Goal: Communication & Community: Answer question/provide support

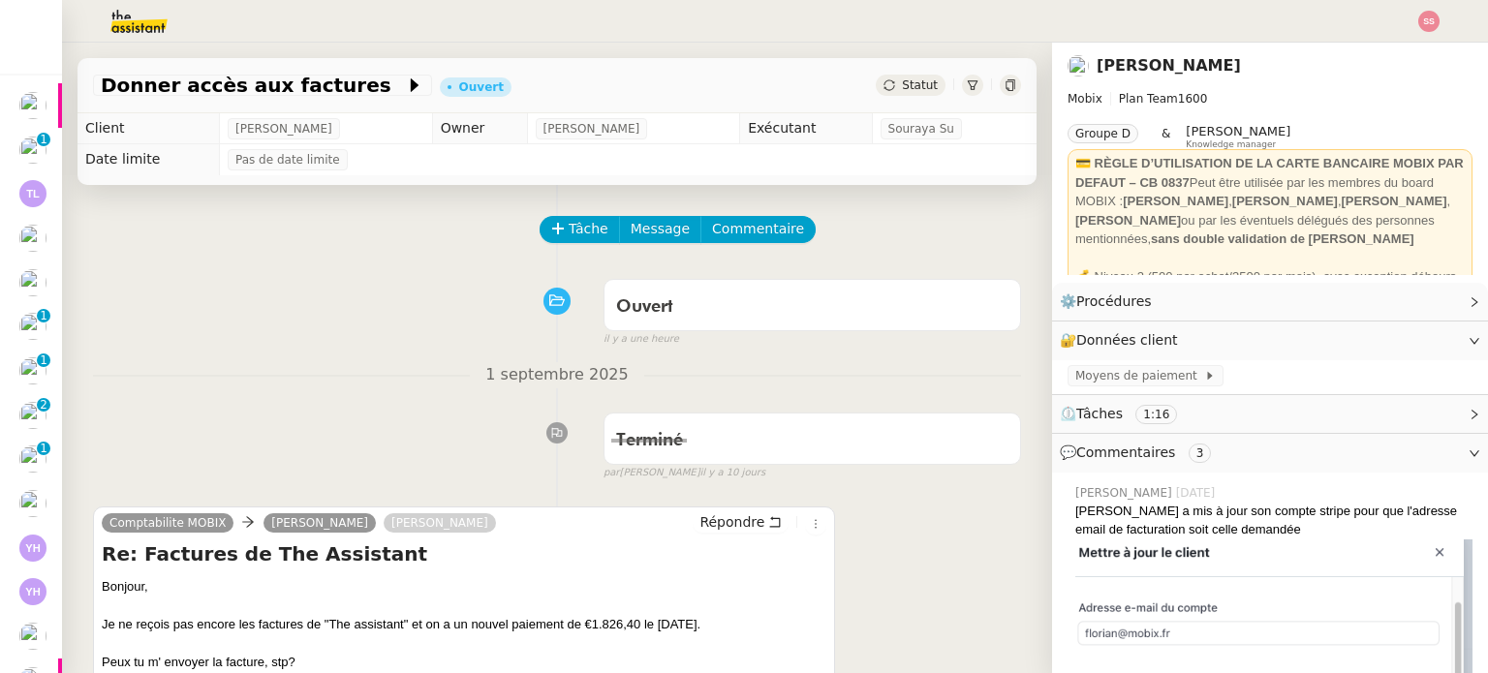
scroll to position [387, 0]
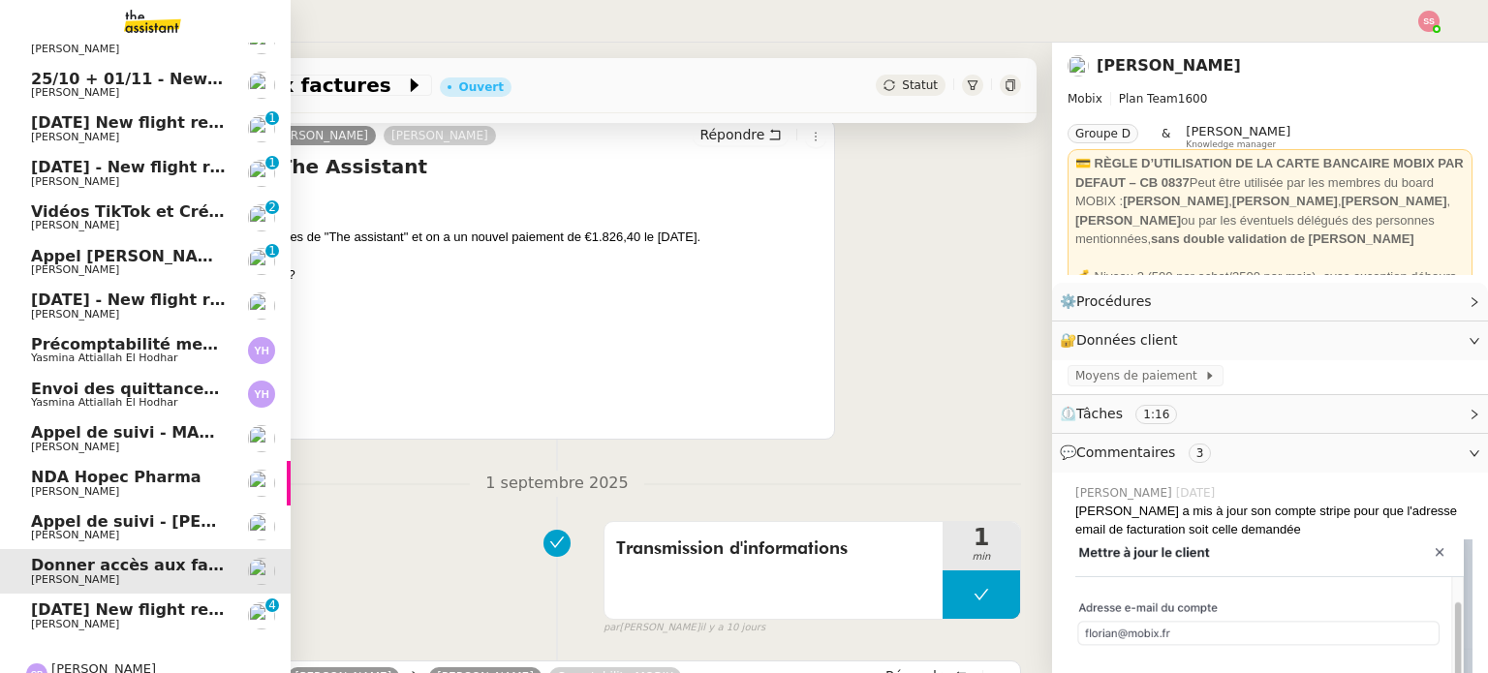
click at [204, 615] on span "[DATE] New flight request - [PERSON_NAME]" at bounding box center [225, 609] width 388 height 18
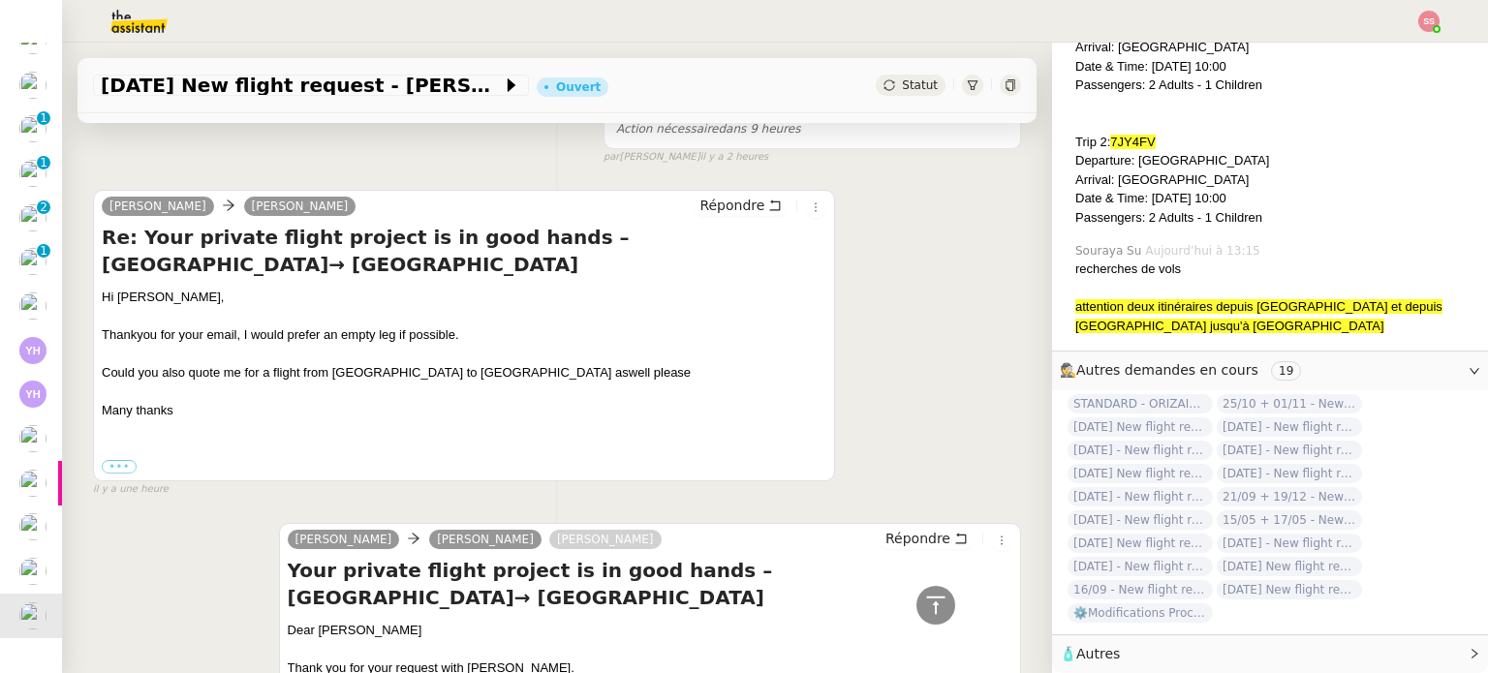
scroll to position [1356, 0]
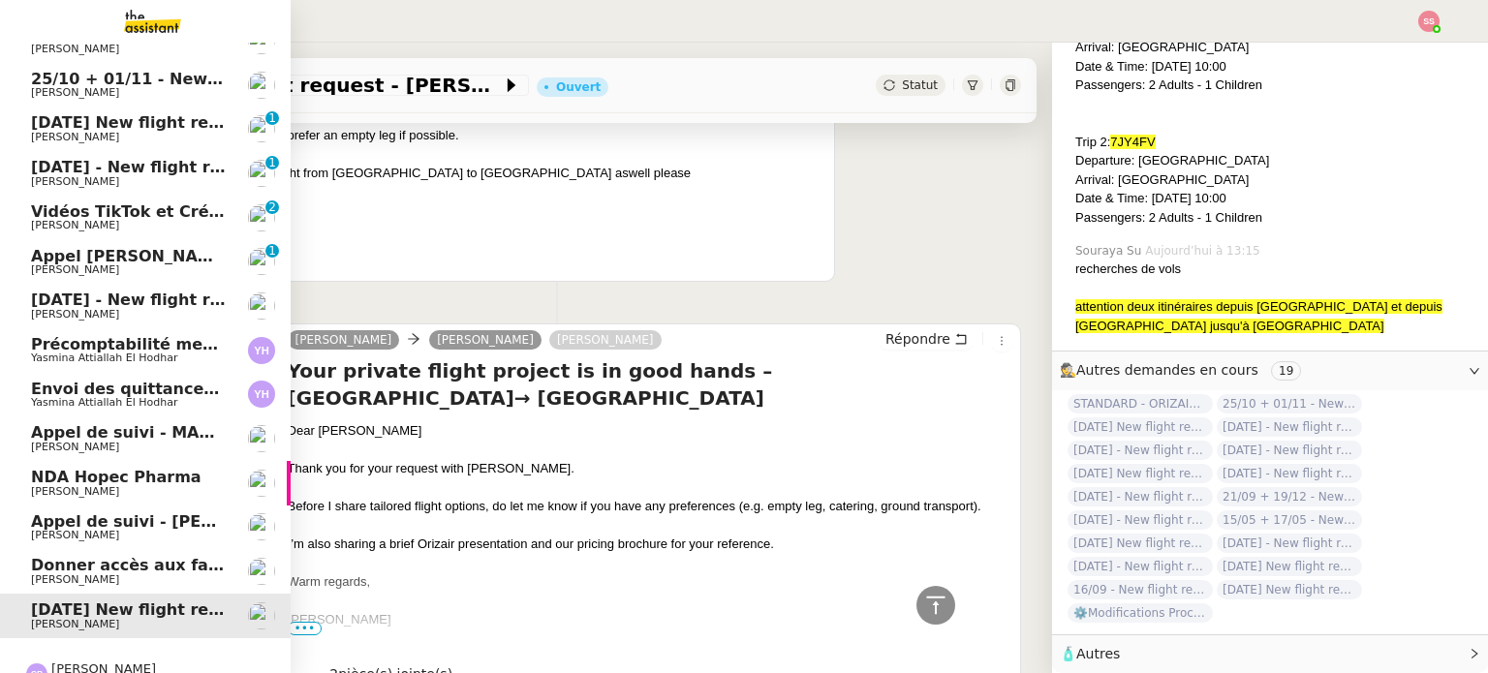
click at [125, 557] on span "Donner accès aux factures" at bounding box center [147, 565] width 232 height 18
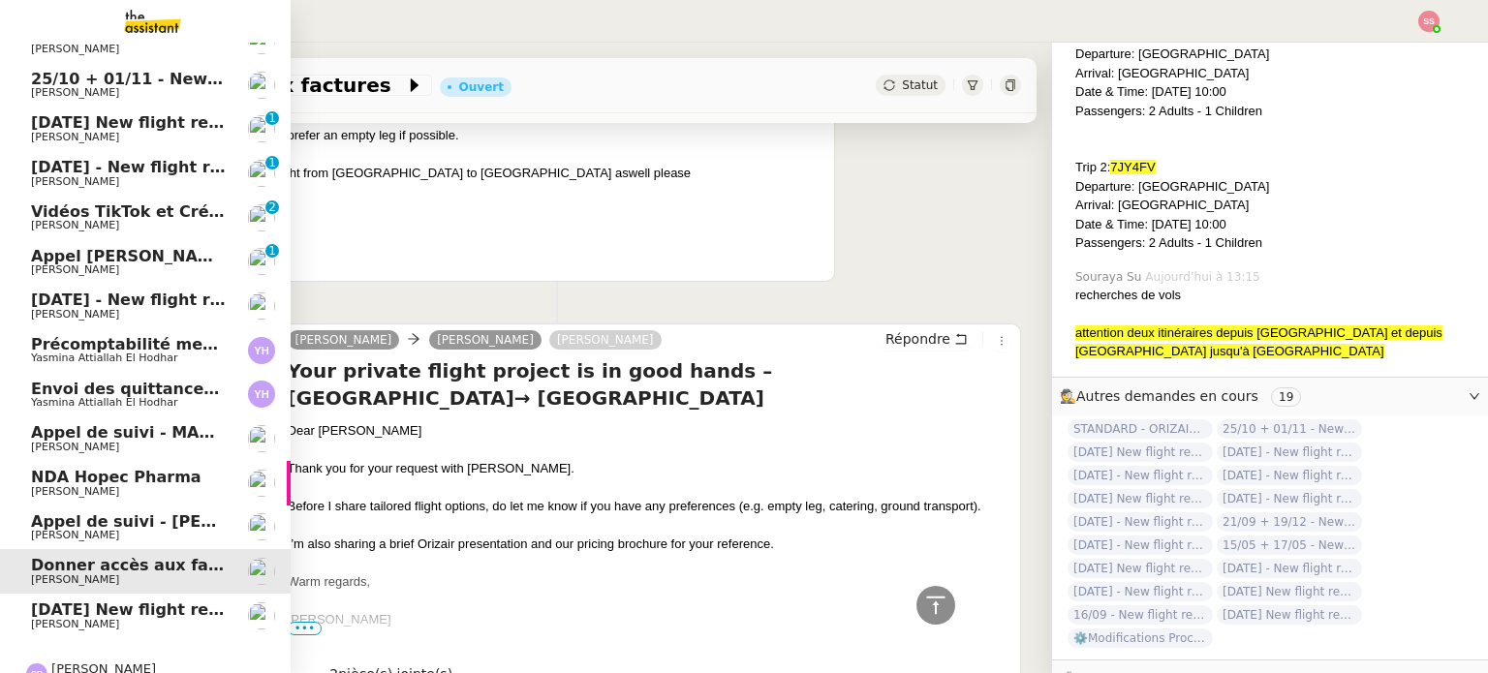
scroll to position [956, 0]
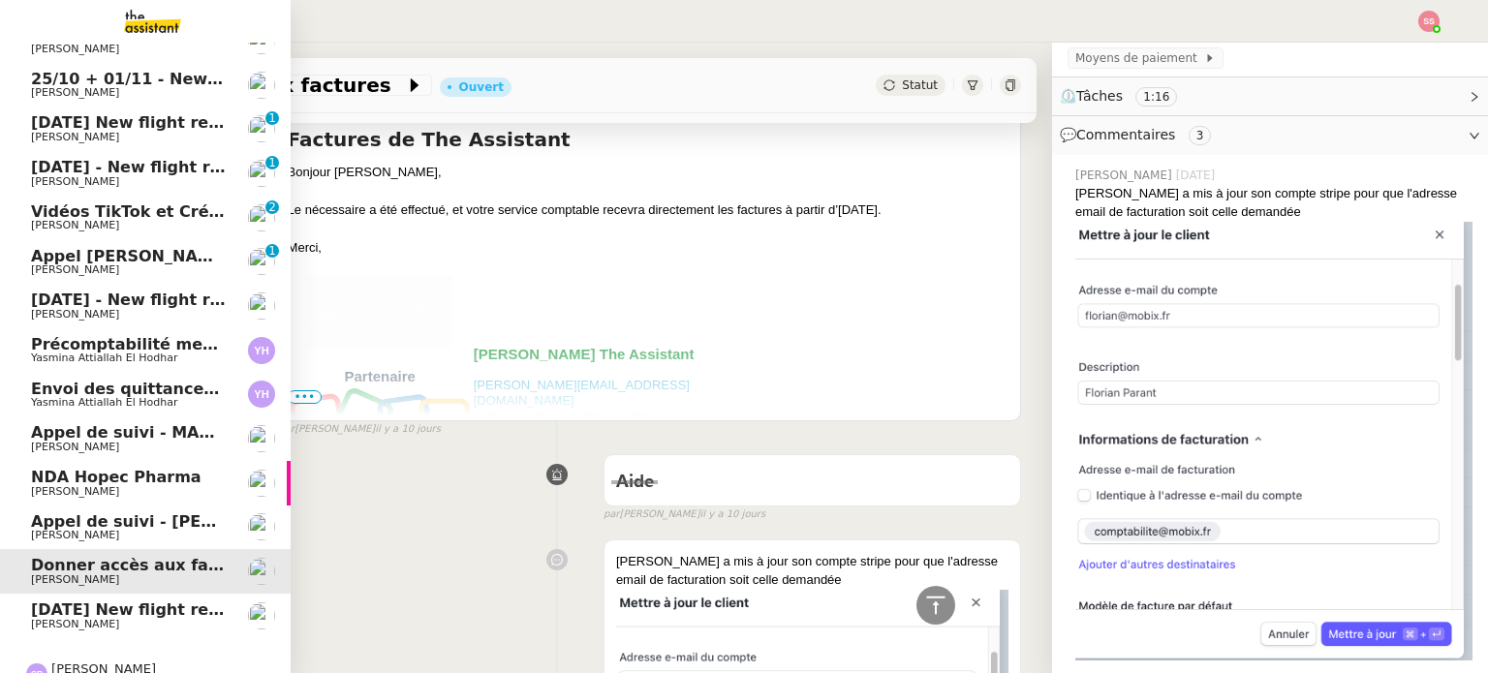
click at [144, 514] on span "Appel de suivi - [PERSON_NAME] - TDX" at bounding box center [199, 521] width 337 height 18
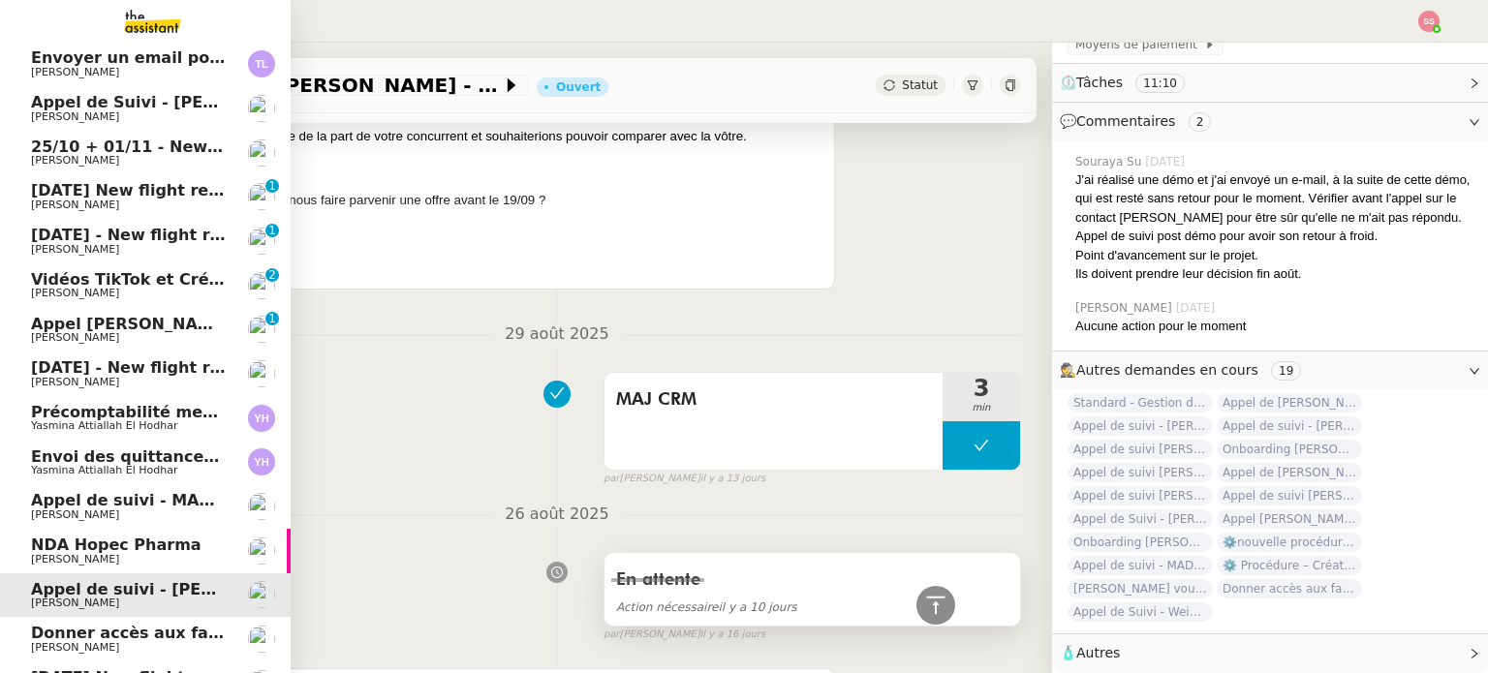
scroll to position [286, 0]
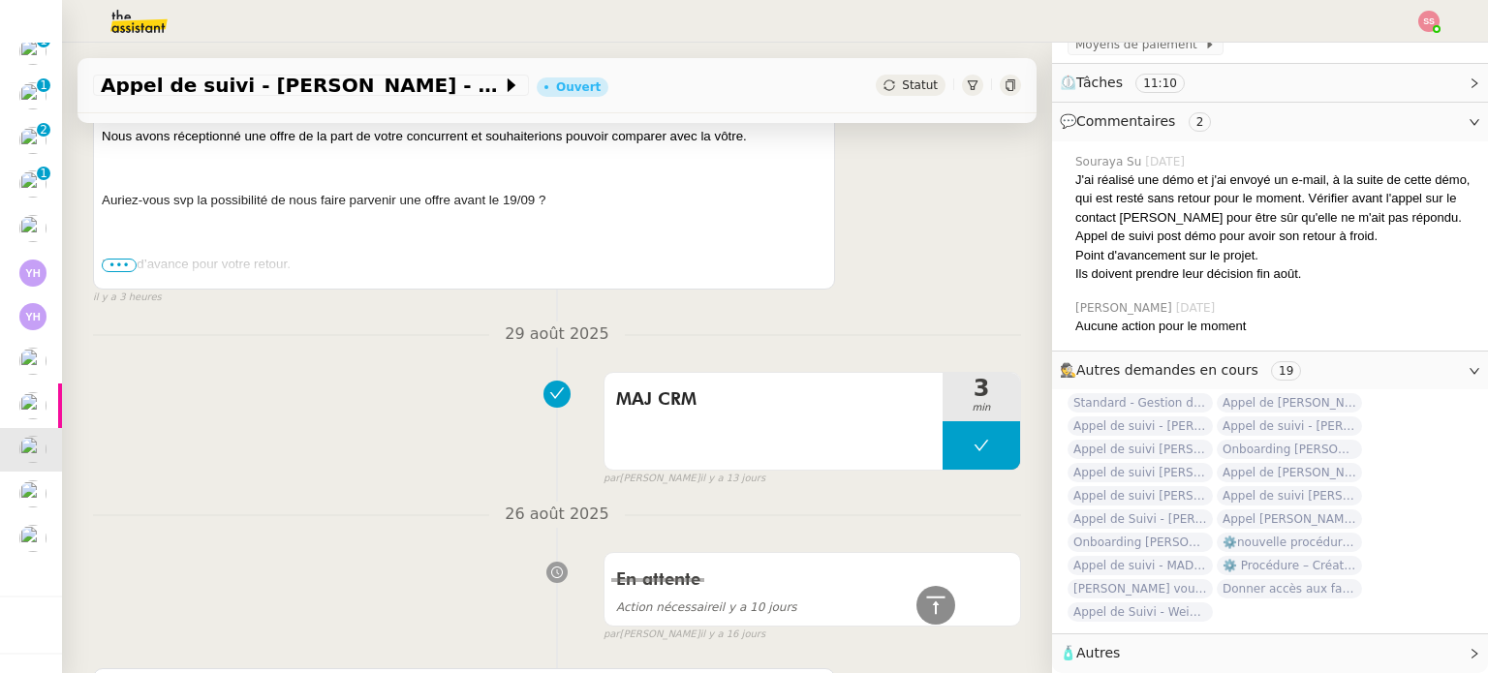
click at [449, 343] on nz-divider "29 août 2025" at bounding box center [557, 335] width 928 height 26
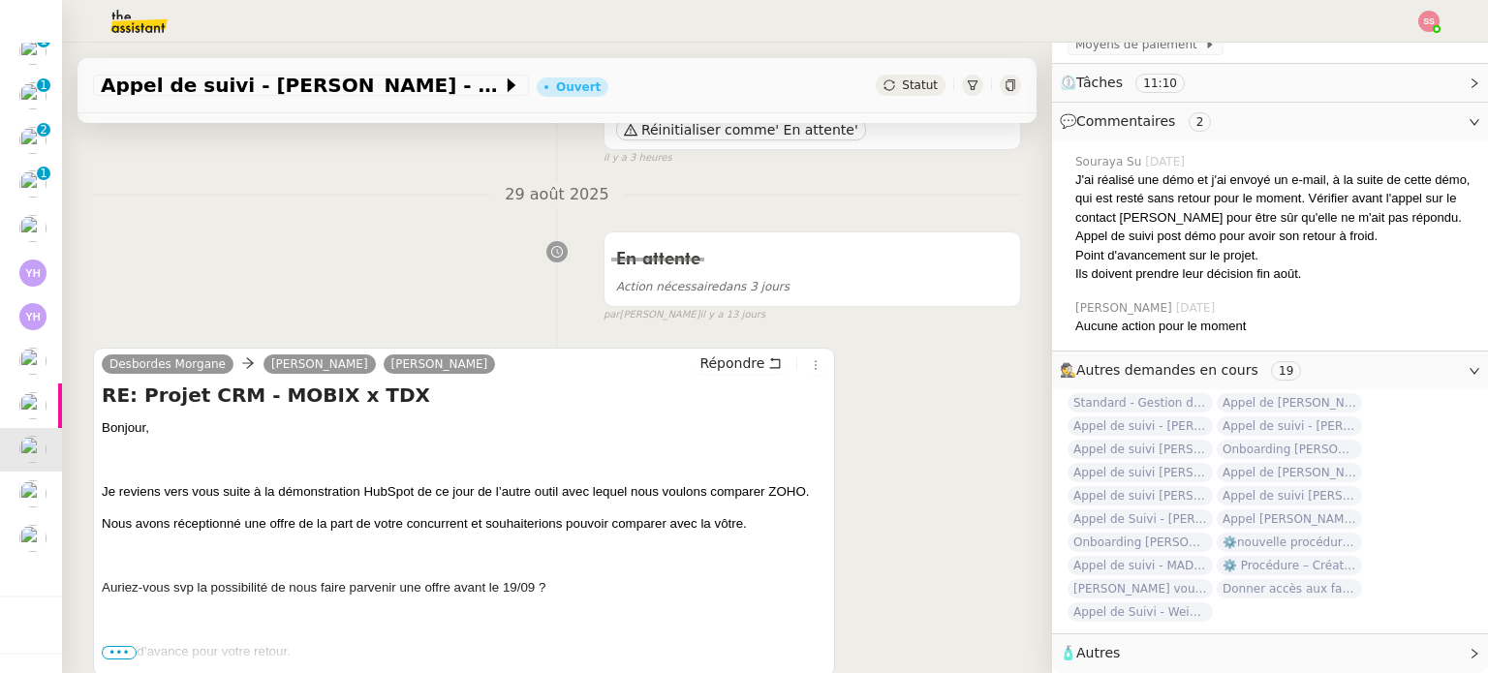
scroll to position [0, 0]
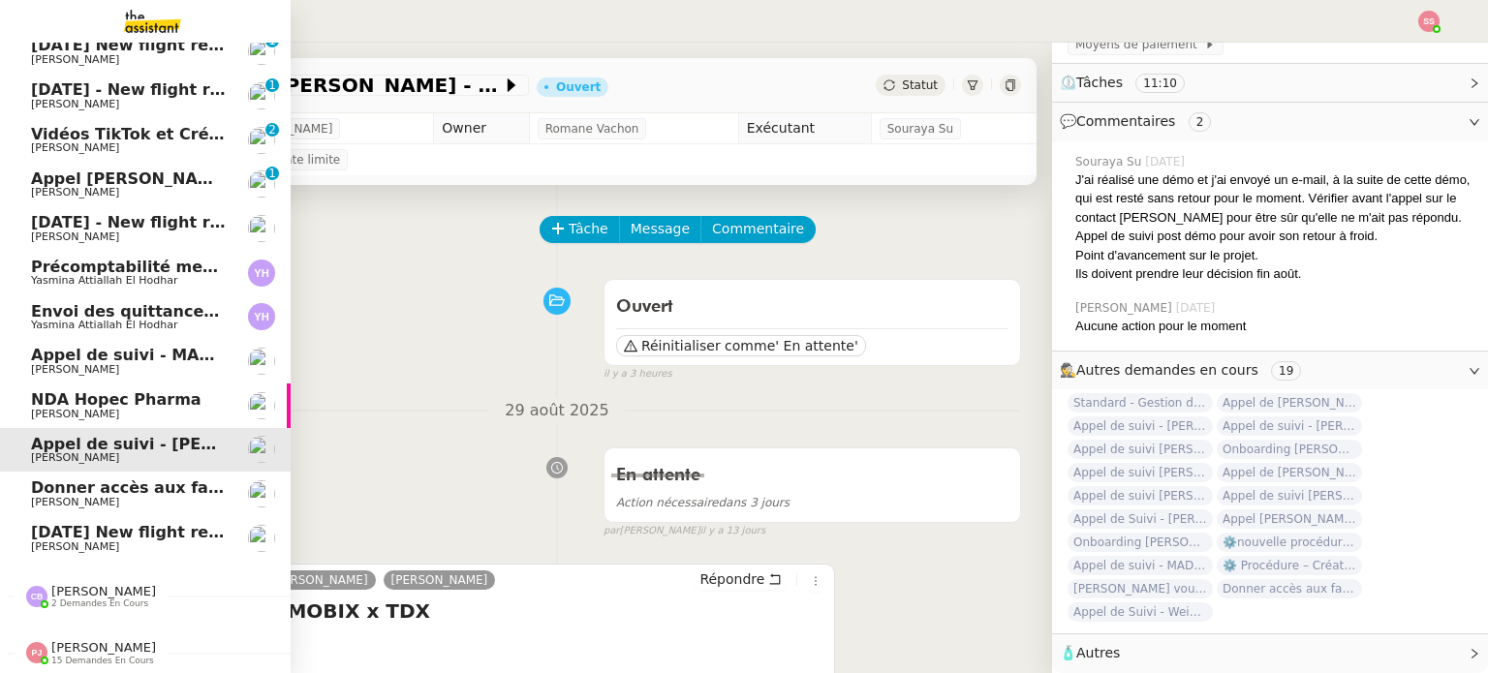
click at [201, 523] on span "[DATE] New flight request - [PERSON_NAME]" at bounding box center [225, 532] width 388 height 18
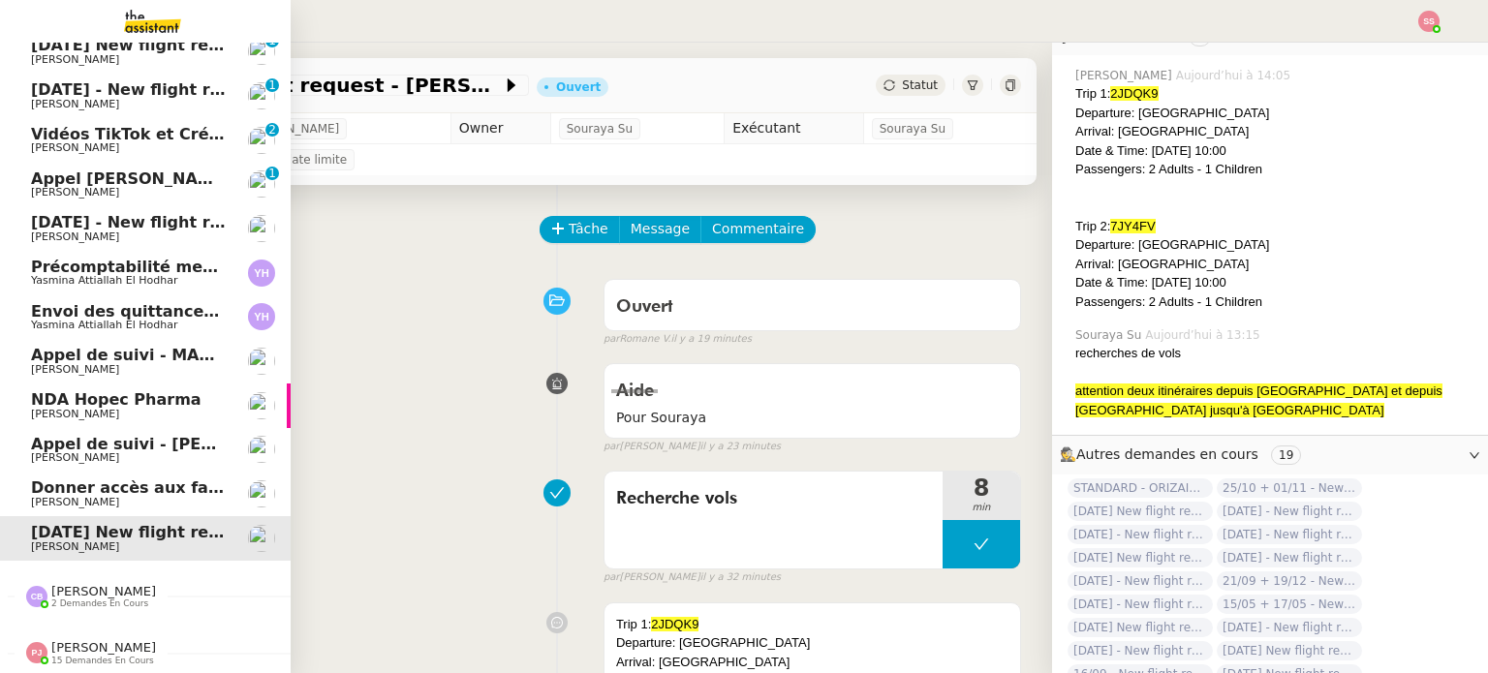
scroll to position [476, 0]
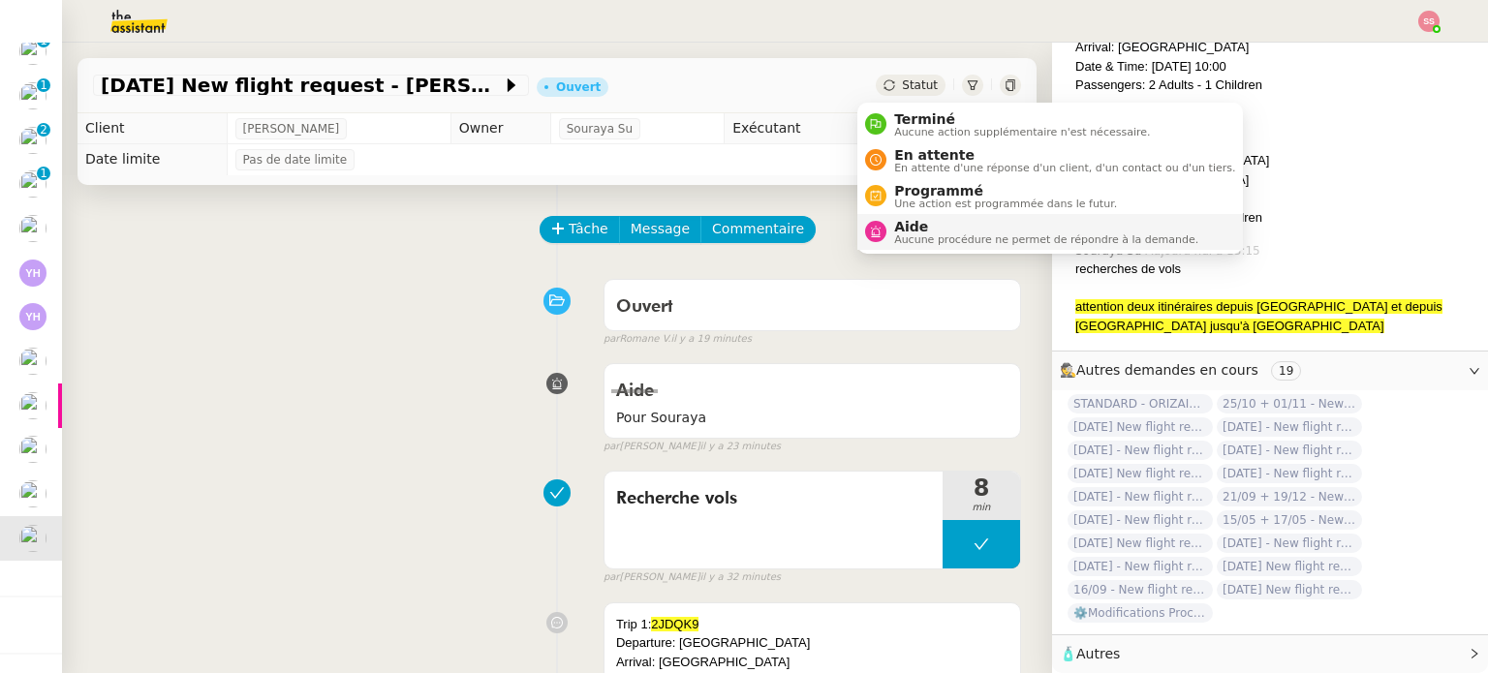
click at [932, 236] on span "Aucune procédure ne permet de répondre à la demande." at bounding box center [1046, 239] width 304 height 11
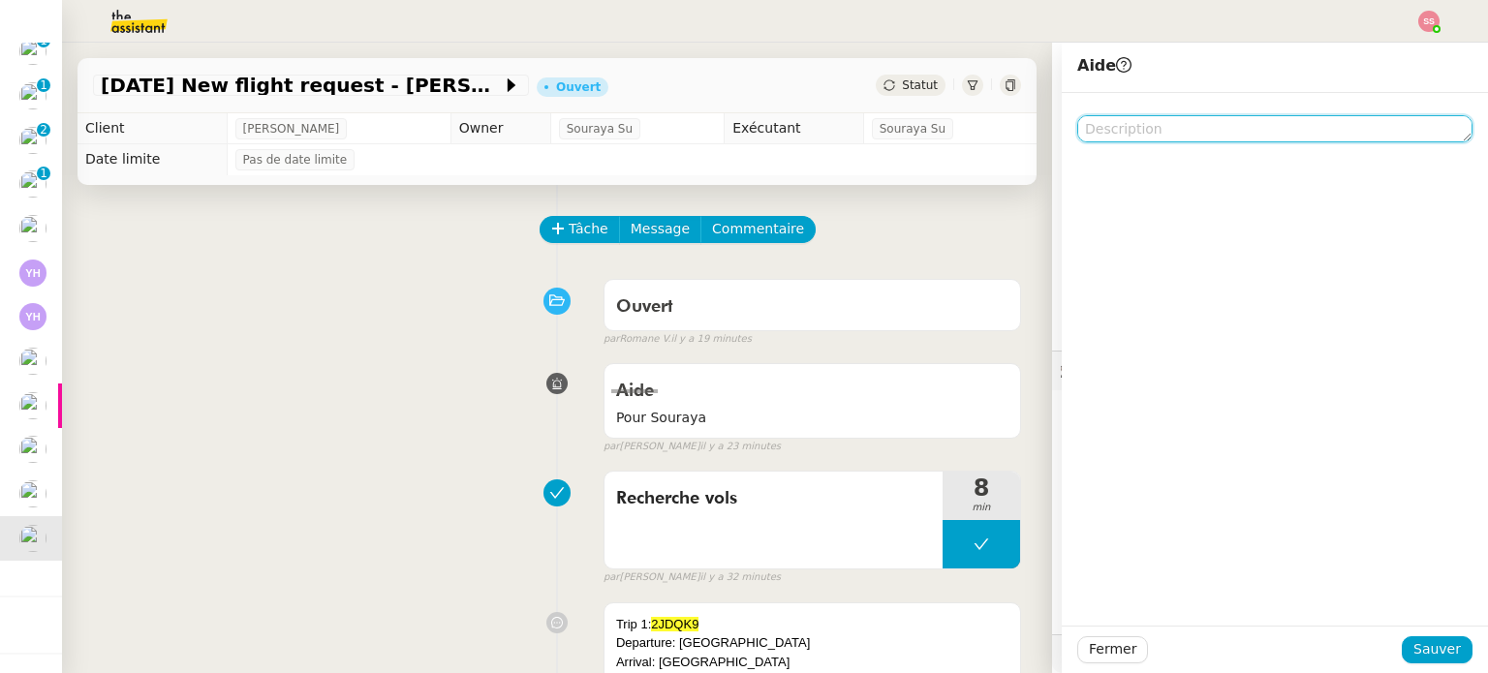
click at [1101, 137] on textarea at bounding box center [1274, 128] width 395 height 27
type textarea "j"
drag, startPoint x: 1087, startPoint y: 117, endPoint x: 1076, endPoint y: 127, distance: 14.4
click at [1077, 127] on textarea at bounding box center [1274, 128] width 395 height 27
type textarea "e"
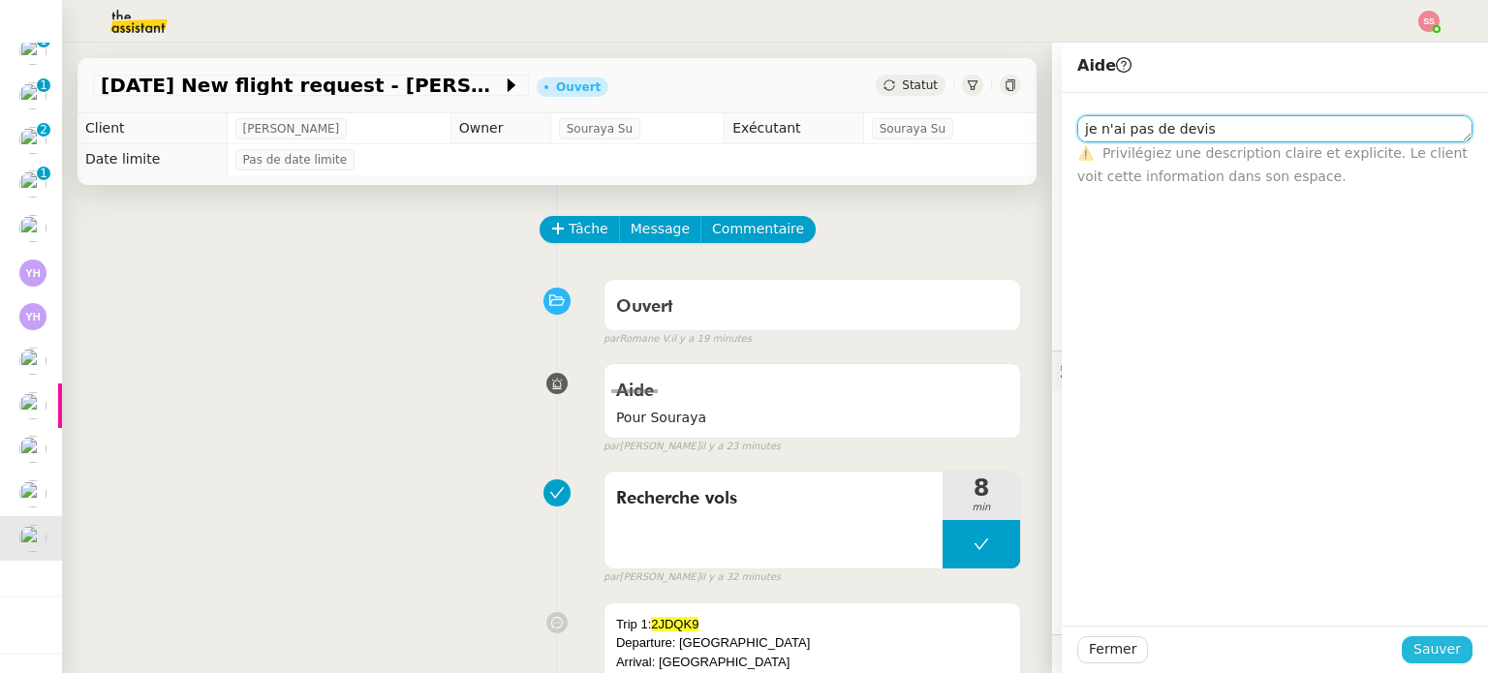
type textarea "je n'ai pas de devis"
click at [1428, 637] on button "Sauver" at bounding box center [1436, 649] width 71 height 27
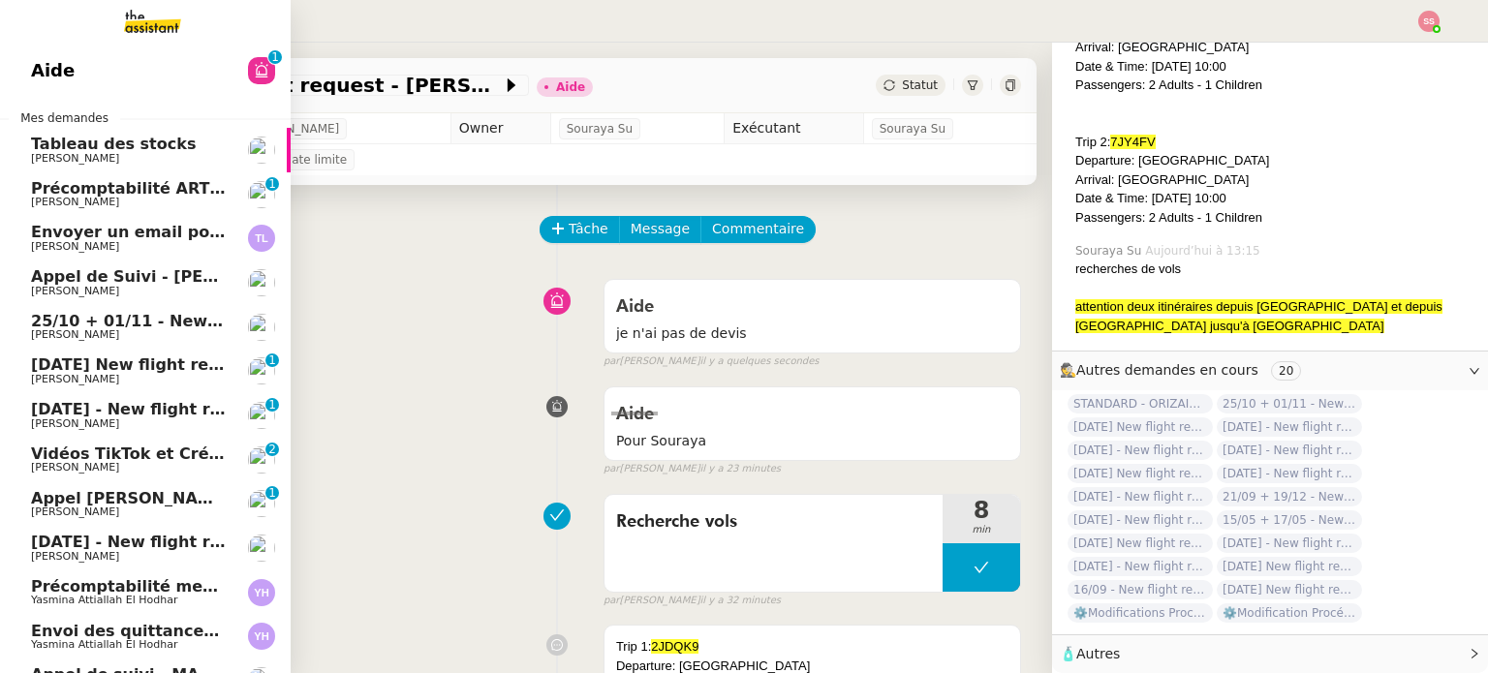
click at [199, 318] on span "25/10 + 01/11 - New flight request - [PERSON_NAME]" at bounding box center [262, 321] width 462 height 18
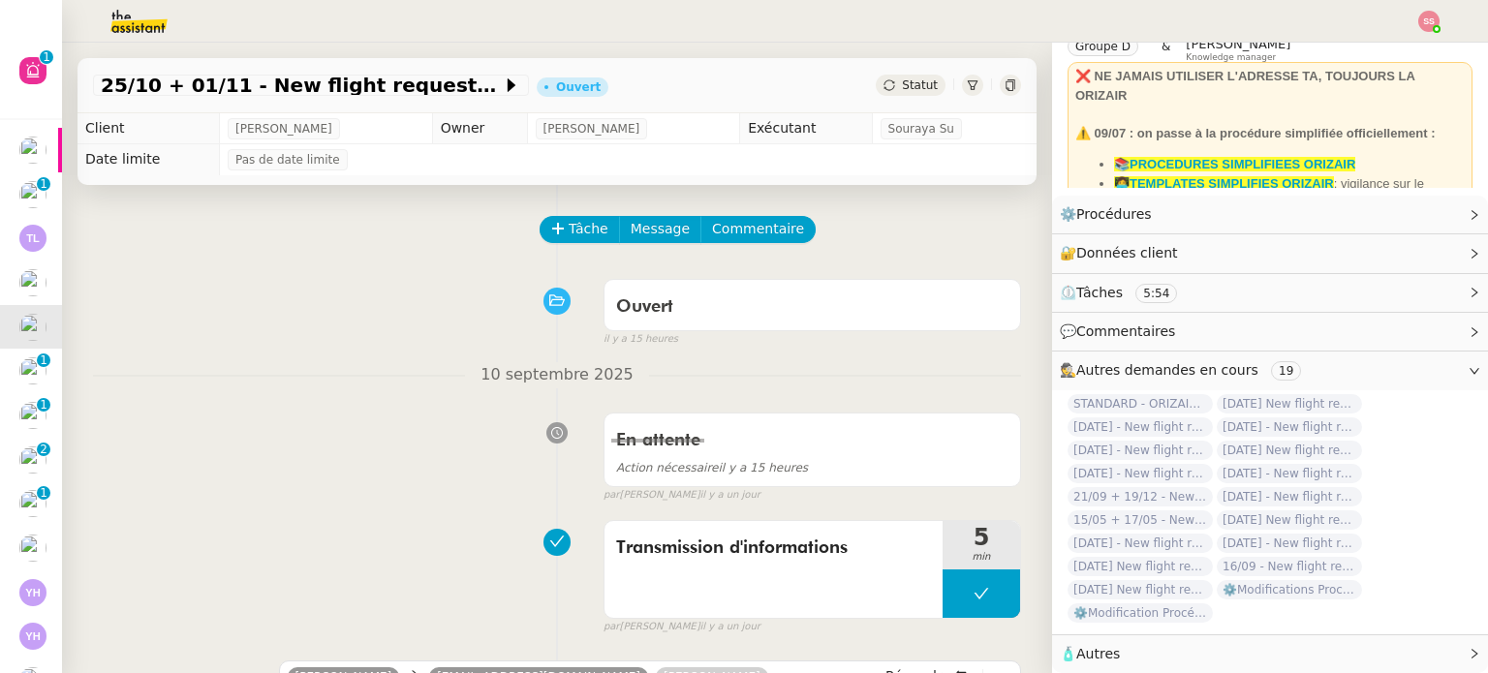
scroll to position [96, 0]
click at [578, 238] on span "Tâche" at bounding box center [589, 229] width 40 height 22
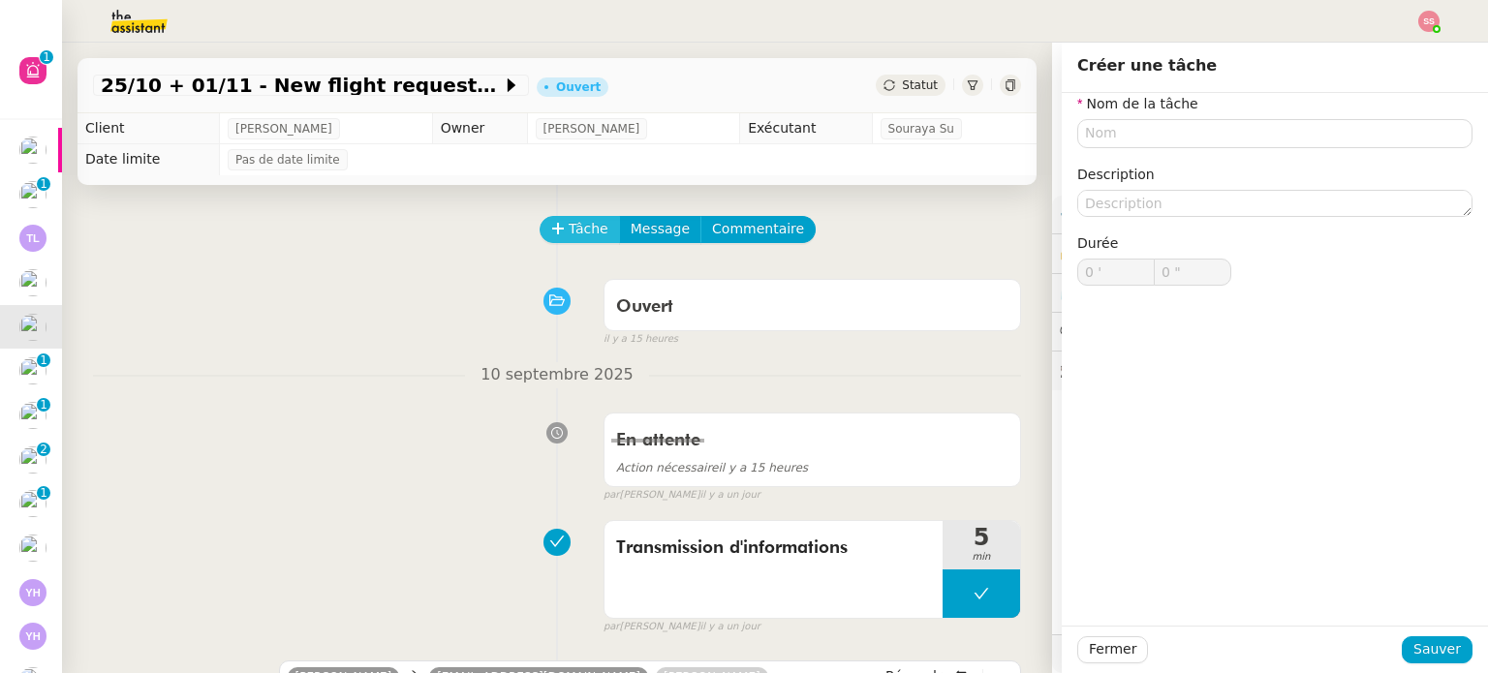
scroll to position [96, 0]
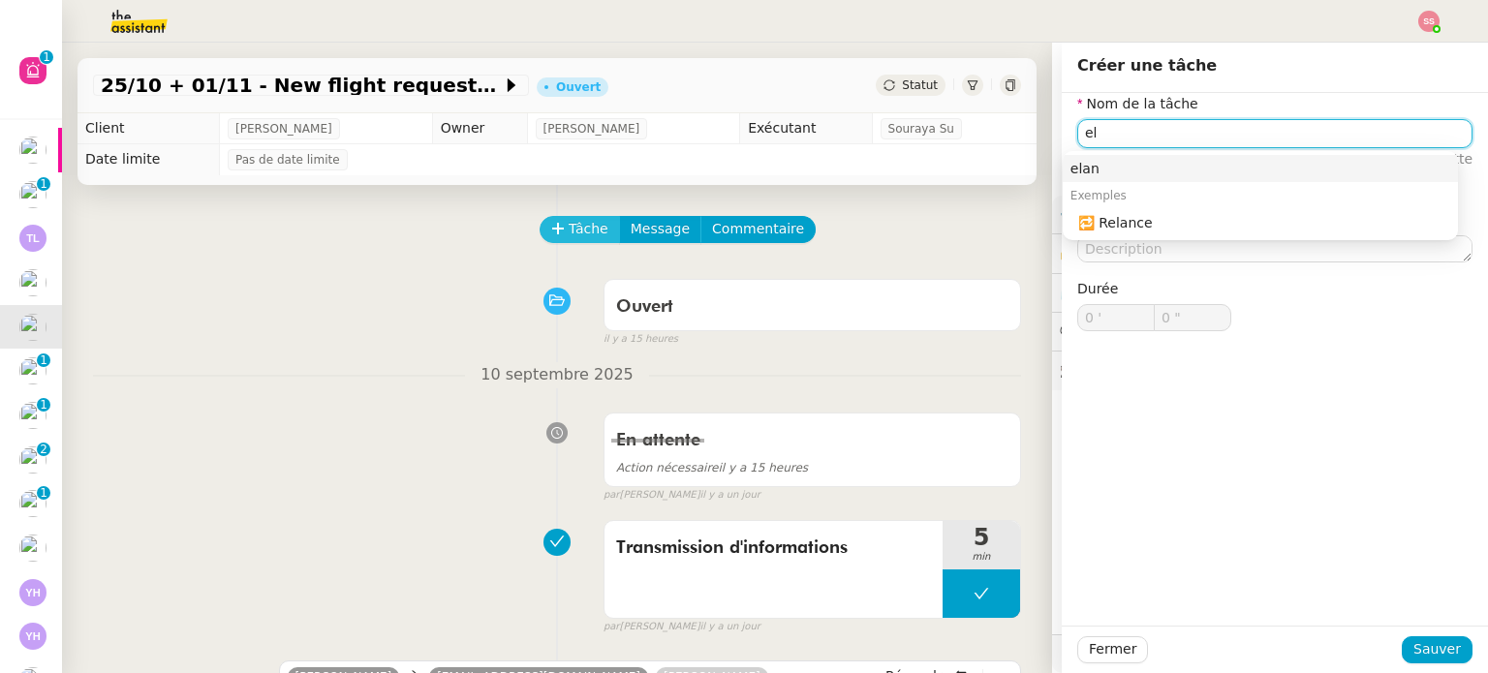
type input "e"
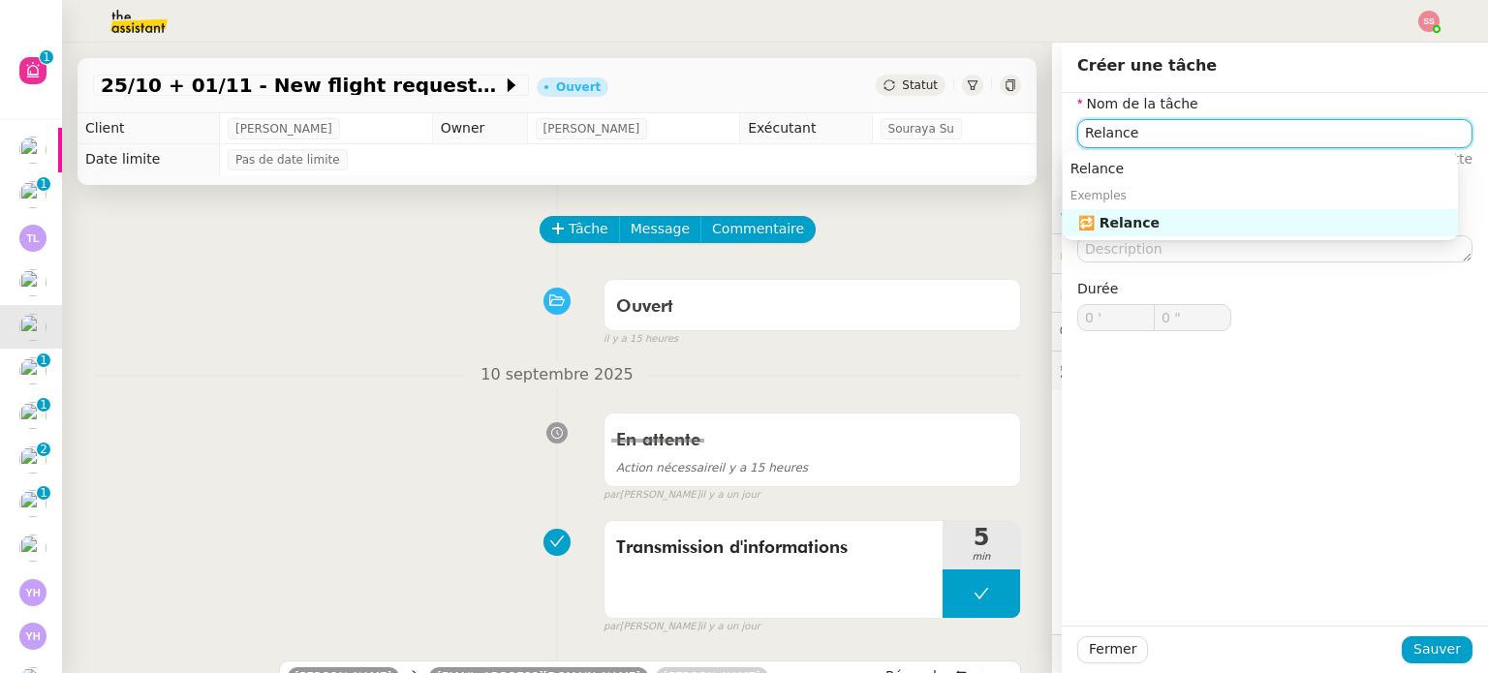
click at [1099, 220] on div "🔁 Relance" at bounding box center [1264, 222] width 372 height 17
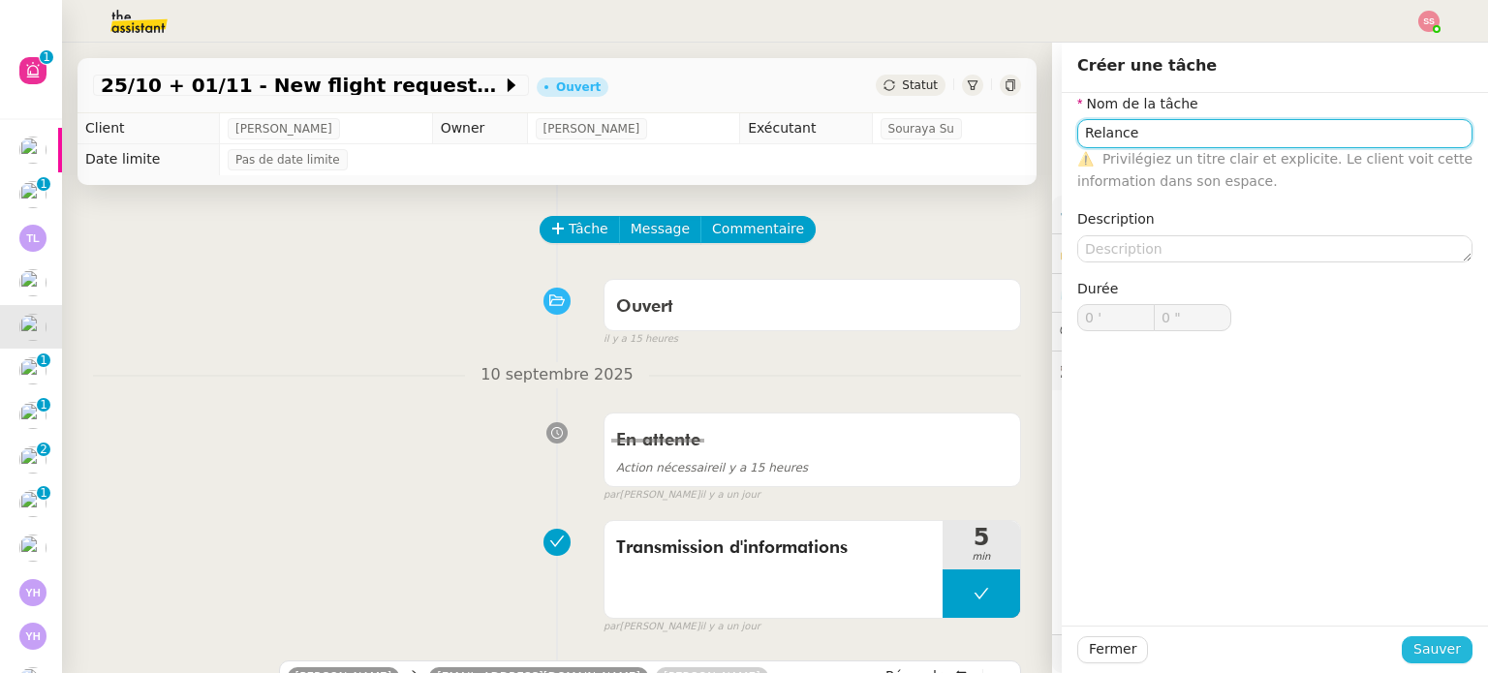
type input "Relance"
click at [1413, 643] on span "Sauver" at bounding box center [1436, 649] width 47 height 22
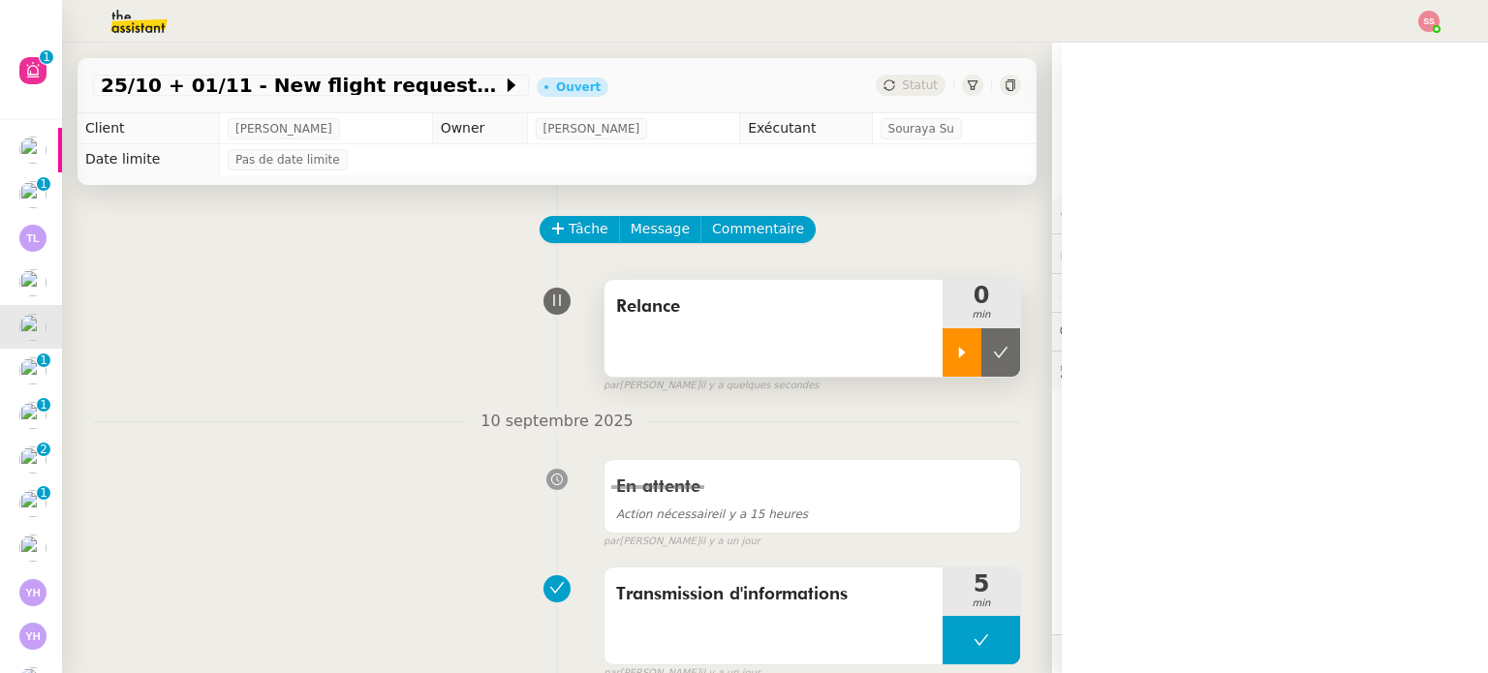
click at [942, 375] on div at bounding box center [961, 352] width 39 height 48
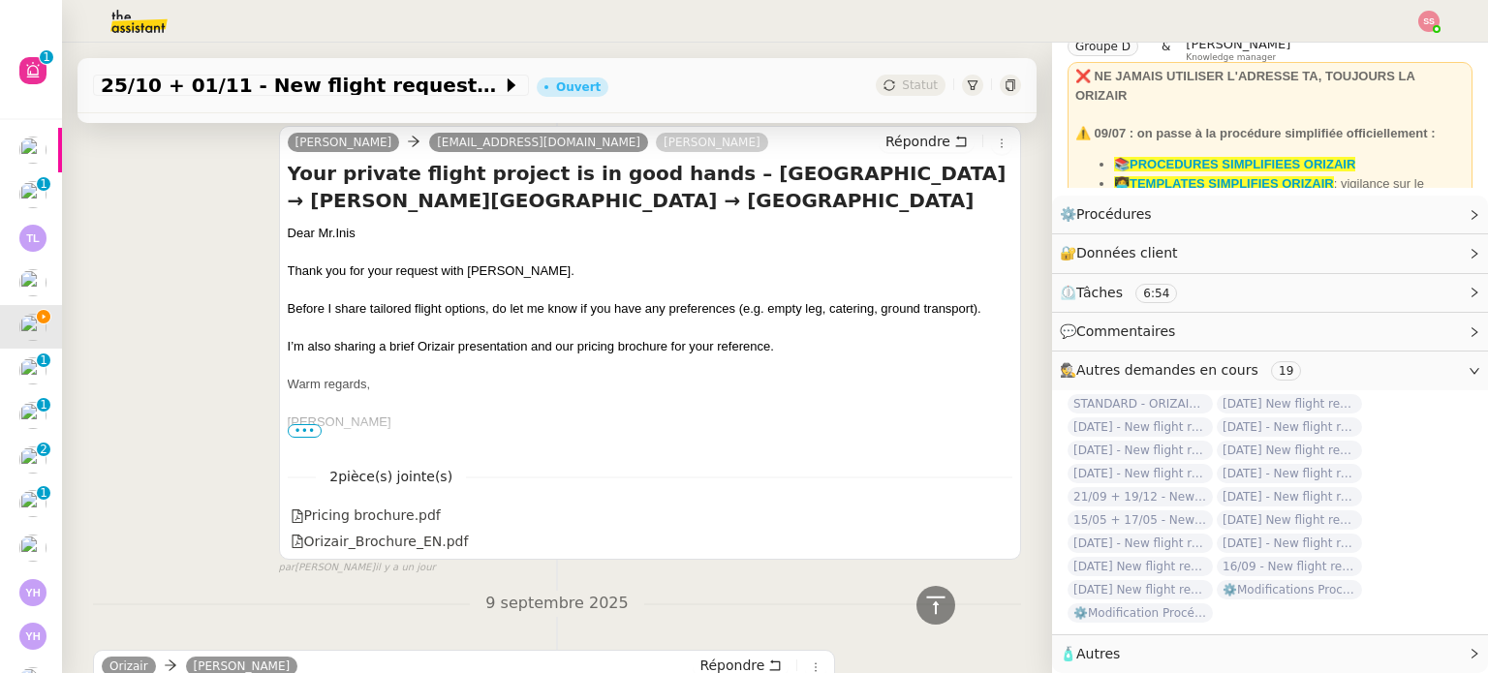
scroll to position [387, 0]
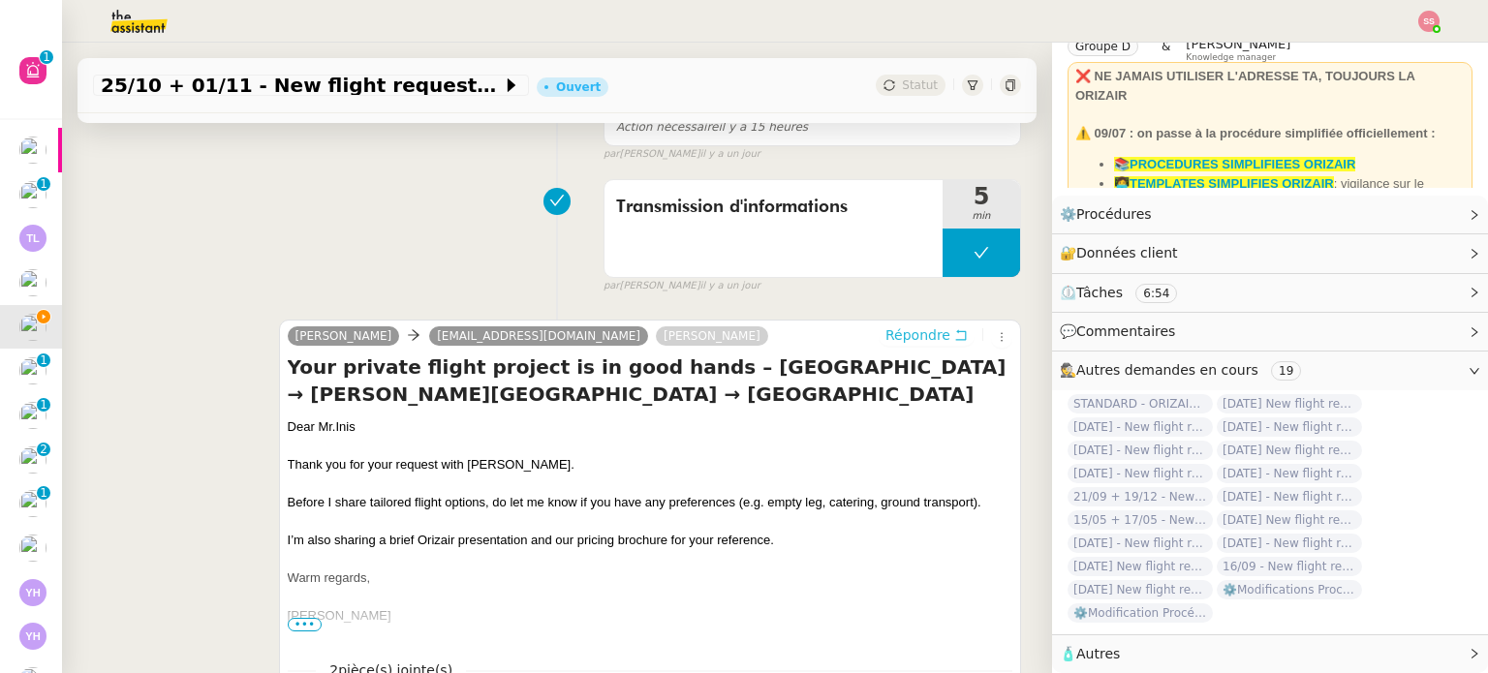
click at [898, 339] on span "Répondre" at bounding box center [917, 334] width 65 height 19
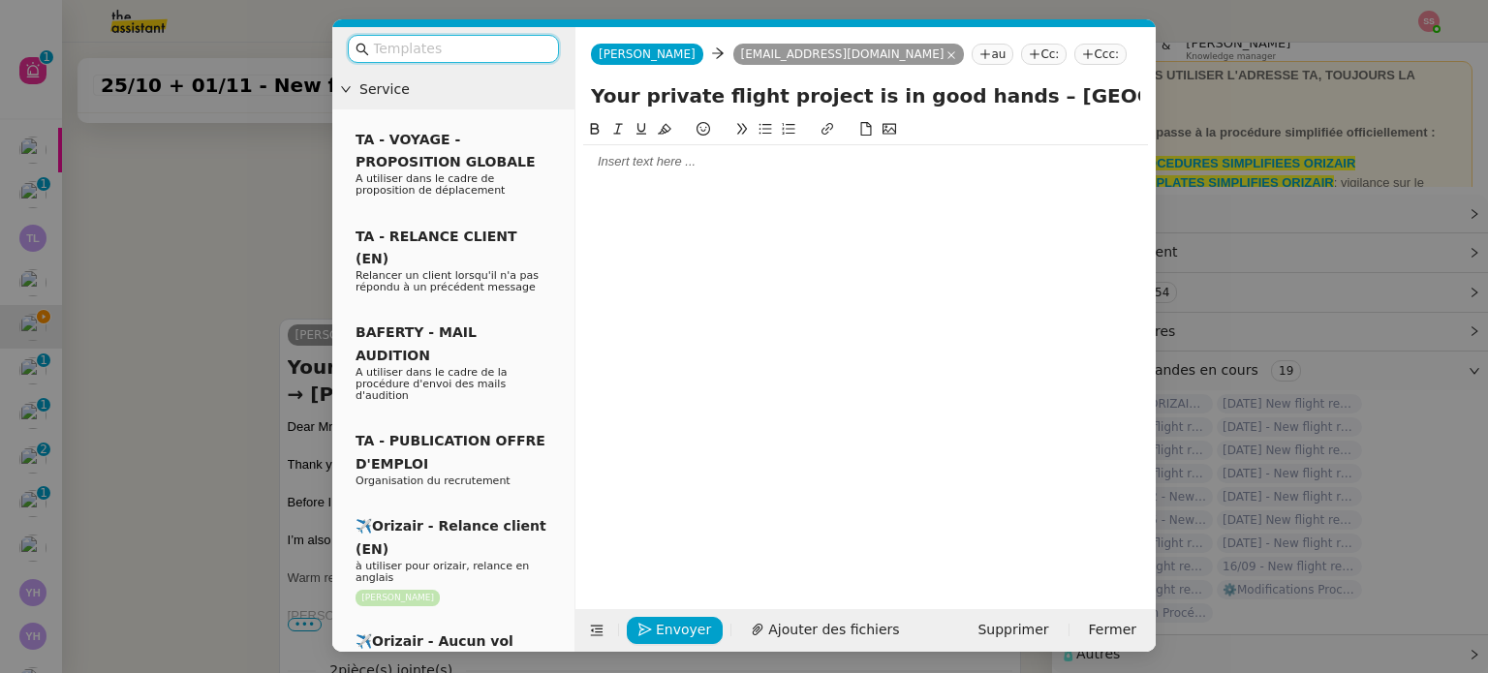
scroll to position [99, 0]
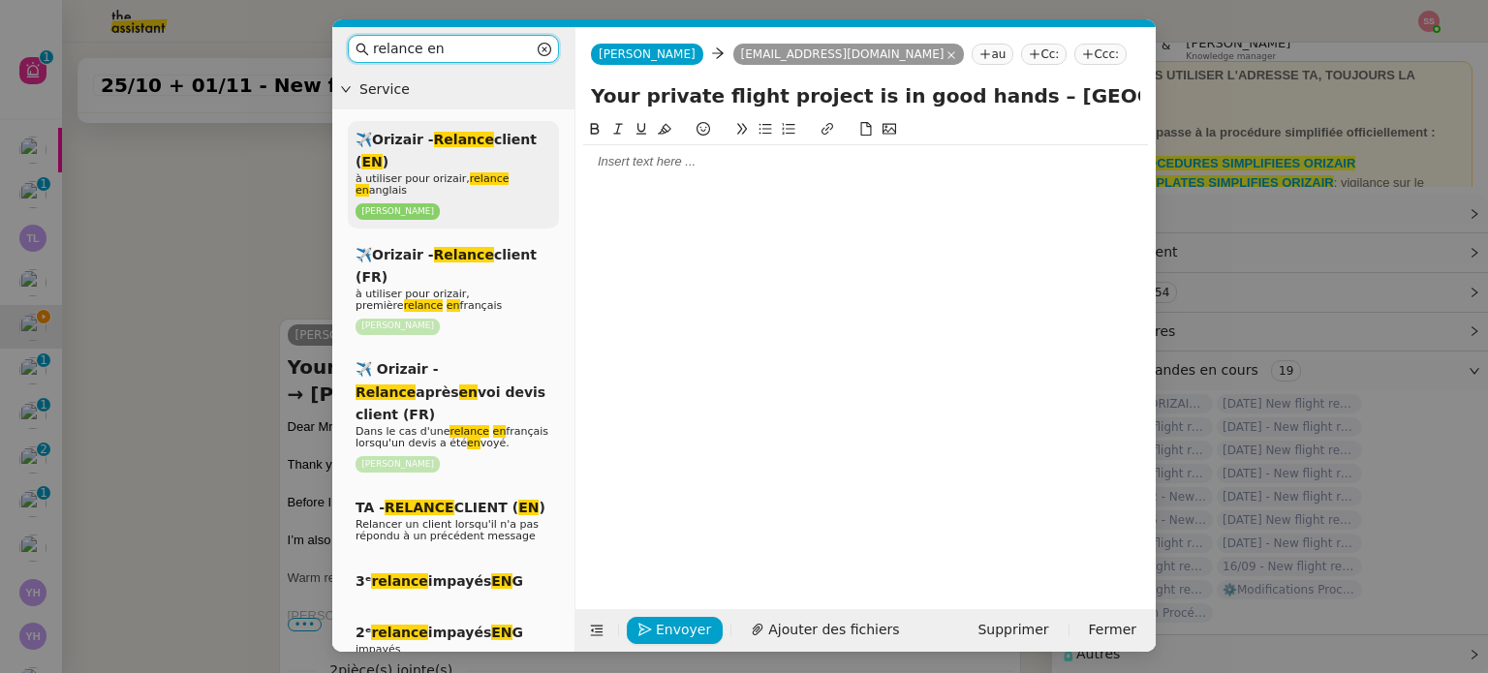
type input "relance en"
click at [508, 180] on span "à utiliser pour orizair, relance en anglais" at bounding box center [431, 184] width 153 height 24
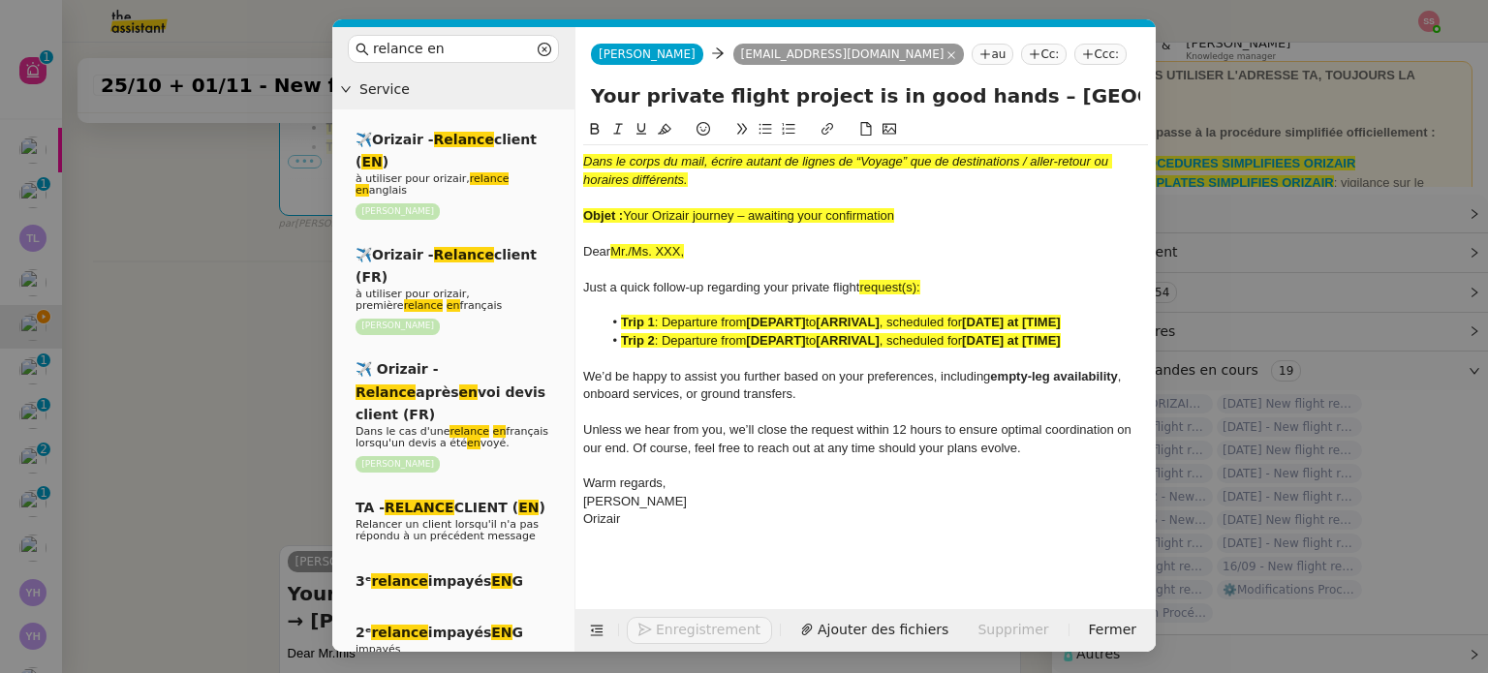
scroll to position [790, 0]
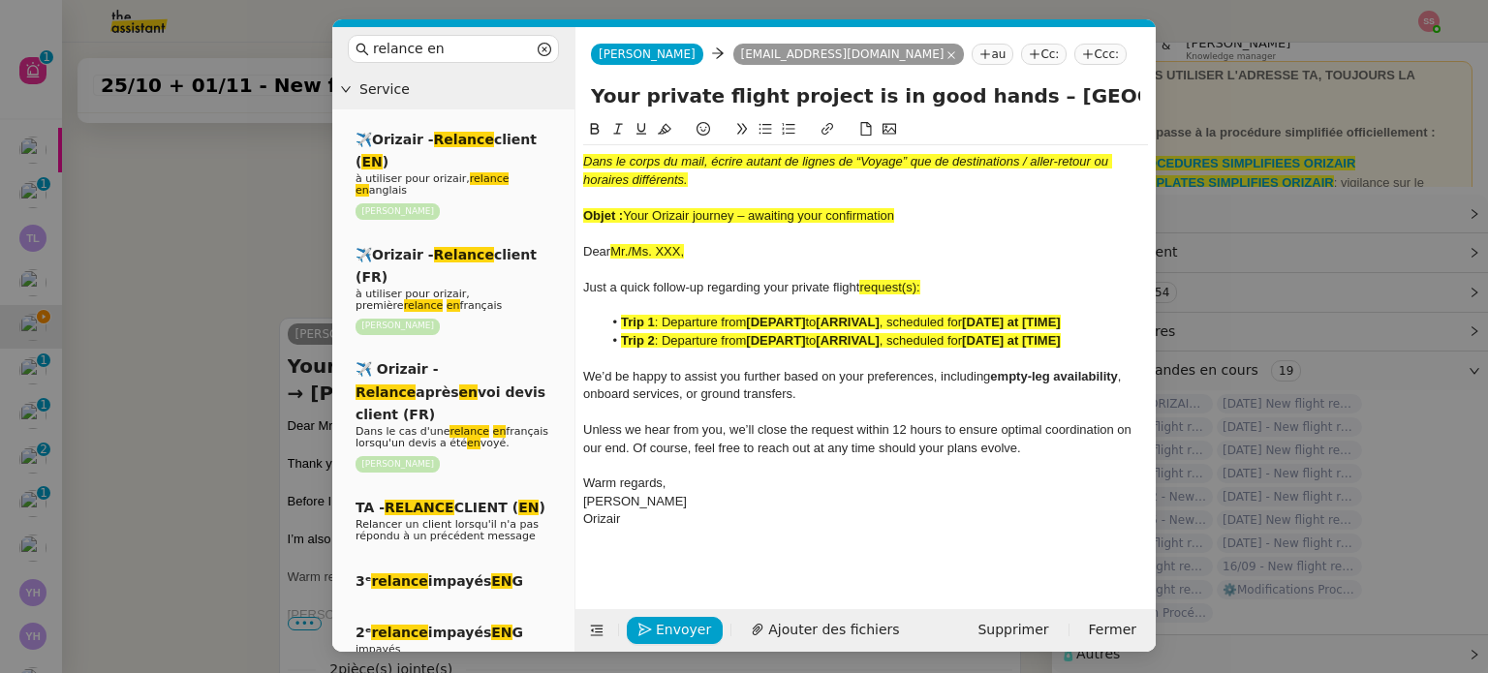
drag, startPoint x: 626, startPoint y: 207, endPoint x: 933, endPoint y: 220, distance: 307.3
click at [933, 220] on div "Objet : Your Orizair journey – awaiting your confirmation" at bounding box center [865, 215] width 565 height 17
copy span "Your Orizair journey – awaiting your confirmation"
drag, startPoint x: 977, startPoint y: 102, endPoint x: 584, endPoint y: 93, distance: 393.3
click at [584, 93] on div "Your private flight project is in good hands – [GEOGRAPHIC_DATA] → [PERSON_NAME…" at bounding box center [865, 99] width 580 height 37
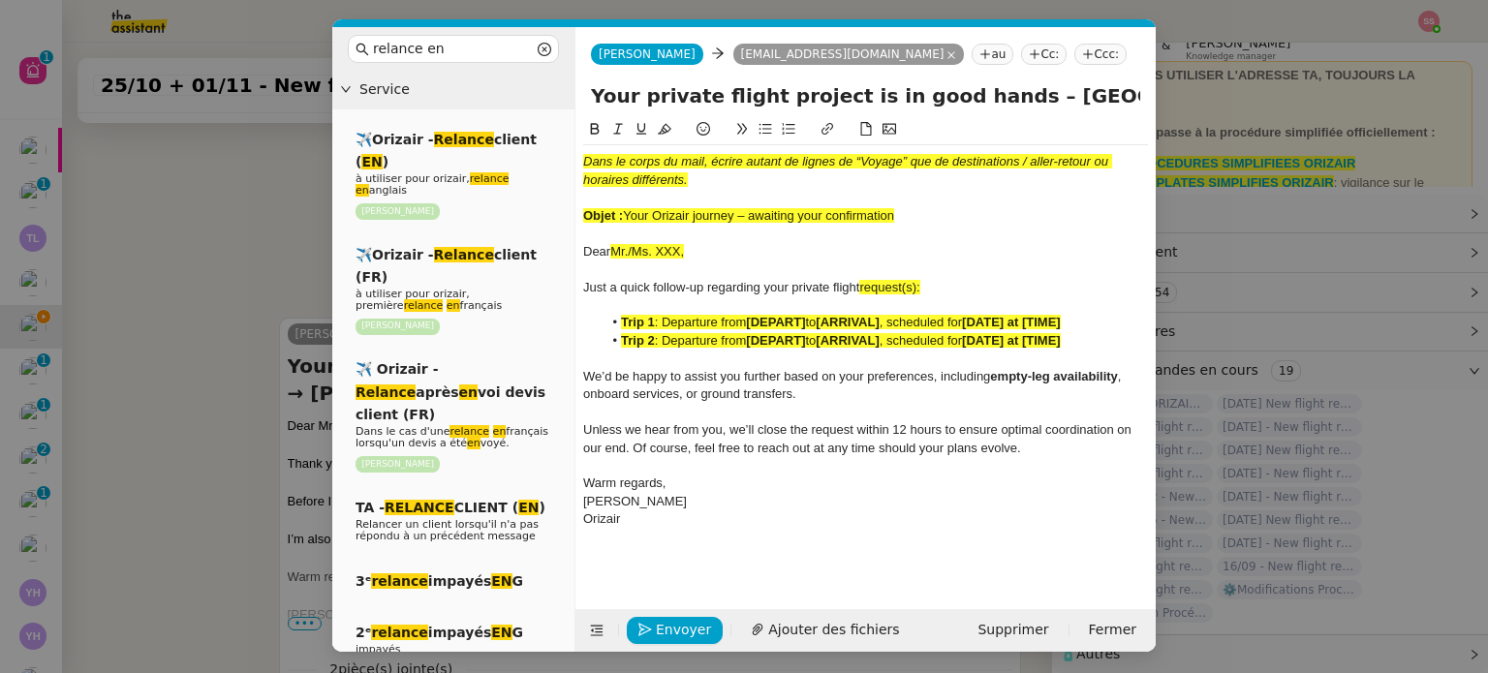
paste input "Orizair journey – awaiting your confirmation"
type input "Your Orizair journey – awaiting your confirmation – [GEOGRAPHIC_DATA] → [PERSON…"
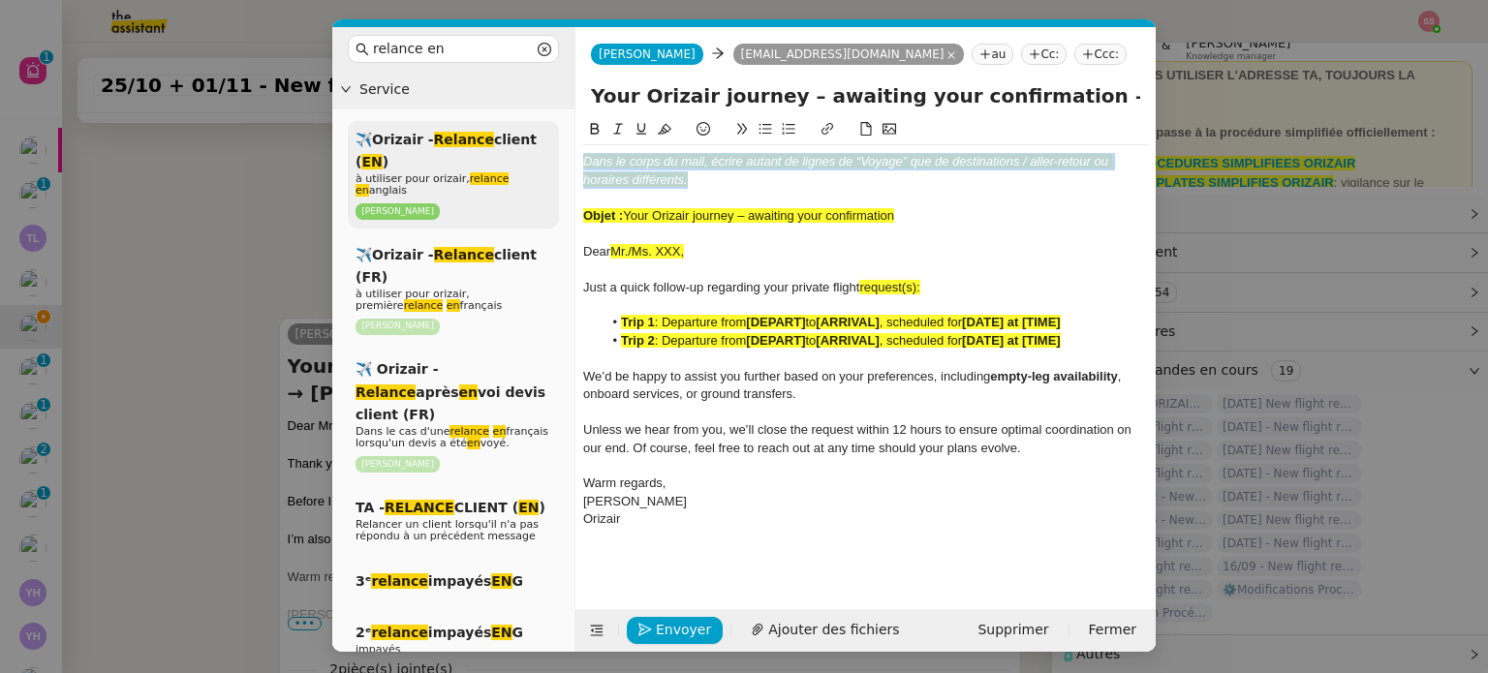
drag, startPoint x: 695, startPoint y: 189, endPoint x: 554, endPoint y: 145, distance: 148.0
click at [554, 145] on nz-layout "relance en Service ✈️Orizair - Relance client ( EN ) à utiliser pour orizair, r…" at bounding box center [743, 339] width 823 height 625
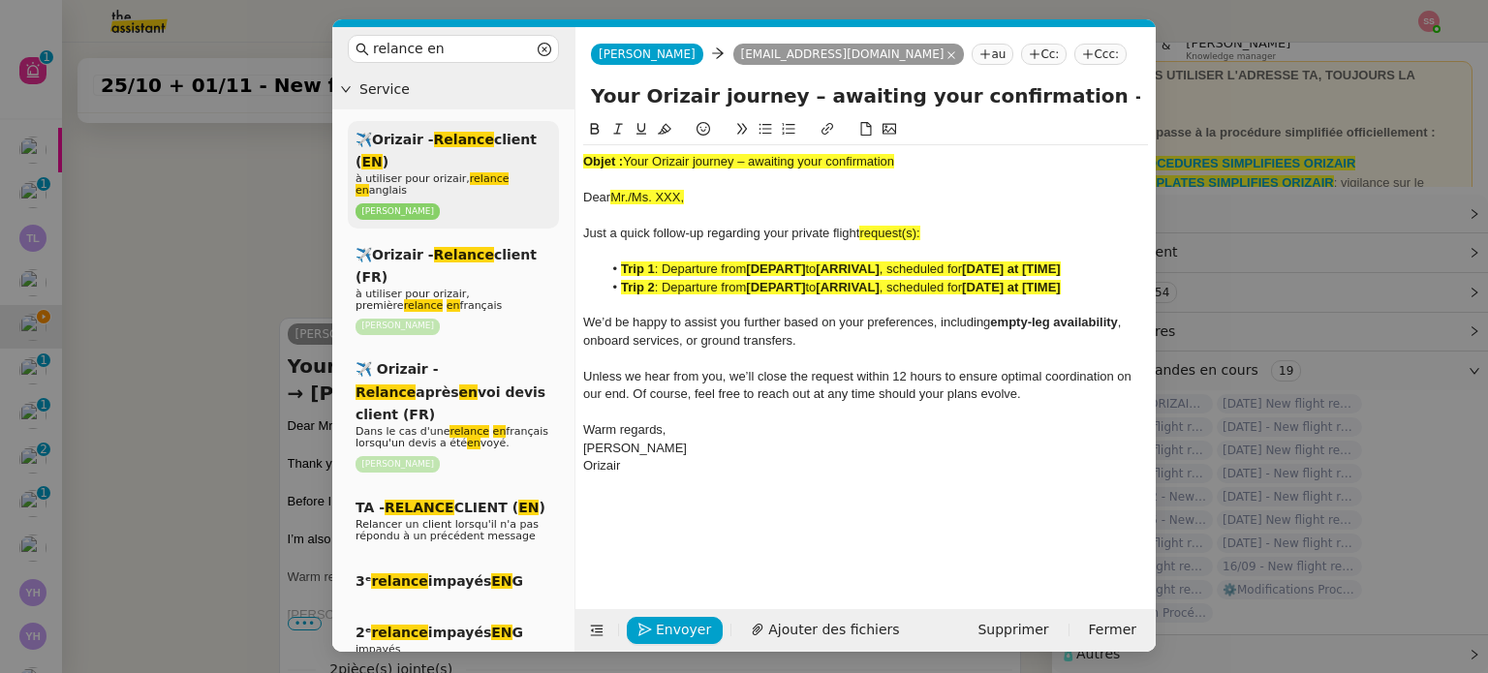
drag, startPoint x: 916, startPoint y: 169, endPoint x: 536, endPoint y: 139, distance: 381.7
click at [531, 138] on nz-layout "relance en Service ✈️Orizair - Relance client ( EN ) à utiliser pour orizair, r…" at bounding box center [743, 339] width 823 height 625
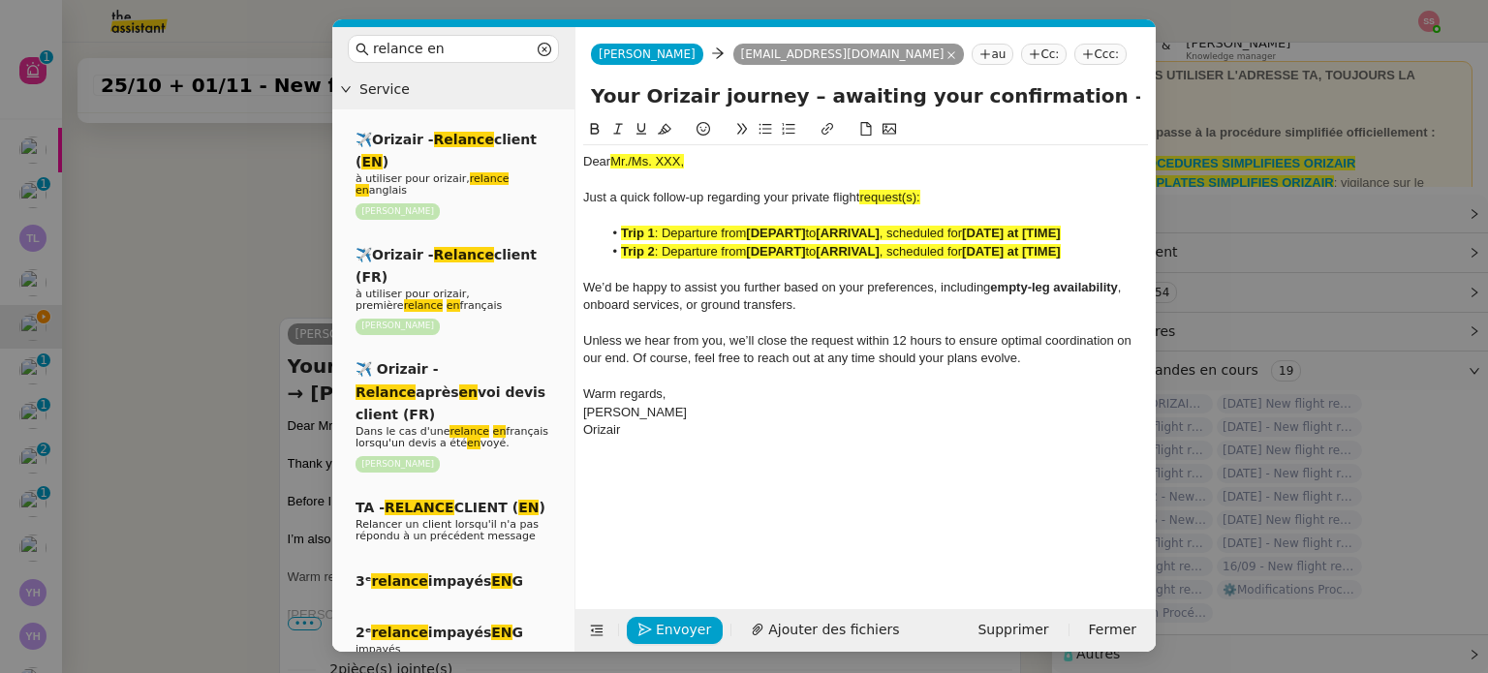
click at [241, 328] on nz-modal-container "relance en Service ✈️Orizair - Relance client ( EN ) à utiliser pour orizair, r…" at bounding box center [744, 336] width 1488 height 673
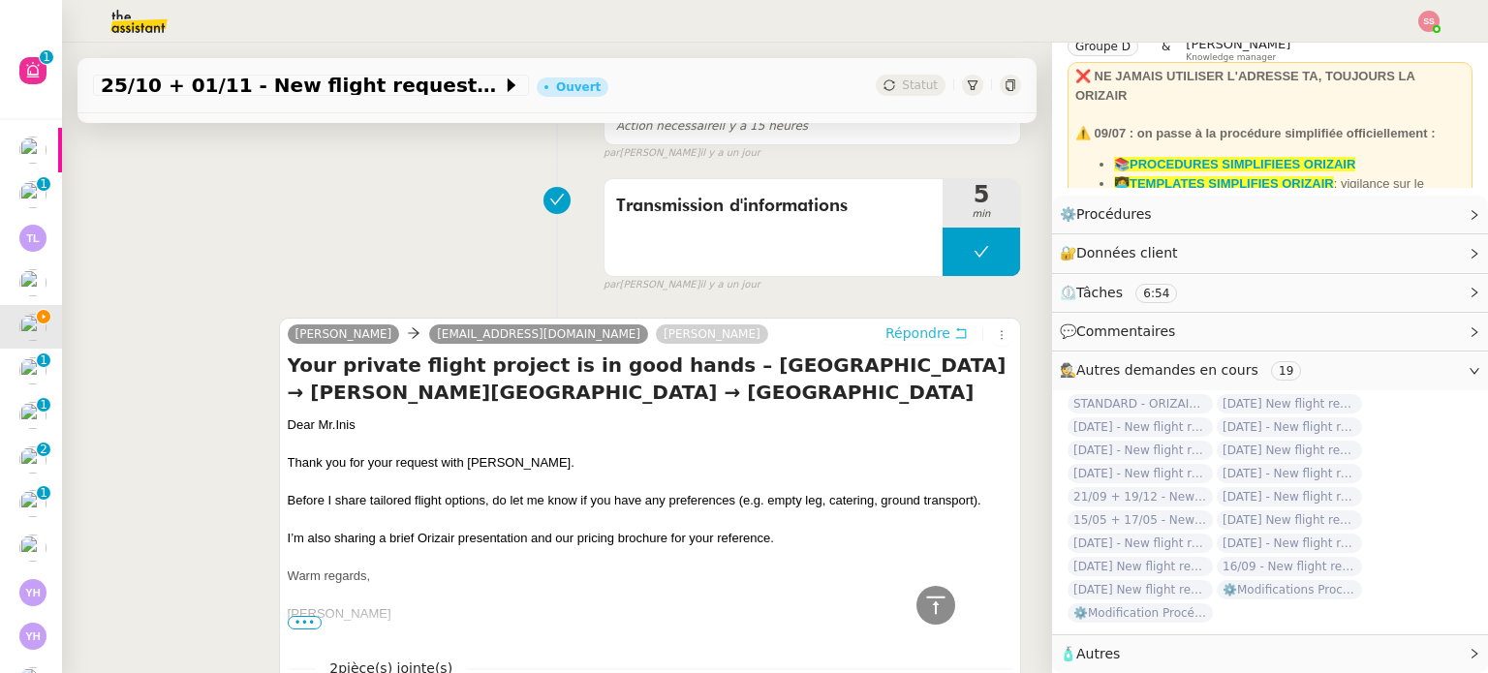
scroll to position [787, 0]
click at [331, 423] on div "Dear Mr.Inis" at bounding box center [650, 425] width 724 height 19
copy div "Dear Mr.Inis"
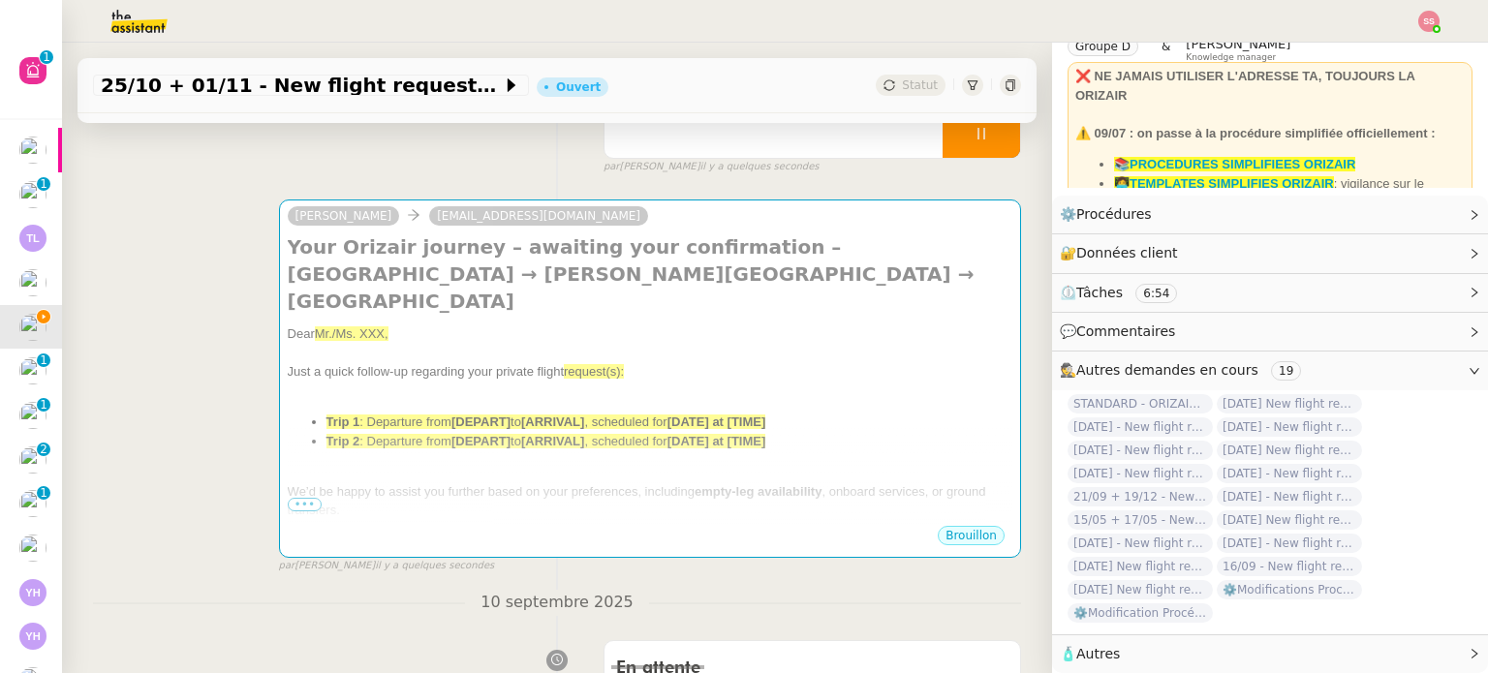
scroll to position [206, 0]
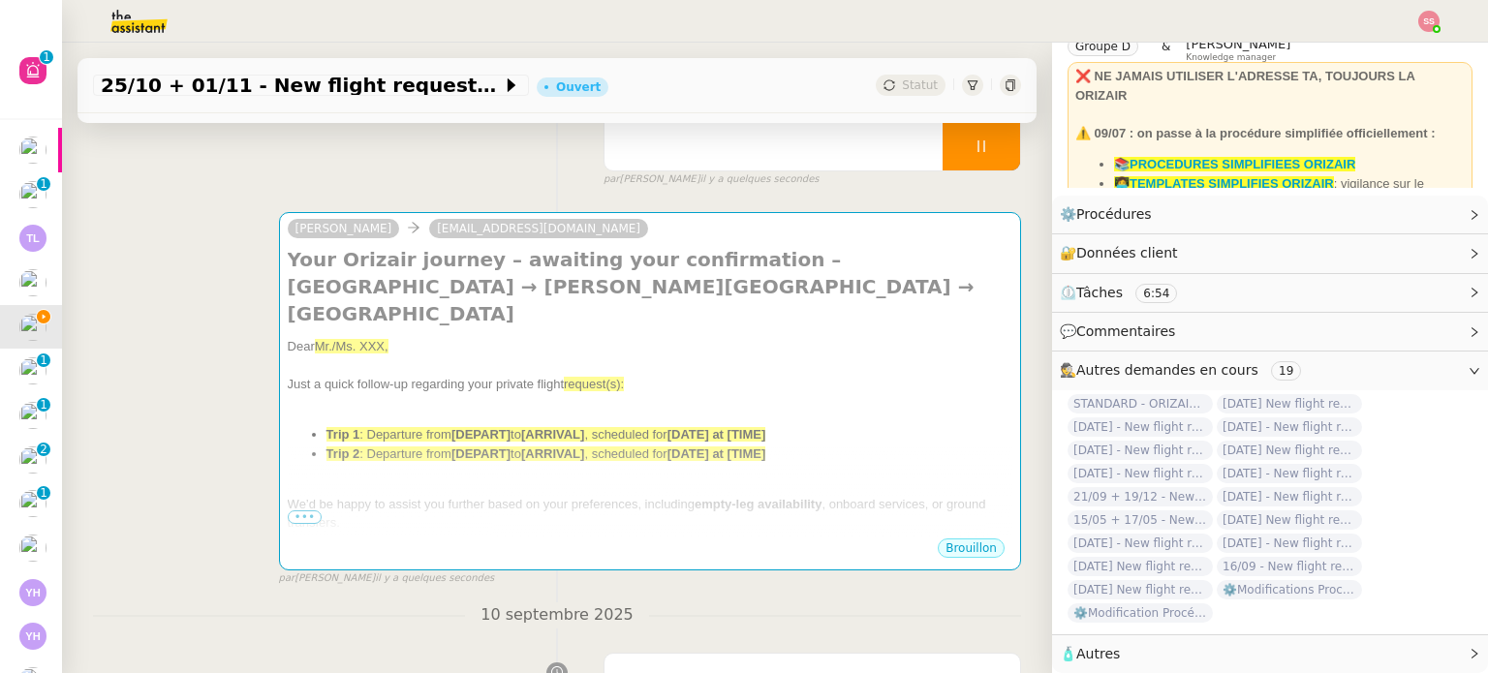
click at [510, 427] on span "to" at bounding box center [515, 434] width 11 height 15
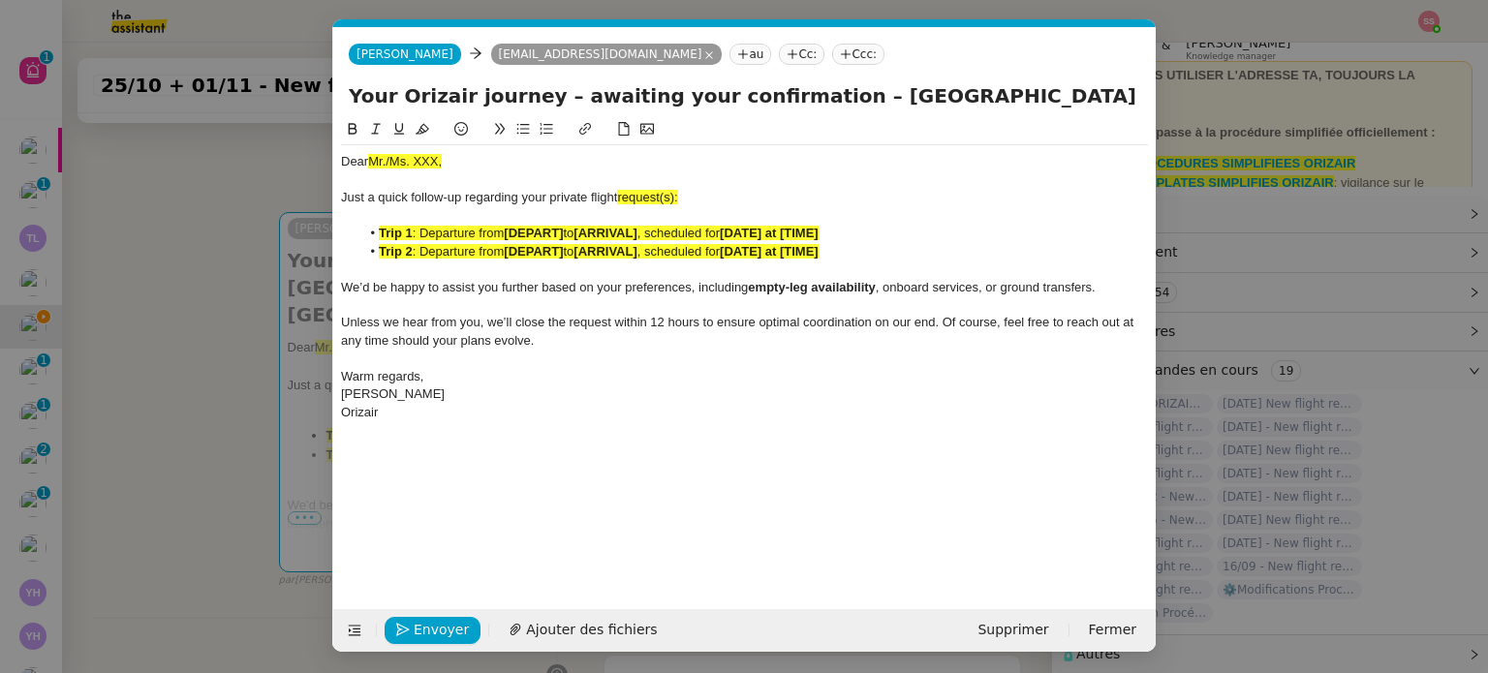
scroll to position [99, 0]
drag, startPoint x: 446, startPoint y: 164, endPoint x: 281, endPoint y: 154, distance: 165.9
click at [271, 154] on nz-modal-container "relance en Service ✈️Orizair - Relance client ( EN ) à utiliser pour orizair, r…" at bounding box center [744, 336] width 1488 height 673
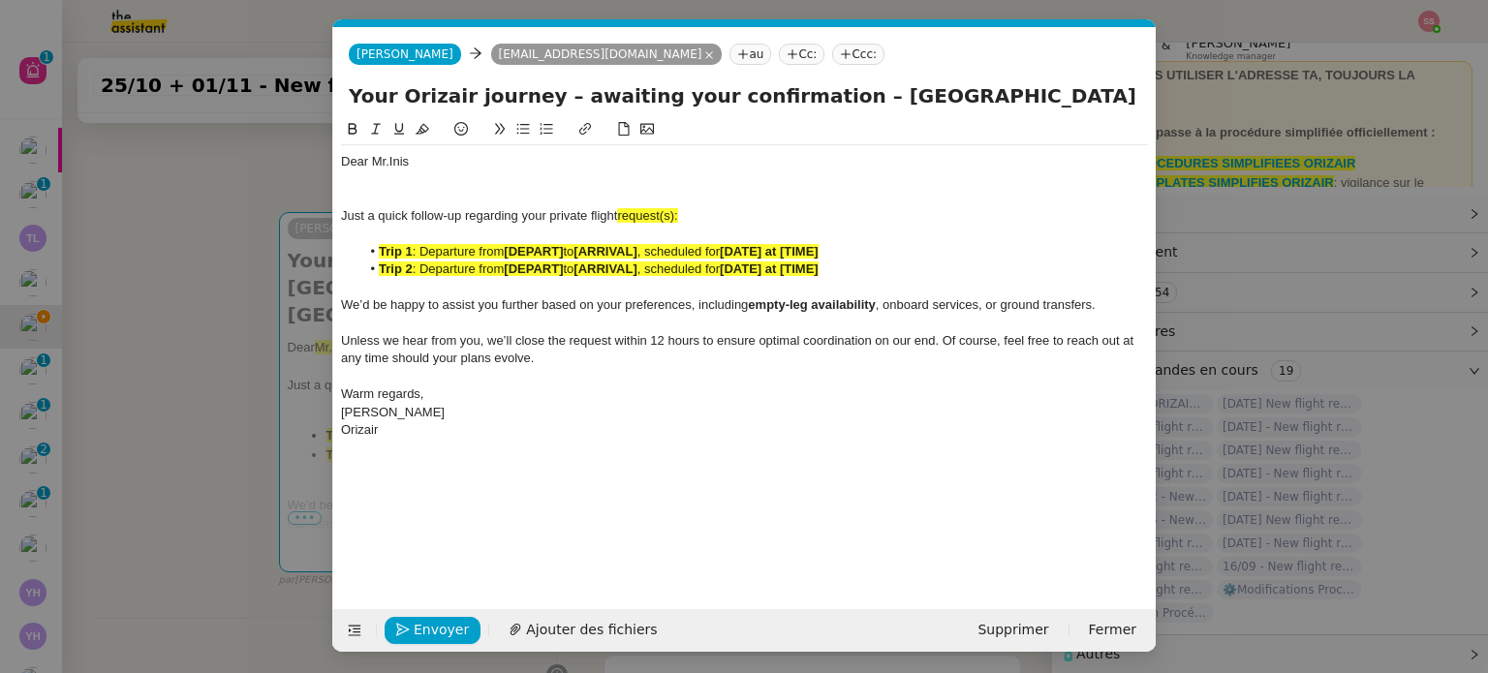
scroll to position [0, 0]
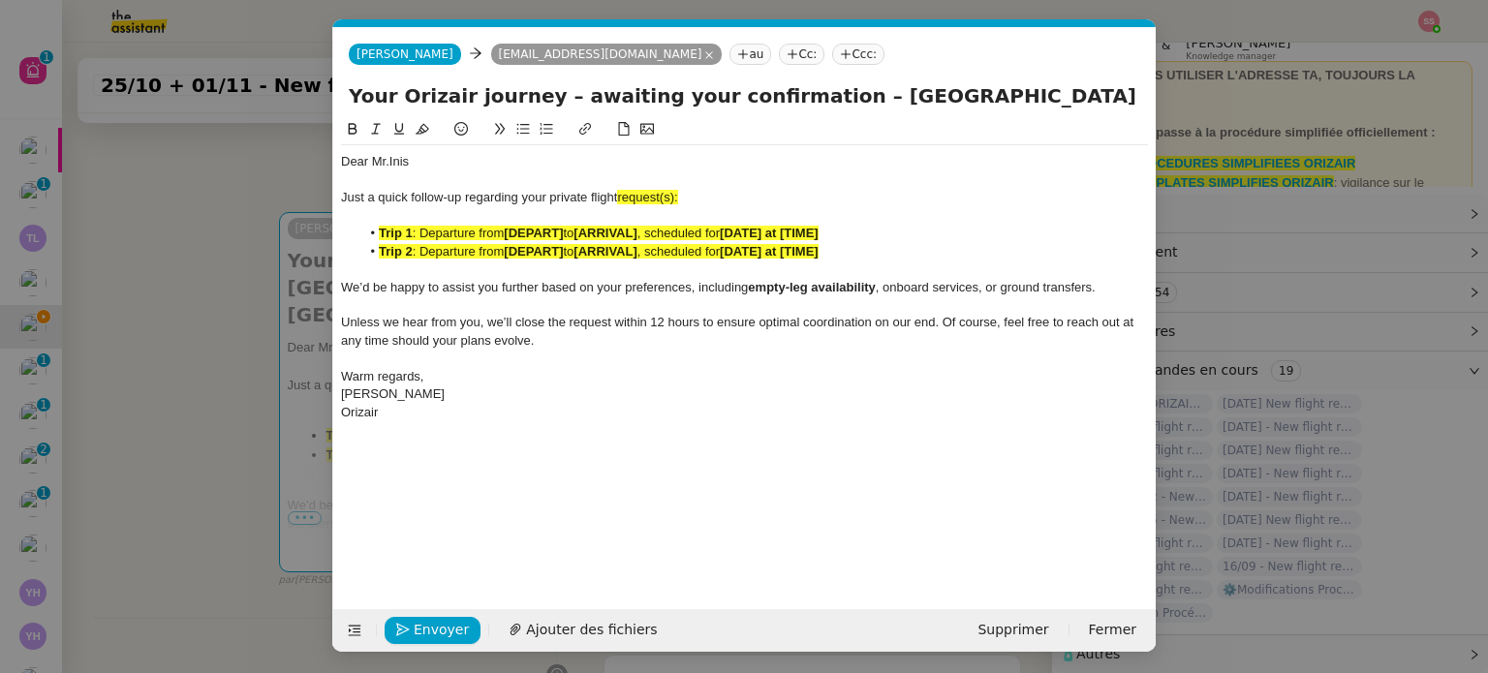
click at [250, 266] on nz-modal-container "relance en Service ✈️Orizair - Relance client ( EN ) à utiliser pour orizair, r…" at bounding box center [744, 336] width 1488 height 673
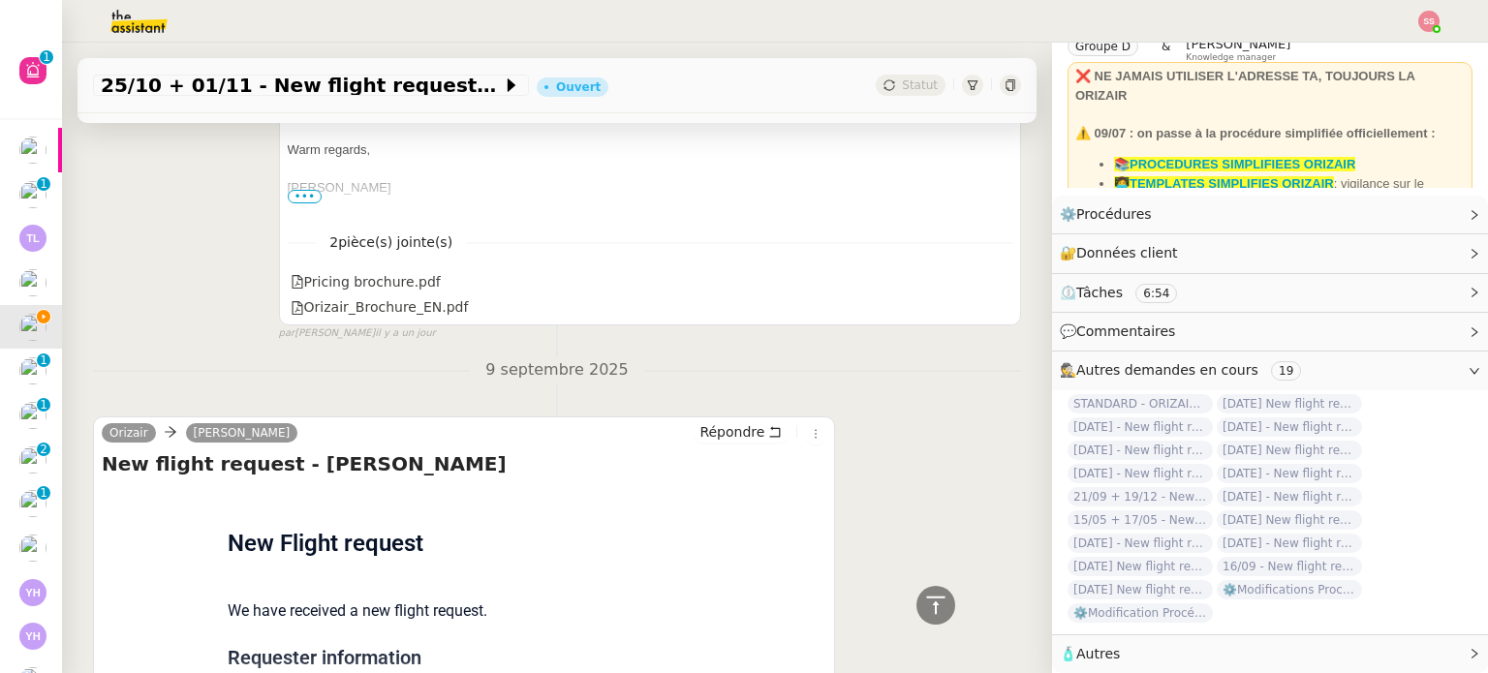
scroll to position [1409, 0]
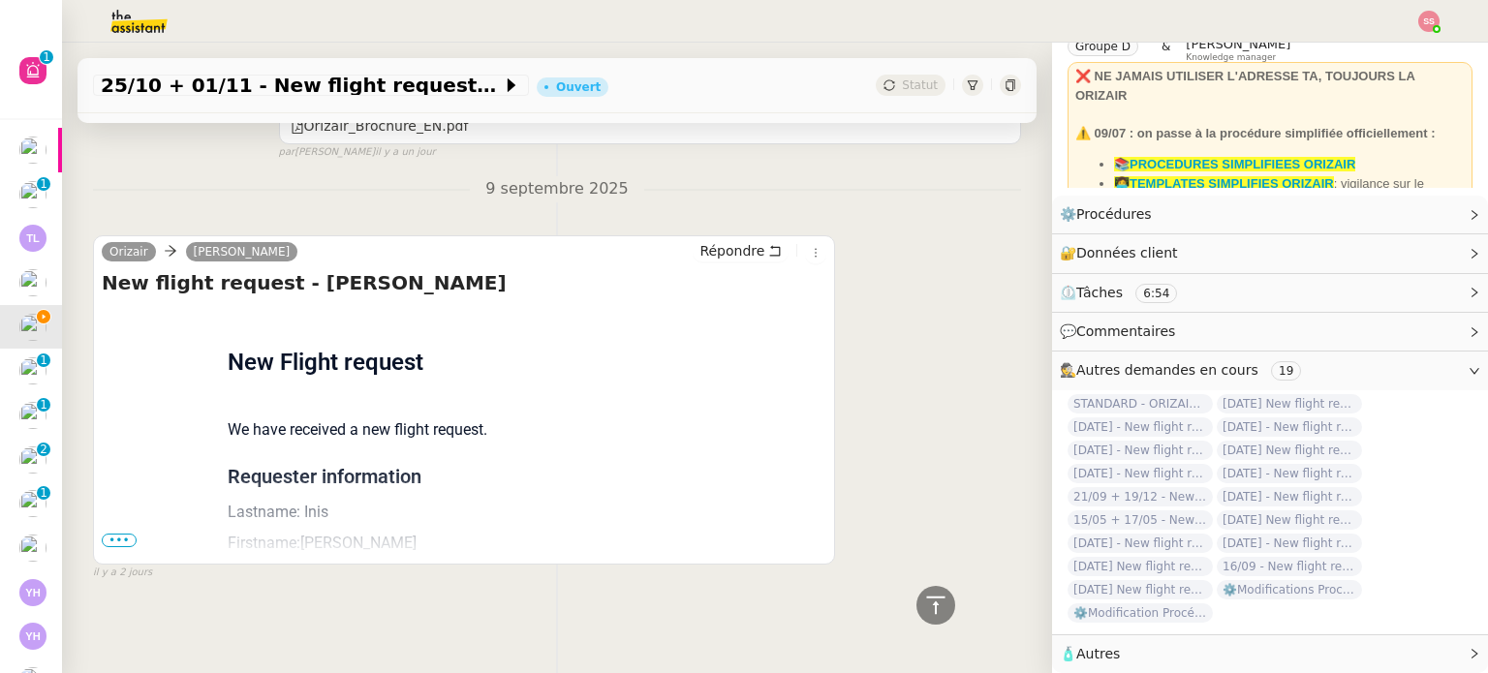
click at [127, 534] on span "•••" at bounding box center [119, 541] width 35 height 14
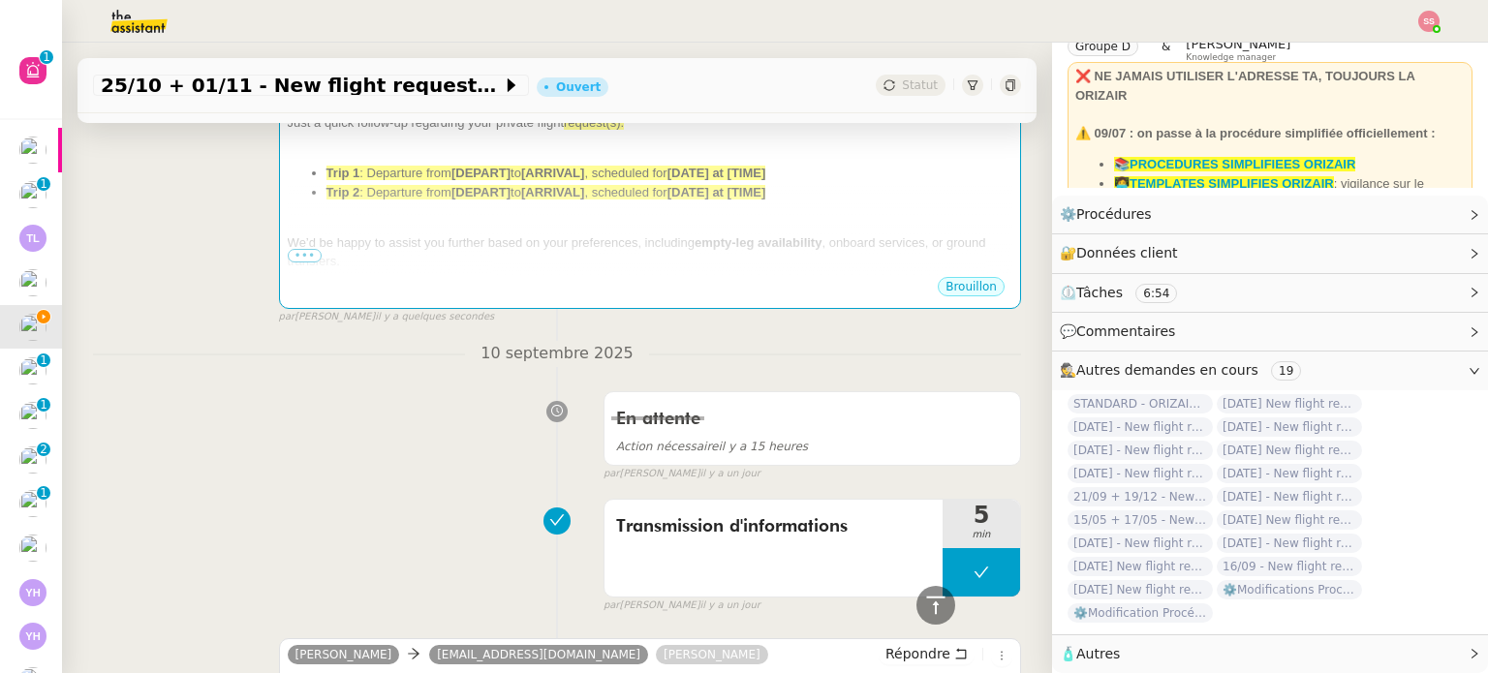
scroll to position [274, 0]
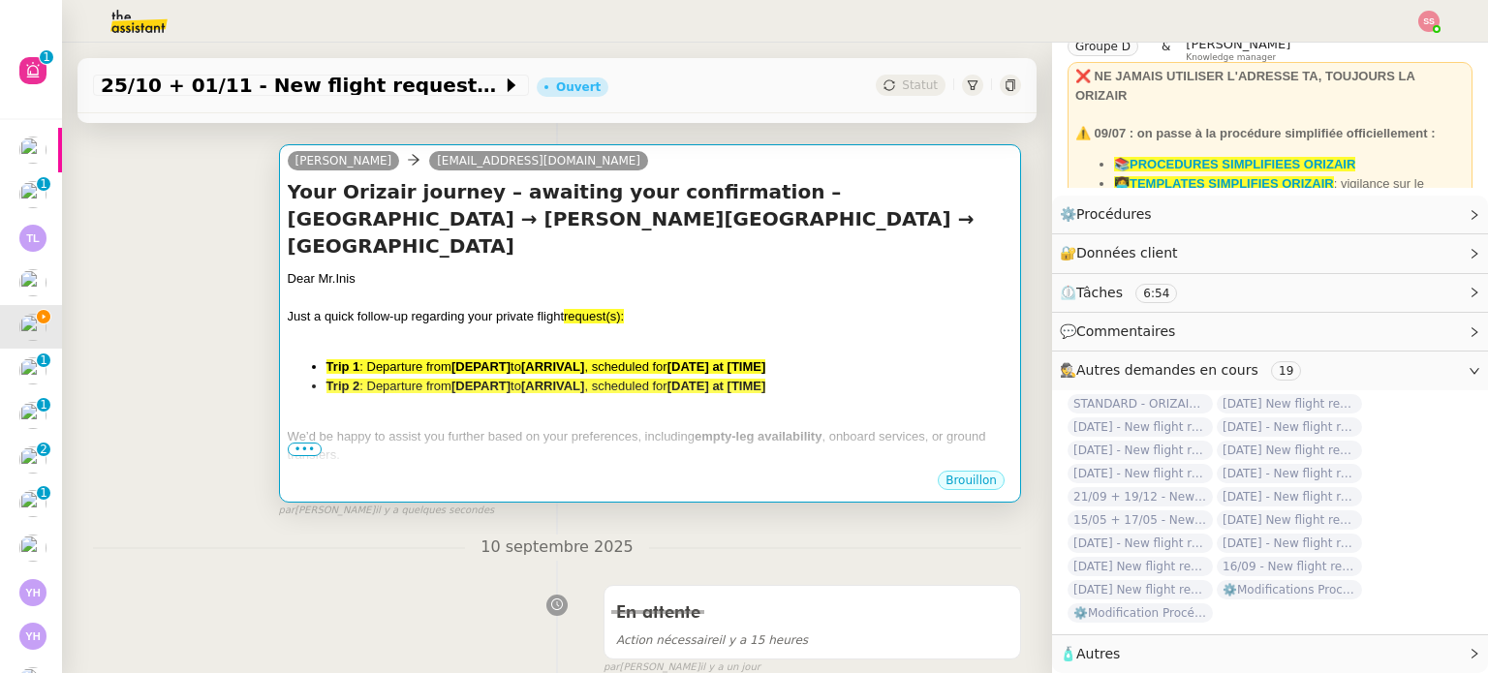
click at [521, 359] on span "to" at bounding box center [515, 366] width 11 height 15
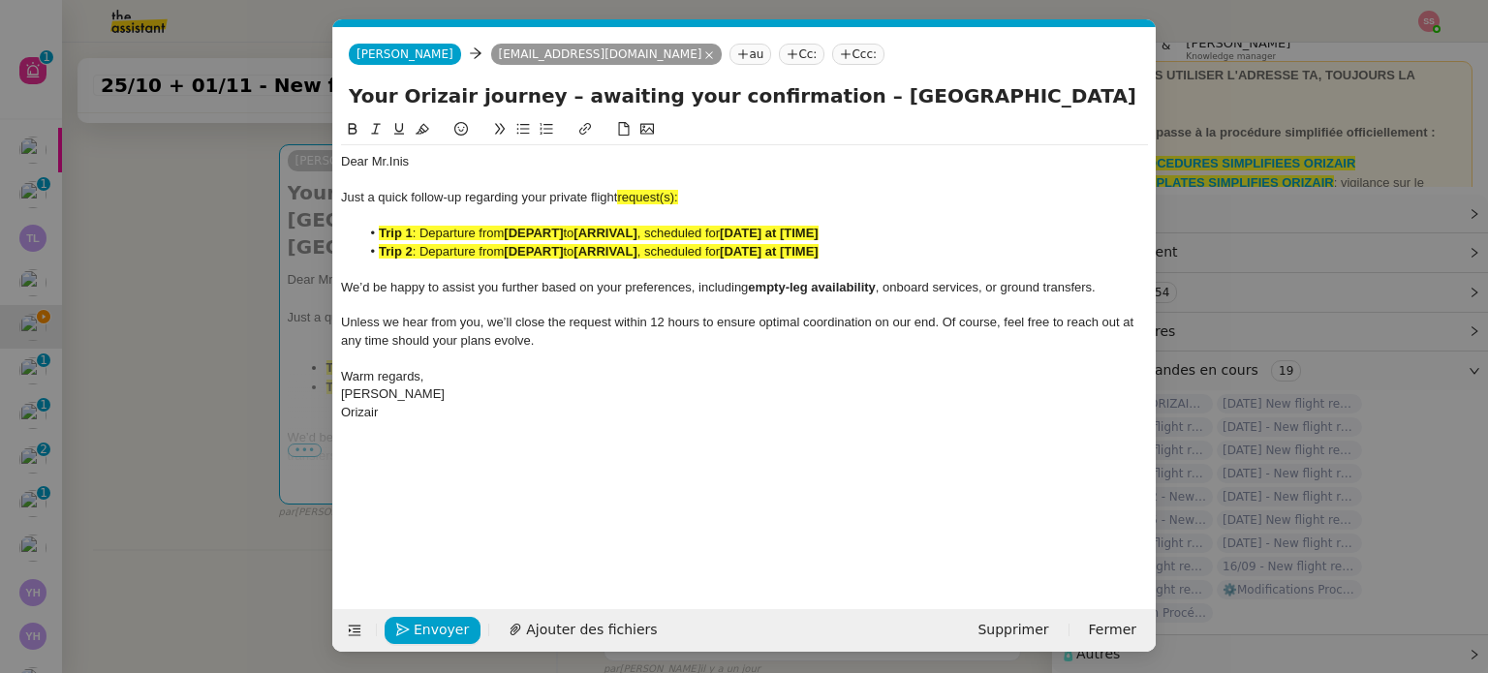
scroll to position [0, 102]
drag, startPoint x: 682, startPoint y: 195, endPoint x: 664, endPoint y: 196, distance: 17.5
click at [664, 196] on div "Just a quick follow-up regarding your private flight request(s):" at bounding box center [744, 197] width 807 height 17
drag, startPoint x: 981, startPoint y: 106, endPoint x: 1181, endPoint y: 114, distance: 199.7
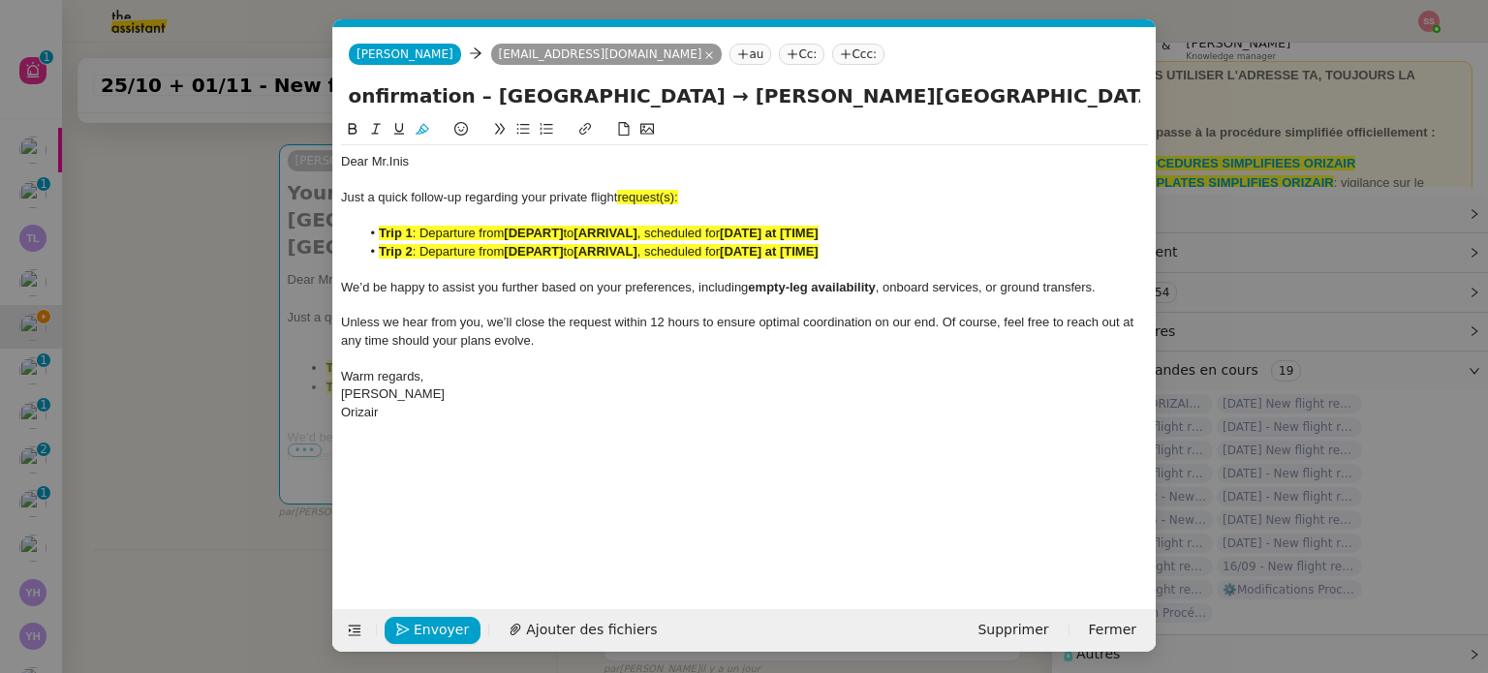
click at [1181, 114] on nz-modal-container "relance en Service ✈️Orizair - Relance client ( EN ) à utiliser pour orizair, r…" at bounding box center [744, 336] width 1488 height 673
click at [795, 179] on div at bounding box center [744, 179] width 807 height 17
click at [703, 200] on div "Just a quick follow-up regarding your private flight request(s):" at bounding box center [744, 197] width 807 height 17
drag, startPoint x: 685, startPoint y: 197, endPoint x: 624, endPoint y: 197, distance: 61.0
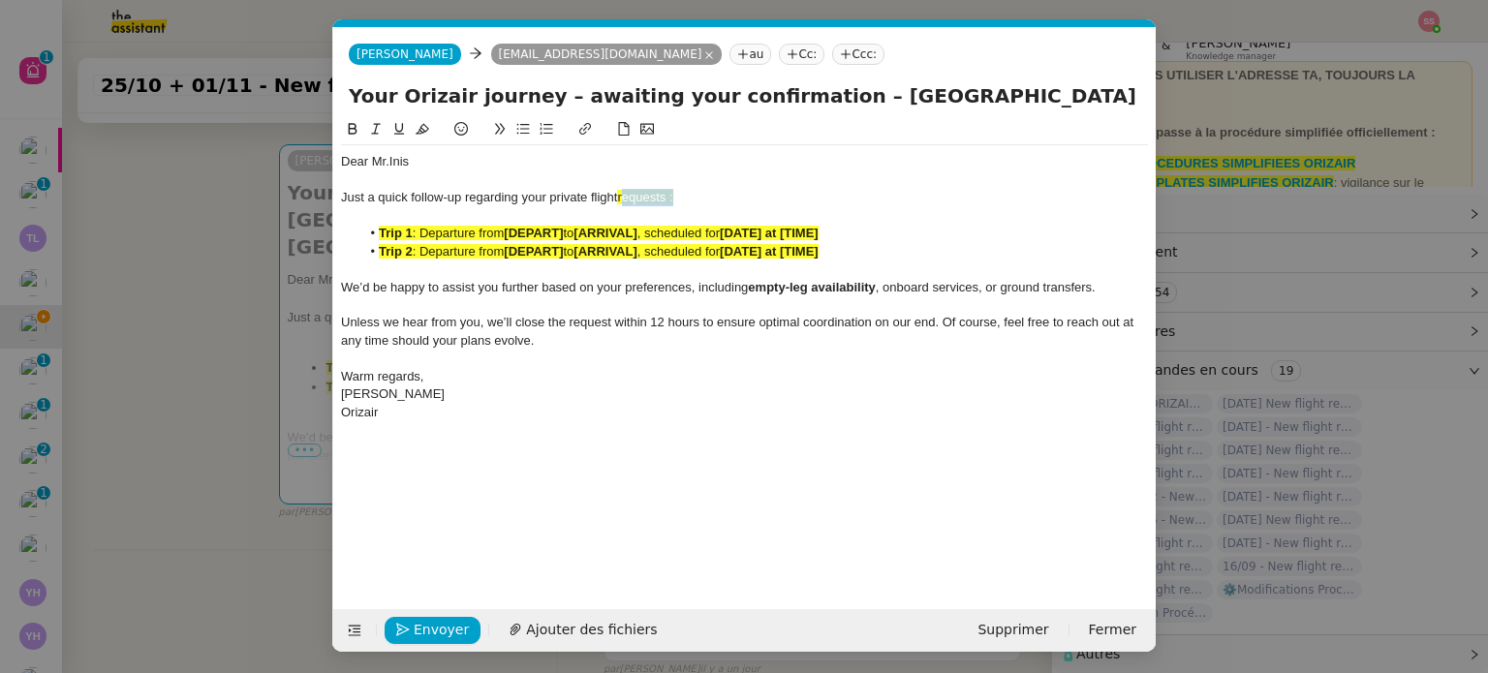
click at [624, 197] on div "Just a quick follow-up regarding your private flight requests :" at bounding box center [744, 197] width 807 height 17
click at [695, 196] on div "Just a quick follow-up regarding your private flight requests :" at bounding box center [744, 197] width 807 height 17
drag, startPoint x: 692, startPoint y: 197, endPoint x: 622, endPoint y: 193, distance: 70.8
click at [622, 193] on div "Just a quick follow-up regarding your private flight requests :" at bounding box center [744, 197] width 807 height 17
click at [422, 127] on icon at bounding box center [422, 129] width 14 height 11
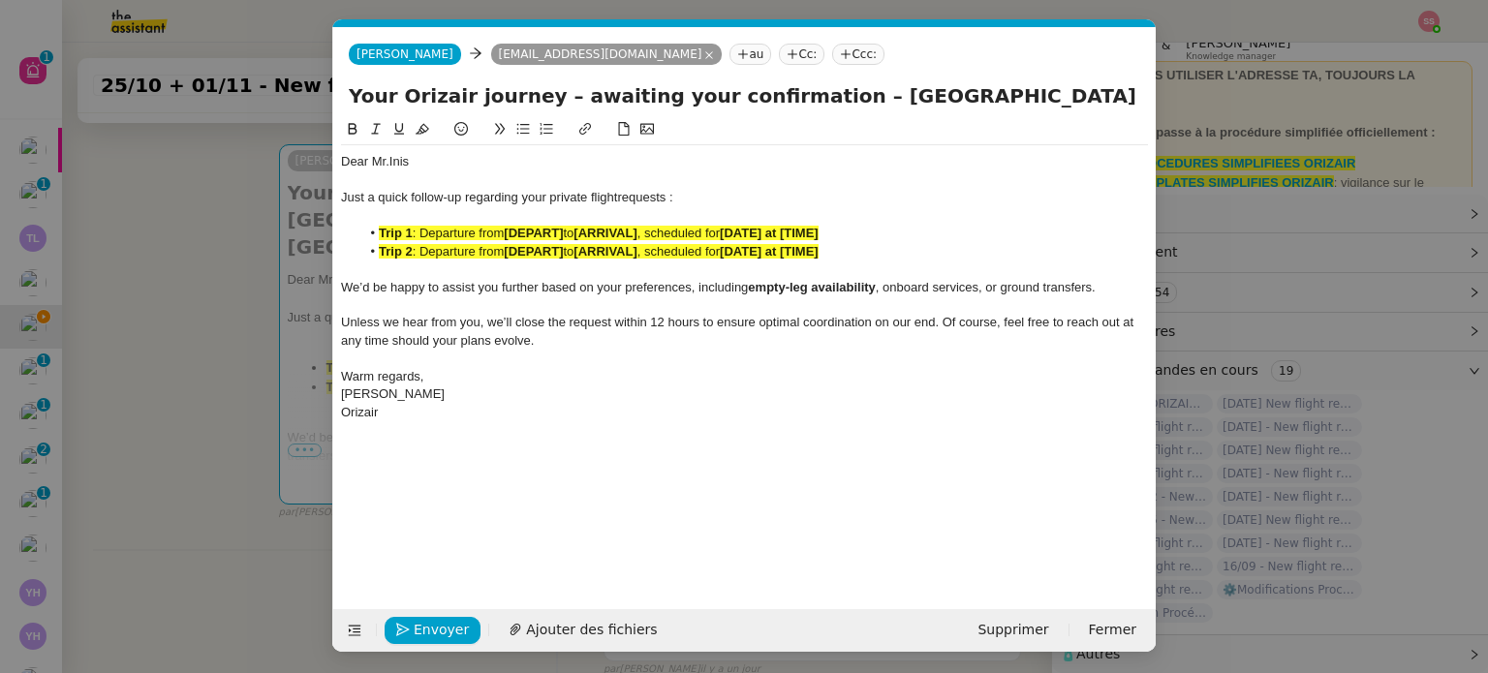
click at [542, 244] on strong "[DEPART]" at bounding box center [533, 251] width 59 height 15
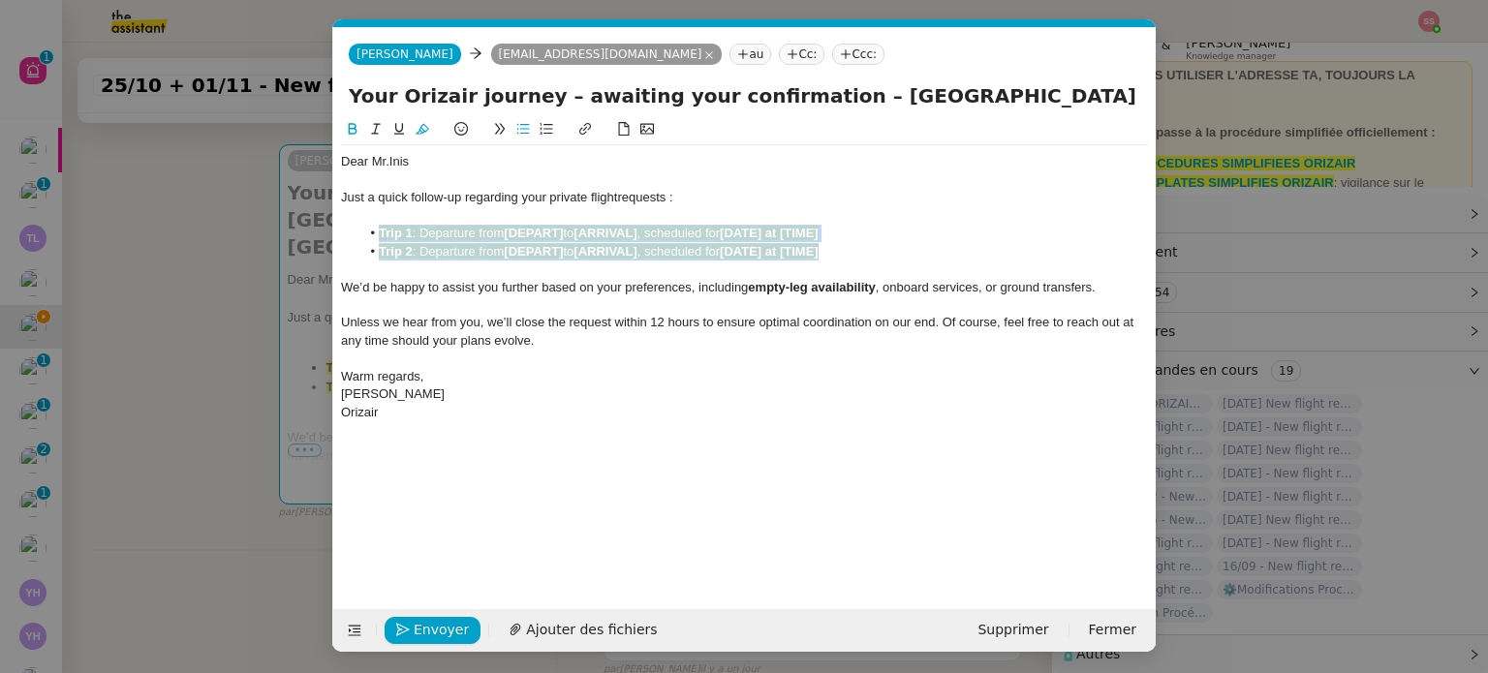
drag, startPoint x: 845, startPoint y: 247, endPoint x: 380, endPoint y: 233, distance: 465.1
click at [380, 233] on ul "Trip 1 : Departure from [DEPART] to [ARRIVAL] , scheduled for [DATE] at [TIME] …" at bounding box center [744, 243] width 807 height 36
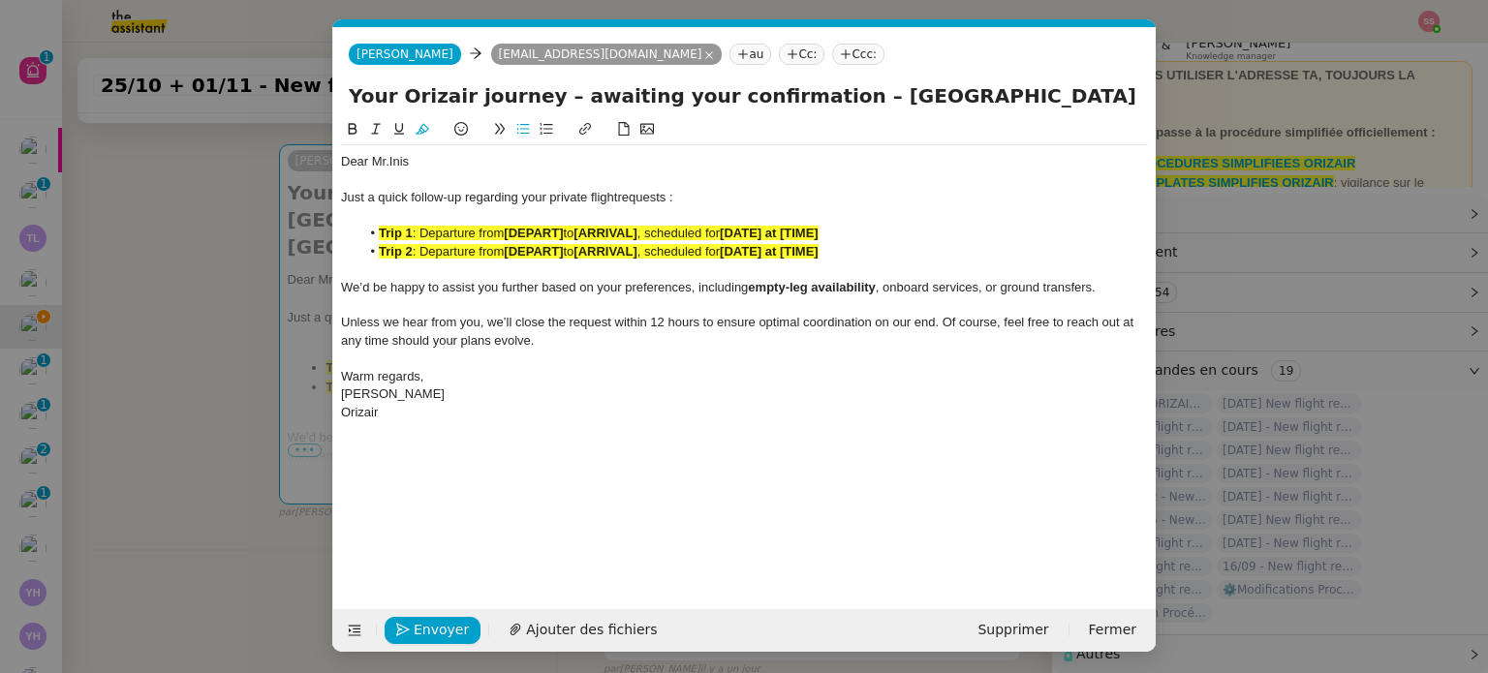
click at [417, 141] on div at bounding box center [744, 131] width 807 height 27
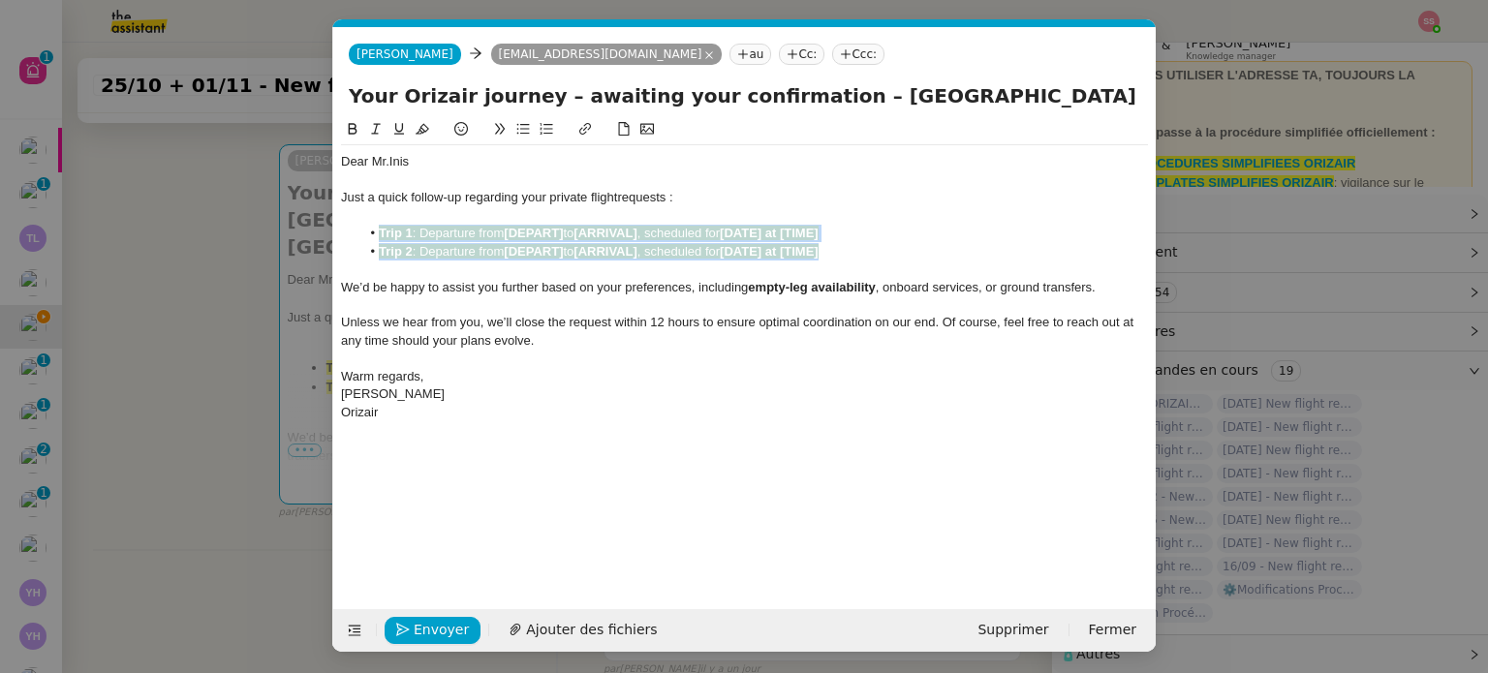
drag, startPoint x: 841, startPoint y: 251, endPoint x: 377, endPoint y: 233, distance: 464.2
click at [377, 233] on ul "Trip 1 : Departure from [DEPART] to [ARRIVAL] , scheduled for [DATE] at [TIME] …" at bounding box center [744, 243] width 807 height 36
click at [425, 131] on icon at bounding box center [422, 129] width 14 height 14
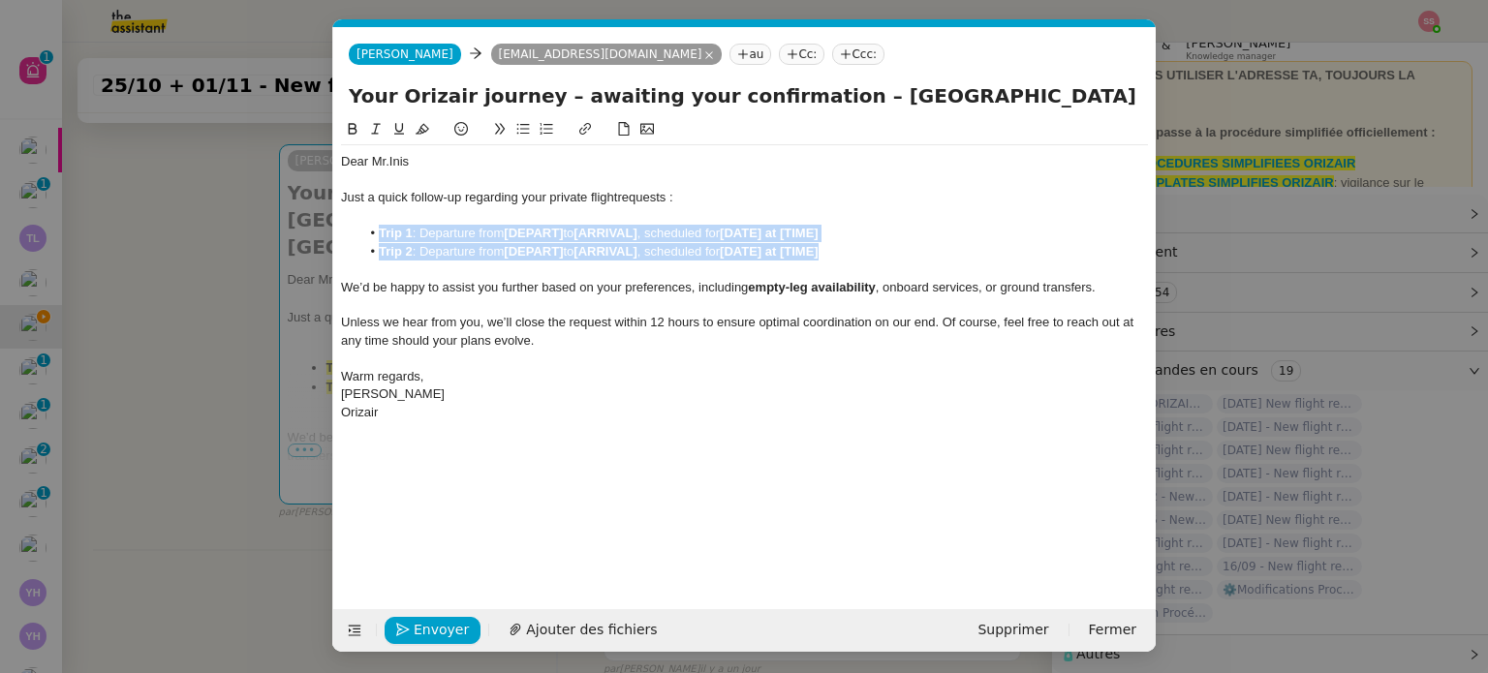
click at [498, 251] on li "Trip 2 : Departure from [DEPART] to [ARRIVAL] , scheduled for [DATE] at [TIME]" at bounding box center [754, 251] width 788 height 17
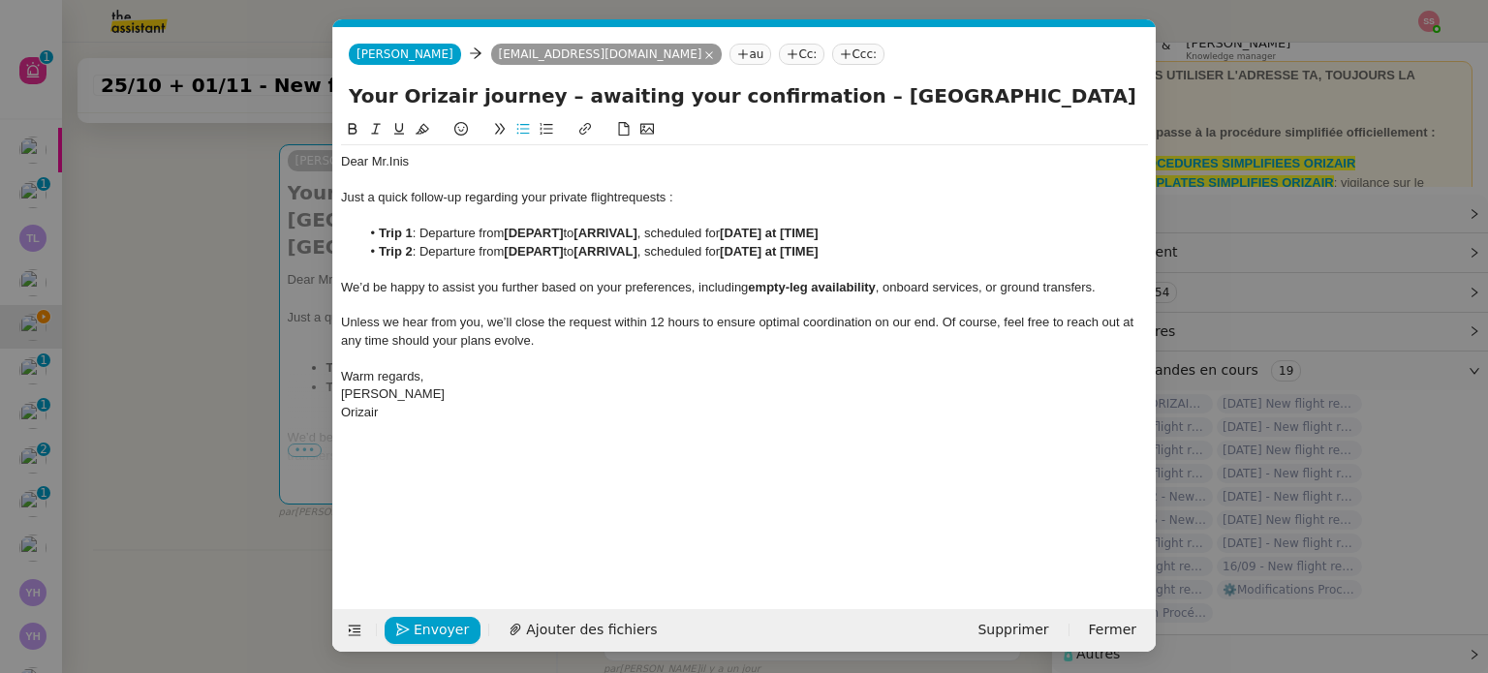
click at [200, 358] on nz-modal-container "relance en Service ✈️Orizair - Relance client ( EN ) à utiliser pour orizair, r…" at bounding box center [744, 336] width 1488 height 673
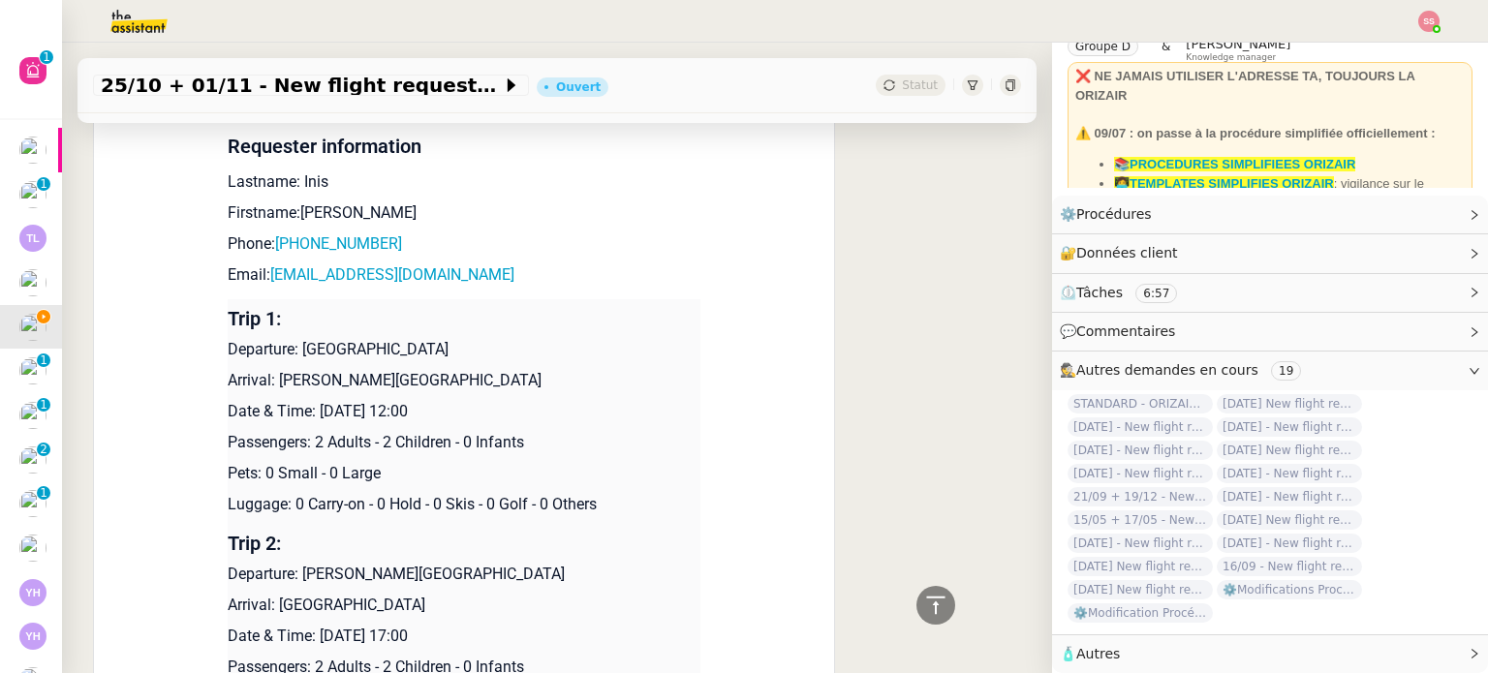
scroll to position [1629, 0]
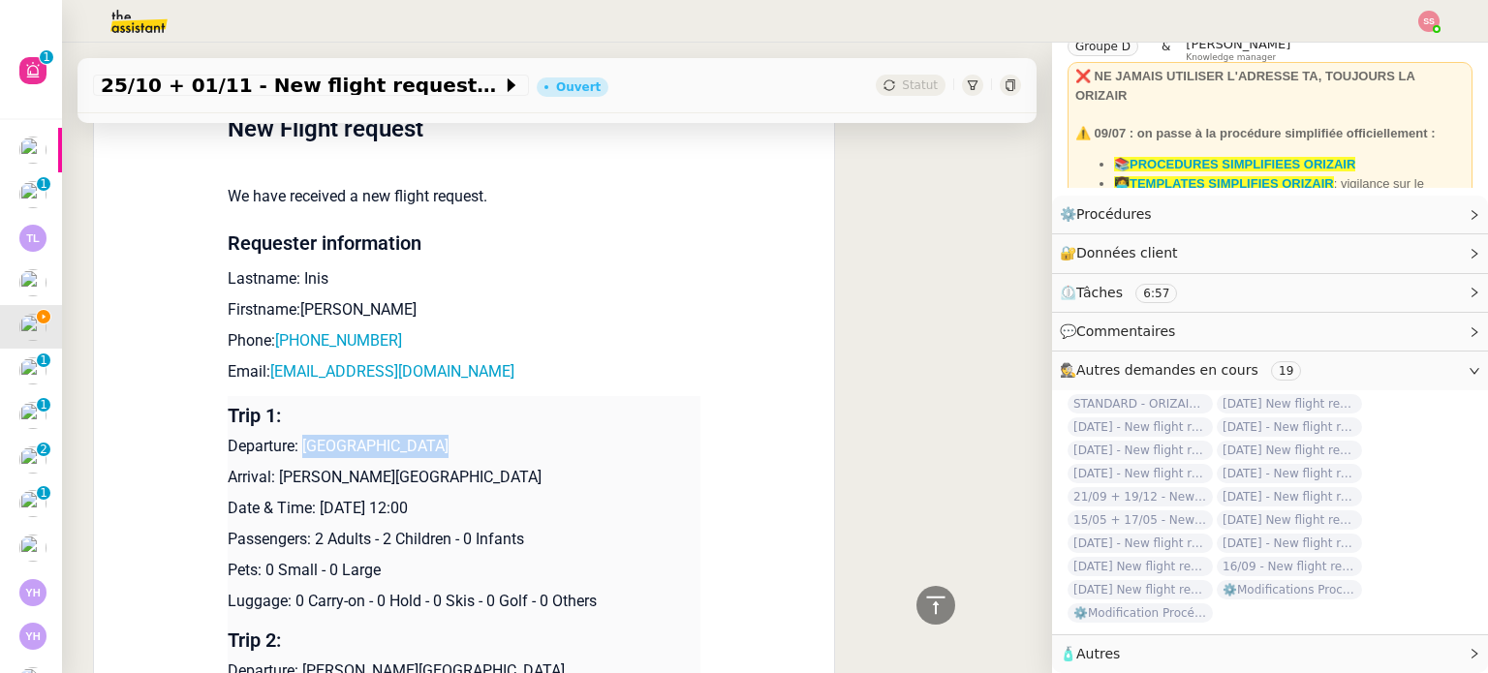
drag, startPoint x: 294, startPoint y: 445, endPoint x: 461, endPoint y: 437, distance: 166.8
click at [461, 437] on p "Departure: [GEOGRAPHIC_DATA]" at bounding box center [464, 446] width 473 height 23
copy p "[GEOGRAPHIC_DATA]"
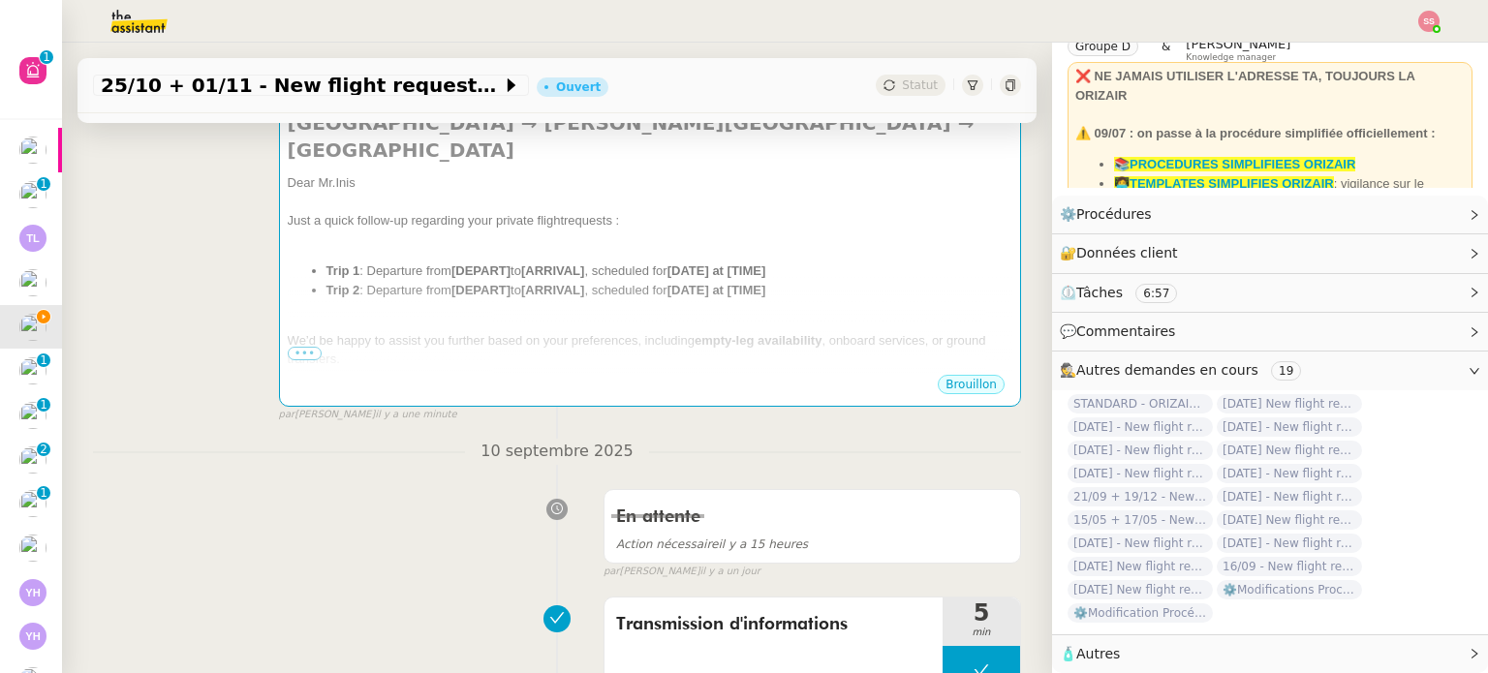
scroll to position [273, 0]
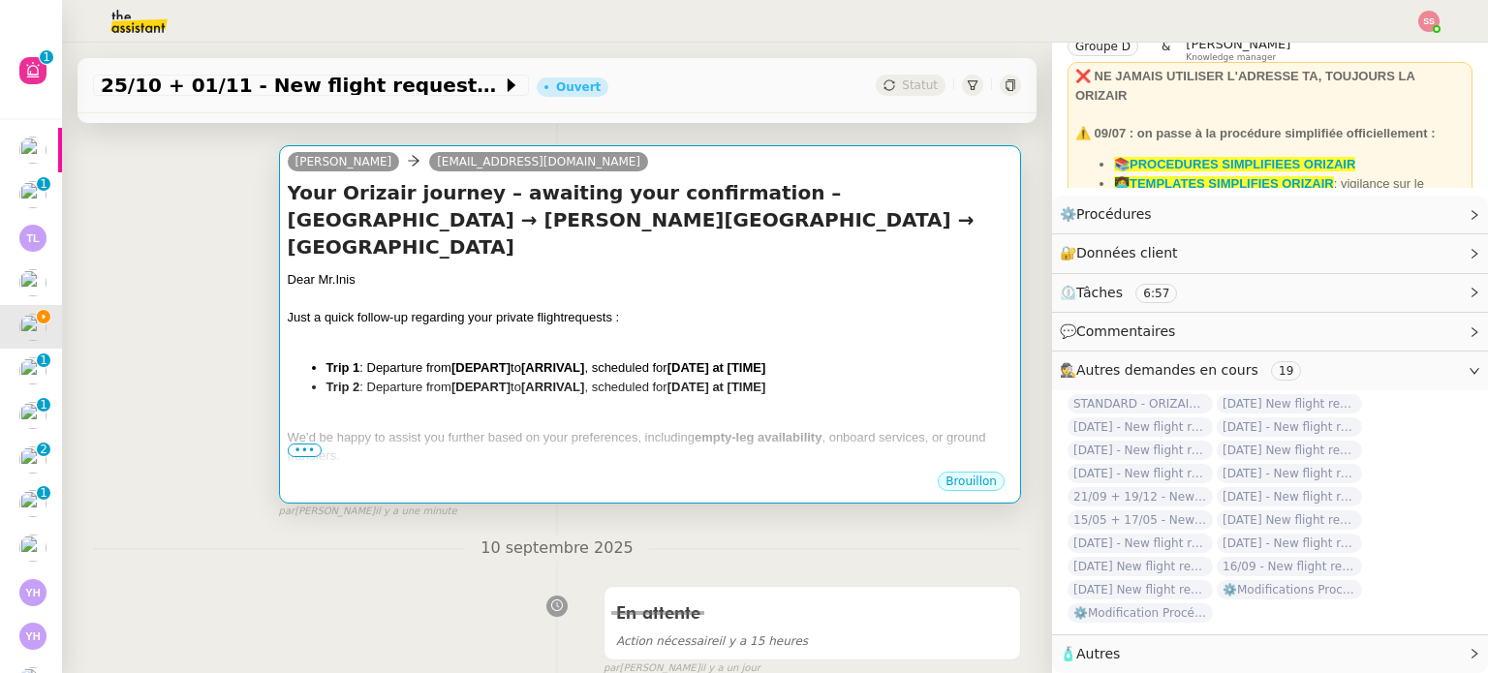
click at [535, 409] on div at bounding box center [650, 418] width 724 height 19
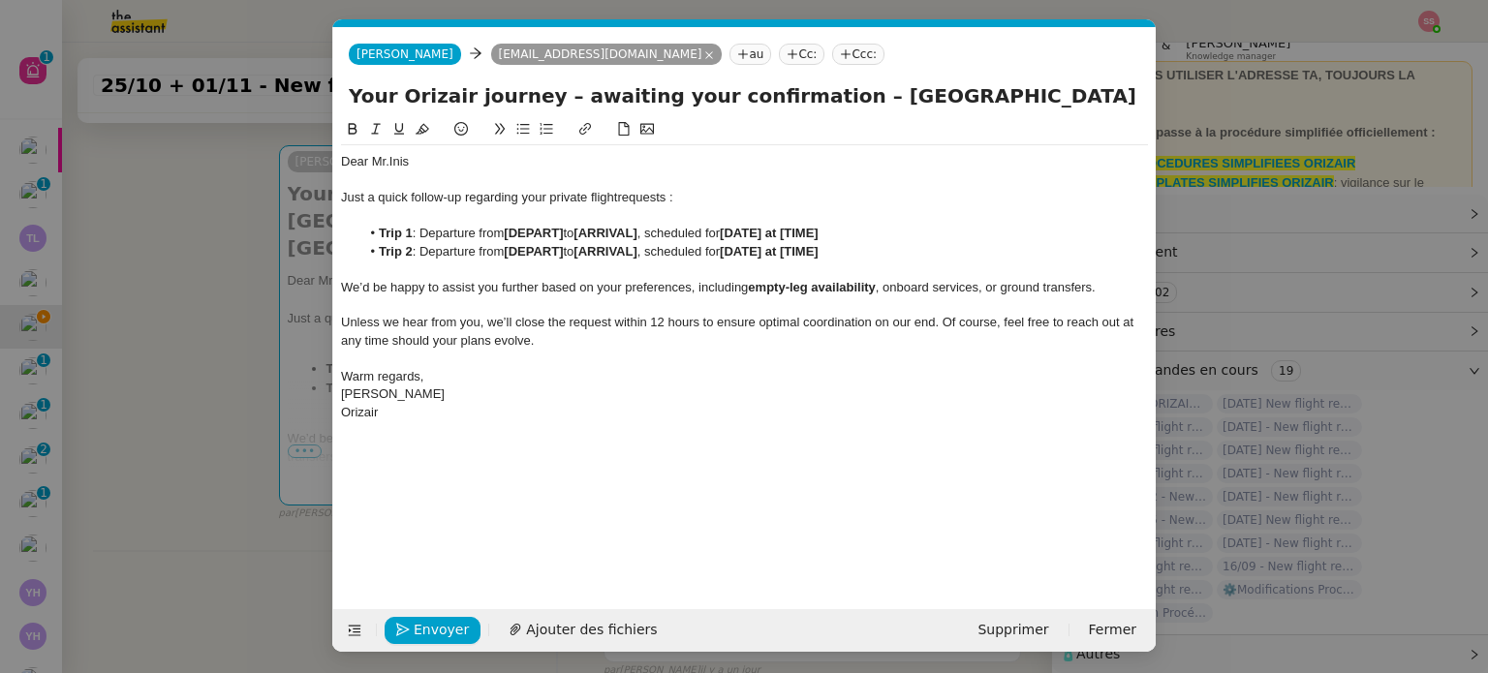
scroll to position [0, 102]
drag, startPoint x: 566, startPoint y: 237, endPoint x: 508, endPoint y: 230, distance: 57.7
click at [508, 230] on strong "[DEPART]" at bounding box center [533, 233] width 59 height 15
drag, startPoint x: 586, startPoint y: 251, endPoint x: 649, endPoint y: 250, distance: 63.0
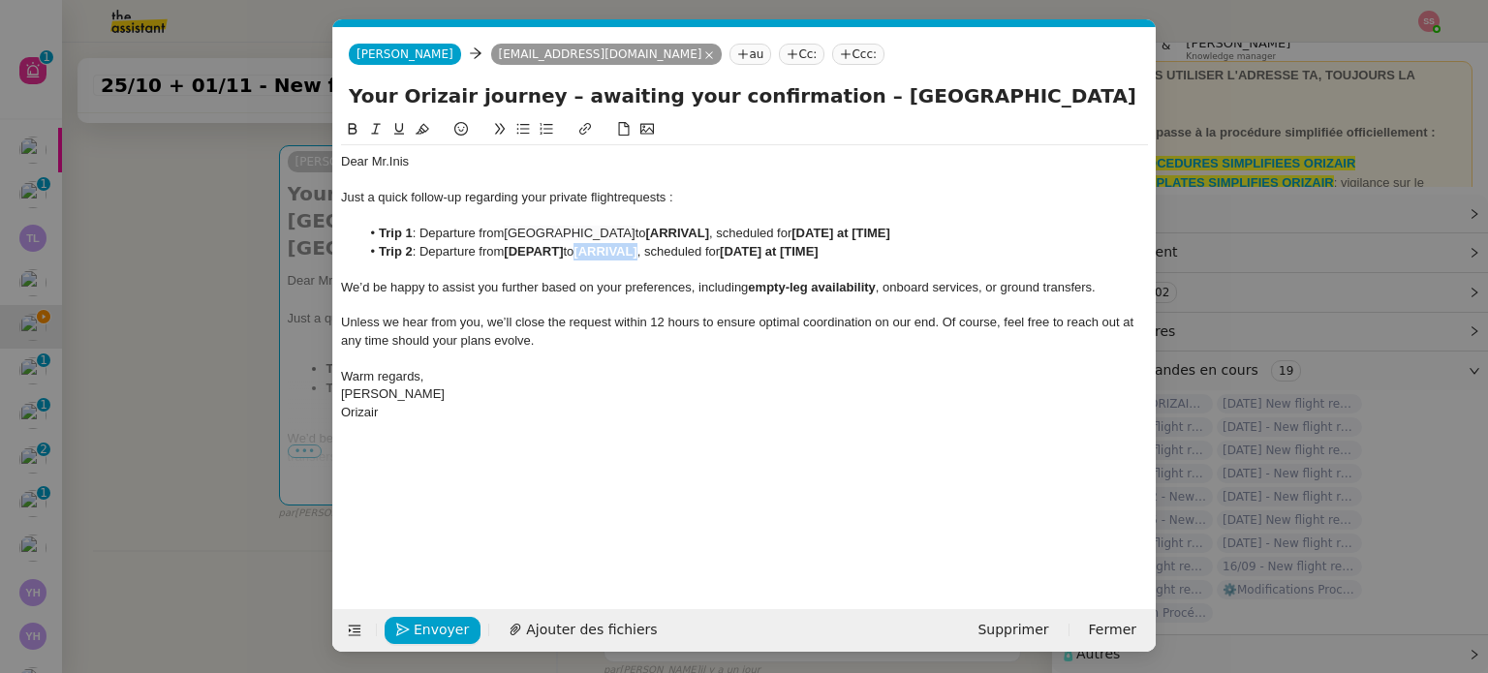
click at [649, 250] on li "Trip 2 : Departure from [DEPART] to [ARRIVAL] , scheduled for [DATE] at [TIME]" at bounding box center [754, 251] width 788 height 17
click at [263, 371] on nz-modal-container "relance en Service ✈️Orizair - Relance client ( EN ) à utiliser pour orizair, r…" at bounding box center [744, 336] width 1488 height 673
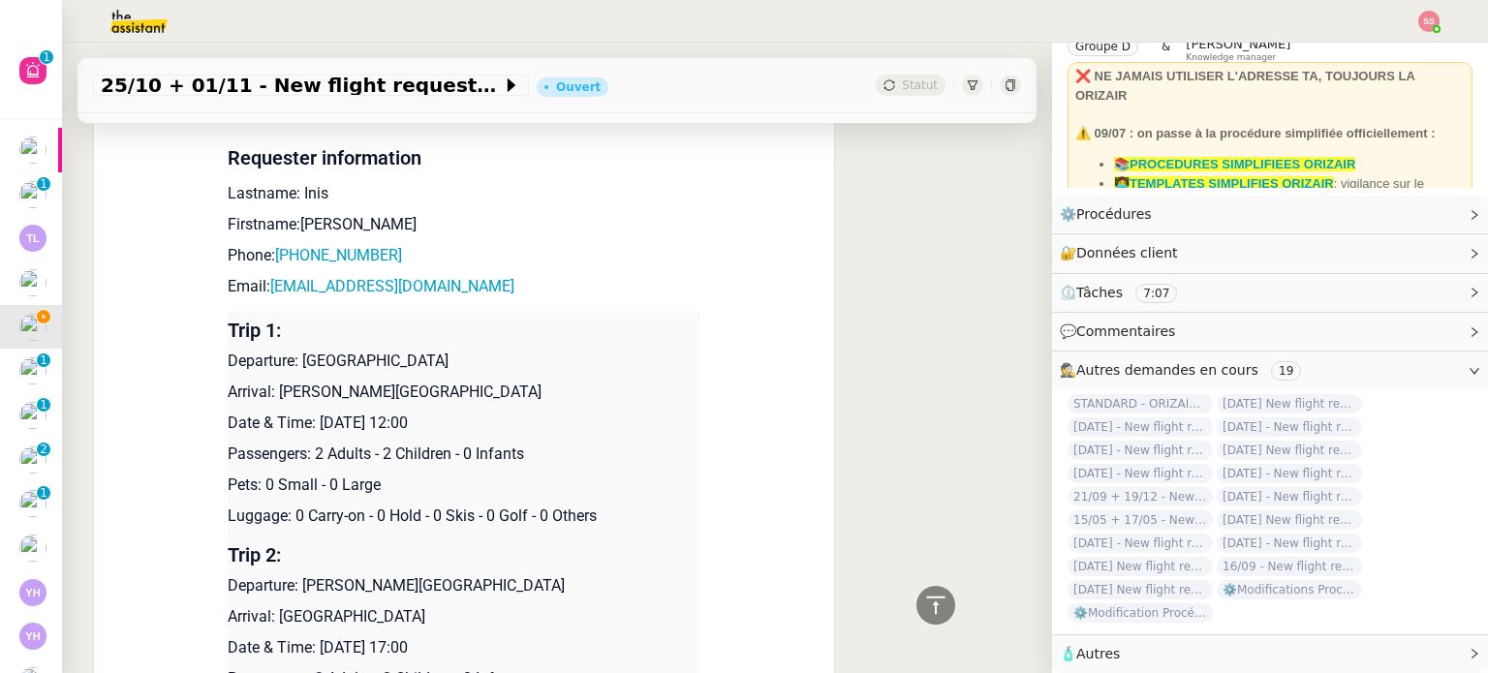
scroll to position [1725, 0]
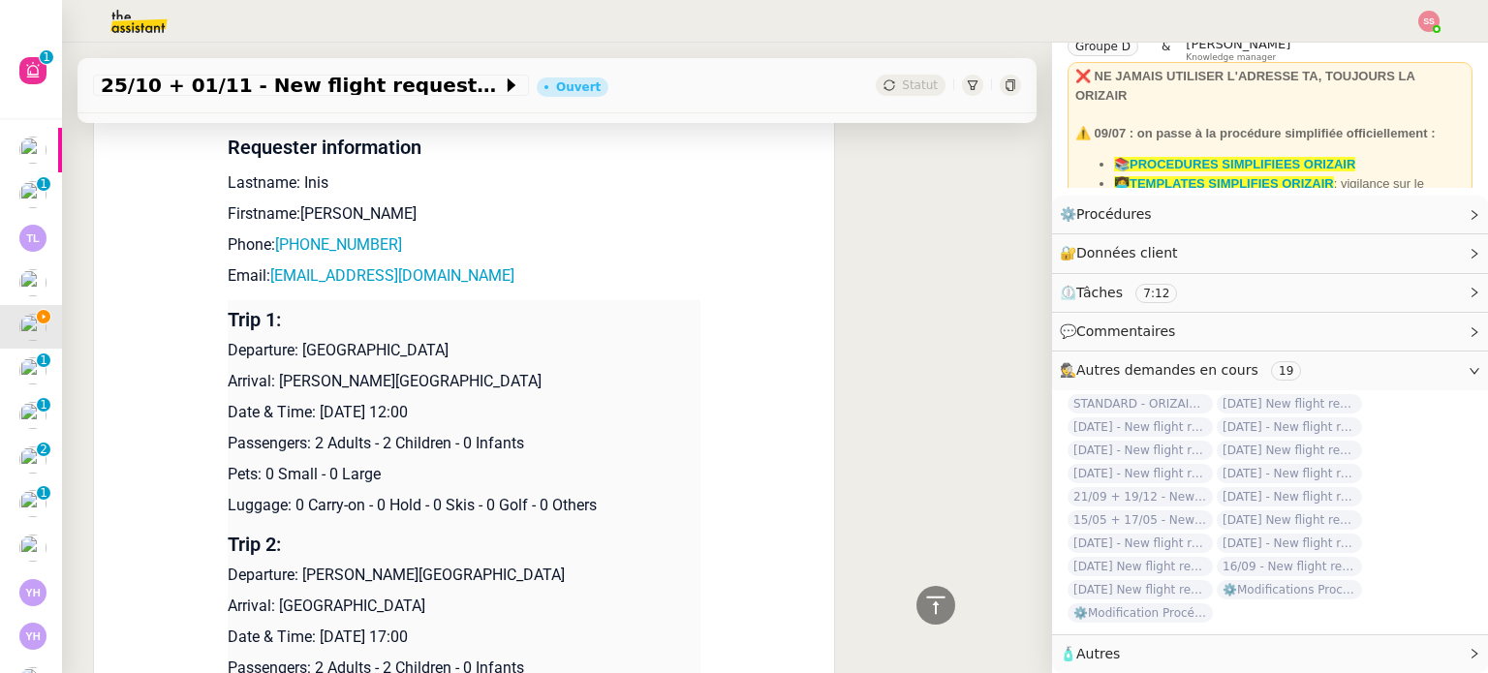
drag, startPoint x: 269, startPoint y: 382, endPoint x: 559, endPoint y: 371, distance: 289.8
click at [559, 371] on td "Trip 1: Departure: [GEOGRAPHIC_DATA] Arrival: [PERSON_NAME][GEOGRAPHIC_DATA] Da…" at bounding box center [464, 412] width 473 height 225
copy p "[PERSON_NAME][GEOGRAPHIC_DATA]"
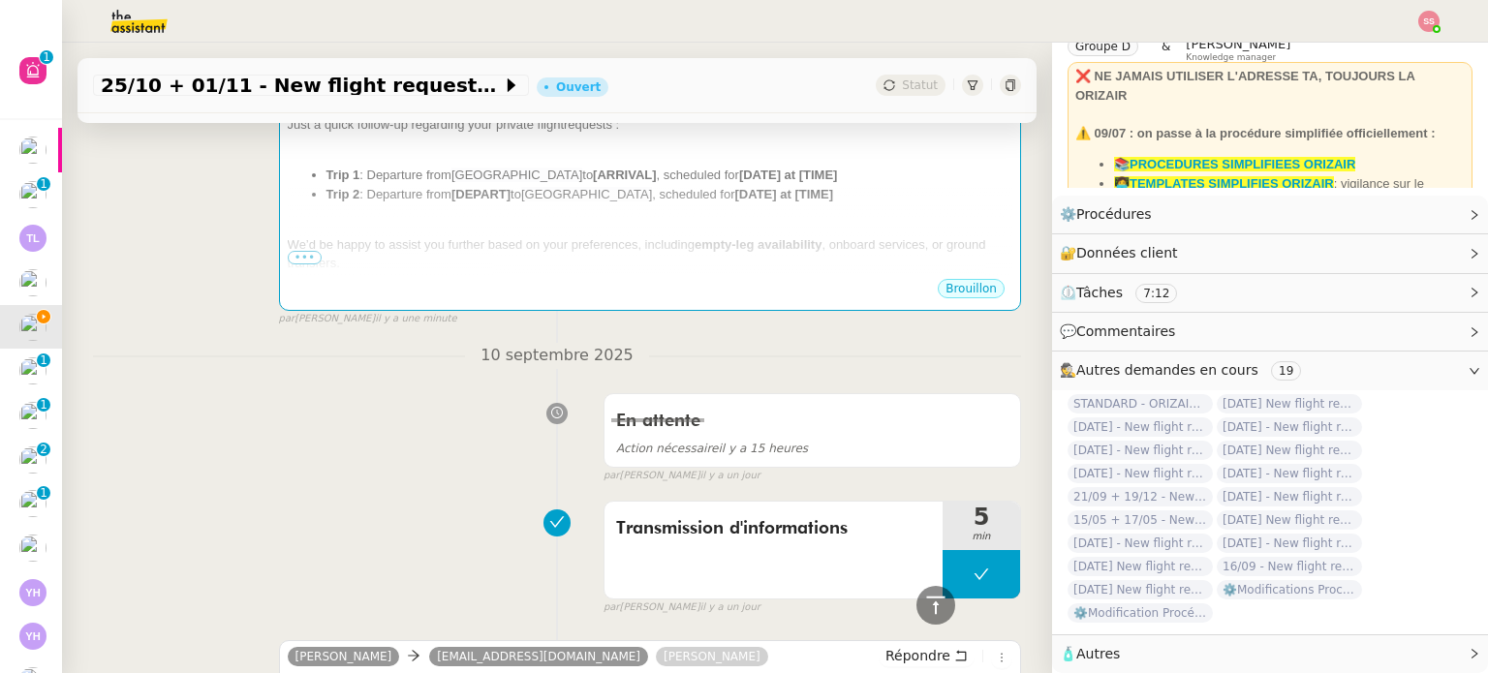
scroll to position [175, 0]
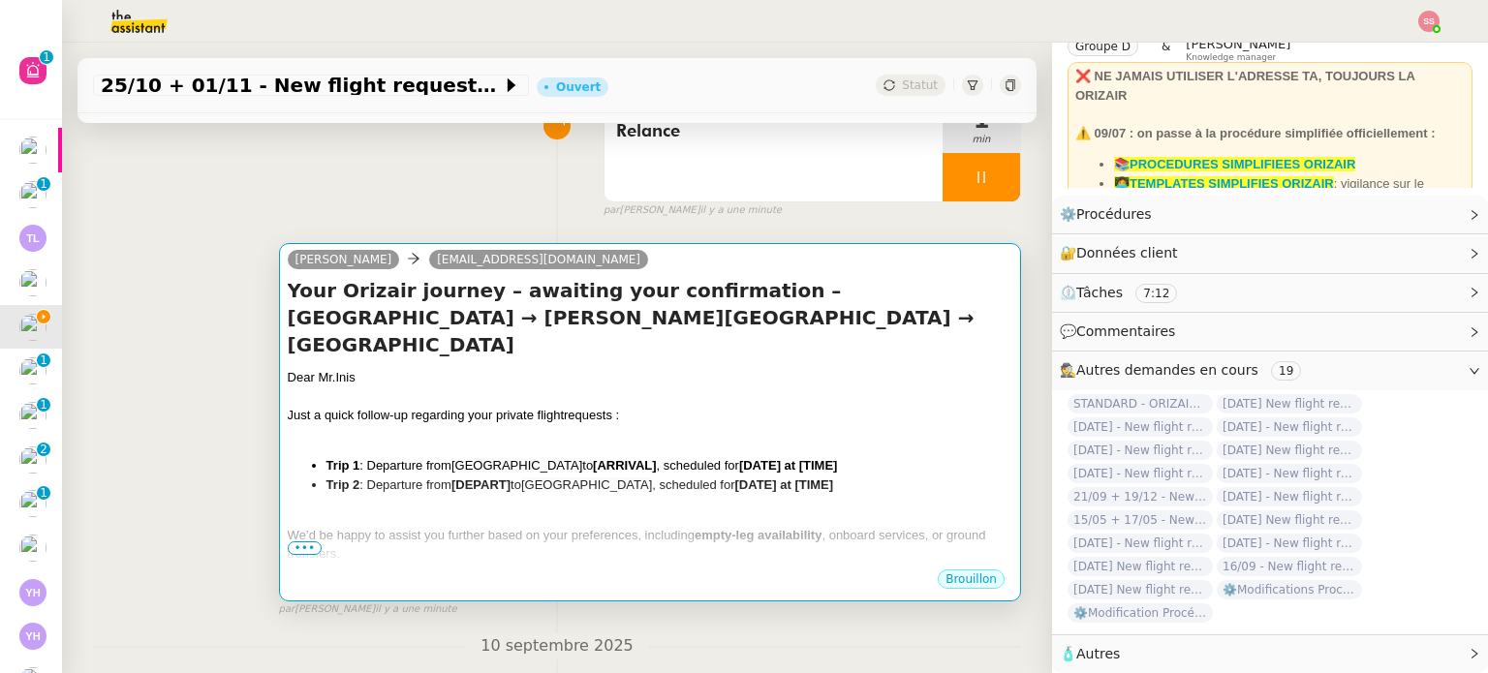
click at [558, 425] on div at bounding box center [650, 434] width 724 height 19
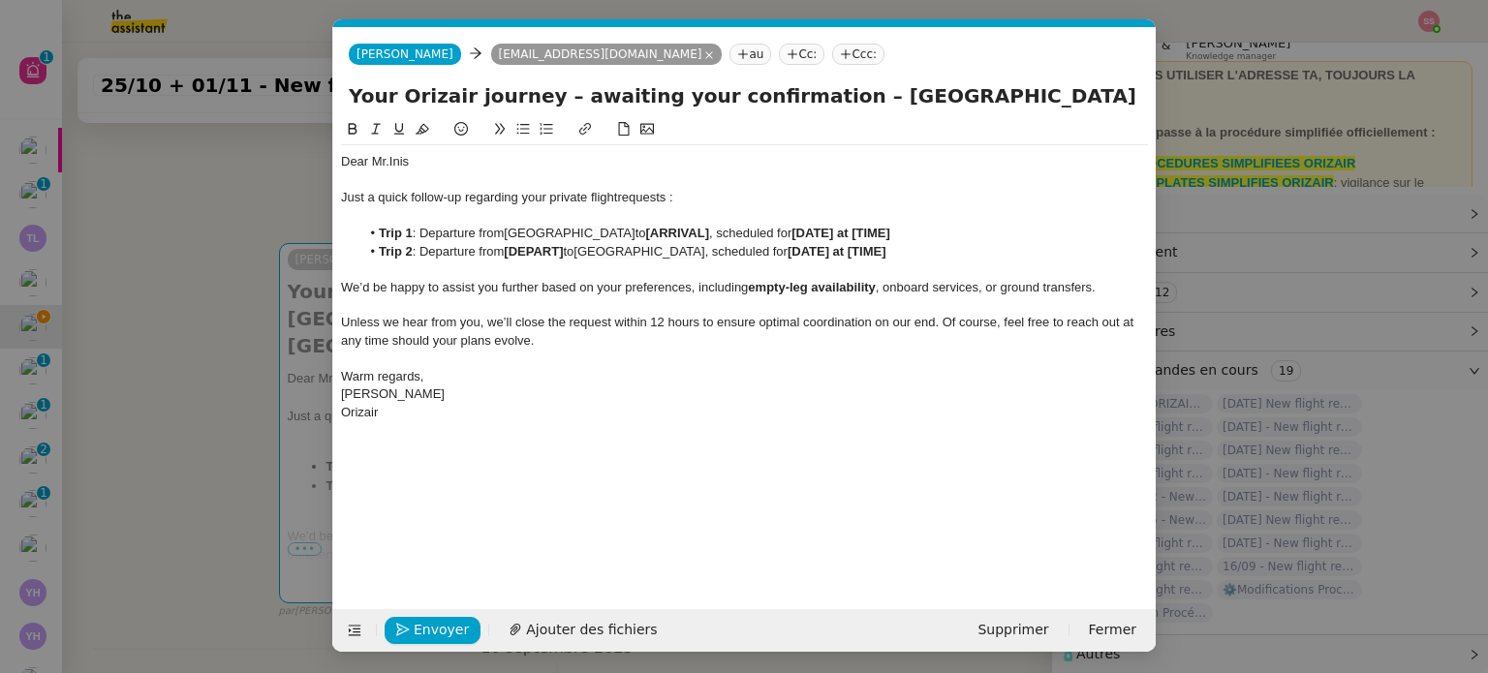
scroll to position [99, 0]
drag, startPoint x: 620, startPoint y: 235, endPoint x: 664, endPoint y: 232, distance: 44.6
click at [664, 232] on li "Trip 1 : Departure from [GEOGRAPHIC_DATA] to [ARRIVAL] , scheduled for [DATE] a…" at bounding box center [754, 233] width 788 height 17
drag, startPoint x: 686, startPoint y: 231, endPoint x: 621, endPoint y: 231, distance: 64.9
click at [621, 231] on li "Trip 1 : Departure from [GEOGRAPHIC_DATA] to [ARRIVAL] , scheduled for [DATE] a…" at bounding box center [754, 233] width 788 height 17
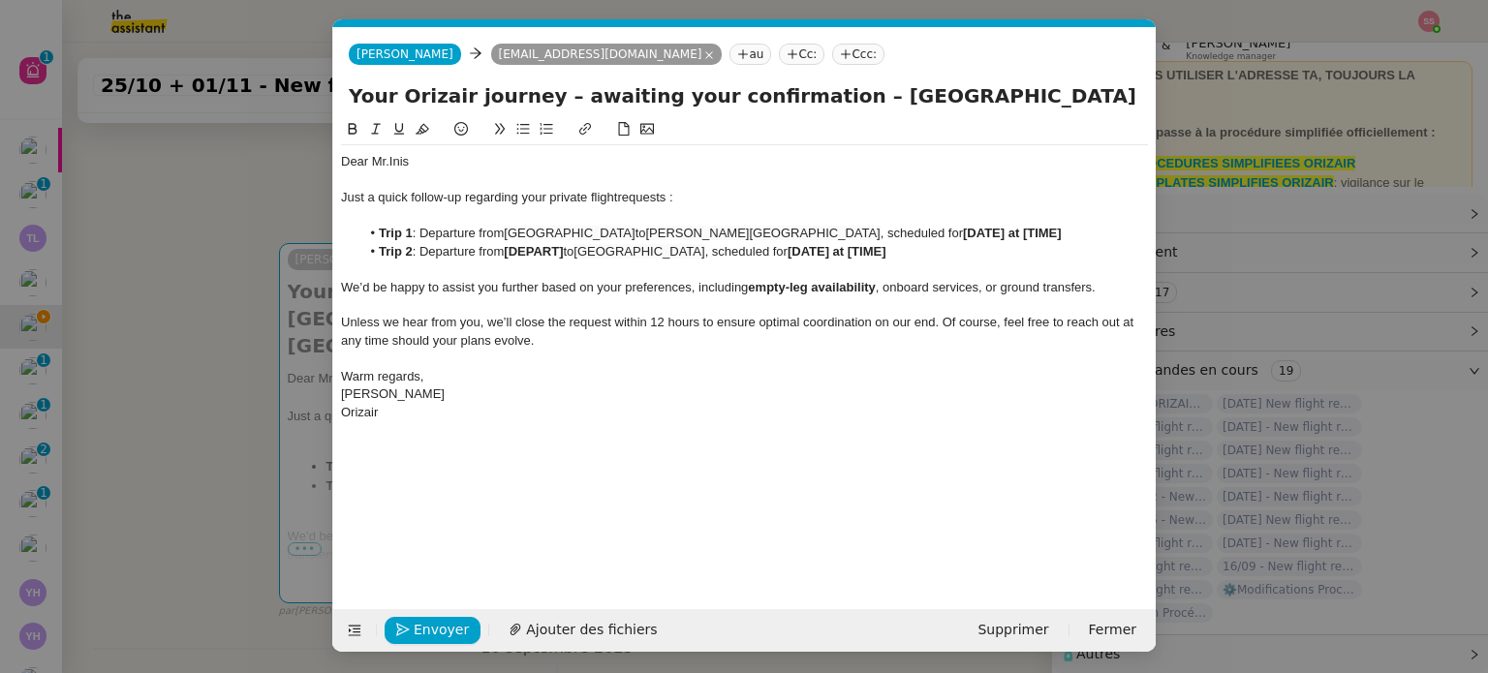
scroll to position [0, 0]
drag, startPoint x: 569, startPoint y: 248, endPoint x: 511, endPoint y: 251, distance: 58.2
click at [511, 251] on strong "[DEPART]" at bounding box center [533, 251] width 59 height 15
click at [244, 356] on nz-modal-container "relance en Service ✈️Orizair - Relance client ( EN ) à utiliser pour orizair, r…" at bounding box center [744, 336] width 1488 height 673
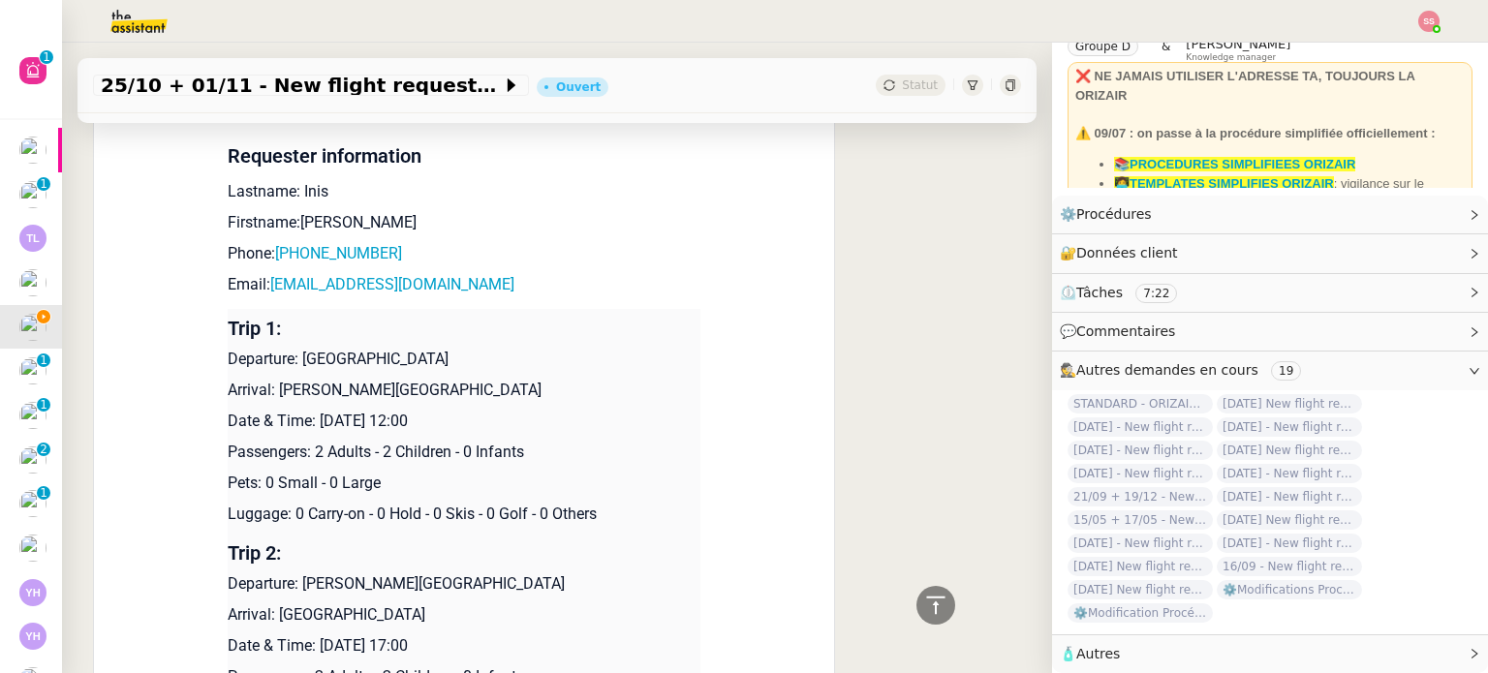
scroll to position [1724, 0]
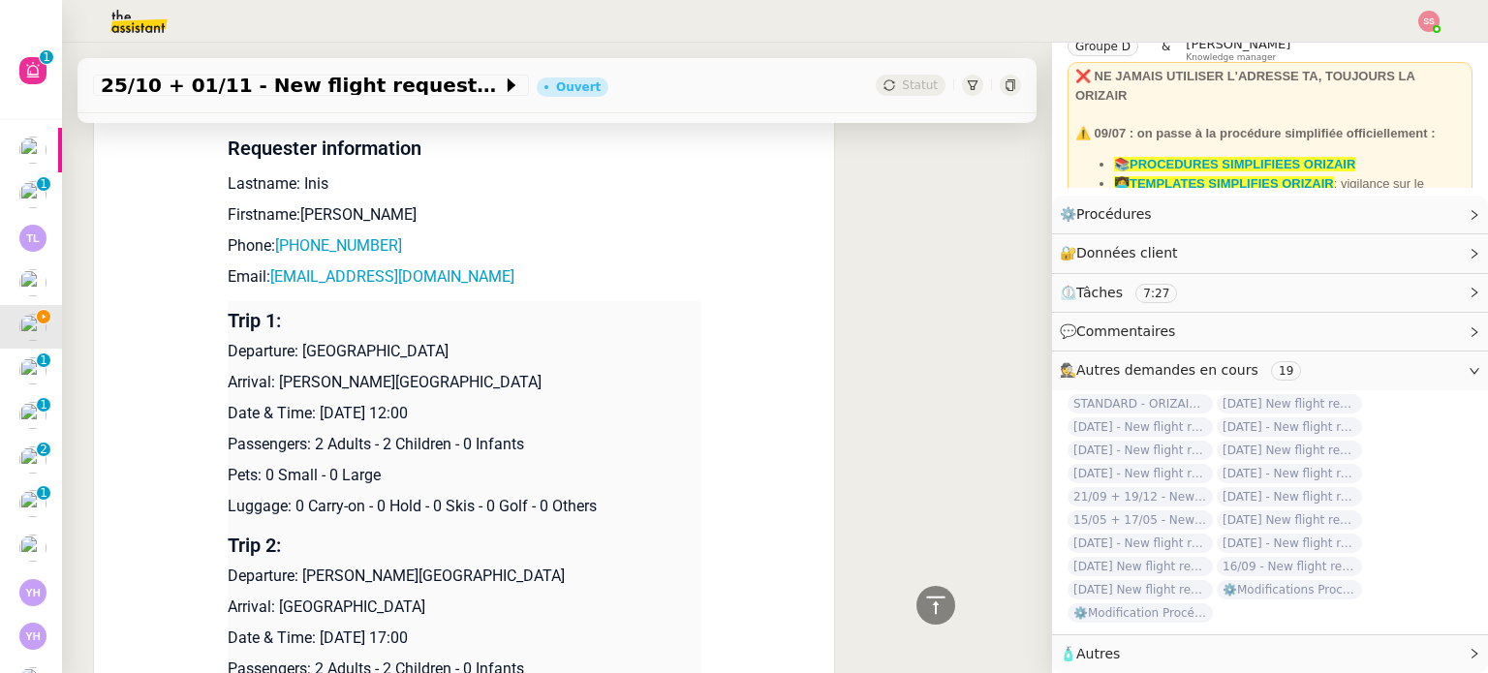
drag, startPoint x: 308, startPoint y: 418, endPoint x: 505, endPoint y: 403, distance: 197.2
click at [505, 403] on td "Trip 1: Departure: [GEOGRAPHIC_DATA] Arrival: [PERSON_NAME][GEOGRAPHIC_DATA] Da…" at bounding box center [464, 413] width 473 height 225
copy p "[DATE] 12:00"
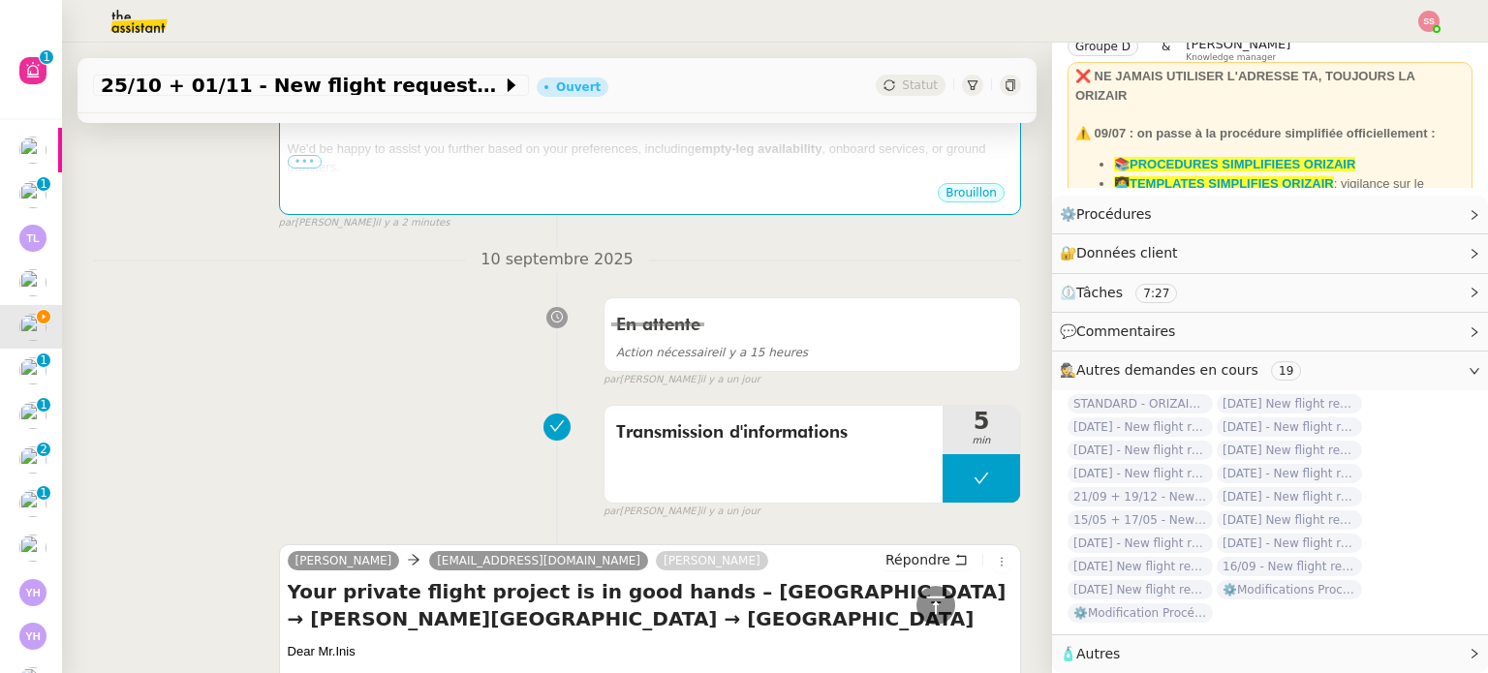
scroll to position [271, 0]
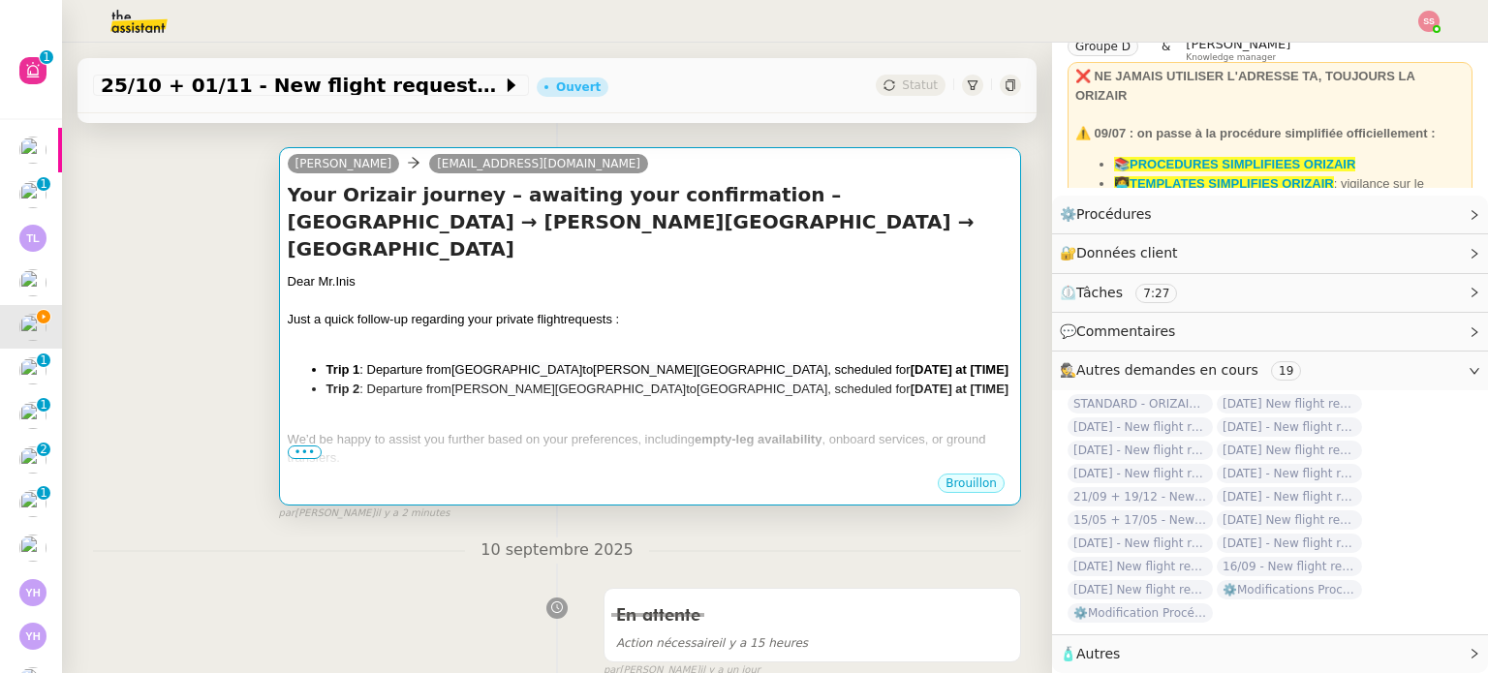
click at [696, 382] on span "[GEOGRAPHIC_DATA]" at bounding box center [761, 389] width 131 height 15
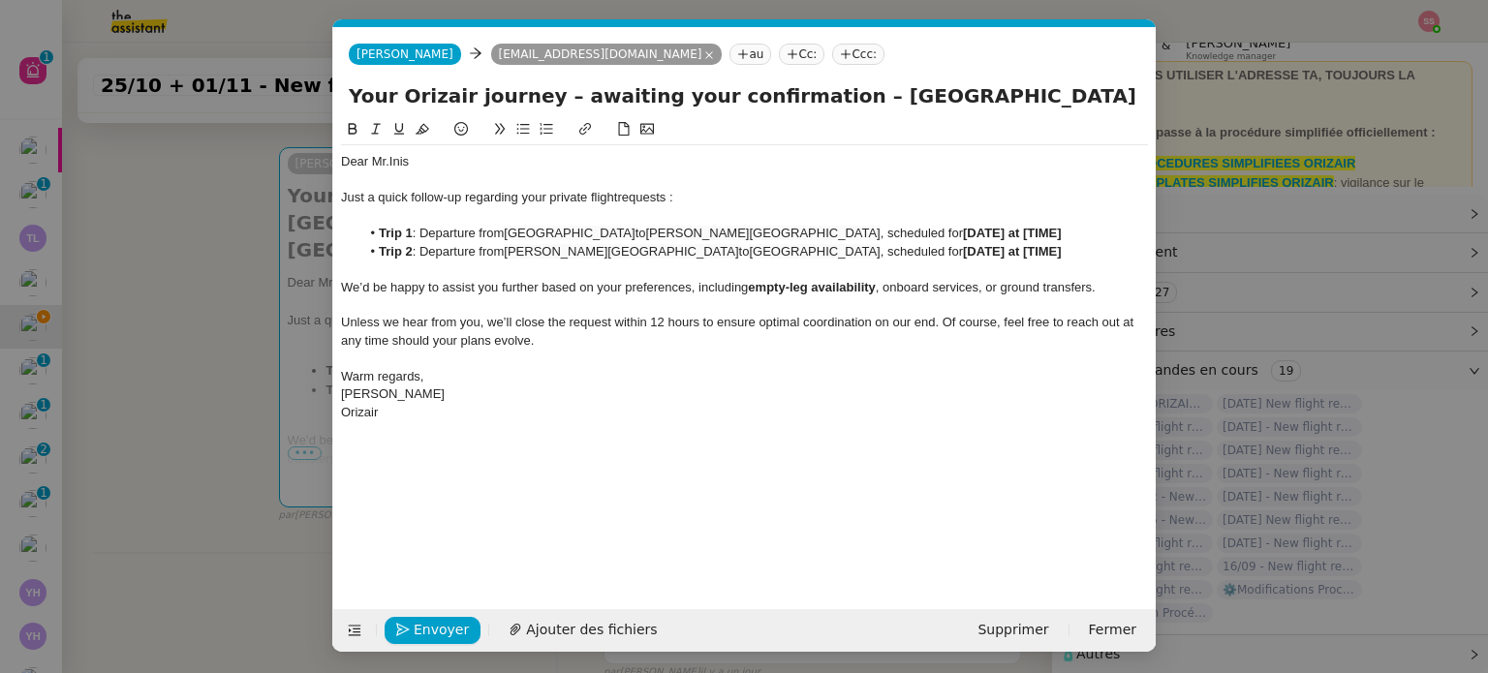
scroll to position [0, 102]
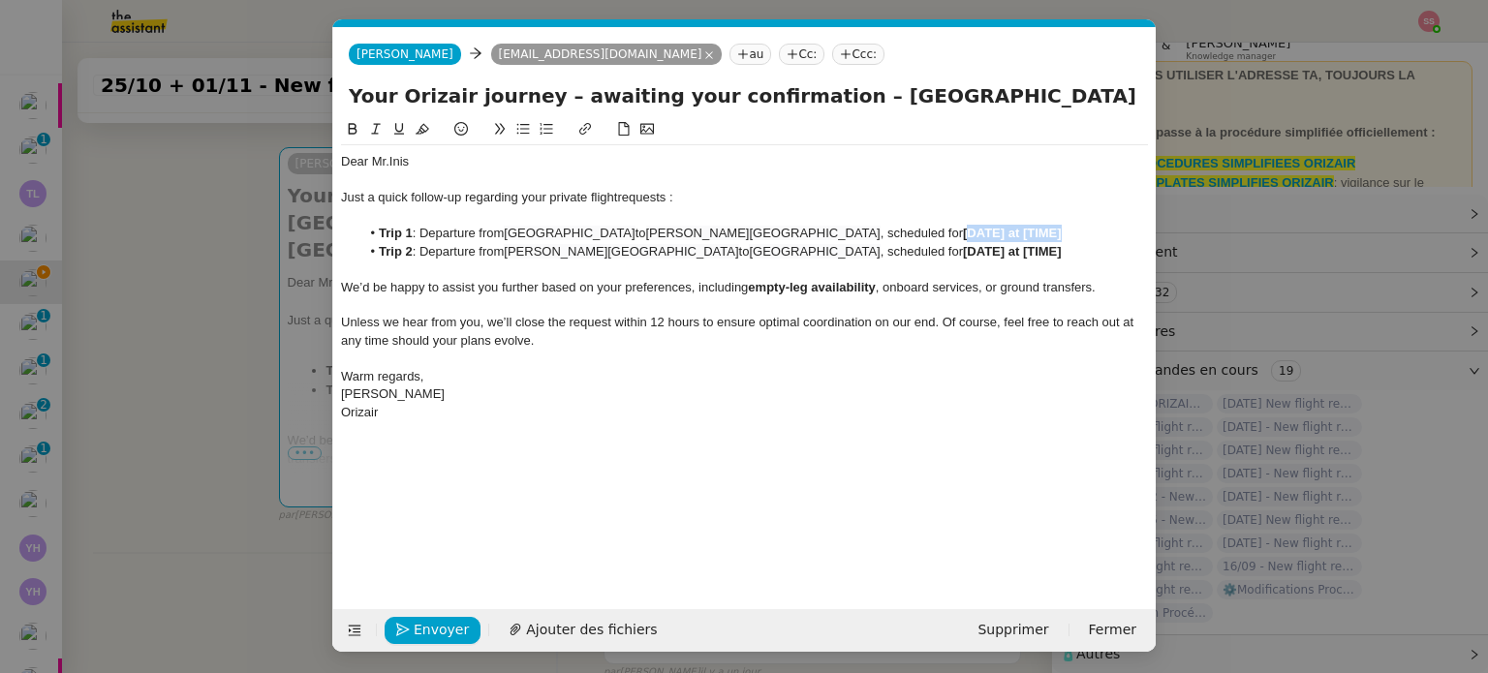
drag, startPoint x: 924, startPoint y: 228, endPoint x: 1025, endPoint y: 226, distance: 100.7
click at [1025, 226] on li "Trip 1 : Departure from [GEOGRAPHIC_DATA] to [PERSON_NAME][GEOGRAPHIC_DATA] , s…" at bounding box center [754, 233] width 788 height 17
click at [963, 234] on span "[DATE] 12:00" at bounding box center [1000, 233] width 75 height 15
click at [269, 402] on nz-modal-container "relance en Service ✈️Orizair - Relance client ( EN ) à utiliser pour orizair, r…" at bounding box center [744, 336] width 1488 height 673
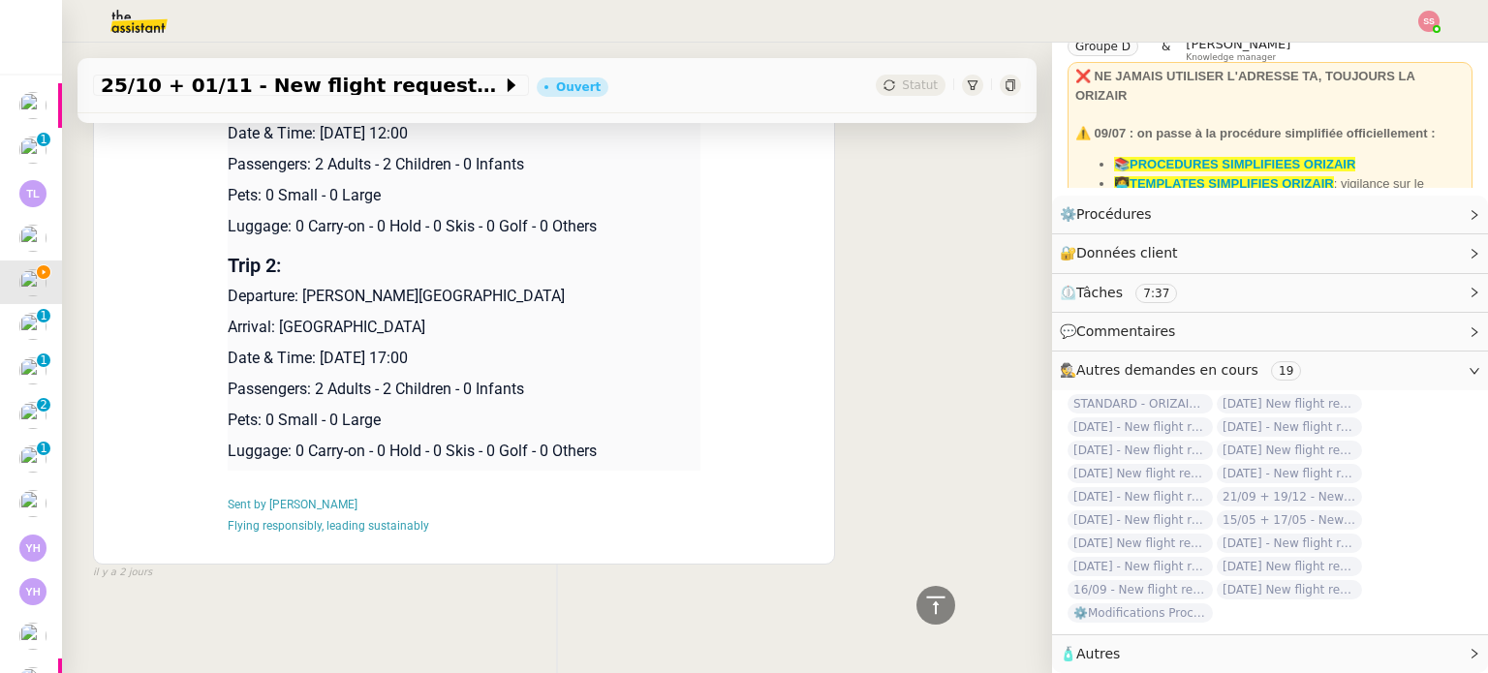
scroll to position [1918, 0]
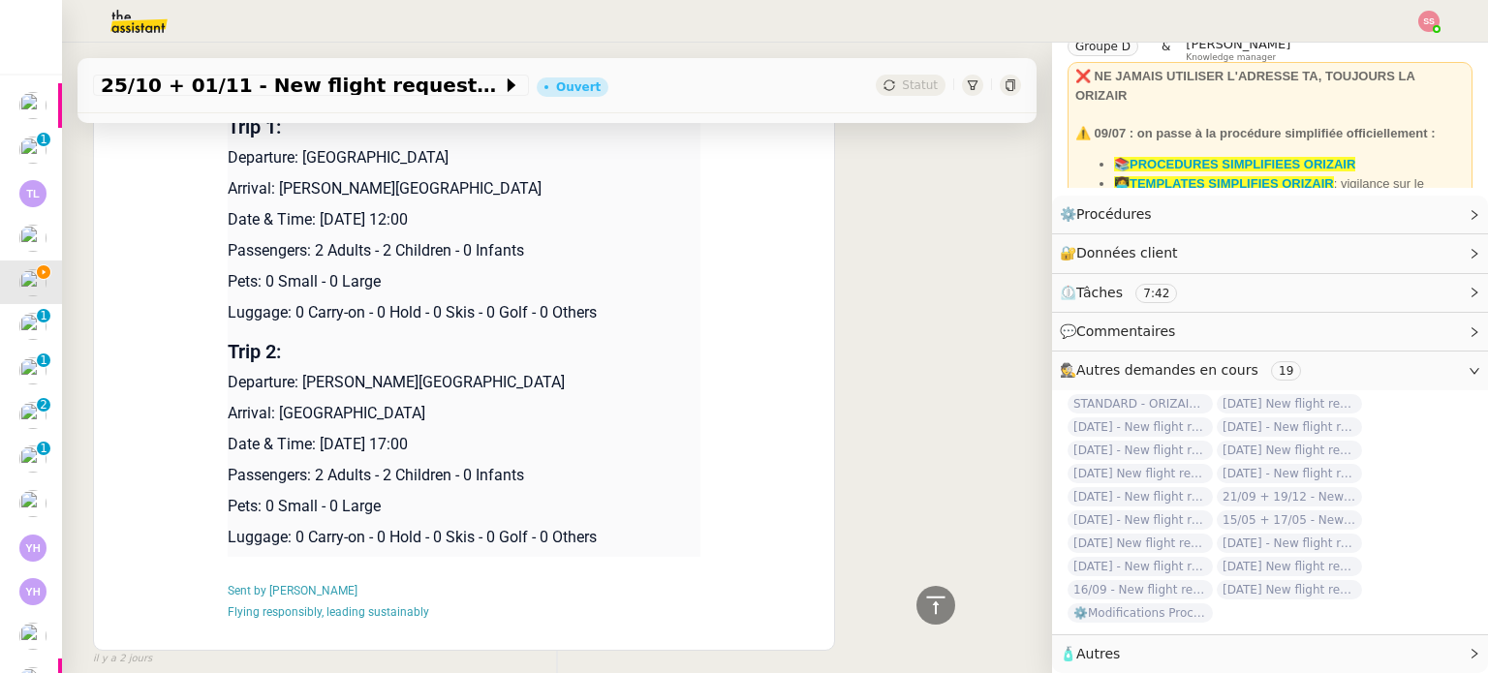
drag, startPoint x: 310, startPoint y: 443, endPoint x: 516, endPoint y: 442, distance: 206.3
click at [516, 442] on p "Date & Time: [DATE] 17:00" at bounding box center [464, 444] width 473 height 23
copy p "[DATE] 17:00"
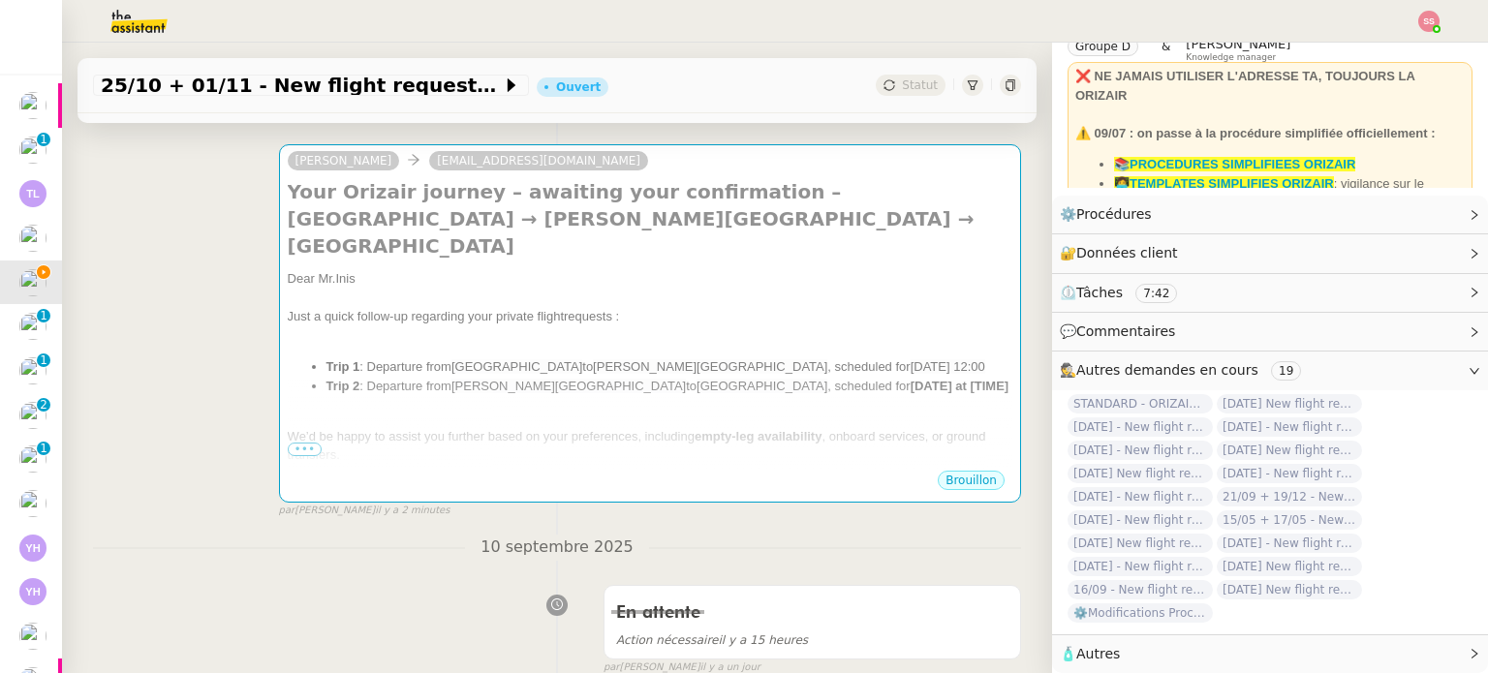
scroll to position [271, 0]
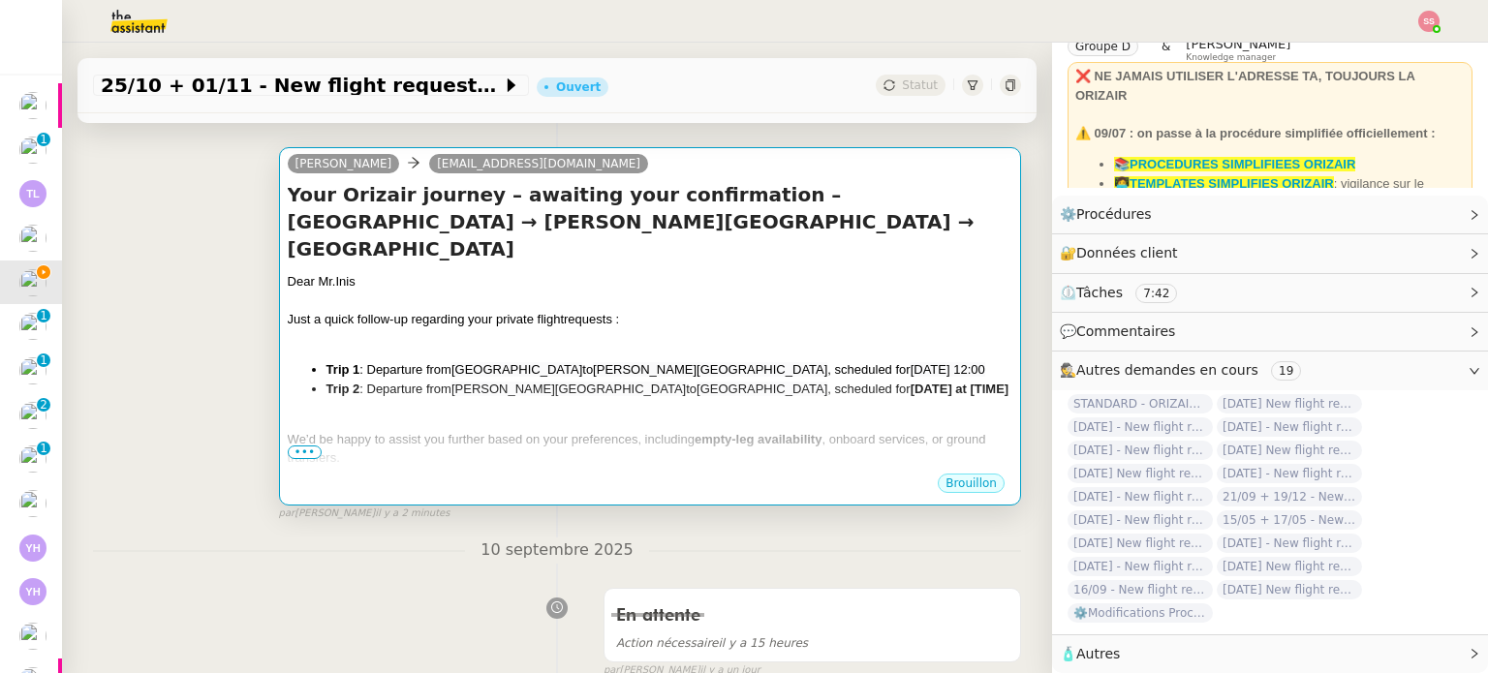
click at [778, 385] on span "[GEOGRAPHIC_DATA]" at bounding box center [761, 389] width 131 height 15
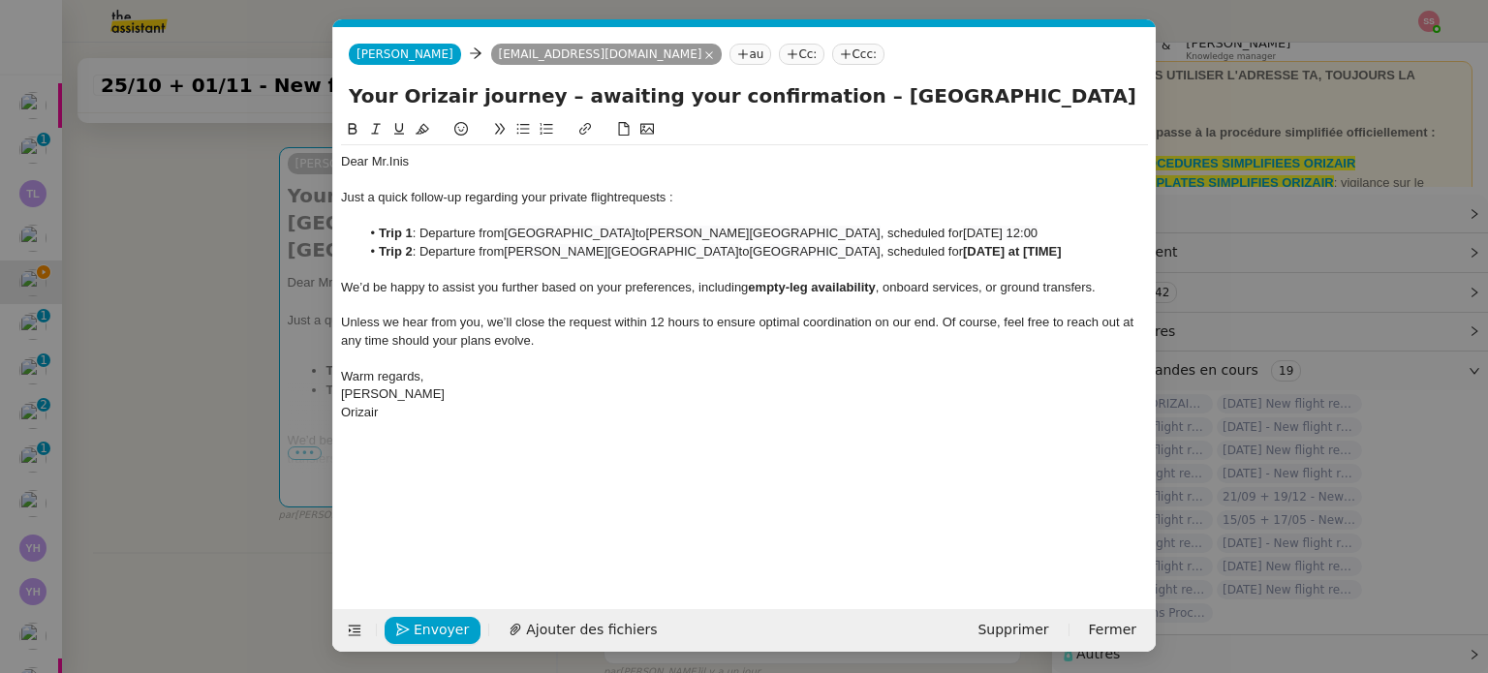
scroll to position [0, 102]
drag, startPoint x: 1039, startPoint y: 251, endPoint x: 925, endPoint y: 252, distance: 114.3
click at [925, 252] on li "Trip 2 : Departure from [PERSON_NAME][GEOGRAPHIC_DATA] to [GEOGRAPHIC_DATA] , s…" at bounding box center [754, 251] width 788 height 17
click at [221, 212] on nz-modal-container "relance en Service ✈️Orizair - Relance client ( EN ) à utiliser pour orizair, r…" at bounding box center [744, 336] width 1488 height 673
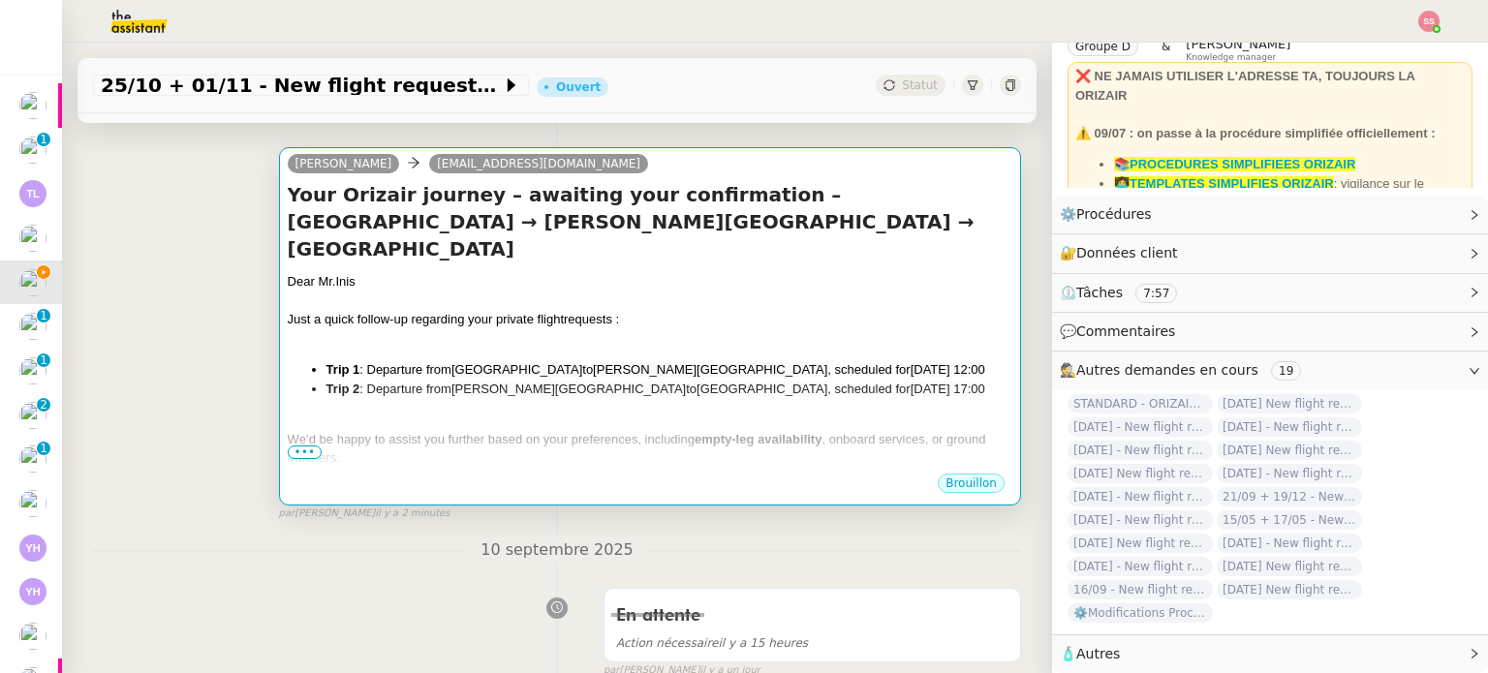
scroll to position [96, 0]
click at [830, 325] on div "Dear Mr.Inis Just a quick follow-up regarding your private flight requests : Tr…" at bounding box center [650, 435] width 724 height 327
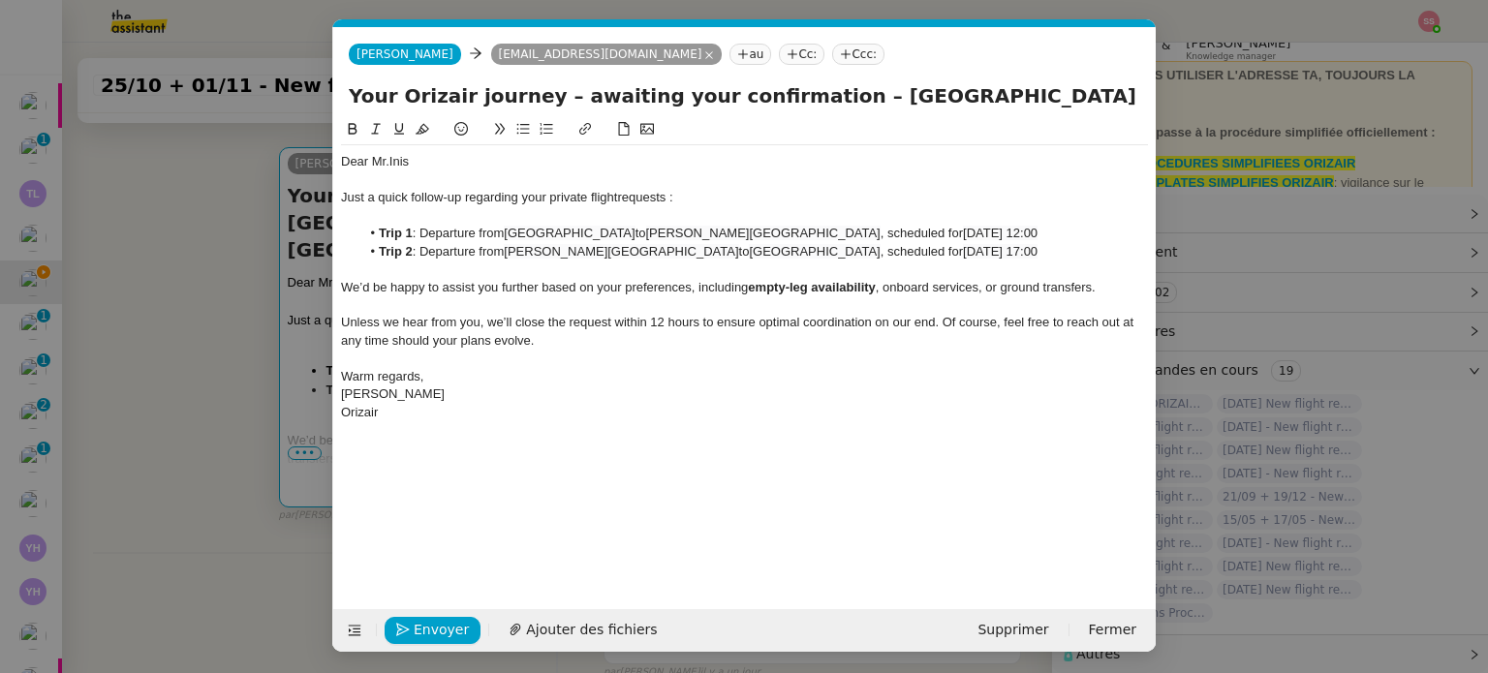
scroll to position [0, 102]
click at [447, 624] on span "Envoyer" at bounding box center [441, 630] width 55 height 22
click at [447, 624] on span "Confirmer l'envoi" at bounding box center [472, 630] width 116 height 22
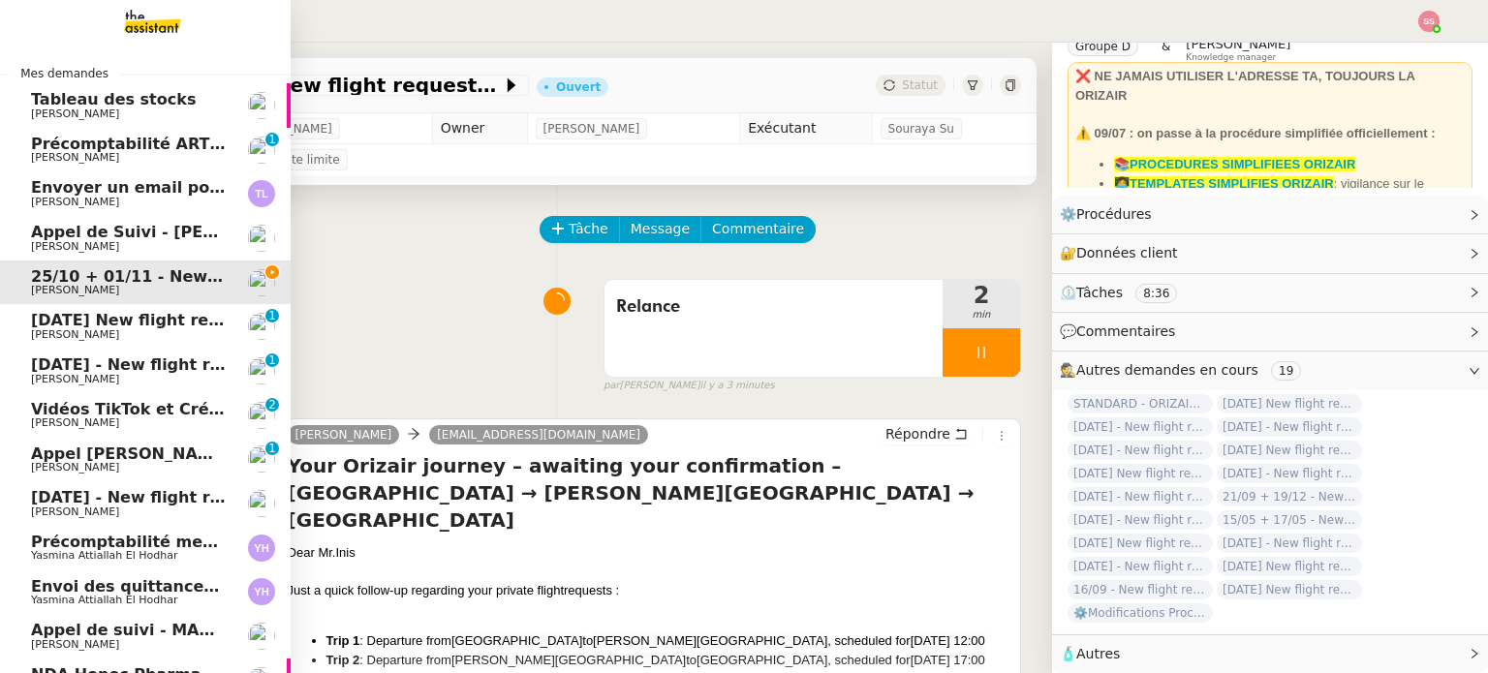
scroll to position [97, 0]
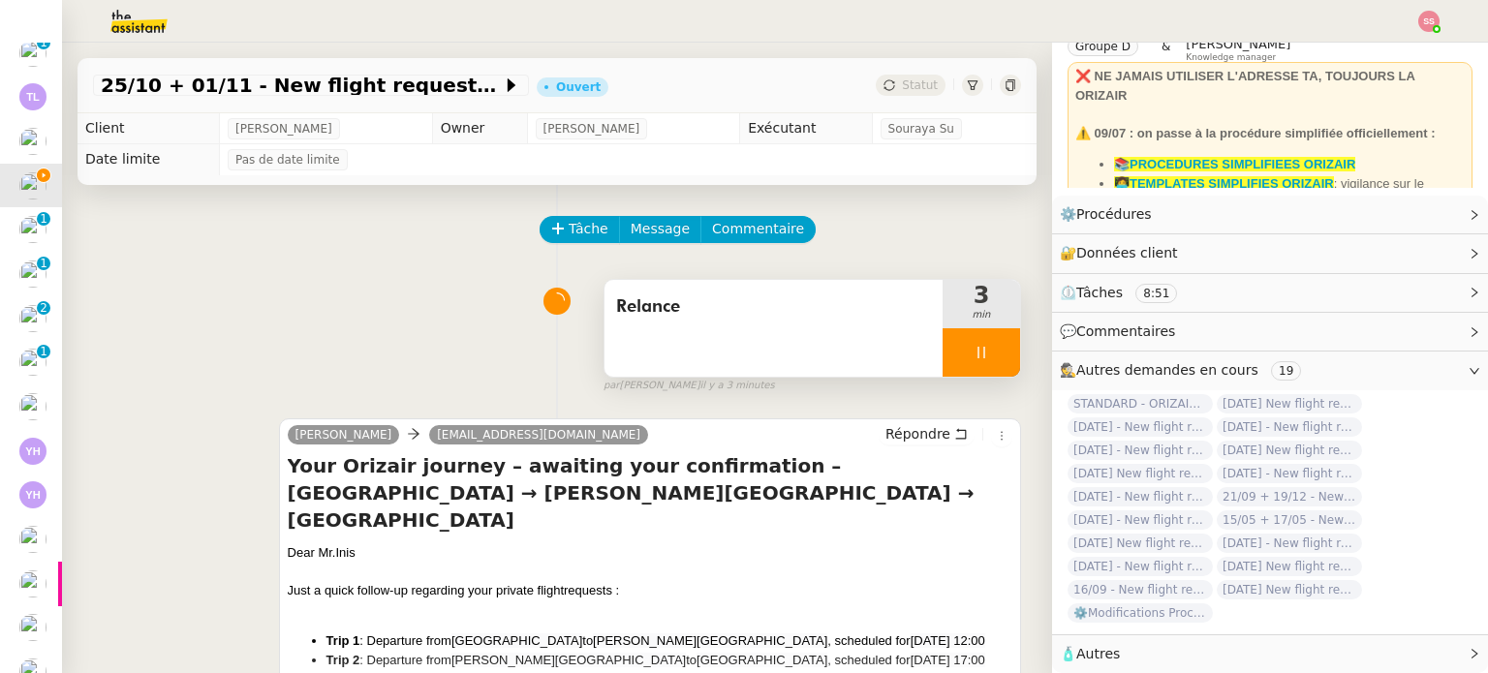
click at [981, 365] on div at bounding box center [980, 352] width 77 height 48
click at [981, 365] on button at bounding box center [1000, 352] width 39 height 48
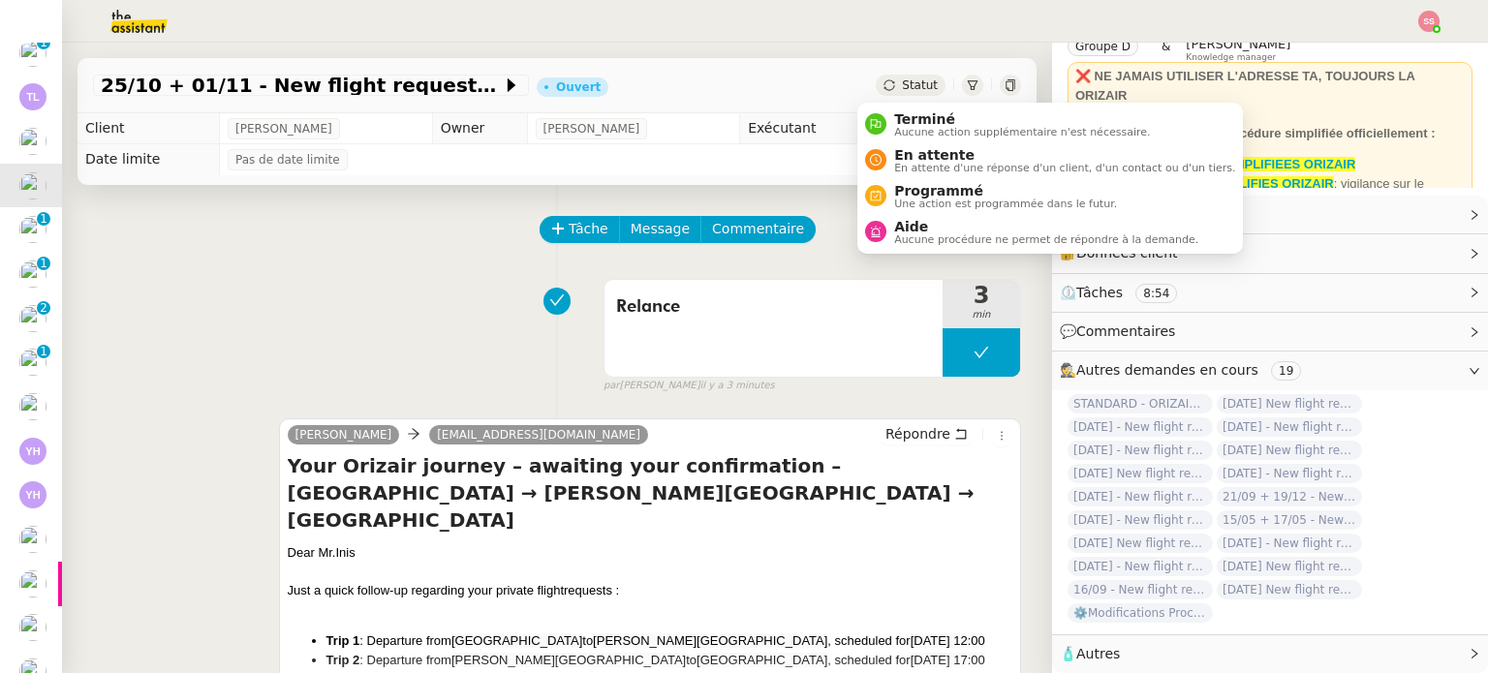
click at [902, 80] on span "Statut" at bounding box center [920, 85] width 36 height 14
click at [914, 154] on span "En attente" at bounding box center [1064, 154] width 341 height 15
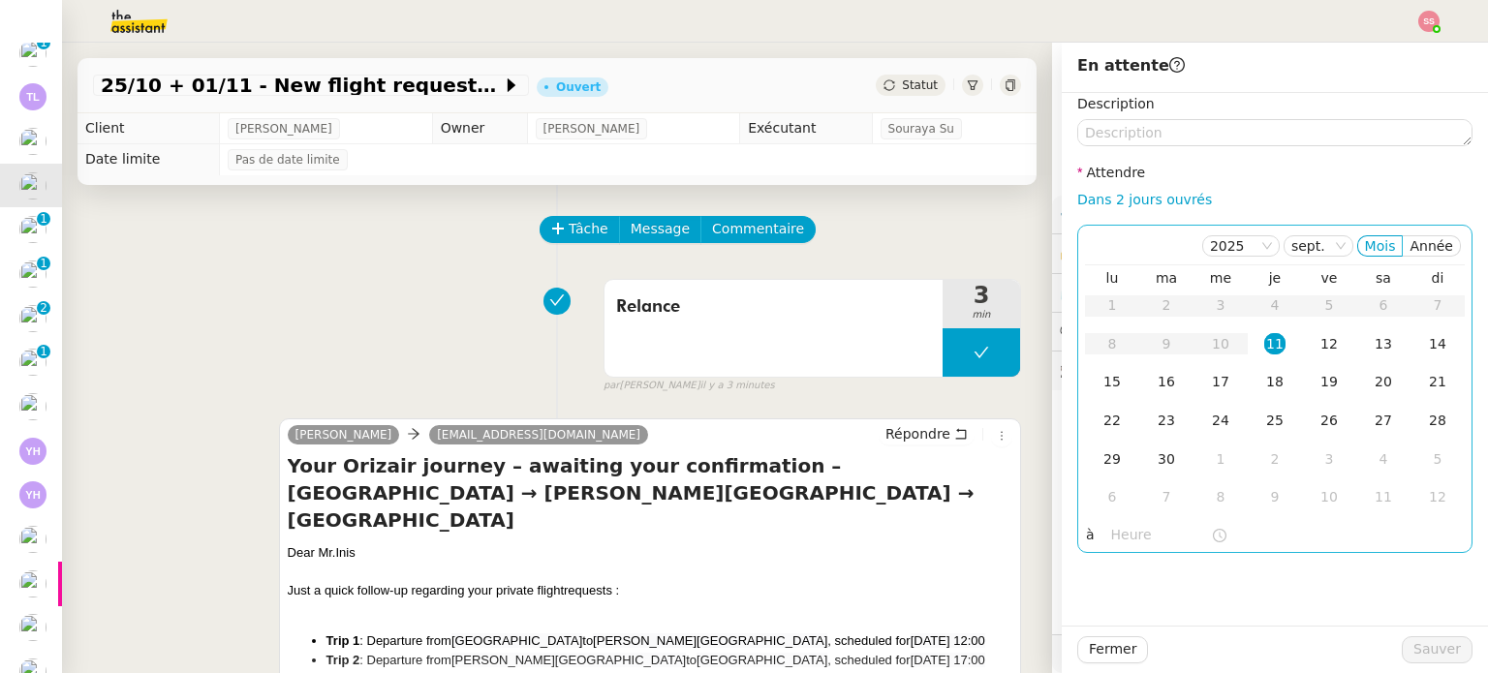
scroll to position [96, 0]
click at [1318, 336] on div "12" at bounding box center [1328, 343] width 21 height 21
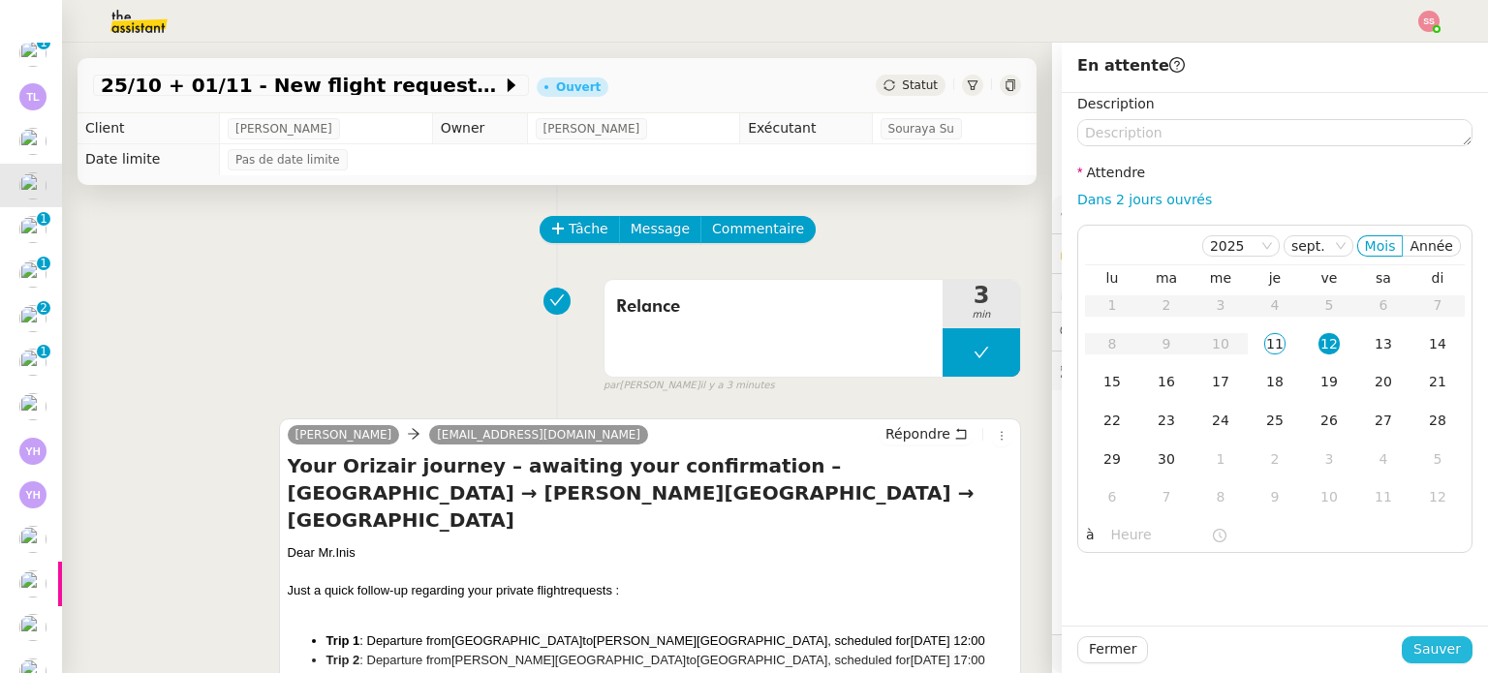
click at [1413, 642] on span "Sauver" at bounding box center [1436, 649] width 47 height 22
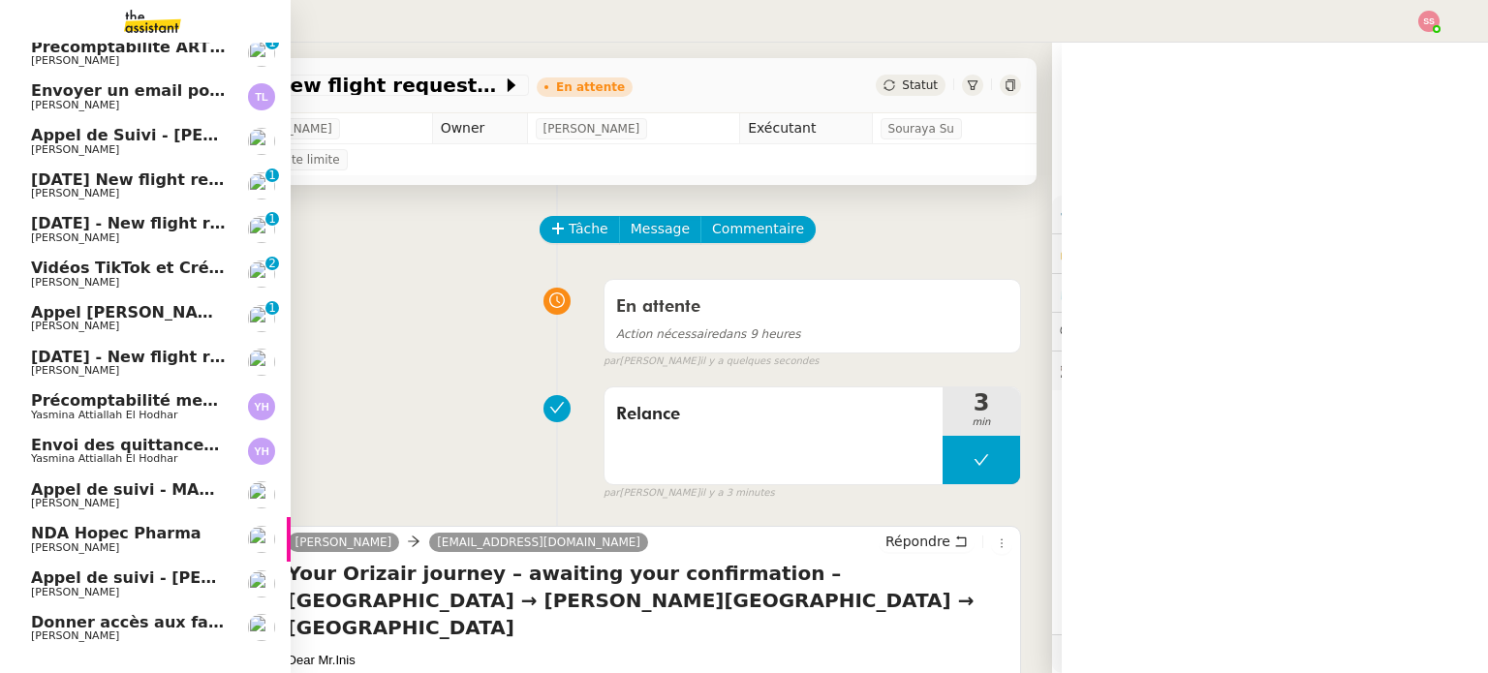
scroll to position [96, 0]
click at [97, 192] on span "[PERSON_NAME]" at bounding box center [129, 194] width 196 height 12
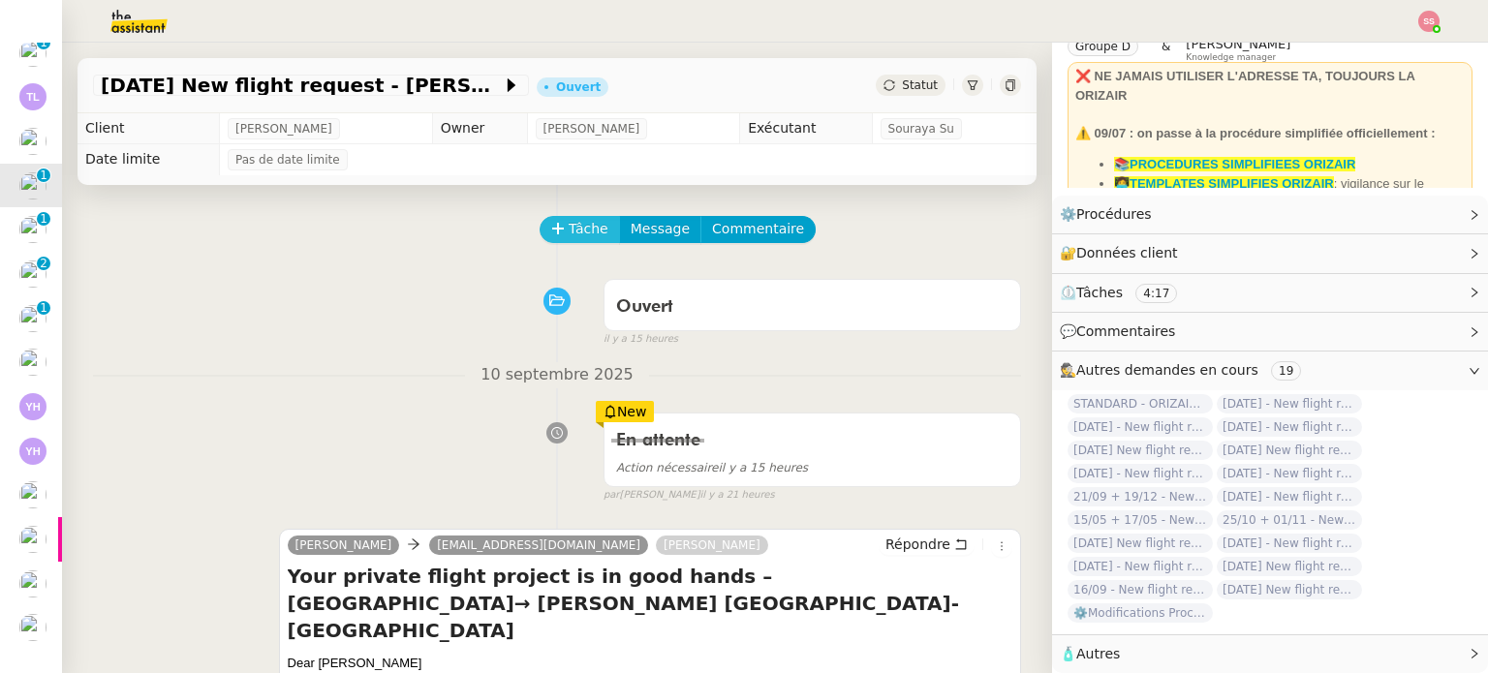
click at [569, 237] on span "Tâche" at bounding box center [589, 229] width 40 height 22
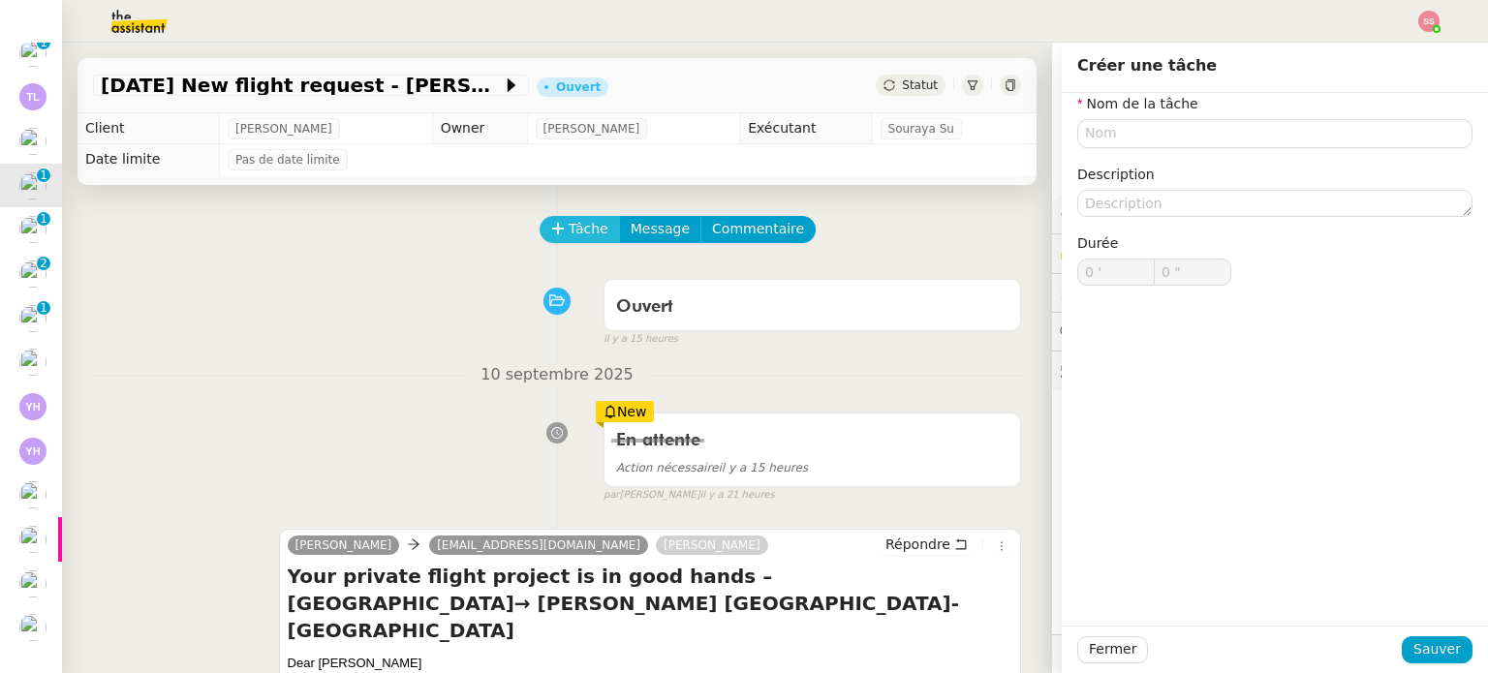
scroll to position [96, 0]
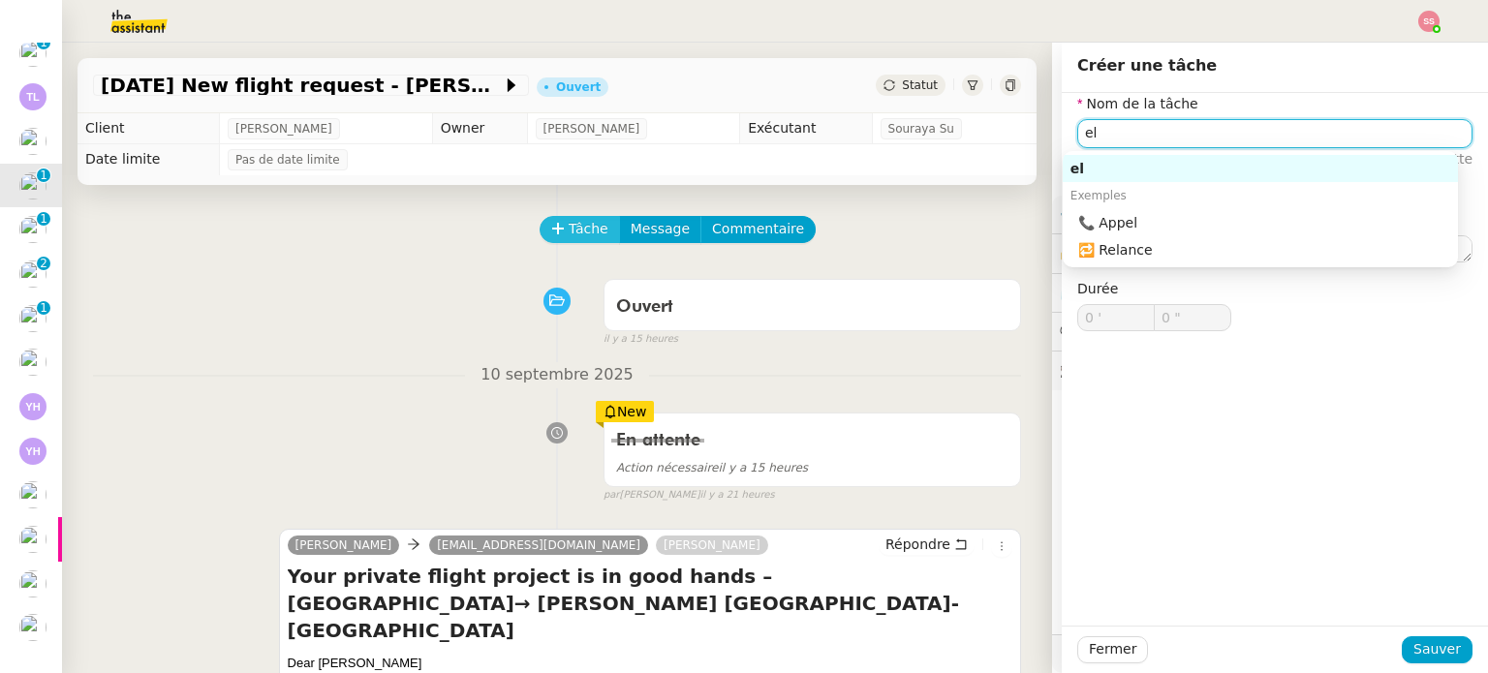
type input "e"
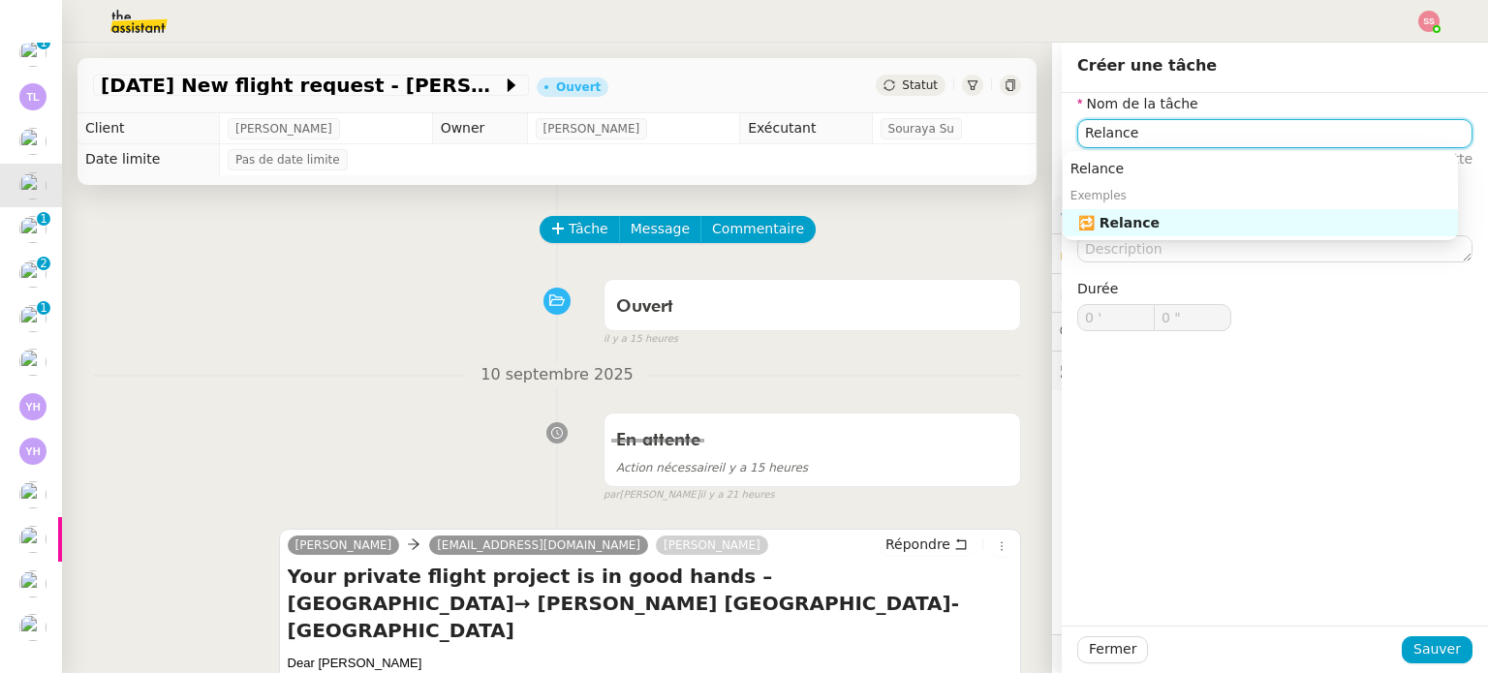
click at [1145, 234] on nz-auto-option "🔁 Relance" at bounding box center [1259, 222] width 395 height 27
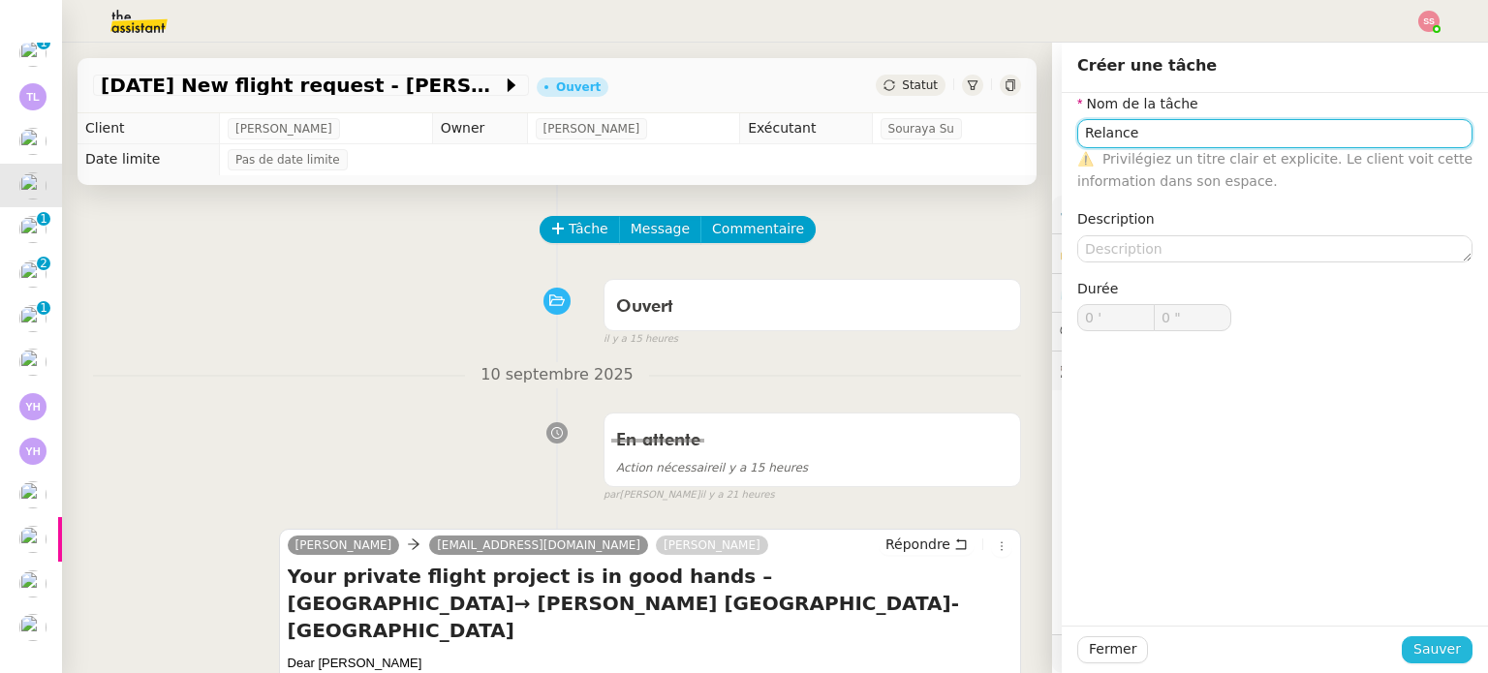
type input "Relance"
click at [1421, 638] on span "Sauver" at bounding box center [1436, 649] width 47 height 22
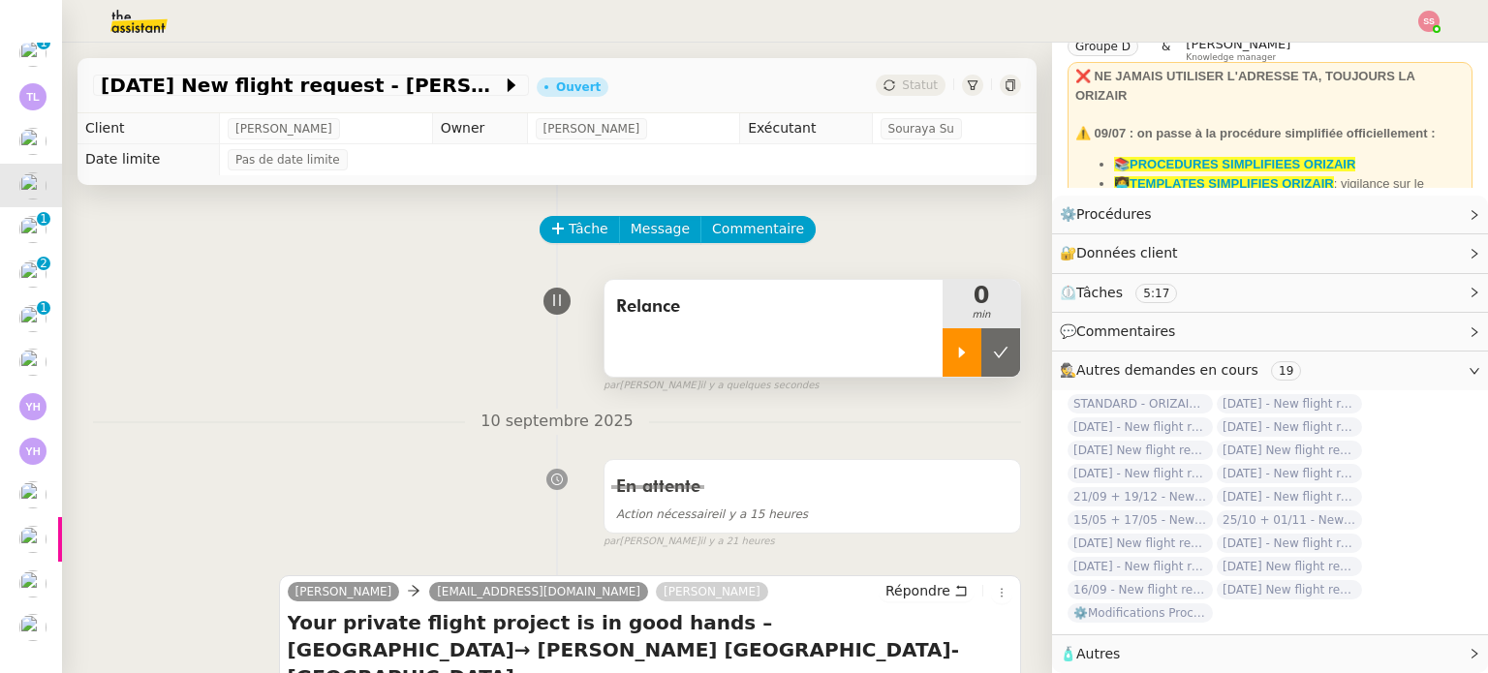
click at [953, 353] on div at bounding box center [961, 352] width 39 height 48
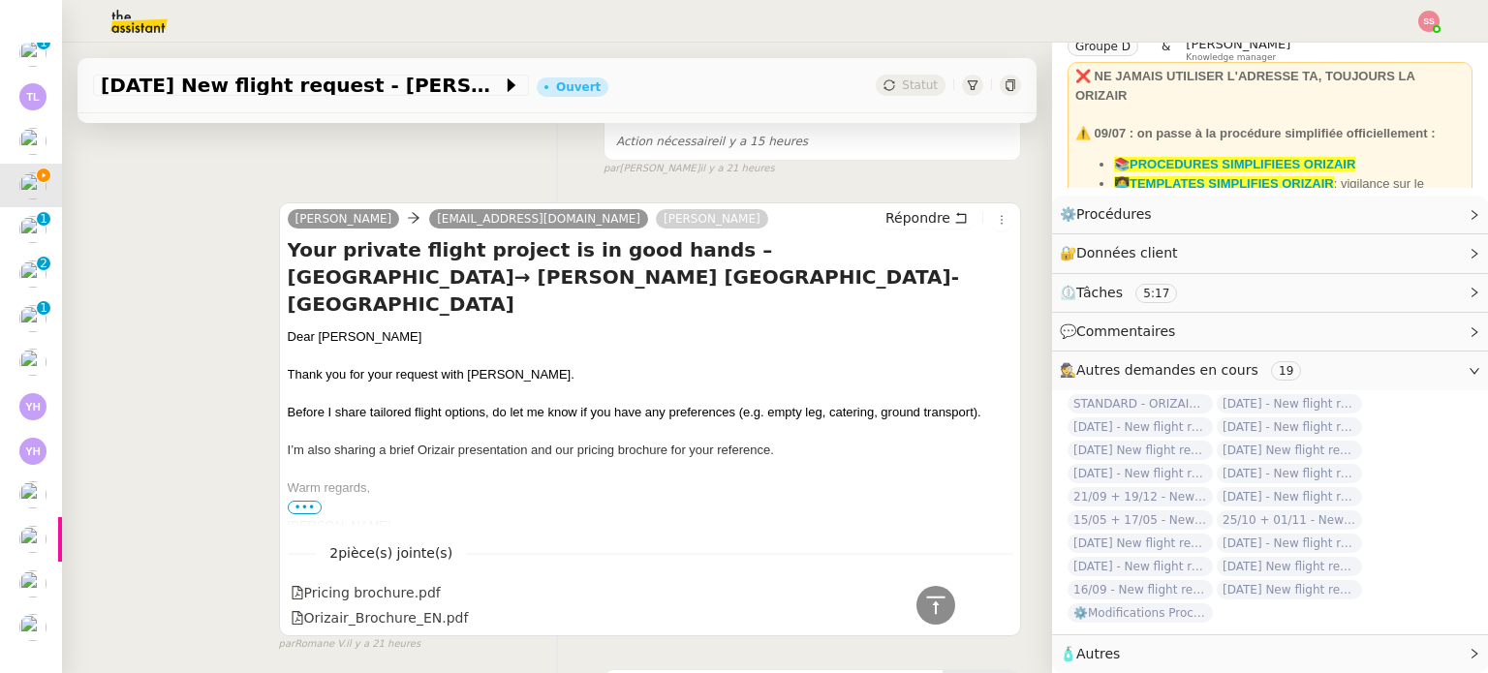
scroll to position [291, 0]
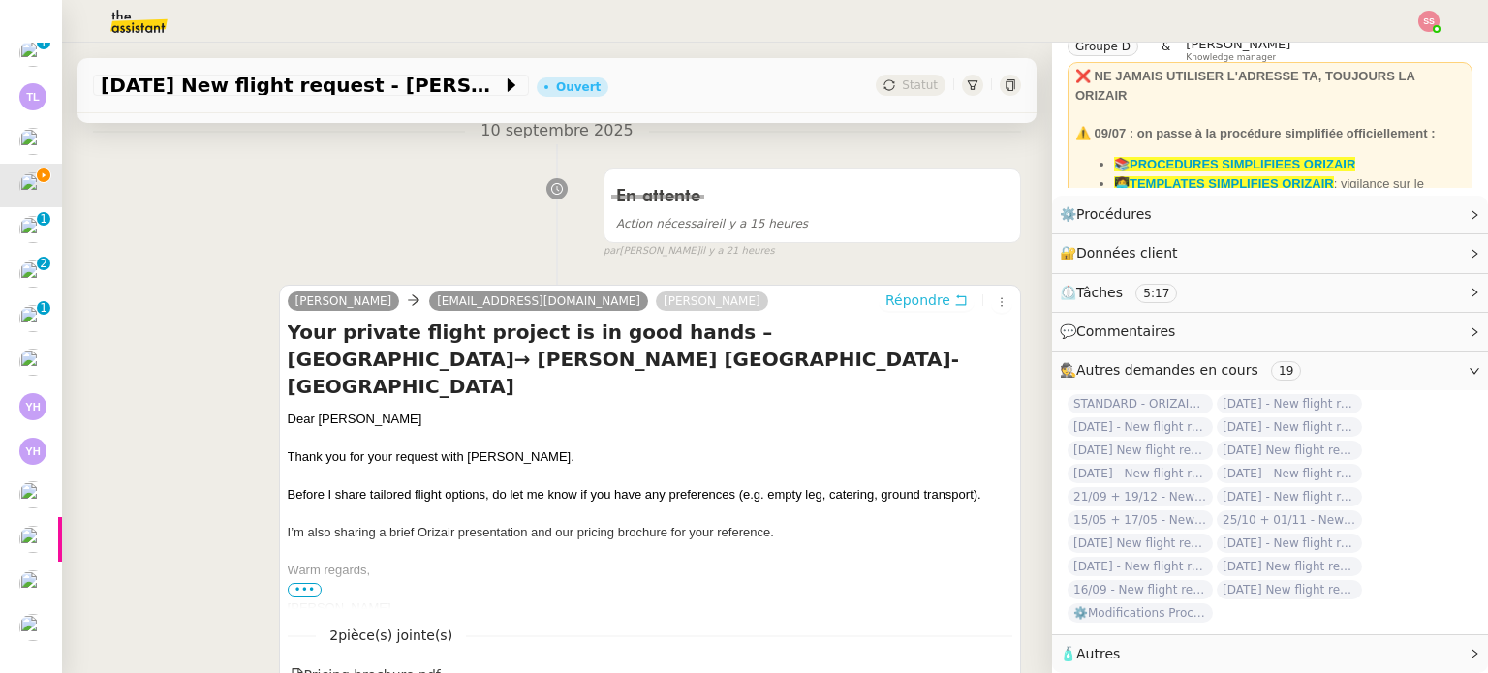
click at [906, 303] on span "Répondre" at bounding box center [917, 300] width 65 height 19
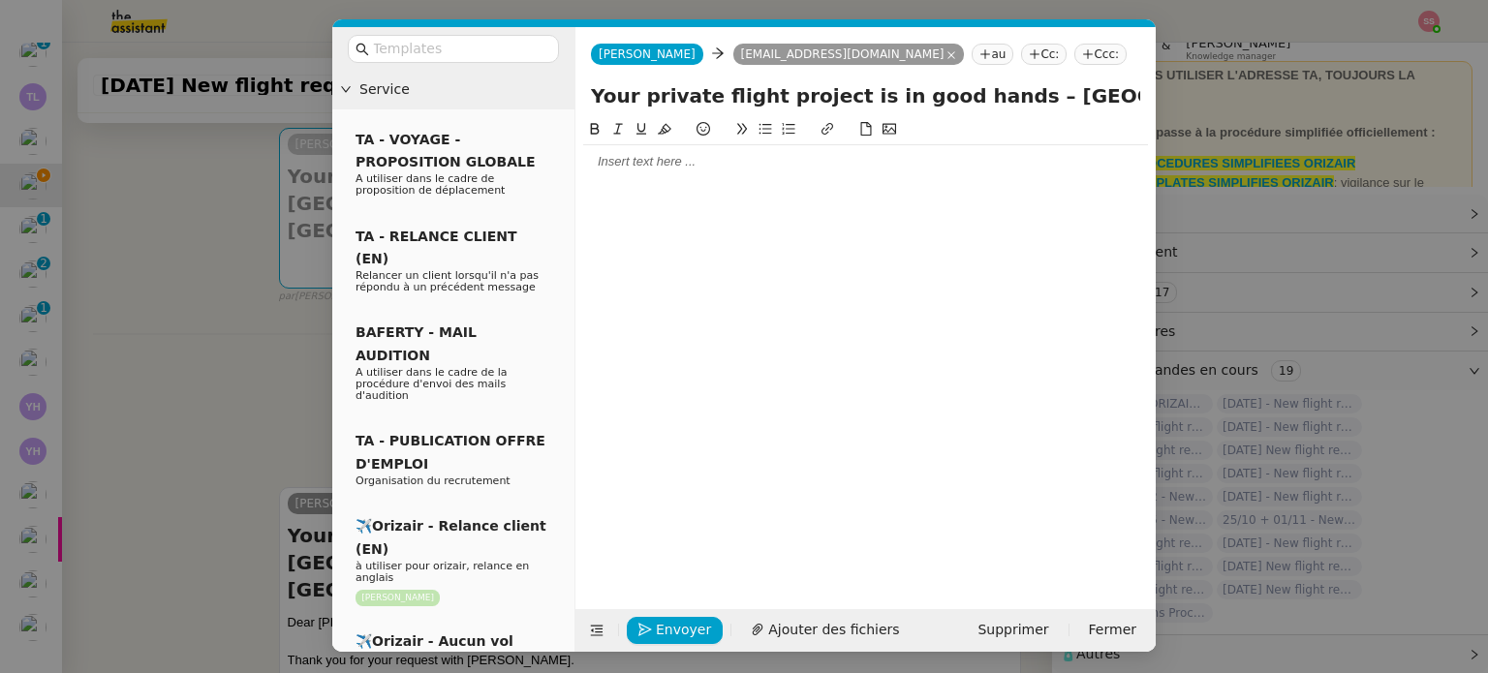
scroll to position [99, 0]
click at [479, 46] on input "text" at bounding box center [460, 49] width 174 height 22
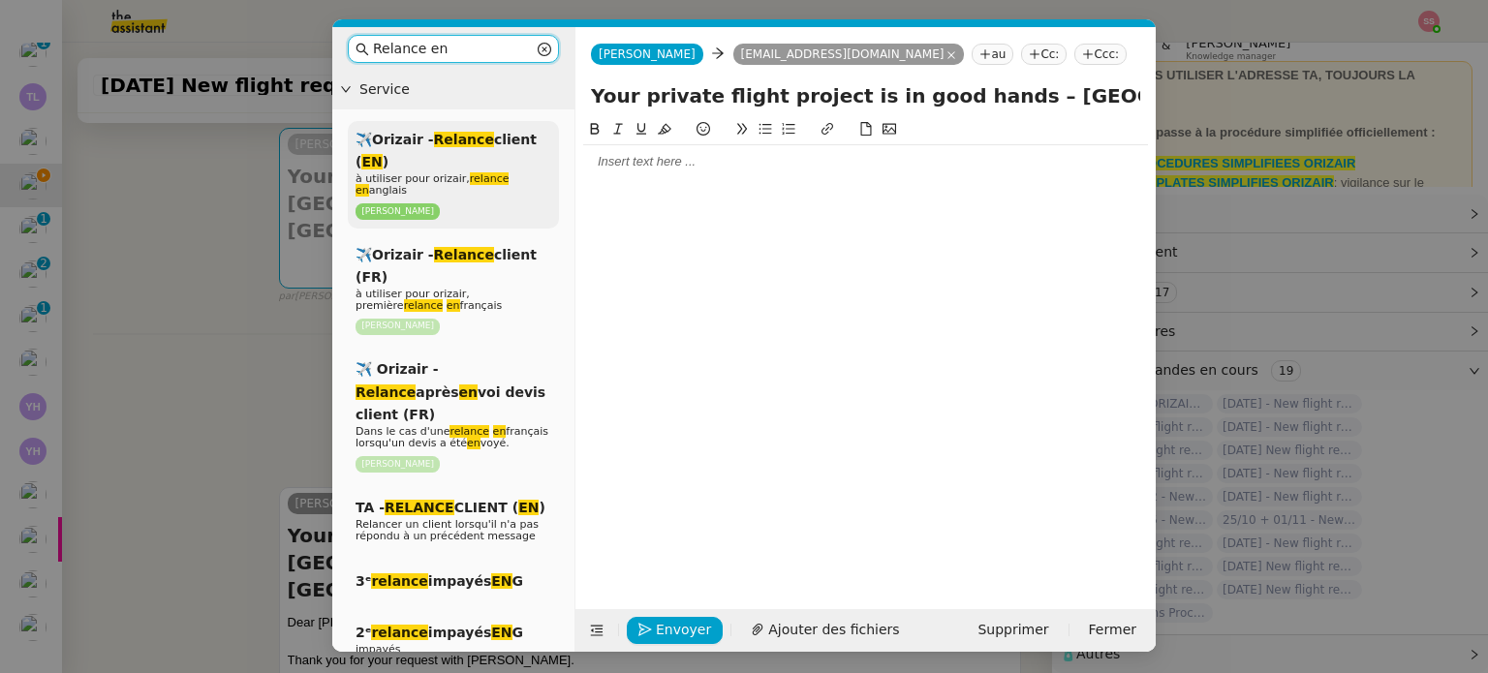
type input "Relance en"
click at [488, 146] on span "✈️Orizair - Relance client ( EN )" at bounding box center [445, 151] width 181 height 38
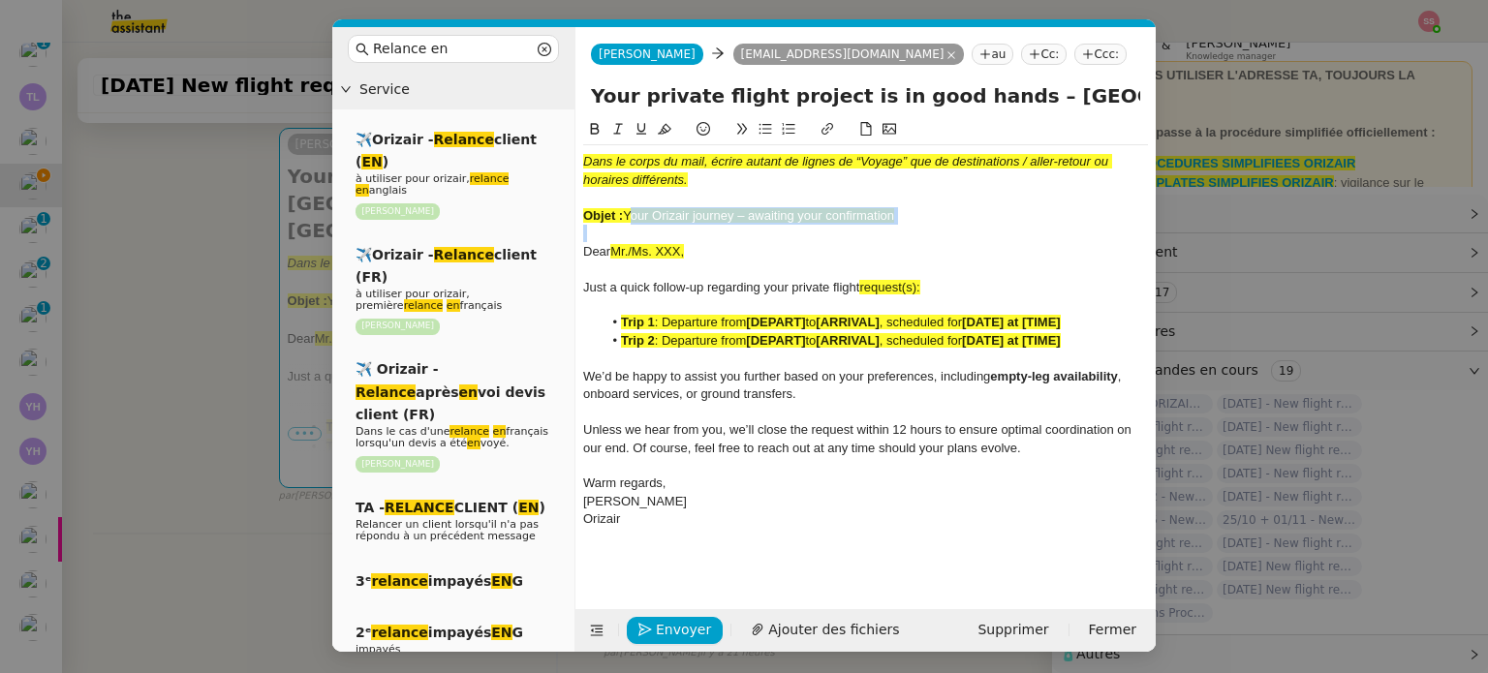
drag, startPoint x: 624, startPoint y: 214, endPoint x: 952, endPoint y: 230, distance: 328.7
click at [952, 230] on div "Dans le corps du mail, écrire autant de lignes de “Voyage” que de destinations …" at bounding box center [865, 340] width 565 height 391
copy span "Your Orizair journey – awaiting your confirmation"
drag, startPoint x: 977, startPoint y: 97, endPoint x: 584, endPoint y: 106, distance: 393.3
click at [584, 106] on div "Your private flight project is in good hands – [GEOGRAPHIC_DATA]→ [PERSON_NAME]…" at bounding box center [865, 99] width 580 height 37
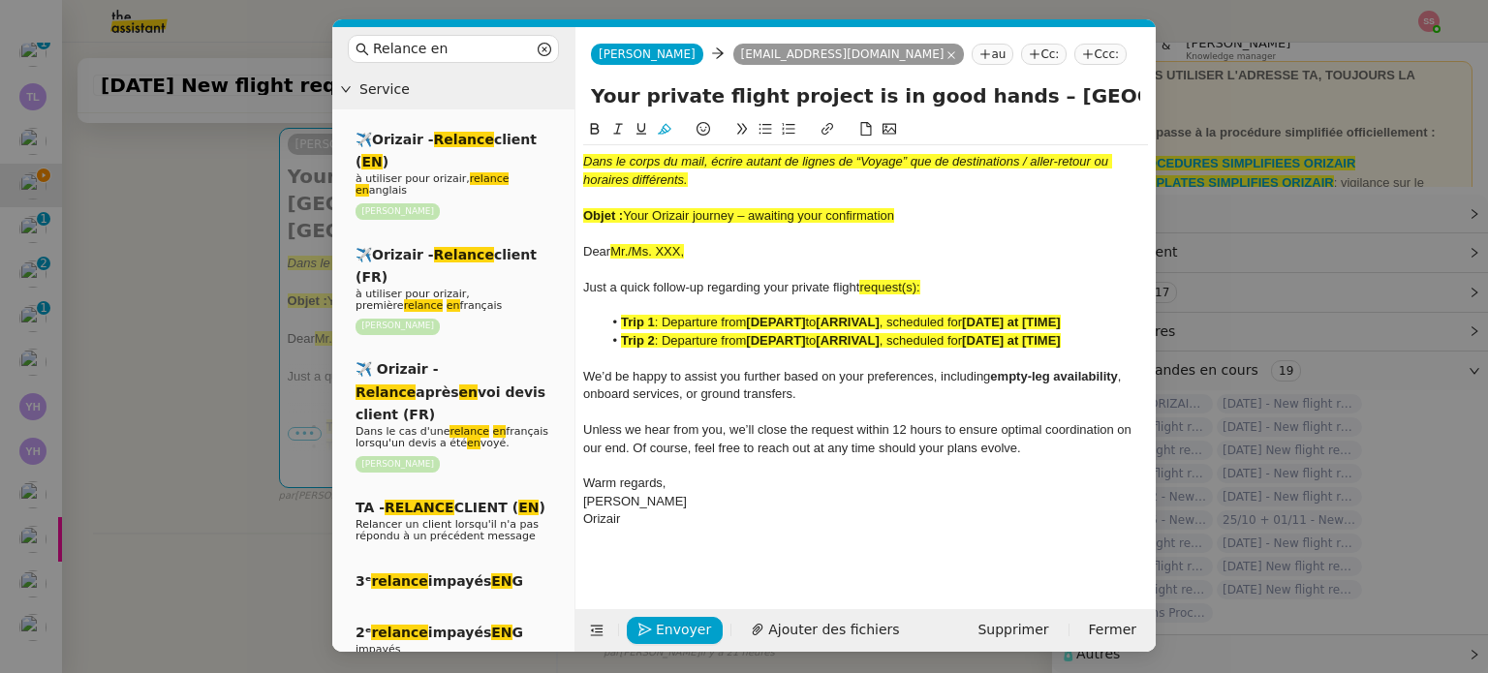
paste input "Orizair journey – awaiting your confirmation"
type input "Your Orizair journey – awaiting your confirmation – [GEOGRAPHIC_DATA]→ [PERSON_…"
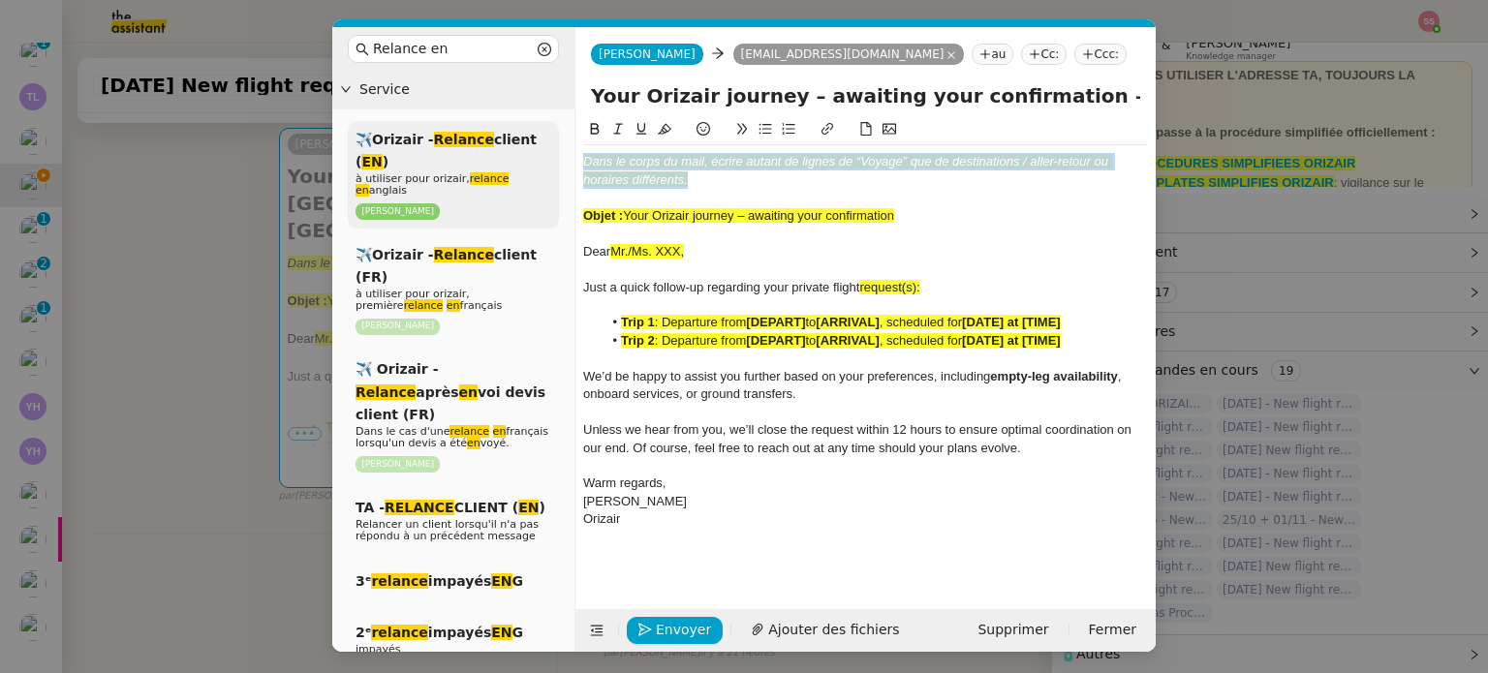
drag, startPoint x: 655, startPoint y: 170, endPoint x: 545, endPoint y: 135, distance: 115.2
click at [545, 135] on nz-layout "Relance en Service ✈️Orizair - Relance client ( EN ) à utiliser pour orizair, r…" at bounding box center [743, 339] width 823 height 625
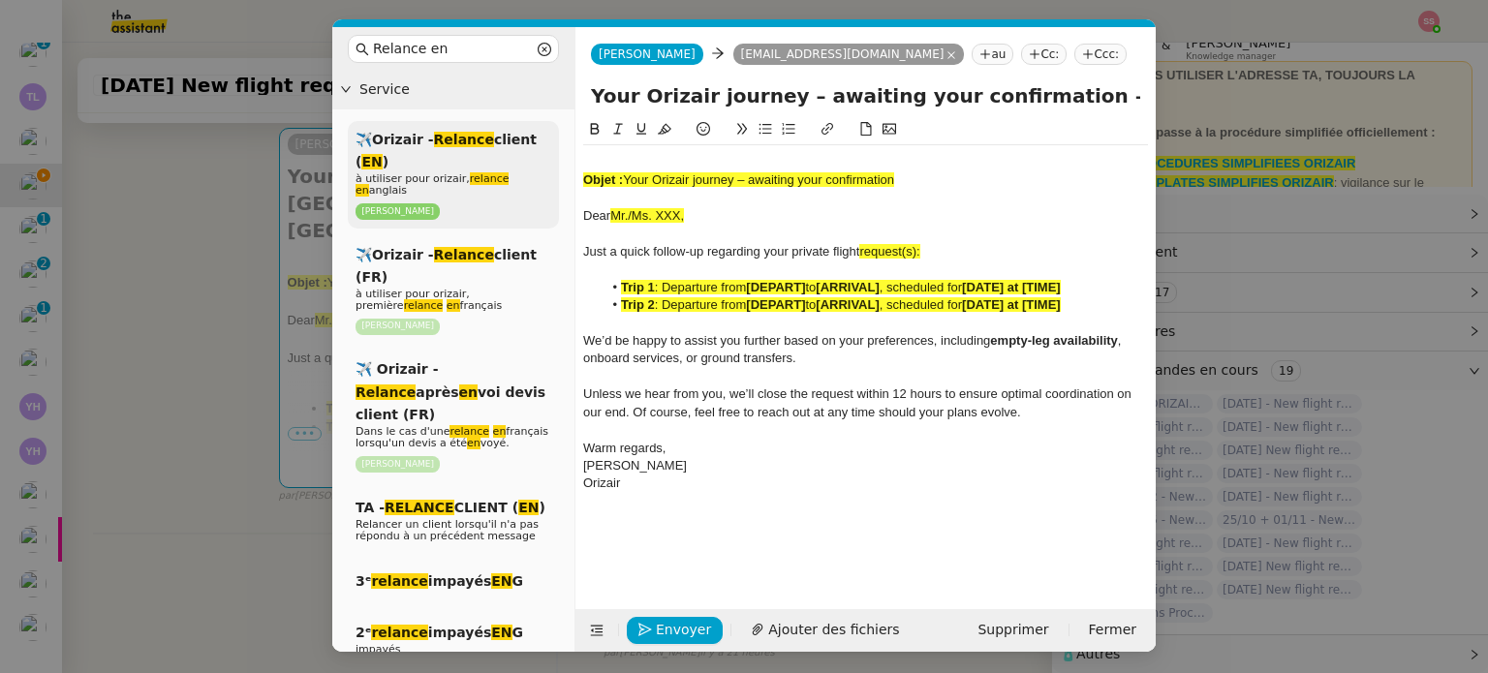
drag, startPoint x: 910, startPoint y: 181, endPoint x: 558, endPoint y: 158, distance: 353.3
click at [558, 158] on nz-layout "Relance en Service ✈️Orizair - Relance client ( EN ) à utiliser pour orizair, r…" at bounding box center [743, 339] width 823 height 625
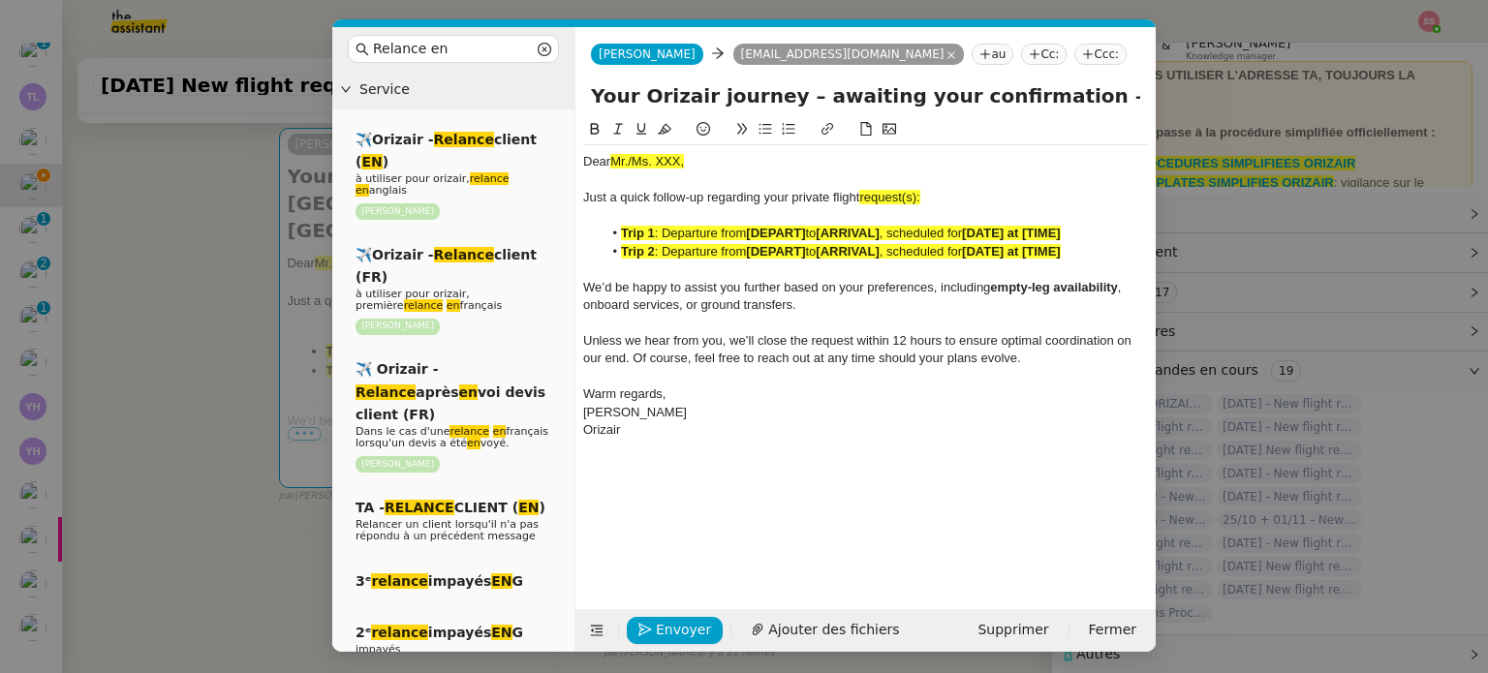
click at [214, 317] on nz-modal-container "Relance en Service ✈️Orizair - Relance client ( EN ) à utiliser pour orizair, r…" at bounding box center [744, 336] width 1488 height 673
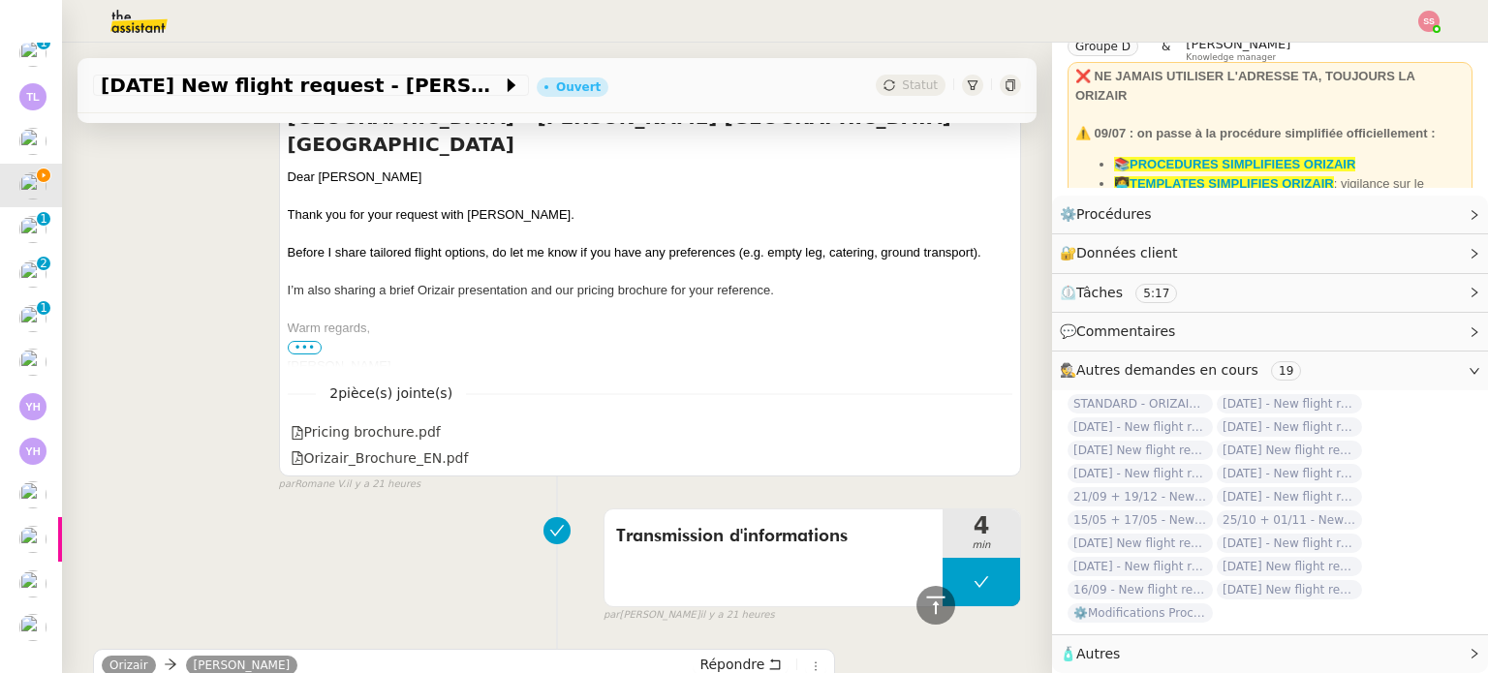
scroll to position [836, 0]
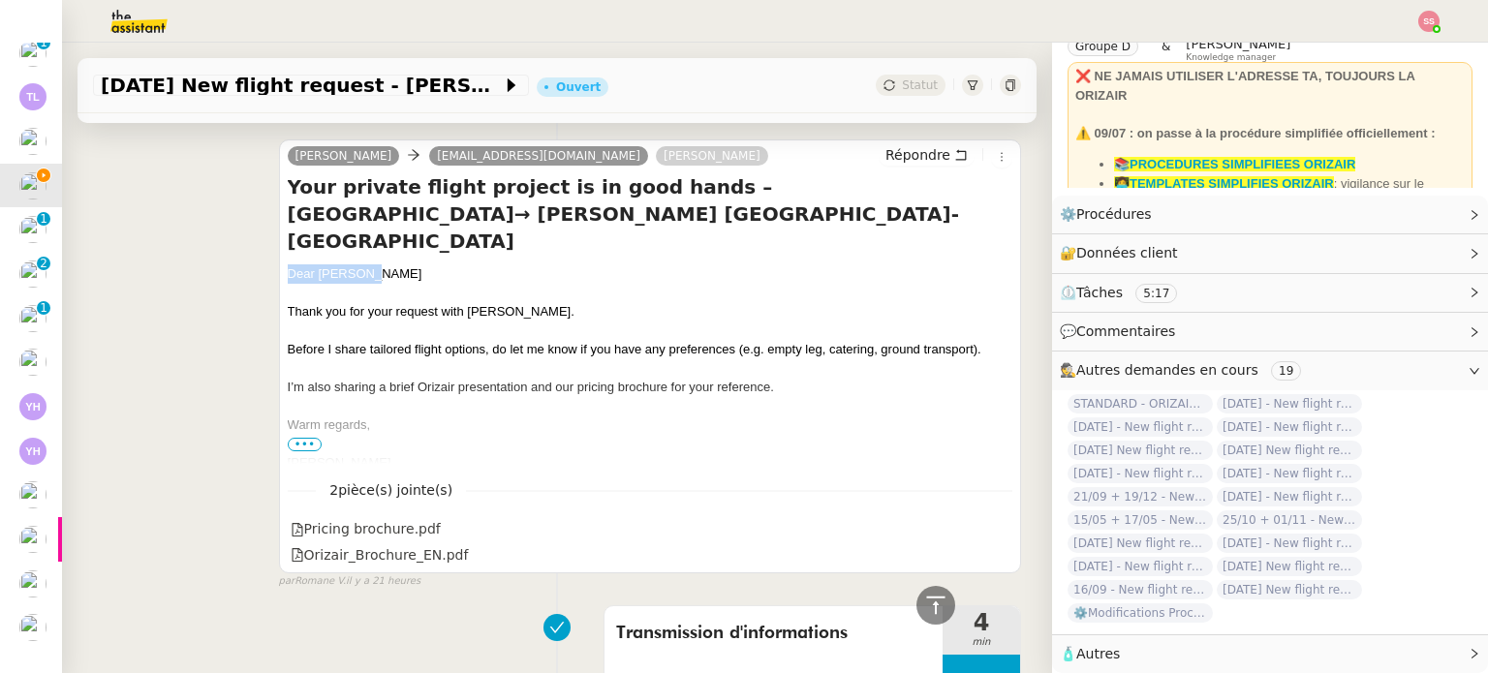
drag, startPoint x: 374, startPoint y: 248, endPoint x: 279, endPoint y: 250, distance: 94.9
click at [279, 250] on div "[PERSON_NAME] [EMAIL_ADDRESS][DOMAIN_NAME] [PERSON_NAME] Your private flight pr…" at bounding box center [650, 356] width 742 height 434
copy div "Dear [PERSON_NAME]"
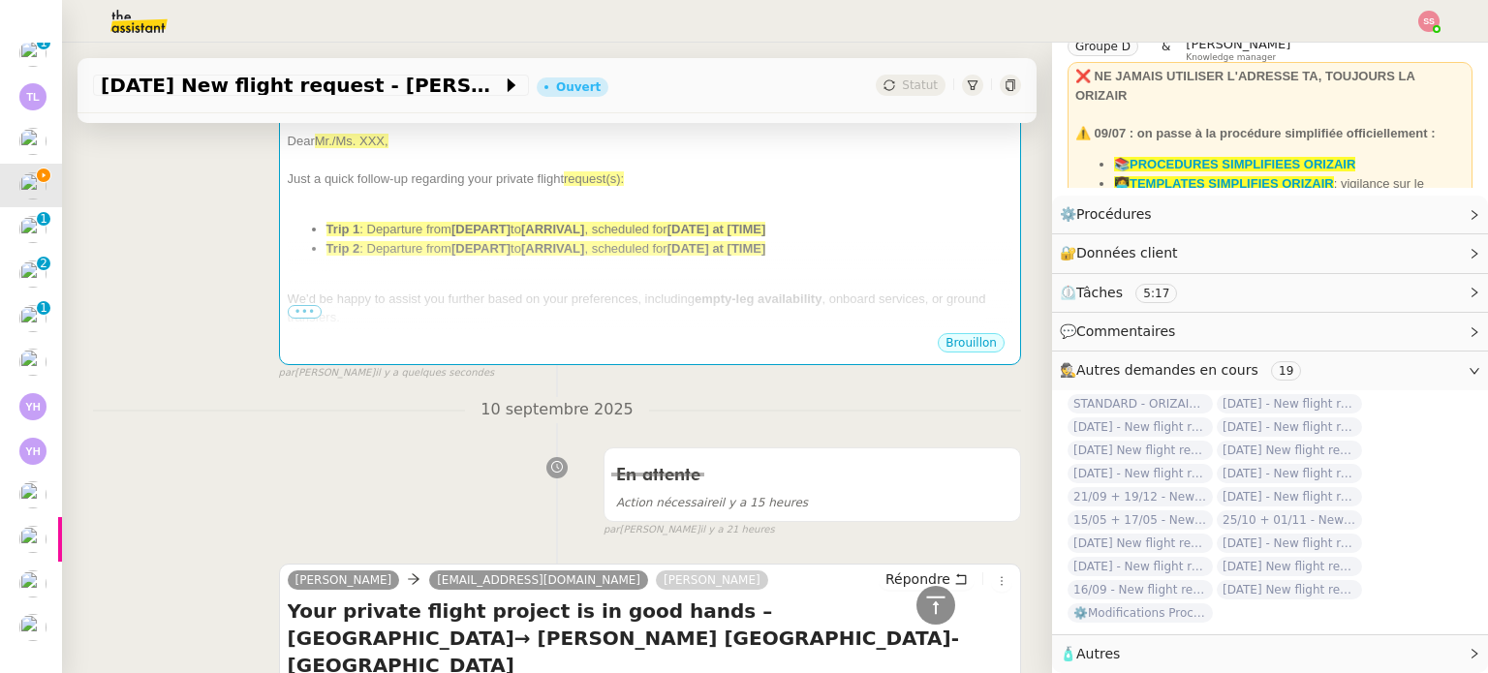
scroll to position [158, 0]
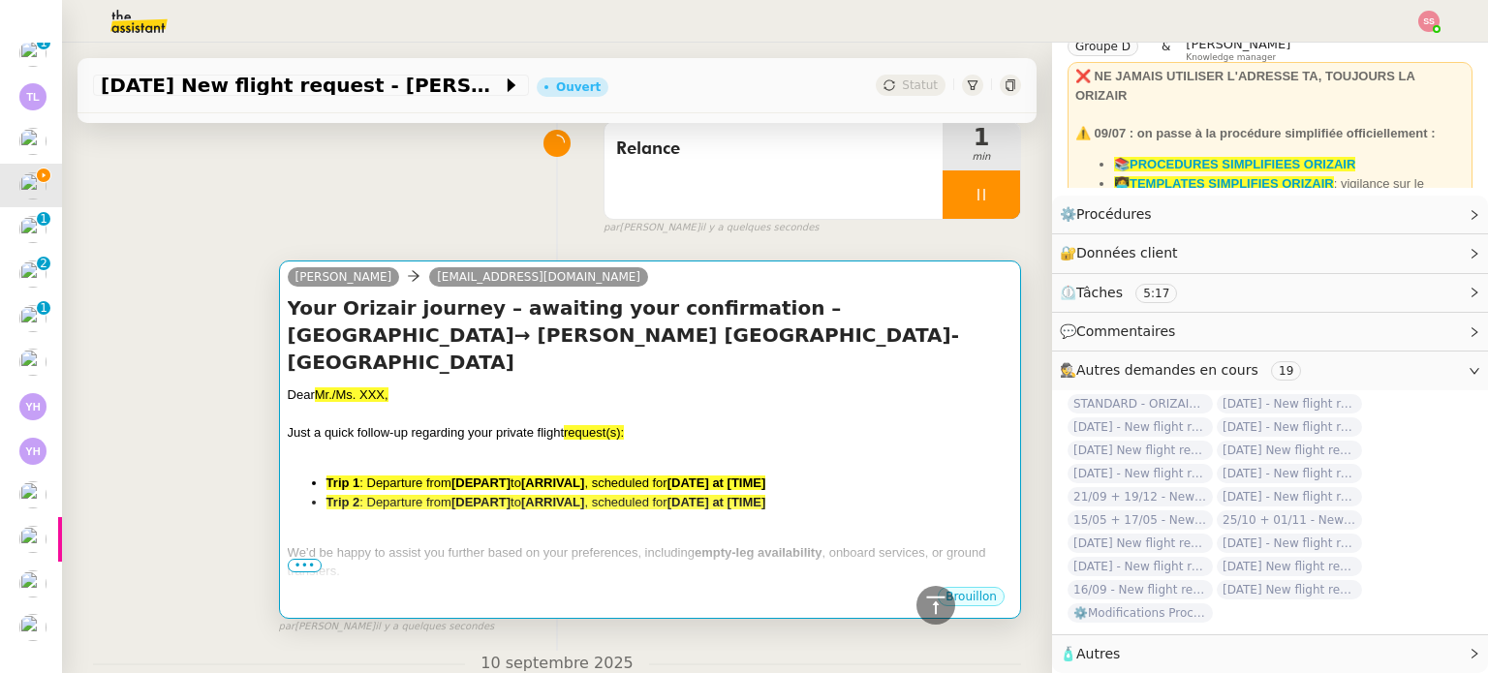
click at [532, 355] on div "Your Orizair journey – awaiting your confirmation – [GEOGRAPHIC_DATA]→ [PERSON_…" at bounding box center [650, 439] width 724 height 291
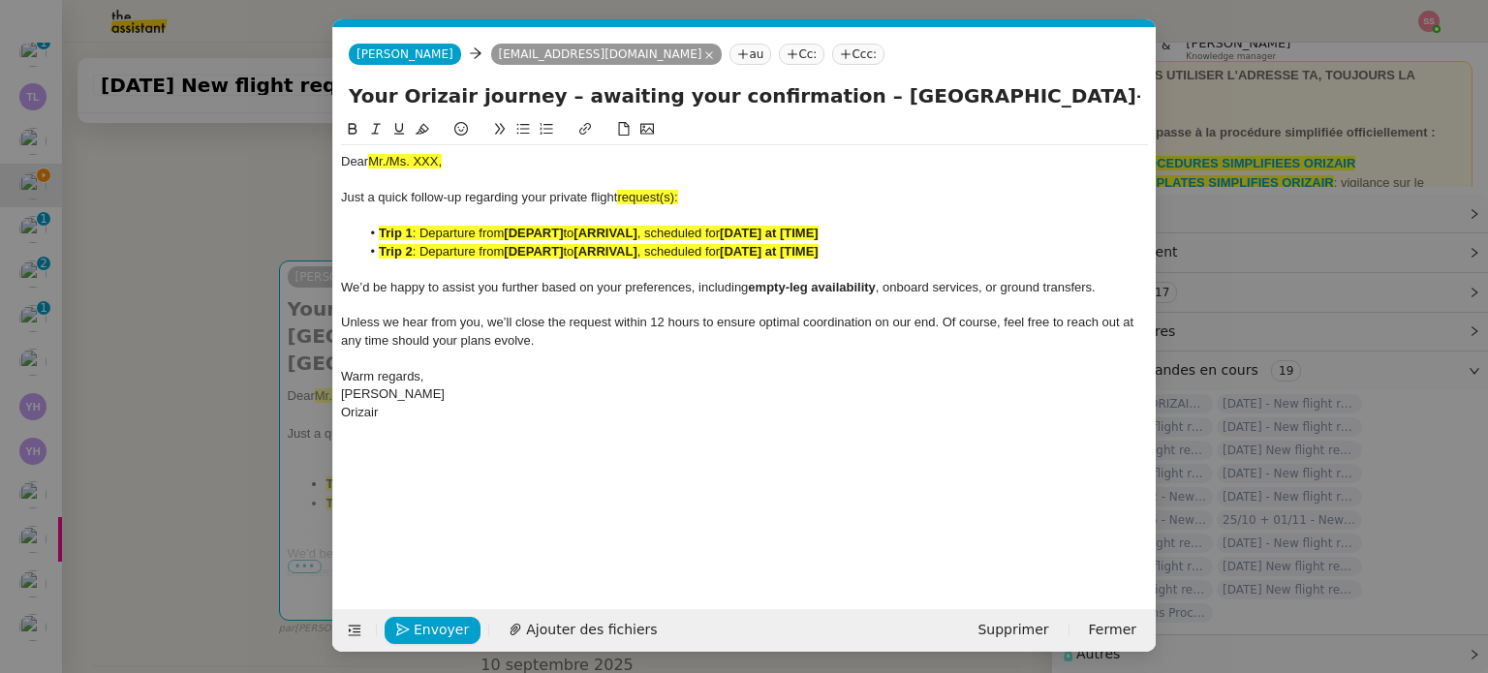
scroll to position [0, 105]
drag, startPoint x: 456, startPoint y: 167, endPoint x: 345, endPoint y: 163, distance: 111.4
click at [345, 163] on div "Dear Mr./Ms. XXX," at bounding box center [744, 161] width 807 height 17
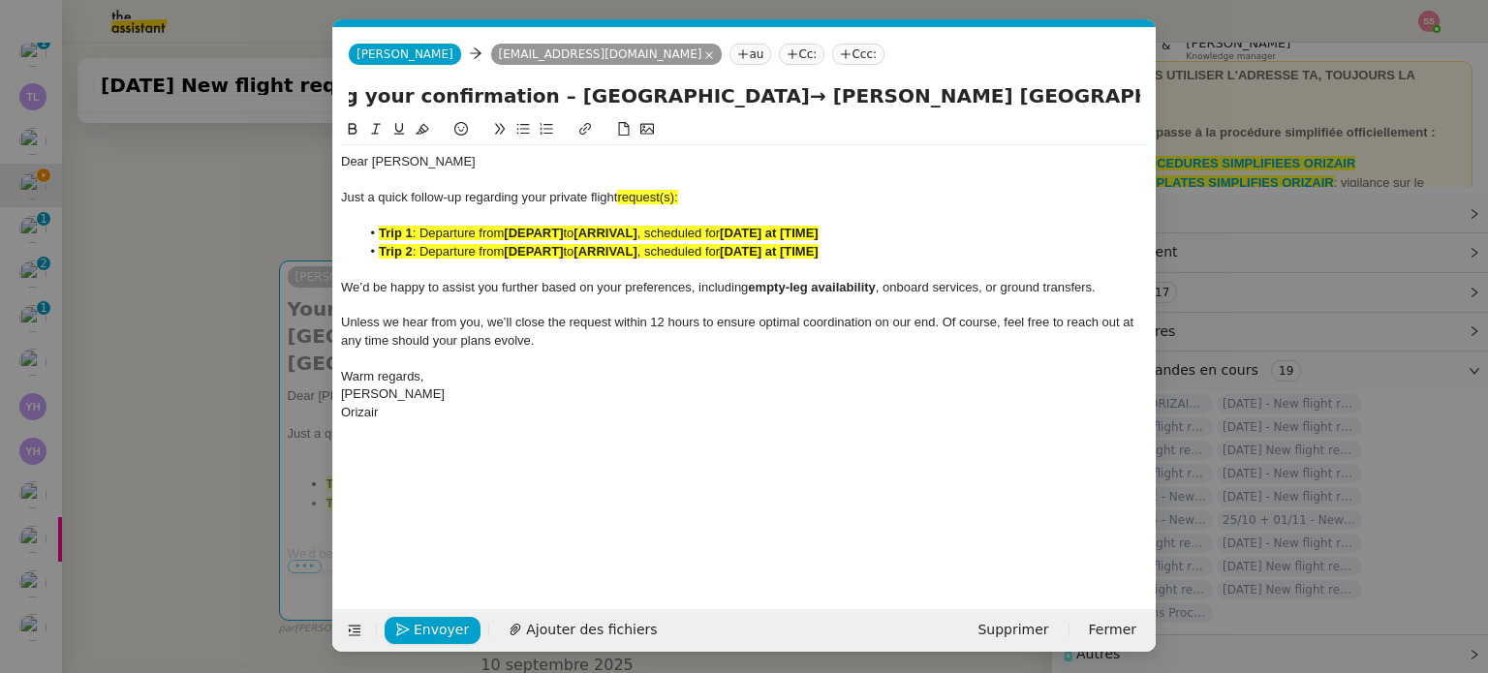
drag, startPoint x: 844, startPoint y: 100, endPoint x: 1177, endPoint y: 159, distance: 338.4
click at [1177, 159] on nz-modal-container "Relance en Service ✈️Orizair - Relance client ( EN ) à utiliser pour orizair, r…" at bounding box center [744, 336] width 1488 height 673
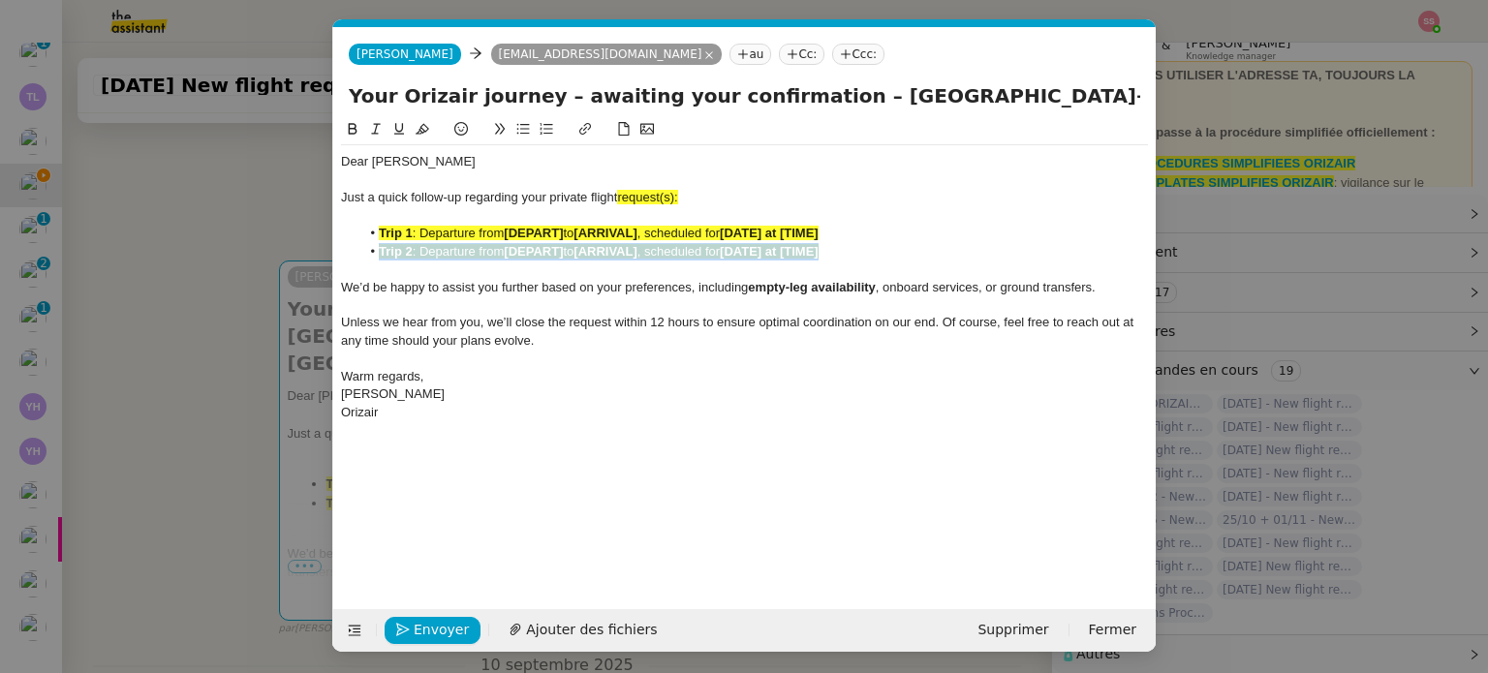
drag, startPoint x: 850, startPoint y: 249, endPoint x: 363, endPoint y: 246, distance: 487.2
click at [363, 246] on li "Trip 2 : Departure from [DEPART] to [ARRIVAL] , scheduled for [DATE] at [TIME]" at bounding box center [754, 251] width 788 height 17
click at [697, 200] on div "Just a quick follow-up regarding your private flight request(s):" at bounding box center [744, 197] width 807 height 17
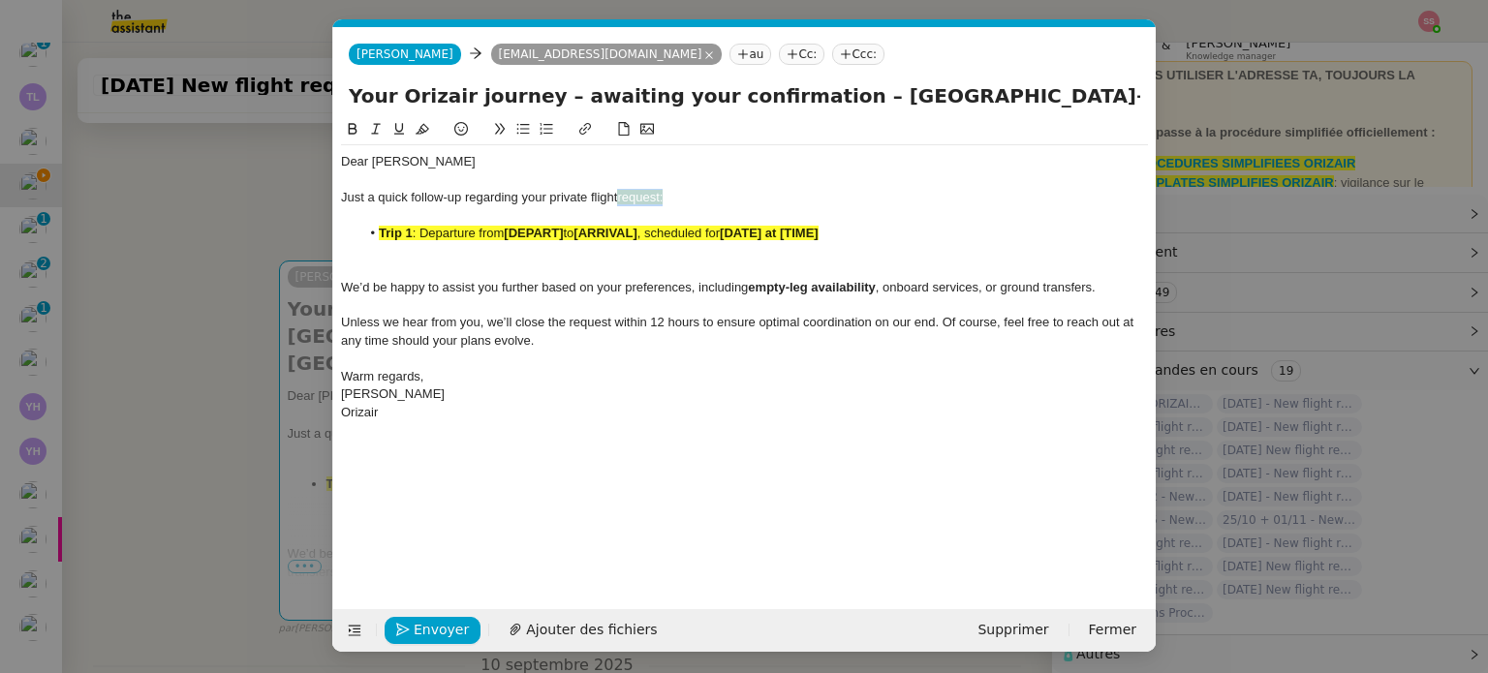
drag, startPoint x: 671, startPoint y: 200, endPoint x: 620, endPoint y: 198, distance: 51.4
click at [620, 198] on div "Just a quick follow-up regarding your private flight request:" at bounding box center [744, 197] width 807 height 17
click at [430, 131] on button at bounding box center [422, 129] width 23 height 22
click at [535, 232] on strong "[DEPART]" at bounding box center [533, 233] width 59 height 15
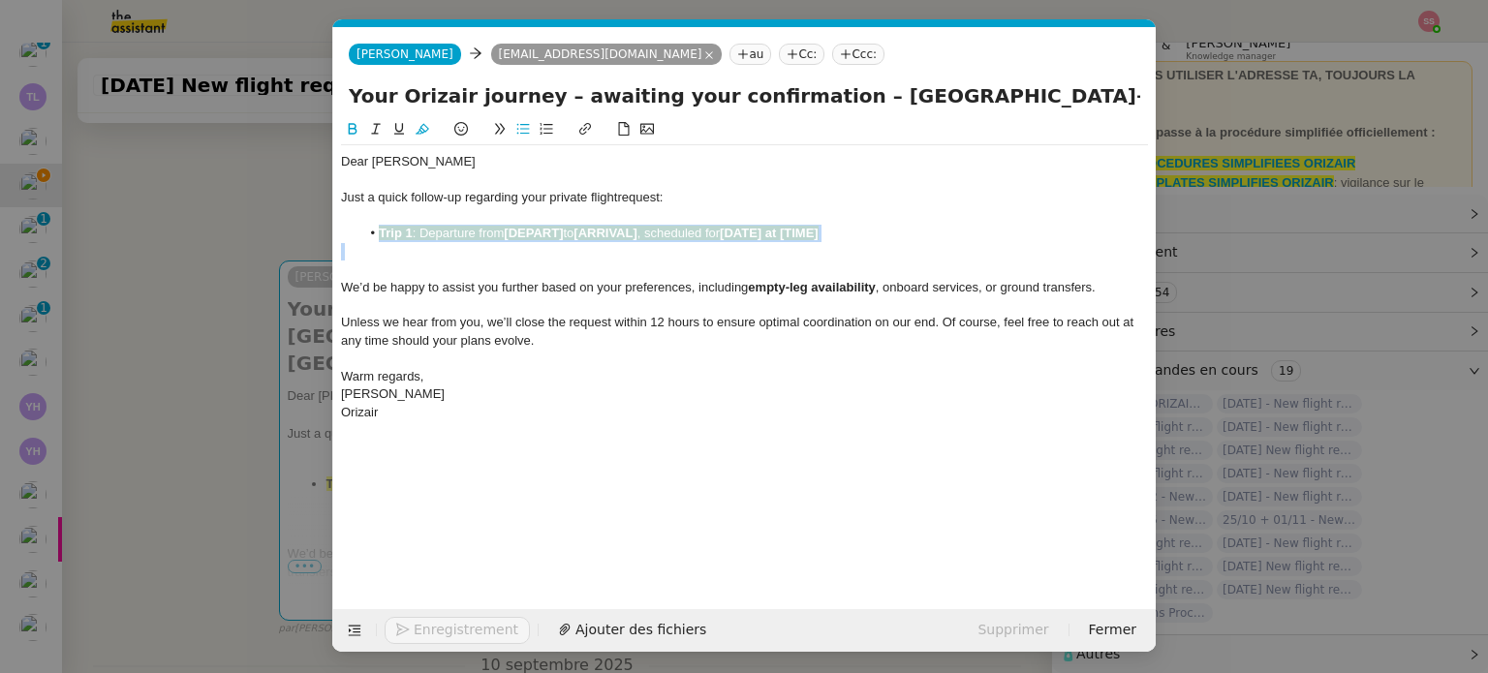
click at [535, 232] on strong "[DEPART]" at bounding box center [533, 233] width 59 height 15
click at [426, 136] on icon at bounding box center [422, 129] width 14 height 14
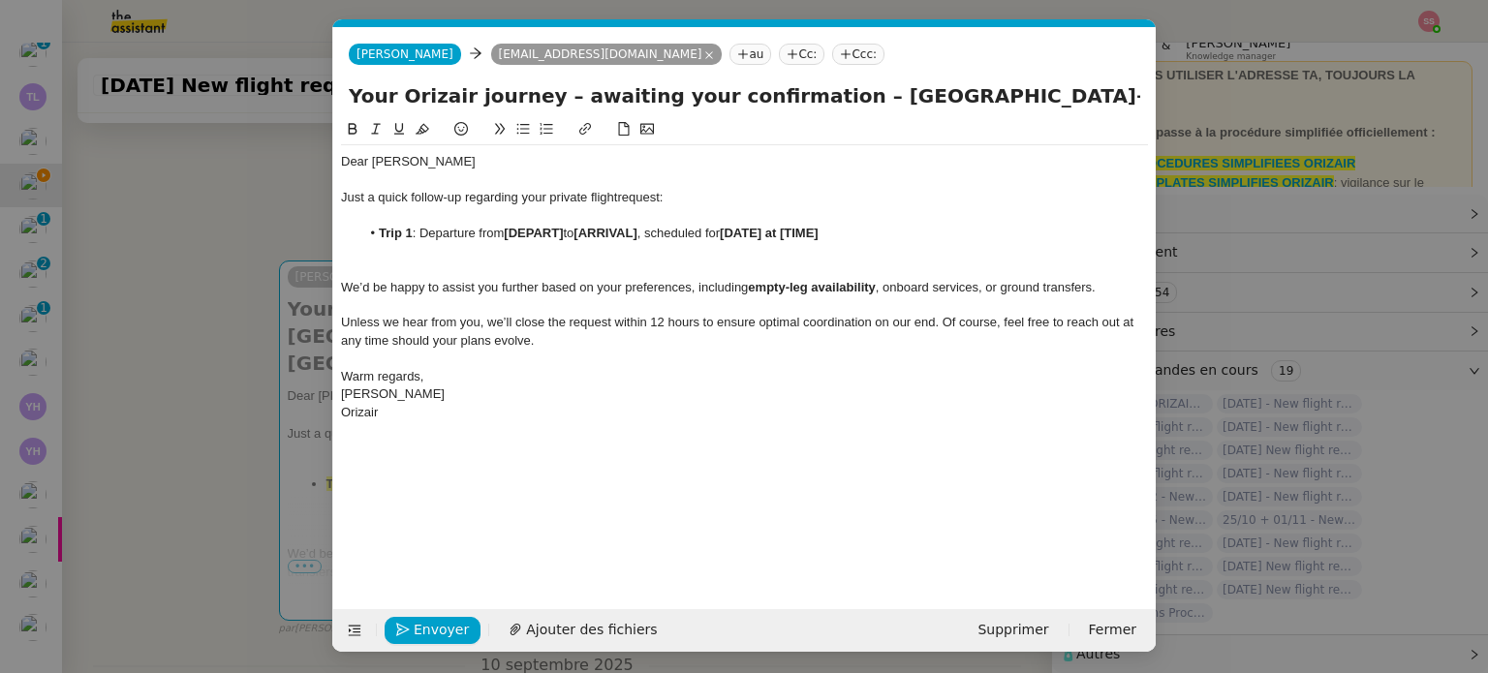
click at [237, 382] on nz-modal-container "Relance en Service ✈️Orizair - Relance client ( EN ) à utiliser pour orizair, r…" at bounding box center [744, 336] width 1488 height 673
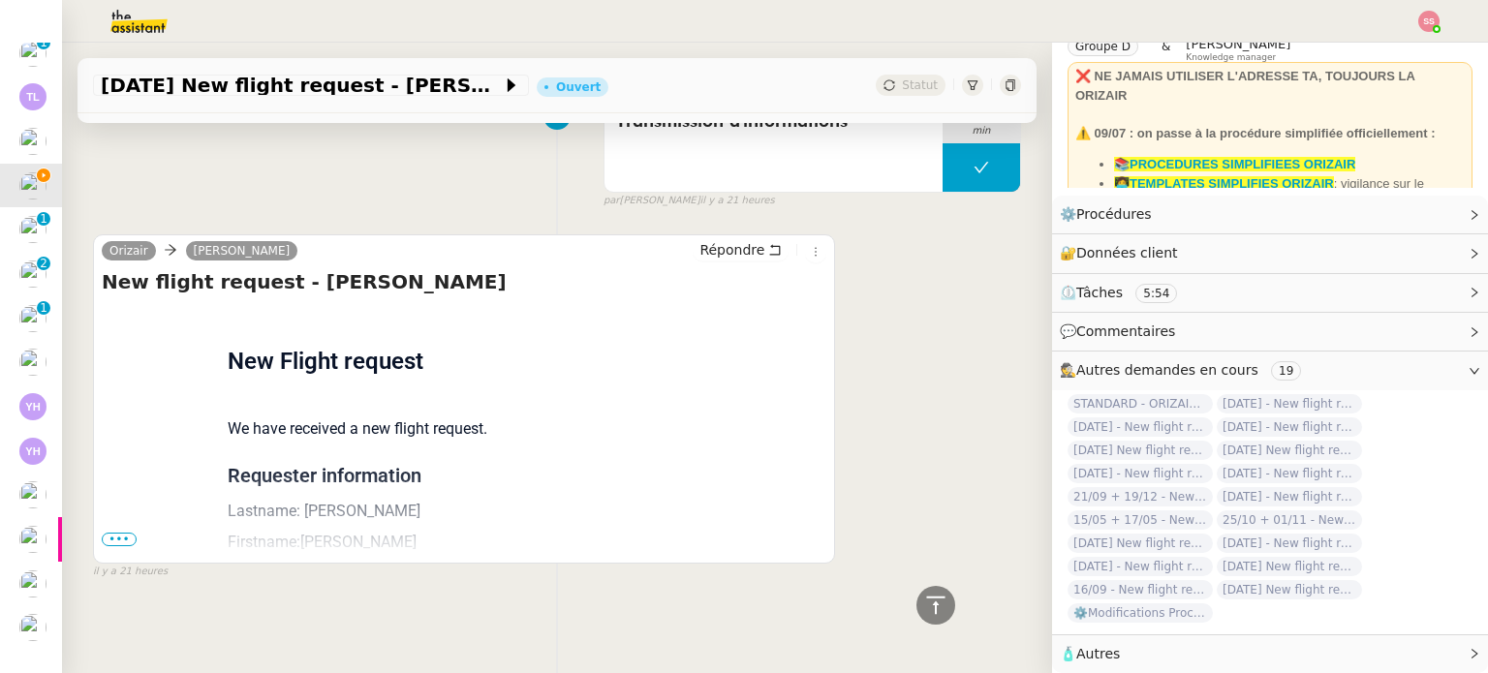
scroll to position [1360, 0]
click at [116, 533] on span "•••" at bounding box center [119, 540] width 35 height 14
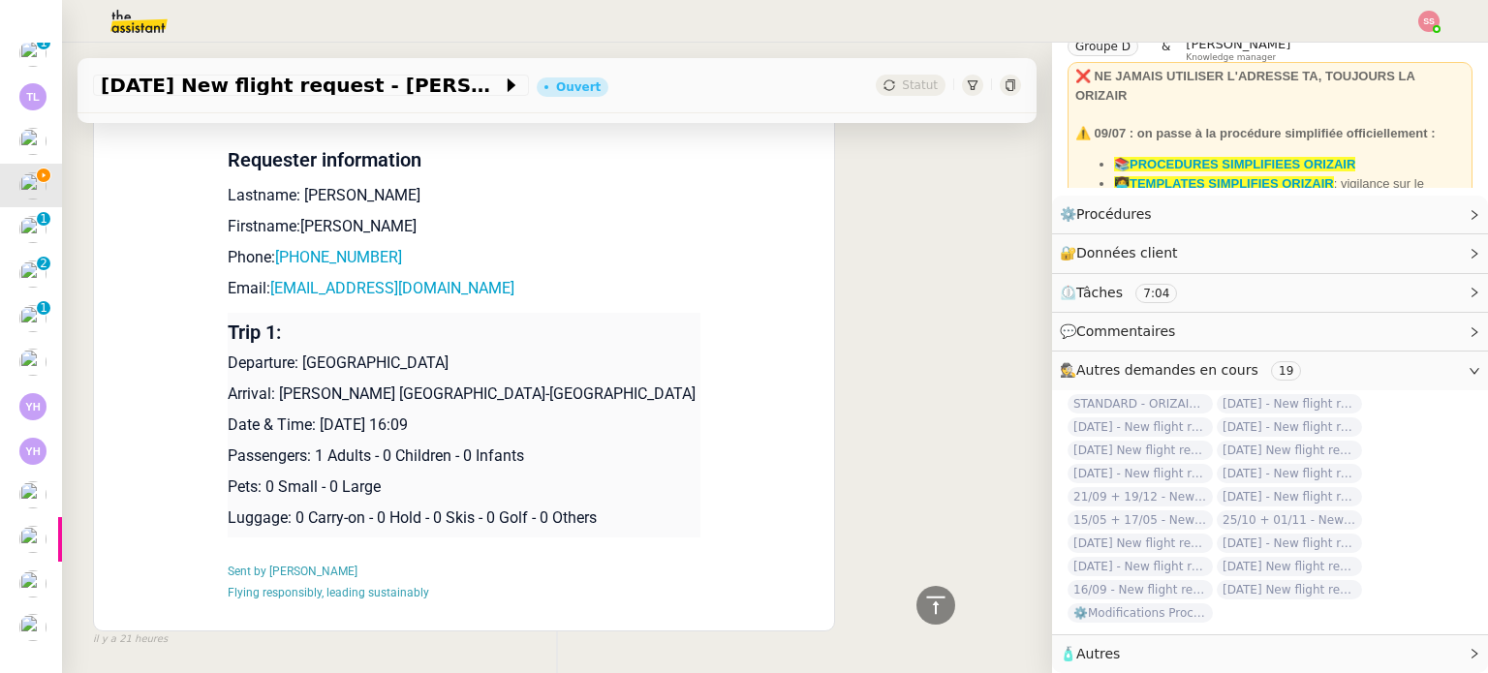
scroll to position [1743, 0]
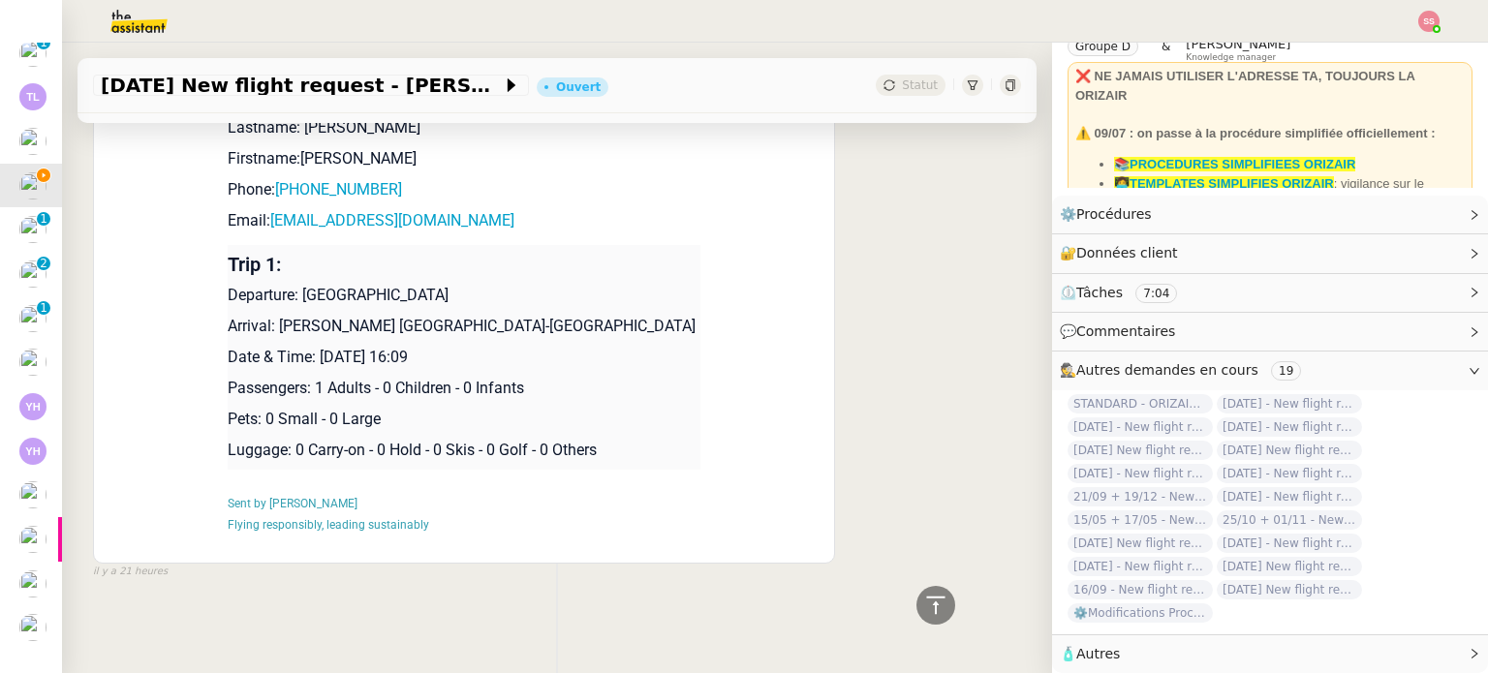
drag, startPoint x: 292, startPoint y: 289, endPoint x: 508, endPoint y: 291, distance: 215.0
click at [508, 291] on p "Departure: [GEOGRAPHIC_DATA]" at bounding box center [464, 295] width 473 height 23
copy p "[GEOGRAPHIC_DATA]"
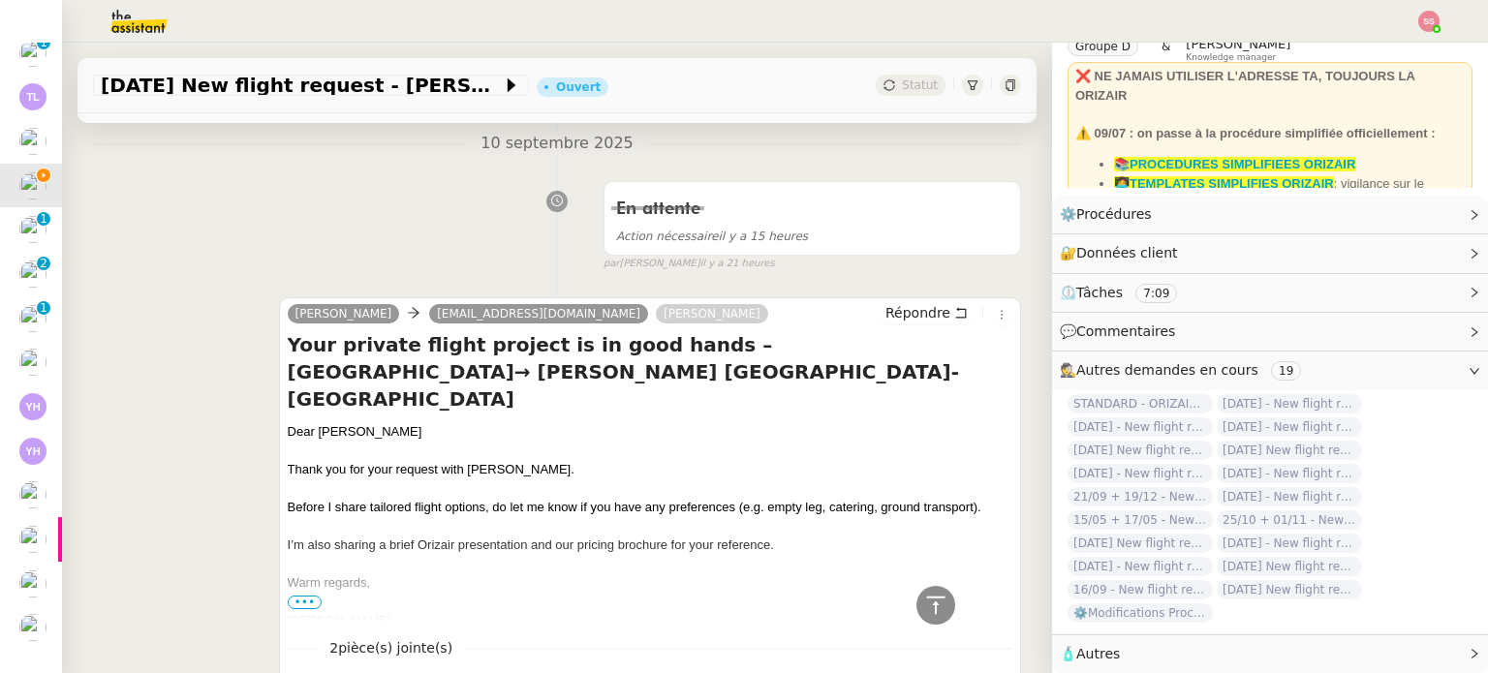
scroll to position [484, 0]
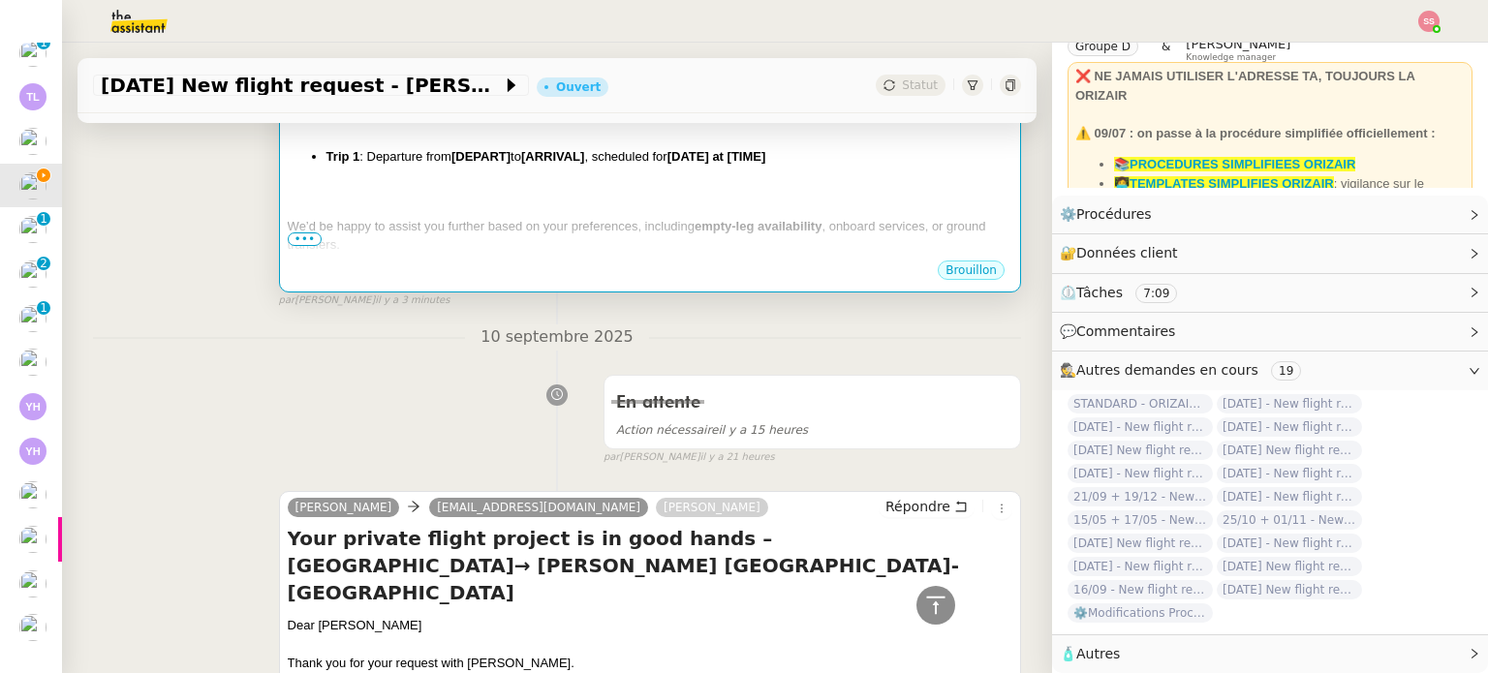
click at [586, 219] on span "We’d be happy to assist you further based on your preferences, including" at bounding box center [491, 226] width 407 height 15
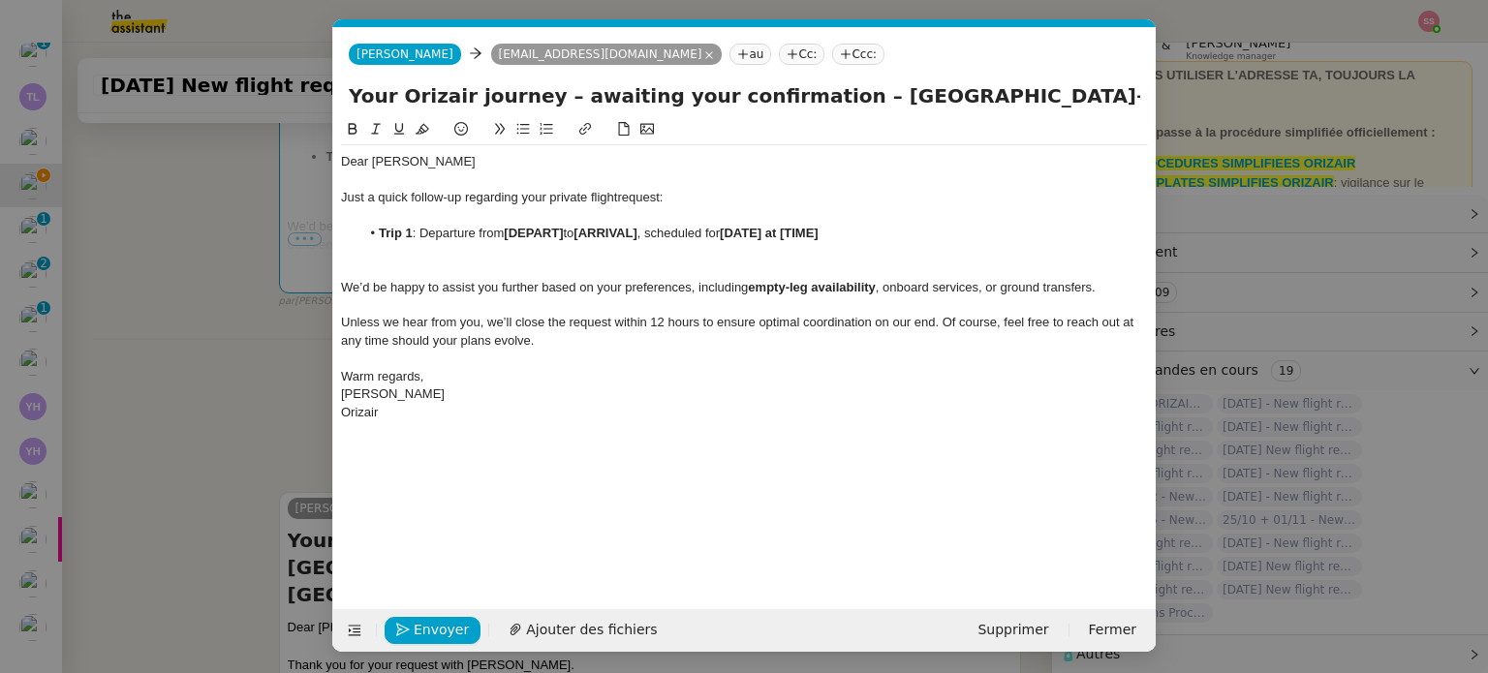
scroll to position [0, 105]
drag, startPoint x: 566, startPoint y: 231, endPoint x: 508, endPoint y: 234, distance: 58.2
click at [508, 234] on li "Trip 1 : Departure from [DEPART] to [ARRIVAL] , scheduled for [DATE] at [TIME]" at bounding box center [754, 233] width 788 height 17
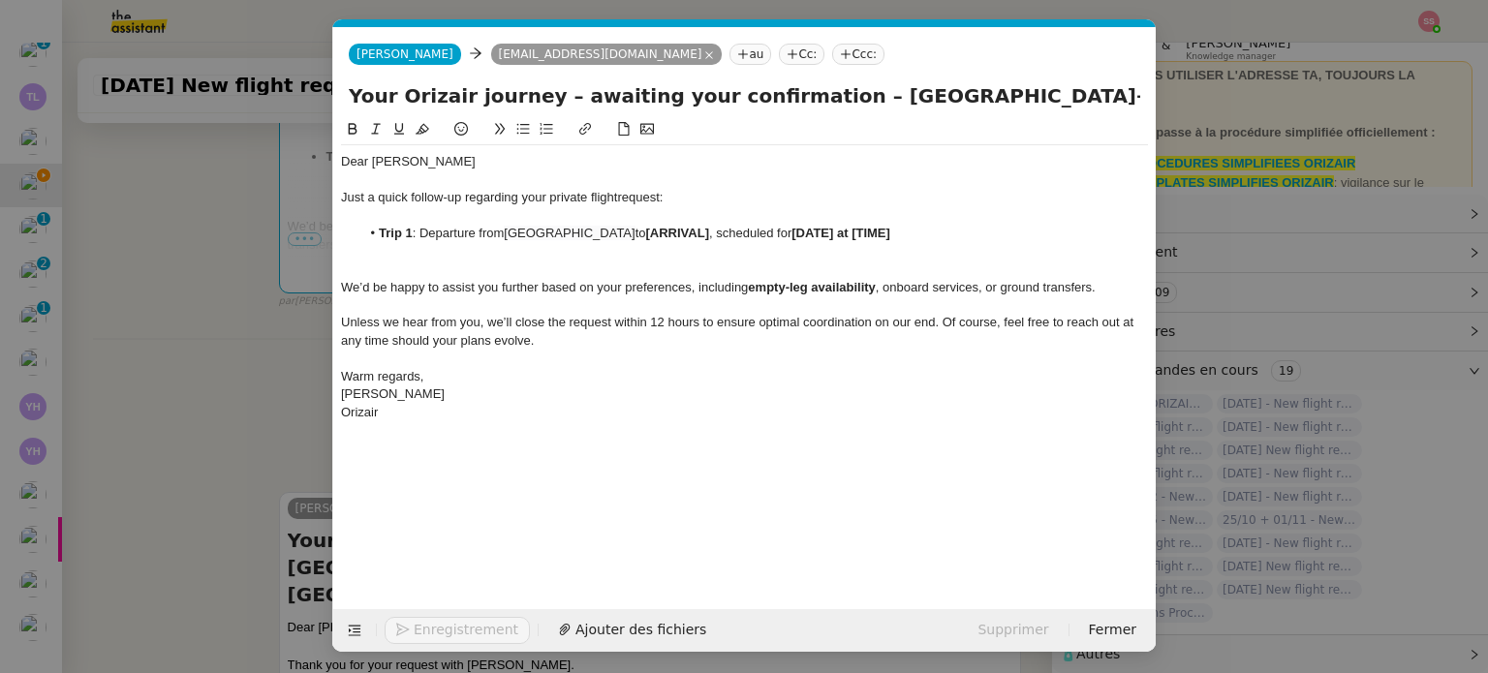
click at [257, 425] on nz-modal-container "Relance en Service ✈️Orizair - Relance client ( EN ) à utiliser pour orizair, r…" at bounding box center [744, 336] width 1488 height 673
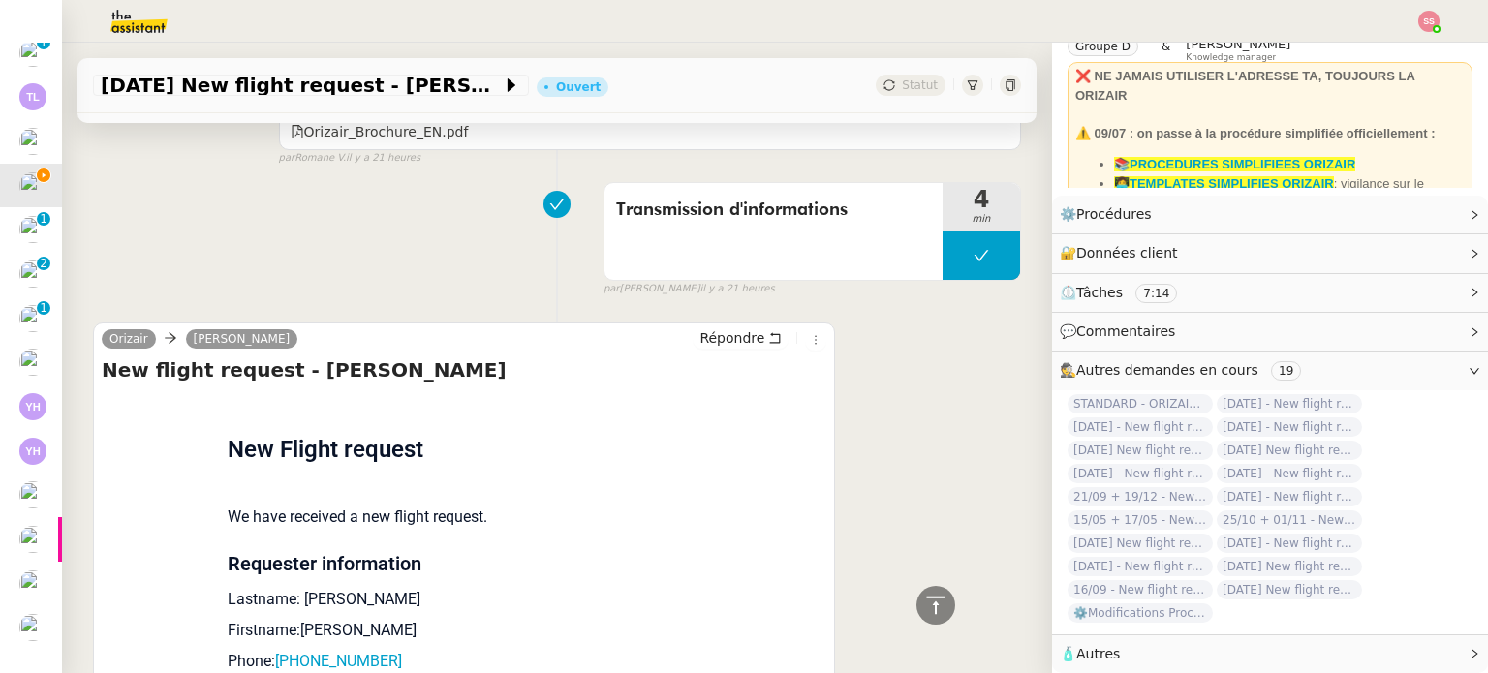
scroll to position [1550, 0]
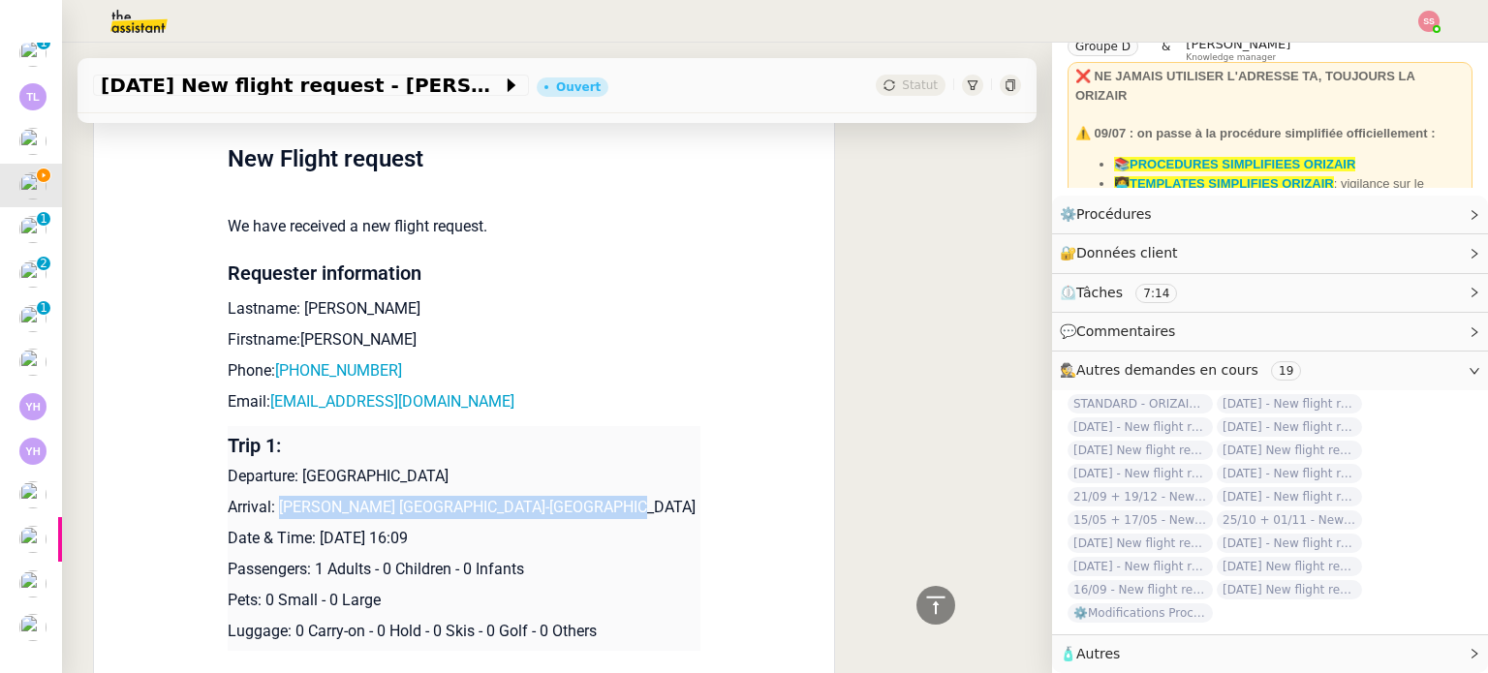
drag, startPoint x: 271, startPoint y: 510, endPoint x: 558, endPoint y: 510, distance: 286.7
click at [558, 510] on p "Arrival: [PERSON_NAME] [GEOGRAPHIC_DATA]-[GEOGRAPHIC_DATA]" at bounding box center [464, 507] width 473 height 23
copy p "[PERSON_NAME] [GEOGRAPHIC_DATA]-[GEOGRAPHIC_DATA]"
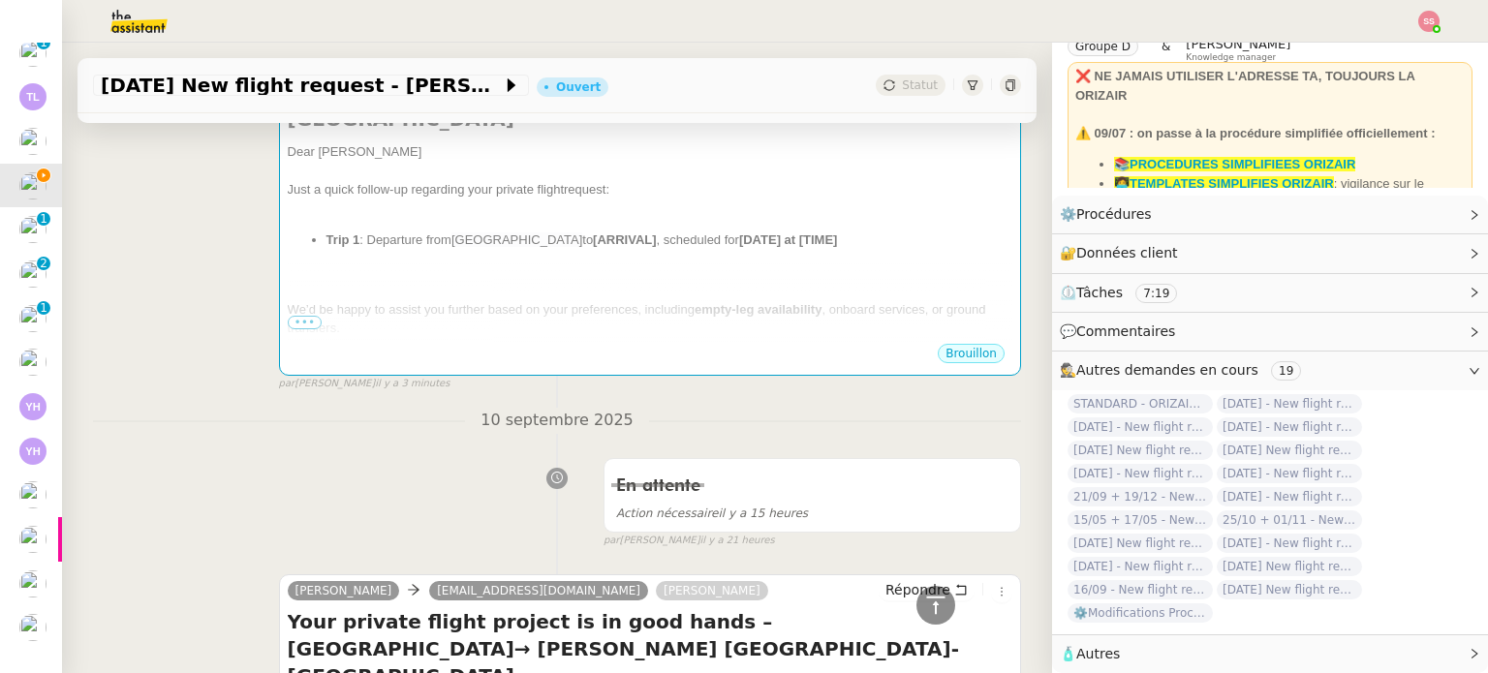
scroll to position [194, 0]
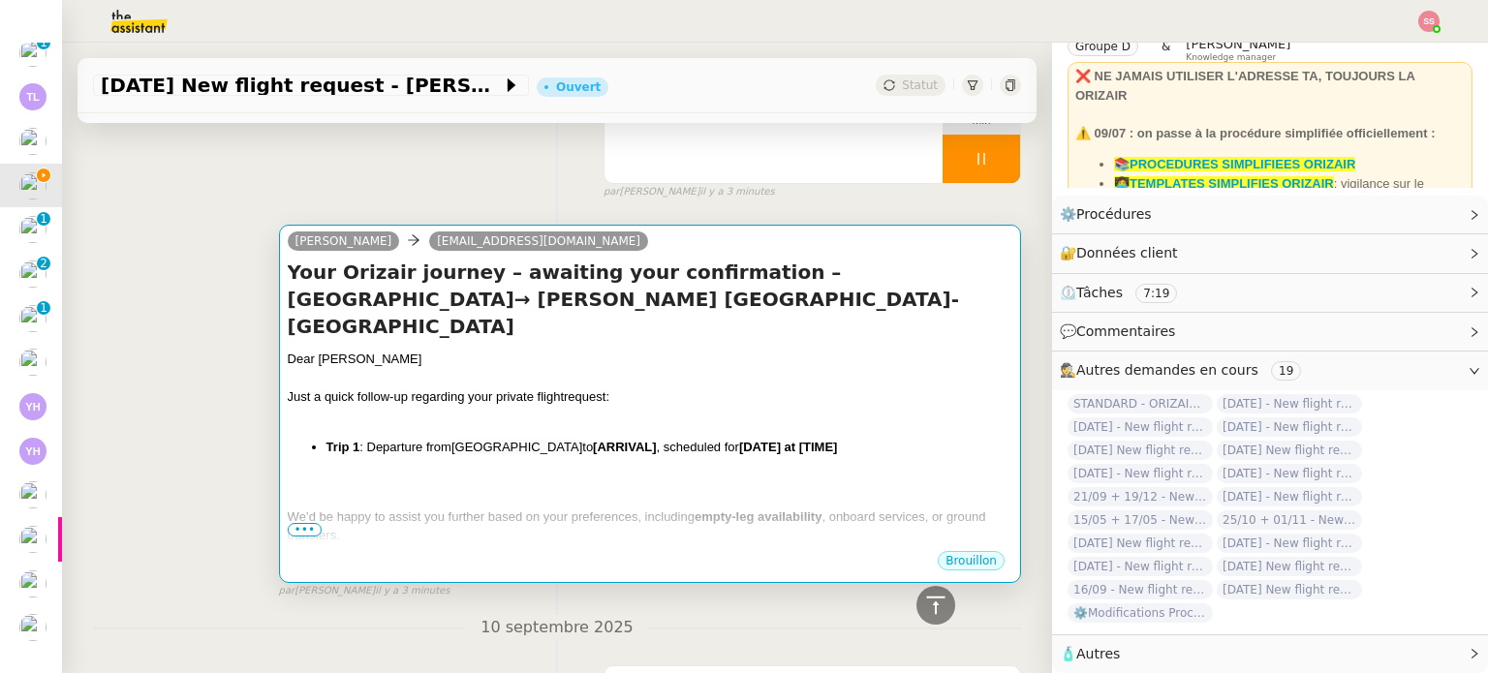
click at [585, 407] on div at bounding box center [650, 416] width 724 height 19
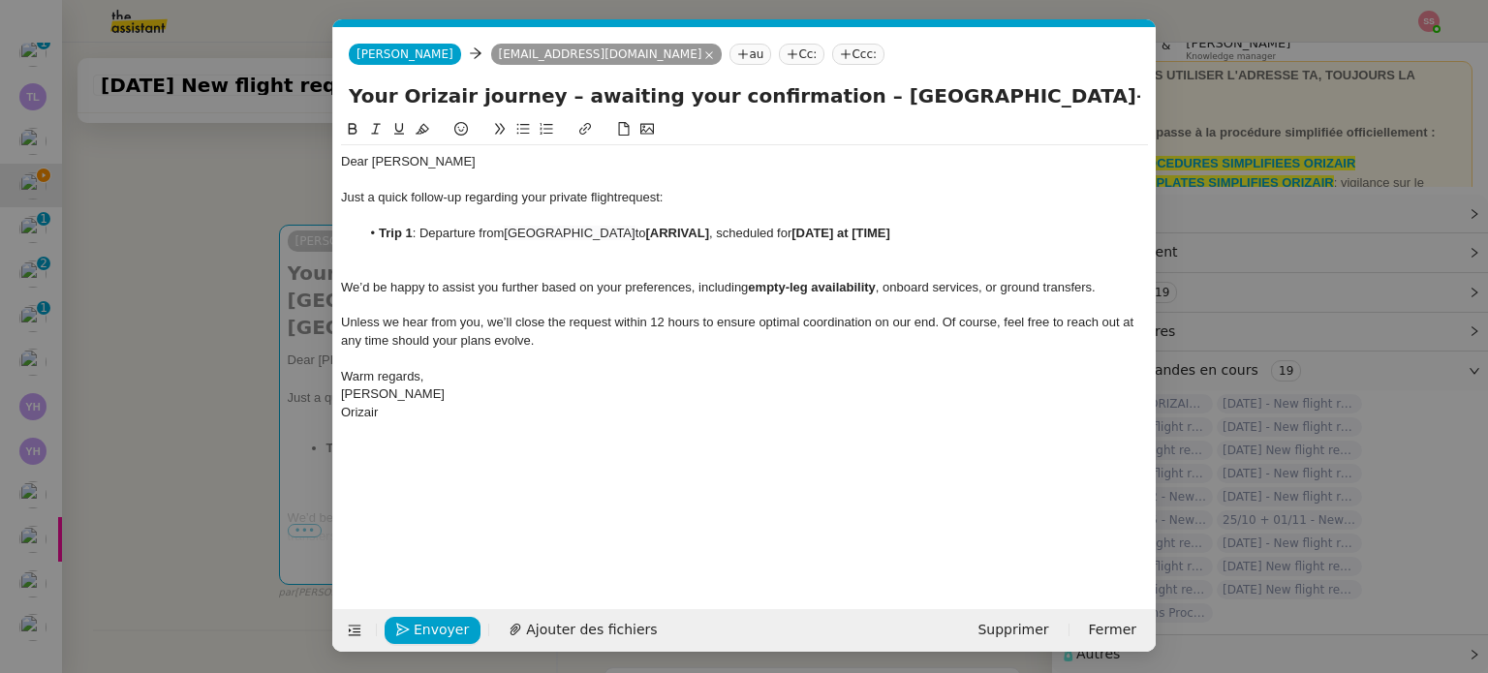
scroll to position [0, 105]
drag, startPoint x: 728, startPoint y: 232, endPoint x: 662, endPoint y: 233, distance: 65.9
click at [662, 233] on li "Trip 1 : Departure from [GEOGRAPHIC_DATA] to [ARRIVAL] , scheduled for [DATE] a…" at bounding box center [754, 233] width 788 height 17
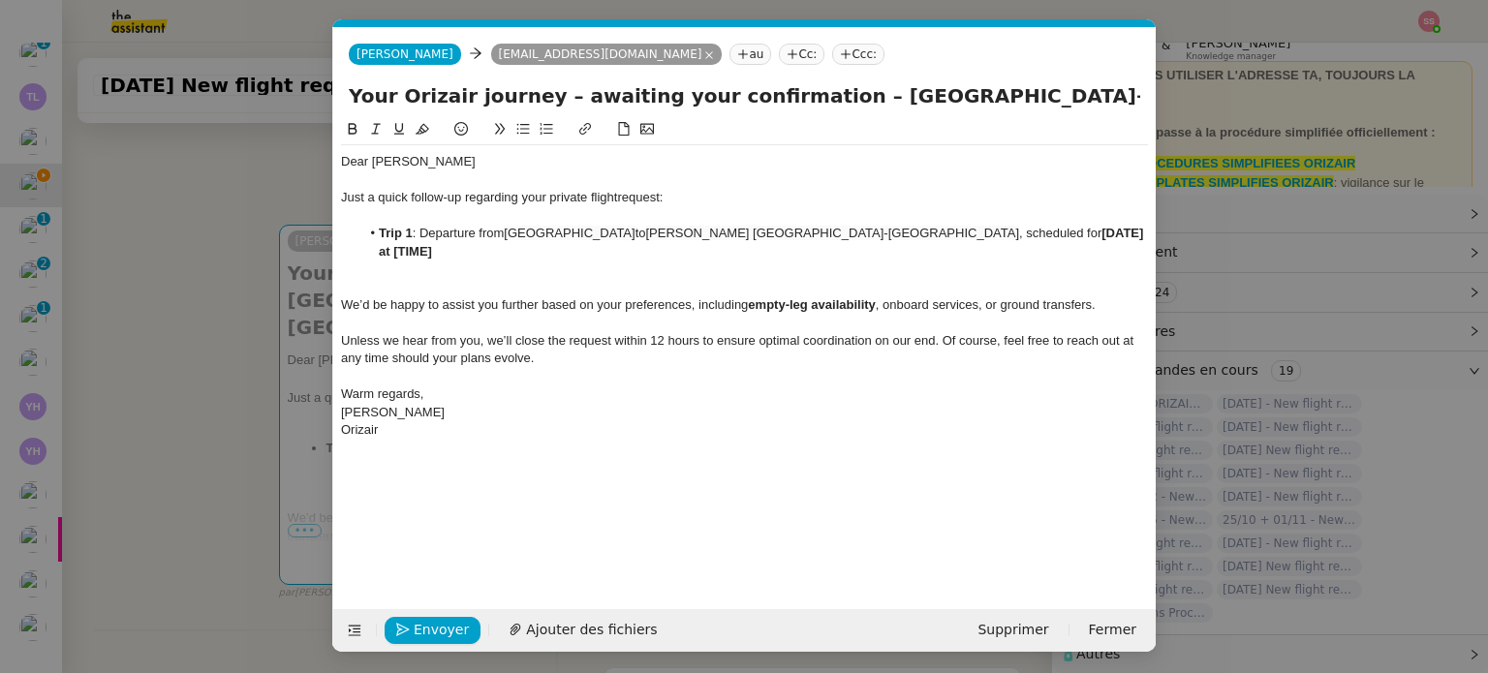
scroll to position [0, 0]
click at [265, 356] on nz-modal-container "Relance en Service ✈️Orizair - Relance client ( EN ) à utiliser pour orizair, r…" at bounding box center [744, 336] width 1488 height 673
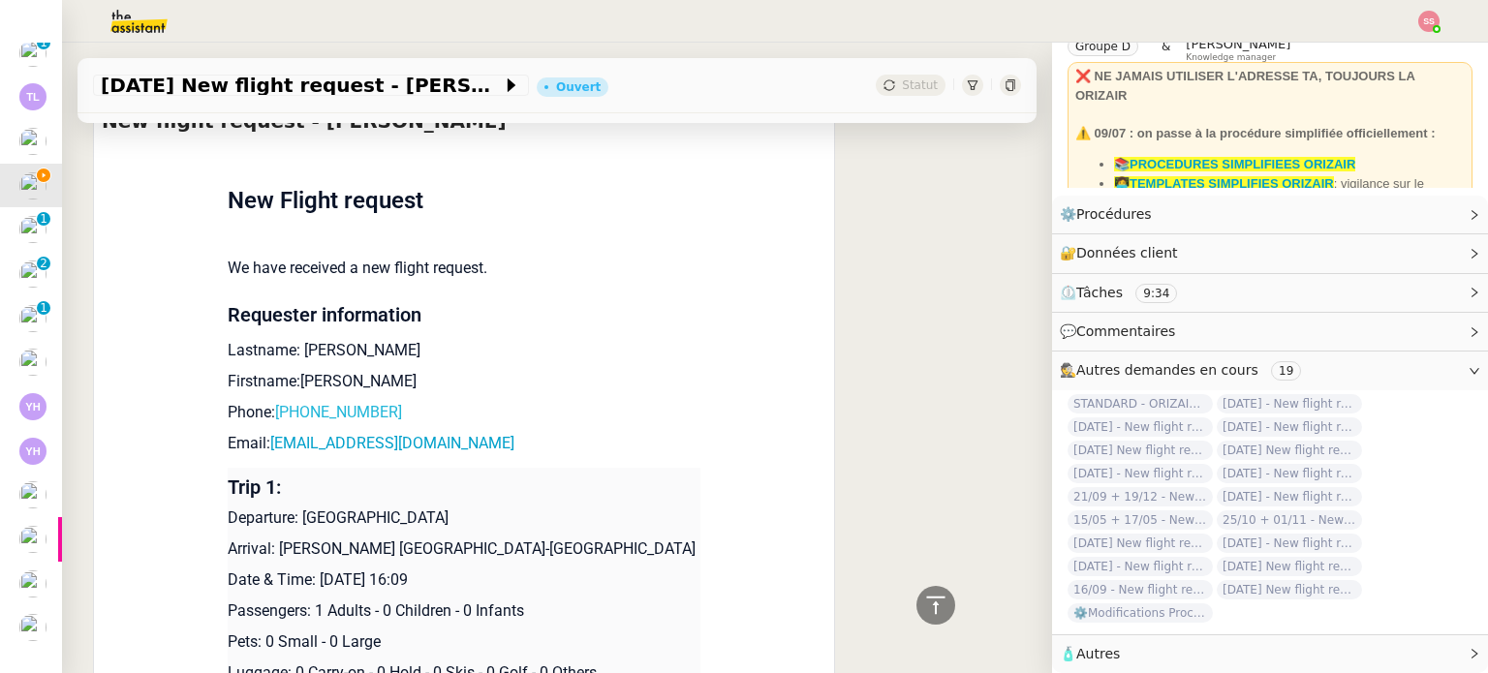
scroll to position [1550, 0]
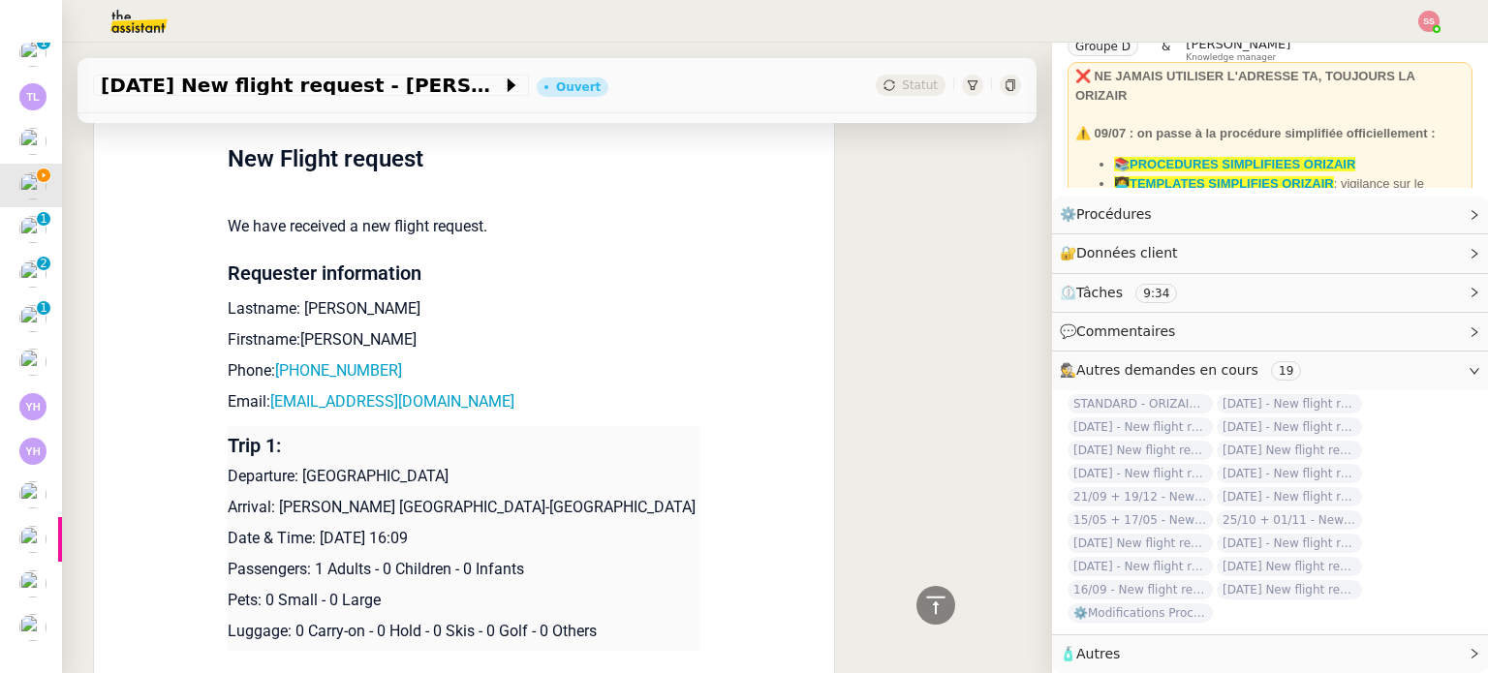
drag, startPoint x: 314, startPoint y: 534, endPoint x: 519, endPoint y: 541, distance: 205.5
click at [519, 541] on p "Date & Time: [DATE] 16:09" at bounding box center [464, 538] width 473 height 23
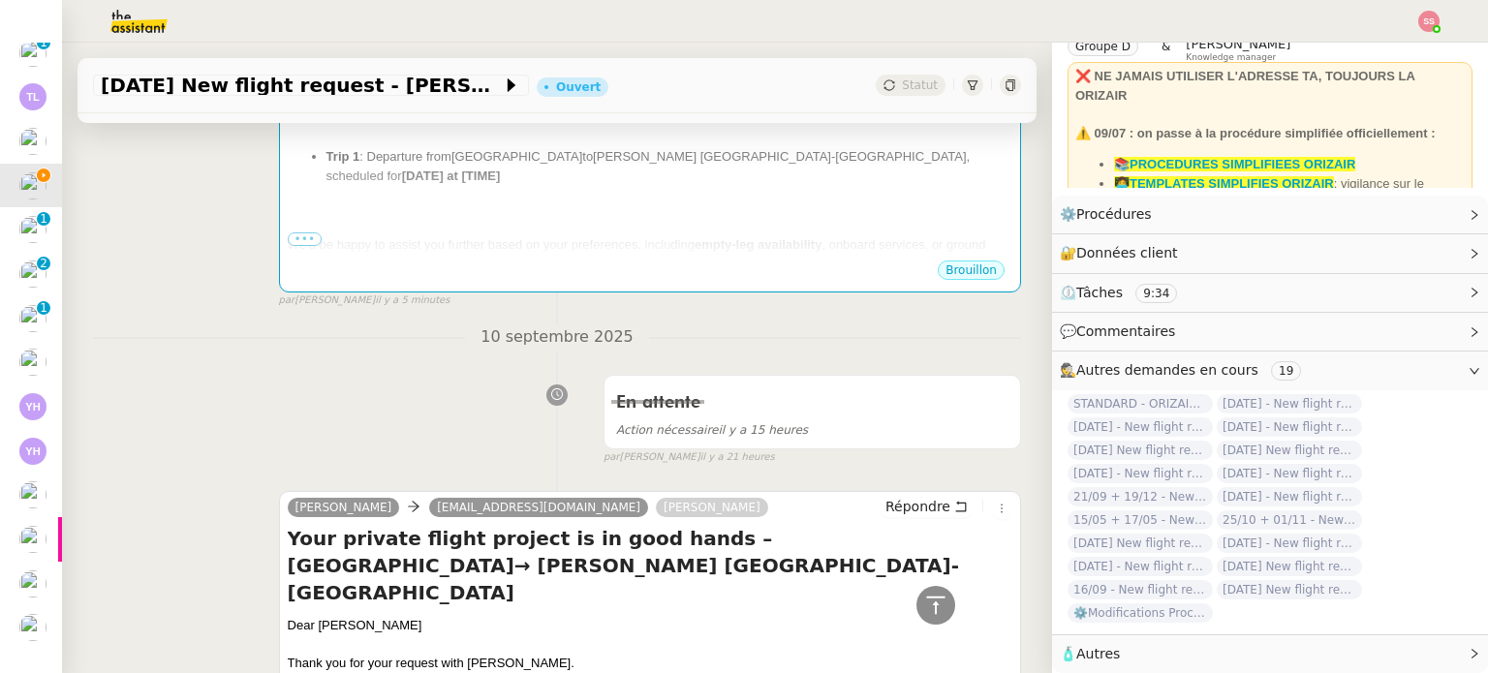
scroll to position [194, 0]
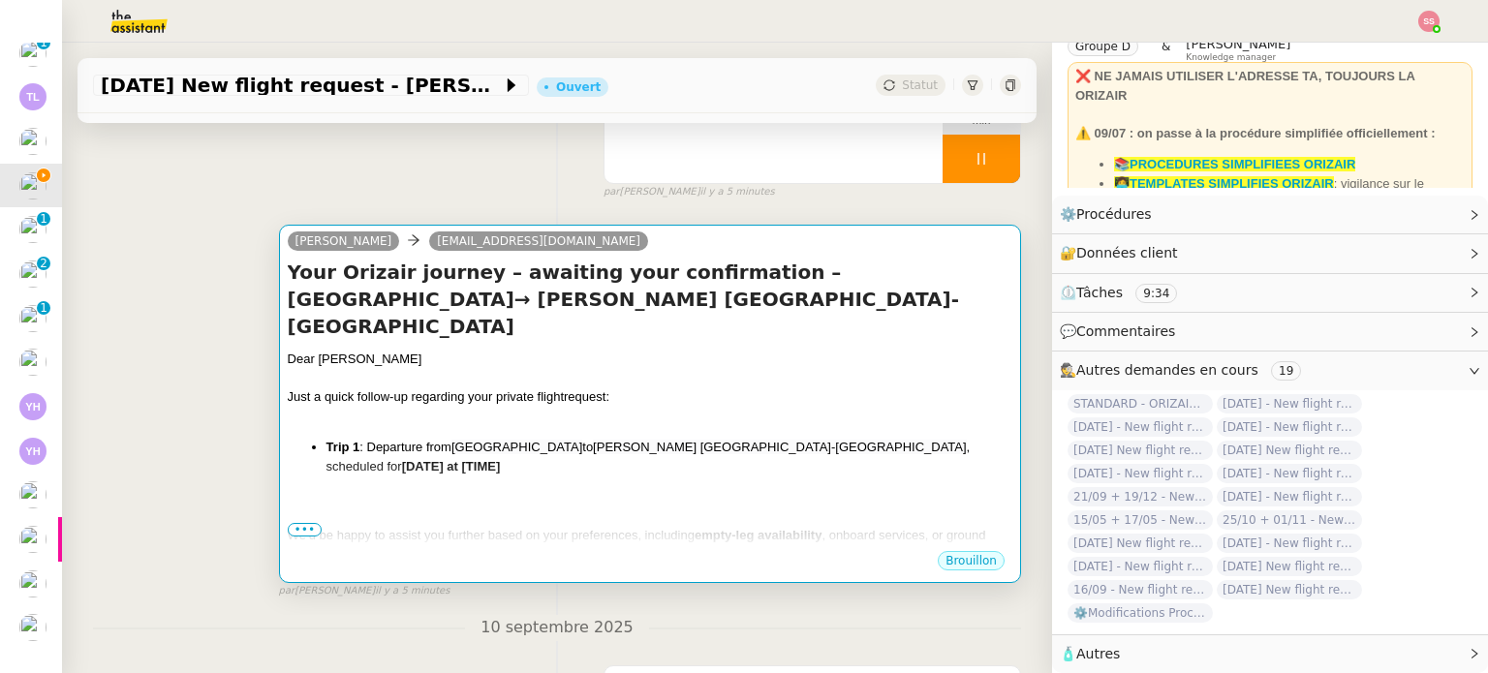
click at [675, 440] on span "[PERSON_NAME] [GEOGRAPHIC_DATA]-[GEOGRAPHIC_DATA]" at bounding box center [780, 447] width 374 height 15
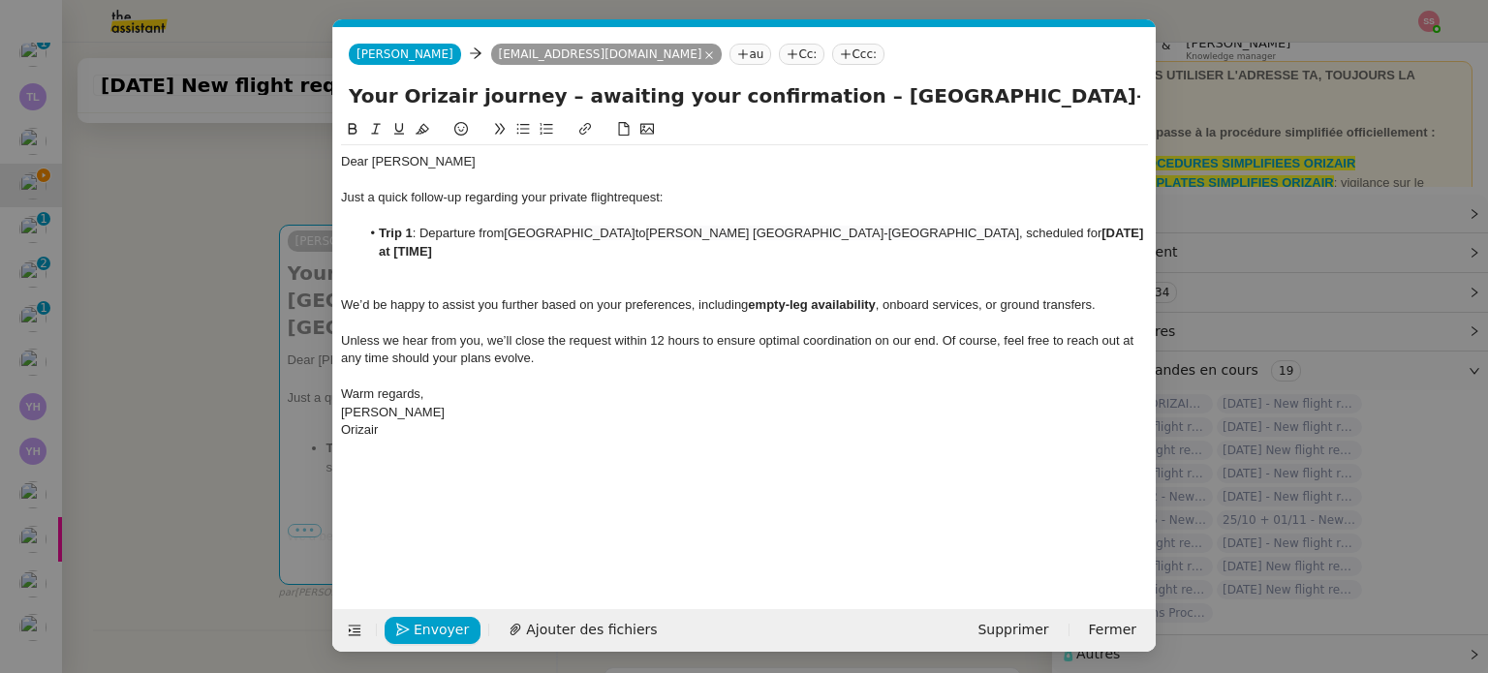
scroll to position [0, 105]
drag, startPoint x: 990, startPoint y: 234, endPoint x: 1120, endPoint y: 235, distance: 129.8
click at [1120, 235] on li "Trip 1 : Departure from [GEOGRAPHIC_DATA] to [PERSON_NAME] [GEOGRAPHIC_DATA]-[G…" at bounding box center [754, 243] width 788 height 36
click at [674, 261] on div at bounding box center [744, 269] width 807 height 17
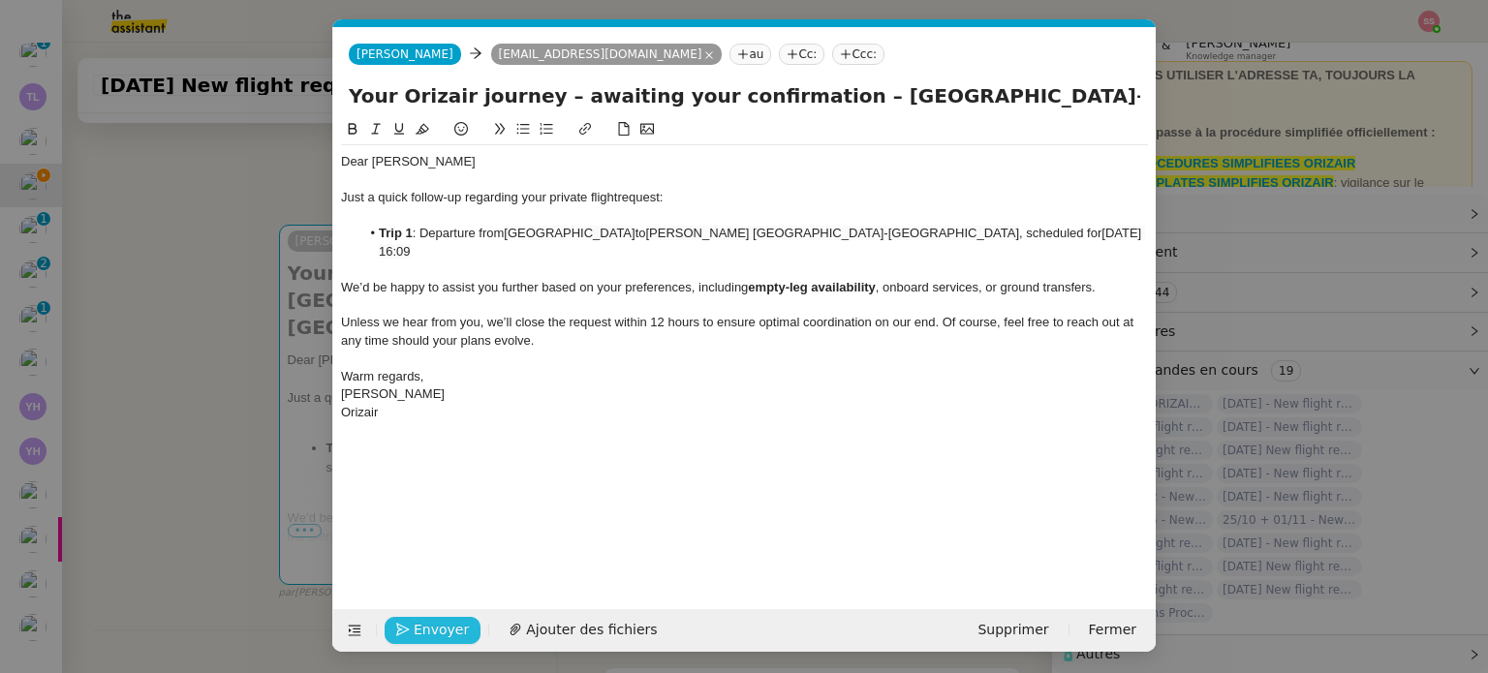
click at [442, 620] on span "Envoyer" at bounding box center [441, 630] width 55 height 22
click at [442, 620] on span "Confirmer l'envoi" at bounding box center [472, 630] width 116 height 22
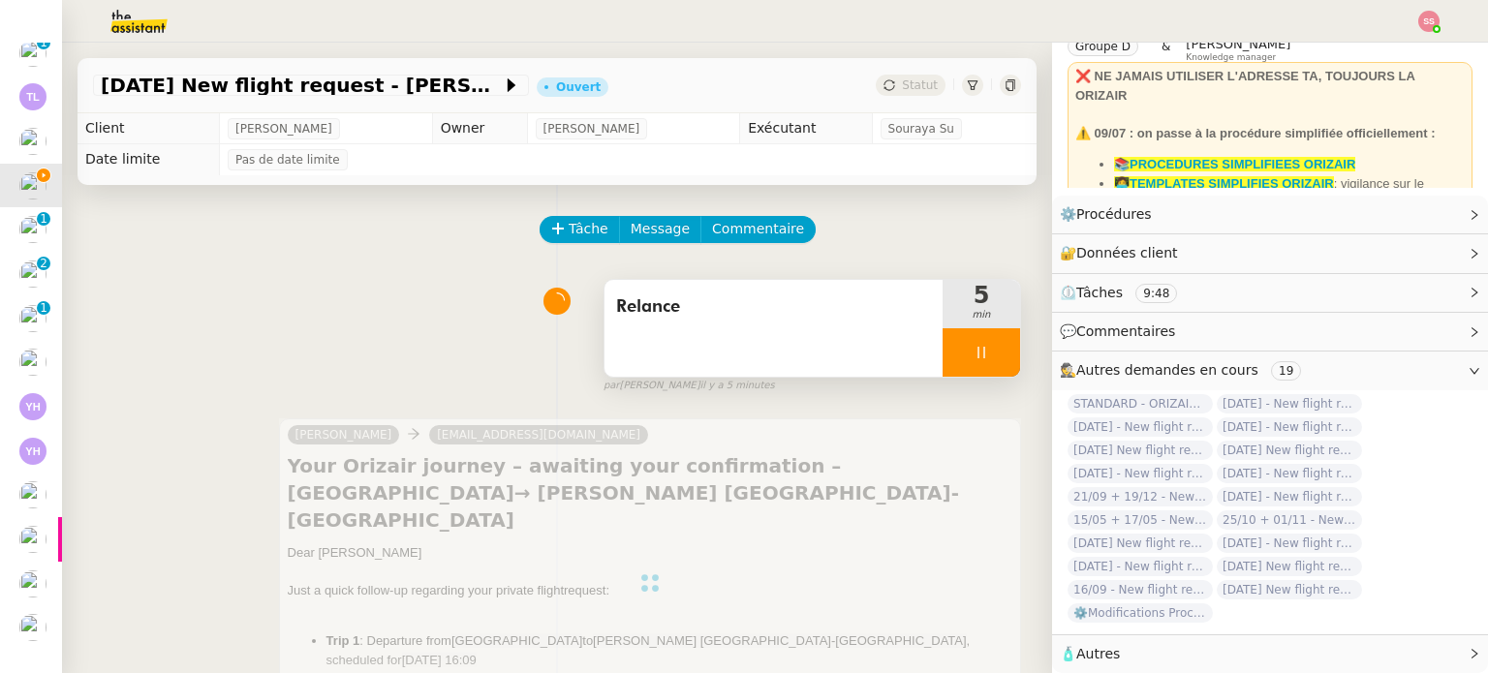
click at [974, 366] on div at bounding box center [980, 352] width 77 height 48
click at [981, 366] on button at bounding box center [1000, 352] width 39 height 48
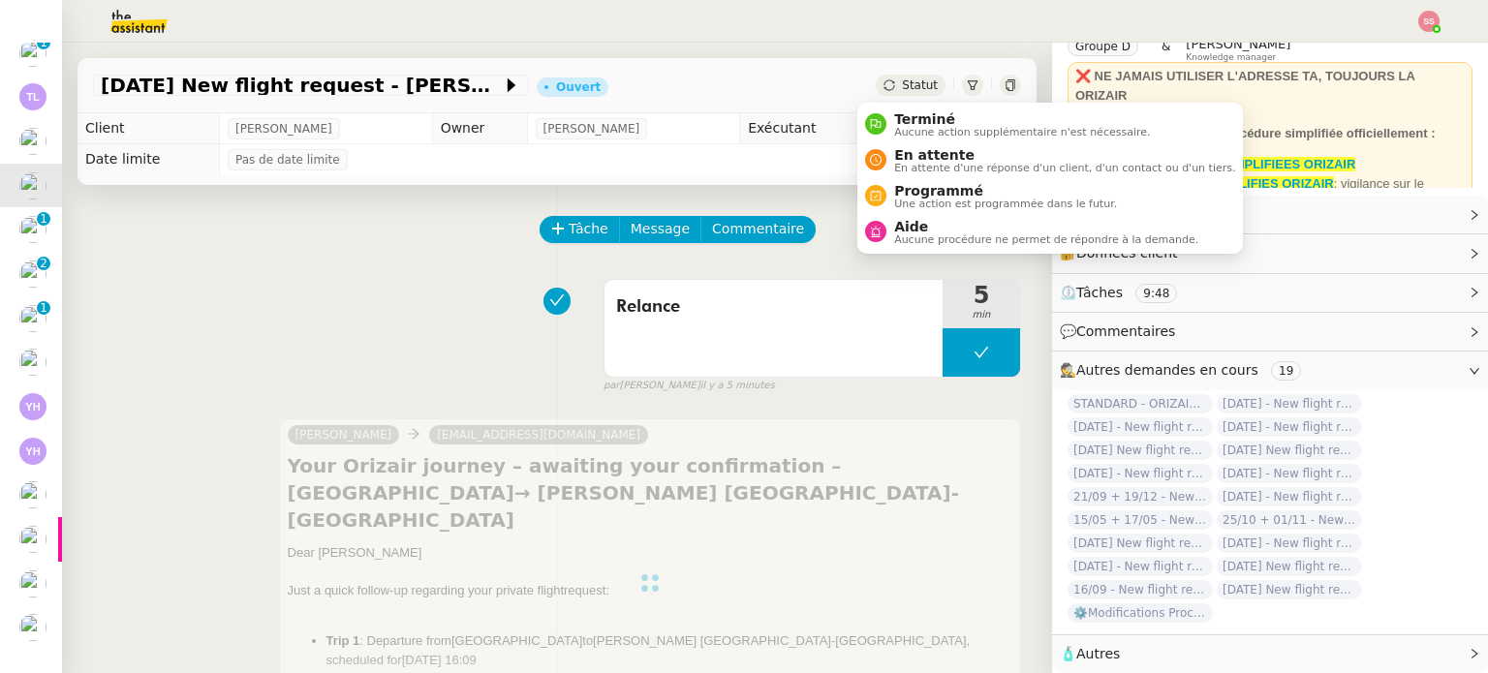
click at [903, 90] on span "Statut" at bounding box center [920, 85] width 36 height 14
click at [934, 152] on span "En attente" at bounding box center [1064, 154] width 341 height 15
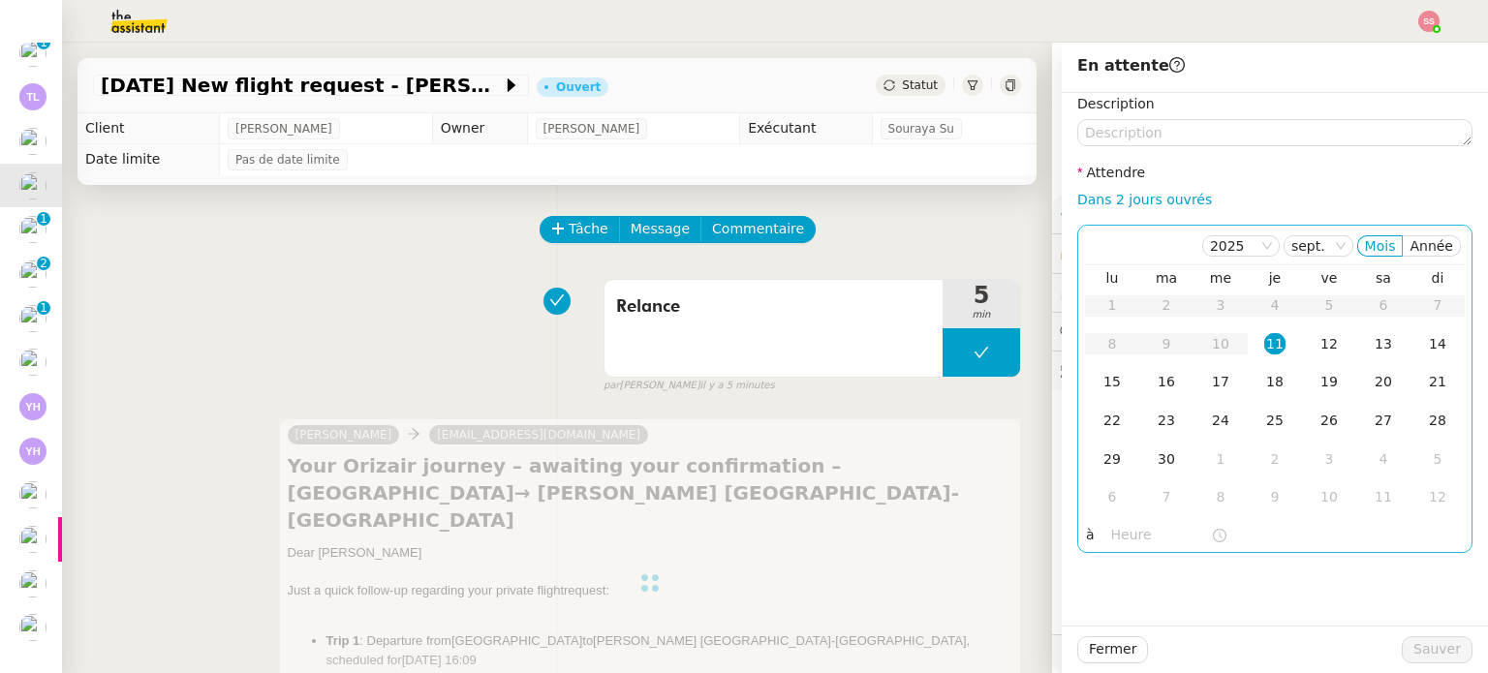
scroll to position [96, 0]
click at [1318, 342] on div "12" at bounding box center [1328, 343] width 21 height 21
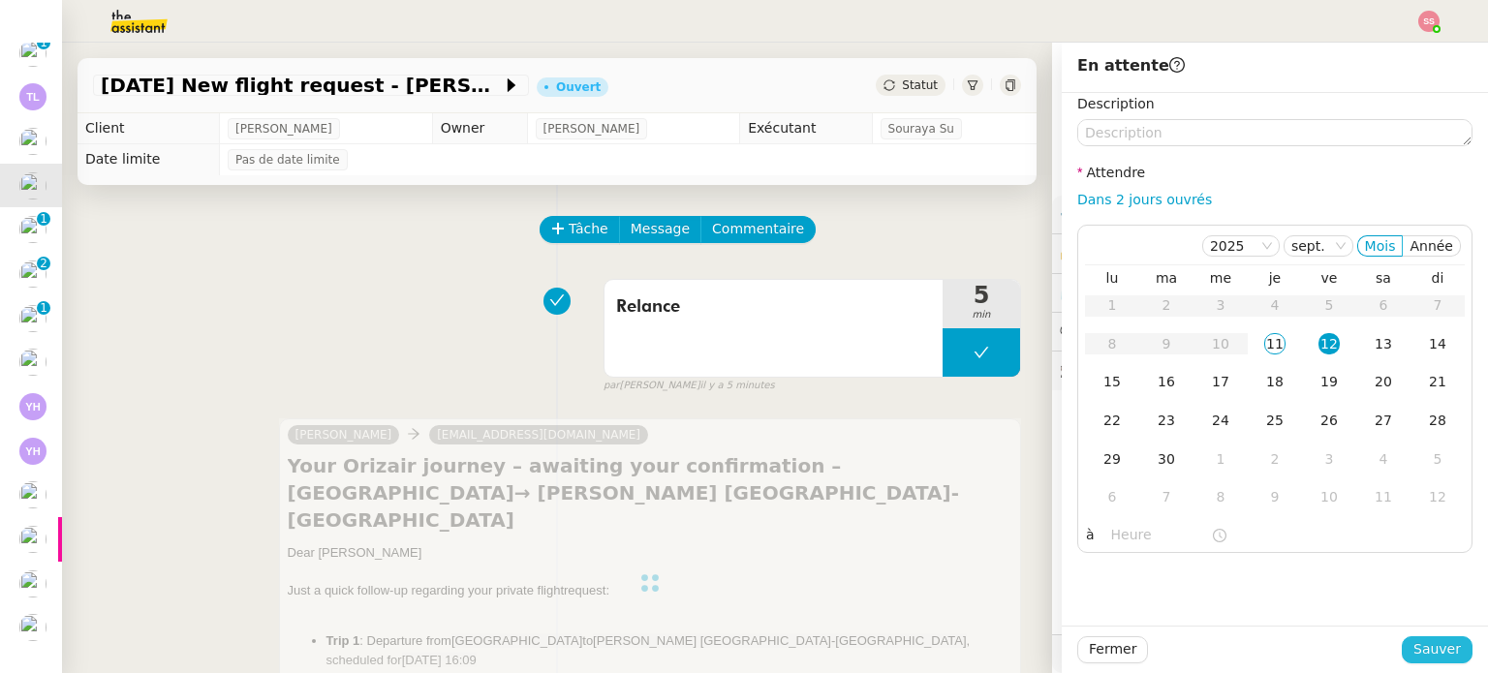
click at [1419, 646] on span "Sauver" at bounding box center [1436, 649] width 47 height 22
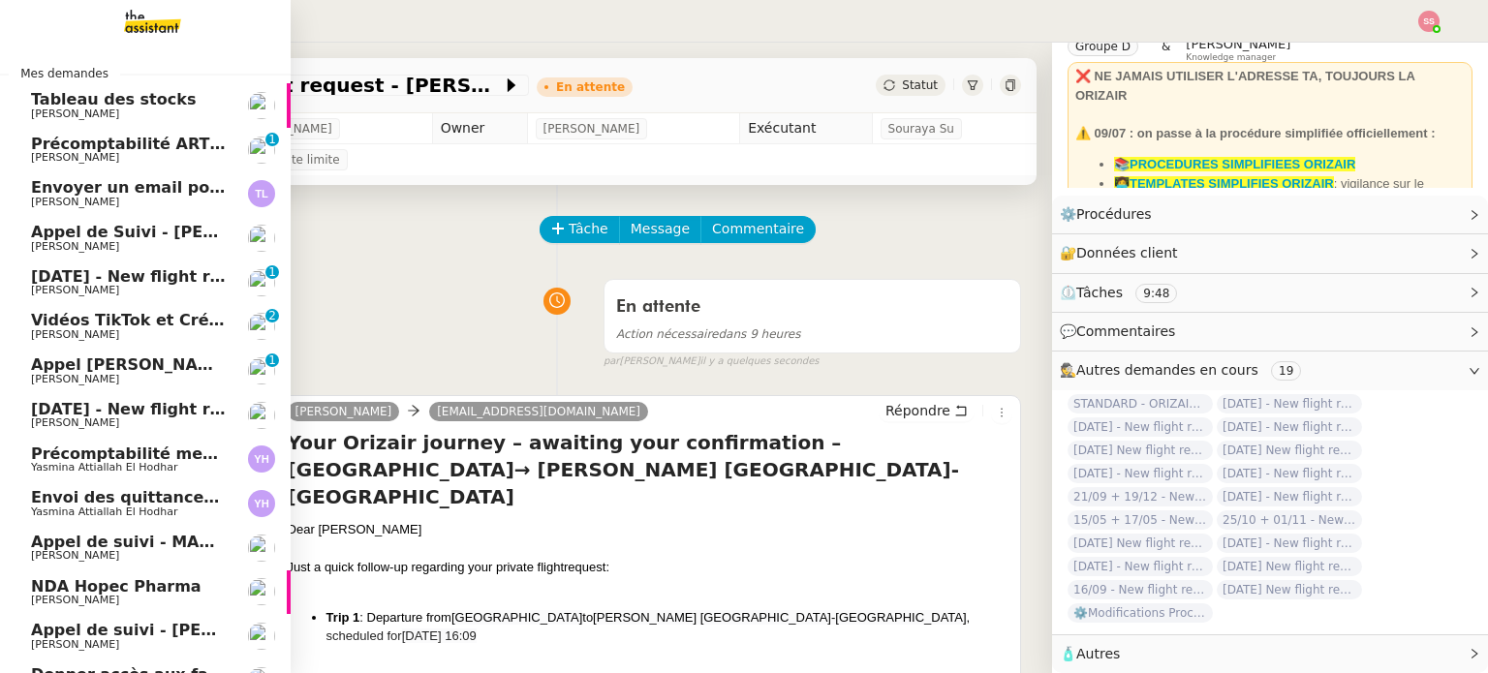
click at [142, 403] on span "[DATE] - New flight request - [PERSON_NAME]" at bounding box center [231, 409] width 400 height 18
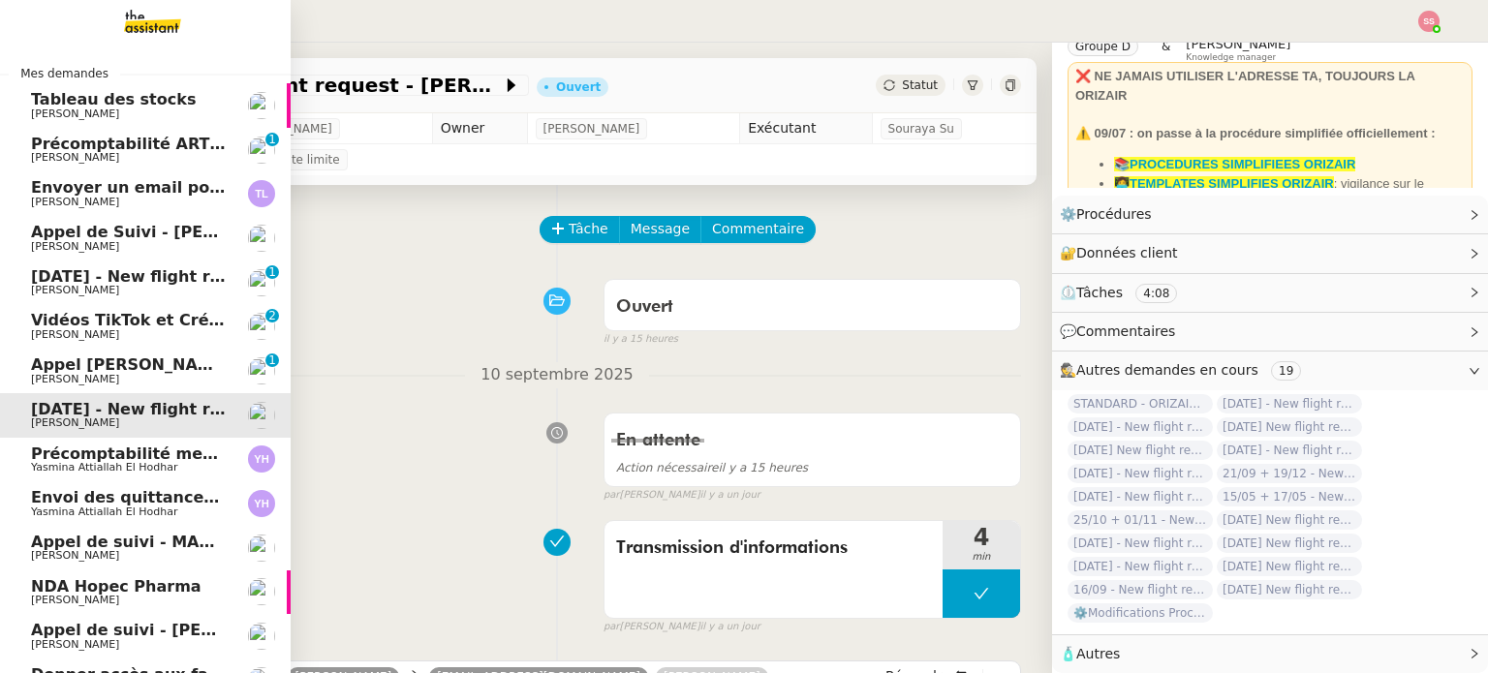
click at [169, 280] on span "[DATE] - New flight request - [PERSON_NAME]" at bounding box center [231, 276] width 400 height 18
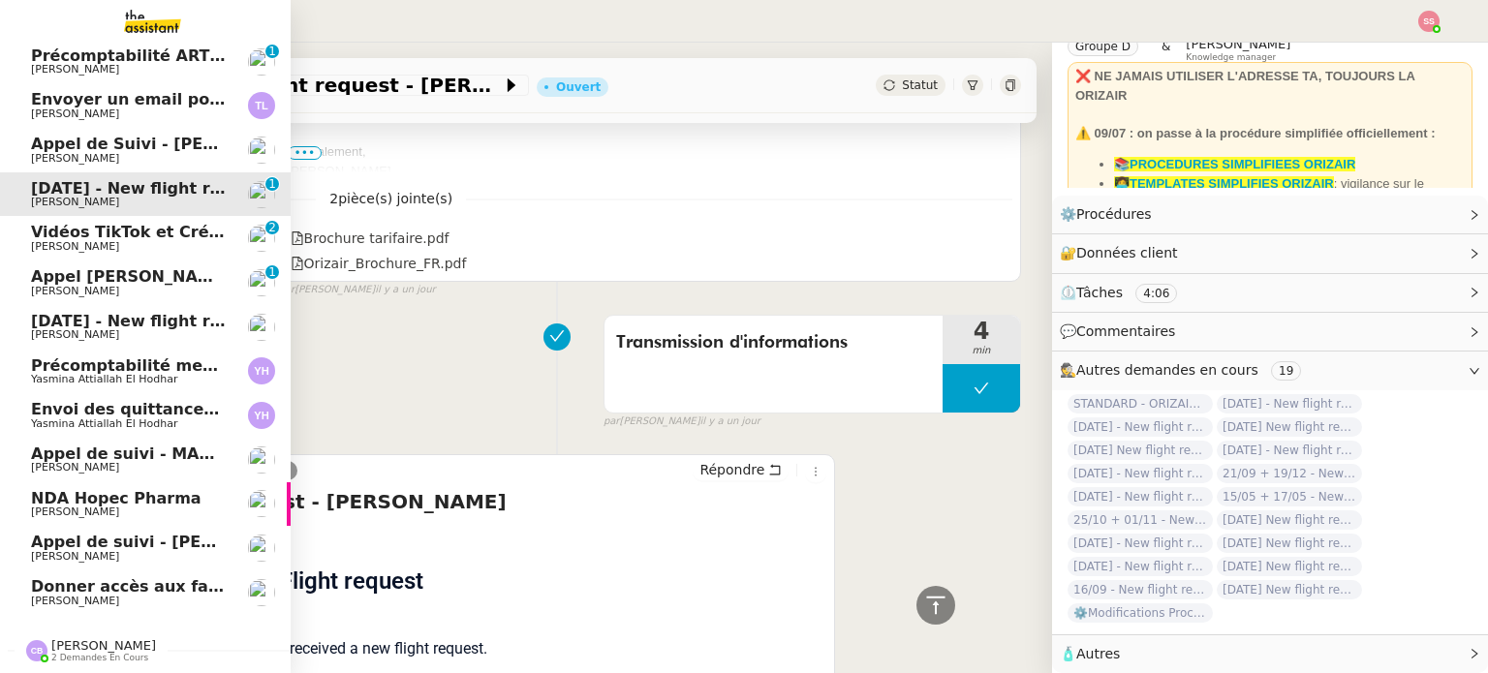
scroll to position [152, 0]
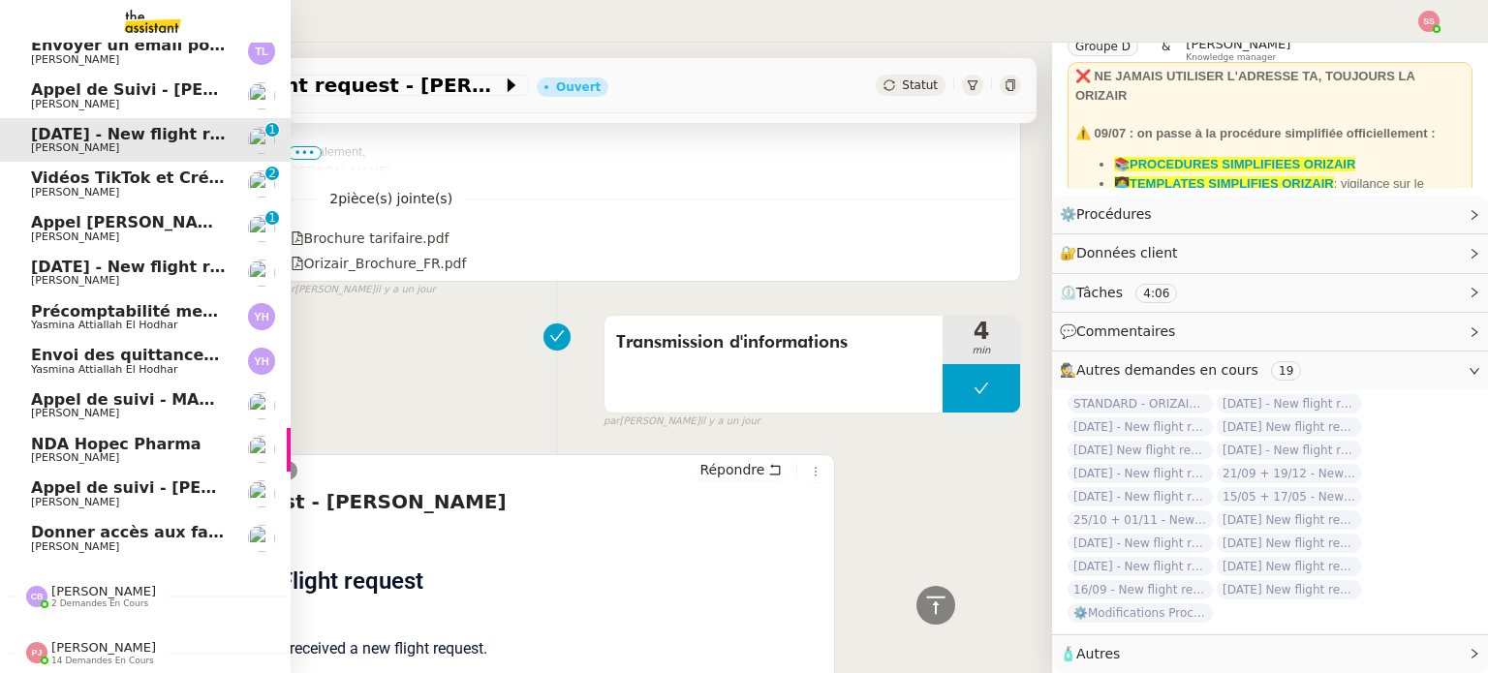
click at [144, 523] on span "Donner accès aux factures" at bounding box center [147, 532] width 232 height 18
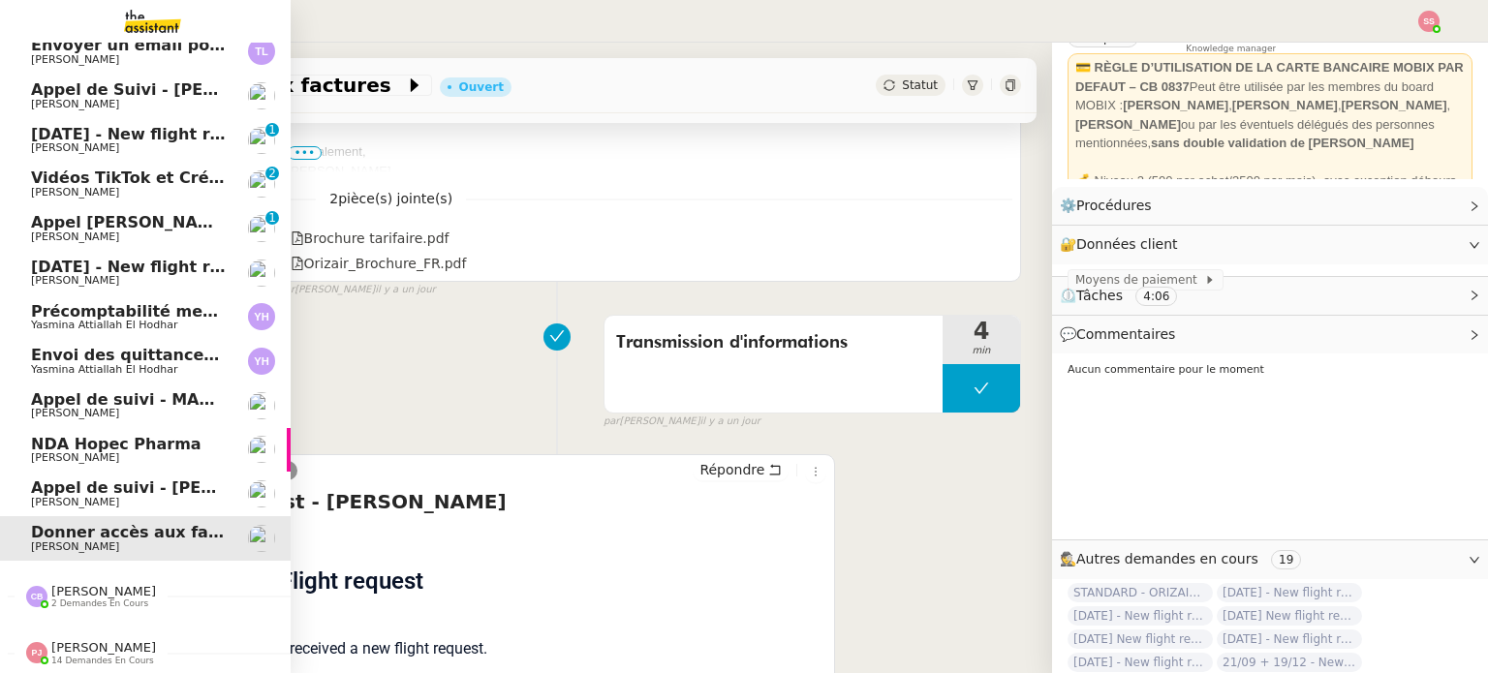
scroll to position [260, 0]
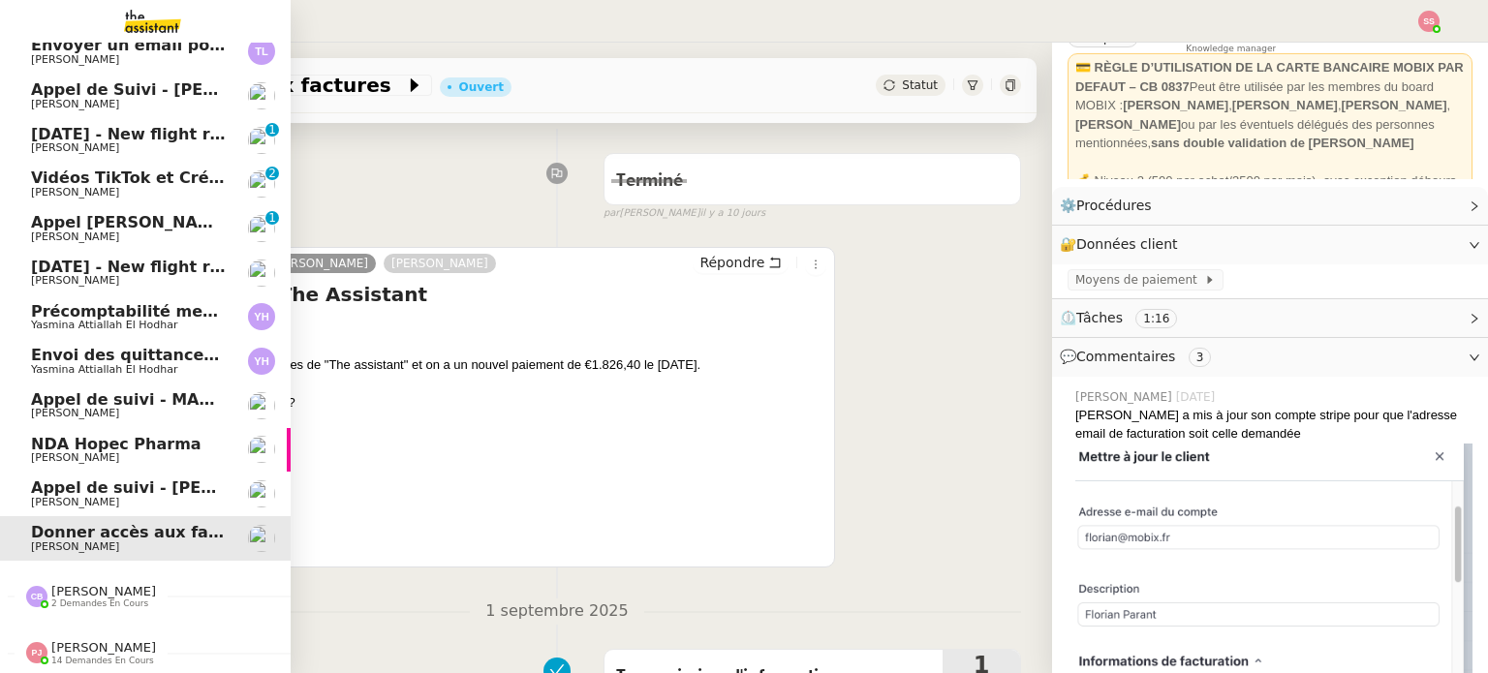
click at [157, 484] on span "Appel de suivi - [PERSON_NAME] - TDX" at bounding box center [199, 487] width 337 height 18
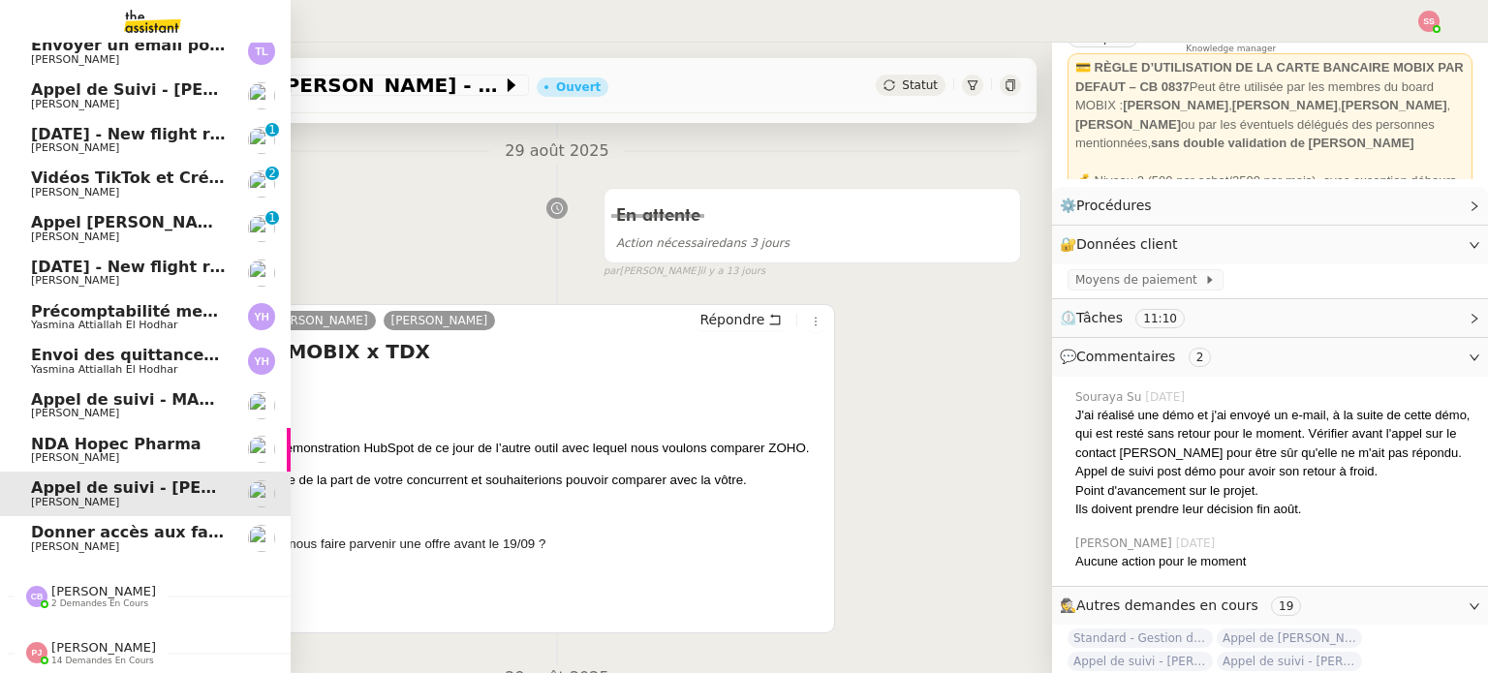
click at [45, 523] on span "Donner accès aux factures" at bounding box center [147, 532] width 232 height 18
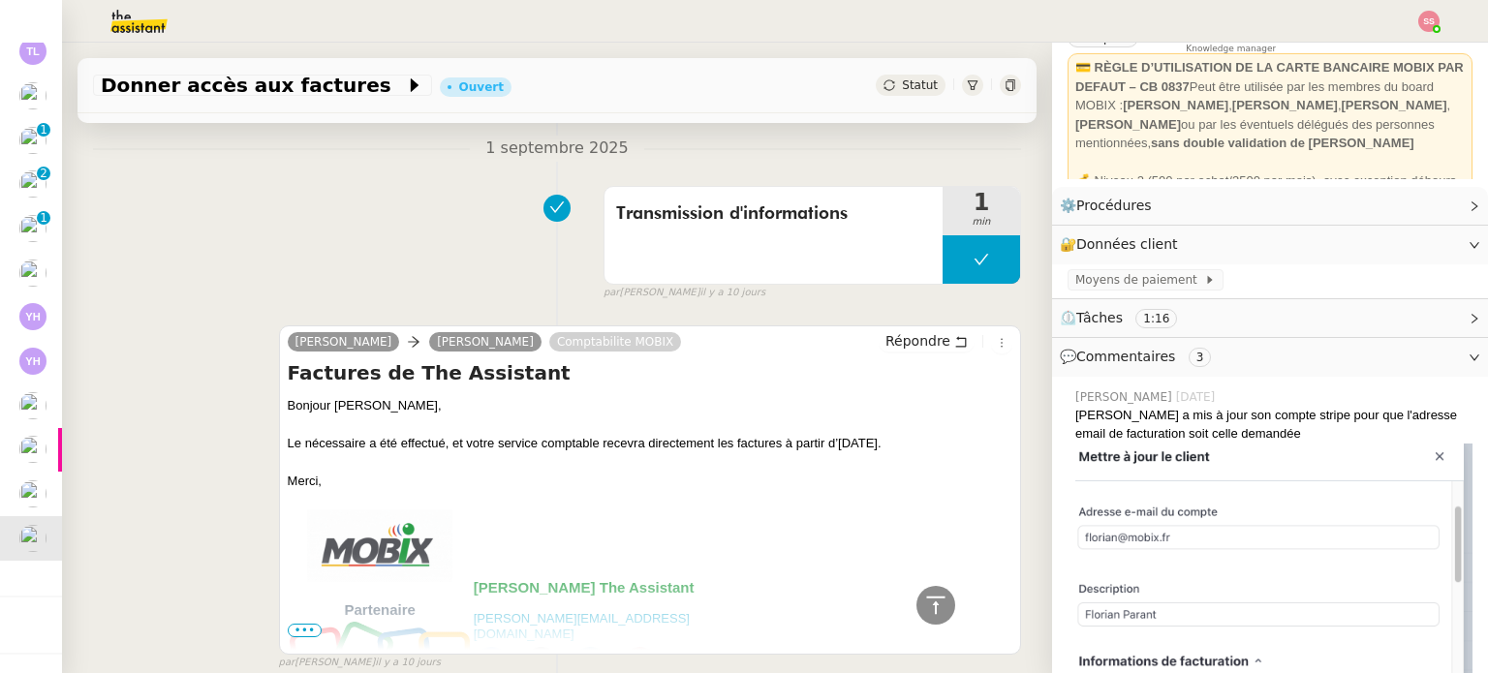
scroll to position [550, 0]
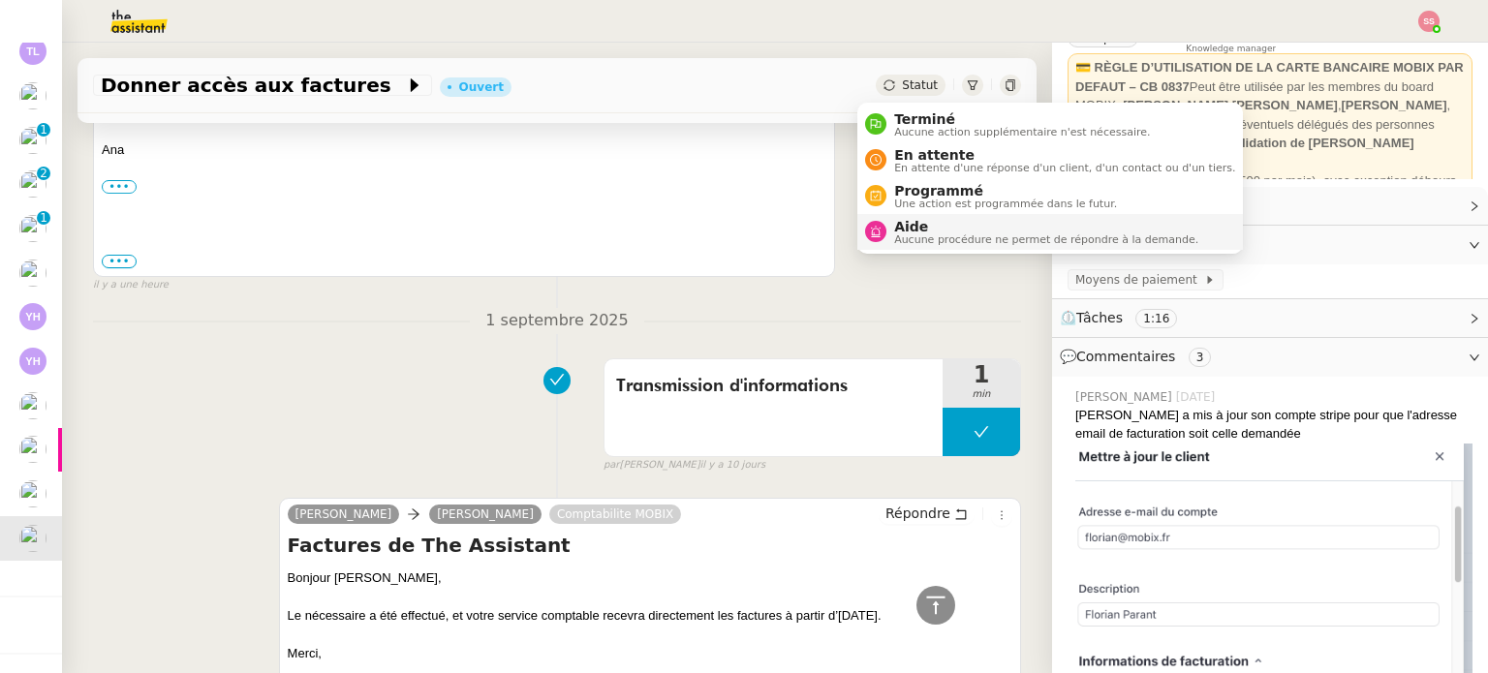
click at [910, 224] on span "Aide" at bounding box center [1046, 226] width 304 height 15
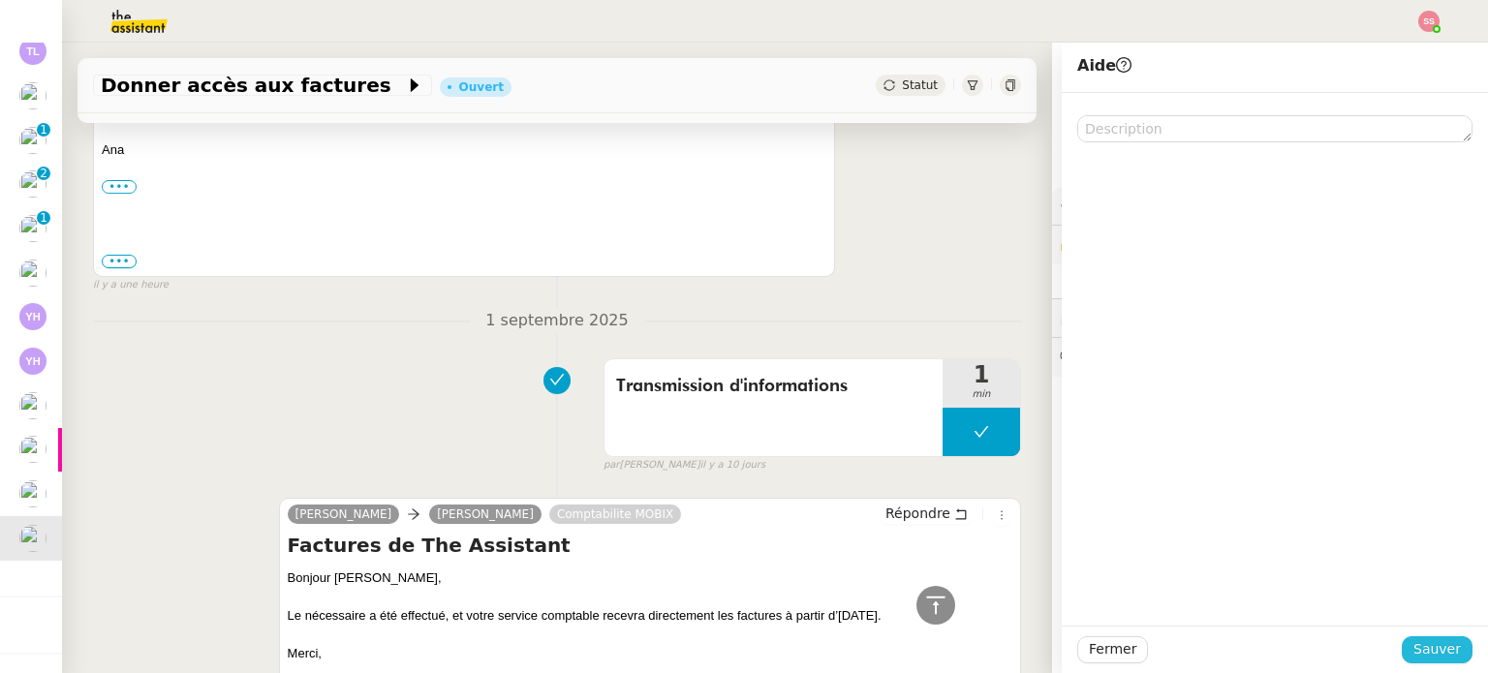
click at [1413, 640] on span "Sauver" at bounding box center [1436, 649] width 47 height 22
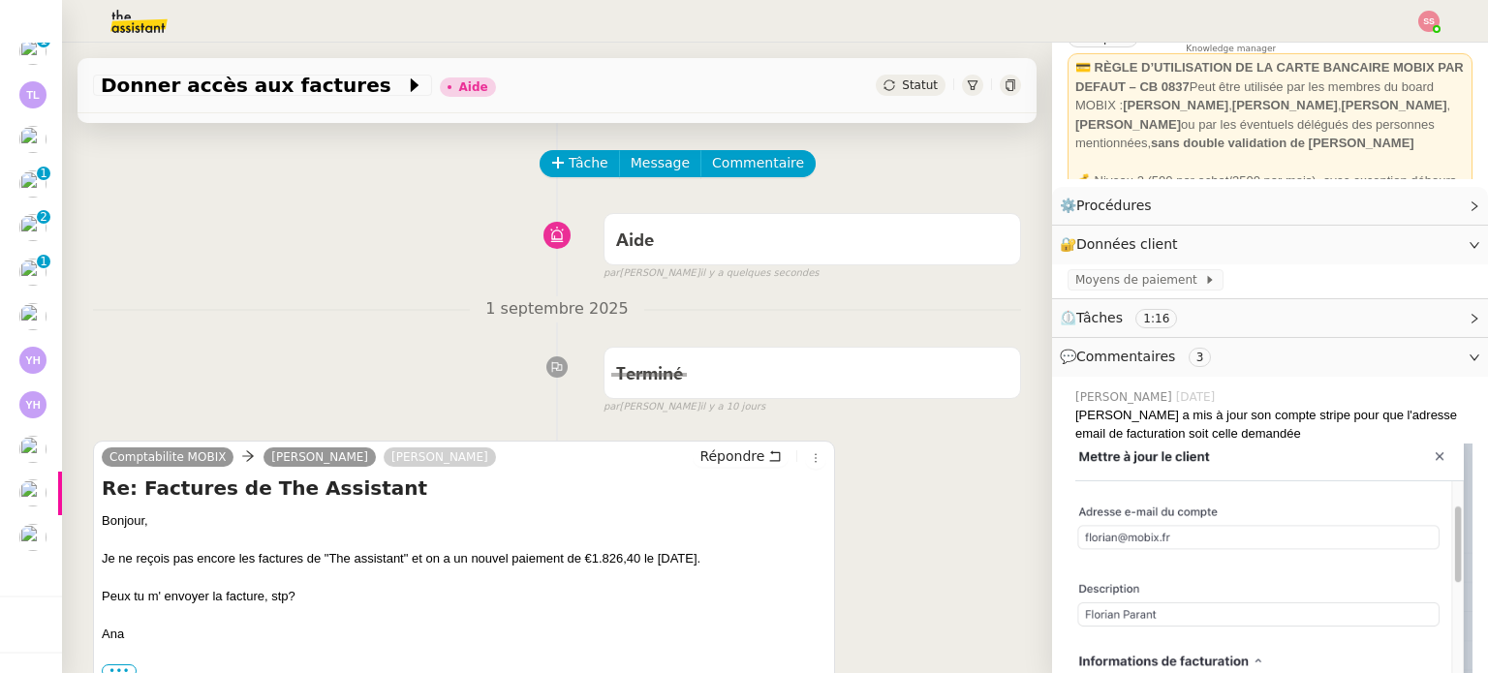
scroll to position [290, 0]
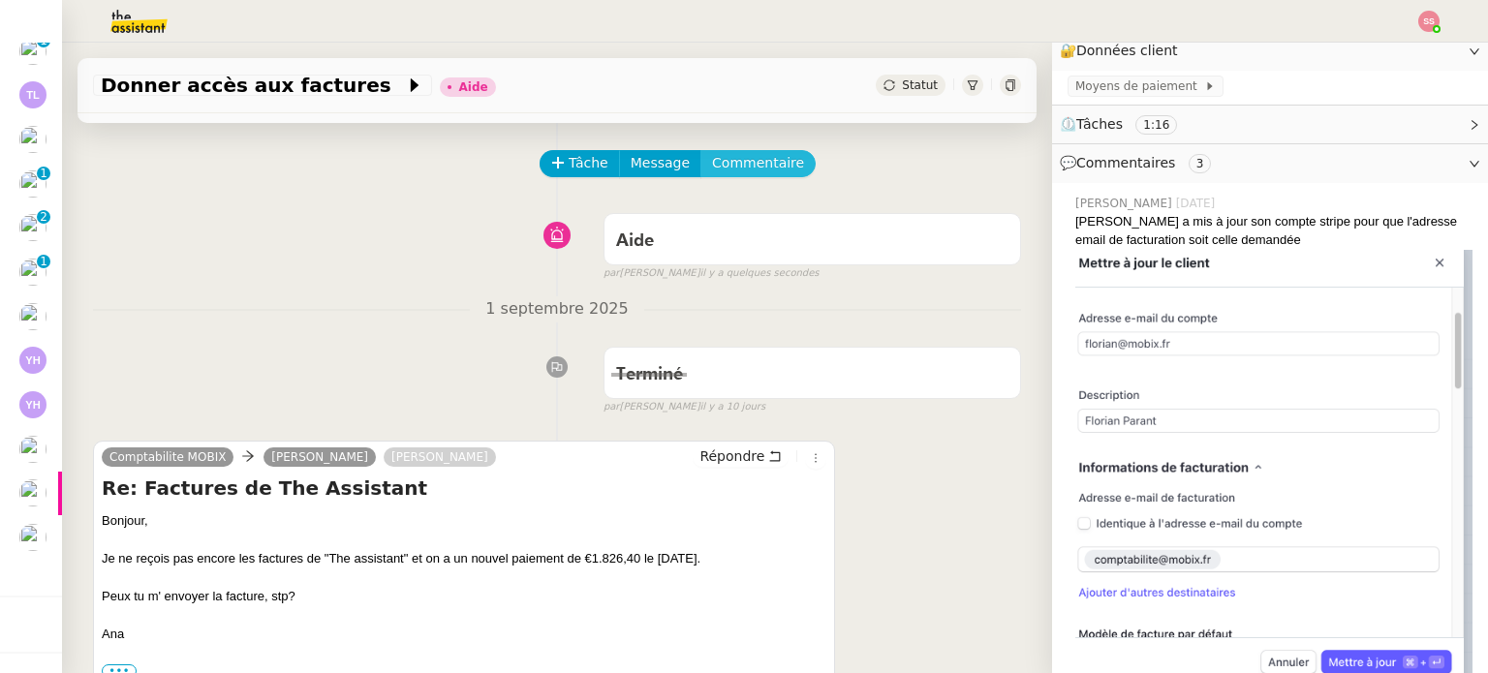
click at [752, 174] on span "Commentaire" at bounding box center [758, 163] width 92 height 22
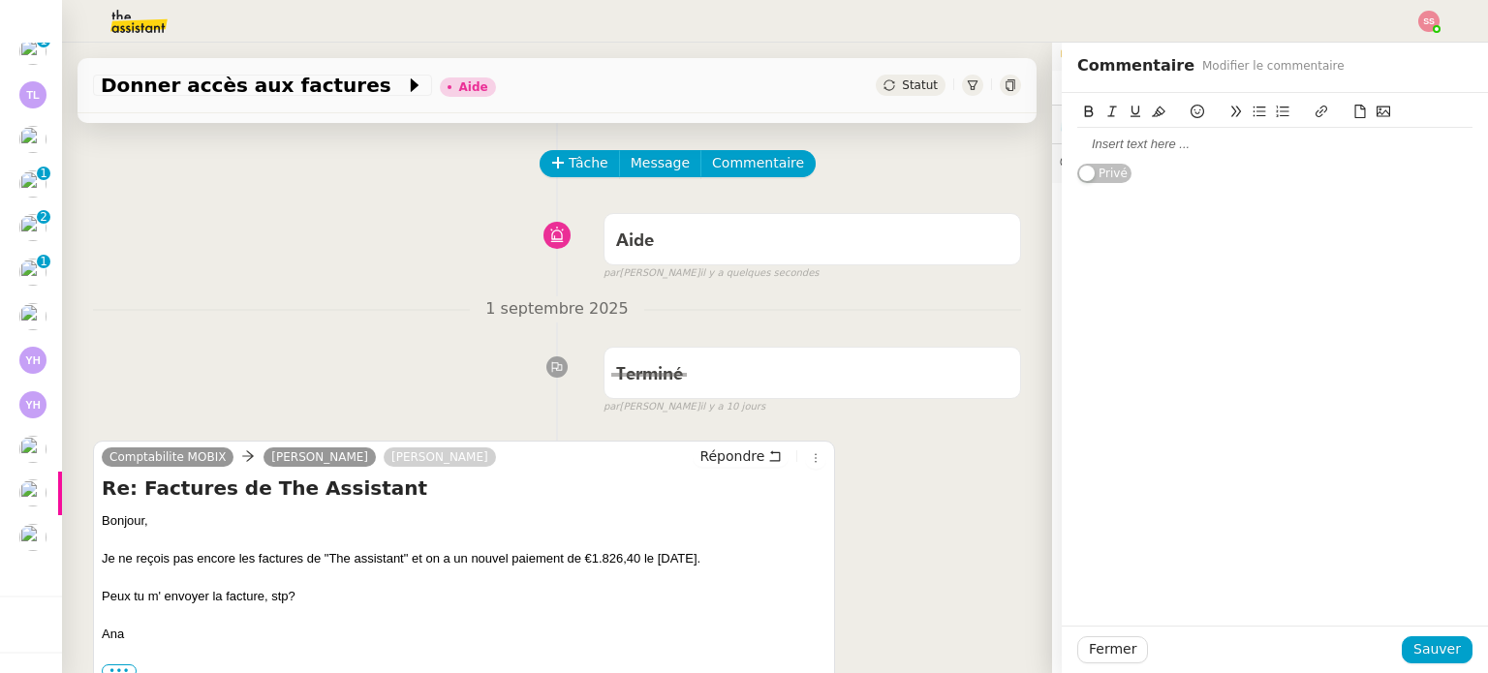
click at [1094, 152] on div at bounding box center [1274, 144] width 395 height 17
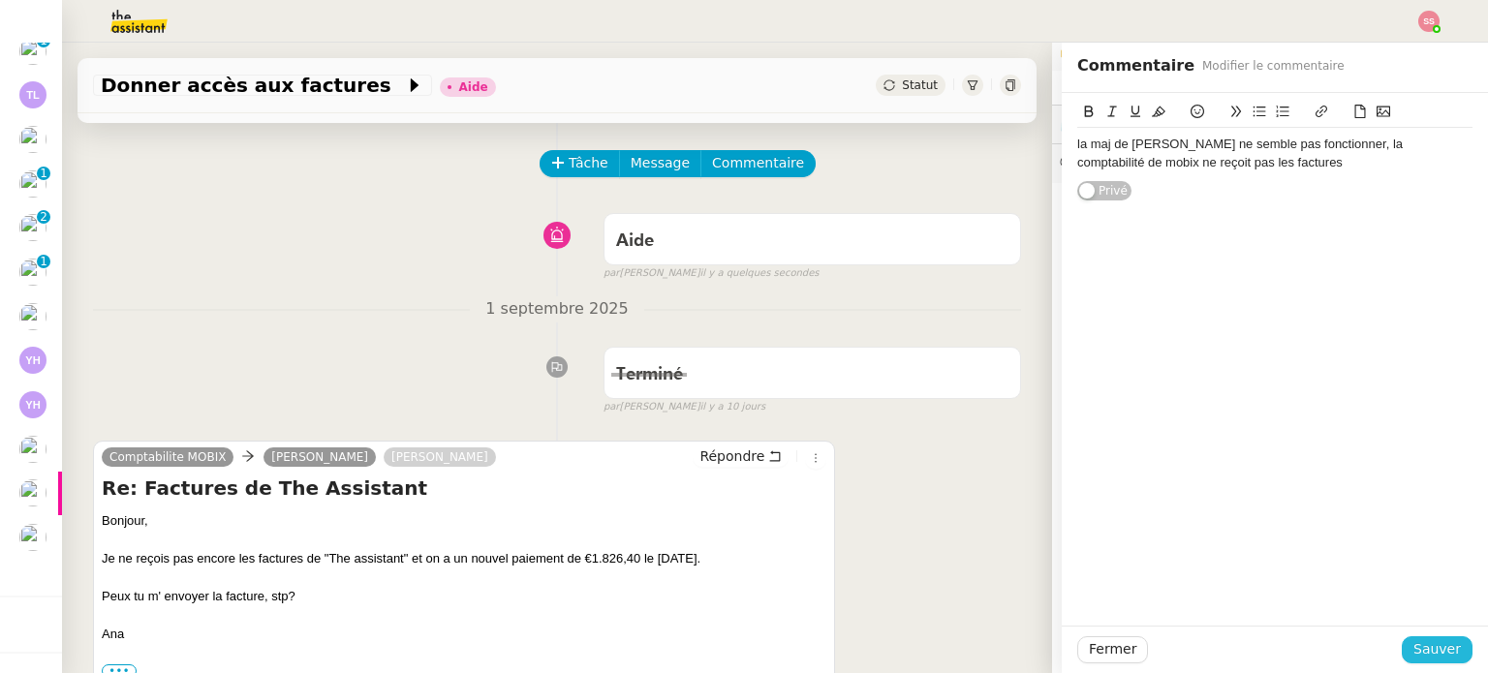
click at [1424, 645] on span "Sauver" at bounding box center [1436, 649] width 47 height 22
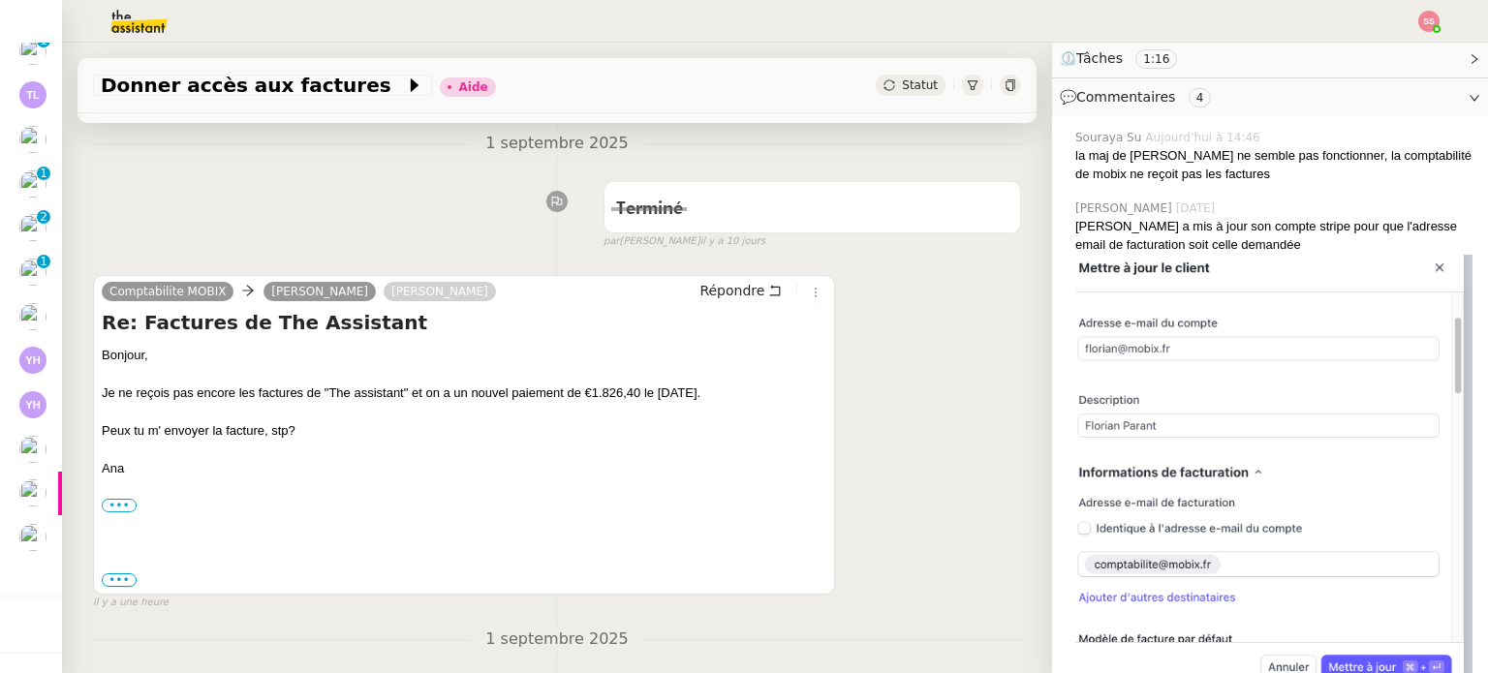
scroll to position [386, 0]
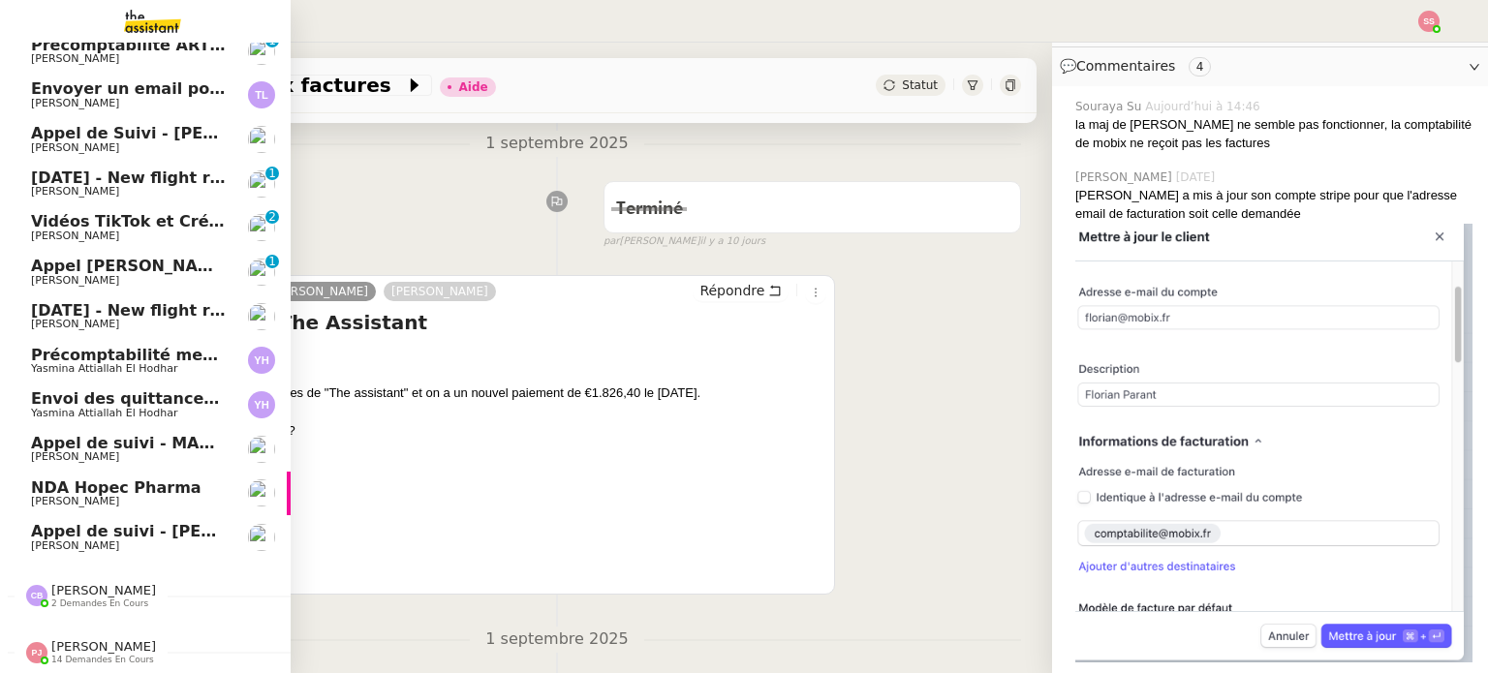
click at [77, 522] on span "Appel de suivi - [PERSON_NAME] - TDX" at bounding box center [199, 531] width 337 height 18
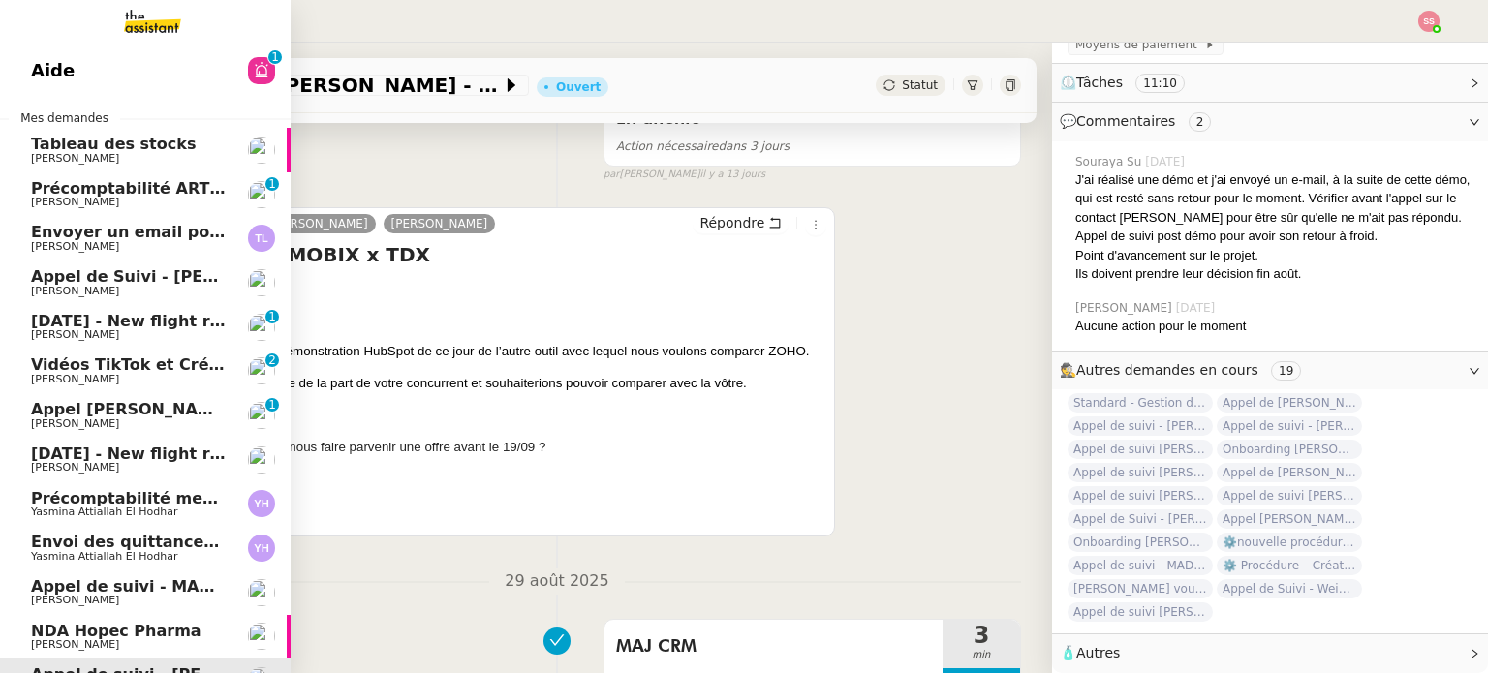
click at [167, 322] on span "[DATE] - New flight request - [PERSON_NAME]" at bounding box center [231, 321] width 400 height 18
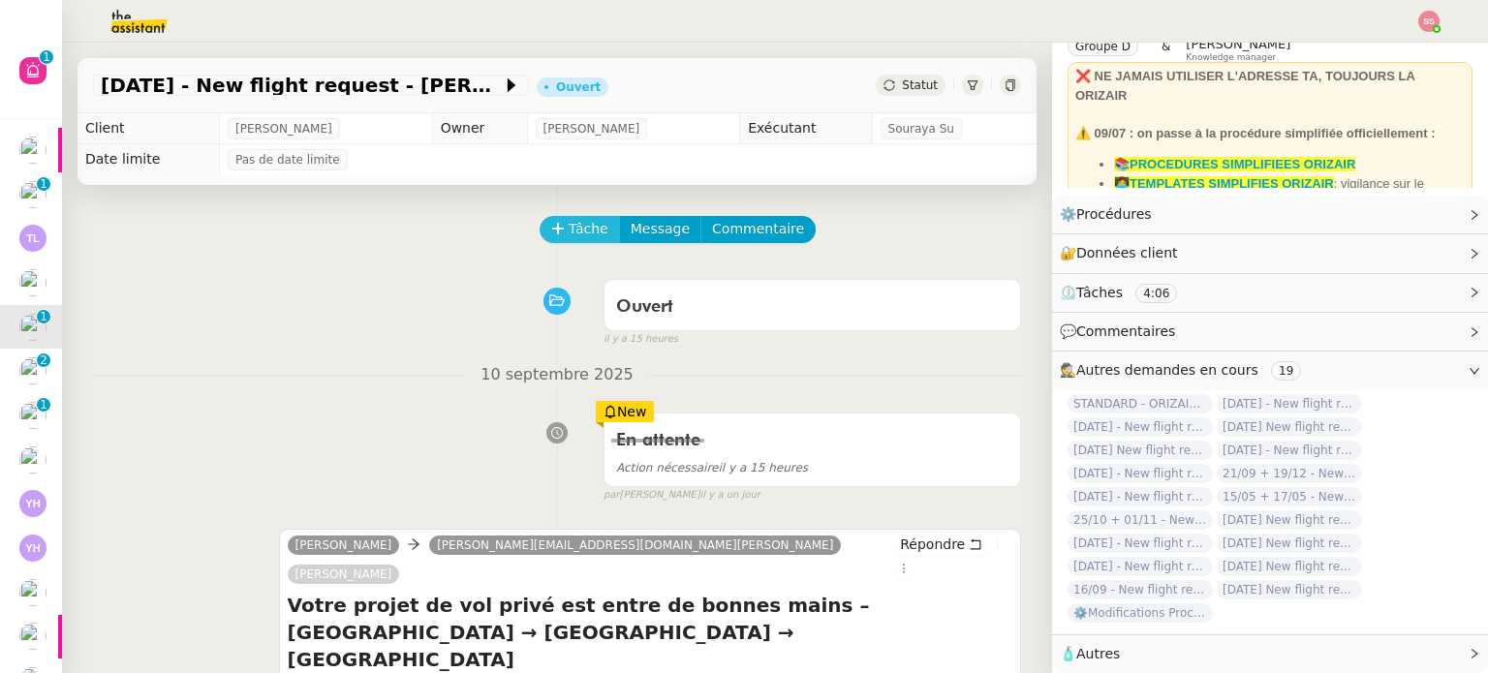
click at [574, 235] on span "Tâche" at bounding box center [589, 229] width 40 height 22
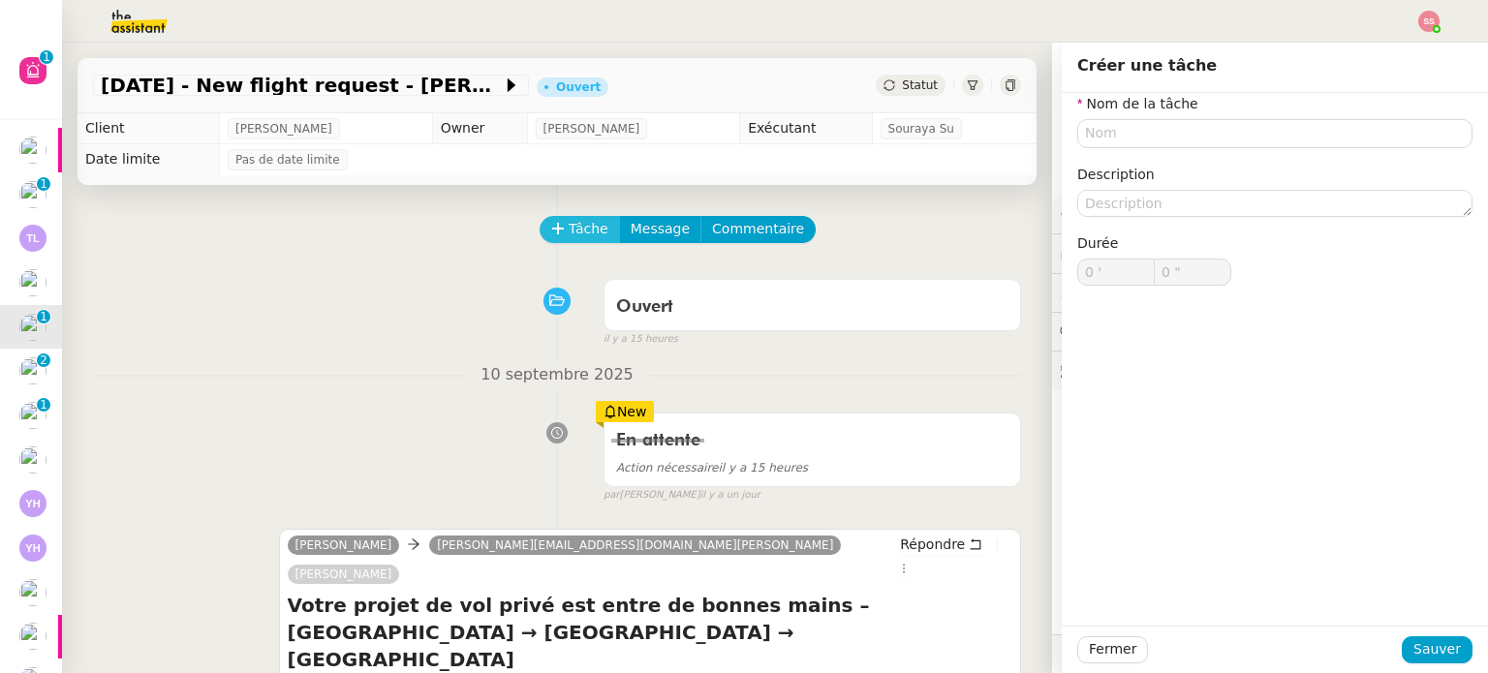
scroll to position [96, 0]
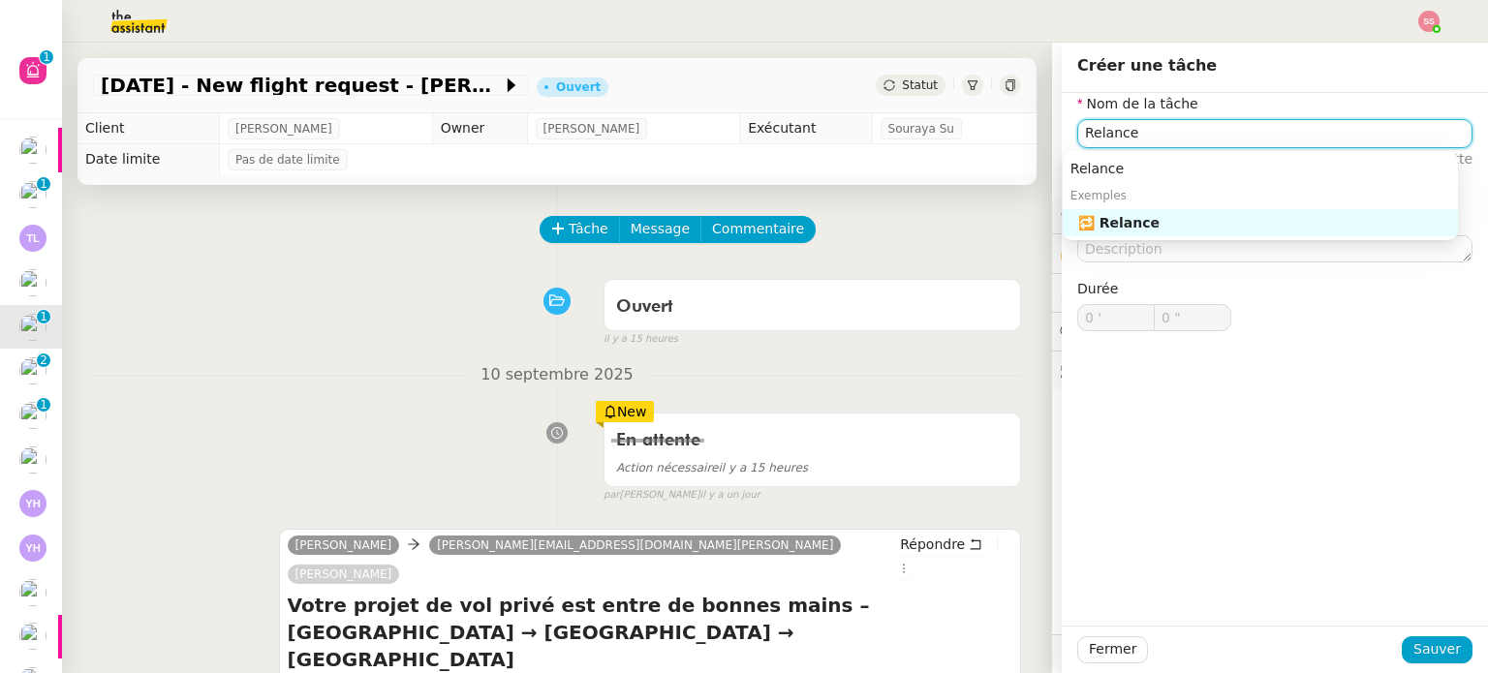
click at [1154, 217] on div "🔁 Relance" at bounding box center [1264, 222] width 372 height 17
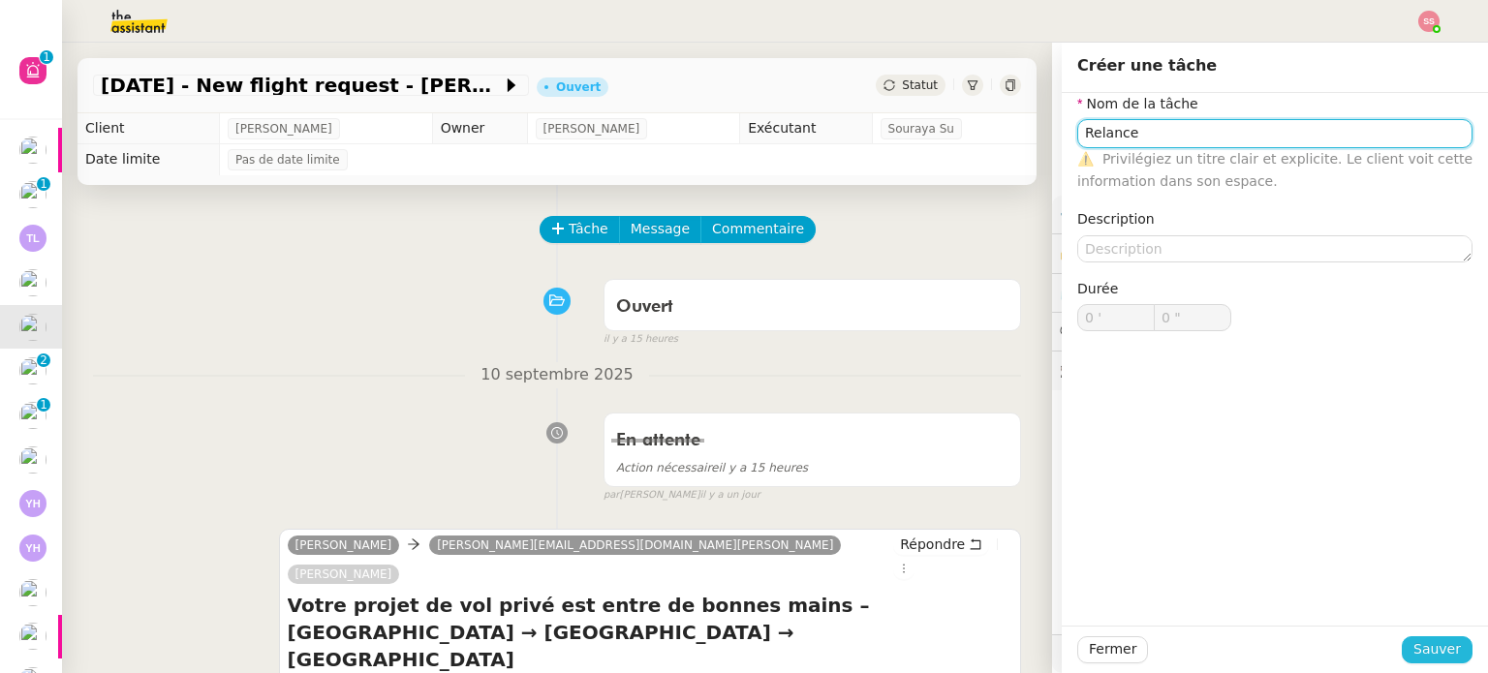
type input "Relance"
click at [1414, 642] on span "Sauver" at bounding box center [1436, 649] width 47 height 22
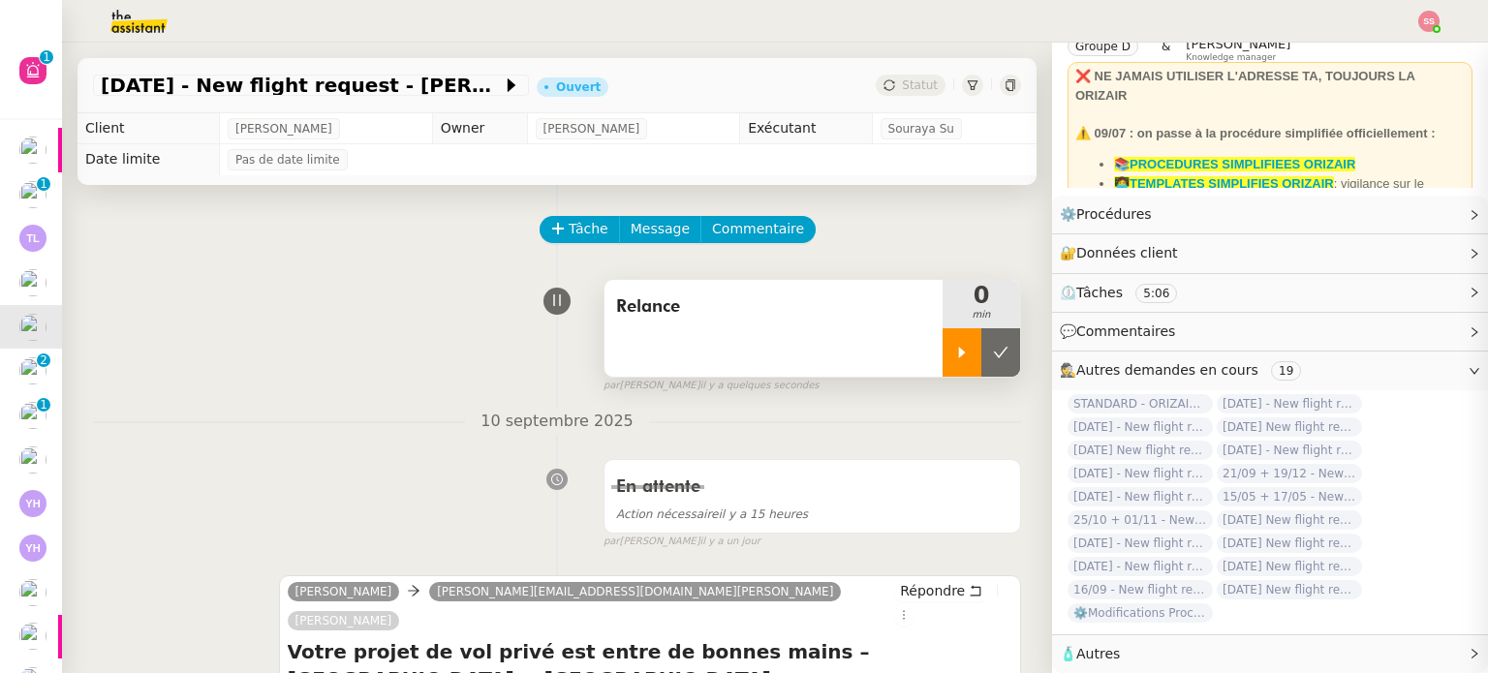
click at [947, 352] on div at bounding box center [961, 352] width 39 height 48
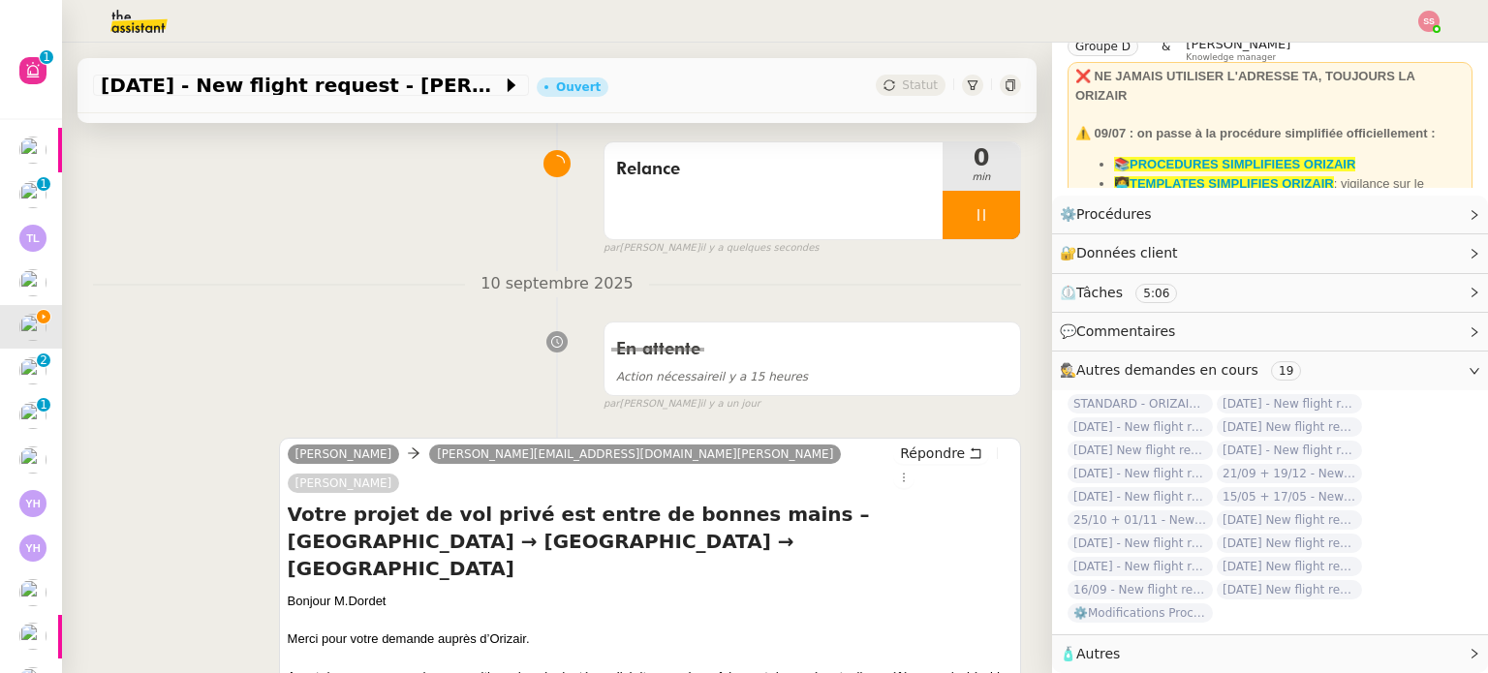
scroll to position [291, 0]
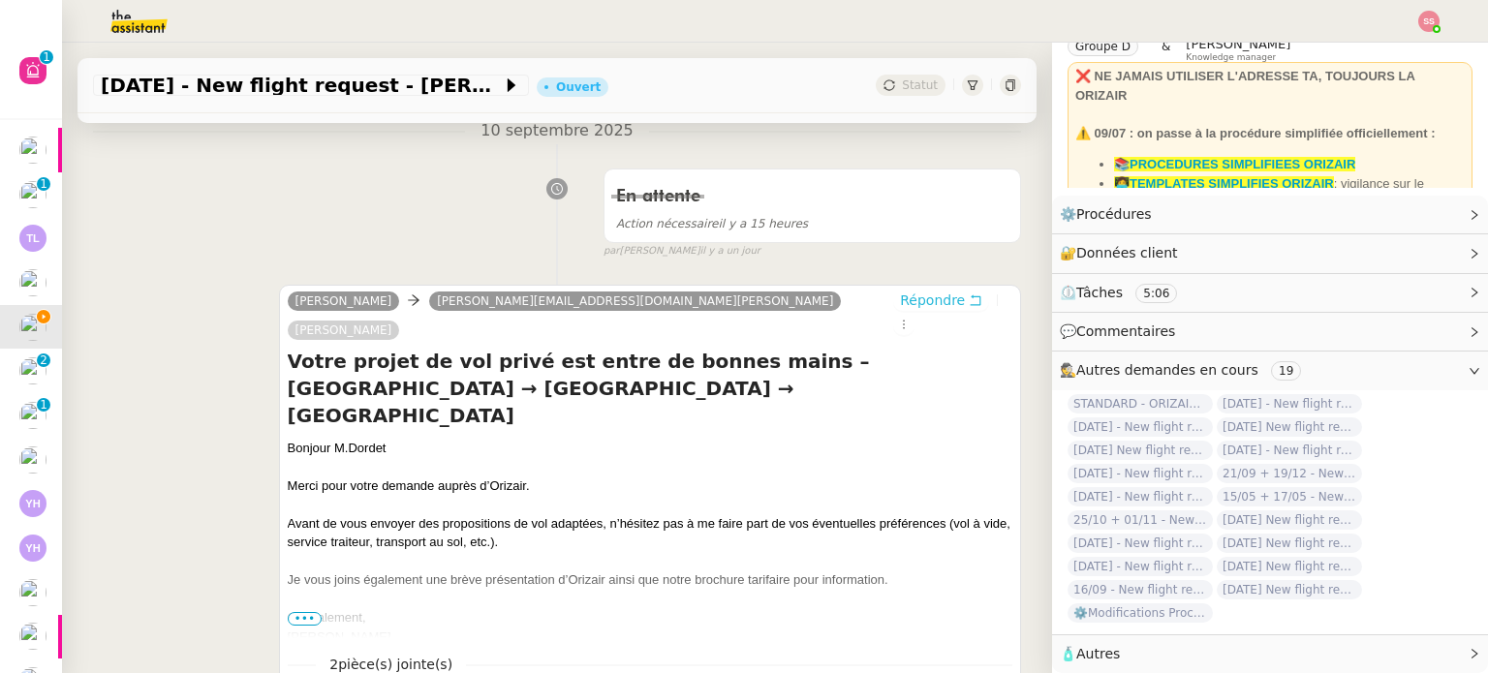
click at [900, 305] on span "Répondre" at bounding box center [932, 300] width 65 height 19
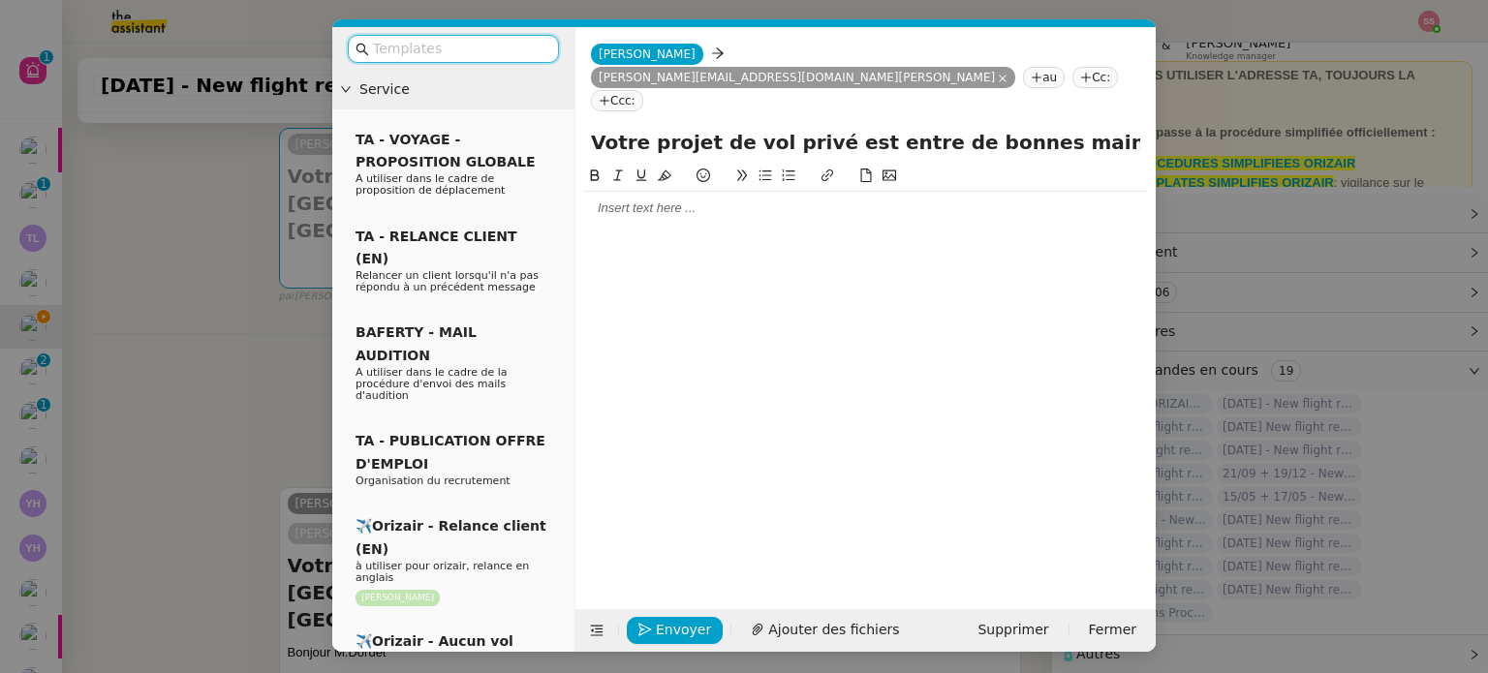
scroll to position [99, 0]
click at [478, 42] on input "text" at bounding box center [460, 49] width 174 height 22
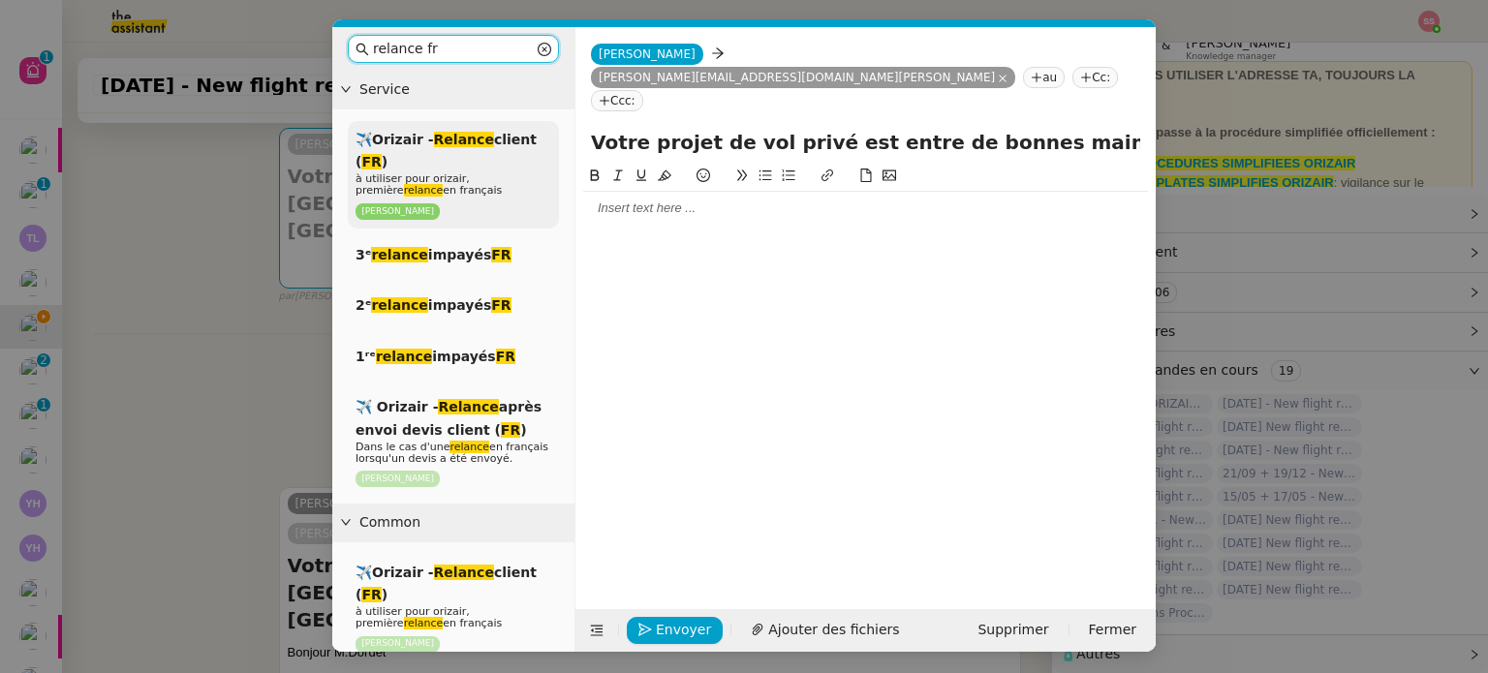
type input "relance fr"
click at [455, 176] on div "✈️Orizair - Relance client ( FR ) à utiliser pour orizair, première relance en …" at bounding box center [453, 175] width 211 height 108
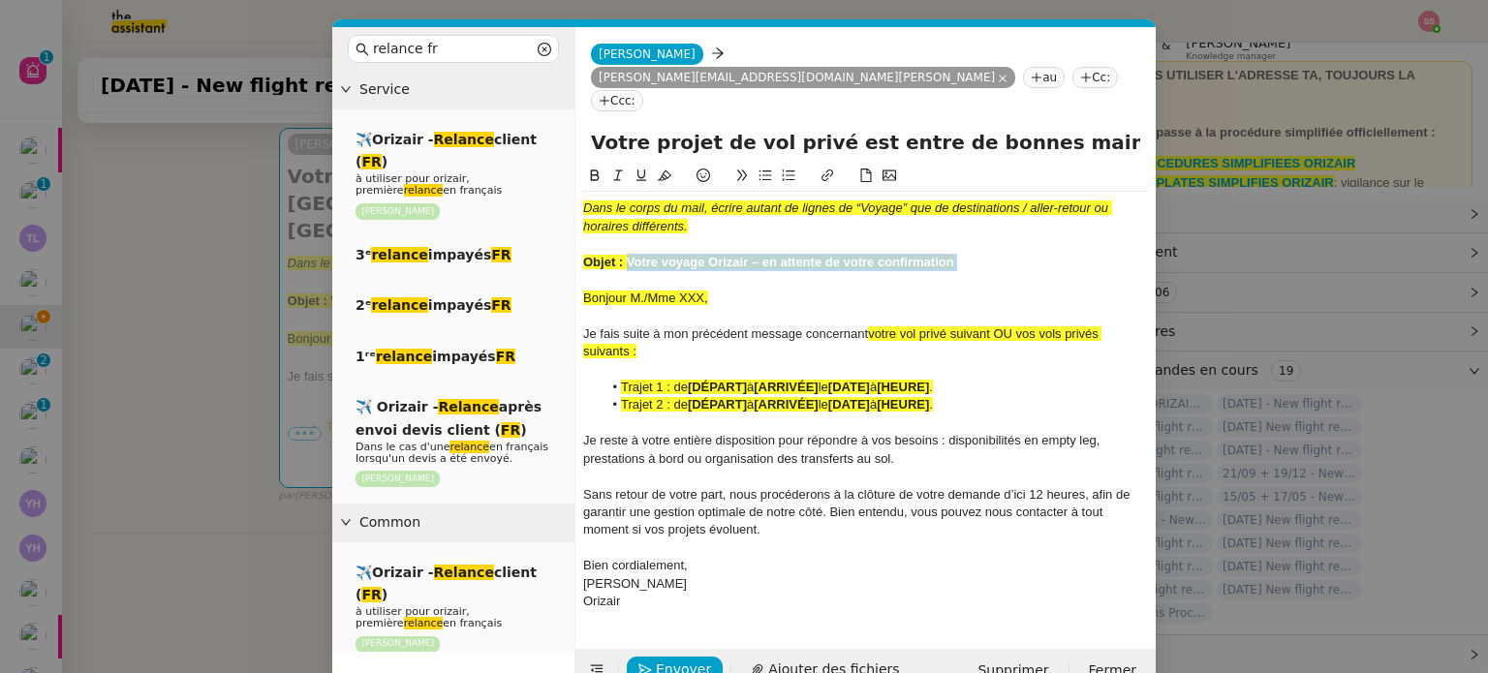
drag, startPoint x: 625, startPoint y: 213, endPoint x: 957, endPoint y: 226, distance: 332.4
click at [957, 226] on div "Dans le corps du mail, écrire autant de lignes de “Voyage” que de destinations …" at bounding box center [865, 405] width 565 height 426
drag, startPoint x: 1055, startPoint y: 95, endPoint x: 581, endPoint y: 97, distance: 473.6
click at [581, 128] on div "Votre projet de vol privé est entre de bonnes mains – [GEOGRAPHIC_DATA] → [GEOG…" at bounding box center [865, 146] width 580 height 37
paste input "voyage Orizair – en attente de votre confirmation ﻿"
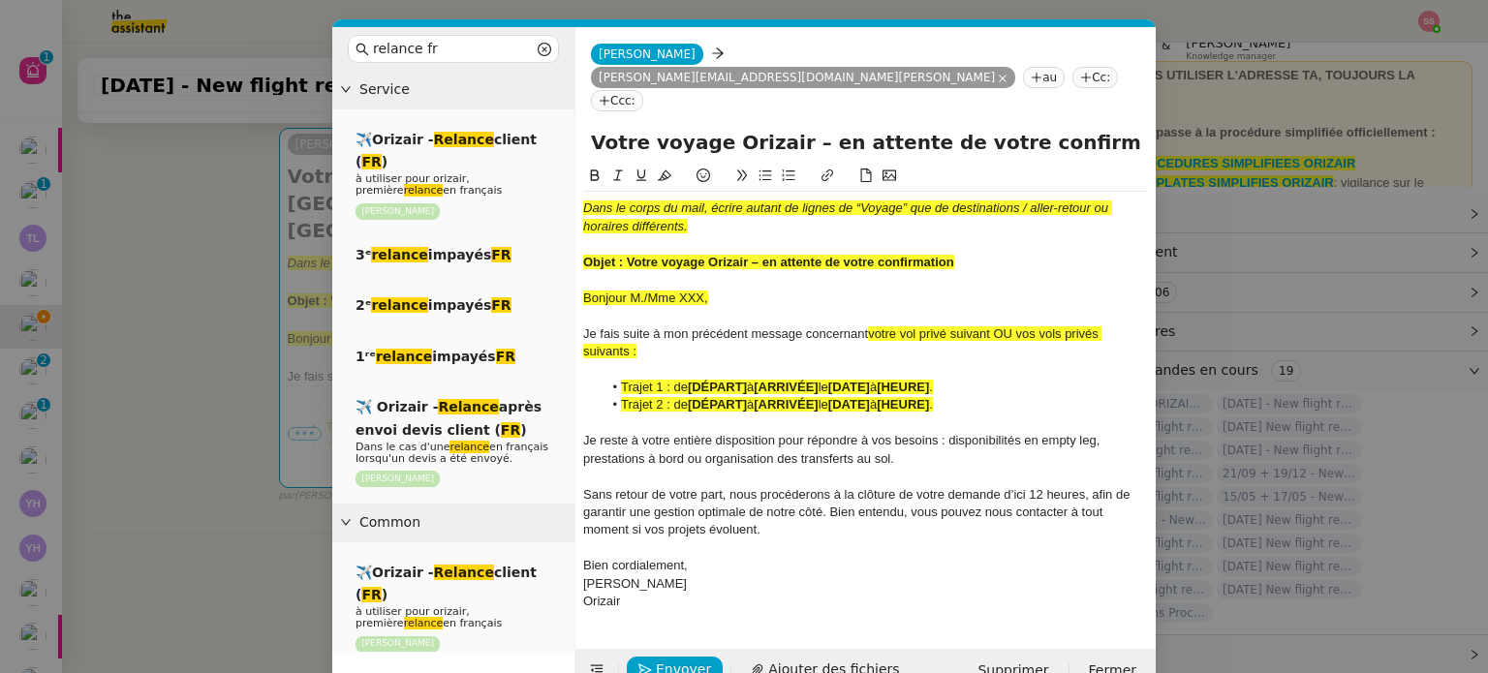
type input "Votre voyage Orizair – en attente de votre confirmation ﻿ – [GEOGRAPHIC_DATA] →…"
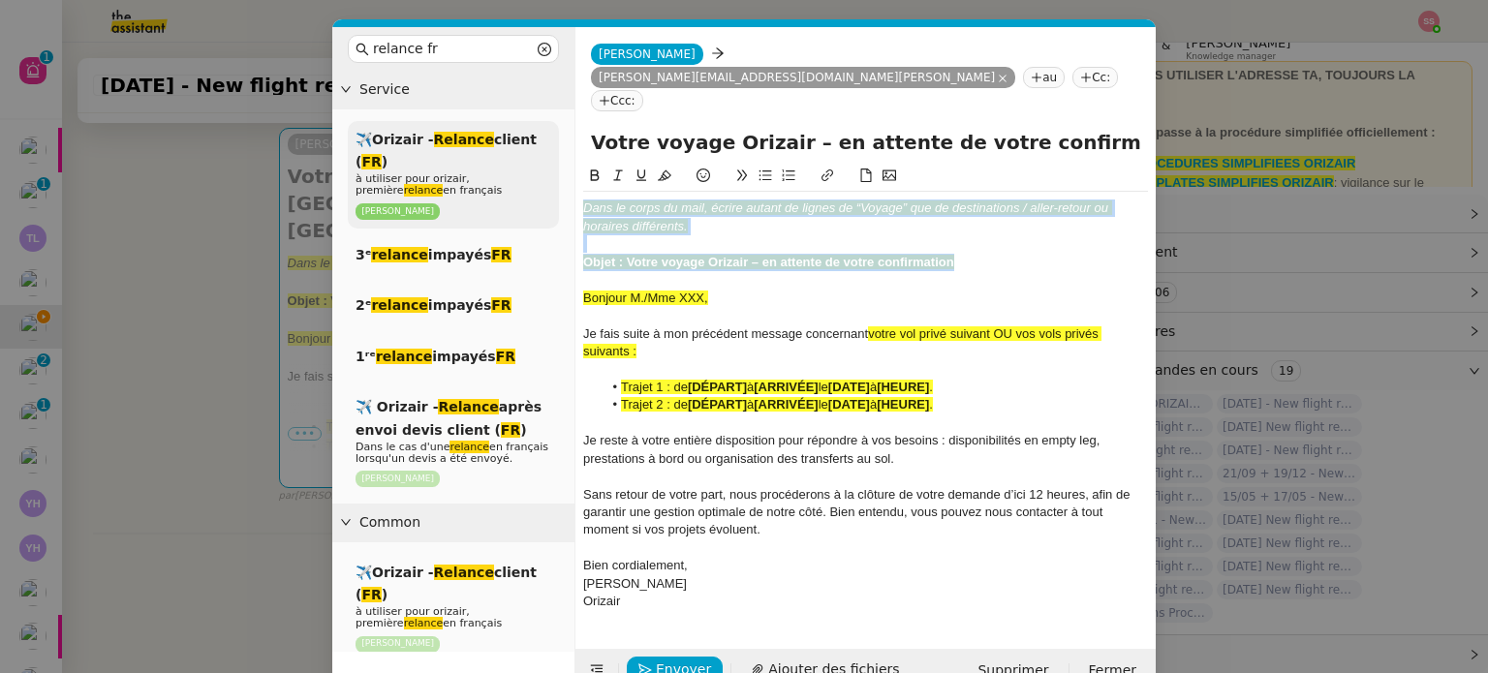
drag, startPoint x: 972, startPoint y: 216, endPoint x: 446, endPoint y: 143, distance: 531.9
click at [446, 143] on nz-layout "relance fr Service ✈️Orizair - Relance client ( FR ) à utiliser pour orizair, p…" at bounding box center [743, 359] width 823 height 664
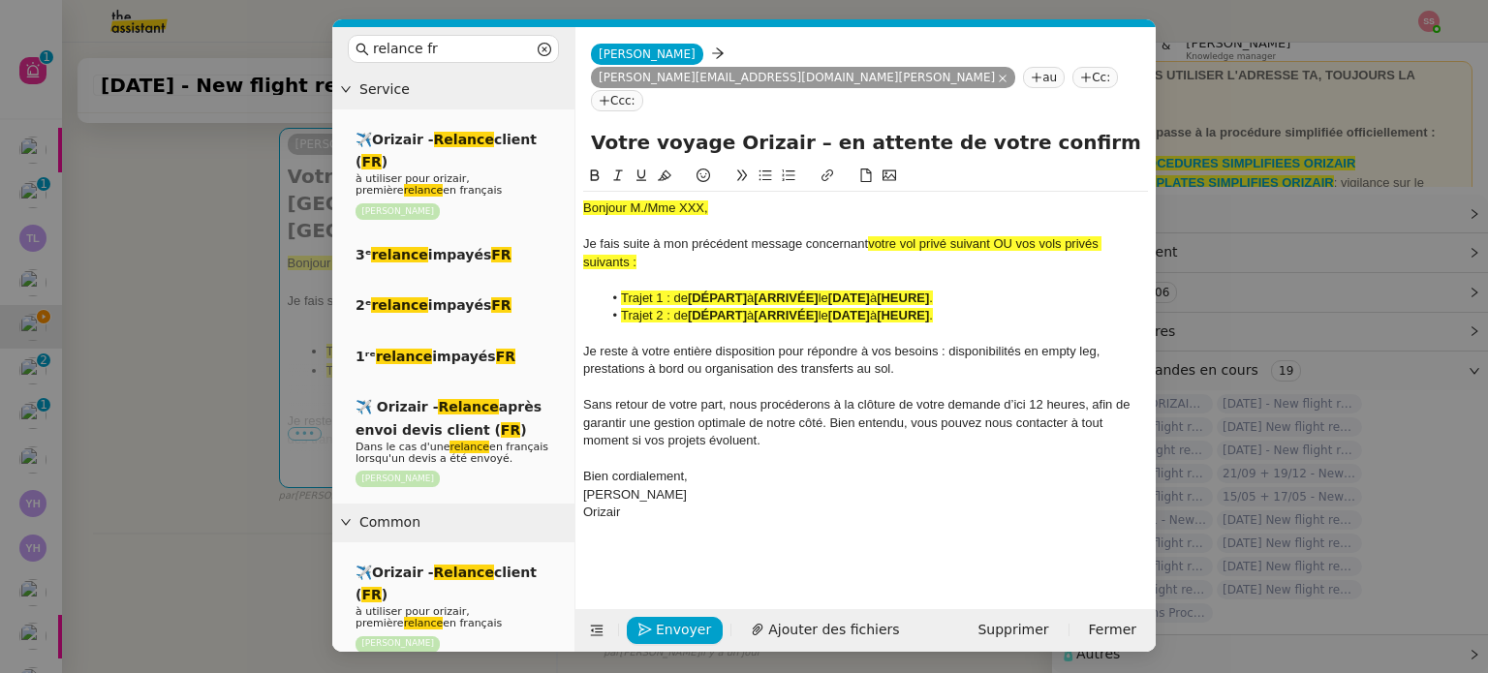
click at [185, 251] on nz-modal-container "relance fr Service ✈️Orizair - Relance client ( FR ) à utiliser pour orizair, p…" at bounding box center [744, 336] width 1488 height 673
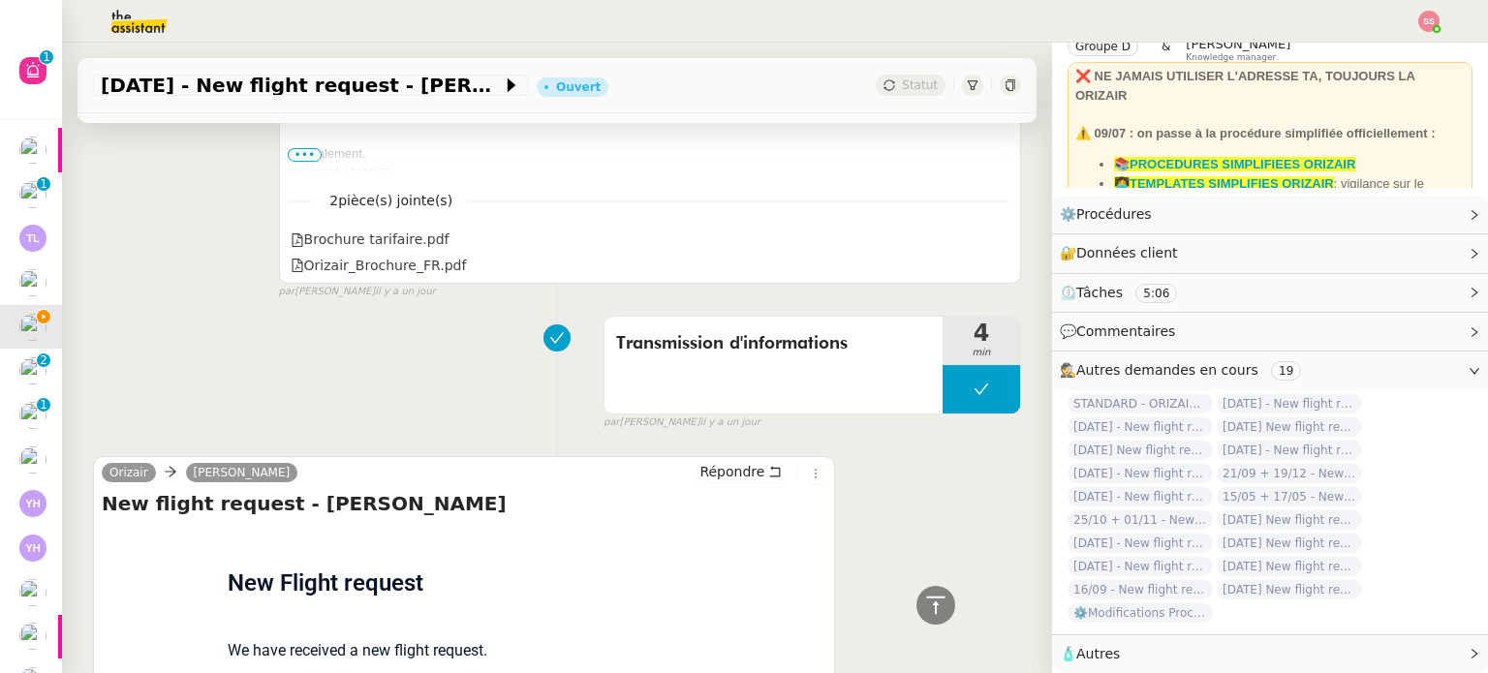
scroll to position [1320, 0]
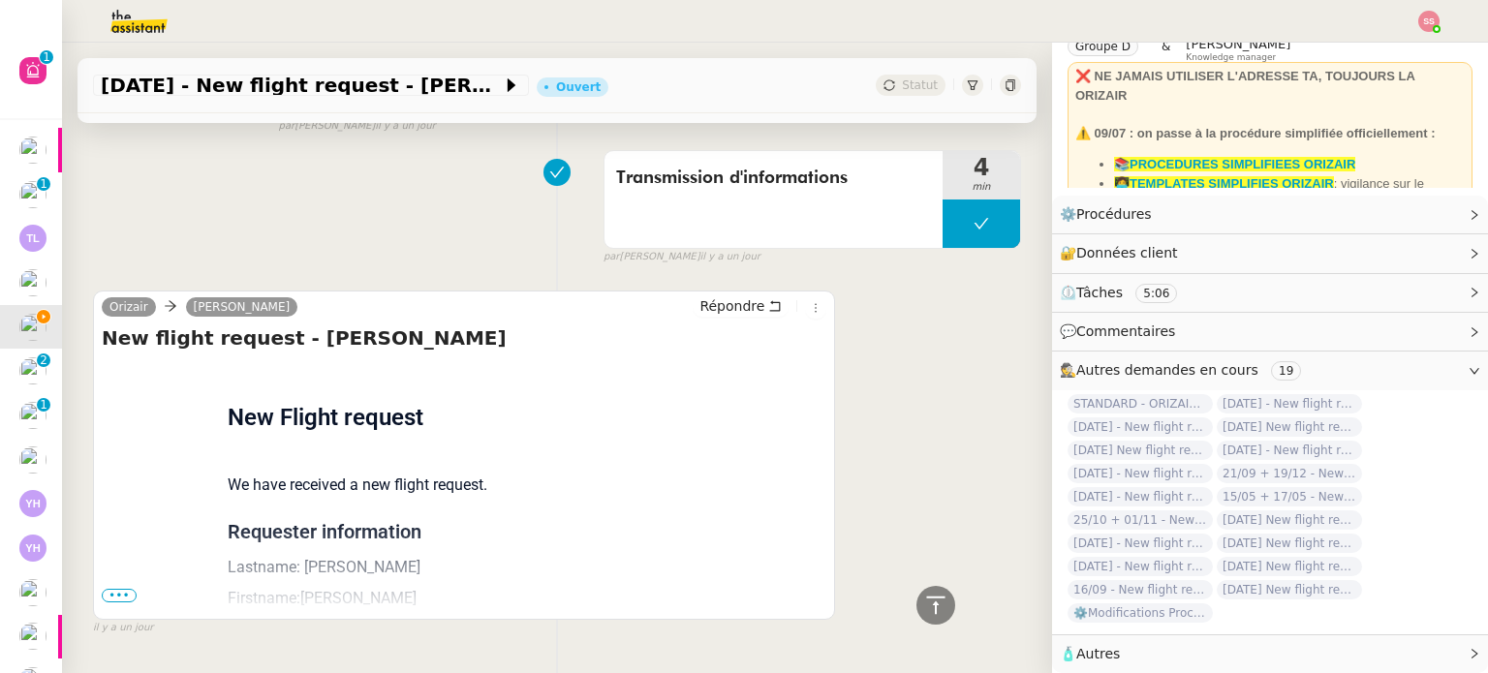
click at [126, 589] on span "•••" at bounding box center [119, 596] width 35 height 14
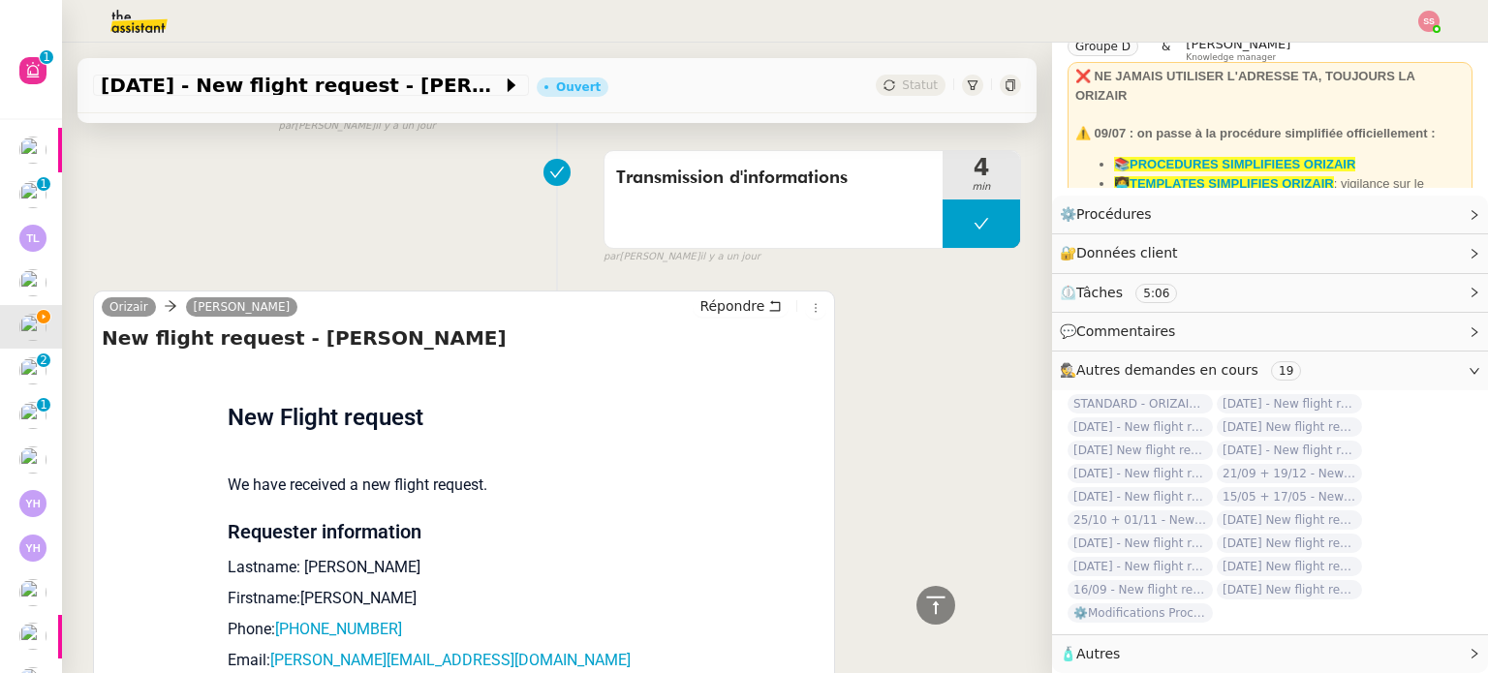
scroll to position [1514, 0]
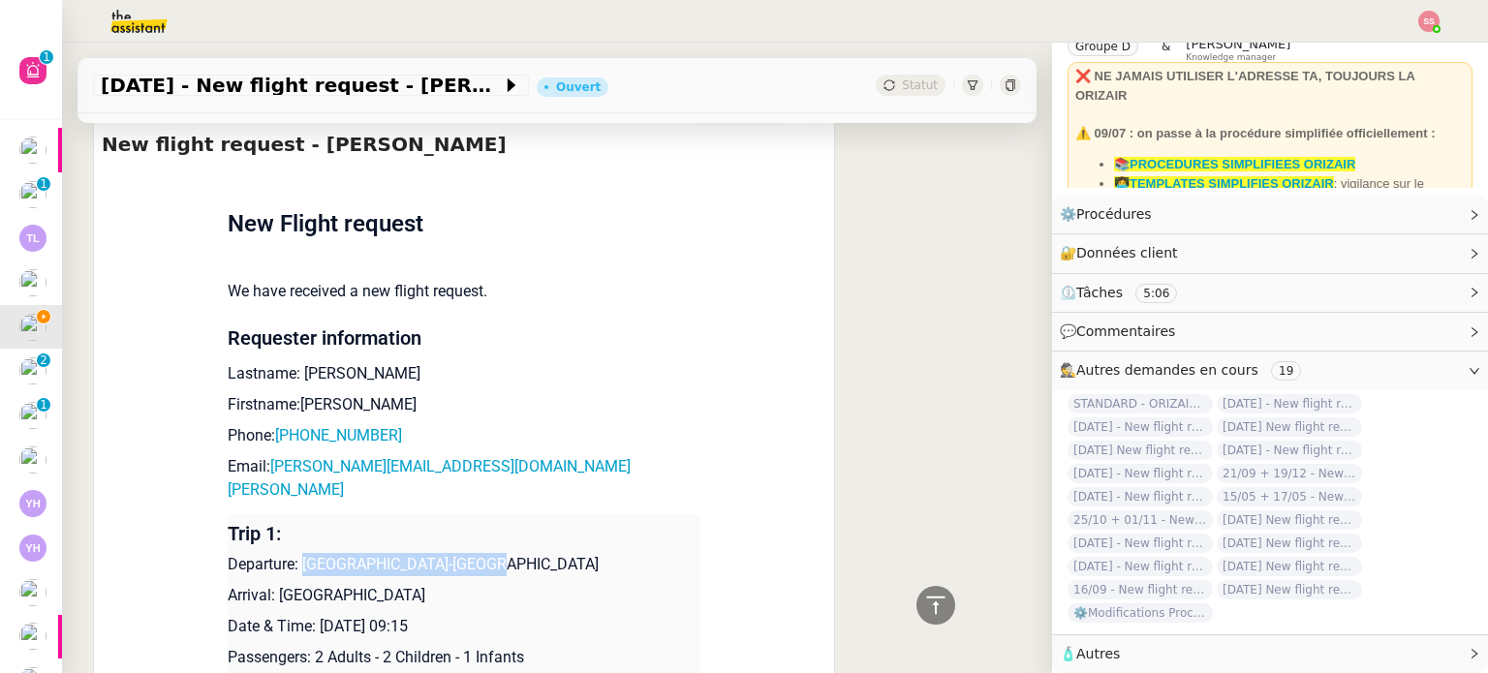
drag, startPoint x: 297, startPoint y: 508, endPoint x: 469, endPoint y: 506, distance: 171.4
click at [469, 553] on p "Departure: [GEOGRAPHIC_DATA]-[GEOGRAPHIC_DATA]" at bounding box center [464, 564] width 473 height 23
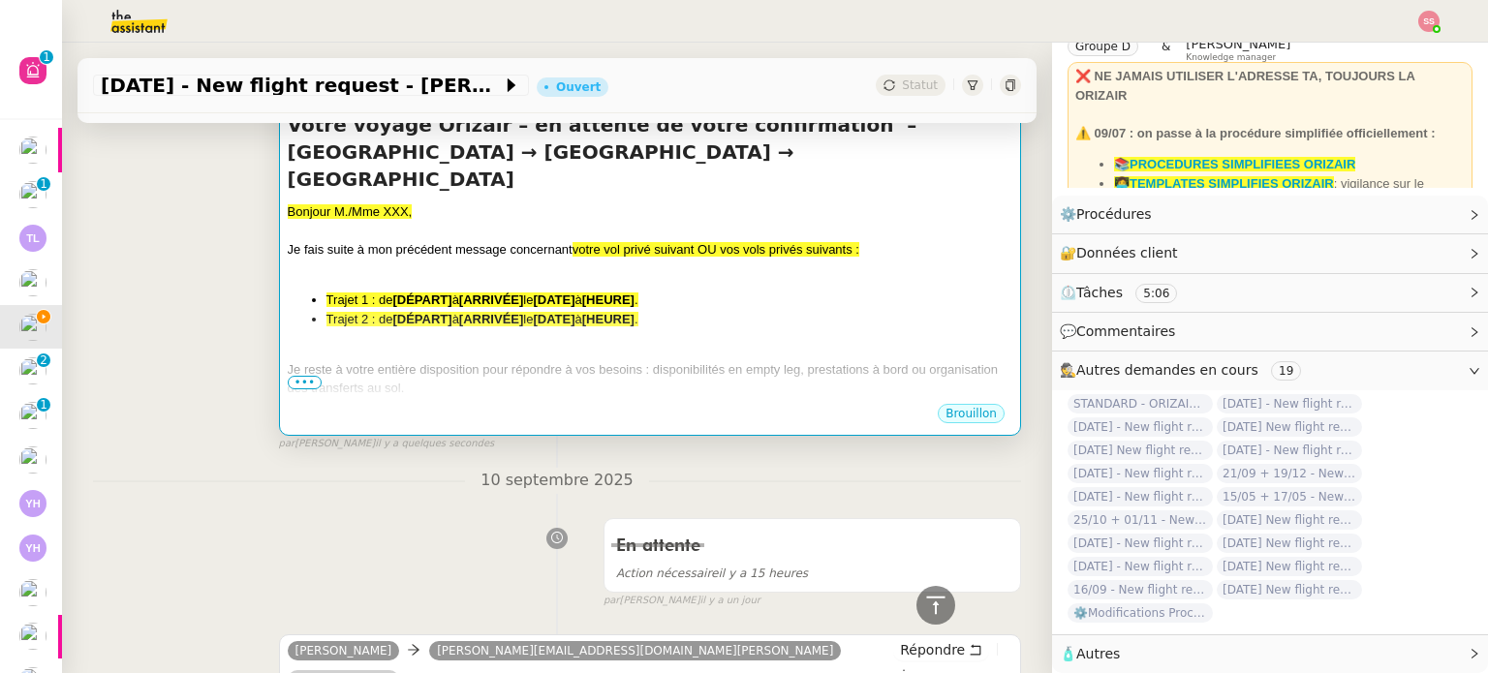
scroll to position [158, 0]
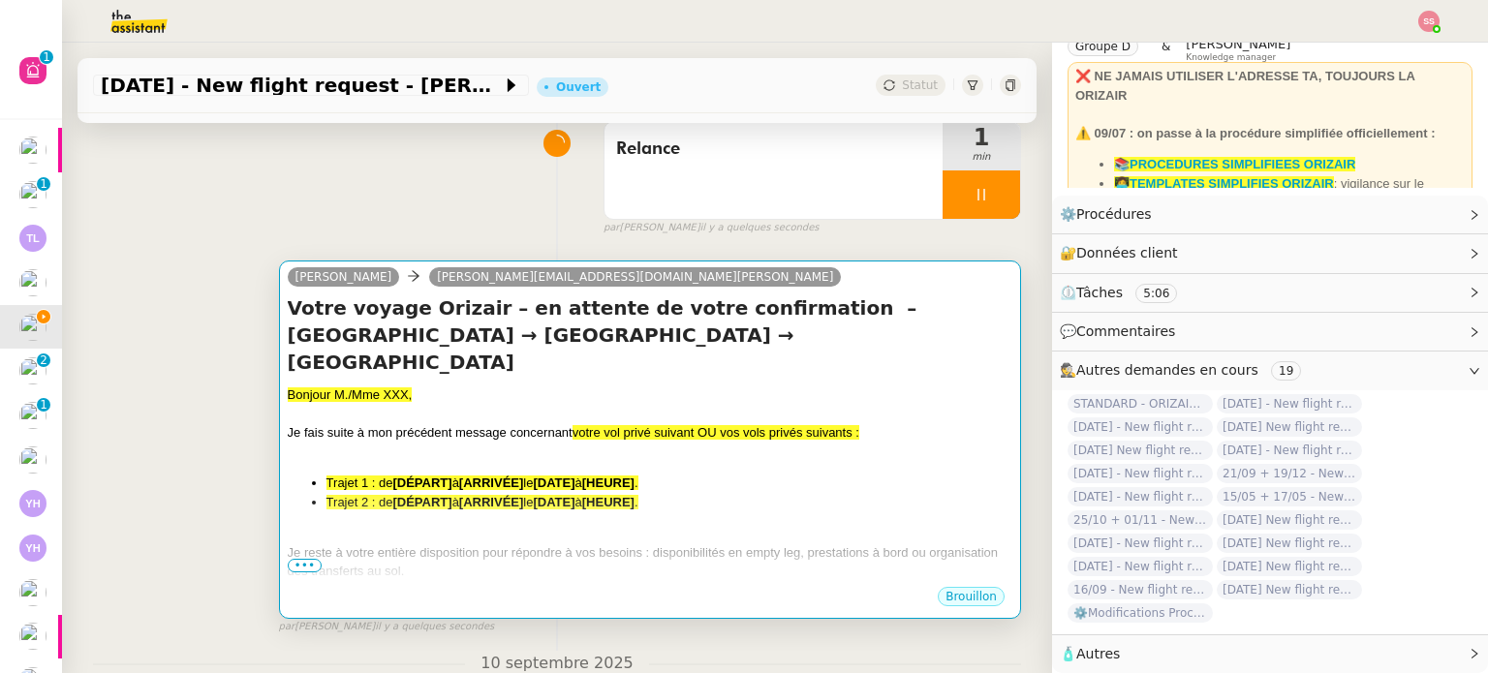
click at [583, 425] on span "votre vol privé suivant OU vos vols privés suivants :" at bounding box center [715, 432] width 287 height 15
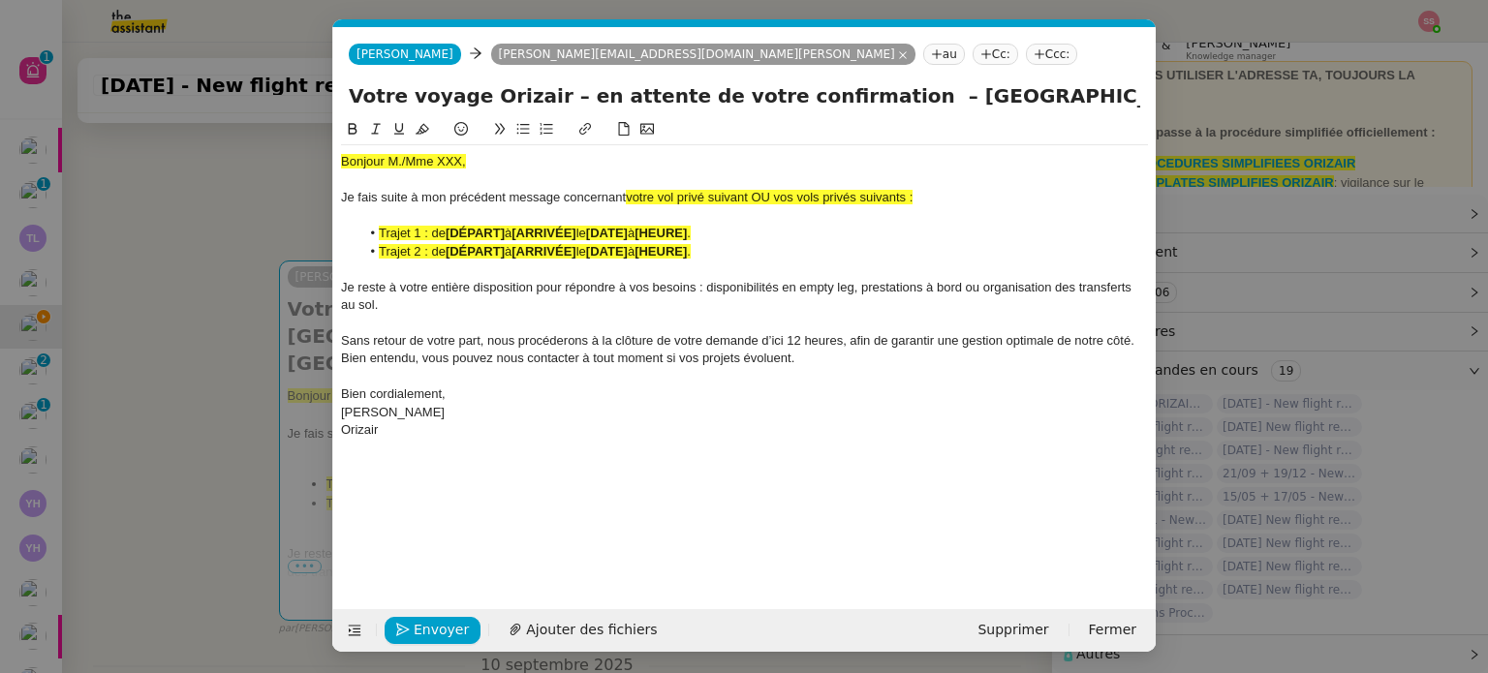
scroll to position [0, 96]
drag, startPoint x: 774, startPoint y: 196, endPoint x: 628, endPoint y: 194, distance: 146.3
click at [628, 194] on span "votre vol privé suivant OU vos vols privés suivants :" at bounding box center [769, 197] width 287 height 15
drag, startPoint x: 785, startPoint y: 193, endPoint x: 629, endPoint y: 196, distance: 156.9
click at [629, 196] on div "Je fais suite à mon précédent message concernant vos vols privés suivants :" at bounding box center [744, 197] width 807 height 17
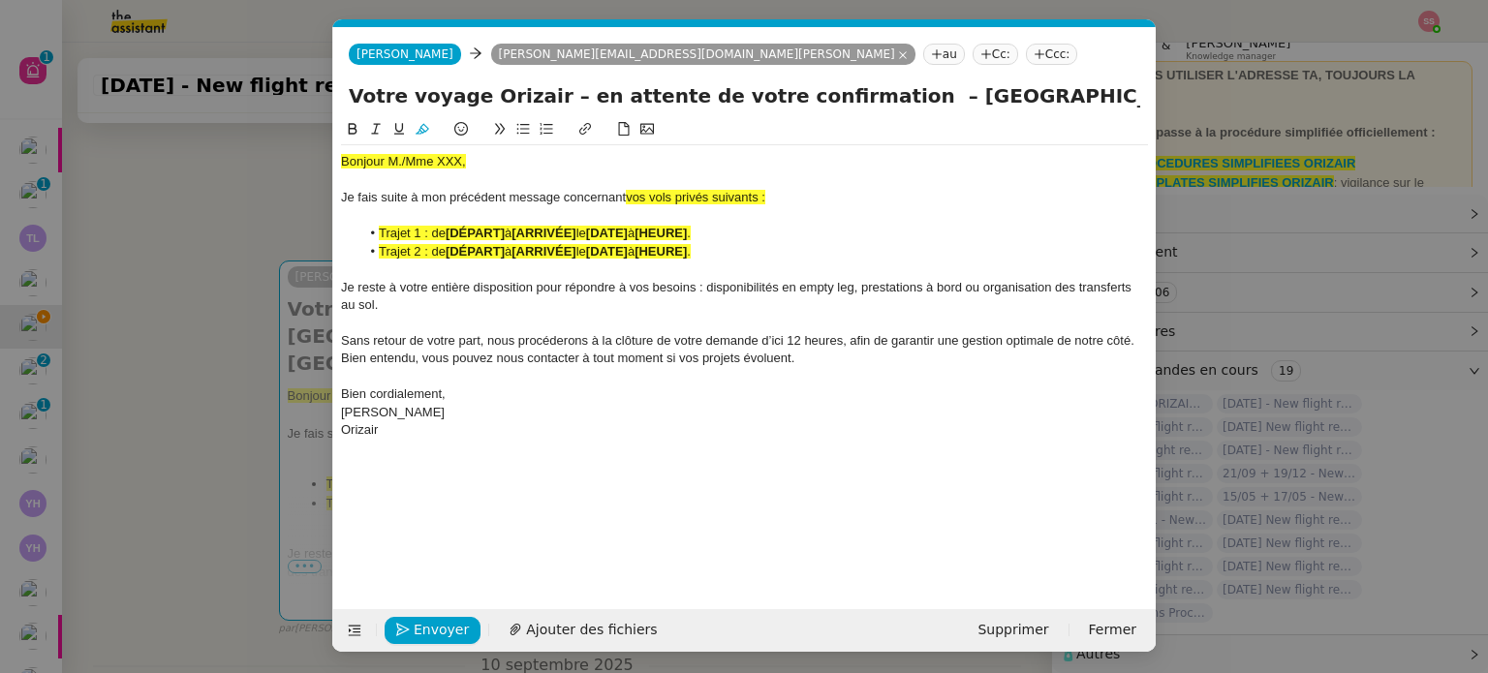
click at [419, 123] on icon at bounding box center [422, 129] width 14 height 14
click at [511, 240] on span "à" at bounding box center [508, 233] width 7 height 15
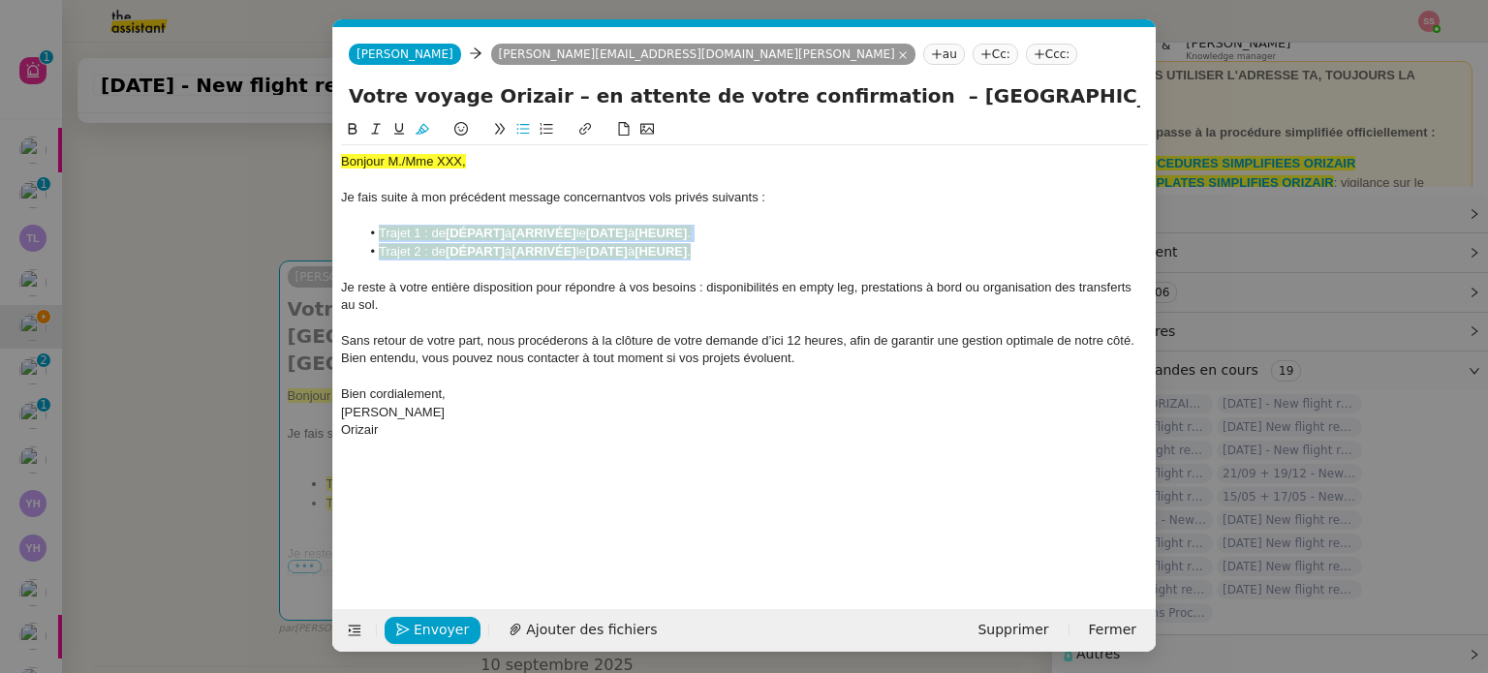
drag, startPoint x: 693, startPoint y: 250, endPoint x: 380, endPoint y: 228, distance: 314.6
click at [380, 228] on ul "Trajet 1 : de [DÉPART] à [ARRIVÉE] le [DATE] à [HEURE] . Trajet 2 : de [DÉPART]…" at bounding box center [744, 243] width 807 height 36
click at [423, 130] on icon at bounding box center [422, 129] width 14 height 14
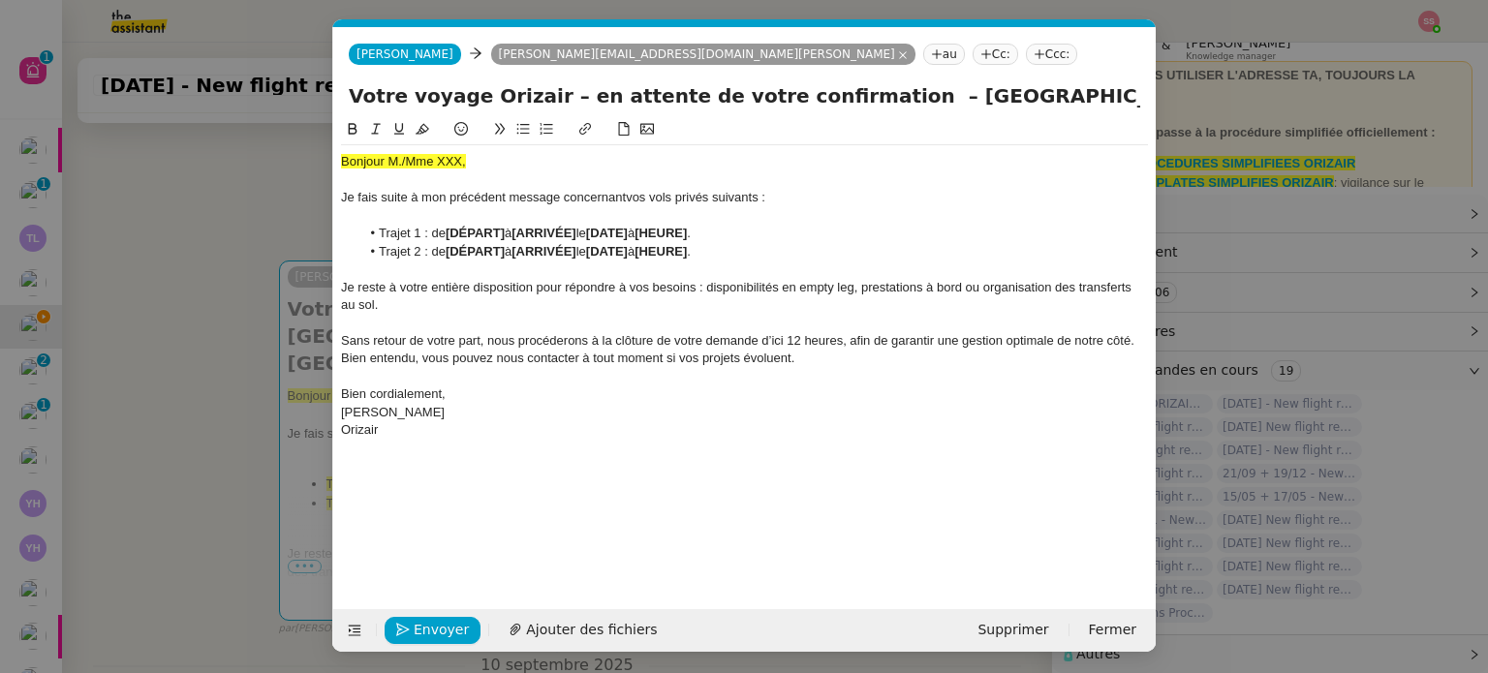
click at [507, 224] on div at bounding box center [744, 215] width 807 height 17
drag, startPoint x: 508, startPoint y: 234, endPoint x: 448, endPoint y: 232, distance: 60.1
click at [448, 232] on li "Trajet 1 : de [DÉPART] à [ARRIVÉE] le [DATE] à [HEURE] ." at bounding box center [754, 233] width 788 height 17
drag, startPoint x: 587, startPoint y: 251, endPoint x: 523, endPoint y: 247, distance: 64.0
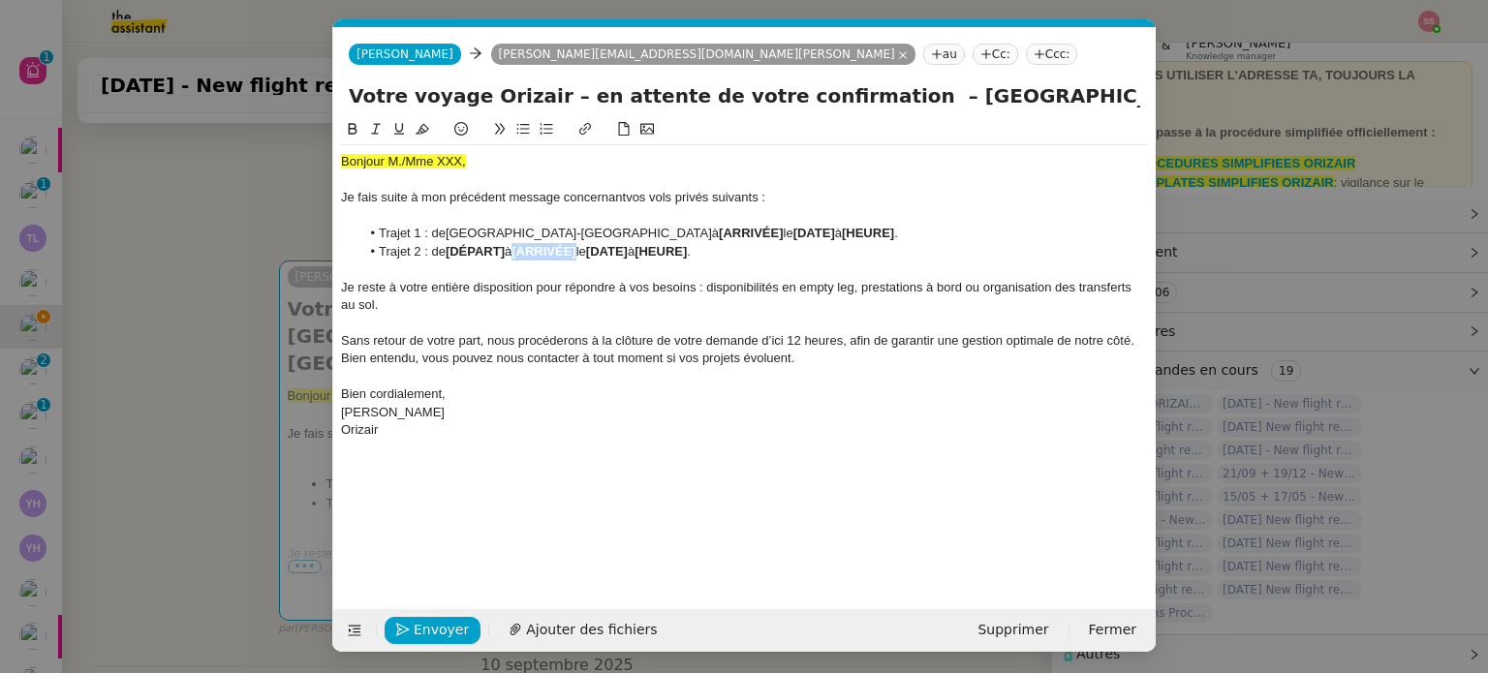
click at [523, 247] on li "Trajet 2 : de [DÉPART] à [ARRIVÉE] le [DATE] à [HEURE] ." at bounding box center [754, 251] width 788 height 17
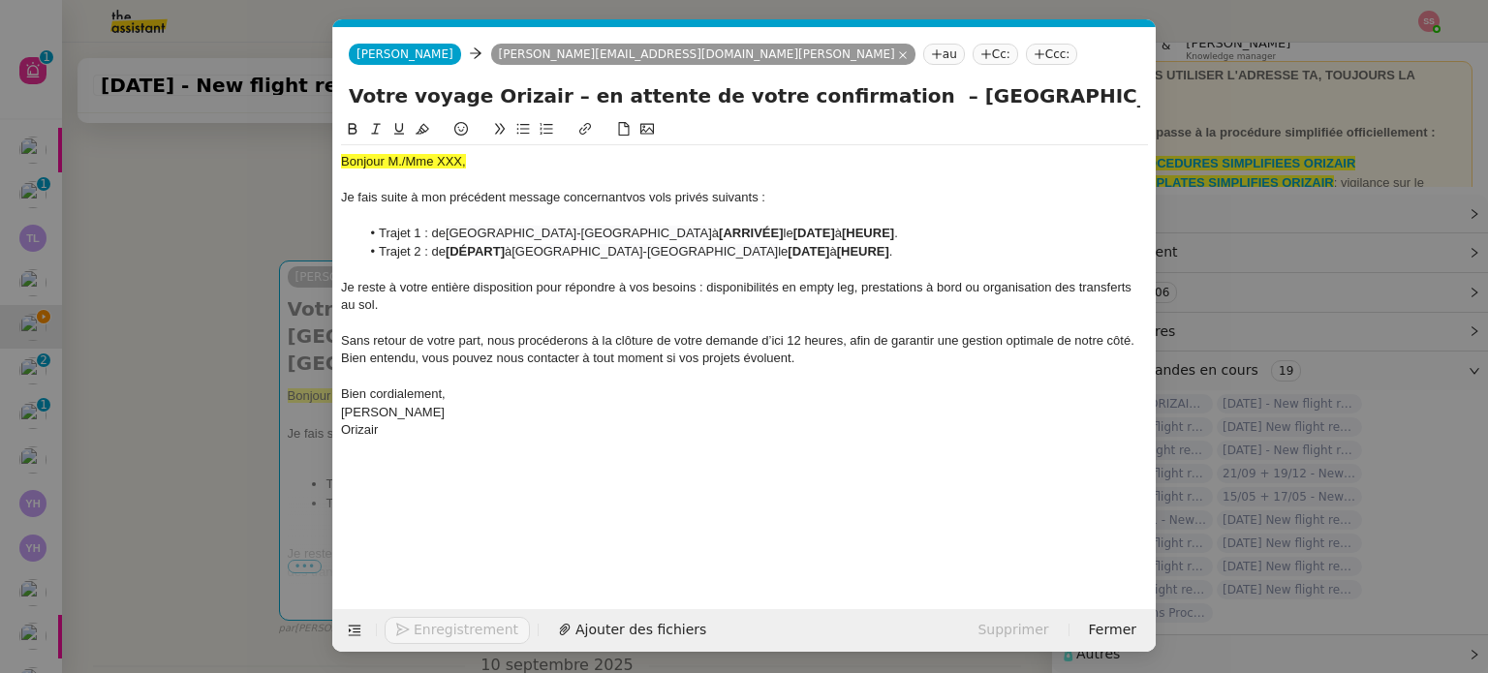
click at [213, 369] on nz-modal-container "relance fr Service ✈️Orizair - Relance client ( FR ) à utiliser pour orizair, p…" at bounding box center [744, 336] width 1488 height 673
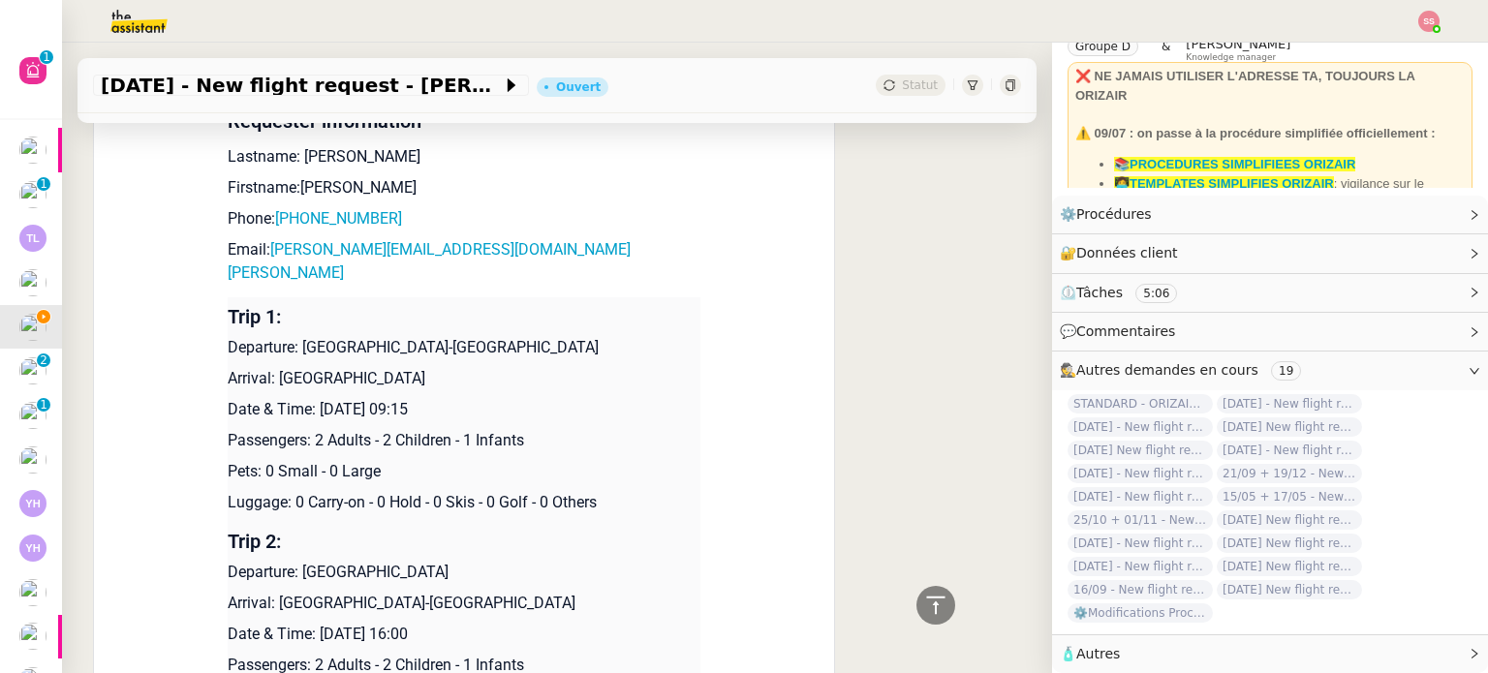
scroll to position [1804, 0]
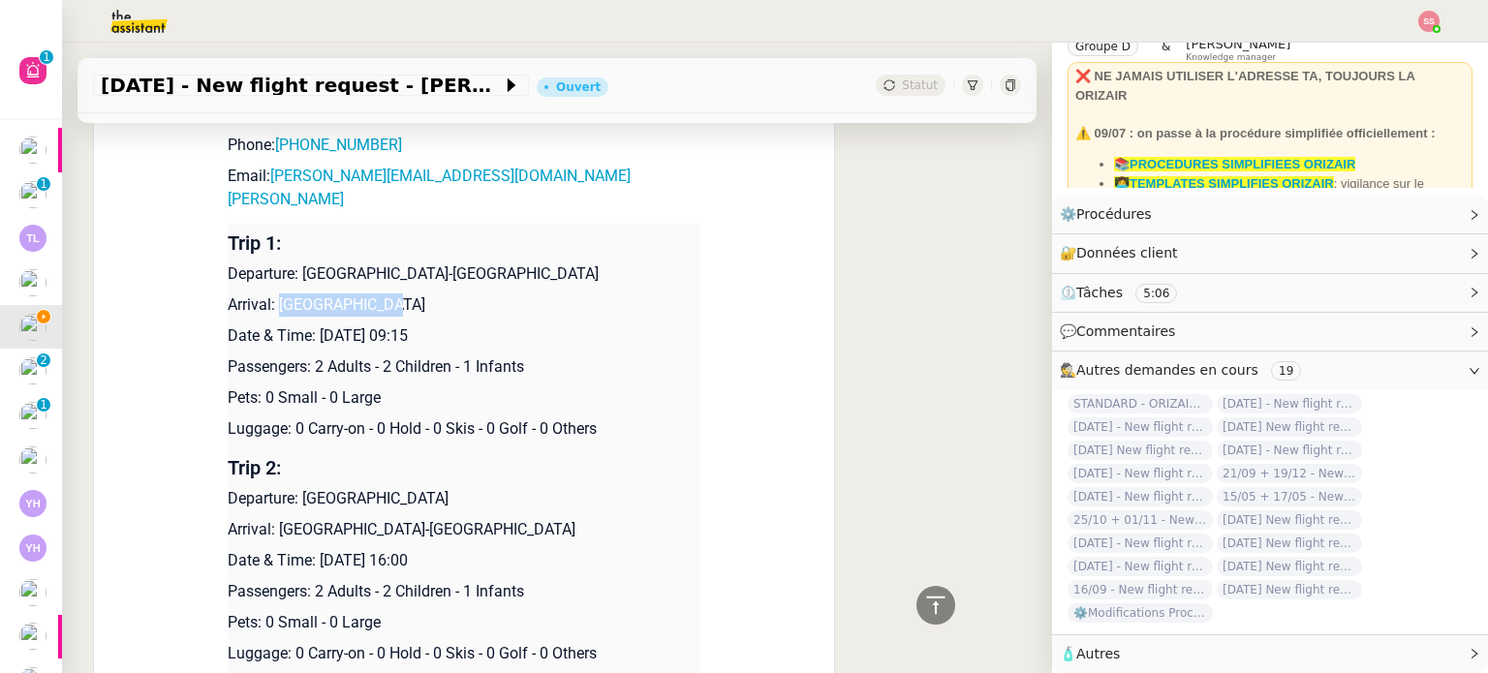
drag, startPoint x: 267, startPoint y: 247, endPoint x: 398, endPoint y: 251, distance: 130.8
click at [398, 293] on p "Arrival: [GEOGRAPHIC_DATA]" at bounding box center [464, 304] width 473 height 23
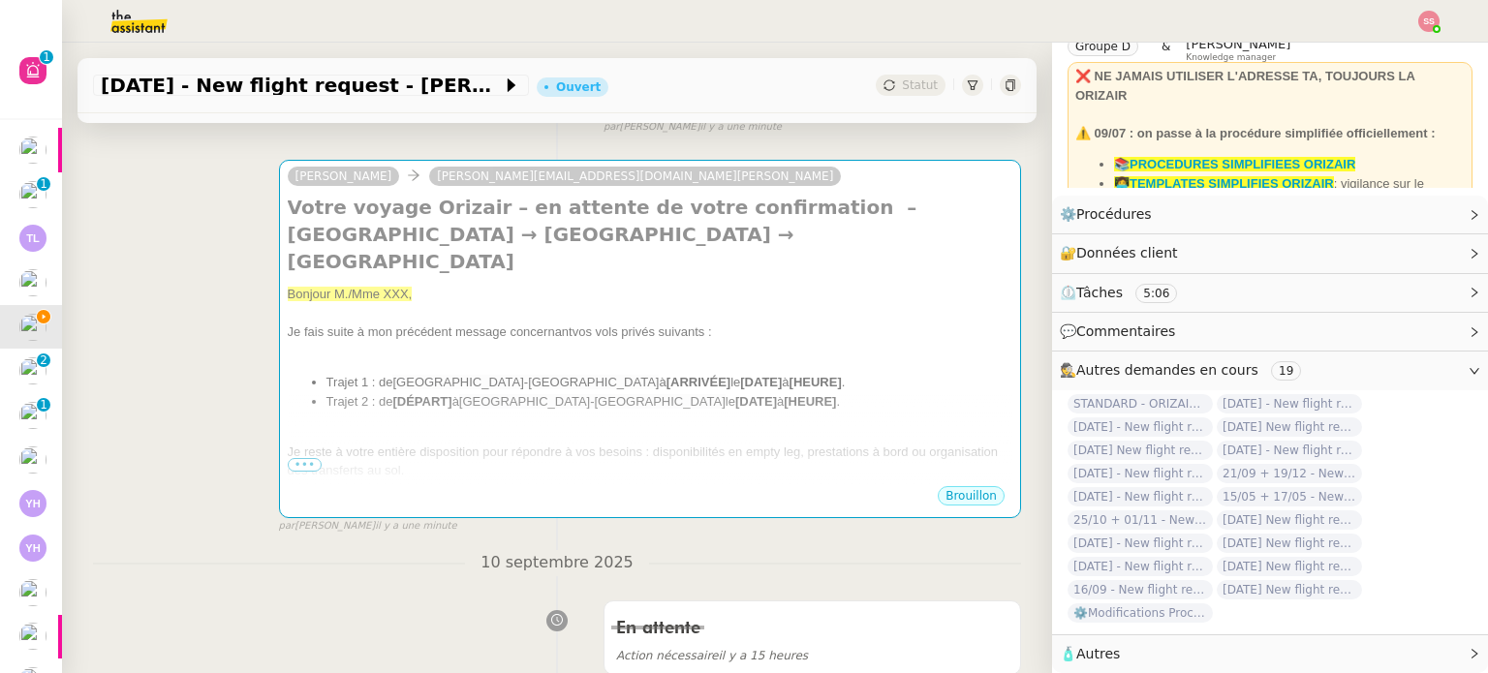
scroll to position [255, 0]
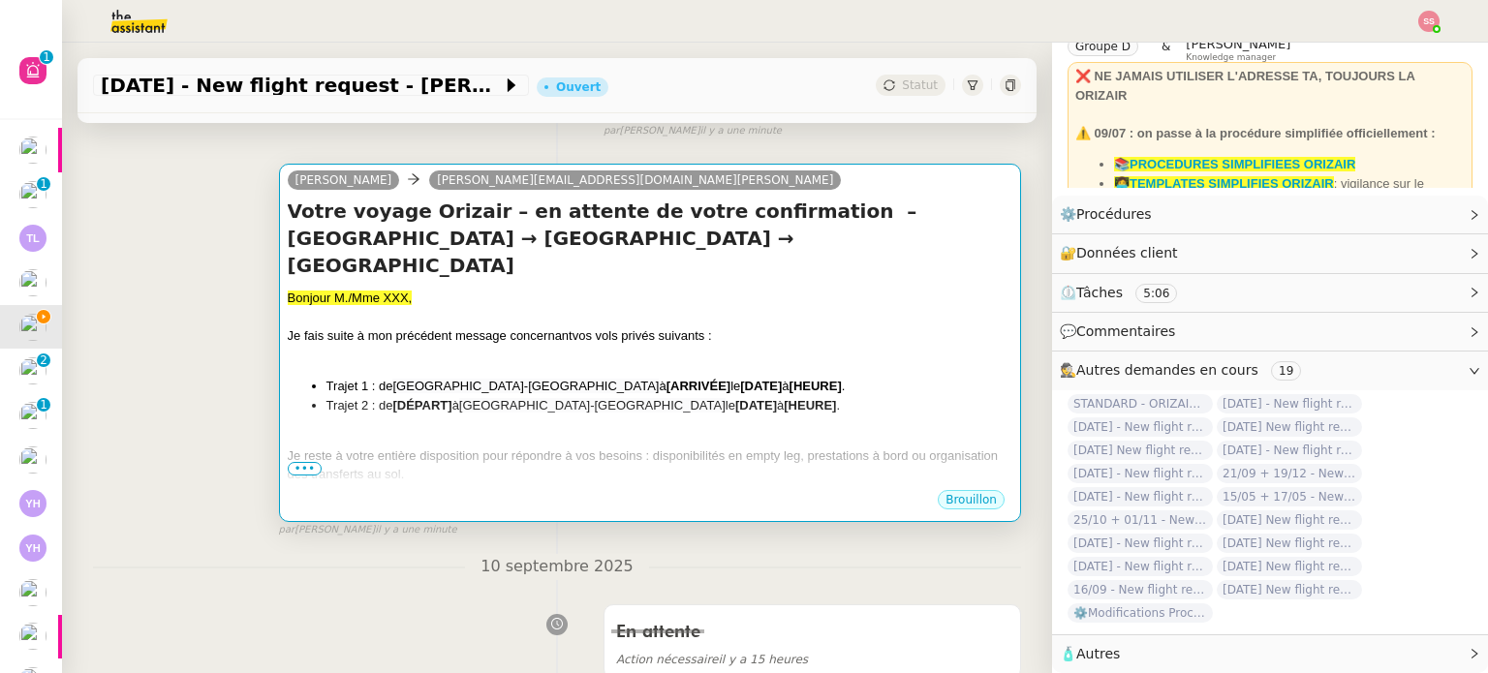
click at [547, 328] on span "Je fais suite à mon précédent message concernant" at bounding box center [430, 335] width 285 height 15
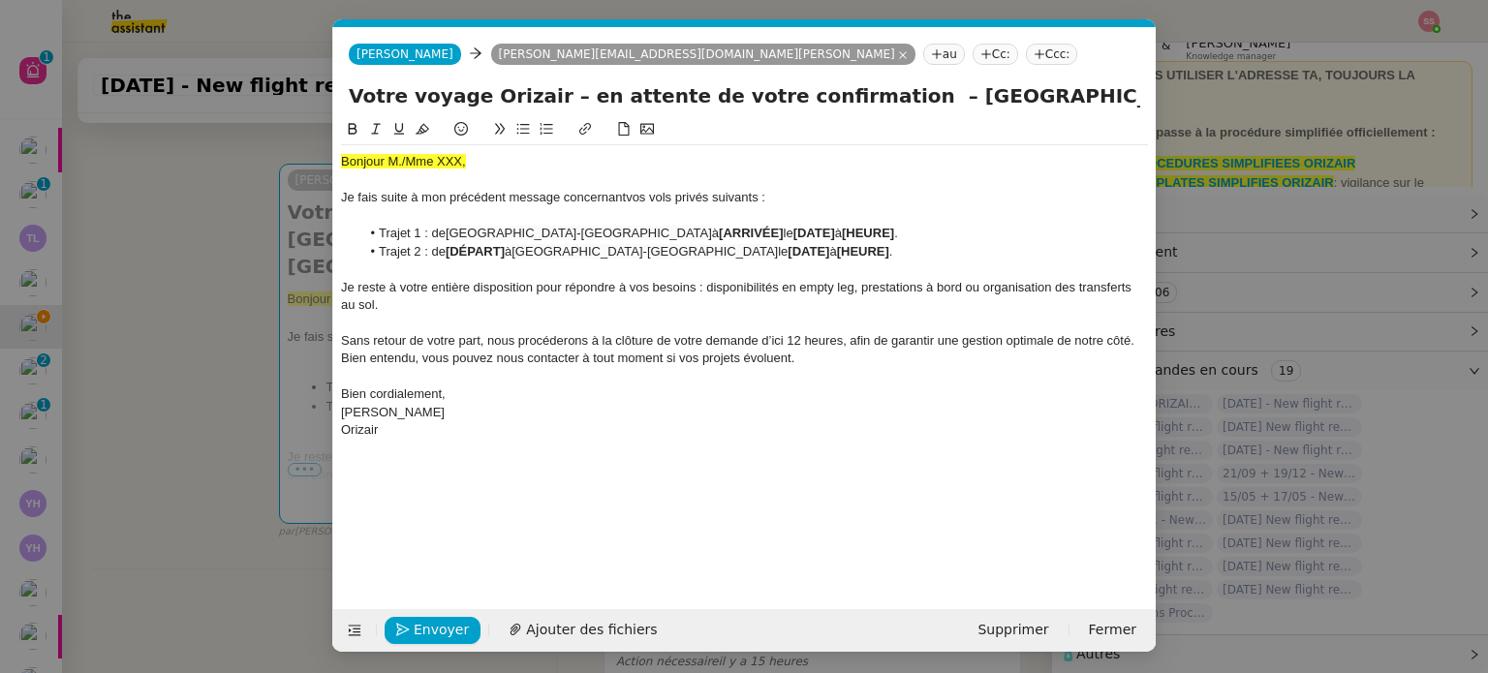
scroll to position [0, 96]
drag, startPoint x: 597, startPoint y: 232, endPoint x: 659, endPoint y: 232, distance: 62.0
click at [719, 232] on strong "[ARRIVÉE]" at bounding box center [751, 233] width 64 height 15
drag, startPoint x: 508, startPoint y: 249, endPoint x: 449, endPoint y: 250, distance: 58.1
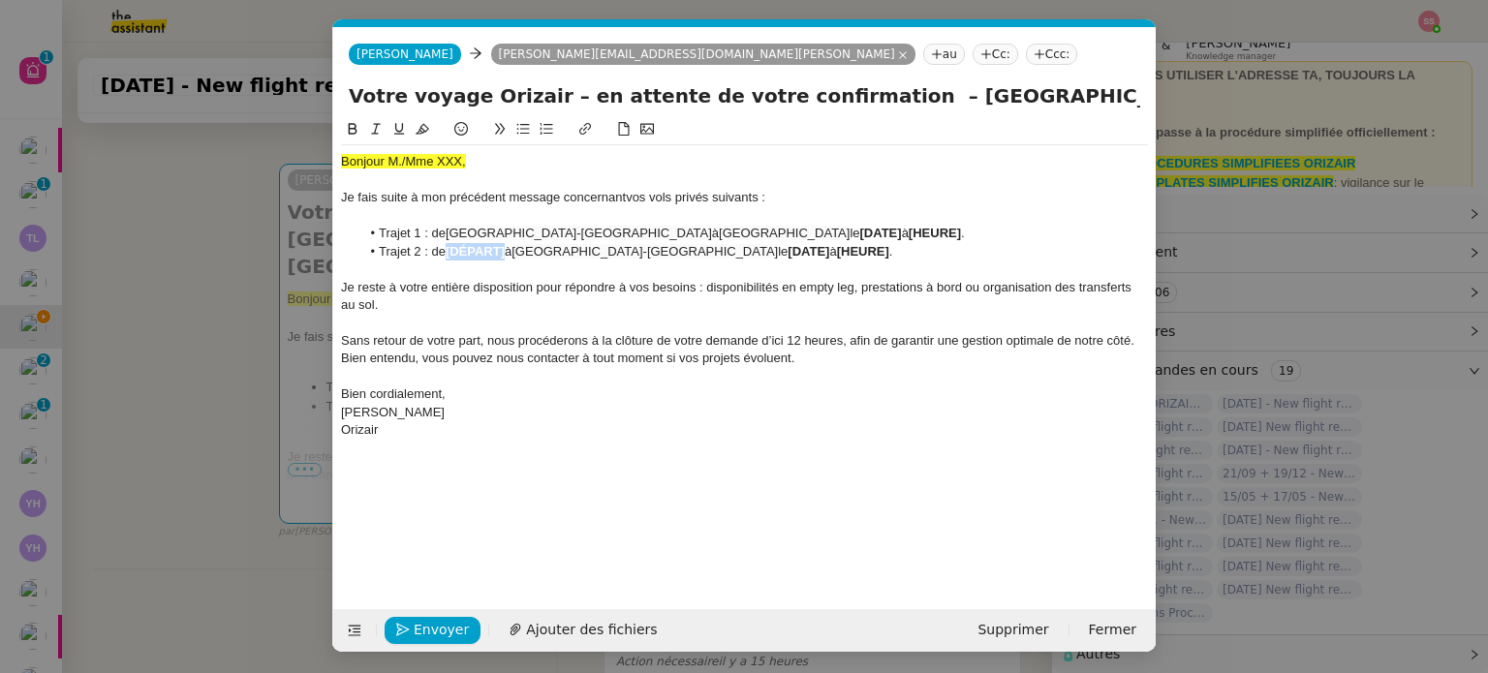
click at [449, 250] on strong "[DÉPART]" at bounding box center [475, 251] width 59 height 15
click at [263, 359] on nz-modal-container "relance fr Service ✈️Orizair - Relance client ( FR ) à utiliser pour orizair, p…" at bounding box center [744, 336] width 1488 height 673
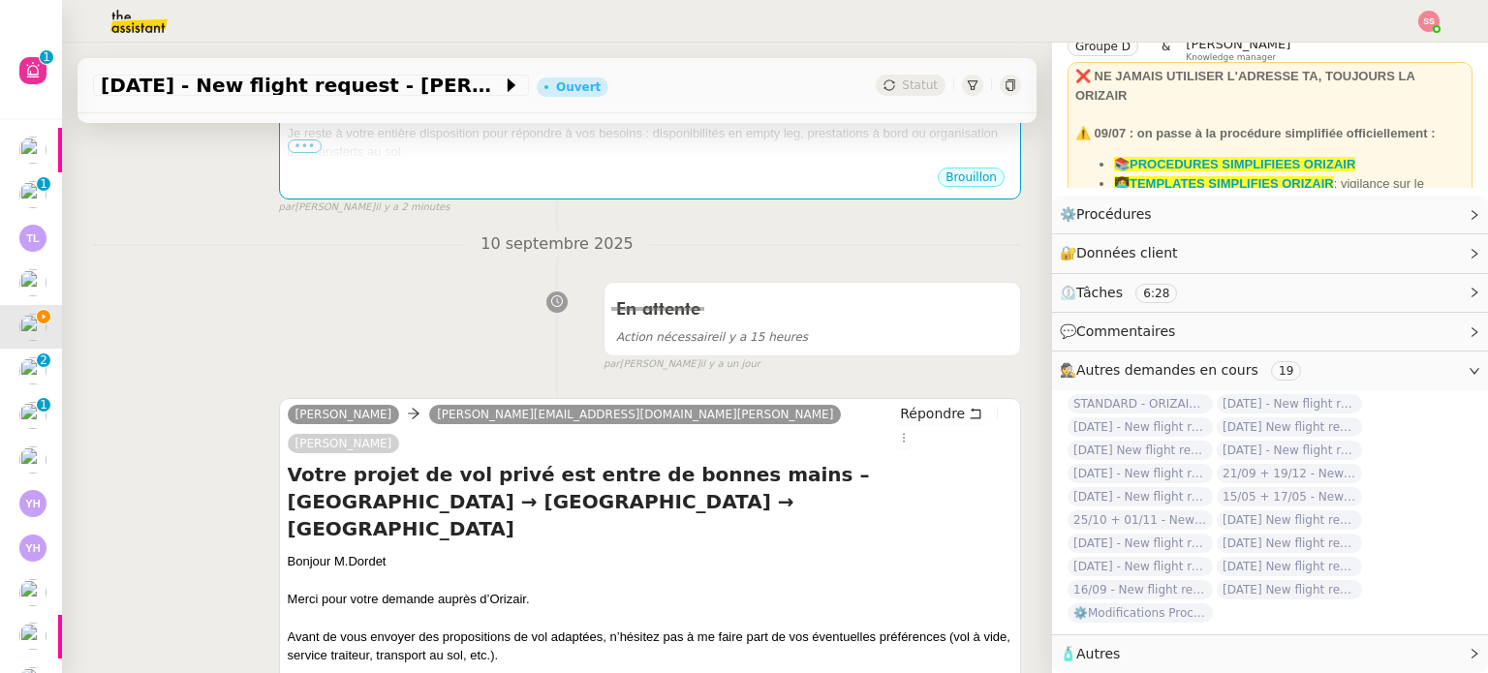
scroll to position [739, 0]
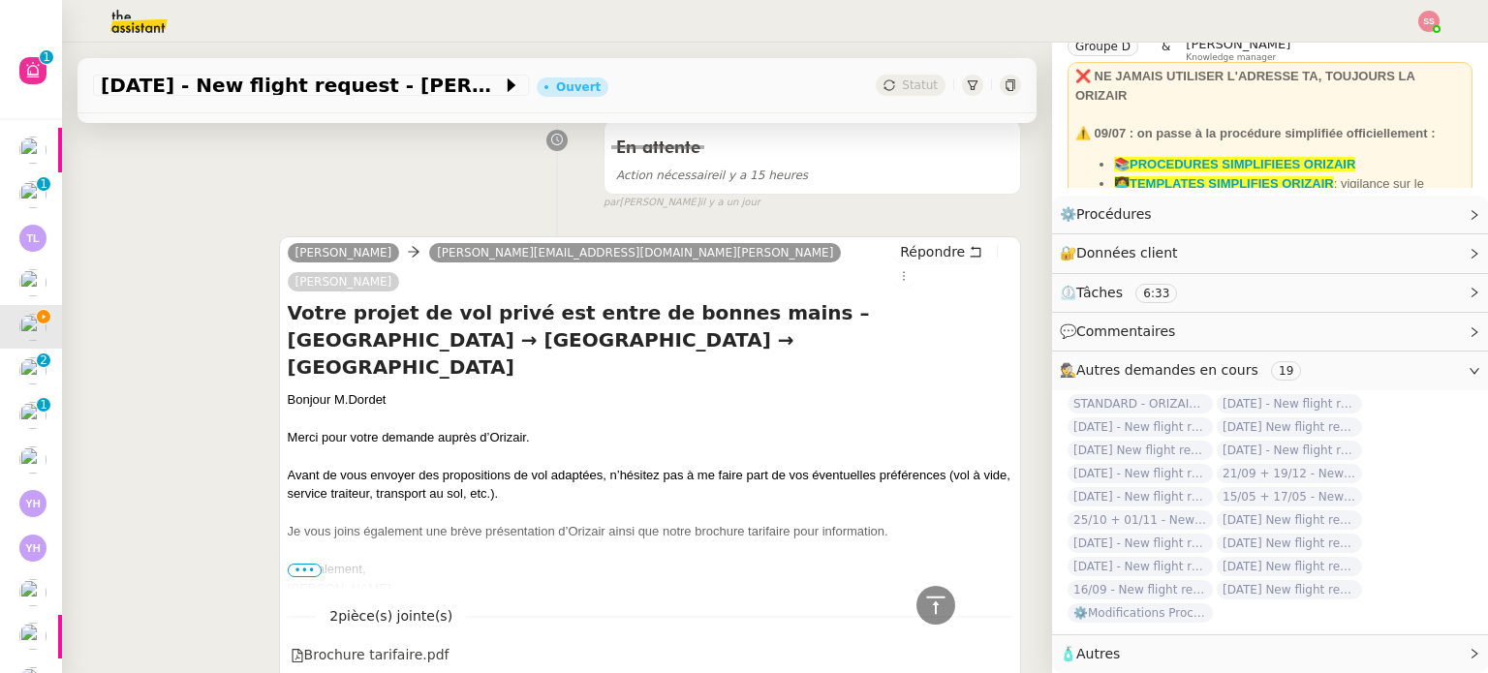
click at [357, 390] on div "Bonjour M.Dordet" at bounding box center [650, 399] width 724 height 19
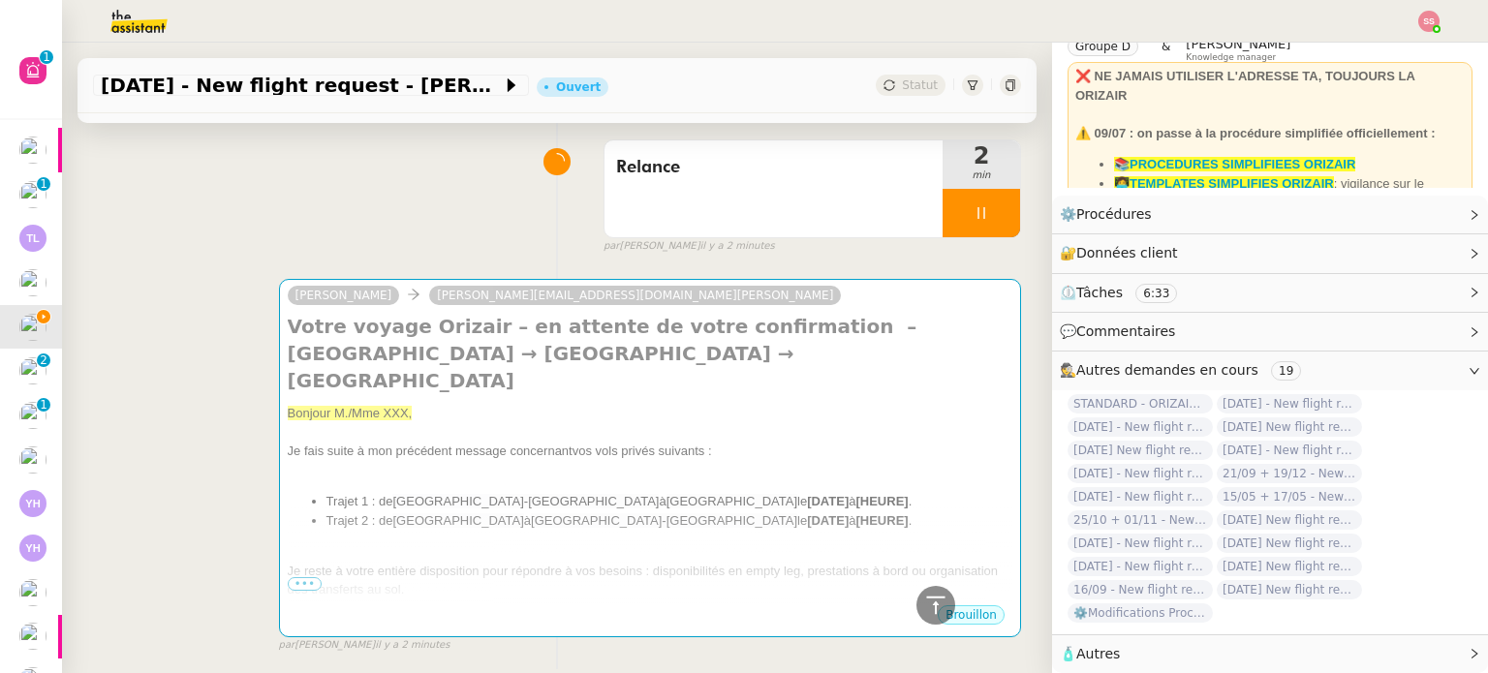
scroll to position [0, 0]
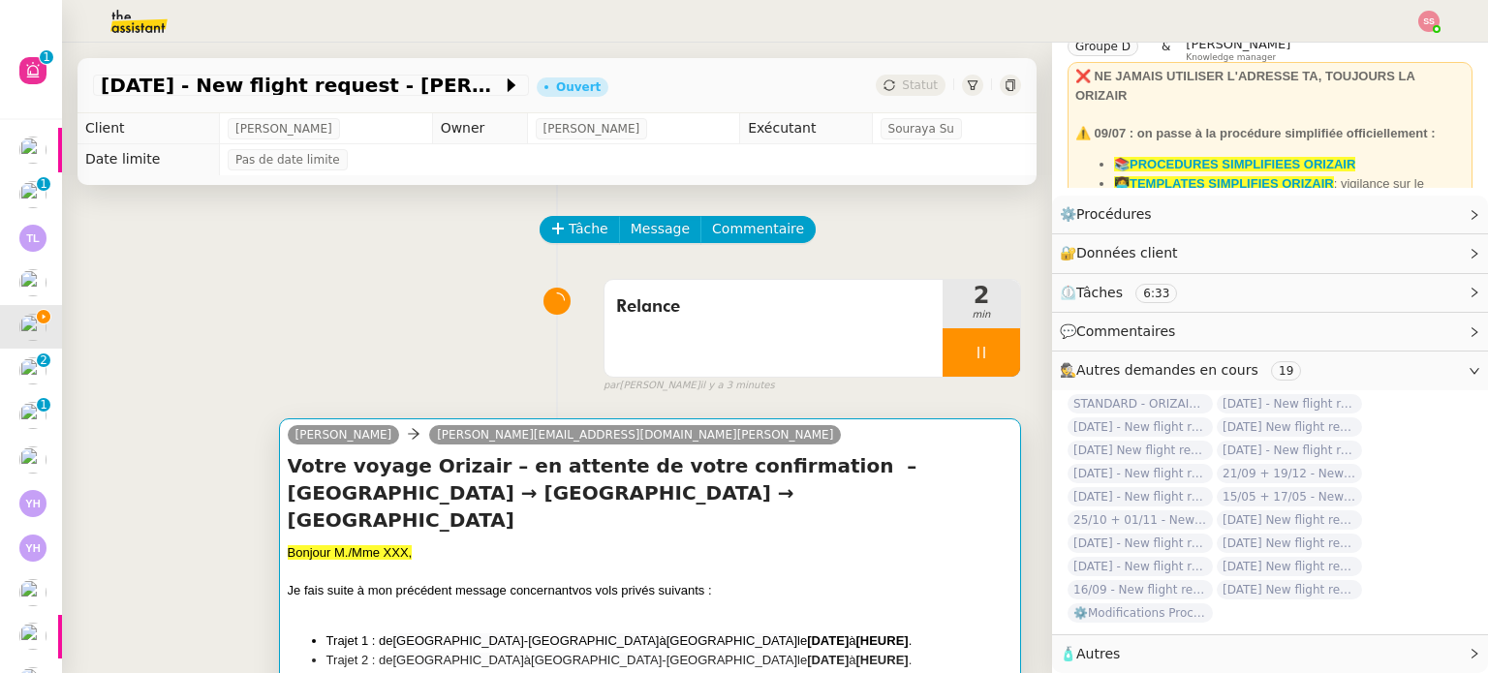
click at [359, 512] on div "Votre voyage Orizair – en attente de votre confirmation ﻿ – [GEOGRAPHIC_DATA] →…" at bounding box center [650, 597] width 724 height 291
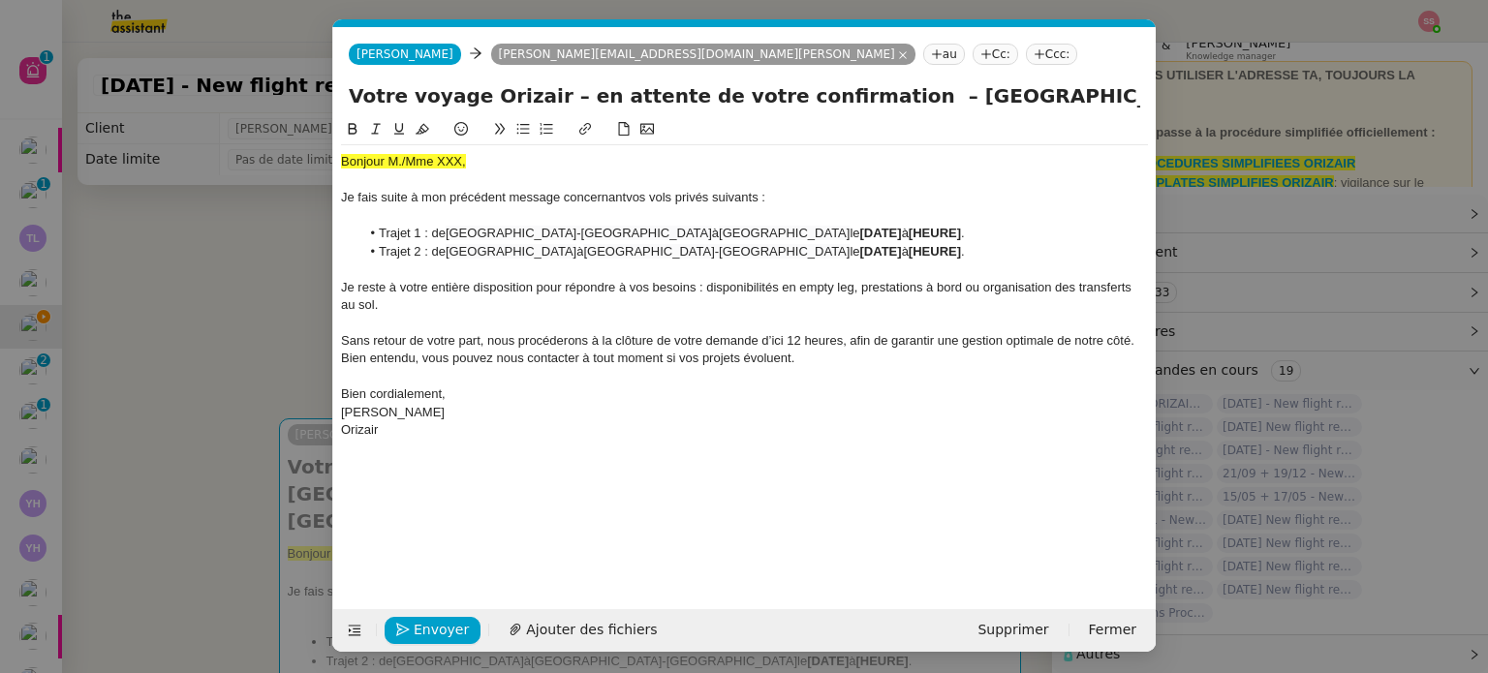
scroll to position [0, 96]
drag, startPoint x: 471, startPoint y: 167, endPoint x: 349, endPoint y: 168, distance: 122.0
click at [349, 168] on div "Bonjour M./Mme XXX," at bounding box center [744, 161] width 807 height 17
click at [474, 158] on div "Bonjour M./Mme XXX," at bounding box center [744, 161] width 807 height 17
drag, startPoint x: 480, startPoint y: 162, endPoint x: 326, endPoint y: 167, distance: 154.1
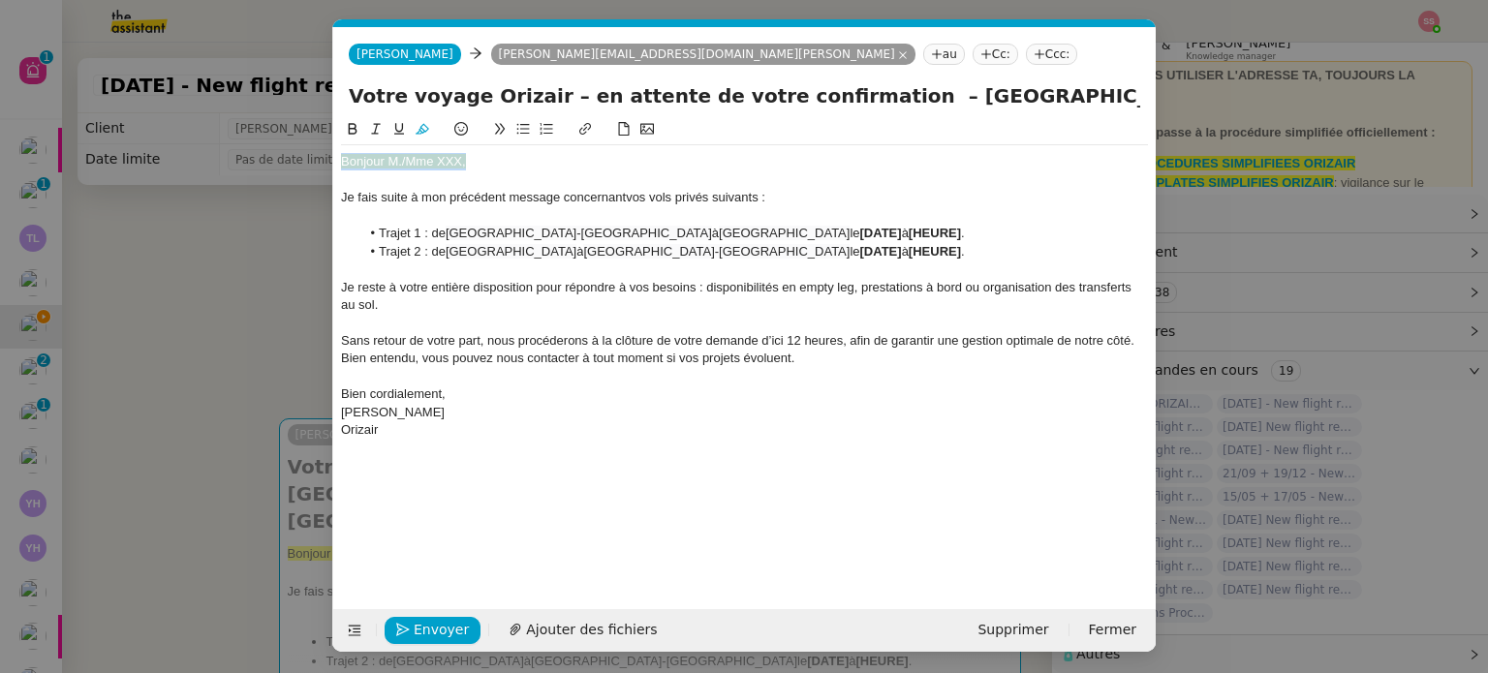
click at [326, 167] on nz-modal-container "relance fr Service ✈️Orizair - Relance client ( FR ) à utiliser pour orizair, p…" at bounding box center [744, 336] width 1488 height 673
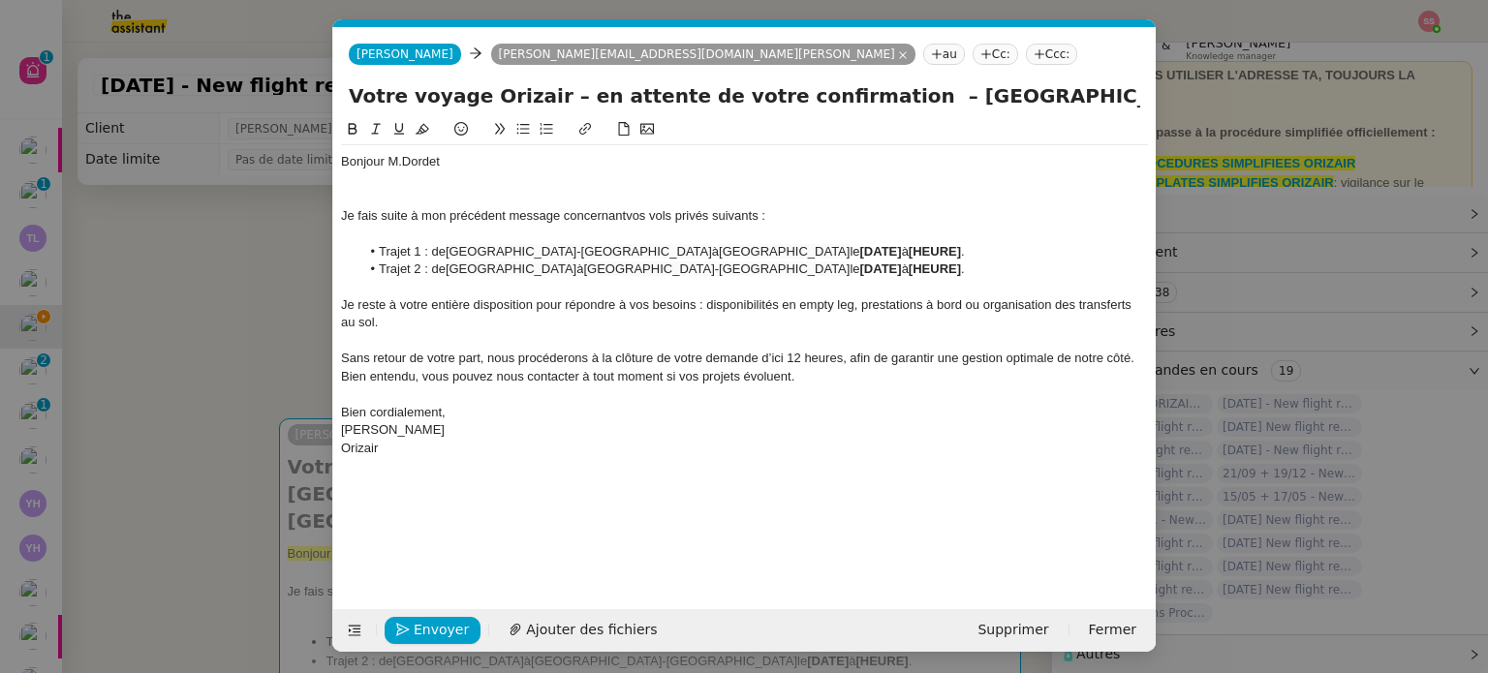
scroll to position [0, 0]
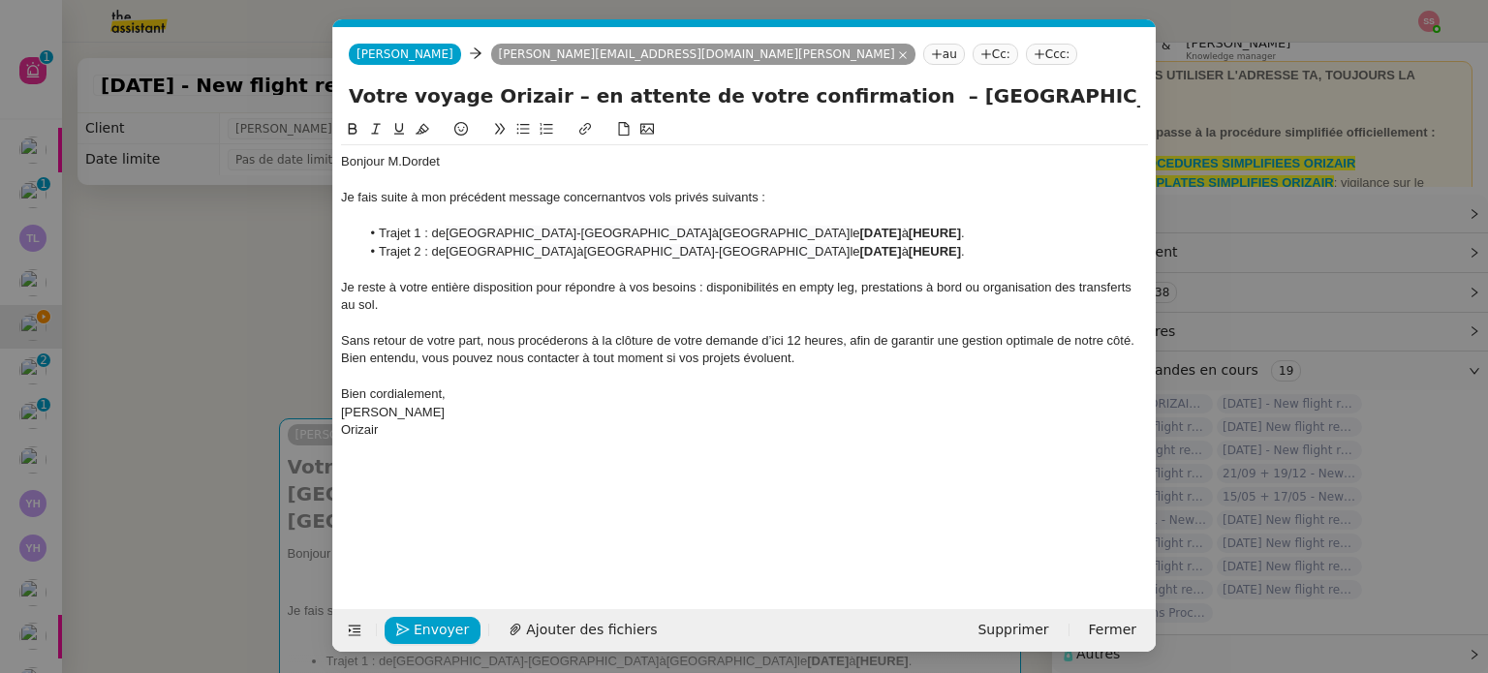
click at [279, 275] on nz-modal-container "relance fr Service ✈️Orizair - Relance client ( FR ) à utiliser pour orizair, p…" at bounding box center [744, 336] width 1488 height 673
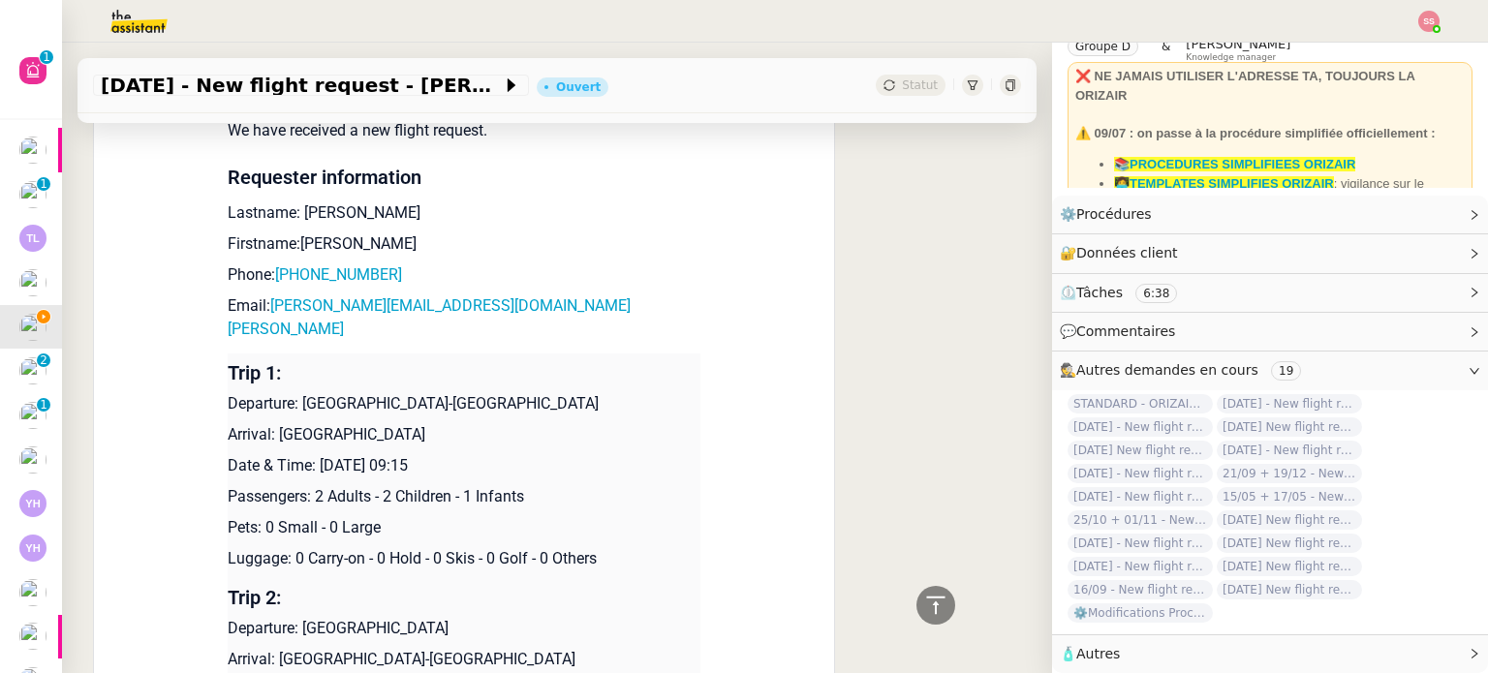
scroll to position [1840, 0]
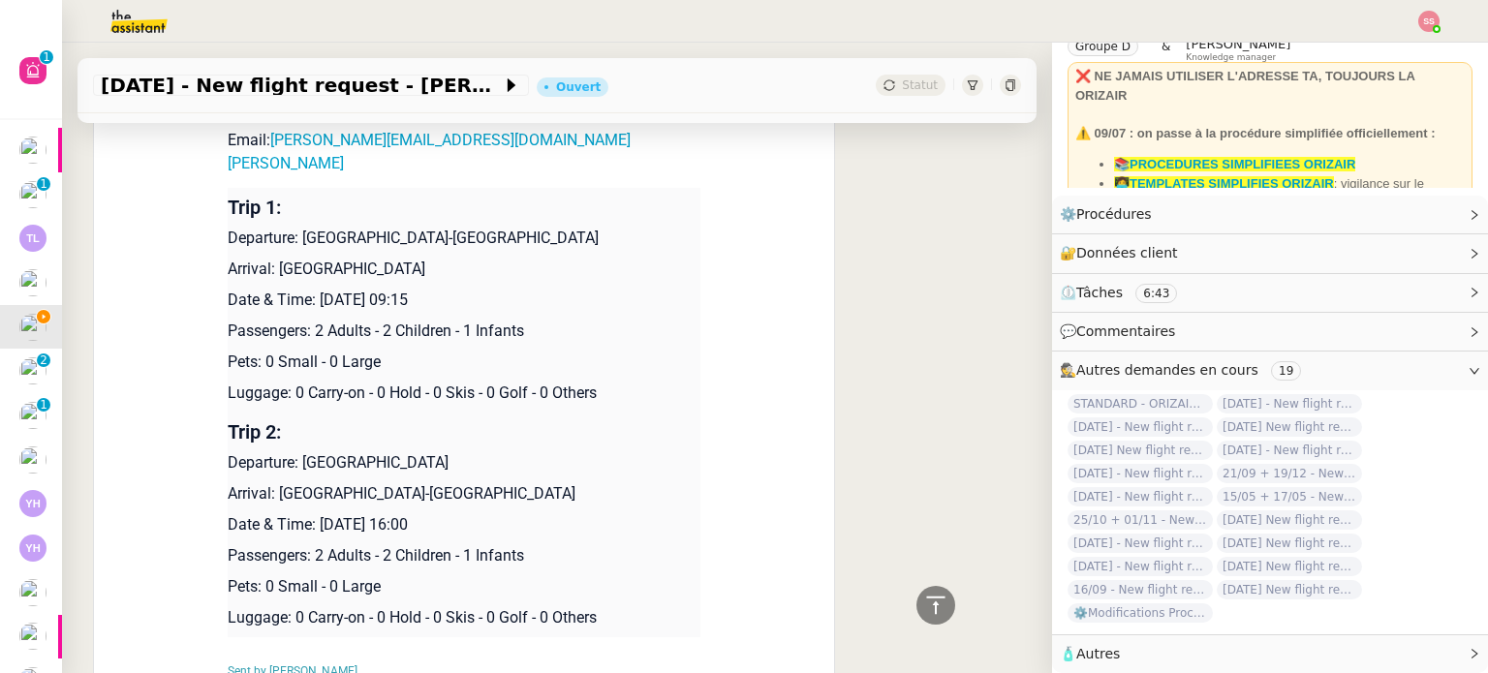
drag, startPoint x: 315, startPoint y: 244, endPoint x: 510, endPoint y: 239, distance: 195.7
click at [510, 289] on p "Date & Time: [DATE] 09:15" at bounding box center [464, 300] width 473 height 23
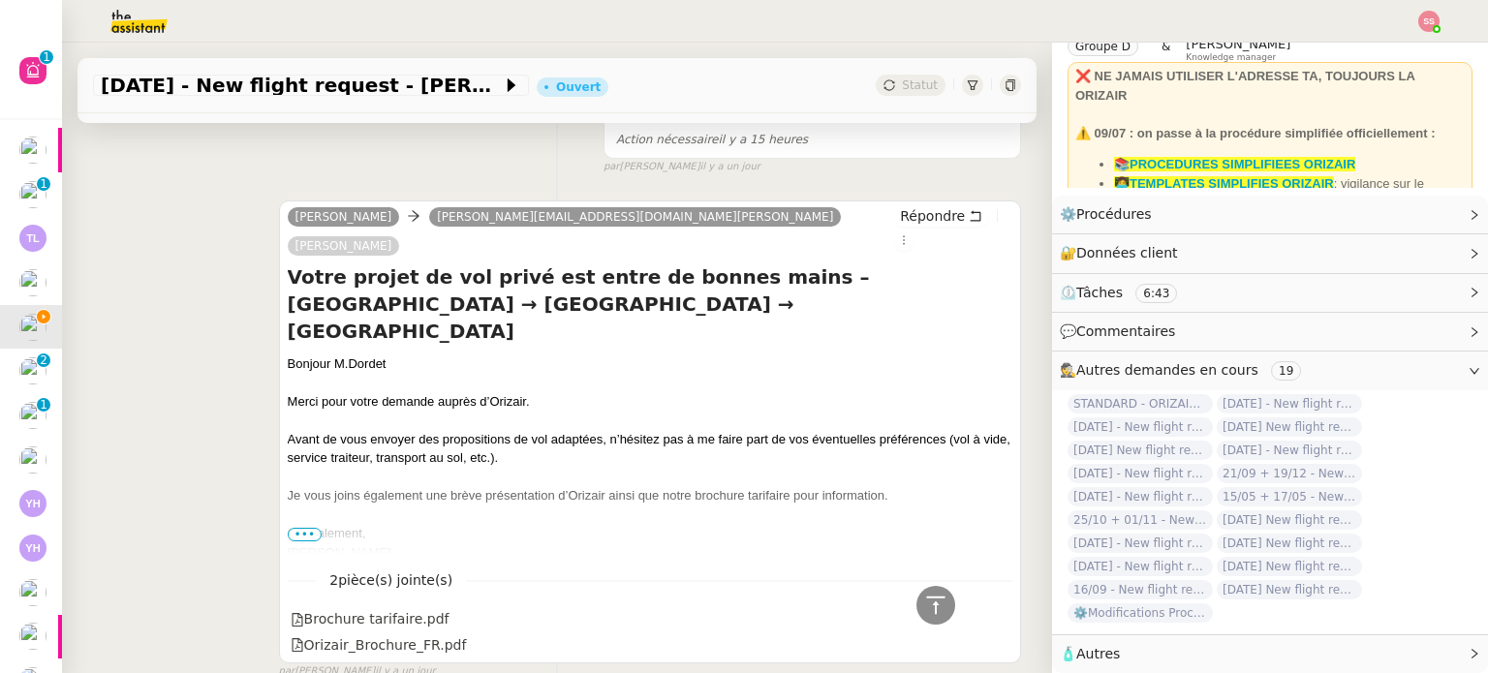
click at [645, 411] on div at bounding box center [650, 420] width 724 height 19
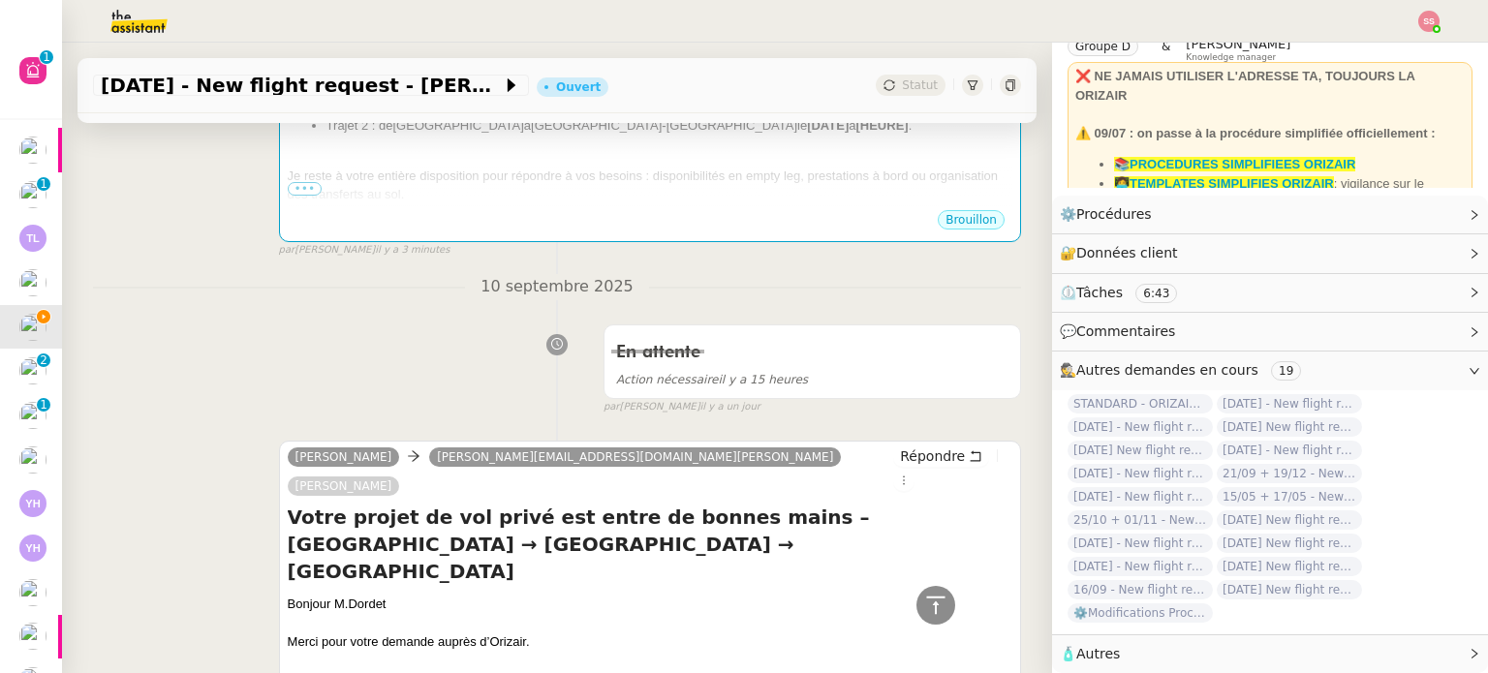
scroll to position [484, 0]
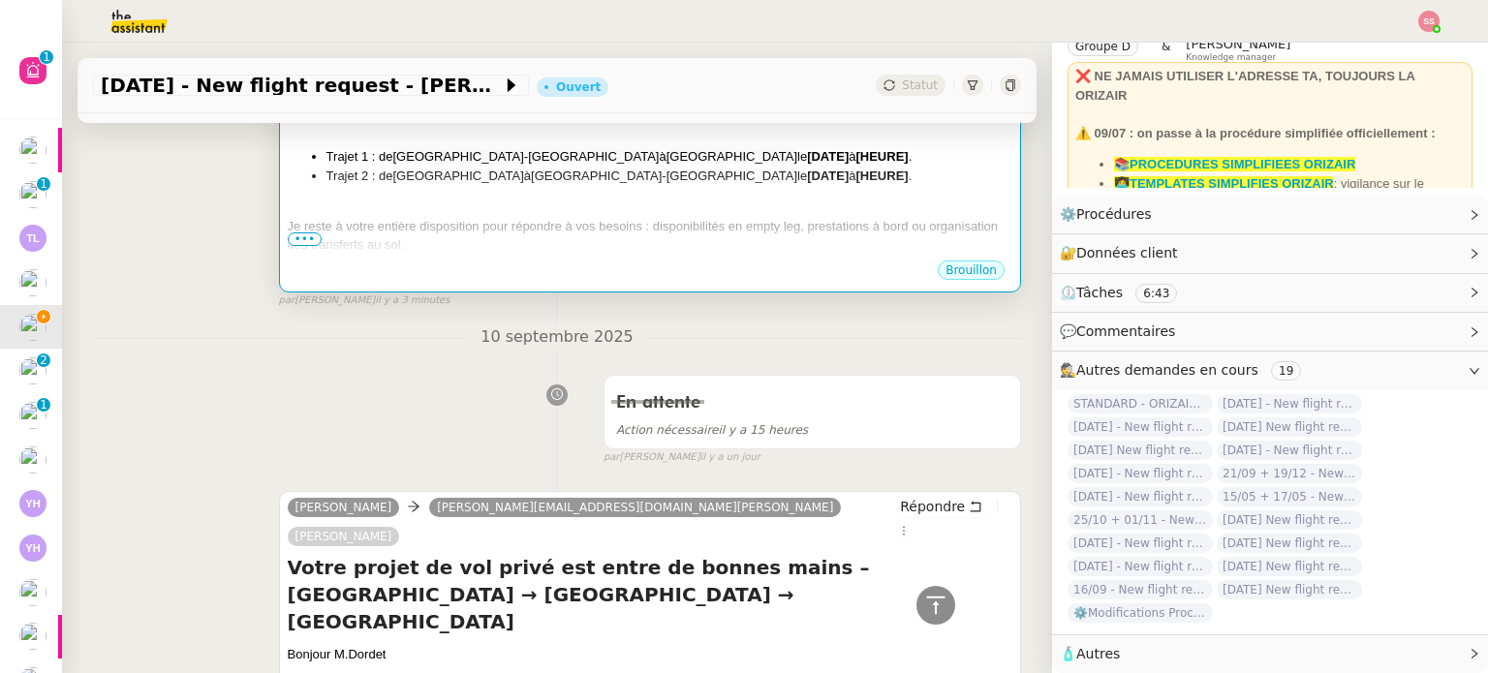
click at [670, 255] on div at bounding box center [650, 264] width 724 height 19
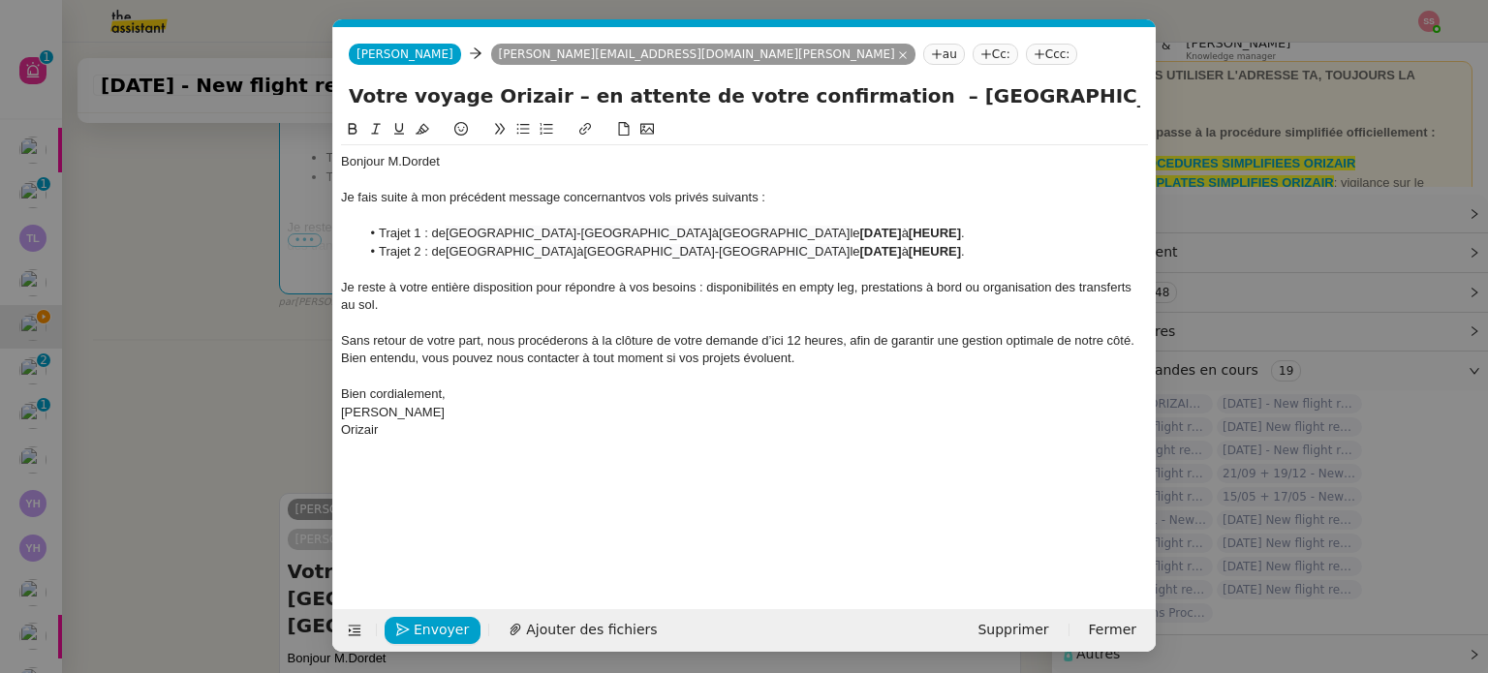
scroll to position [99, 0]
drag, startPoint x: 812, startPoint y: 231, endPoint x: 695, endPoint y: 233, distance: 116.3
click at [695, 233] on li "Trajet 1 : de [GEOGRAPHIC_DATA] à [GEOGRAPHIC_DATA] le [DATE] à [HEURE] ." at bounding box center [754, 233] width 788 height 17
click at [239, 425] on nz-modal-container "relance fr Service ✈️Orizair - Relance client ( FR ) à utiliser pour orizair, p…" at bounding box center [744, 336] width 1488 height 673
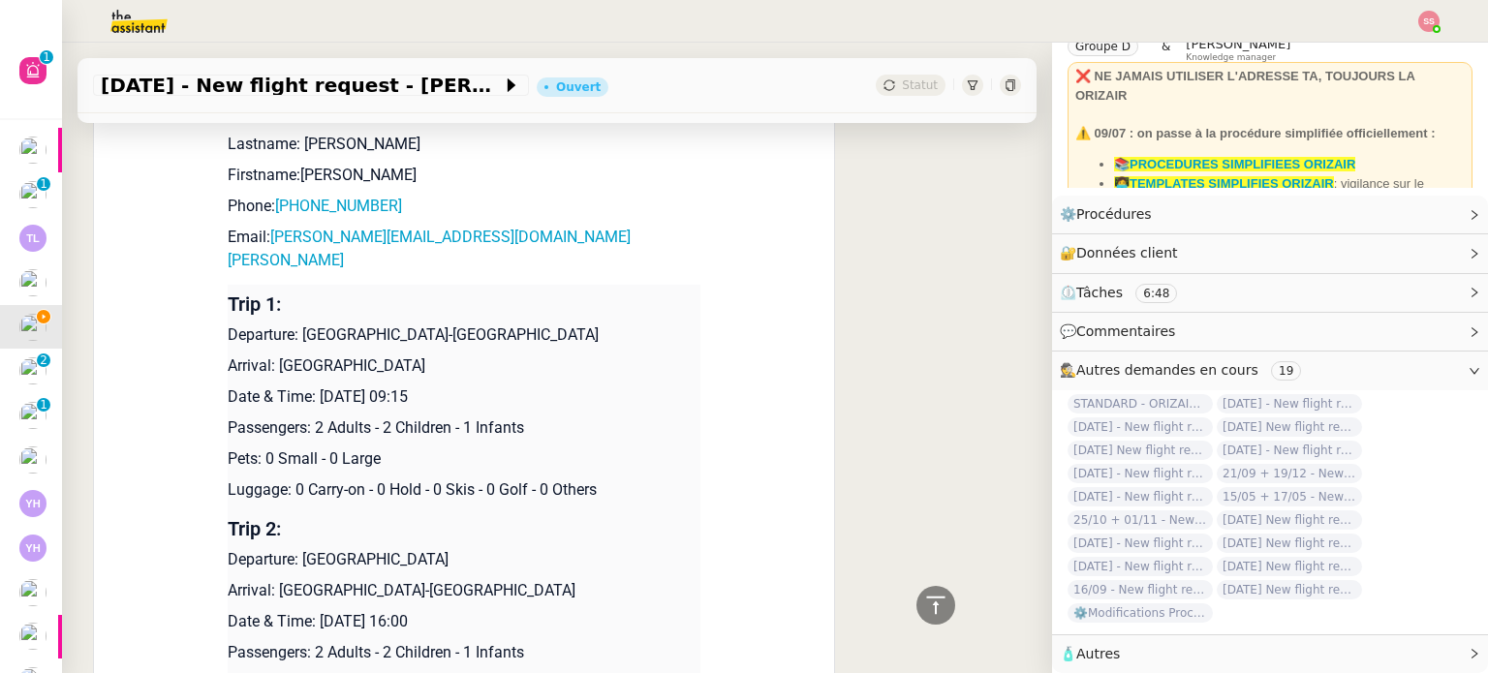
scroll to position [1960, 0]
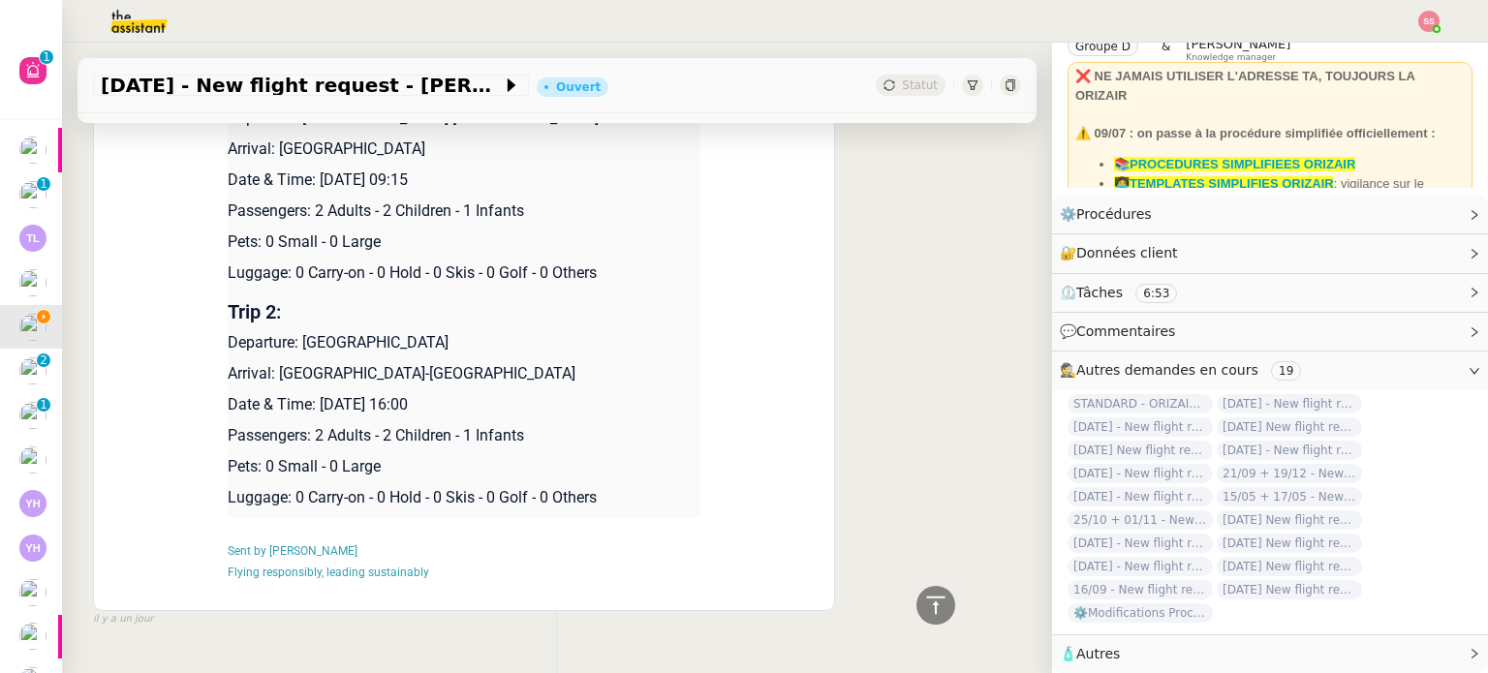
drag, startPoint x: 504, startPoint y: 343, endPoint x: 314, endPoint y: 355, distance: 190.2
click at [314, 393] on p "Date & Time: [DATE] 16:00" at bounding box center [464, 404] width 473 height 23
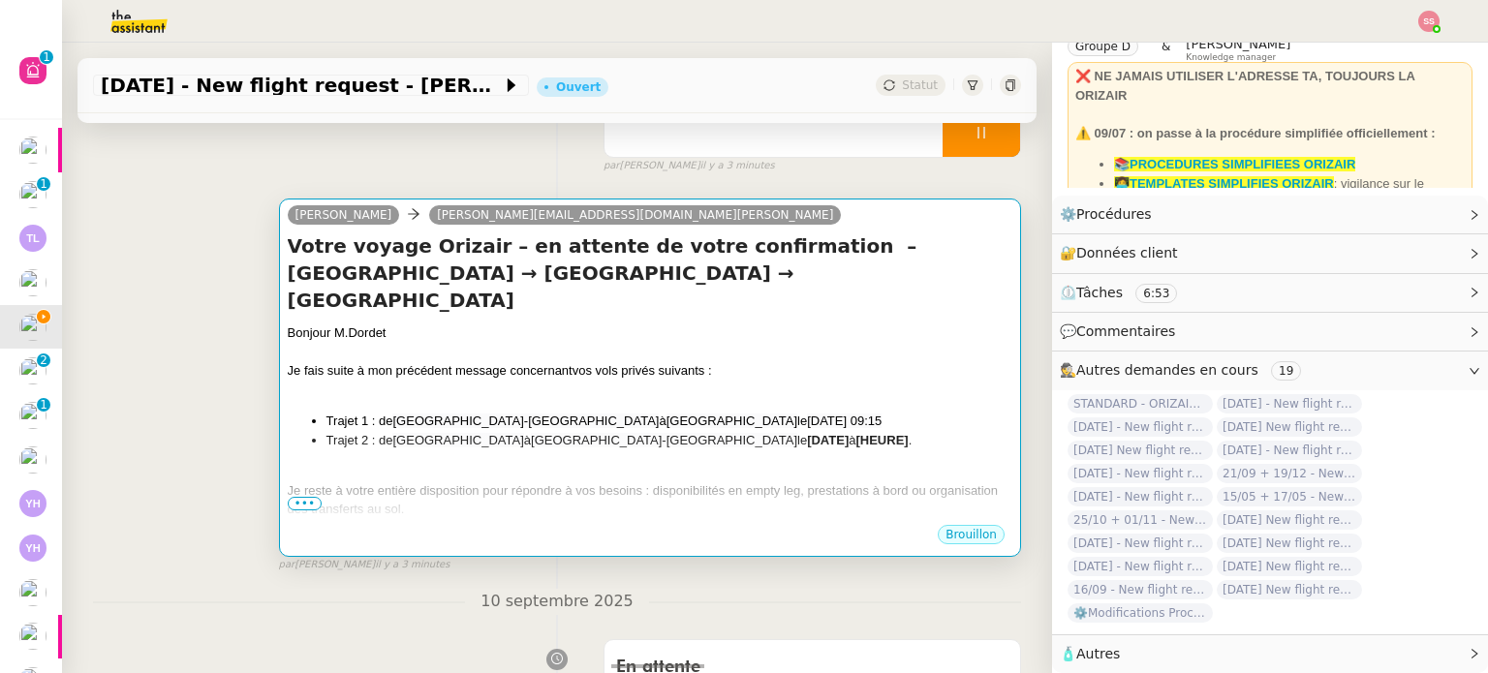
scroll to position [217, 0]
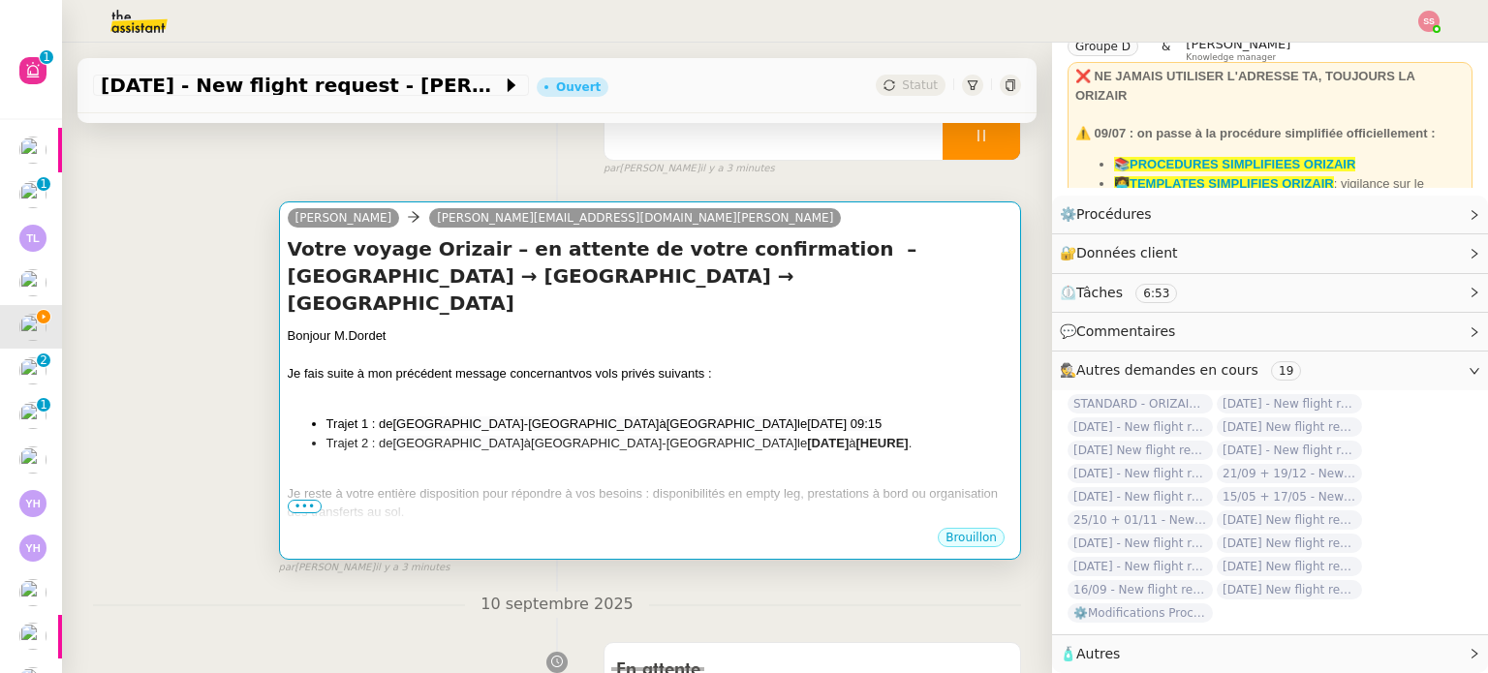
click at [704, 387] on div "Bonjour M.Dordet Je fais suite à mon précédent message concernant vos vols priv…" at bounding box center [650, 489] width 724 height 327
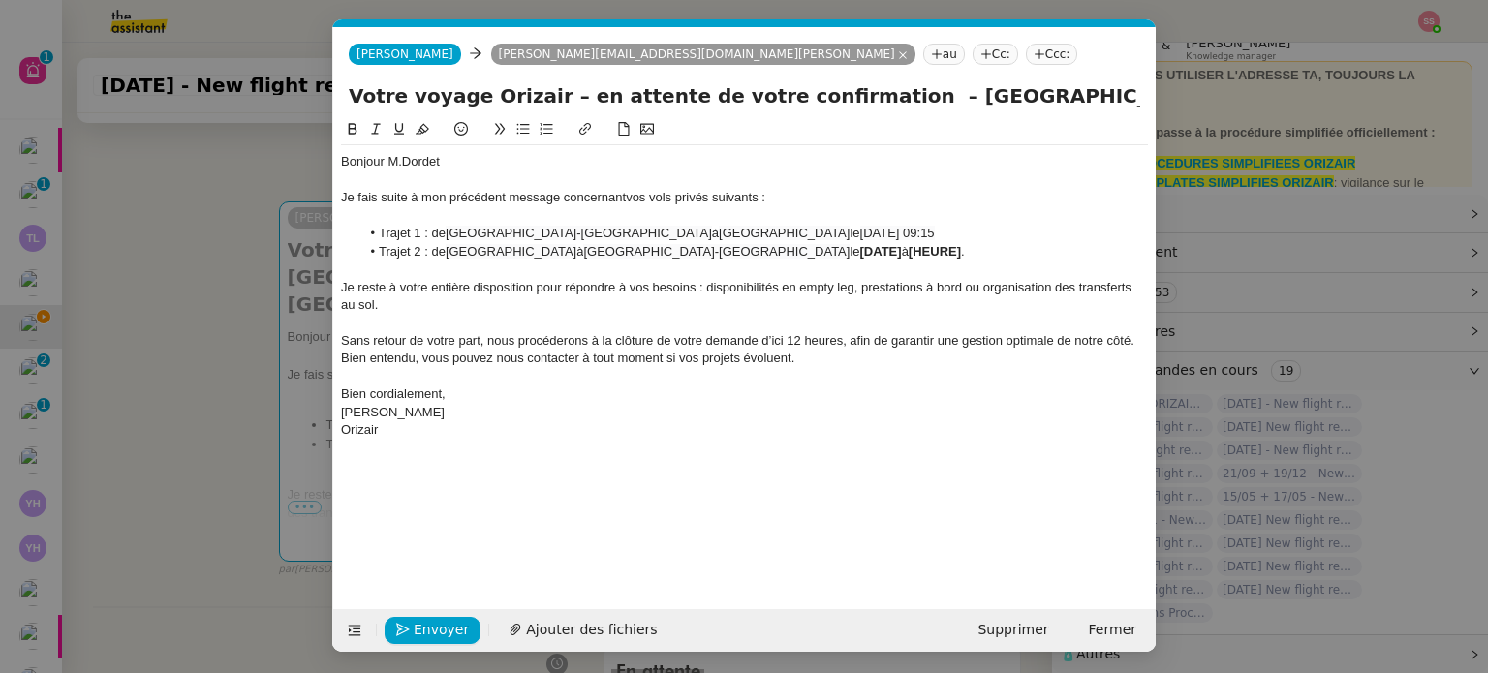
scroll to position [0, 96]
drag, startPoint x: 825, startPoint y: 253, endPoint x: 697, endPoint y: 255, distance: 127.9
click at [697, 255] on li "Trajet 2 : de [GEOGRAPHIC_DATA] à [GEOGRAPHIC_DATA] le [DATE] à [HEURE] ." at bounding box center [754, 251] width 788 height 17
click at [860, 231] on span "[DATE] 09:15" at bounding box center [897, 233] width 75 height 15
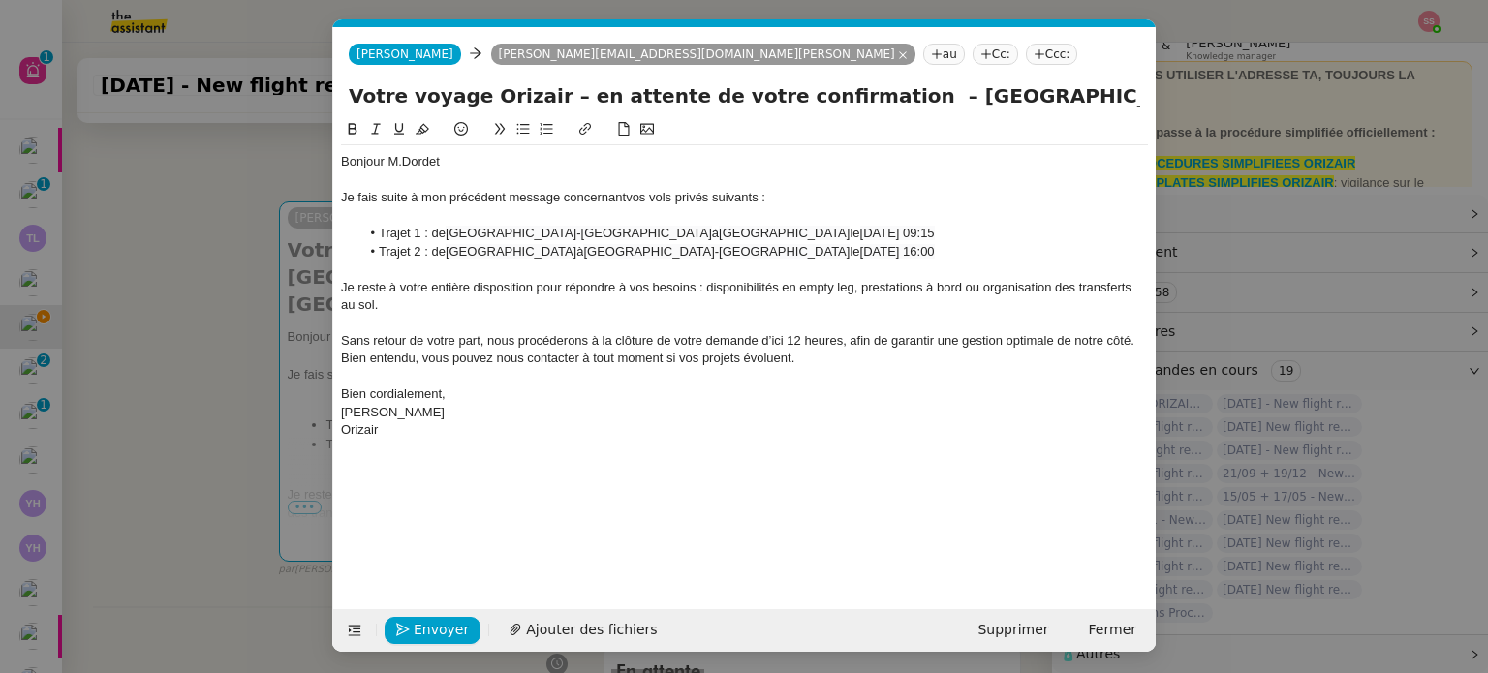
click at [860, 231] on span "[DATE] 09:15" at bounding box center [897, 233] width 75 height 15
click at [0, 0] on lt-span "Novemb re" at bounding box center [0, 0] width 0 height 0
click at [860, 247] on span "[DATE] 16:00" at bounding box center [897, 251] width 75 height 15
click at [860, 255] on span "[DATE] 16:00" at bounding box center [897, 251] width 75 height 15
click at [0, 0] on lt-span "Novemb re" at bounding box center [0, 0] width 0 height 0
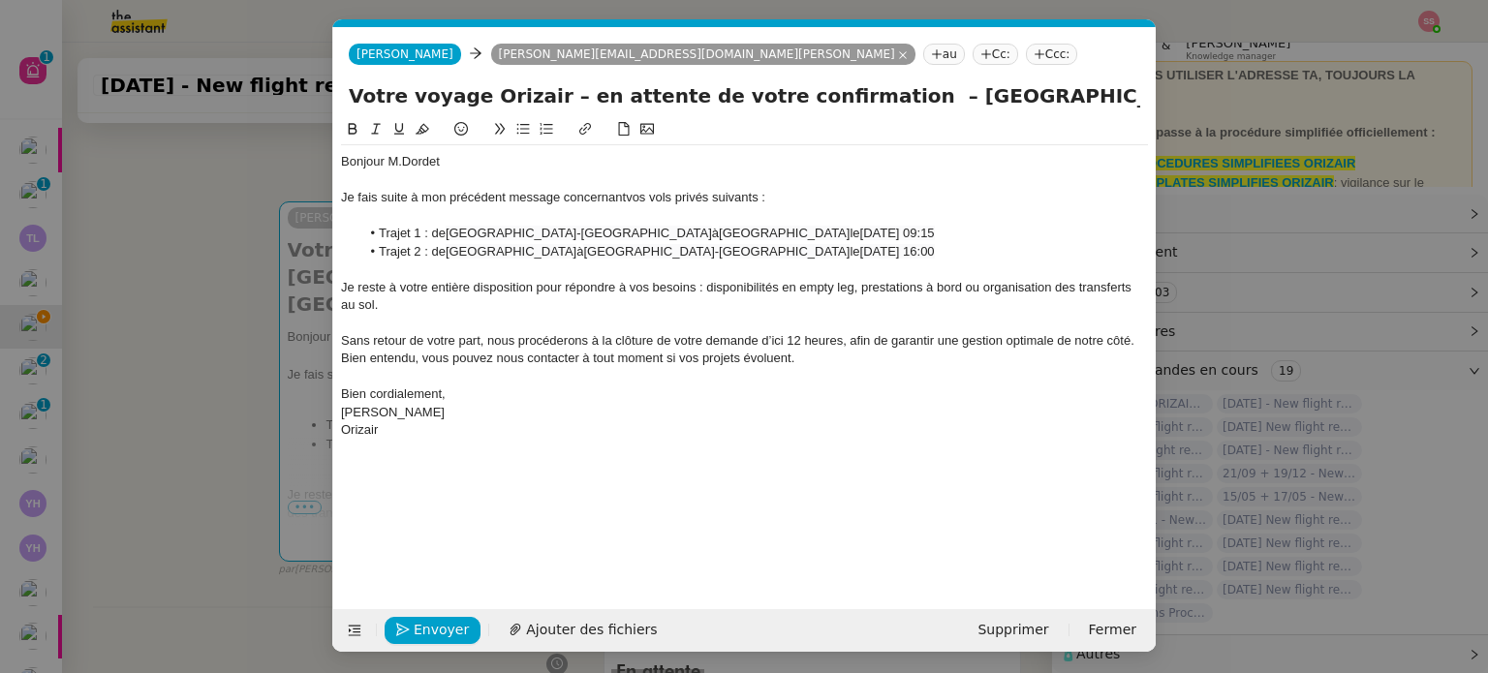
click at [877, 229] on li "Trajet 1 : de [GEOGRAPHIC_DATA]-[GEOGRAPHIC_DATA] à [GEOGRAPHIC_DATA] le [DATE]…" at bounding box center [754, 233] width 788 height 17
click at [860, 248] on span "[DATE] 16:00" at bounding box center [897, 251] width 75 height 15
click at [860, 232] on span "[DATE] 09:15" at bounding box center [897, 233] width 75 height 15
click at [897, 255] on li "Trajet 2 : de [GEOGRAPHIC_DATA] à [GEOGRAPHIC_DATA]-[GEOGRAPHIC_DATA] le [DATE]…" at bounding box center [754, 251] width 788 height 17
click at [433, 623] on span "Envoyer" at bounding box center [441, 630] width 55 height 22
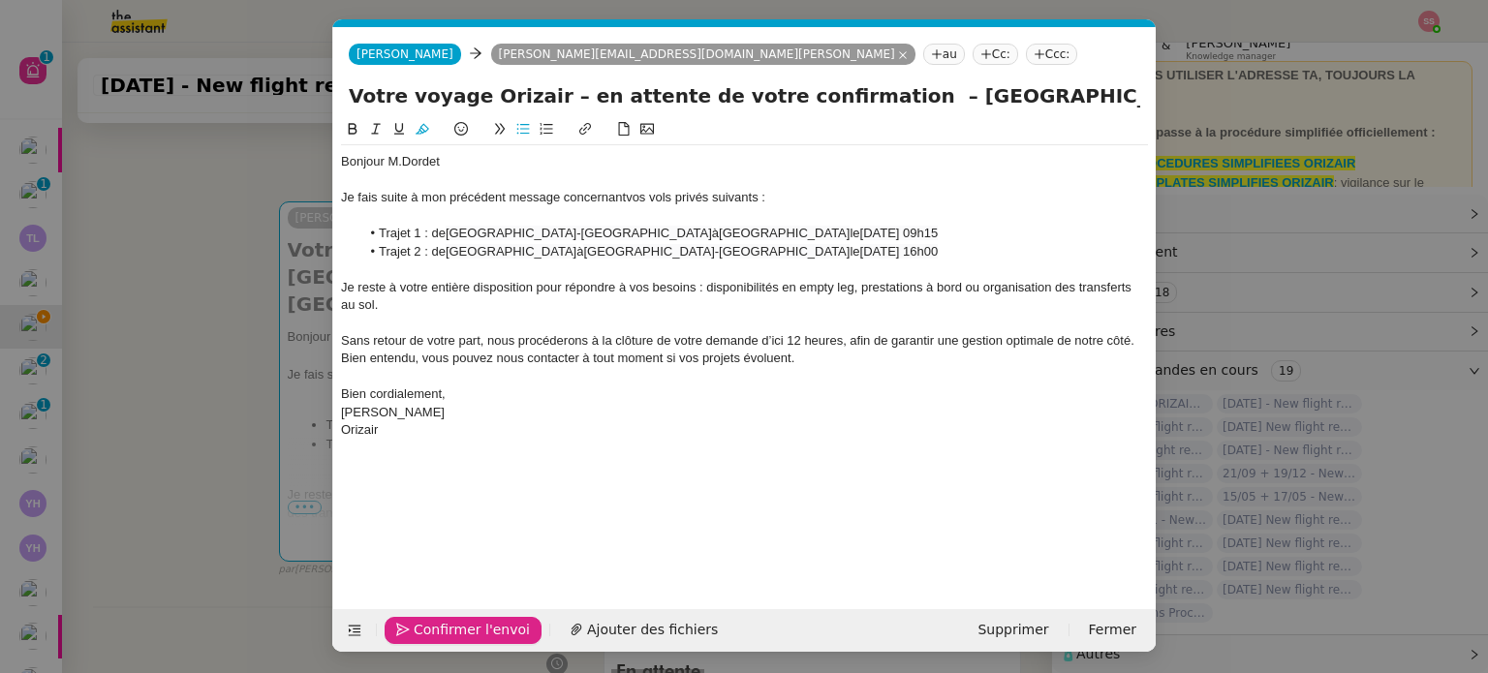
click at [433, 623] on span "Confirmer l'envoi" at bounding box center [472, 630] width 116 height 22
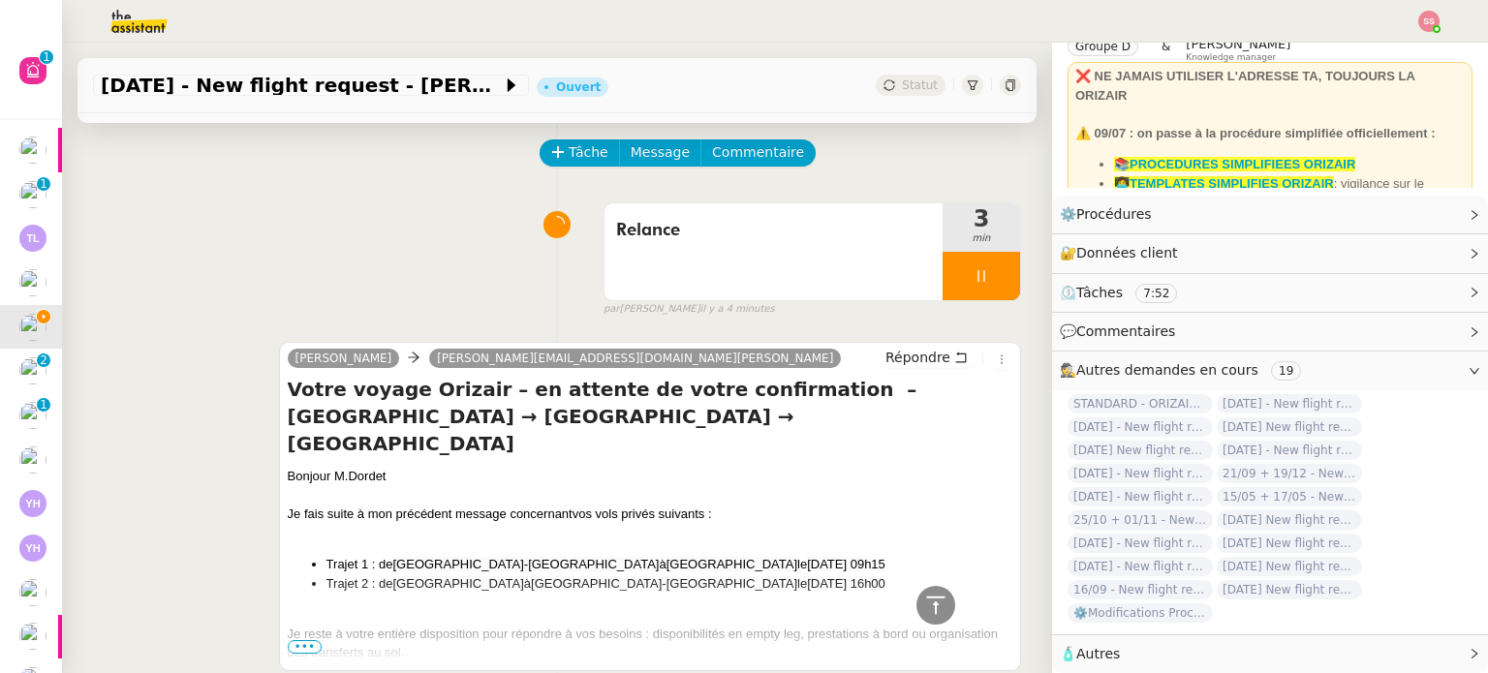
scroll to position [23, 0]
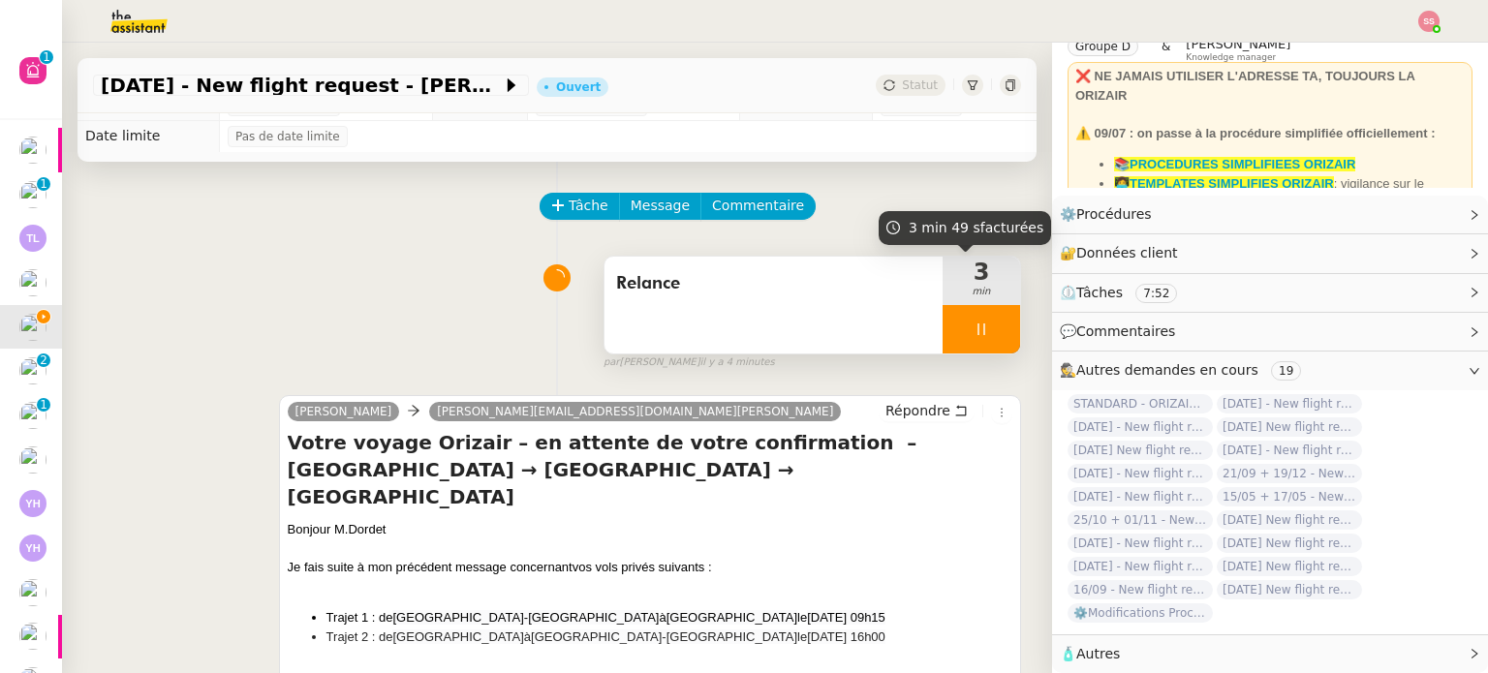
click at [981, 332] on div at bounding box center [980, 329] width 77 height 48
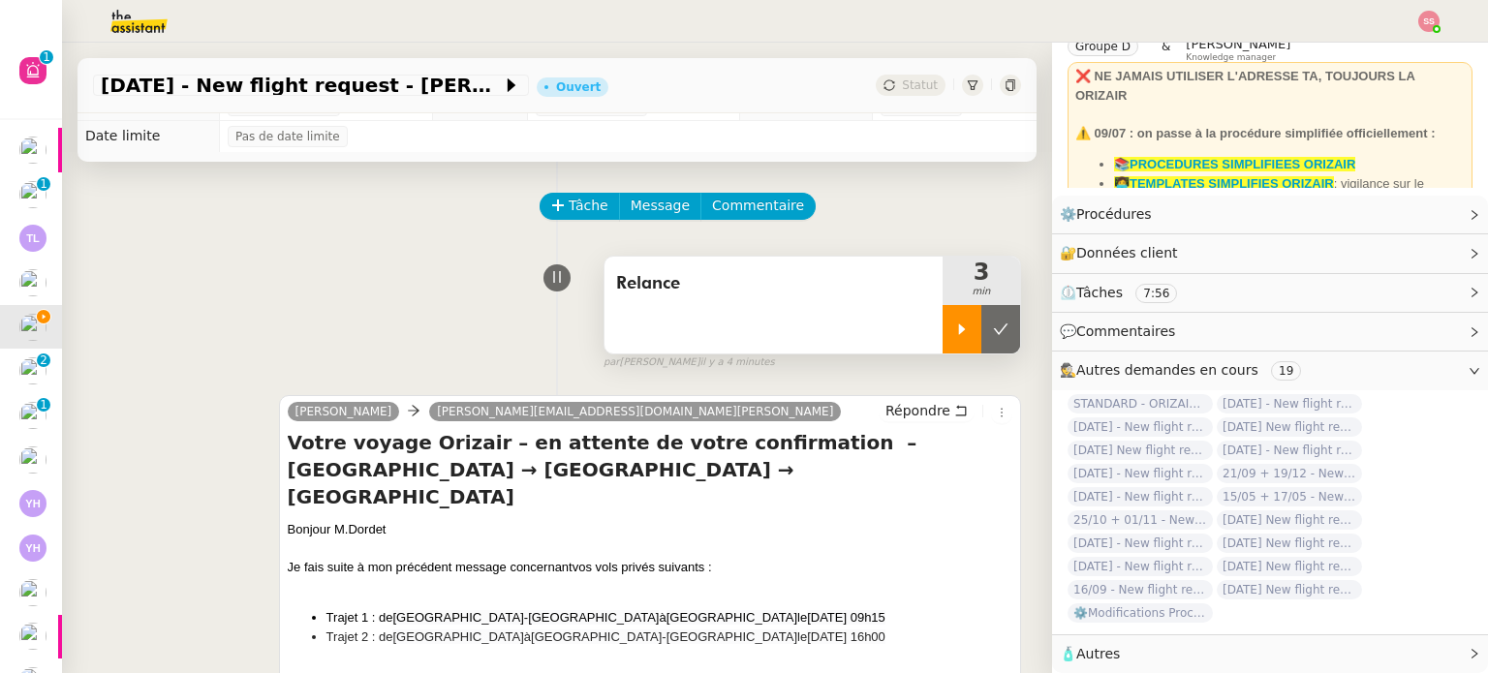
click at [993, 332] on icon at bounding box center [1000, 329] width 15 height 15
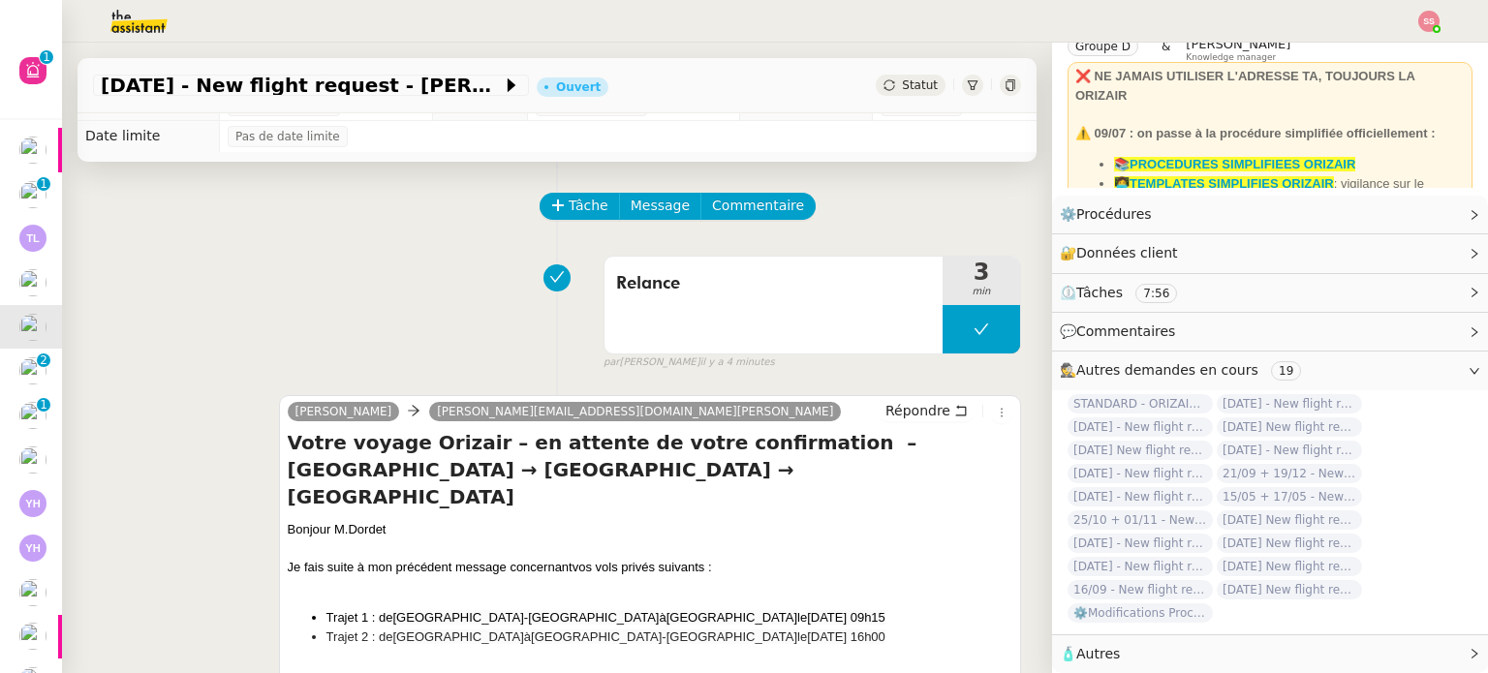
click at [902, 78] on span "Statut" at bounding box center [920, 85] width 36 height 14
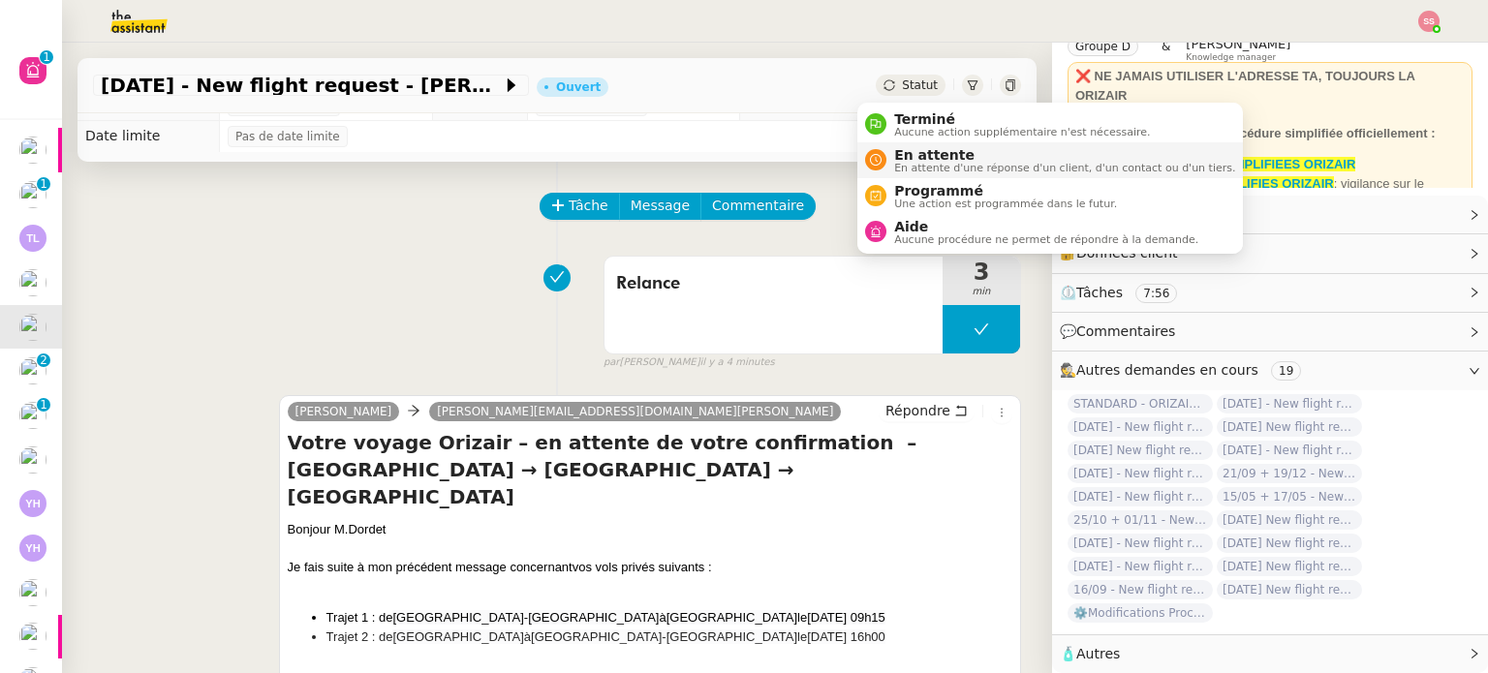
click at [914, 150] on span "En attente" at bounding box center [1064, 154] width 341 height 15
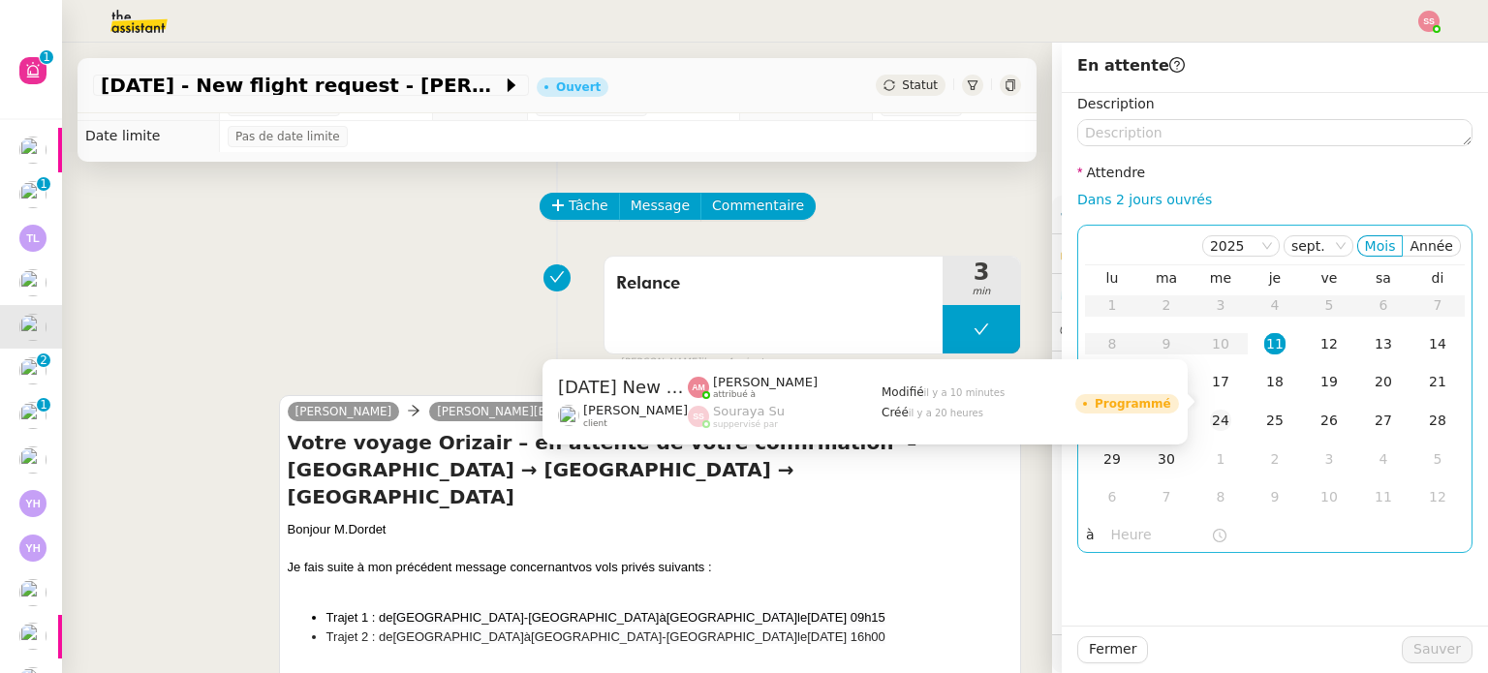
scroll to position [96, 0]
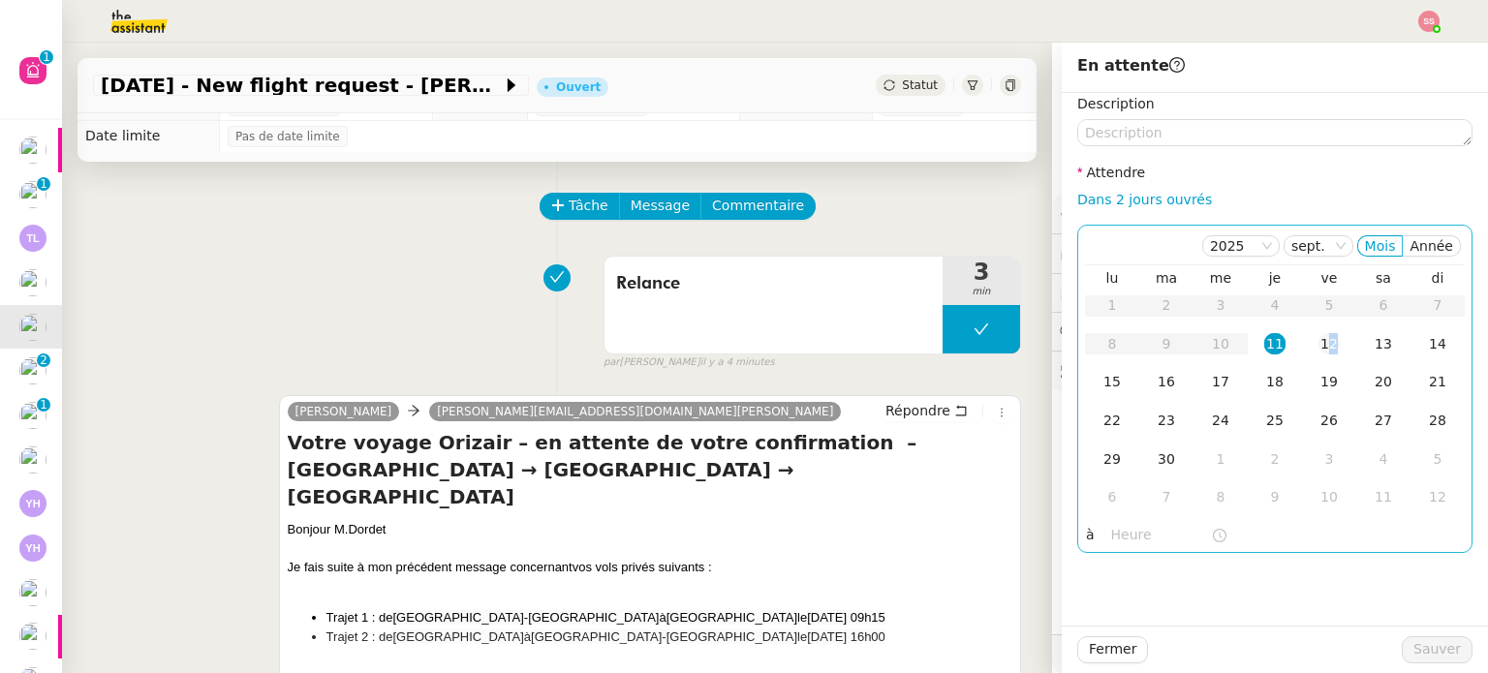
click at [1318, 349] on div "12" at bounding box center [1328, 343] width 21 height 21
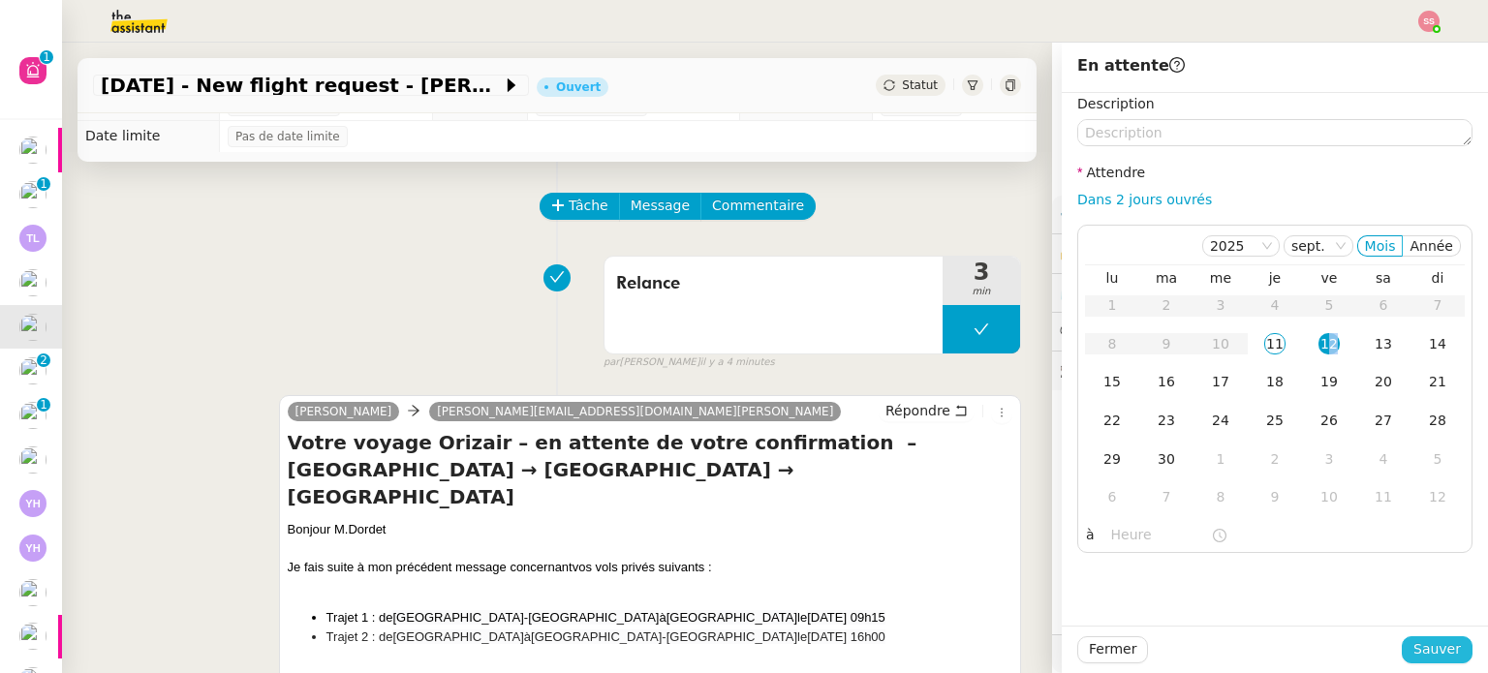
click at [1446, 650] on button "Sauver" at bounding box center [1436, 649] width 71 height 27
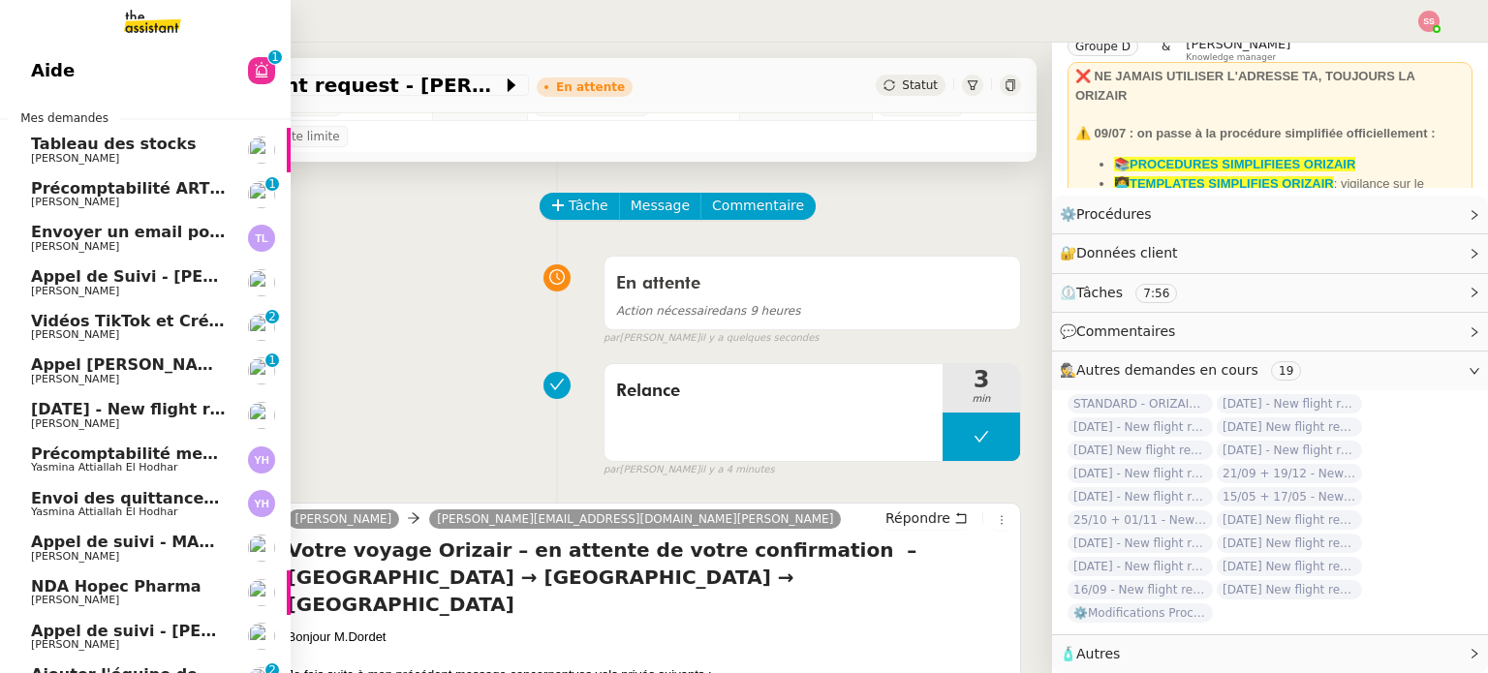
scroll to position [96, 0]
click at [149, 332] on span "[PERSON_NAME]" at bounding box center [129, 335] width 196 height 12
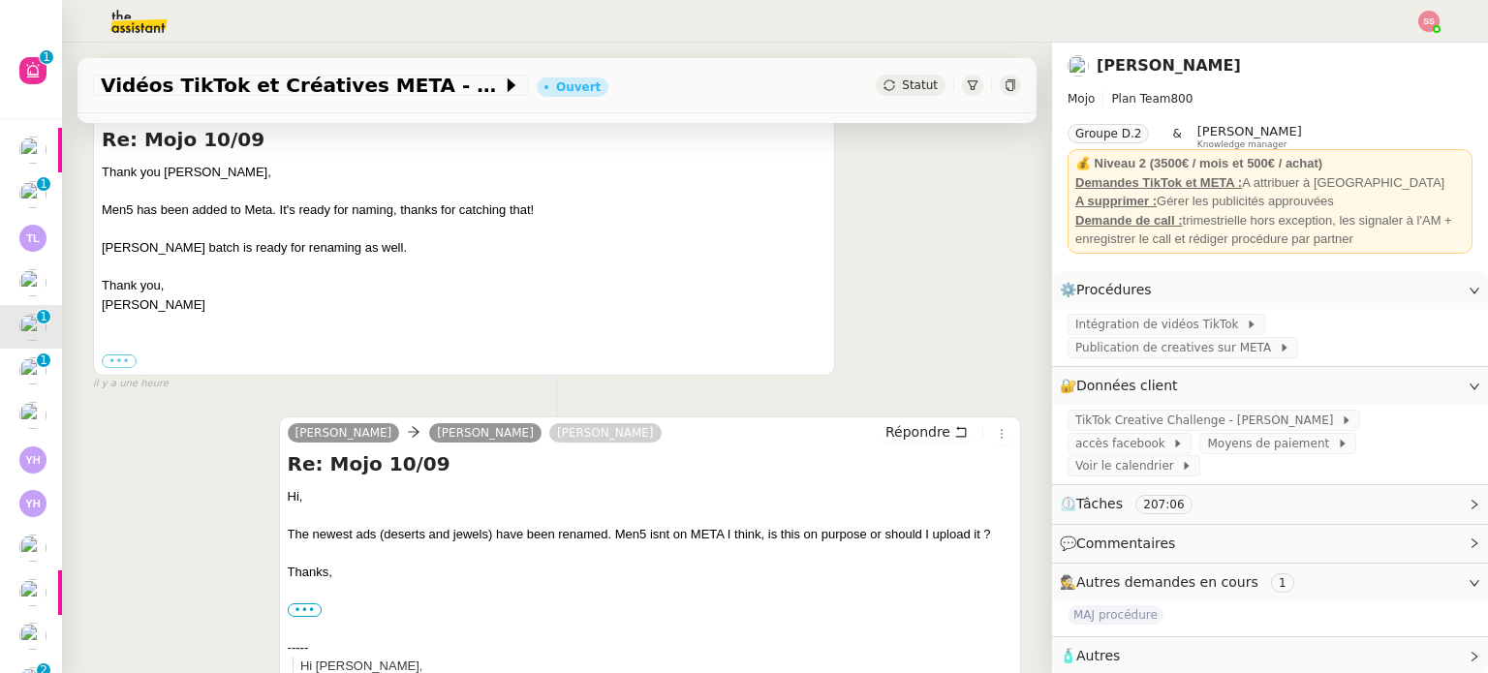
scroll to position [314, 0]
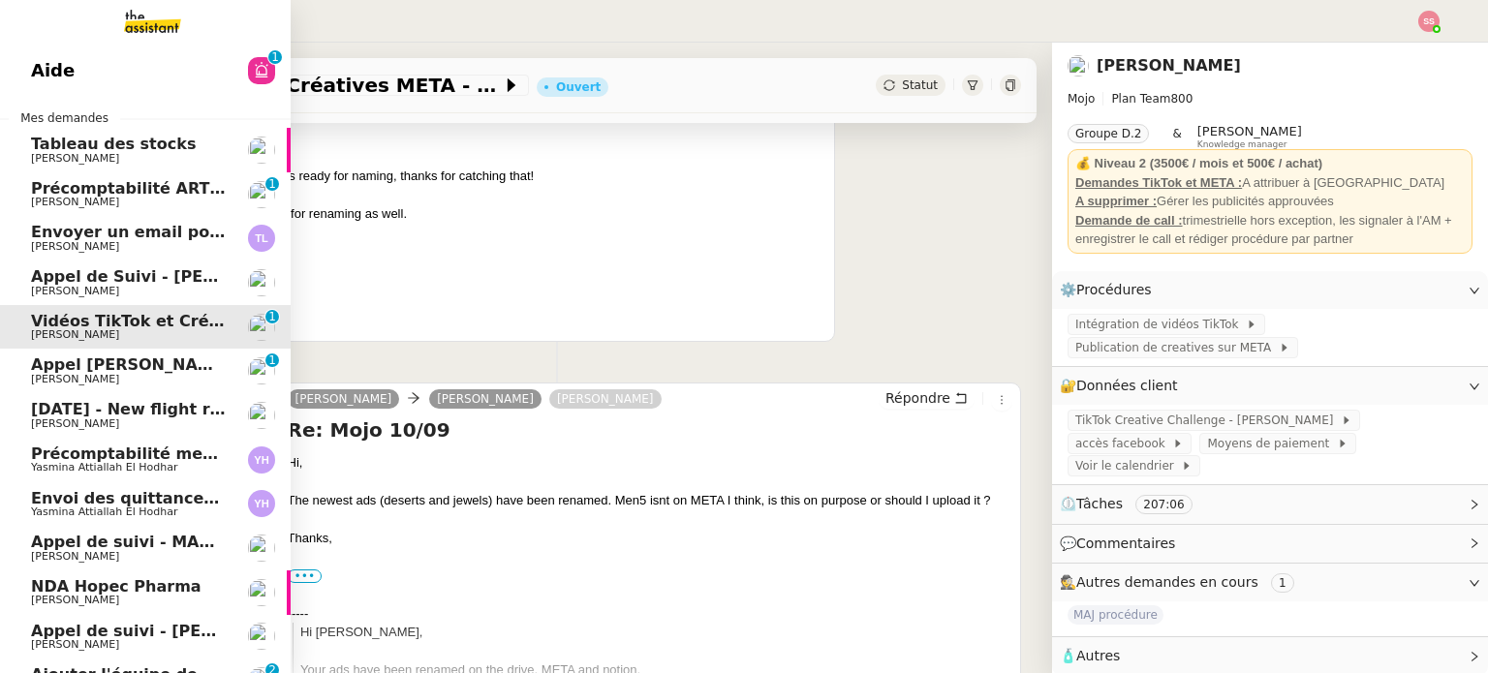
click at [96, 409] on span "[DATE] - New flight request - [PERSON_NAME]" at bounding box center [231, 409] width 400 height 18
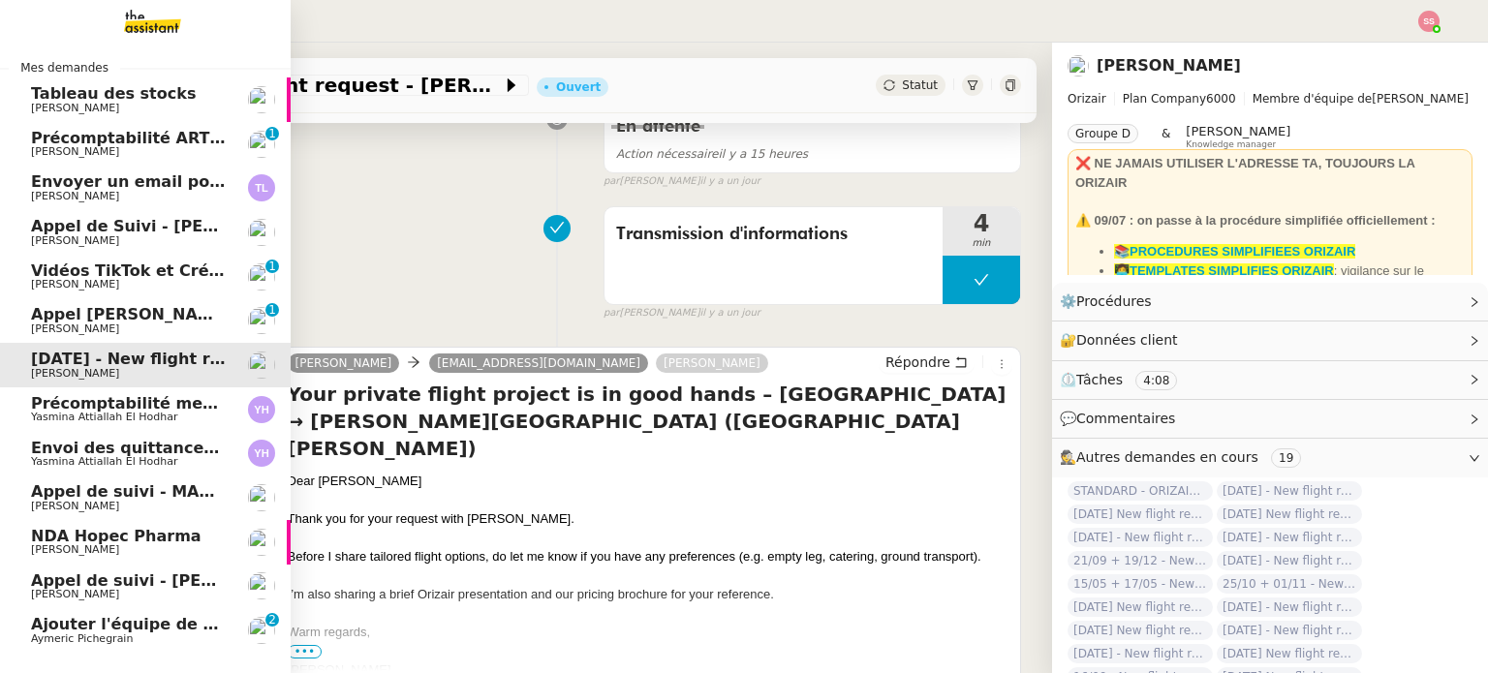
scroll to position [153, 0]
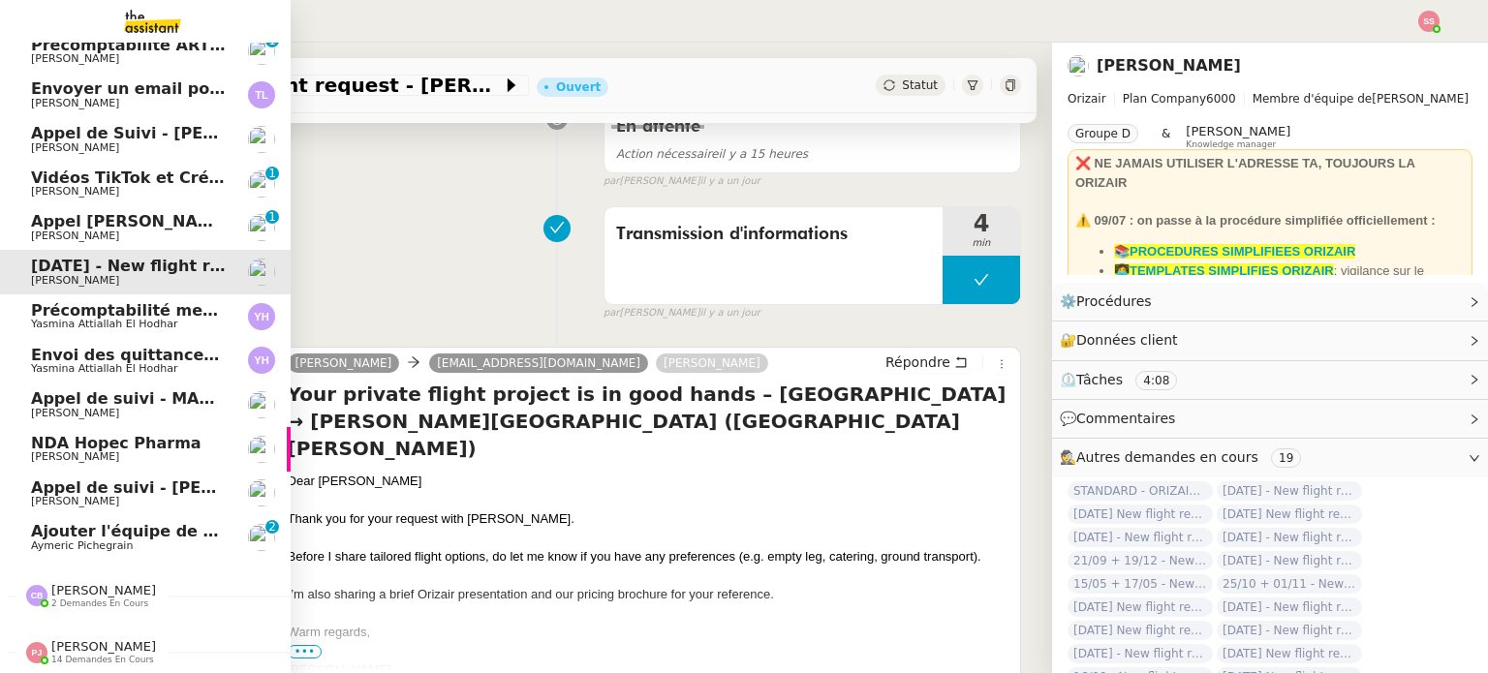
click at [136, 522] on span "Ajouter l'équipe de contenu à Pipedrive" at bounding box center [204, 531] width 347 height 18
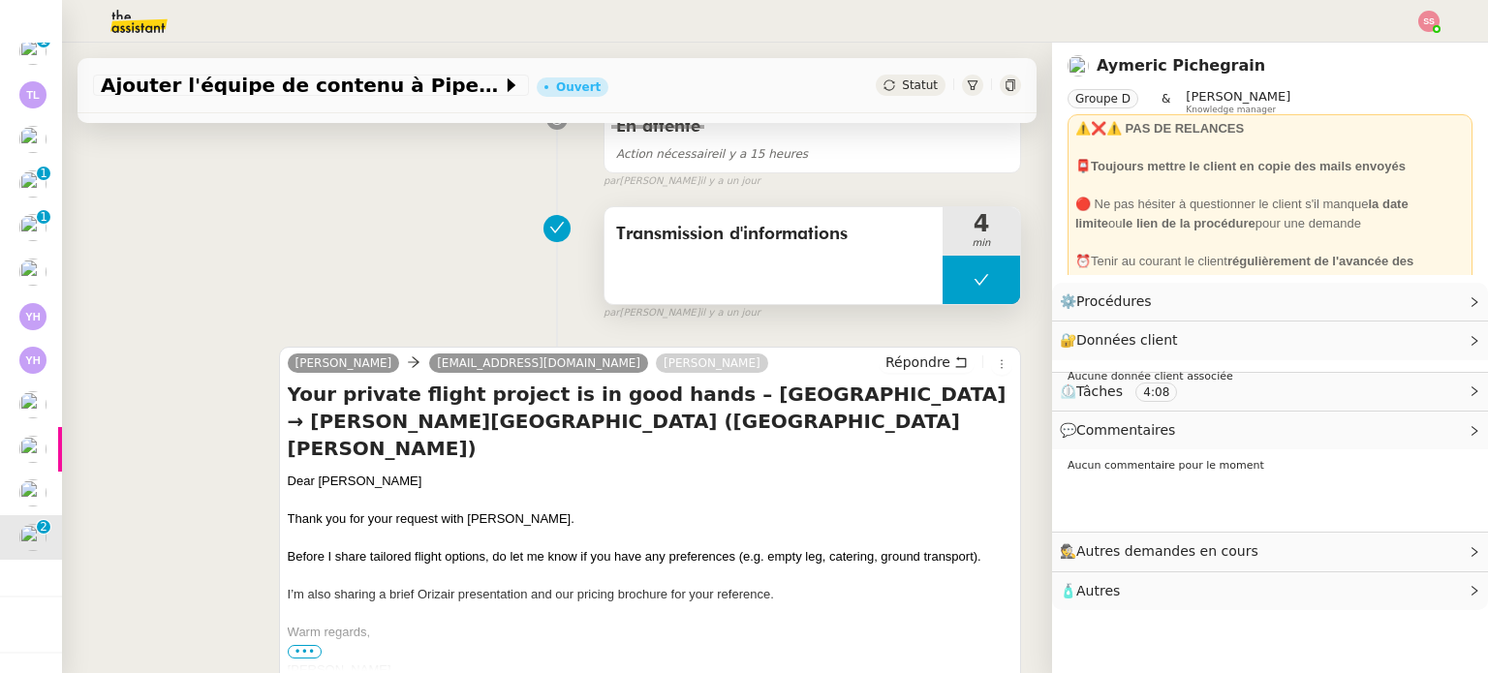
scroll to position [260, 0]
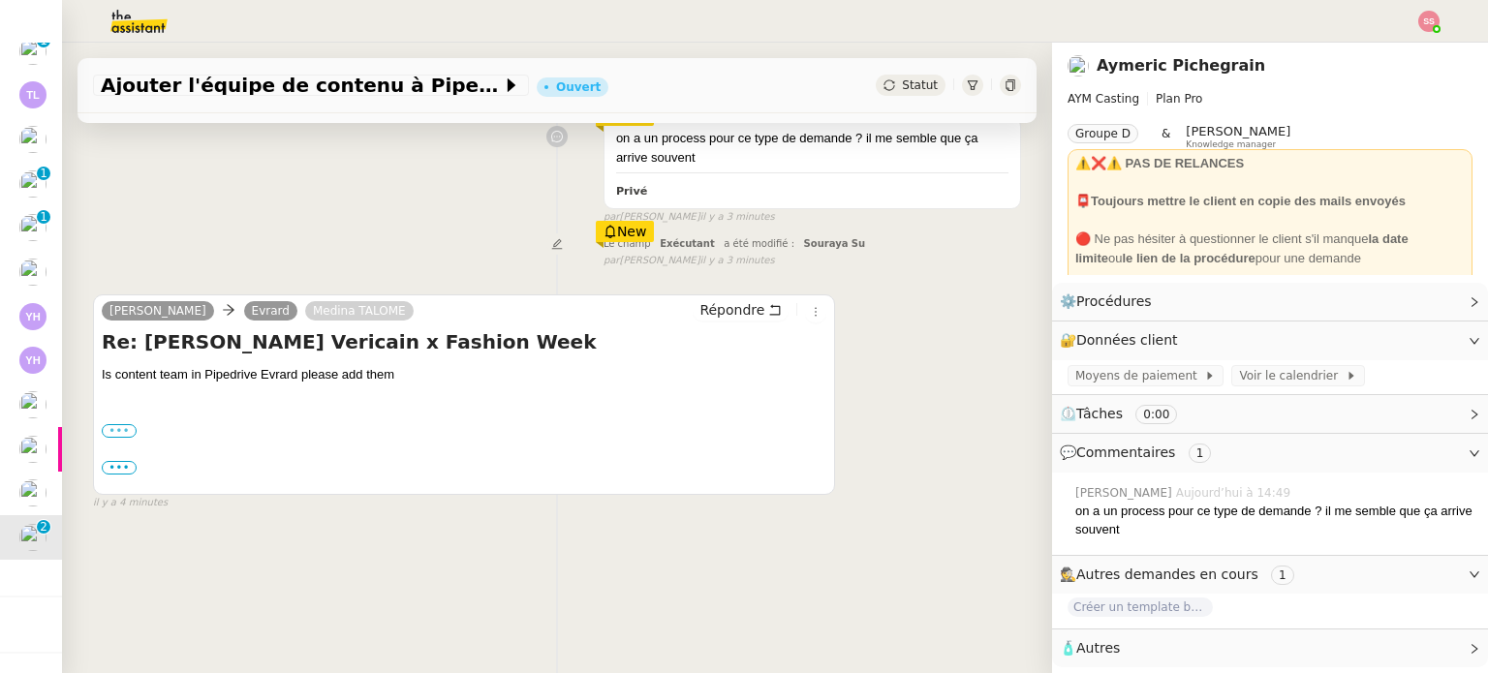
click at [129, 424] on label "•••" at bounding box center [119, 431] width 35 height 14
click at [0, 0] on input "•••" at bounding box center [0, 0] width 0 height 0
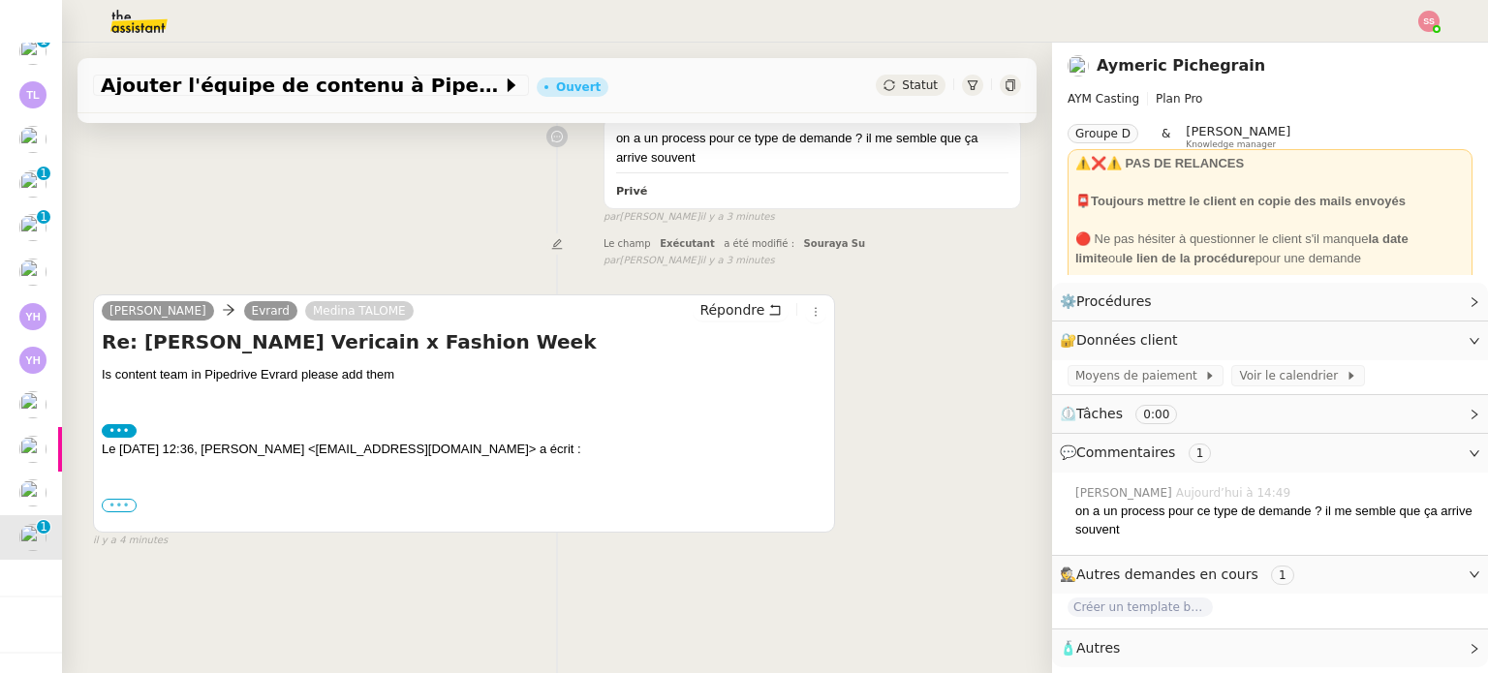
click at [122, 499] on label "•••" at bounding box center [119, 506] width 35 height 14
click at [0, 0] on input "•••" at bounding box center [0, 0] width 0 height 0
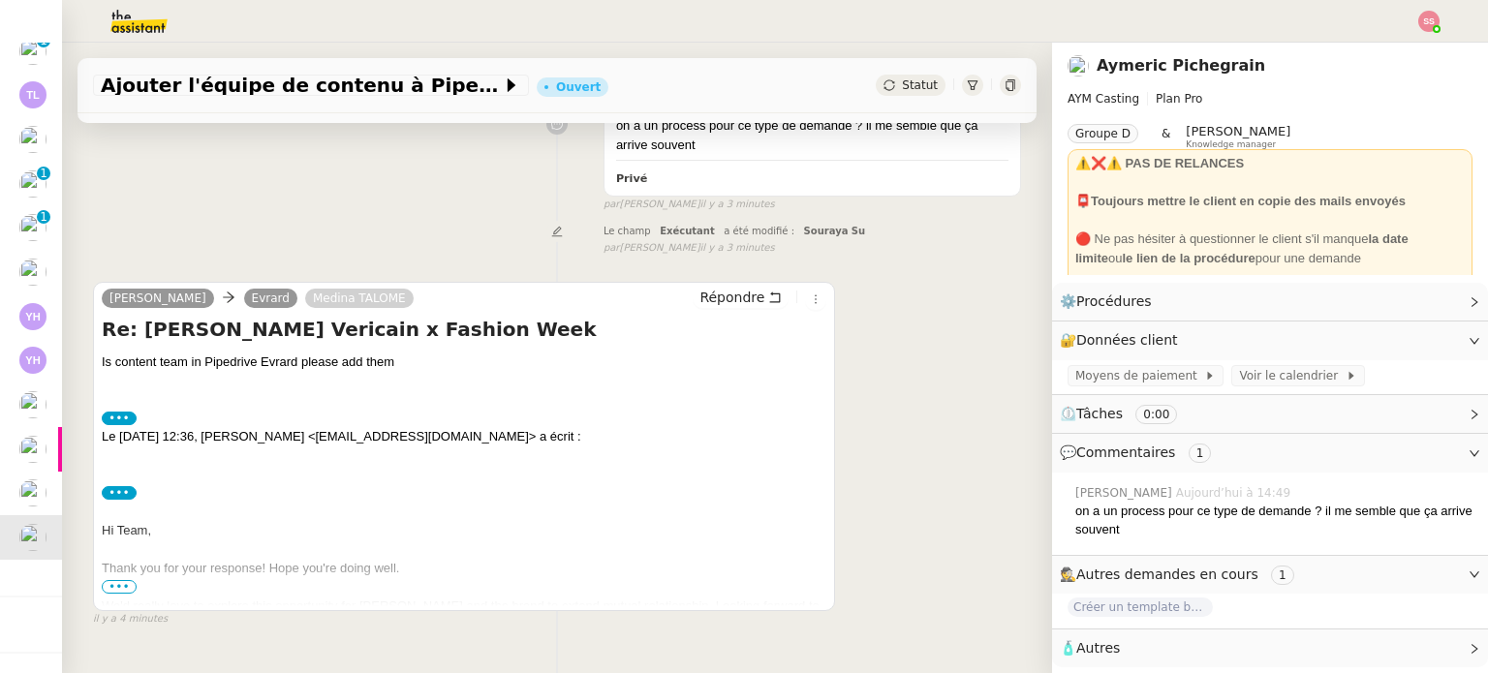
scroll to position [314, 0]
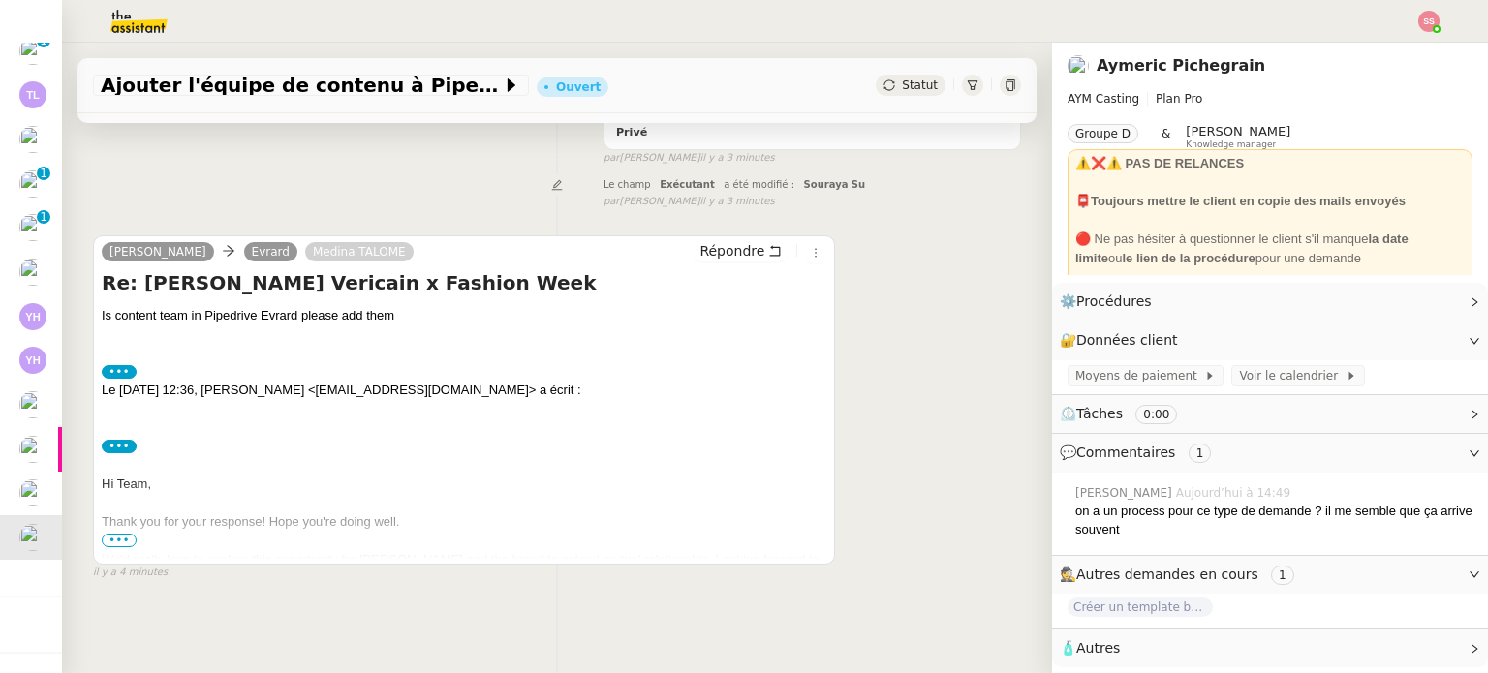
click at [125, 534] on span "•••" at bounding box center [119, 541] width 35 height 14
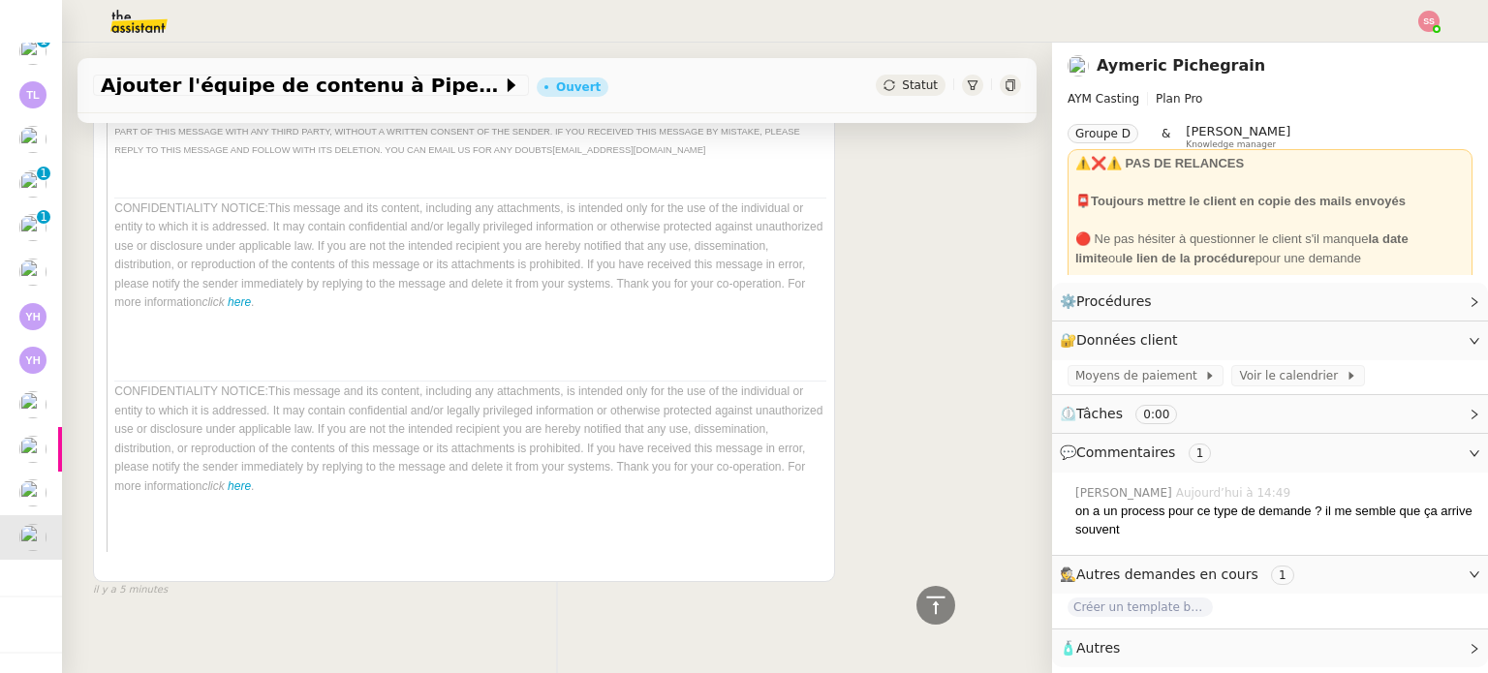
scroll to position [1948, 0]
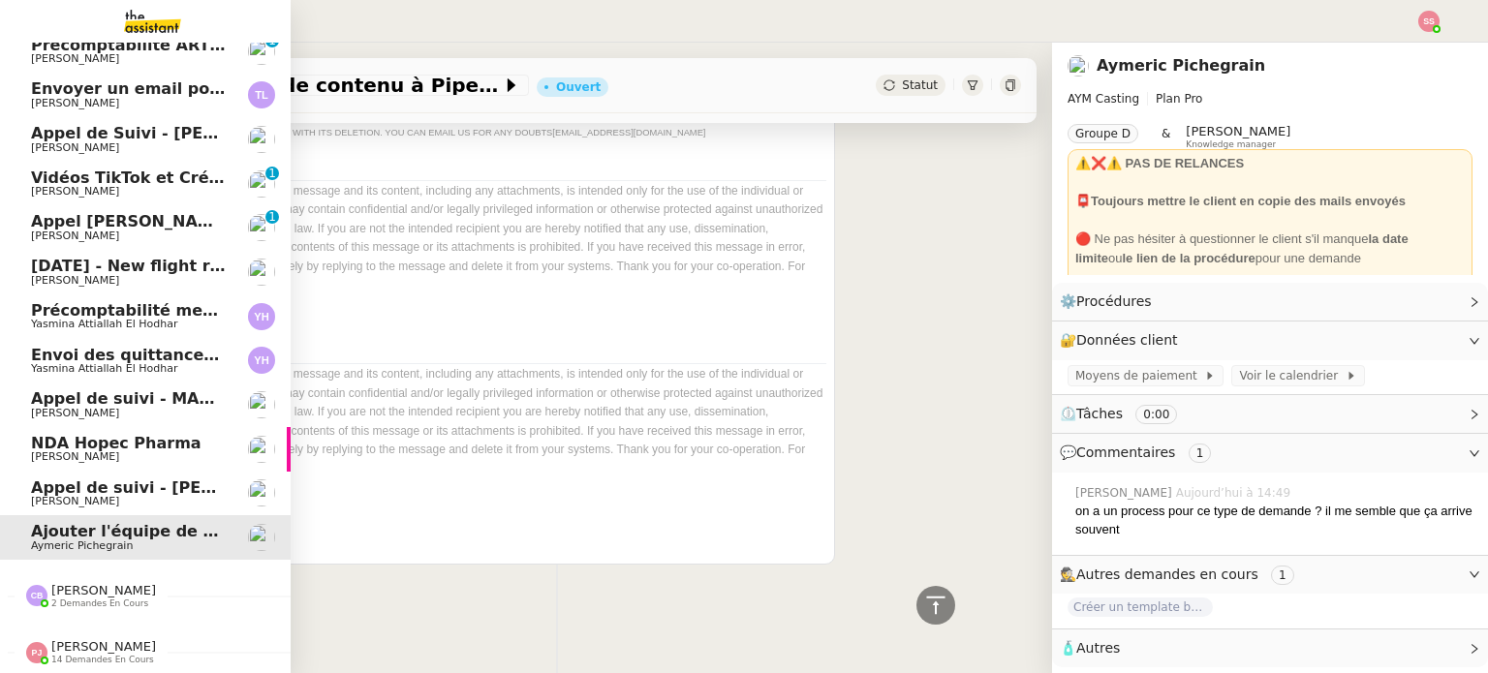
click at [96, 496] on span "[PERSON_NAME]" at bounding box center [129, 502] width 196 height 12
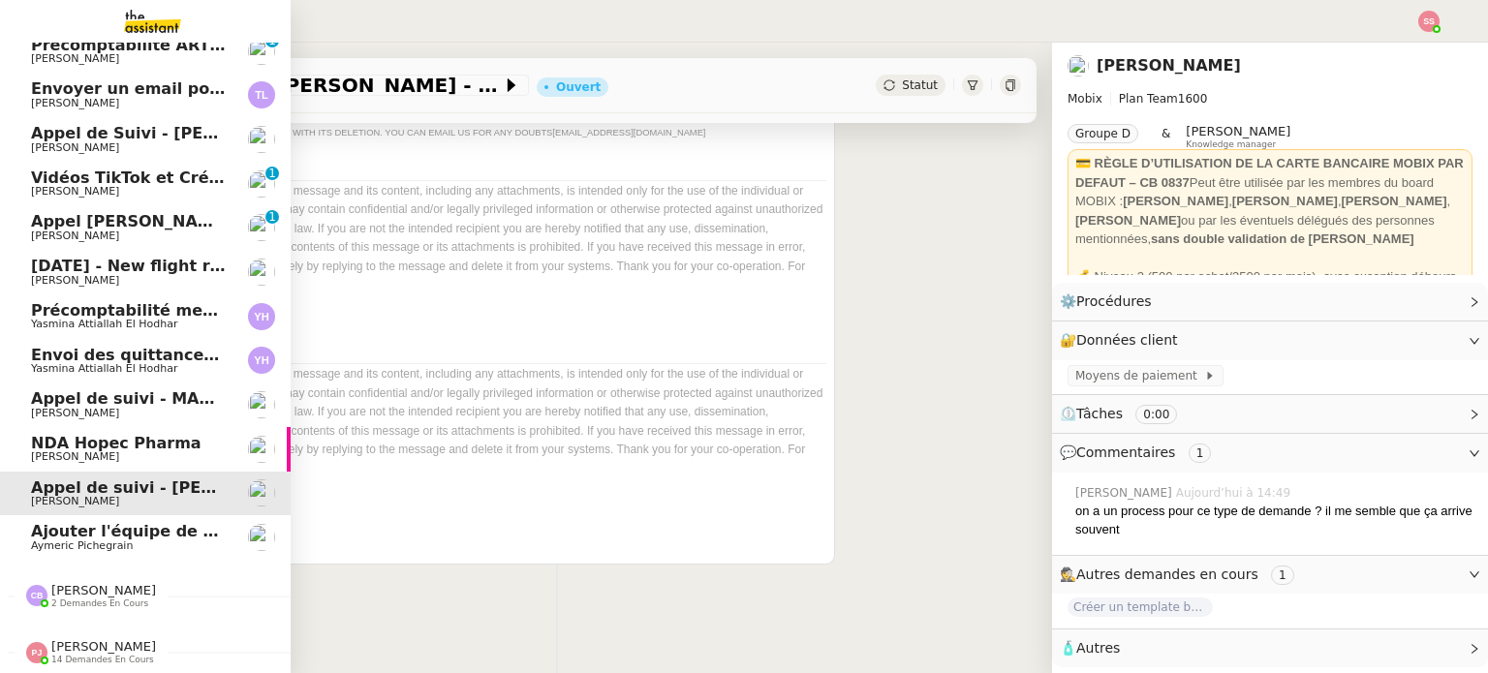
scroll to position [260, 0]
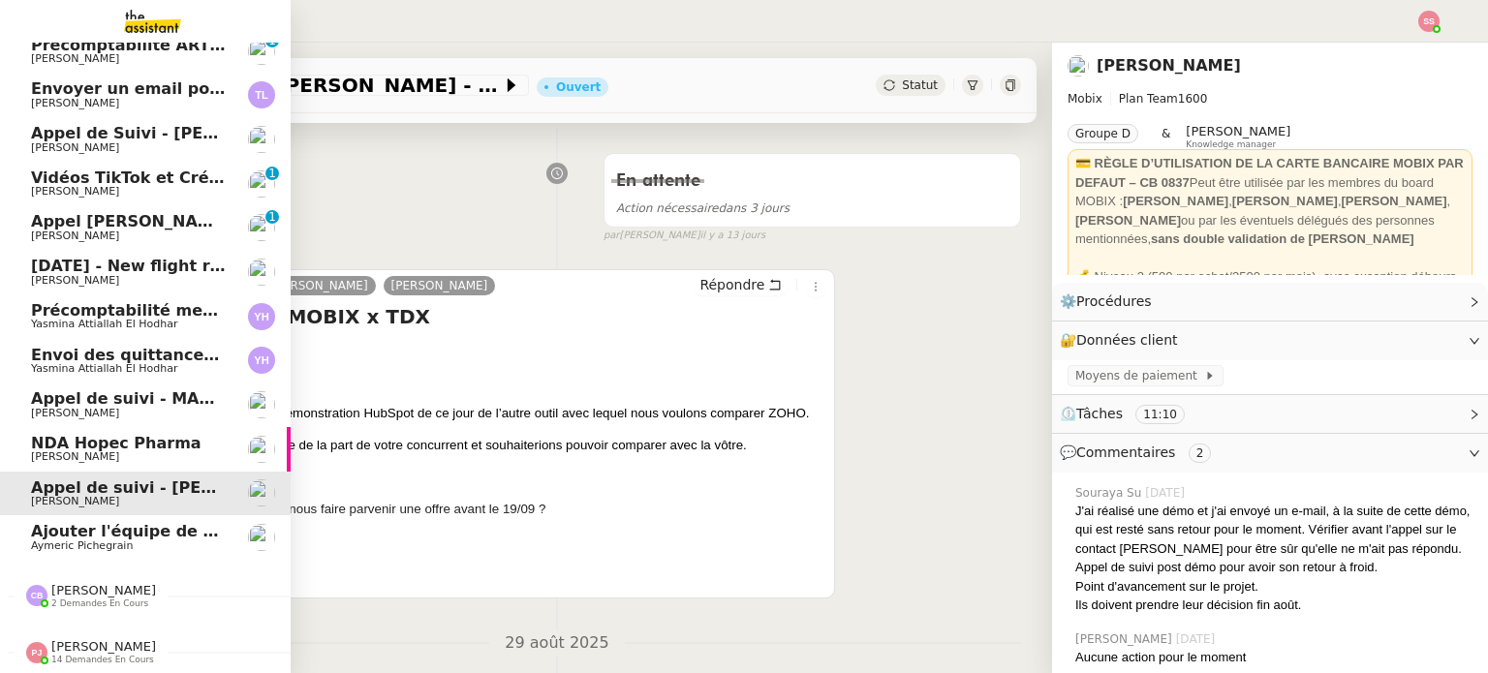
click at [109, 436] on span "NDA Hopec Pharma" at bounding box center [116, 443] width 170 height 18
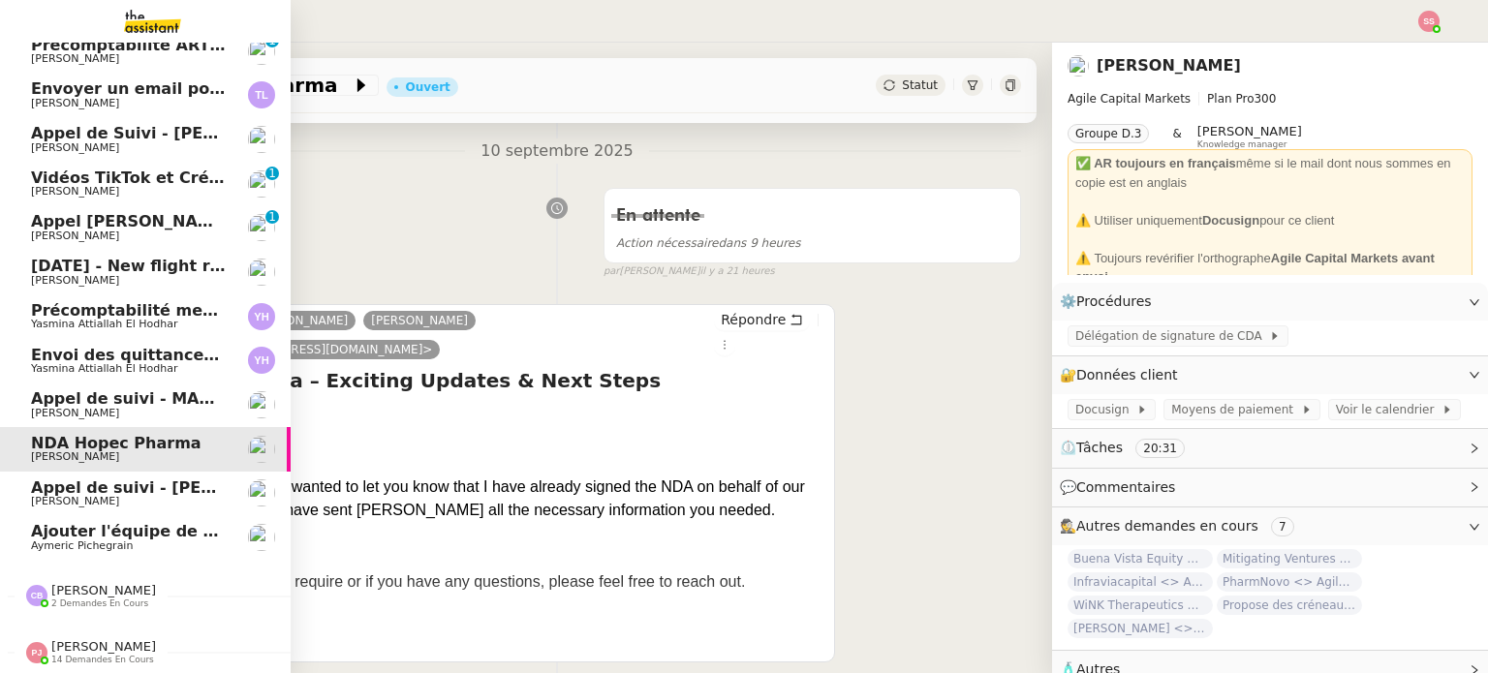
click at [155, 257] on span "[DATE] - New flight request - [PERSON_NAME]" at bounding box center [231, 266] width 400 height 18
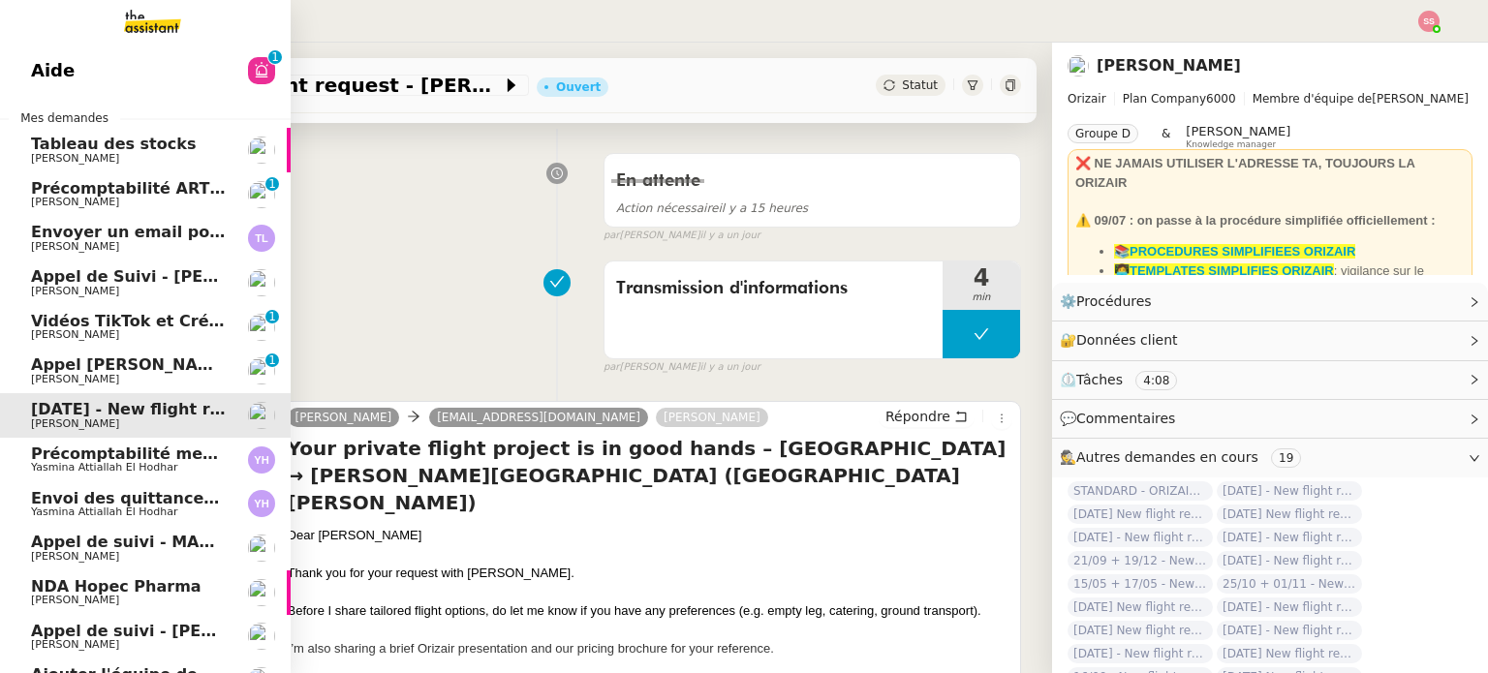
click at [184, 142] on span "Tableau des stocks" at bounding box center [129, 144] width 196 height 17
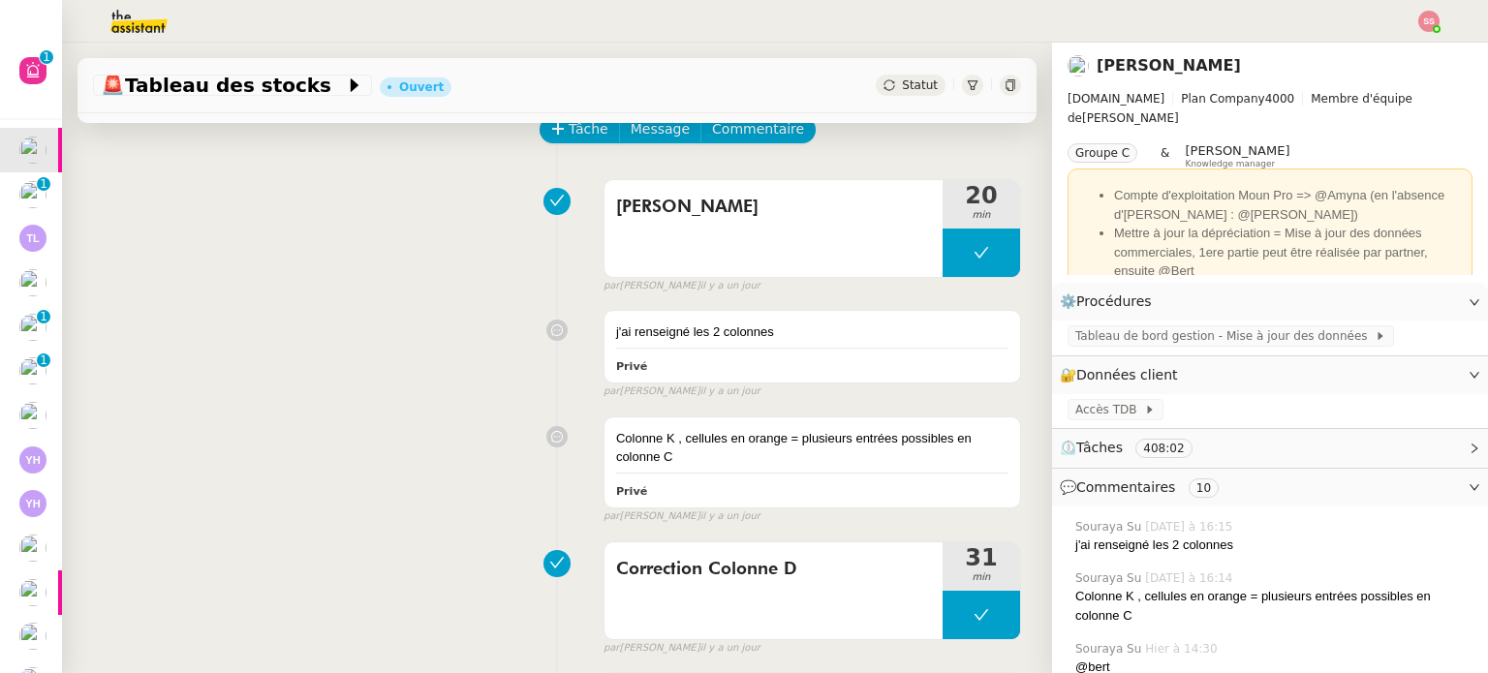
scroll to position [66, 0]
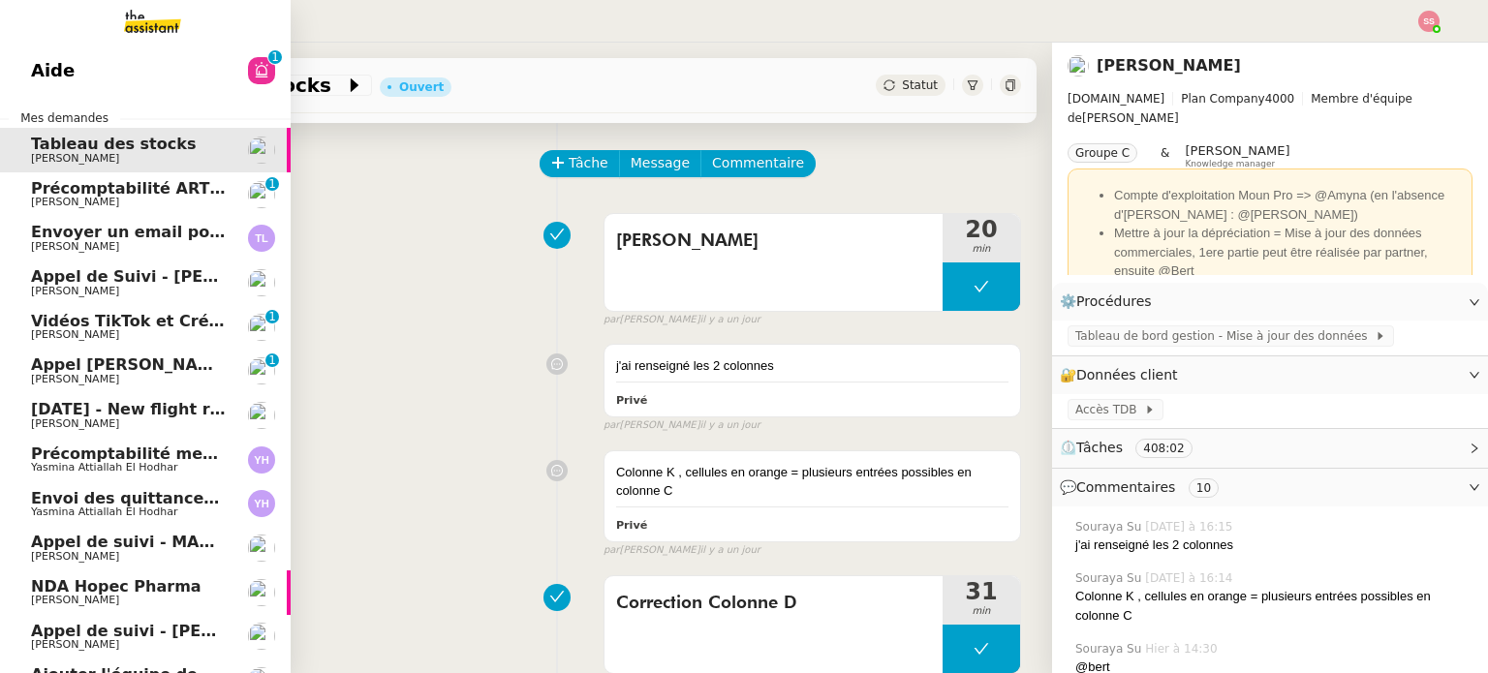
click at [97, 333] on span "[PERSON_NAME]" at bounding box center [75, 334] width 88 height 13
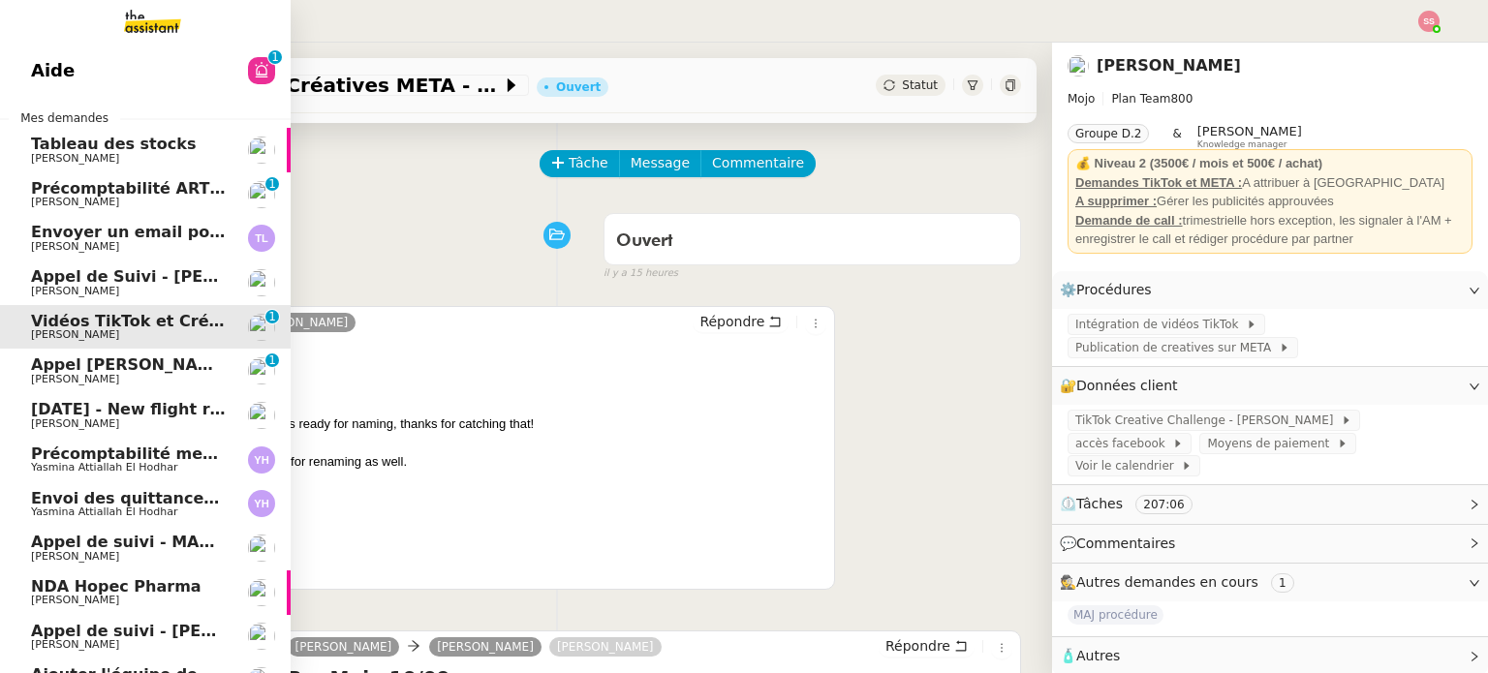
click at [115, 282] on span "Appel de Suivi - [PERSON_NAME] - BS Protection" at bounding box center [242, 276] width 423 height 18
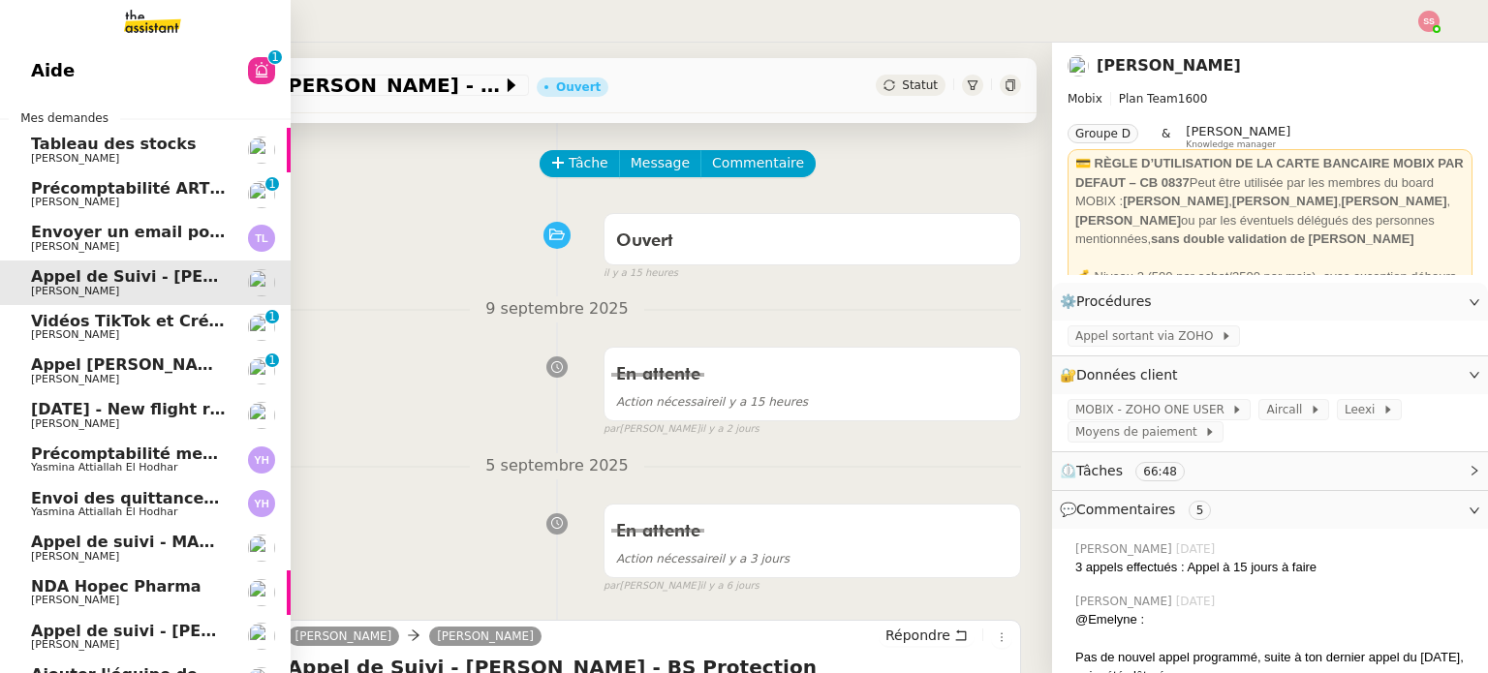
click at [91, 405] on span "[DATE] - New flight request - [PERSON_NAME]" at bounding box center [231, 409] width 400 height 18
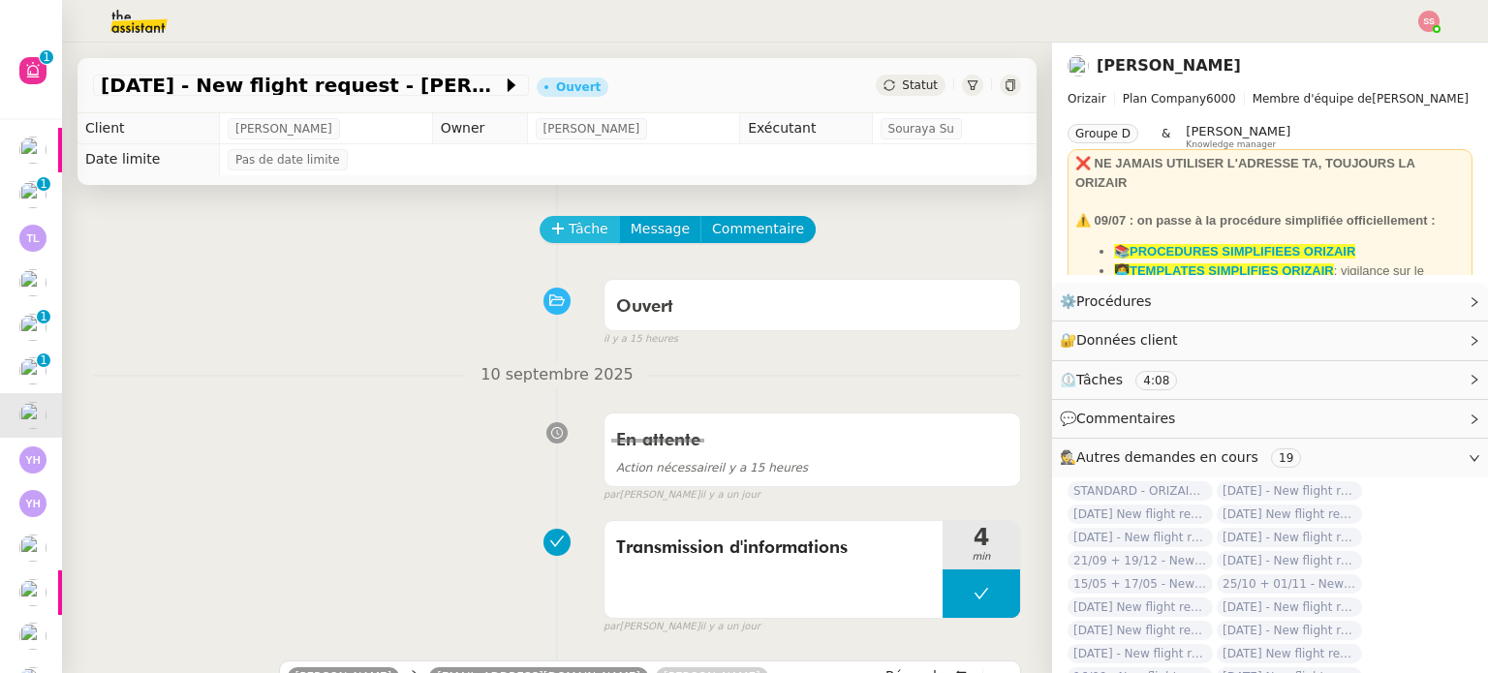
click at [569, 240] on span "Tâche" at bounding box center [589, 229] width 40 height 22
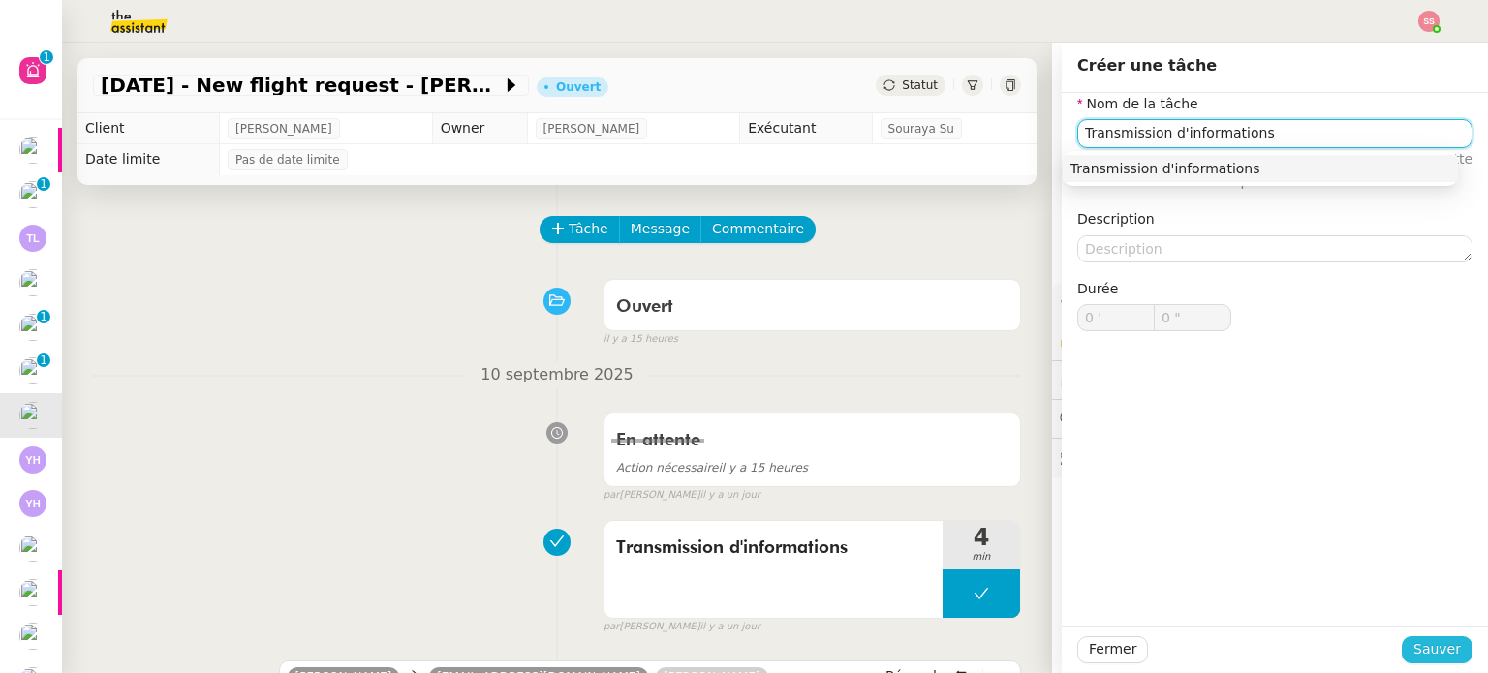
type input "Transmission d'informations"
click at [1446, 642] on button "Sauver" at bounding box center [1436, 649] width 71 height 27
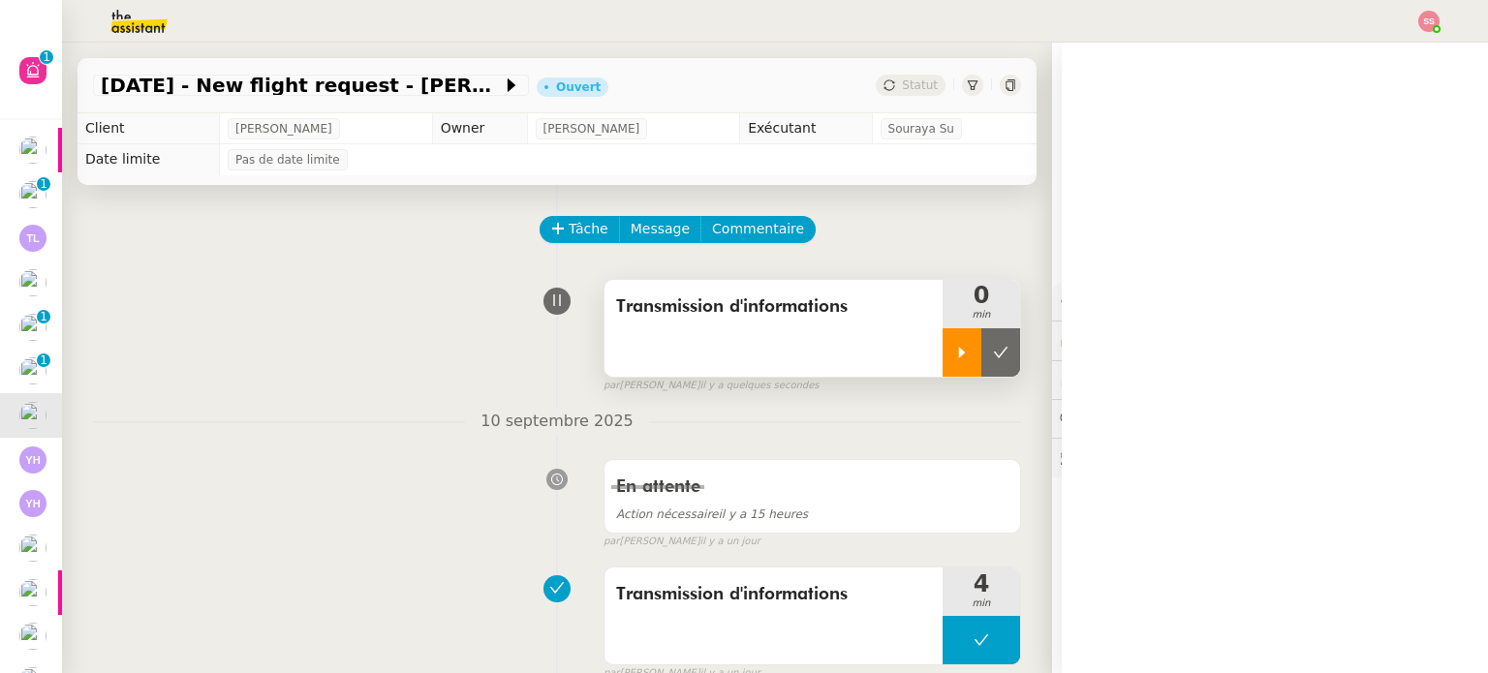
click at [954, 352] on icon at bounding box center [961, 352] width 15 height 15
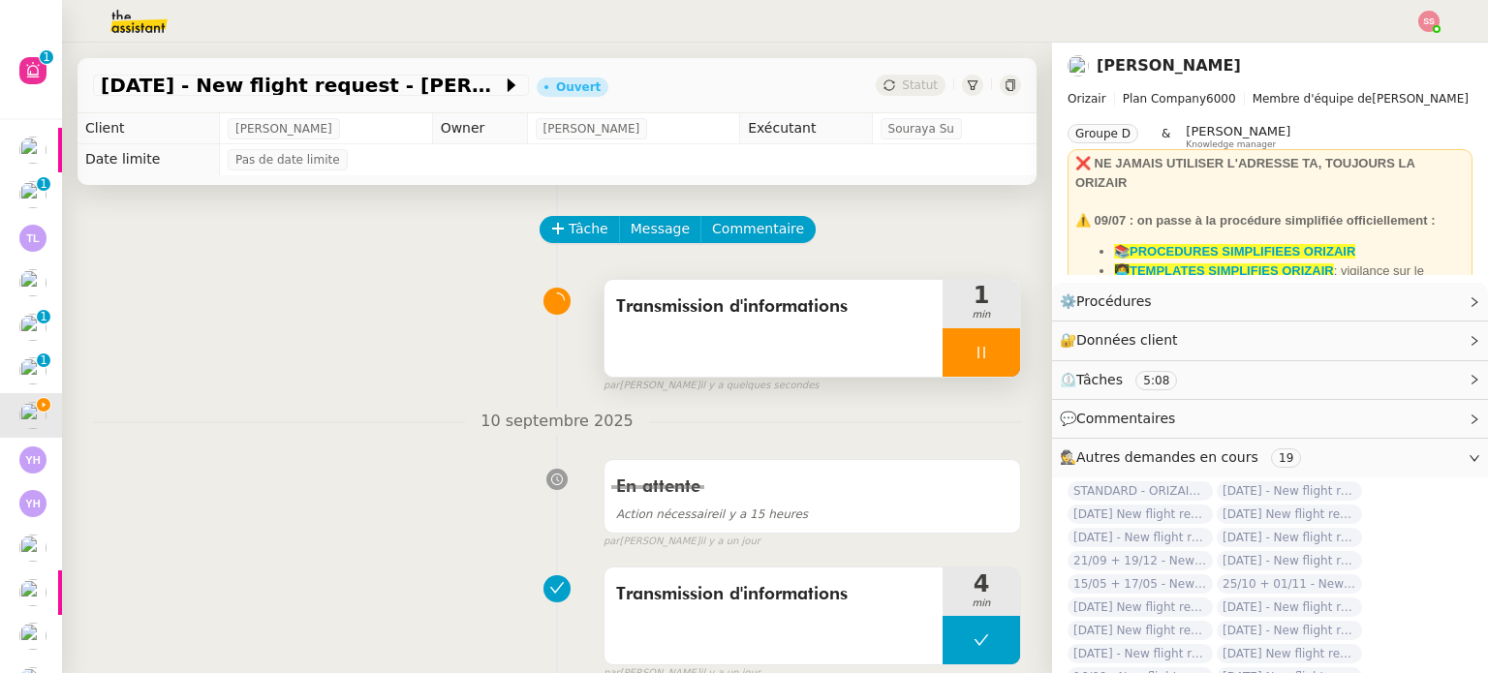
click at [814, 347] on div "Transmission d'informations" at bounding box center [773, 328] width 338 height 97
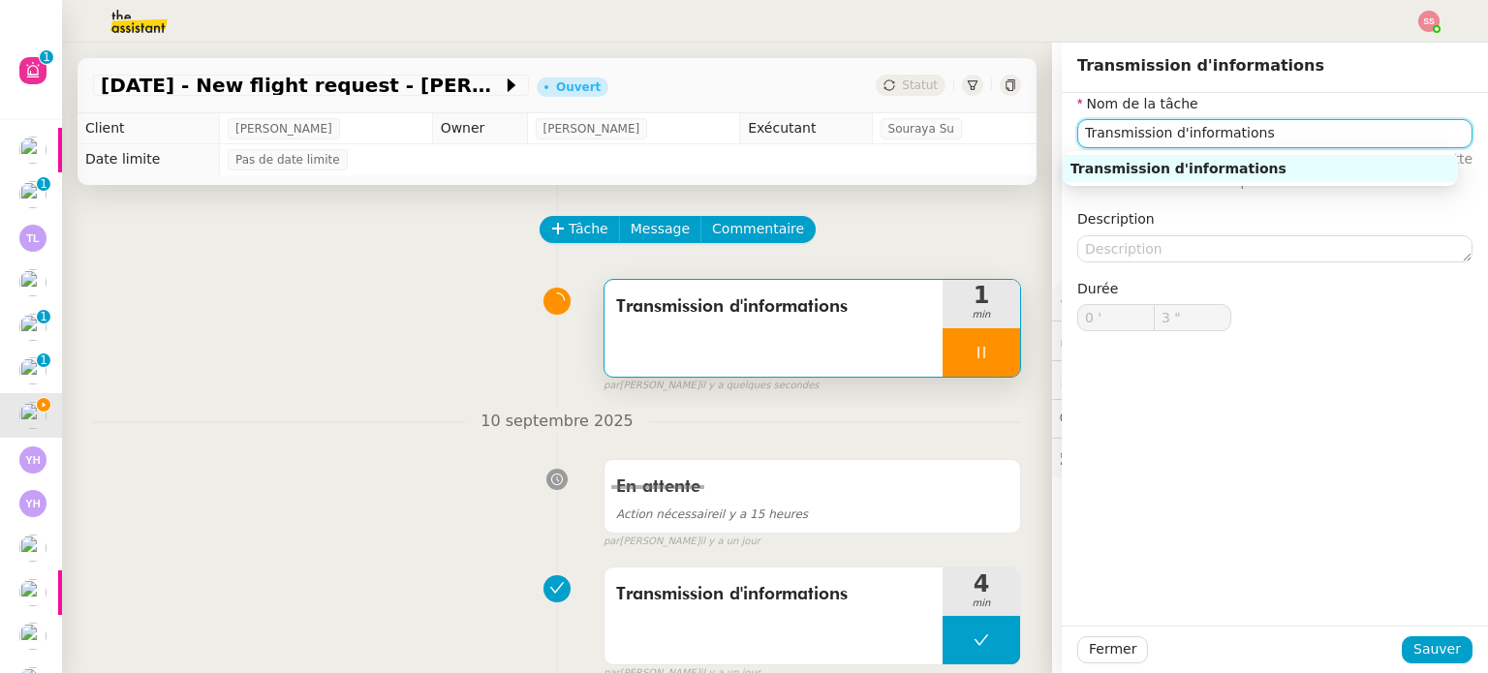
type input "4 ""
drag, startPoint x: 1236, startPoint y: 127, endPoint x: 1038, endPoint y: 132, distance: 197.6
click at [1038, 132] on app-ticket "[DATE] - New flight request - [PERSON_NAME] Statut Client [PERSON_NAME] Owner […" at bounding box center [775, 358] width 1426 height 631
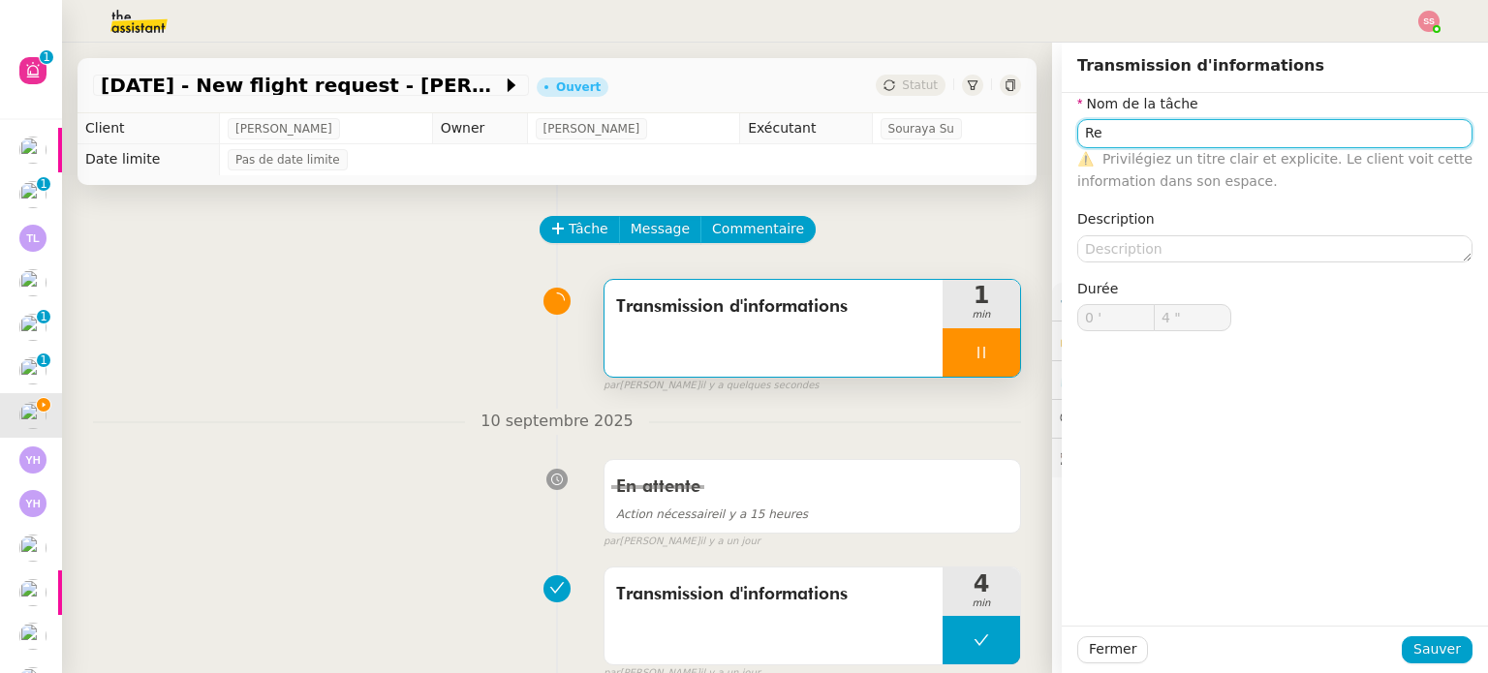
type input "Rel"
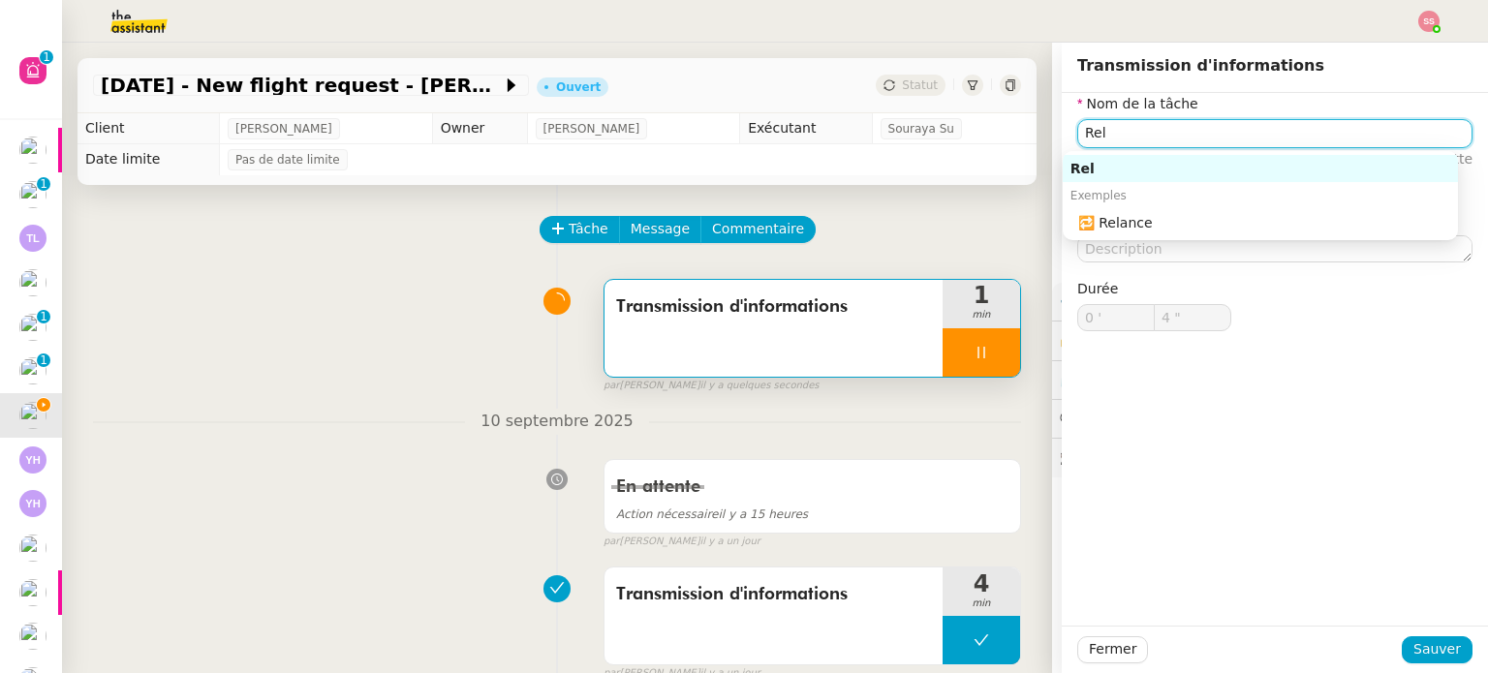
type input "5 ""
type input "Relance"
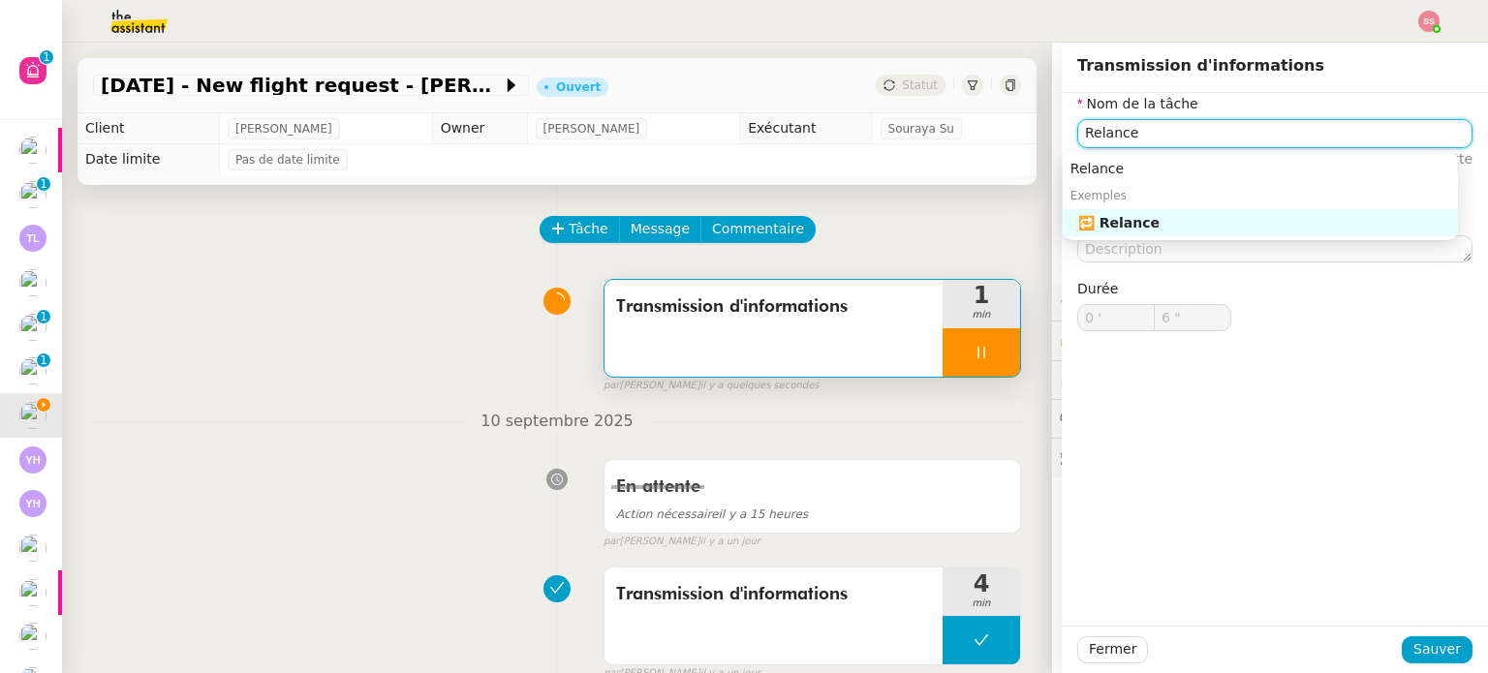
click at [1201, 223] on div "🔁 Relance" at bounding box center [1264, 222] width 372 height 17
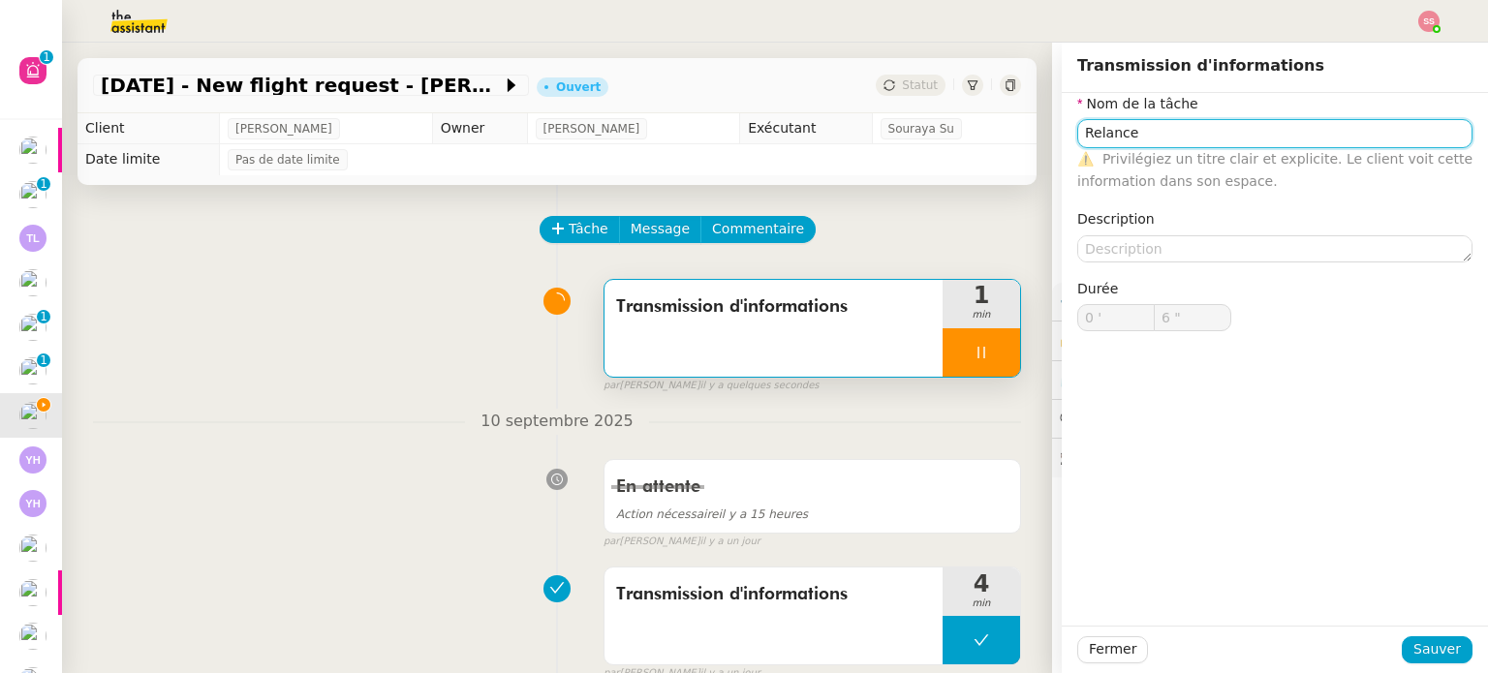
type input "7 ""
type input "Relance"
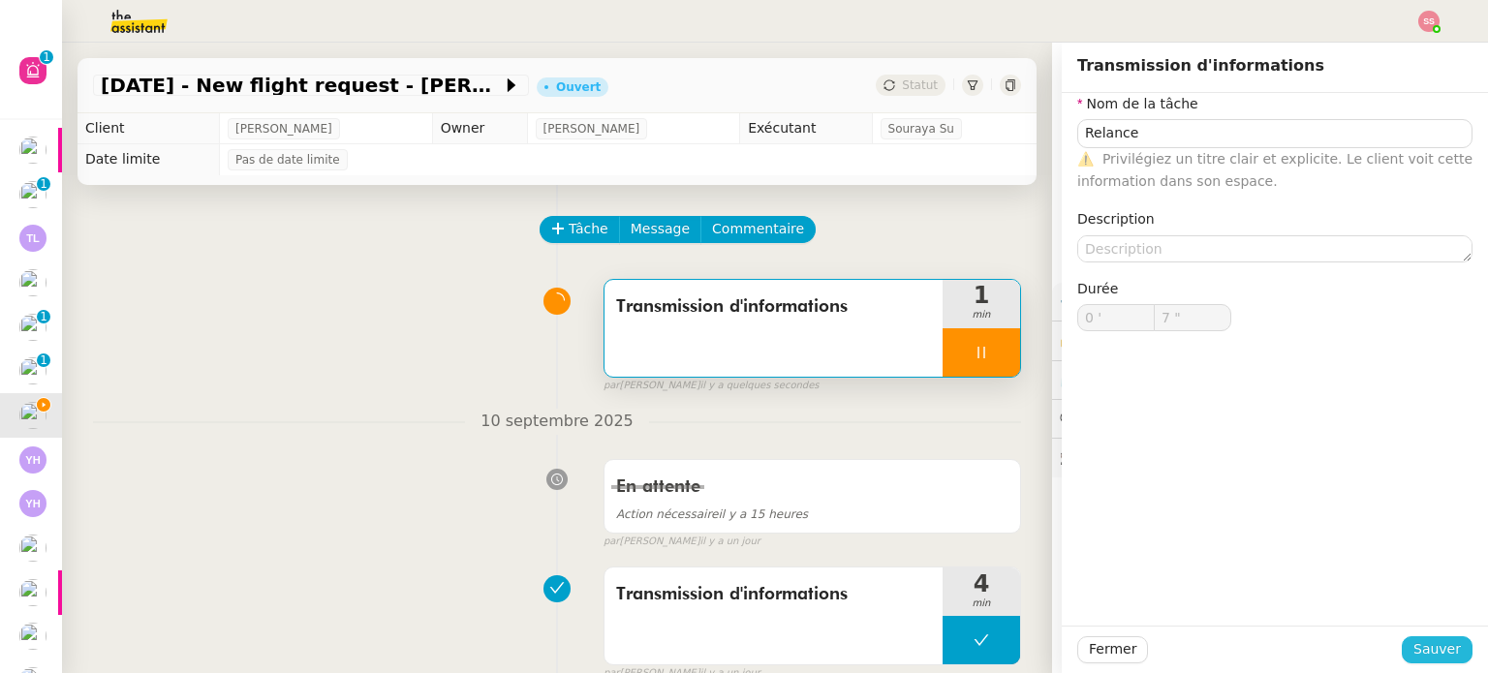
click at [1434, 646] on span "Sauver" at bounding box center [1436, 649] width 47 height 22
type input "8 ""
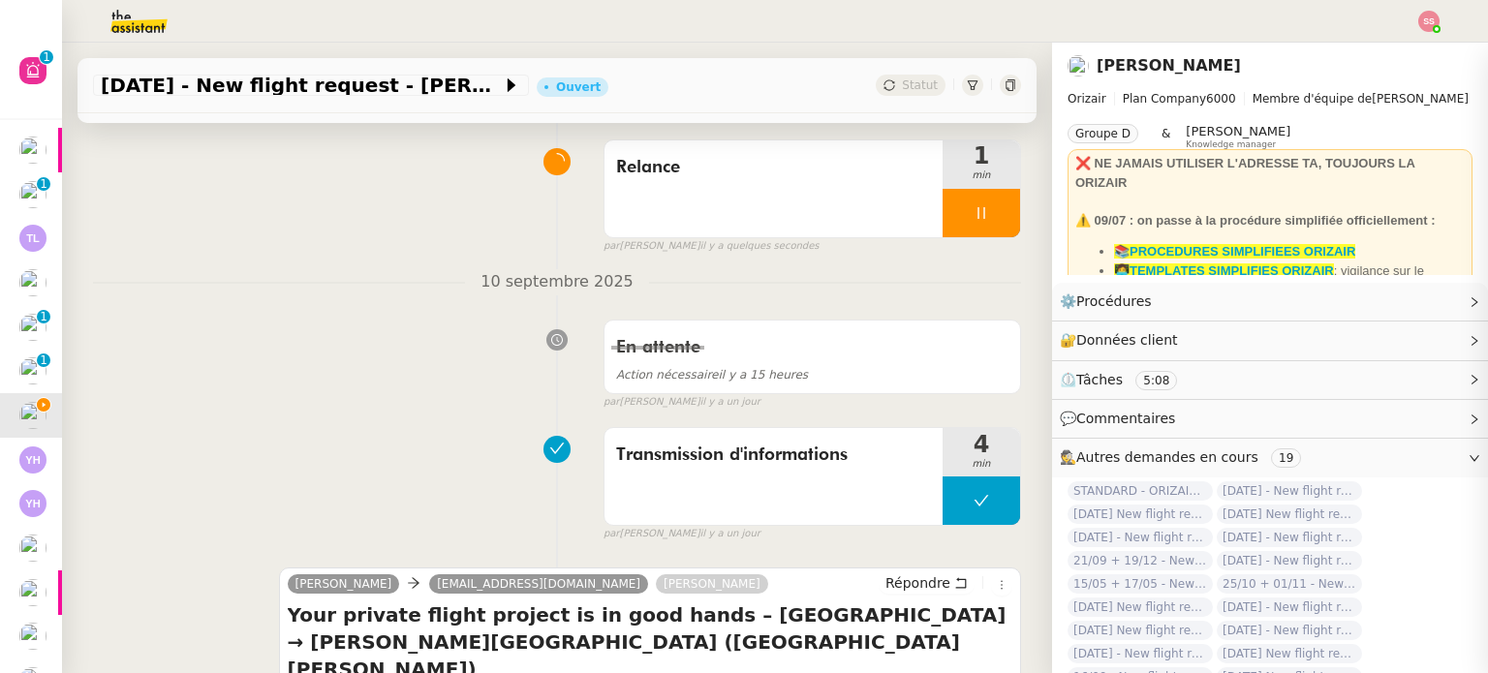
scroll to position [484, 0]
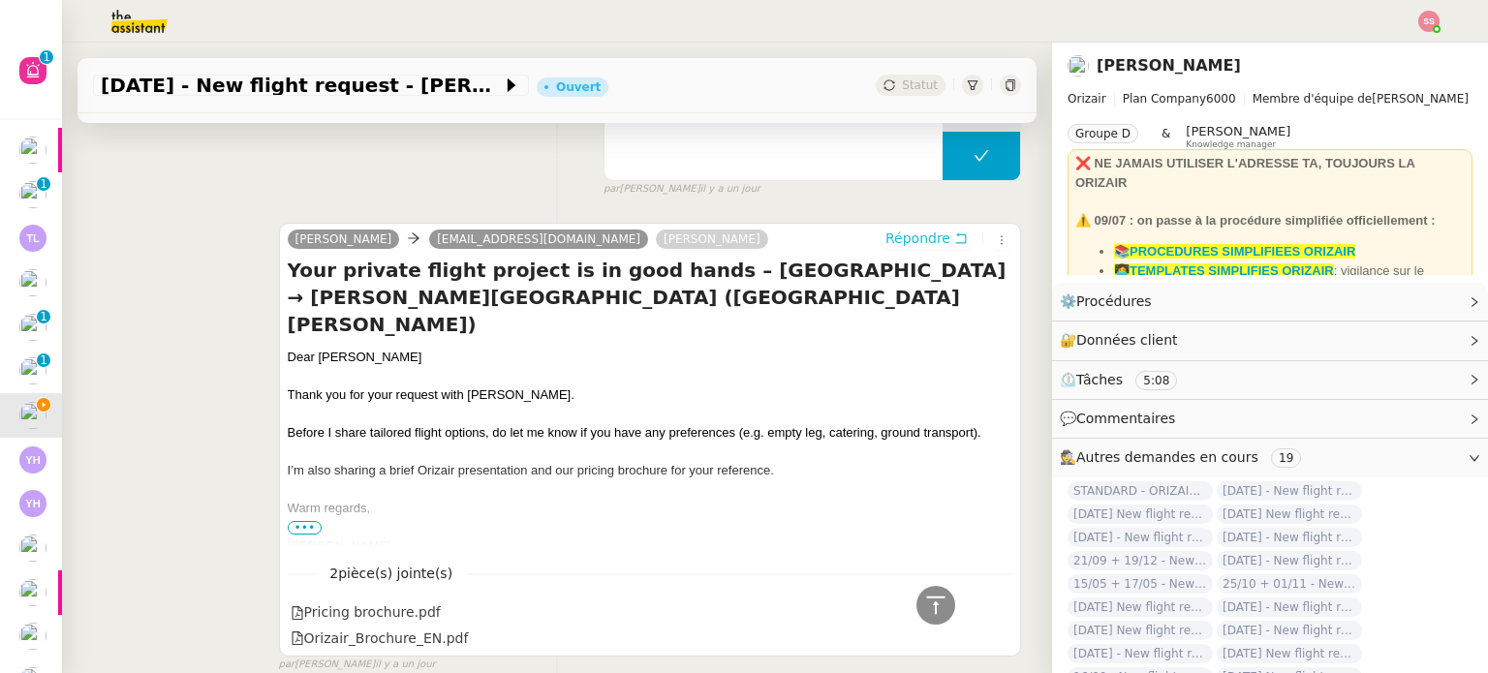
click at [885, 237] on span "Répondre" at bounding box center [917, 238] width 65 height 19
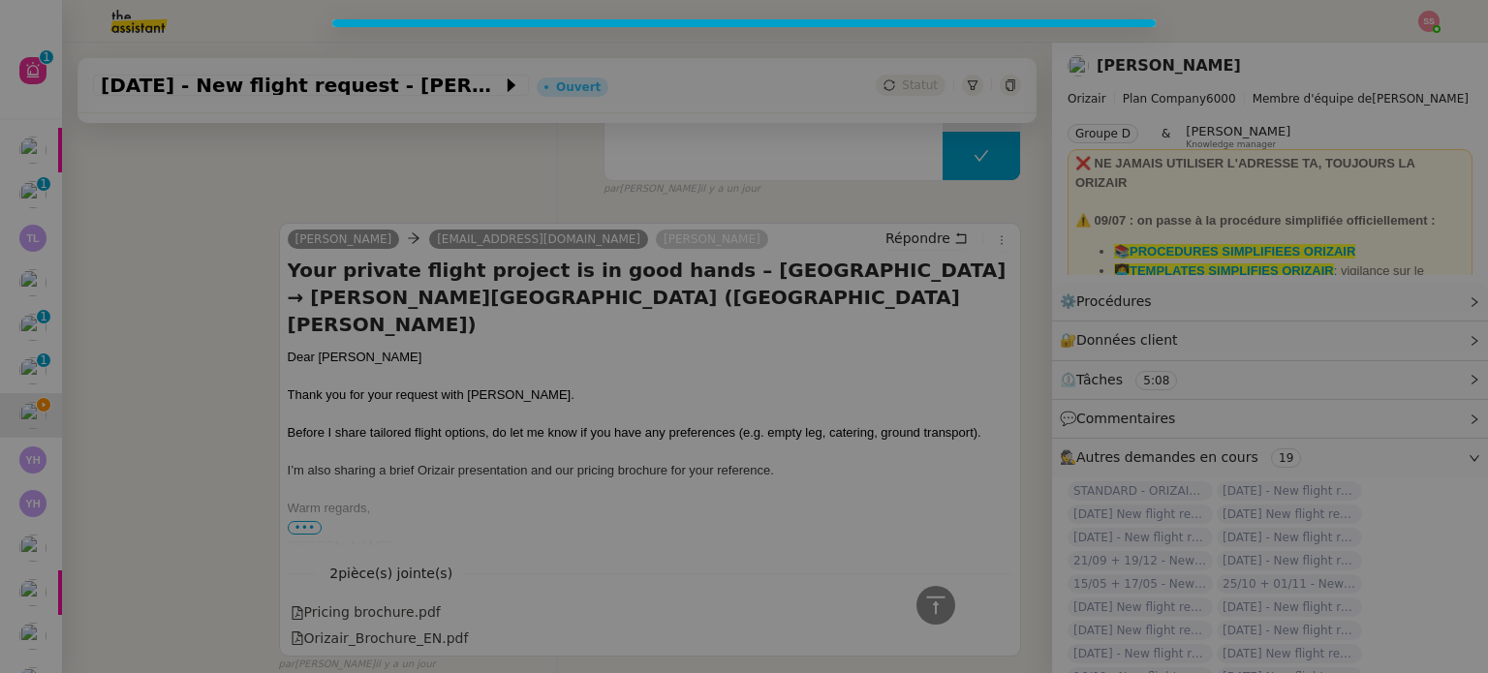
scroll to position [660, 0]
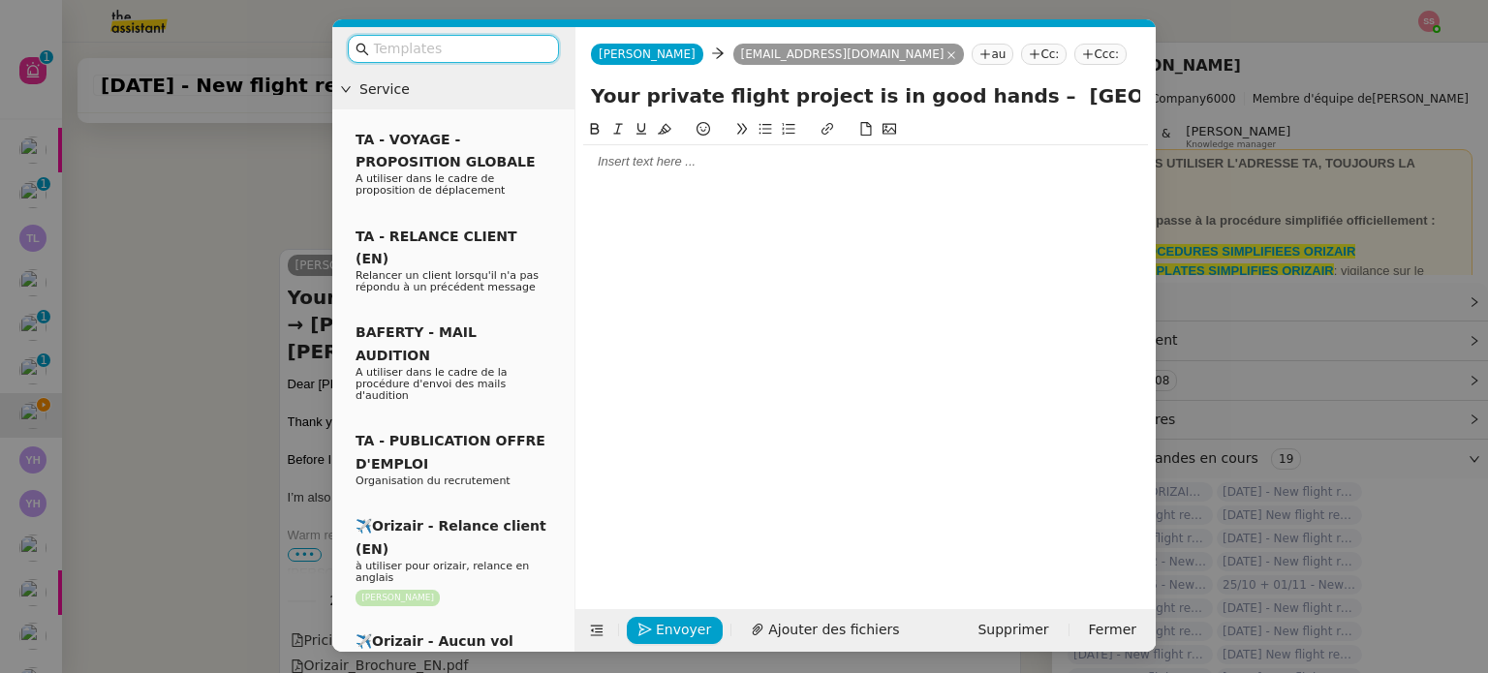
click at [512, 55] on input "text" at bounding box center [460, 49] width 174 height 22
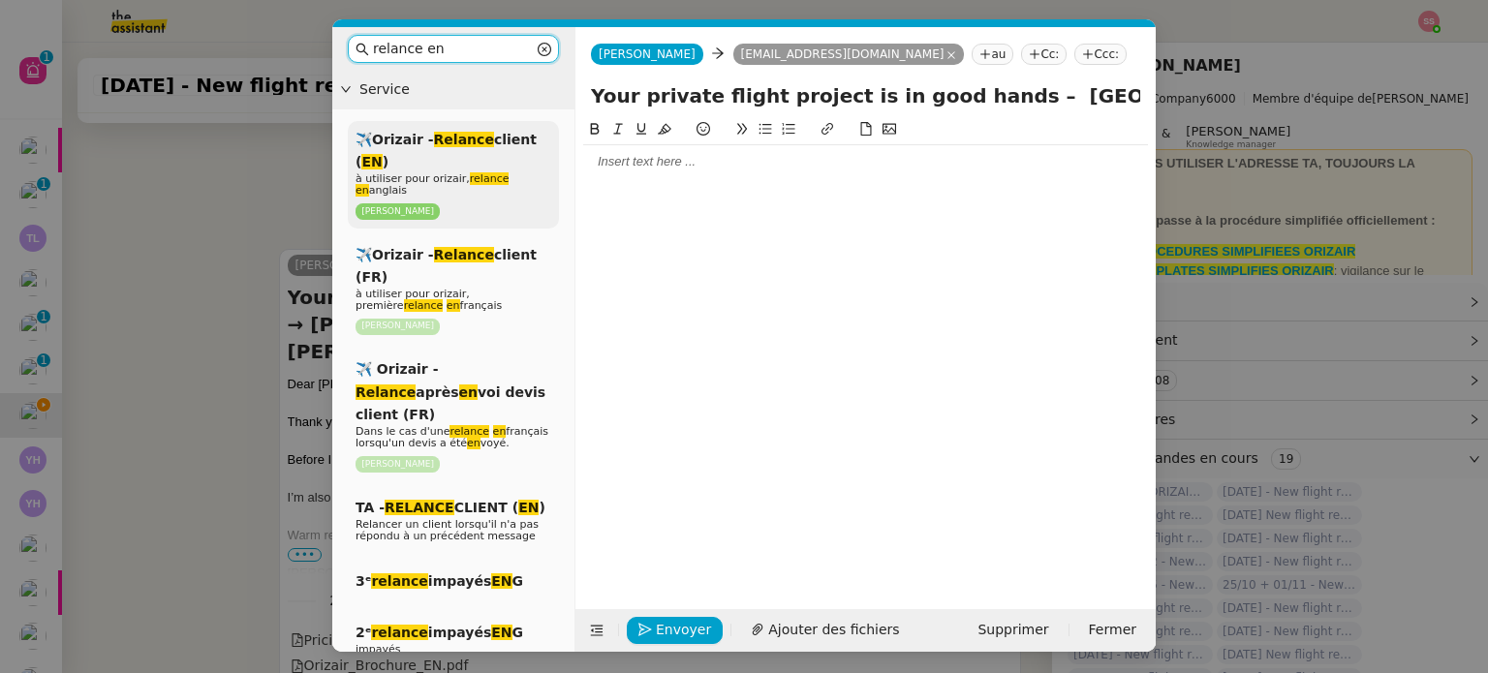
type input "relance en"
click at [474, 144] on em "Relance" at bounding box center [464, 139] width 60 height 15
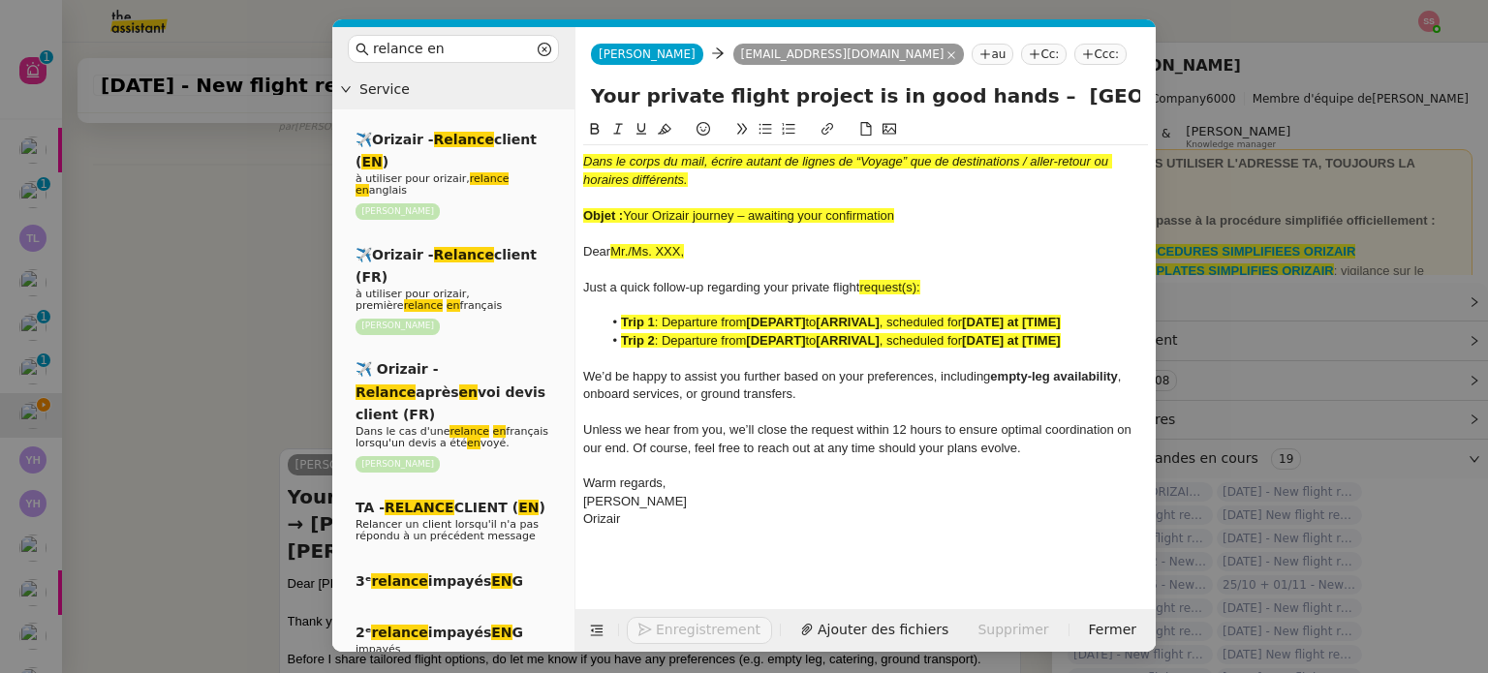
scroll to position [886, 0]
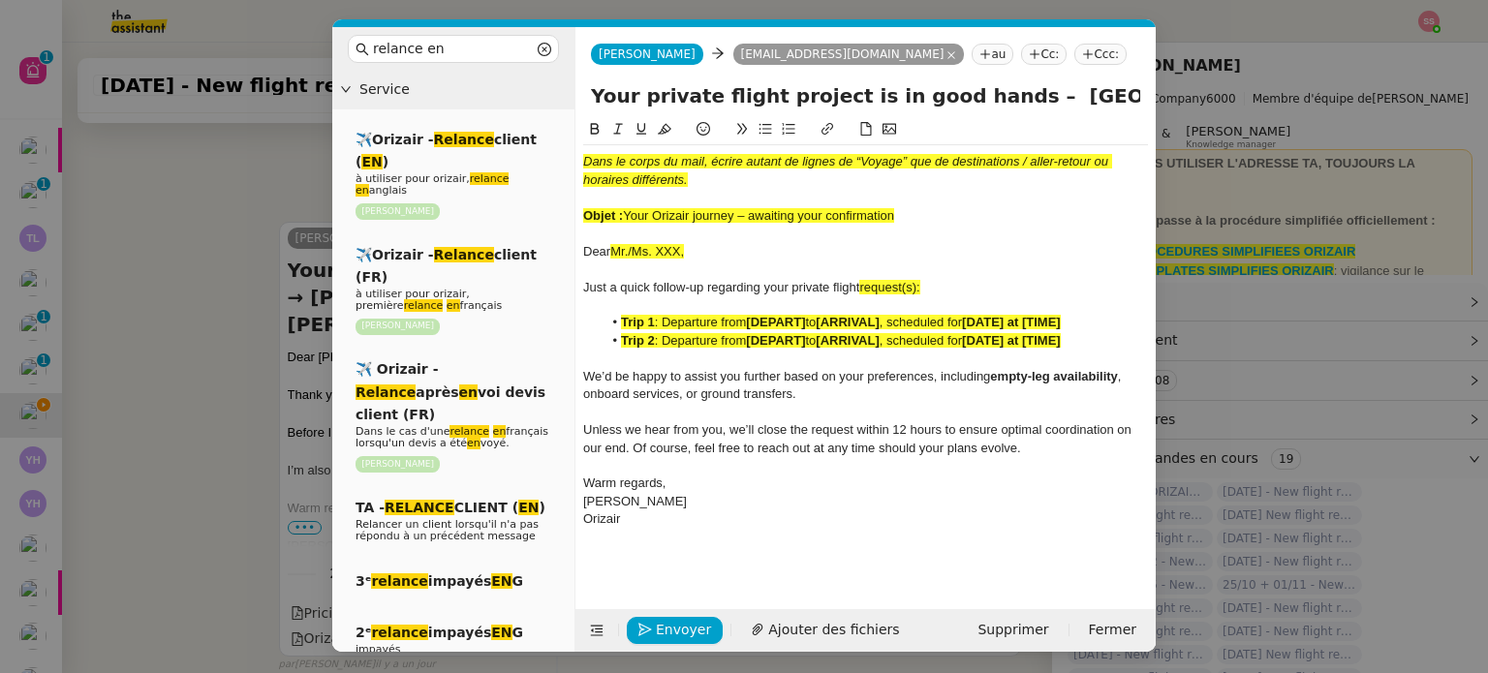
drag, startPoint x: 627, startPoint y: 213, endPoint x: 1009, endPoint y: 224, distance: 382.7
click at [1009, 224] on div "Objet : Your Orizair journey – awaiting your confirmation" at bounding box center [865, 215] width 565 height 17
drag, startPoint x: 983, startPoint y: 93, endPoint x: 593, endPoint y: 95, distance: 390.3
click at [593, 95] on input "Your private flight project is in good hands – [GEOGRAPHIC_DATA] → [PERSON_NAME…" at bounding box center [865, 95] width 549 height 29
paste input "Orizair journey – awaiting your confirmation"
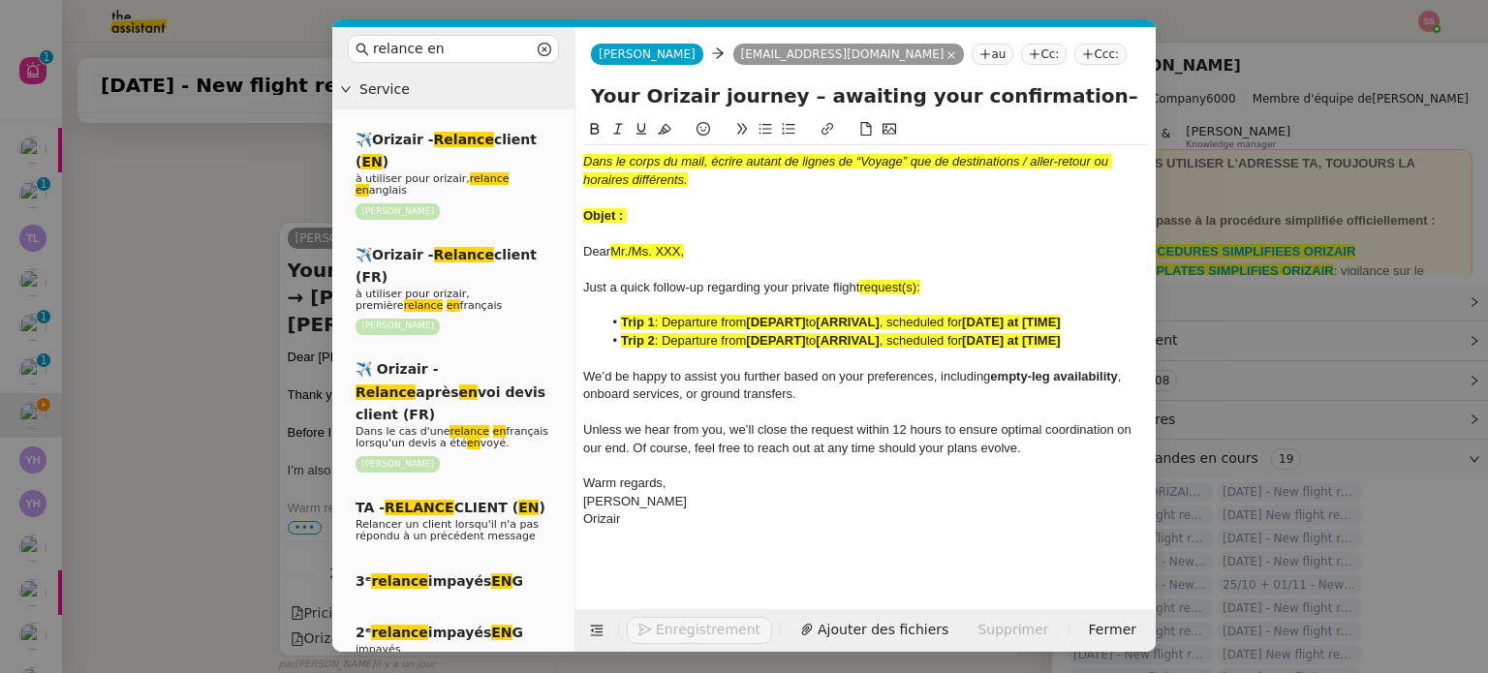
type input "Your Orizair journey – awaiting your confirmation– [GEOGRAPHIC_DATA] → [PERSON_…"
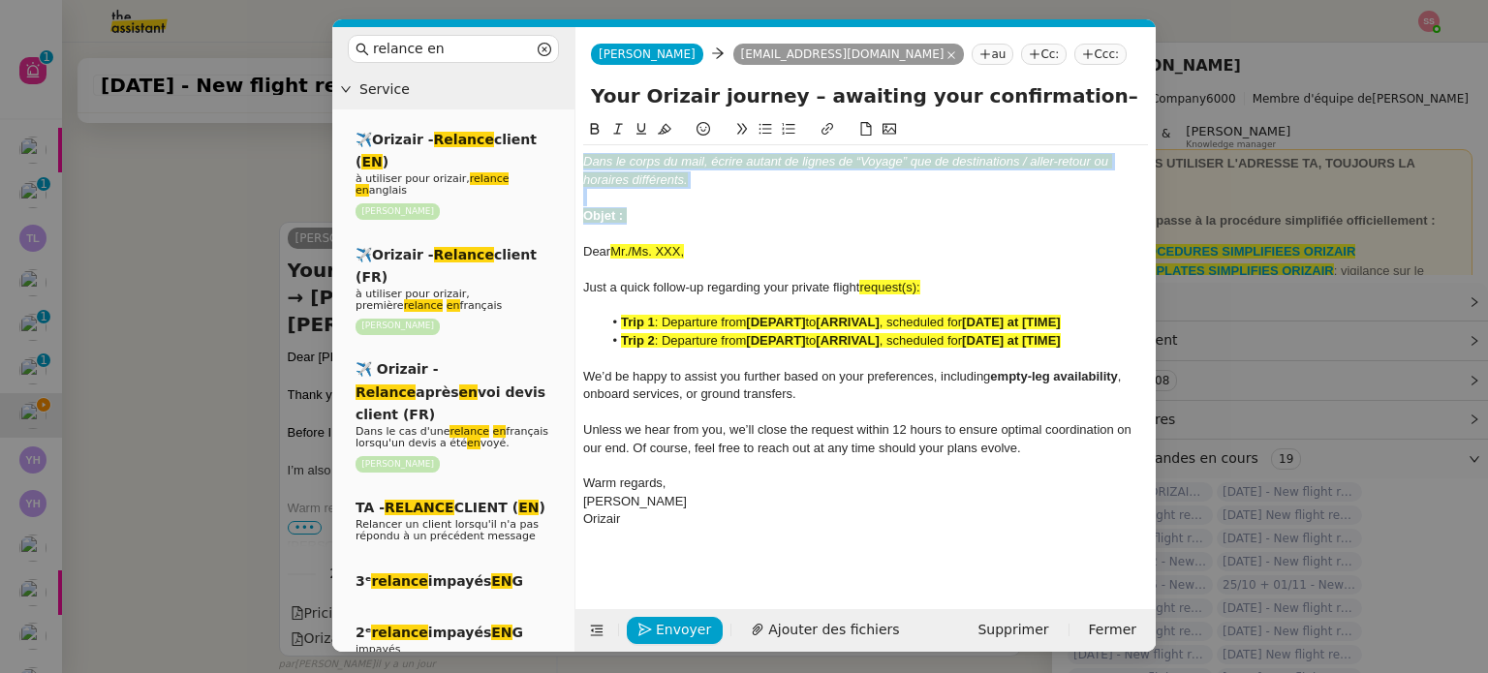
drag, startPoint x: 635, startPoint y: 213, endPoint x: 580, endPoint y: 132, distance: 98.3
click at [580, 132] on nz-spin "Dans le corps du mail, écrire autant de lignes de “Voyage” que de destinations …" at bounding box center [865, 352] width 580 height 469
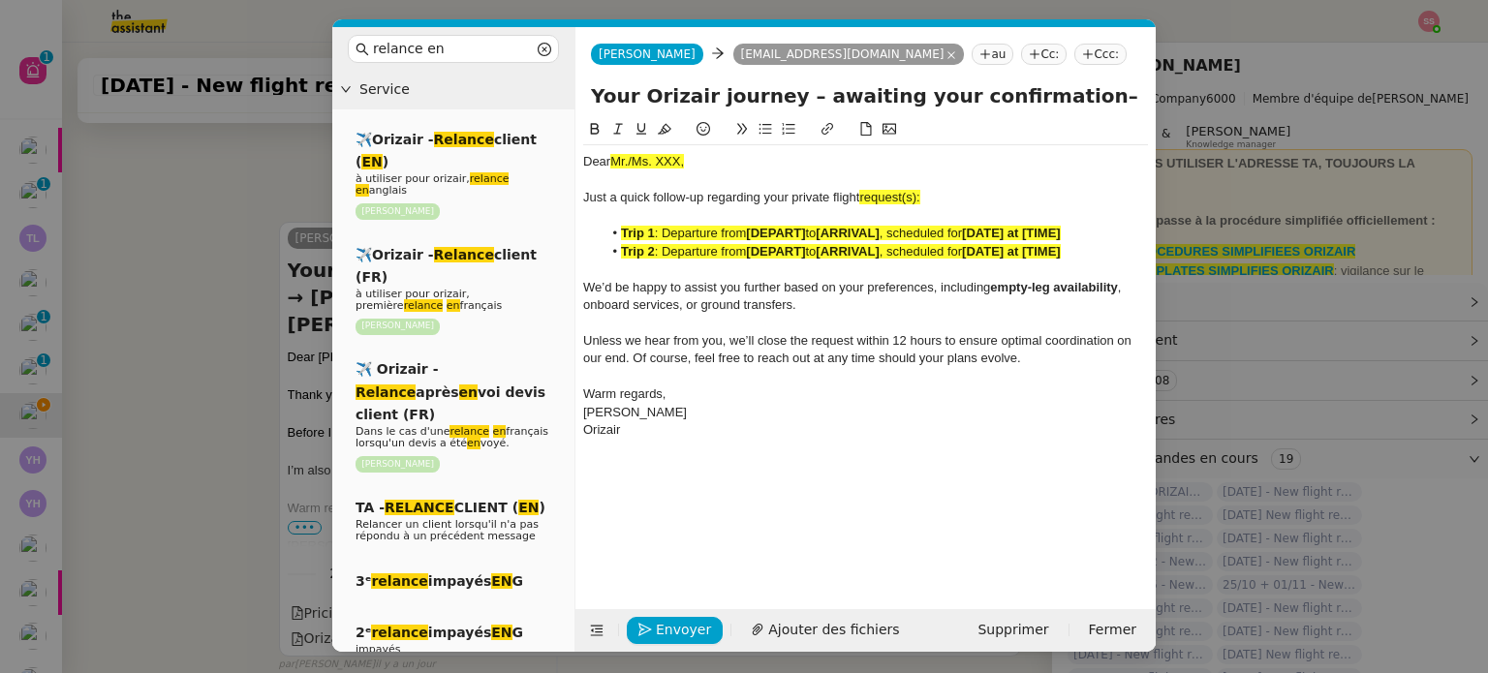
click at [269, 378] on nz-modal-container "relance en Service ✈️Orizair - Relance client ( EN ) à utiliser pour orizair, r…" at bounding box center [744, 336] width 1488 height 673
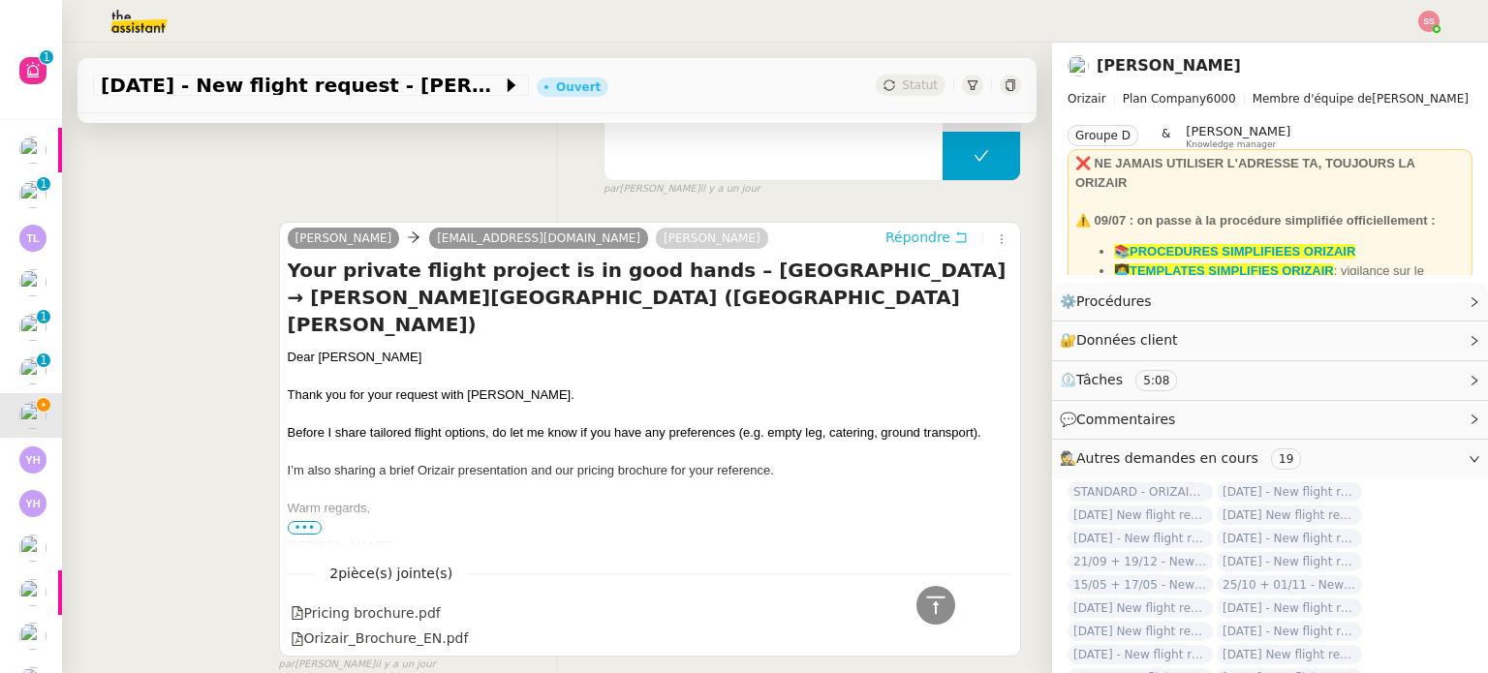
scroll to position [884, 0]
click at [349, 347] on div "Dear [PERSON_NAME]" at bounding box center [650, 356] width 724 height 19
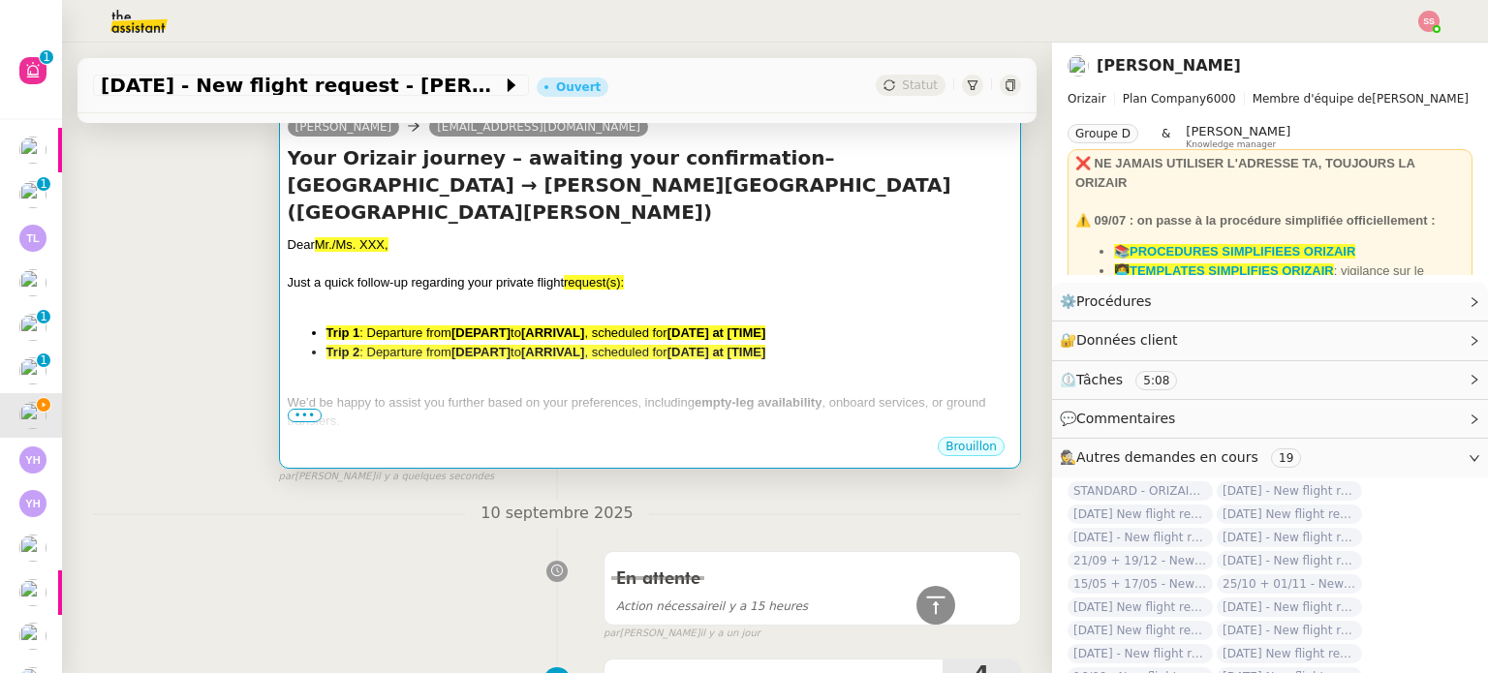
scroll to position [206, 0]
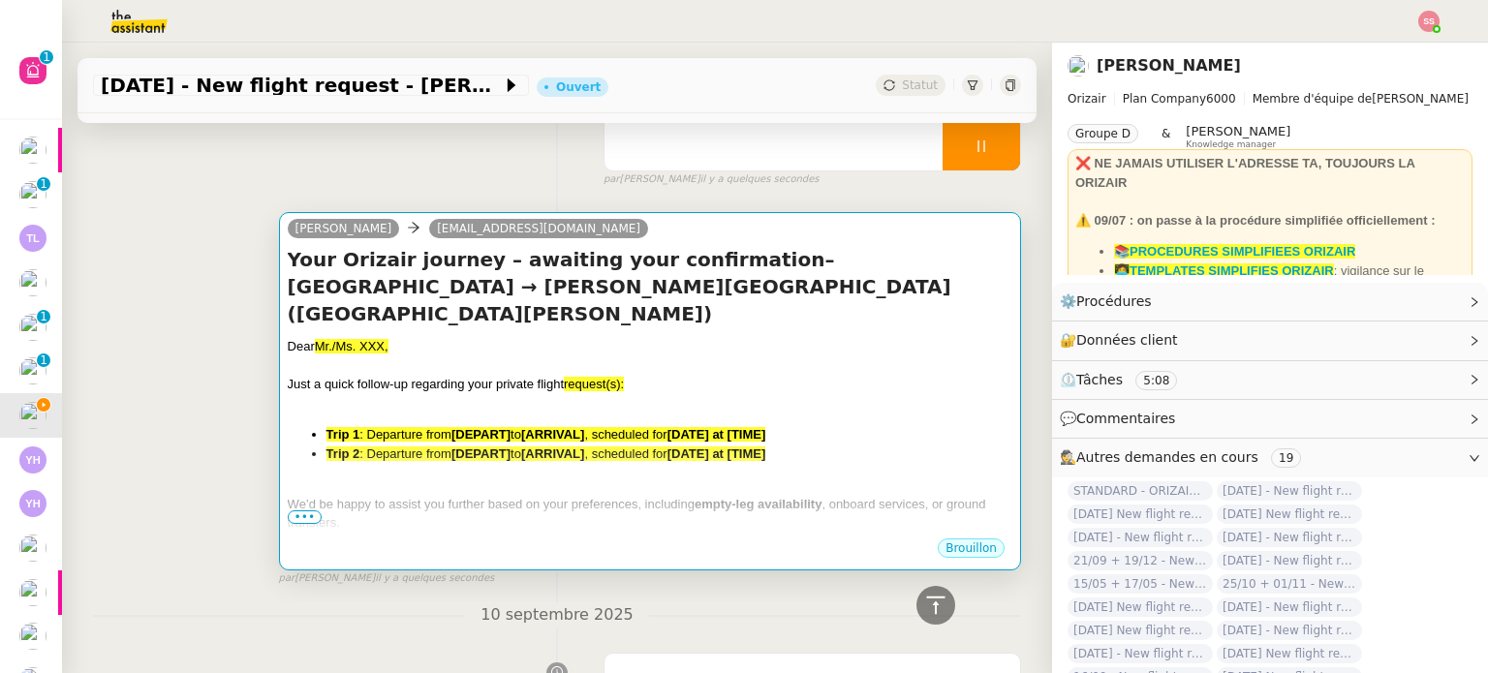
click at [484, 377] on span "Just a quick follow-up regarding your private flight" at bounding box center [426, 384] width 276 height 15
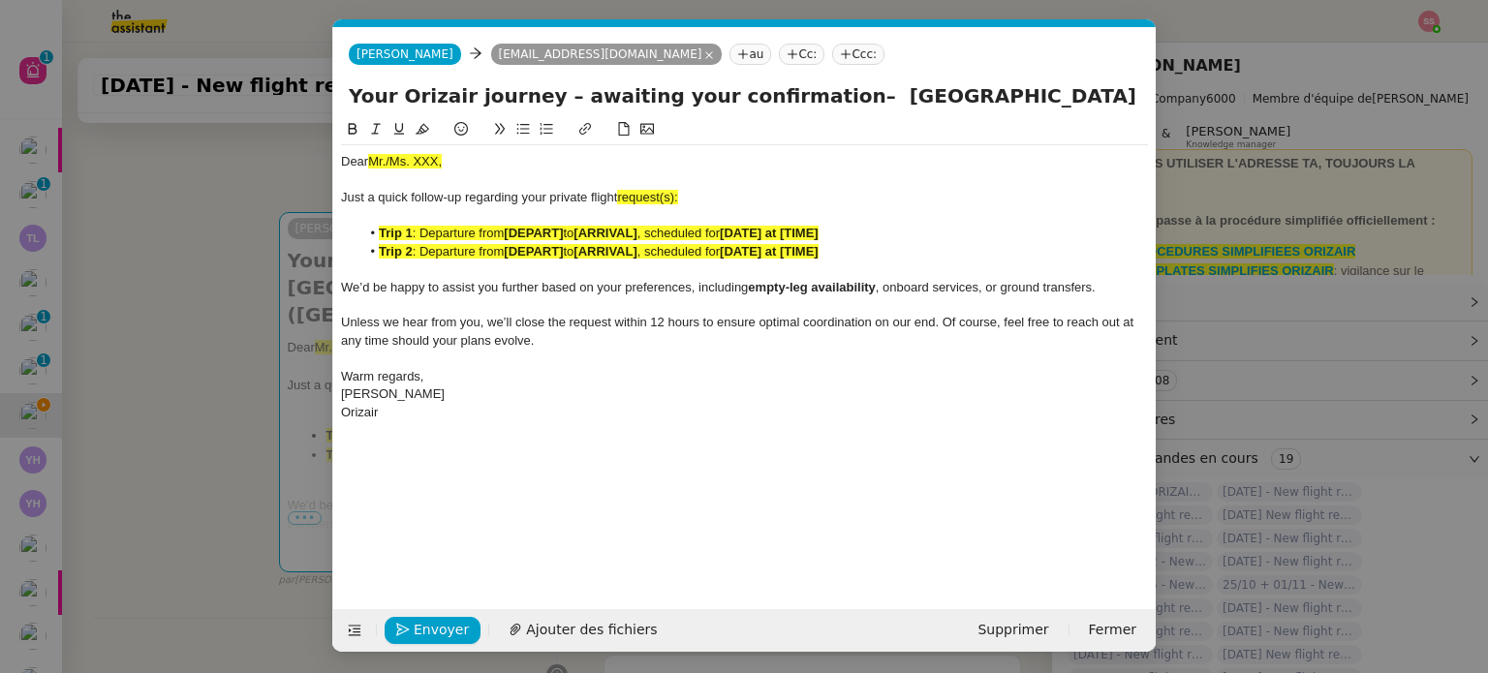
scroll to position [0, 102]
drag, startPoint x: 306, startPoint y: 159, endPoint x: 267, endPoint y: 158, distance: 38.8
click at [267, 158] on nz-modal-container "relance en Service ✈️Orizair - Relance client ( EN ) à utiliser pour orizair, r…" at bounding box center [744, 336] width 1488 height 673
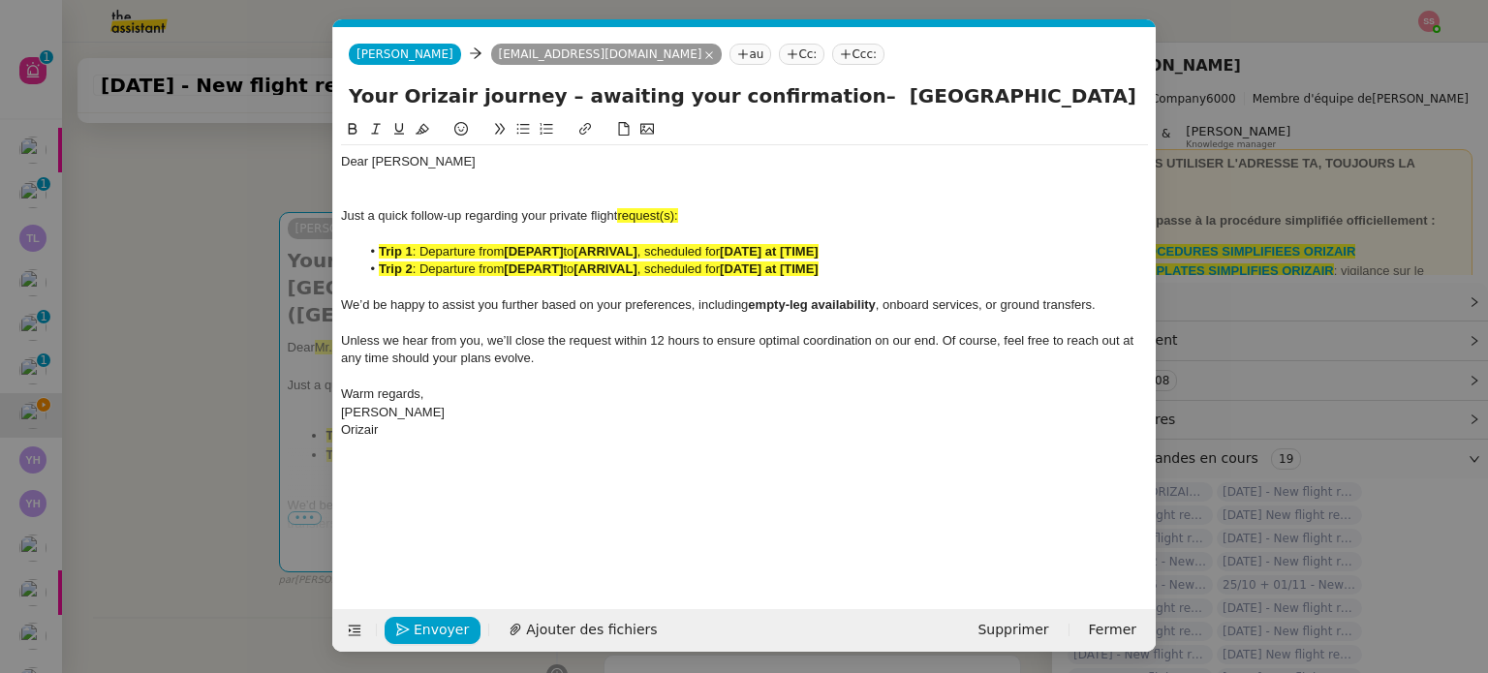
scroll to position [0, 0]
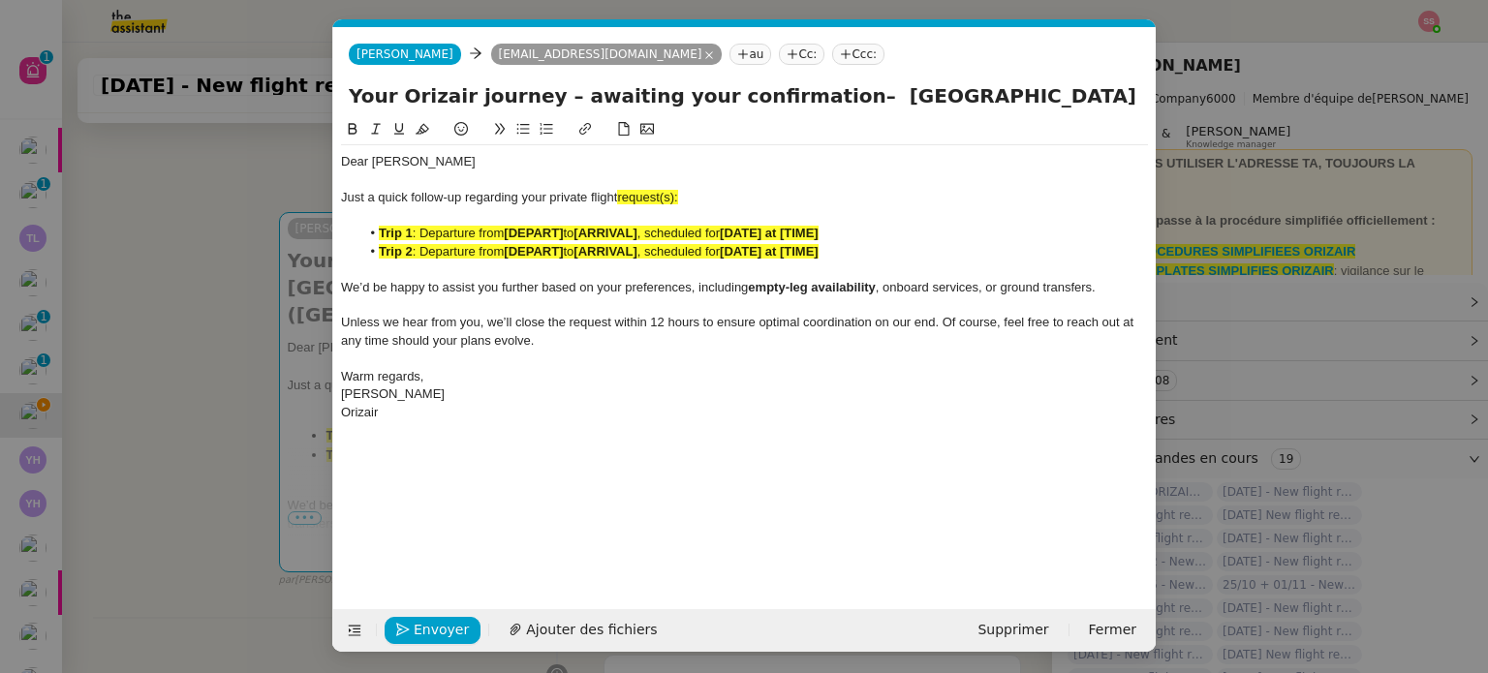
click at [690, 194] on div "Just a quick follow-up regarding your private flight request(s):" at bounding box center [744, 197] width 807 height 17
drag, startPoint x: 683, startPoint y: 199, endPoint x: 619, endPoint y: 195, distance: 64.0
click at [619, 195] on div "Just a quick follow-up regarding your private flight request:" at bounding box center [744, 197] width 807 height 17
click at [411, 130] on button at bounding box center [422, 129] width 23 height 22
click at [483, 247] on span ": Departure from" at bounding box center [459, 251] width 92 height 15
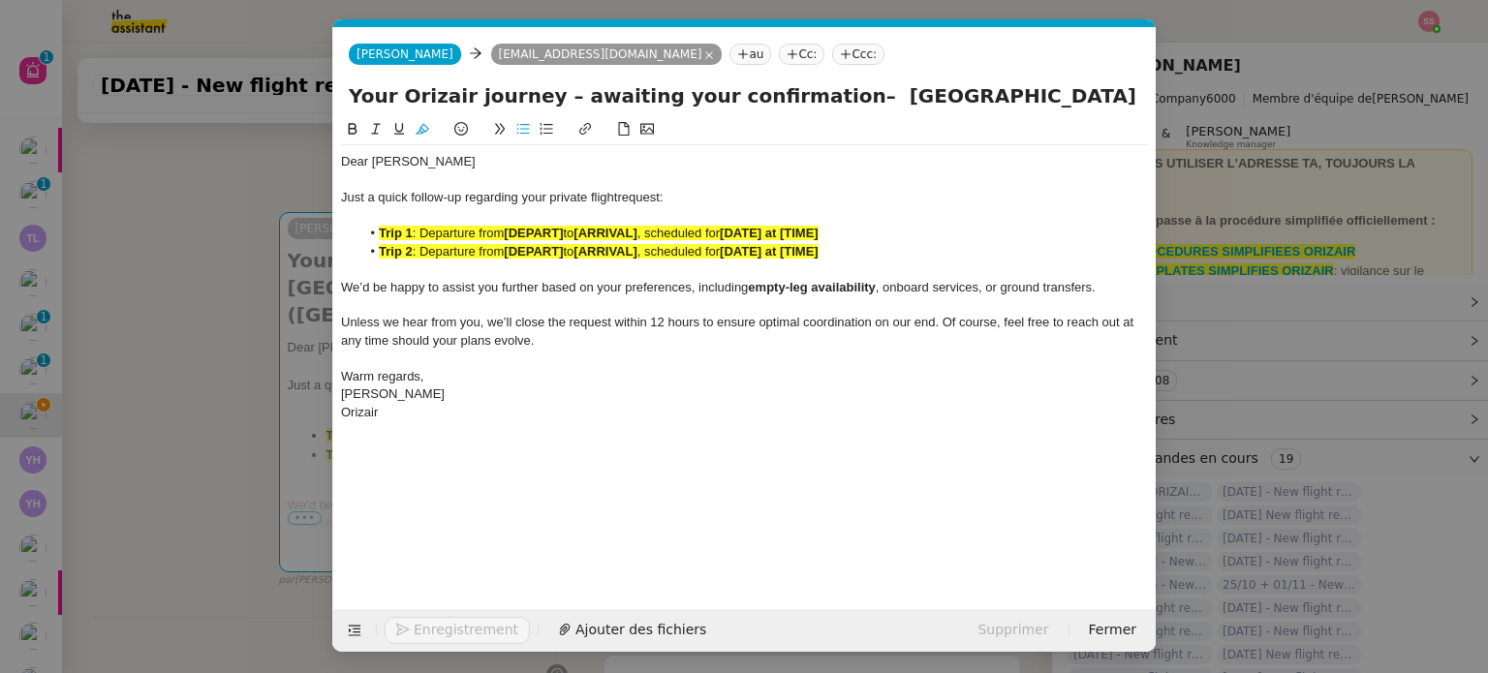
click at [483, 247] on span ": Departure from" at bounding box center [459, 251] width 92 height 15
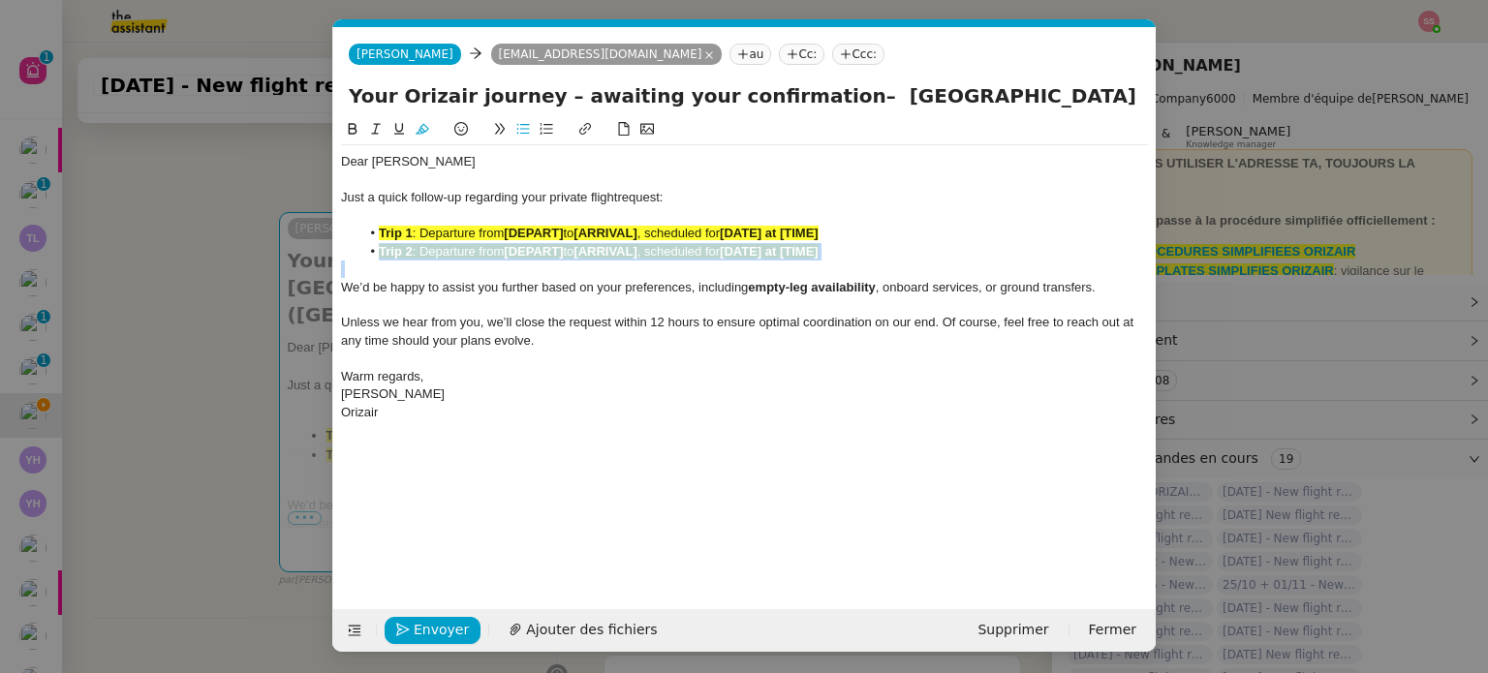
click at [483, 247] on span ": Departure from" at bounding box center [459, 251] width 92 height 15
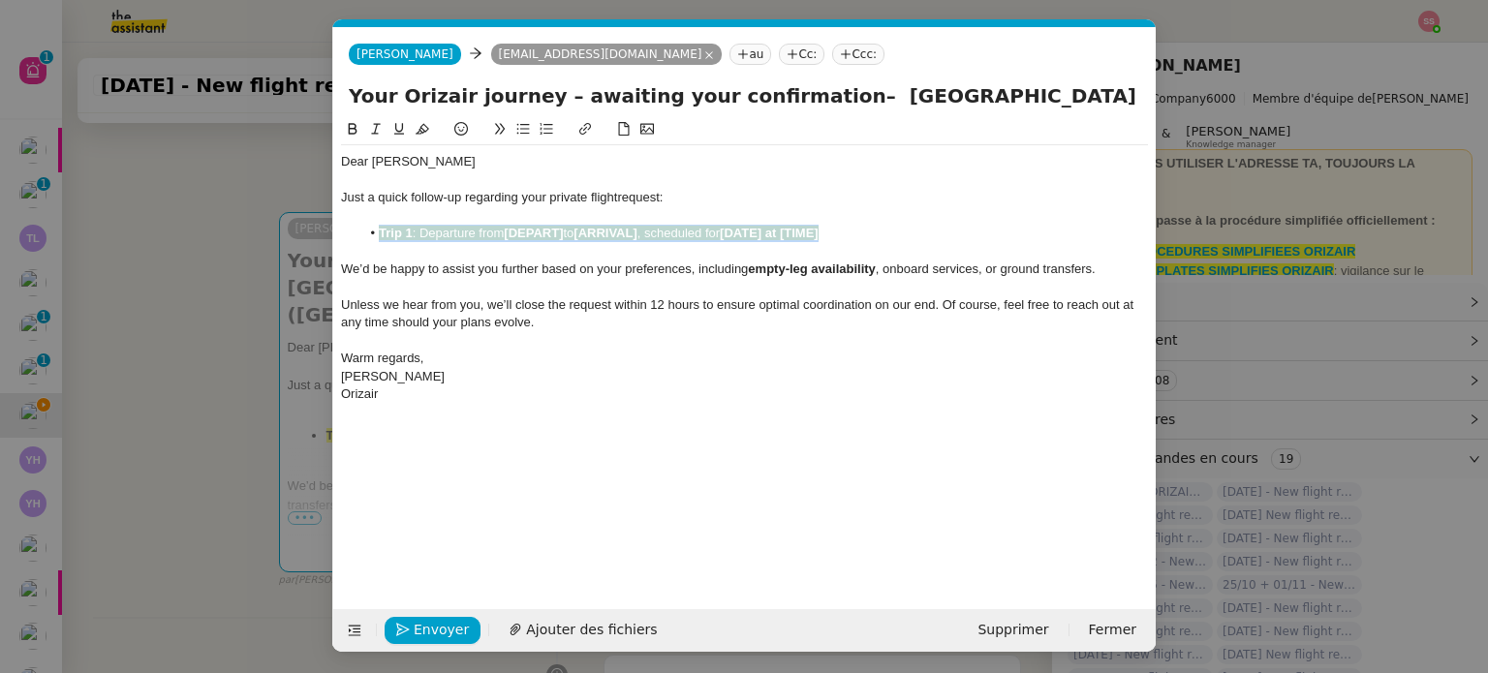
drag, startPoint x: 837, startPoint y: 231, endPoint x: 379, endPoint y: 231, distance: 458.1
click at [379, 231] on li "Trip 1 : Departure from [DEPART] to [ARRIVAL] , scheduled for [DATE] at [TIME]" at bounding box center [754, 233] width 788 height 17
click at [427, 131] on icon at bounding box center [422, 129] width 14 height 11
click at [198, 381] on nz-modal-container "relance en Service ✈️Orizair - Relance client ( EN ) à utiliser pour orizair, r…" at bounding box center [744, 336] width 1488 height 673
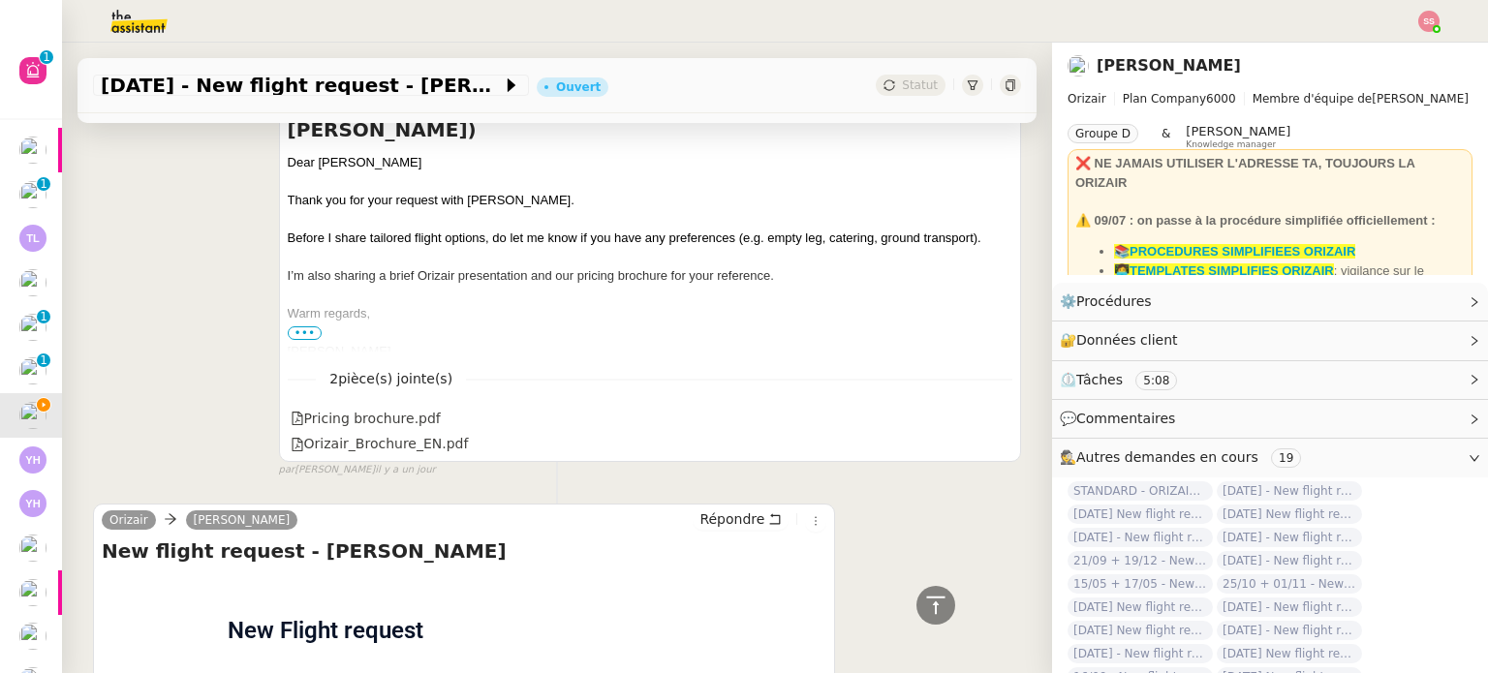
scroll to position [1360, 0]
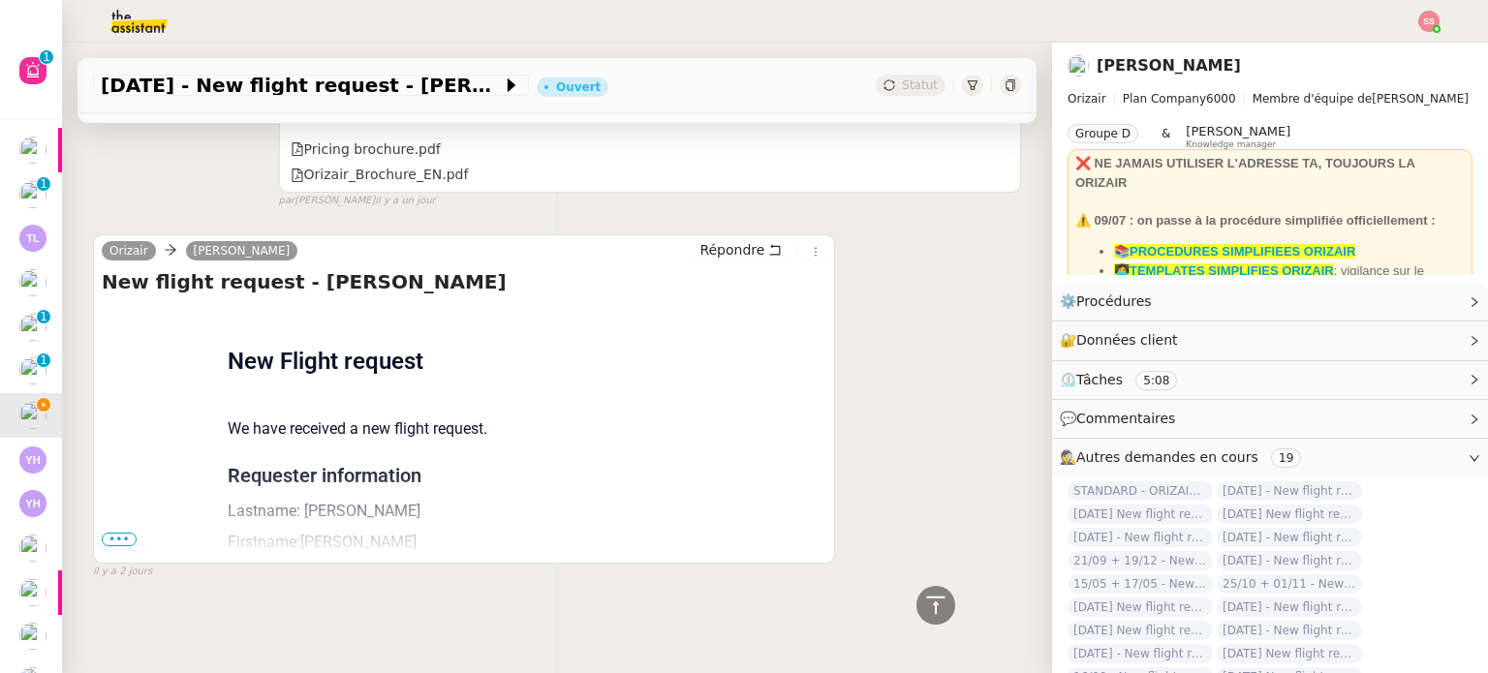
click at [122, 533] on span "•••" at bounding box center [119, 540] width 35 height 14
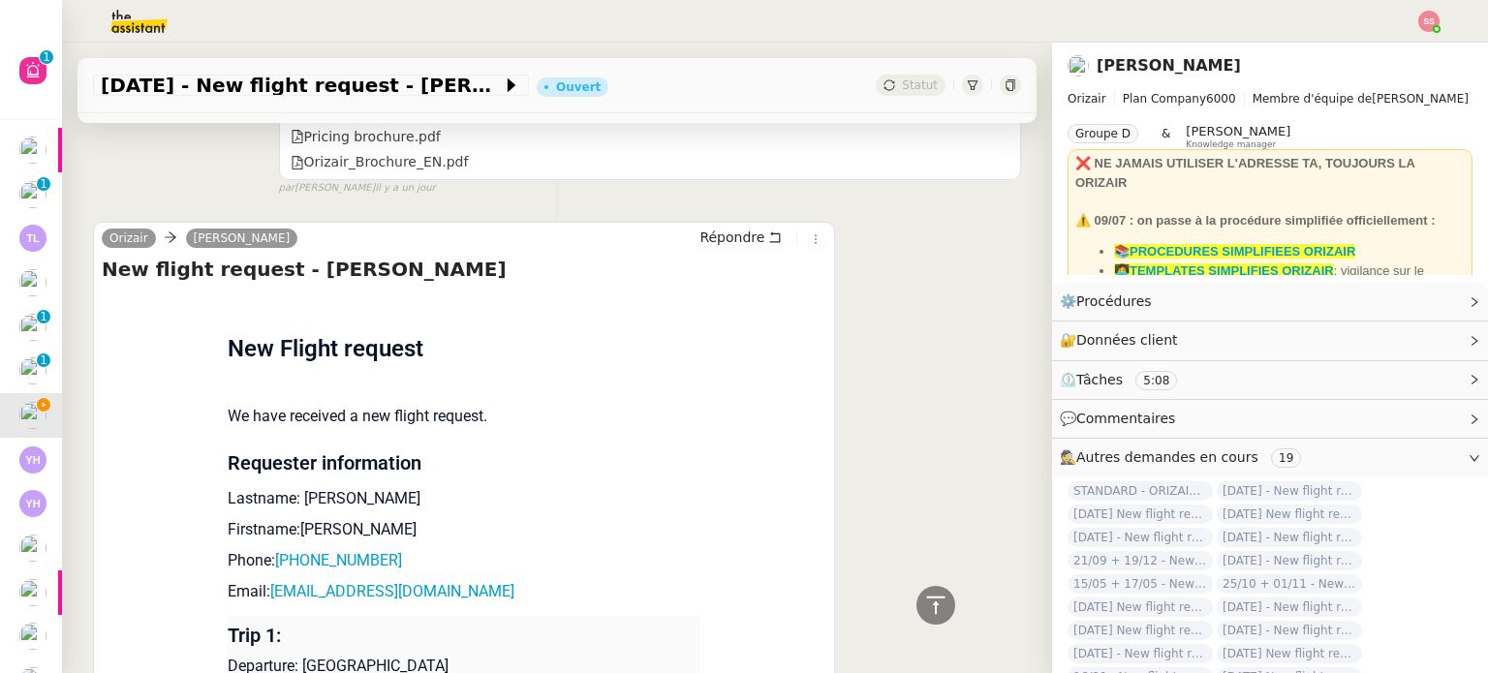
scroll to position [1743, 0]
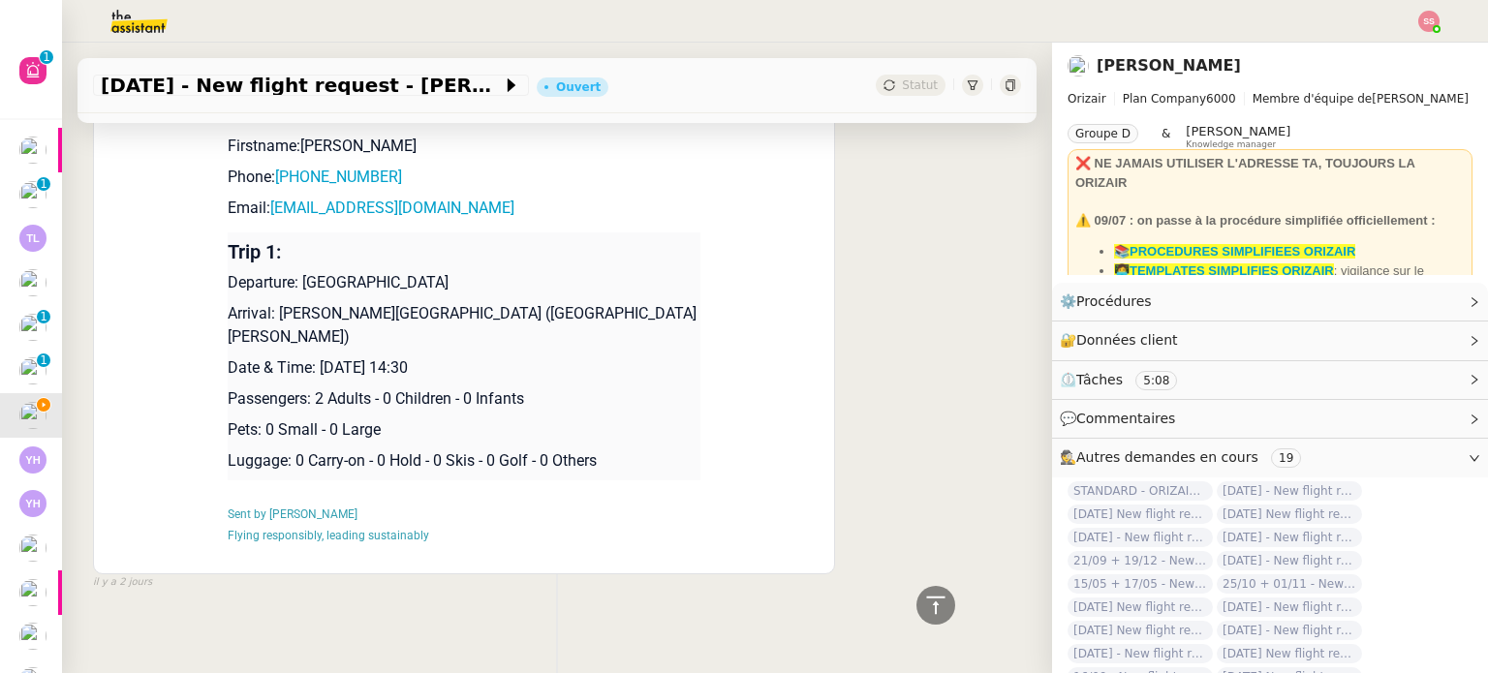
drag, startPoint x: 294, startPoint y: 286, endPoint x: 531, endPoint y: 294, distance: 236.5
click at [531, 294] on p "Departure: [GEOGRAPHIC_DATA]" at bounding box center [464, 282] width 473 height 23
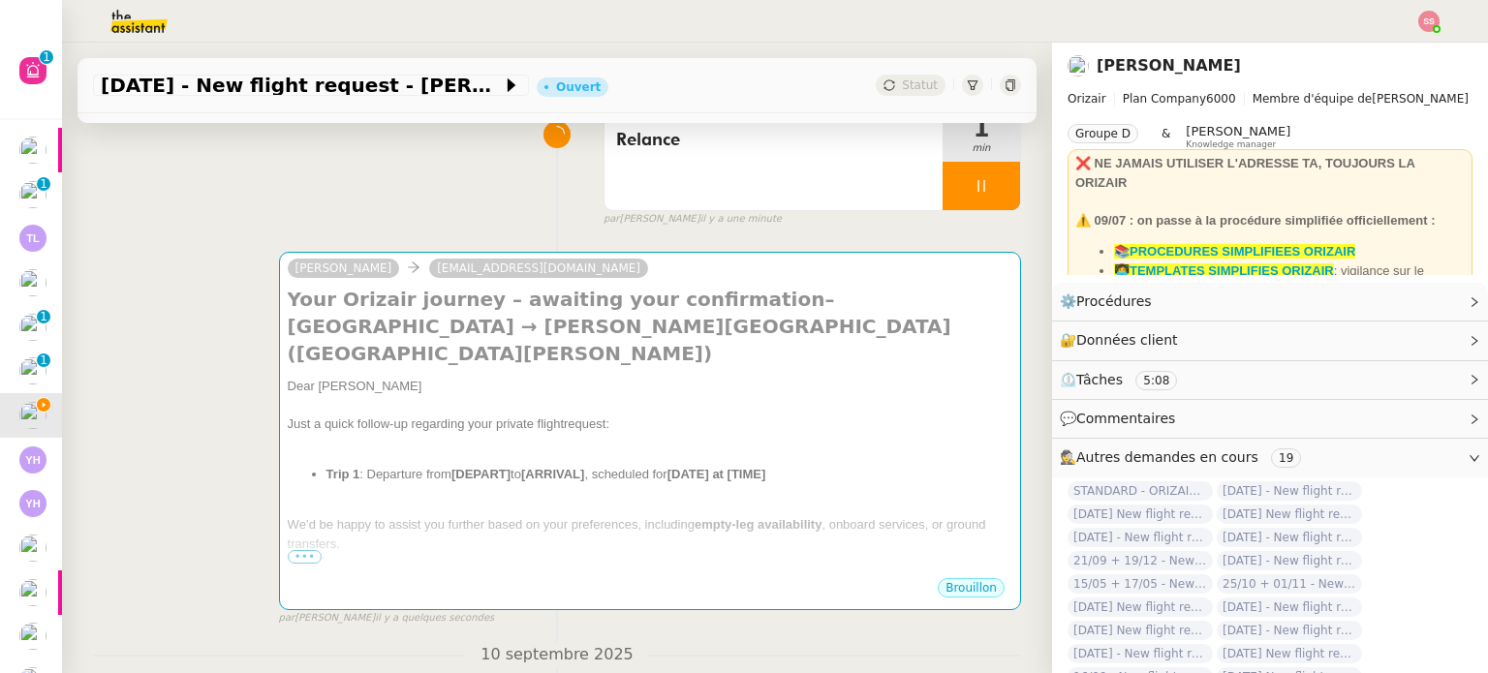
scroll to position [97, 0]
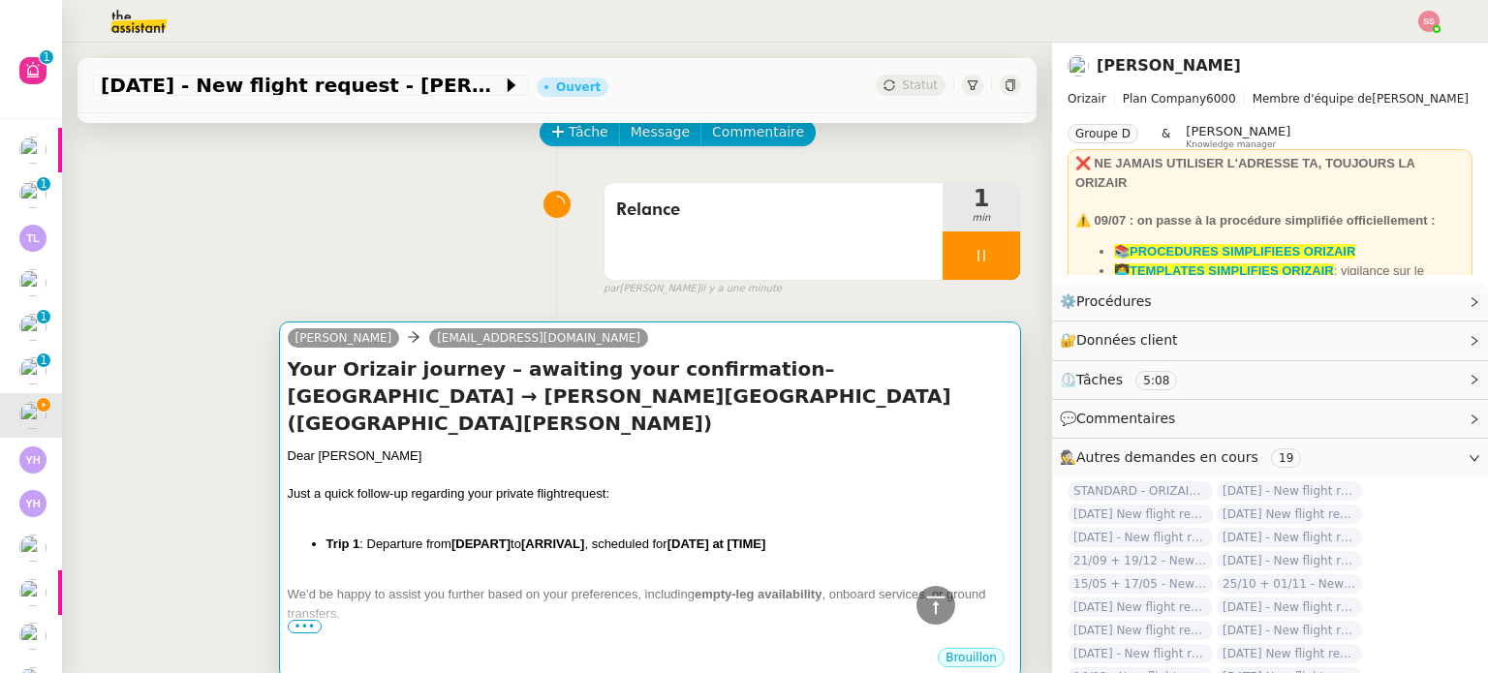
click at [527, 384] on h4 "Your Orizair journey – awaiting your confirmation– [GEOGRAPHIC_DATA] → [PERSON_…" at bounding box center [650, 395] width 724 height 81
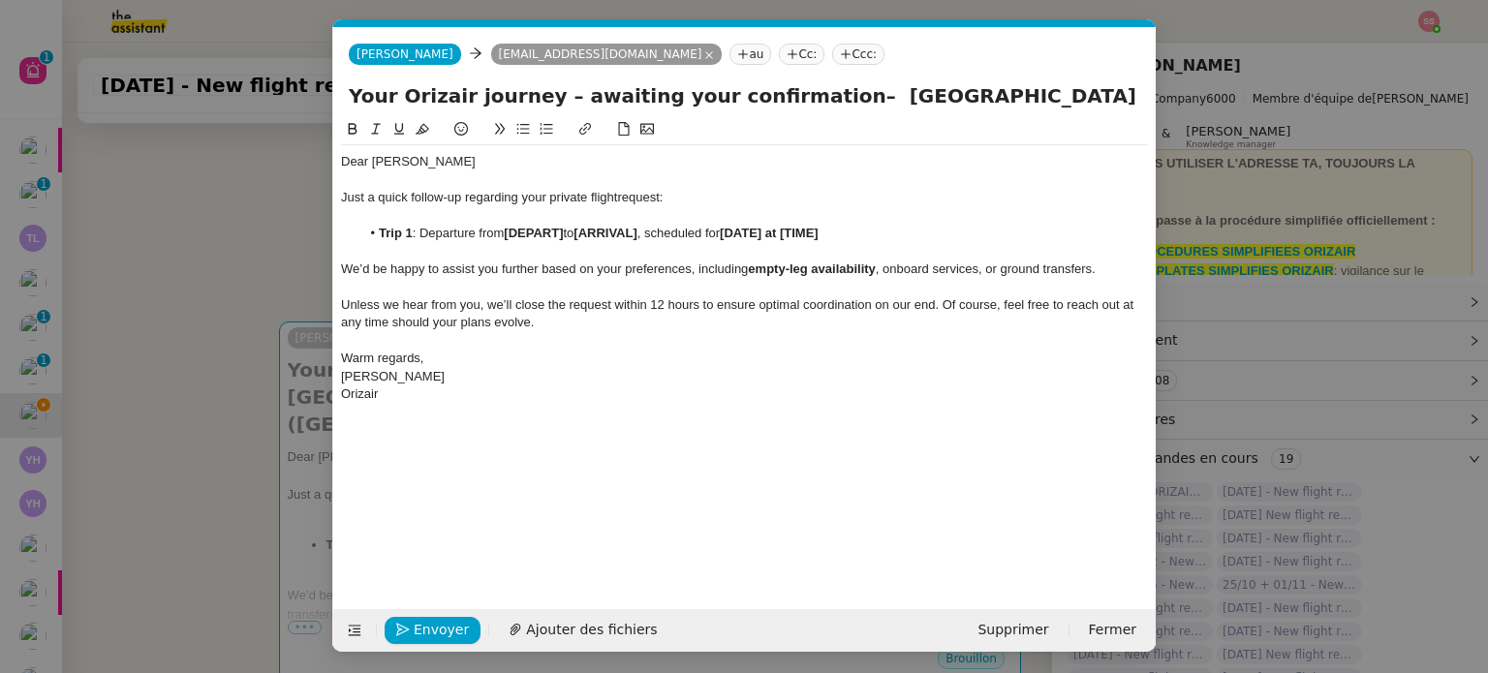
scroll to position [0, 102]
drag, startPoint x: 565, startPoint y: 234, endPoint x: 506, endPoint y: 232, distance: 59.1
click at [506, 232] on li "Trip 1 : Departure from [DEPART] to [ARRIVAL] , scheduled for [DATE] at [TIME]" at bounding box center [754, 233] width 788 height 17
click at [248, 422] on nz-modal-container "relance en Service ✈️Orizair - Relance client ( EN ) à utiliser pour orizair, r…" at bounding box center [744, 336] width 1488 height 673
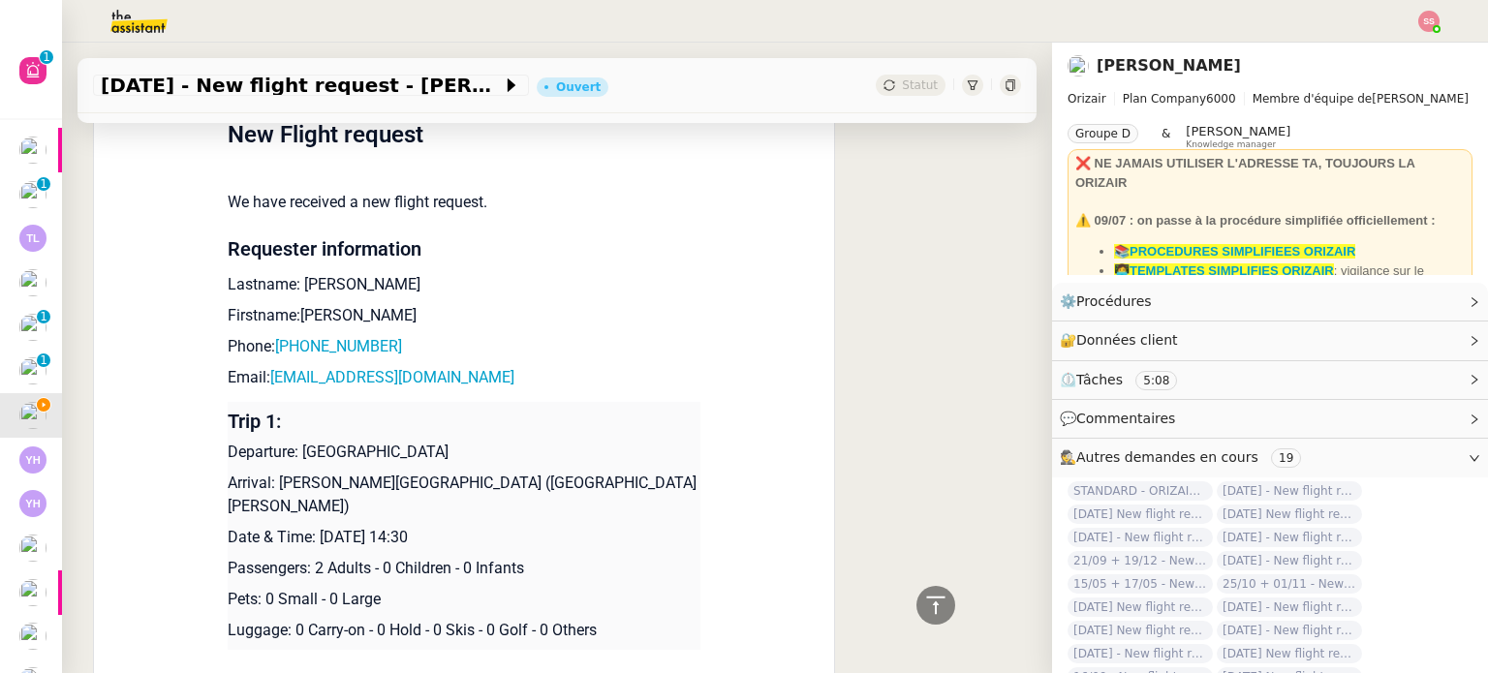
scroll to position [1743, 0]
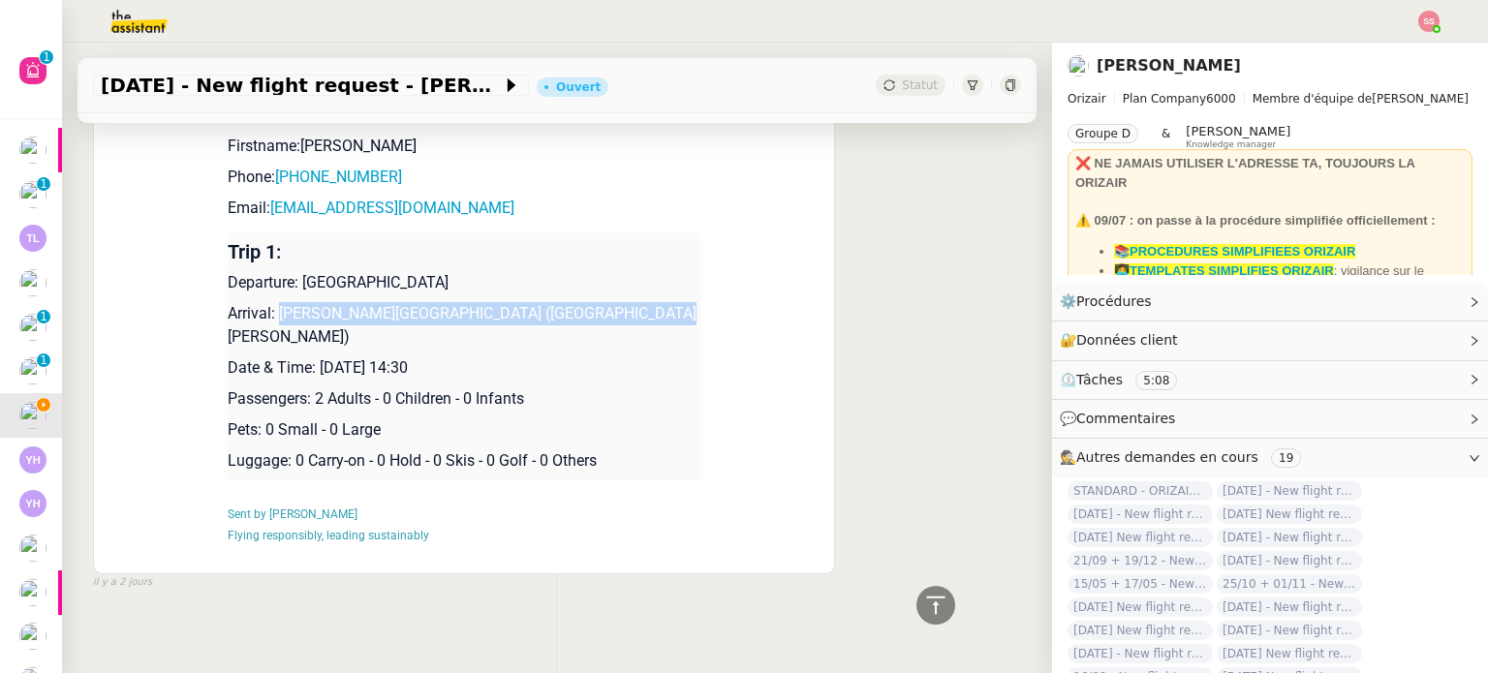
drag, startPoint x: 270, startPoint y: 317, endPoint x: 662, endPoint y: 321, distance: 392.3
click at [662, 321] on p "Arrival: [PERSON_NAME][GEOGRAPHIC_DATA] ([GEOGRAPHIC_DATA][PERSON_NAME])" at bounding box center [464, 325] width 473 height 46
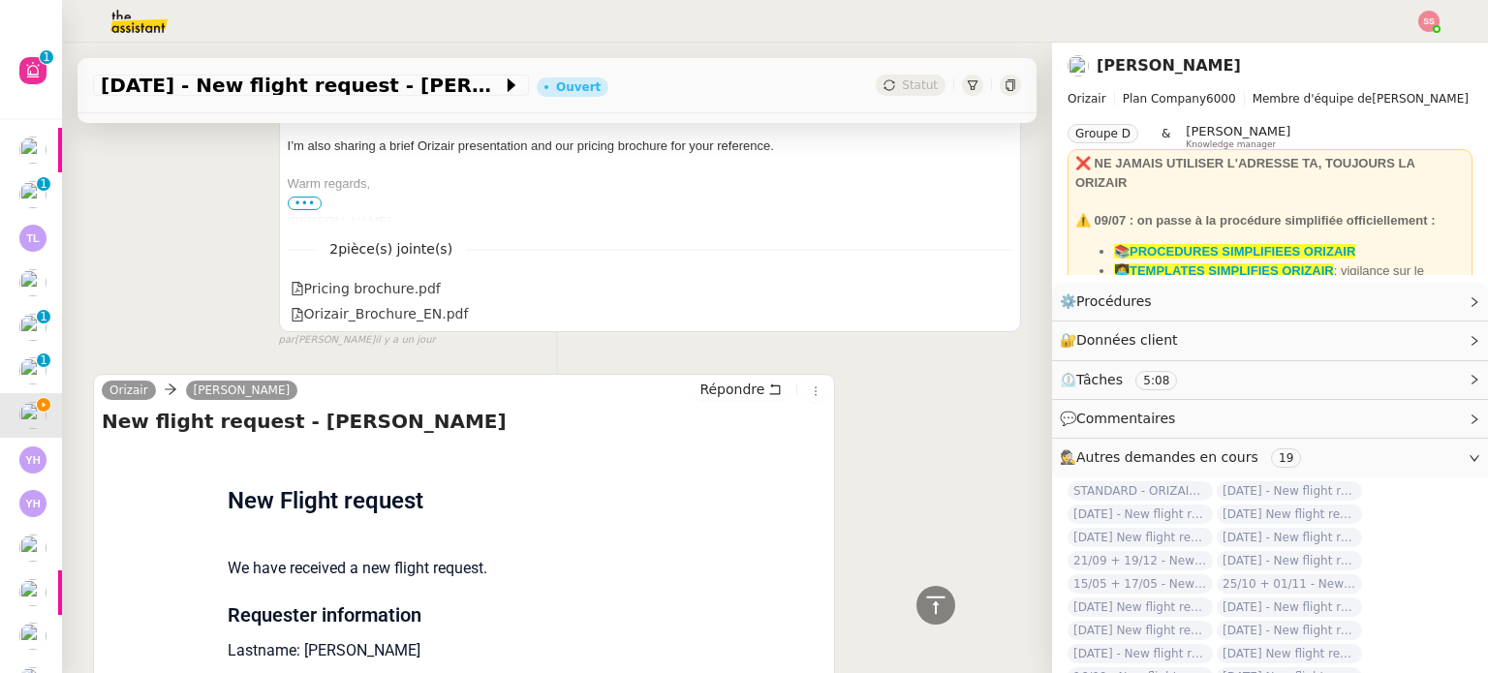
click at [659, 344] on div "Tâche Message Commentaire Veuillez patienter une erreur s'est produite 👌👌👌 mess…" at bounding box center [557, 67] width 990 height 2180
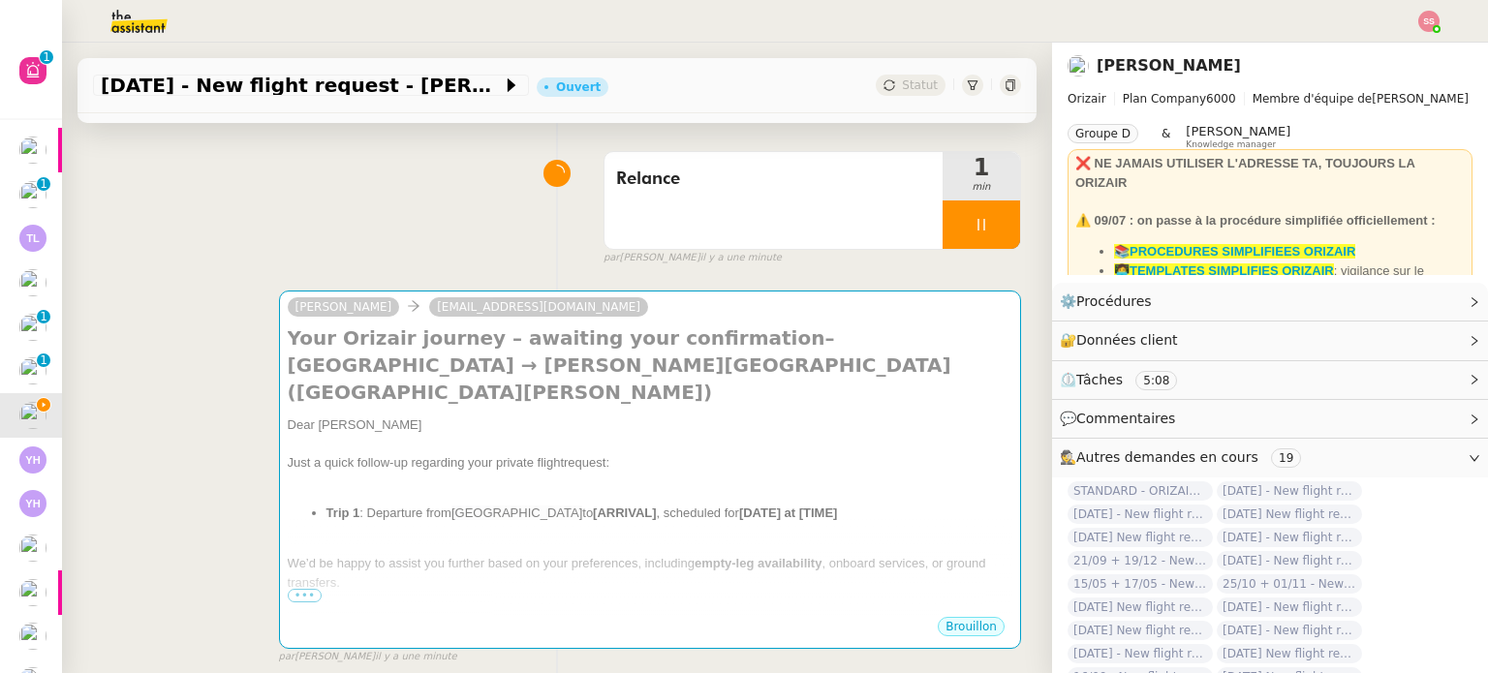
scroll to position [97, 0]
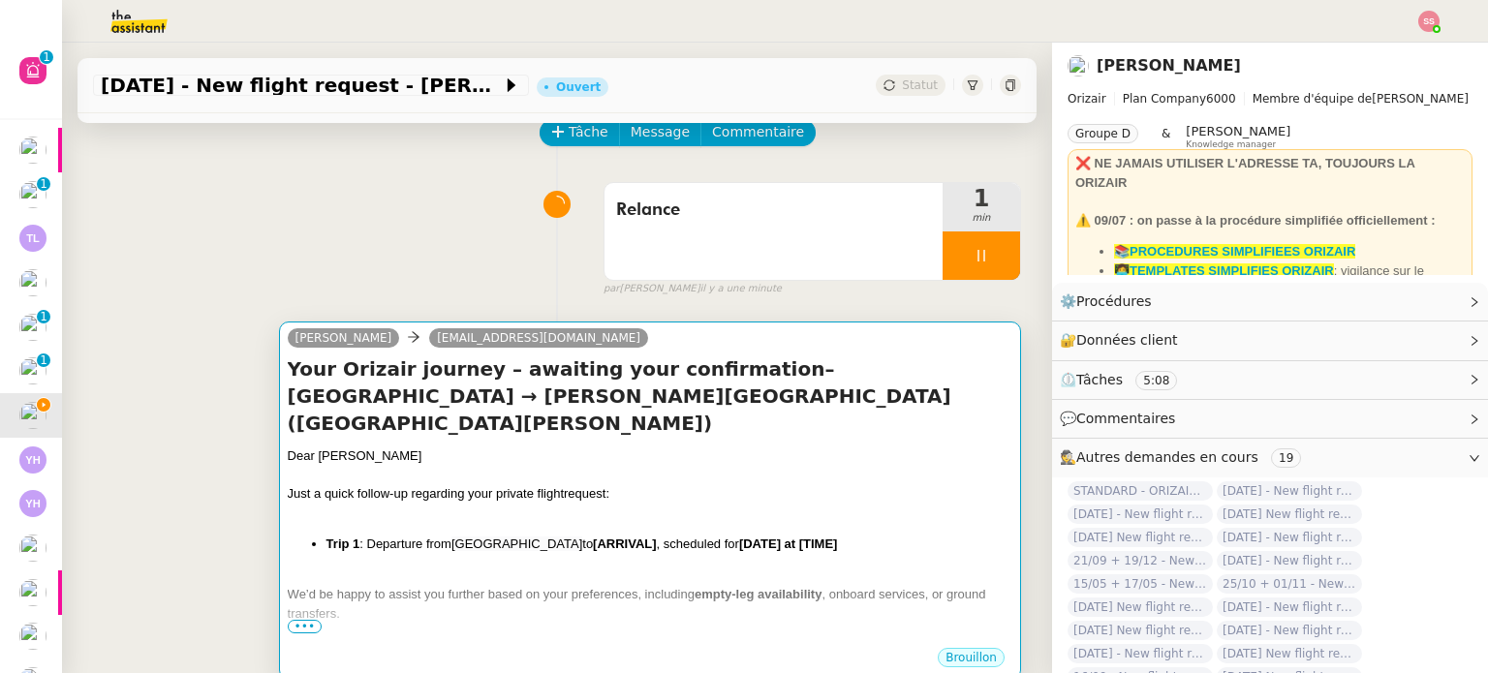
click at [661, 446] on div "Dear [PERSON_NAME]" at bounding box center [650, 455] width 724 height 19
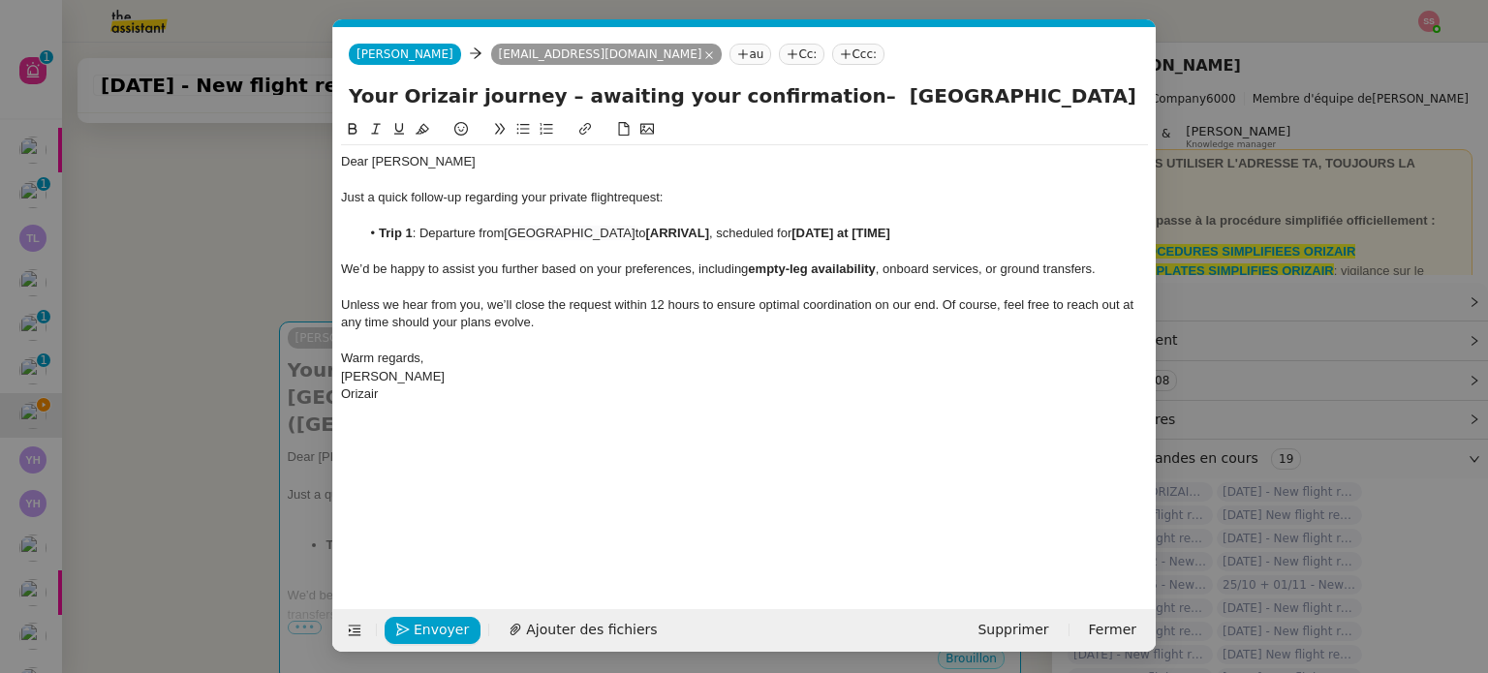
scroll to position [0, 102]
drag, startPoint x: 720, startPoint y: 235, endPoint x: 654, endPoint y: 233, distance: 65.9
click at [654, 233] on li "Trip 1 : Departure from [GEOGRAPHIC_DATA] to [ARRIVAL] , scheduled for [DATE] a…" at bounding box center [754, 233] width 788 height 17
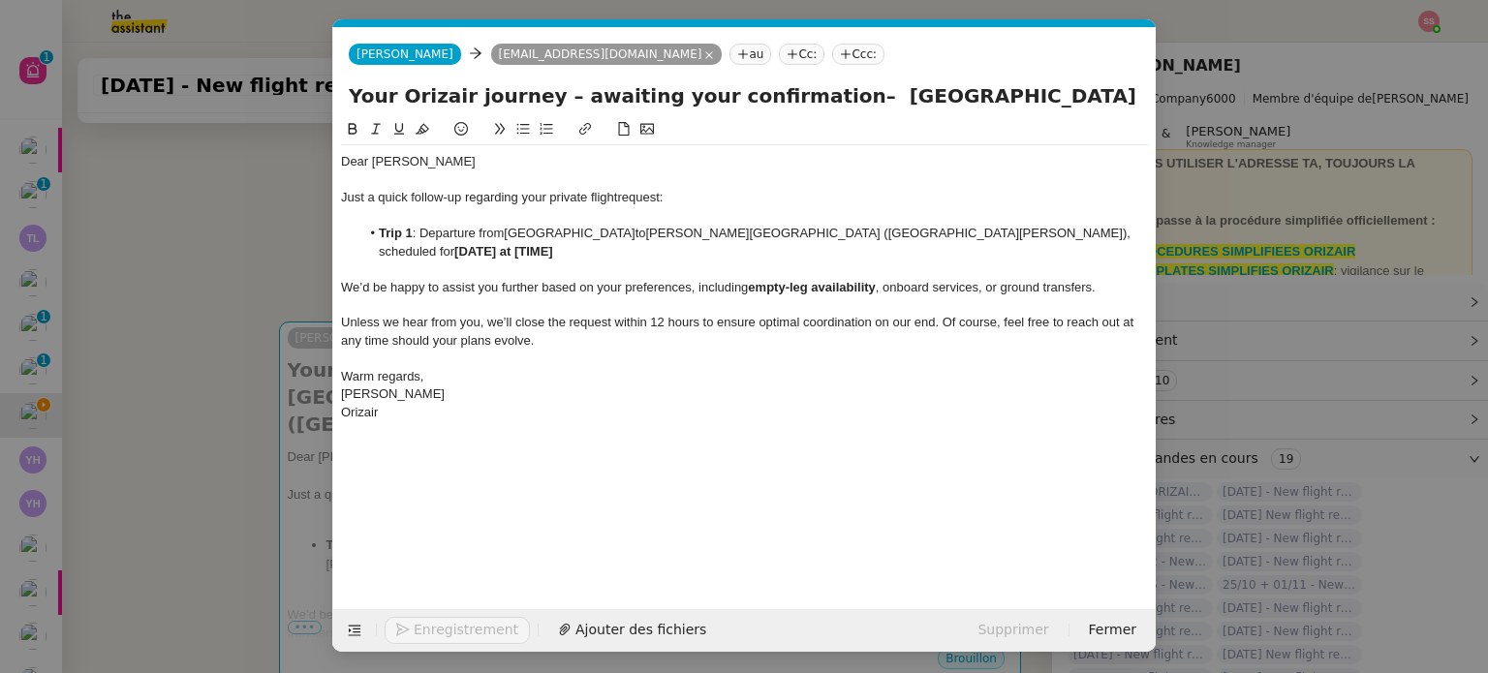
click at [194, 477] on nz-modal-container "relance en Service ✈️Orizair - Relance client ( EN ) à utiliser pour orizair, r…" at bounding box center [744, 336] width 1488 height 673
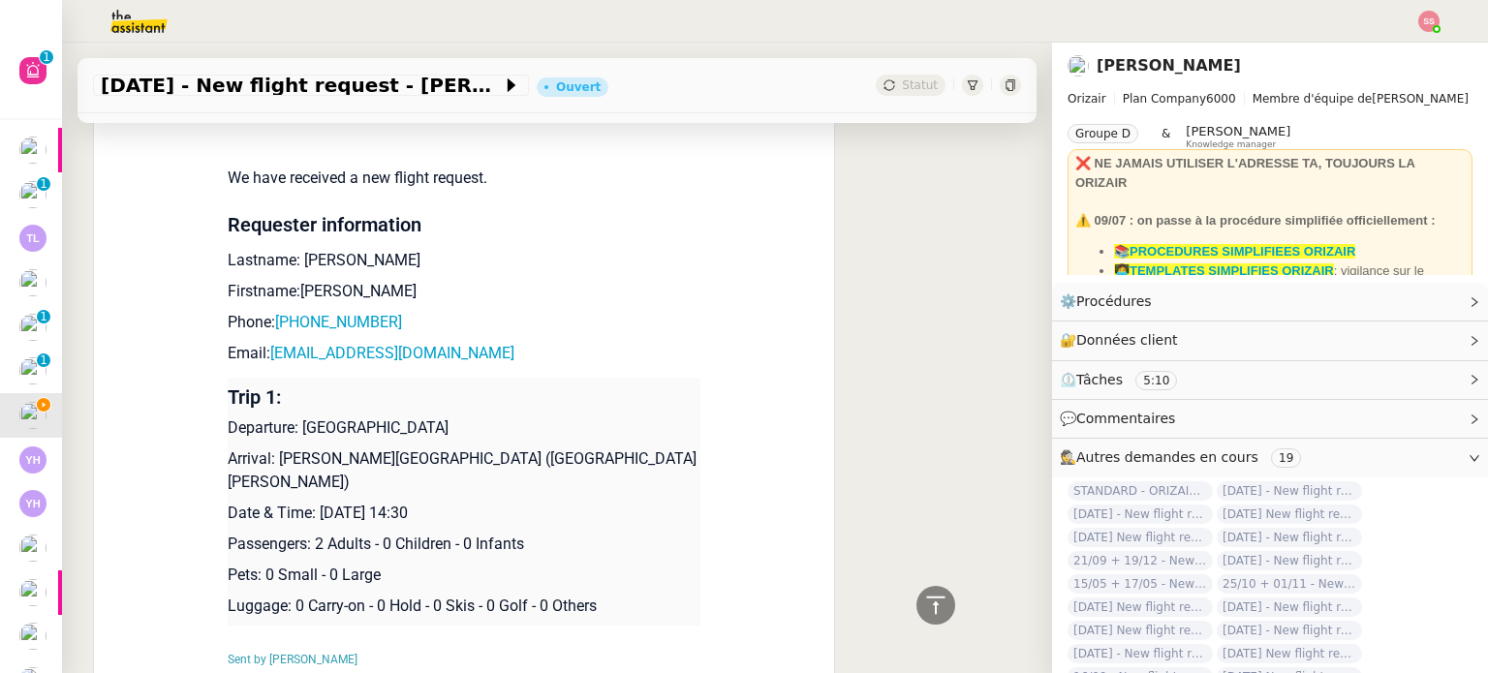
scroll to position [1743, 0]
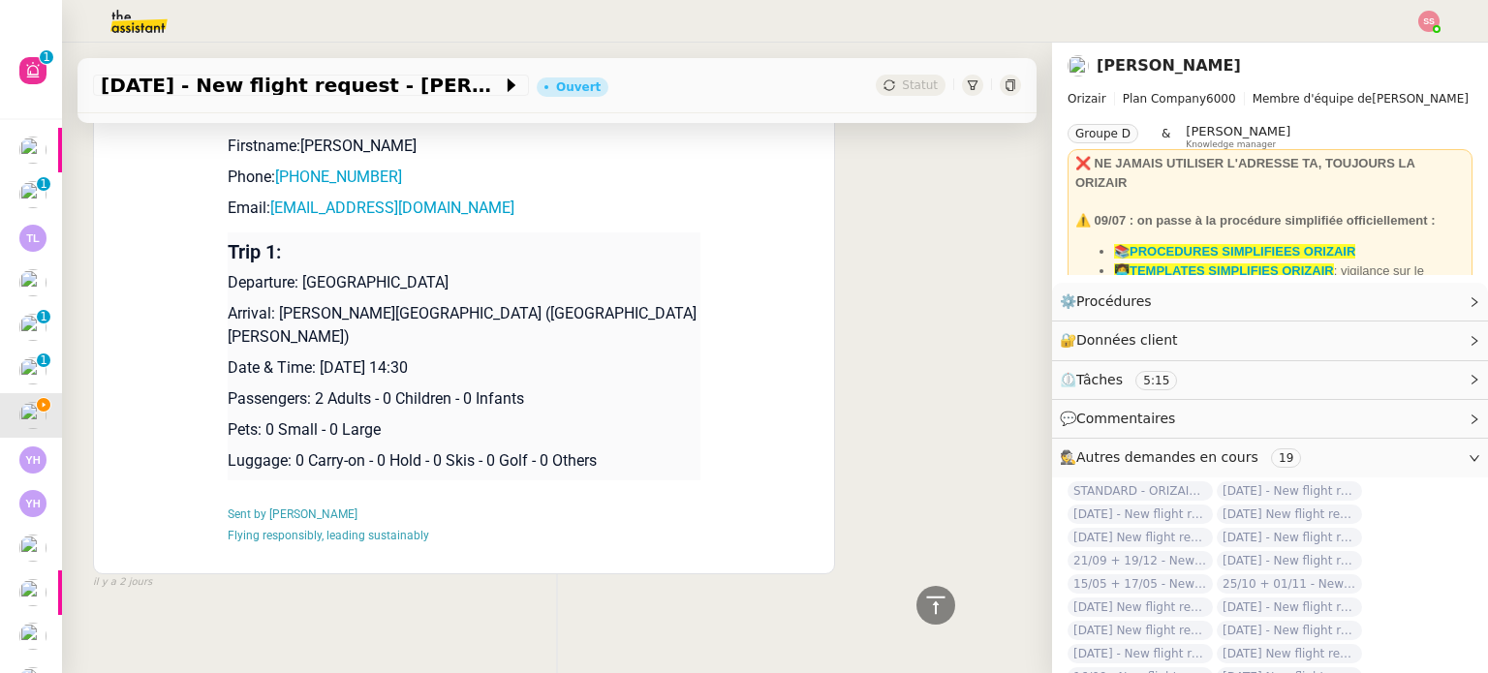
drag, startPoint x: 313, startPoint y: 352, endPoint x: 530, endPoint y: 353, distance: 217.0
click at [530, 356] on p "Date & Time: [DATE] 14:30" at bounding box center [464, 367] width 473 height 23
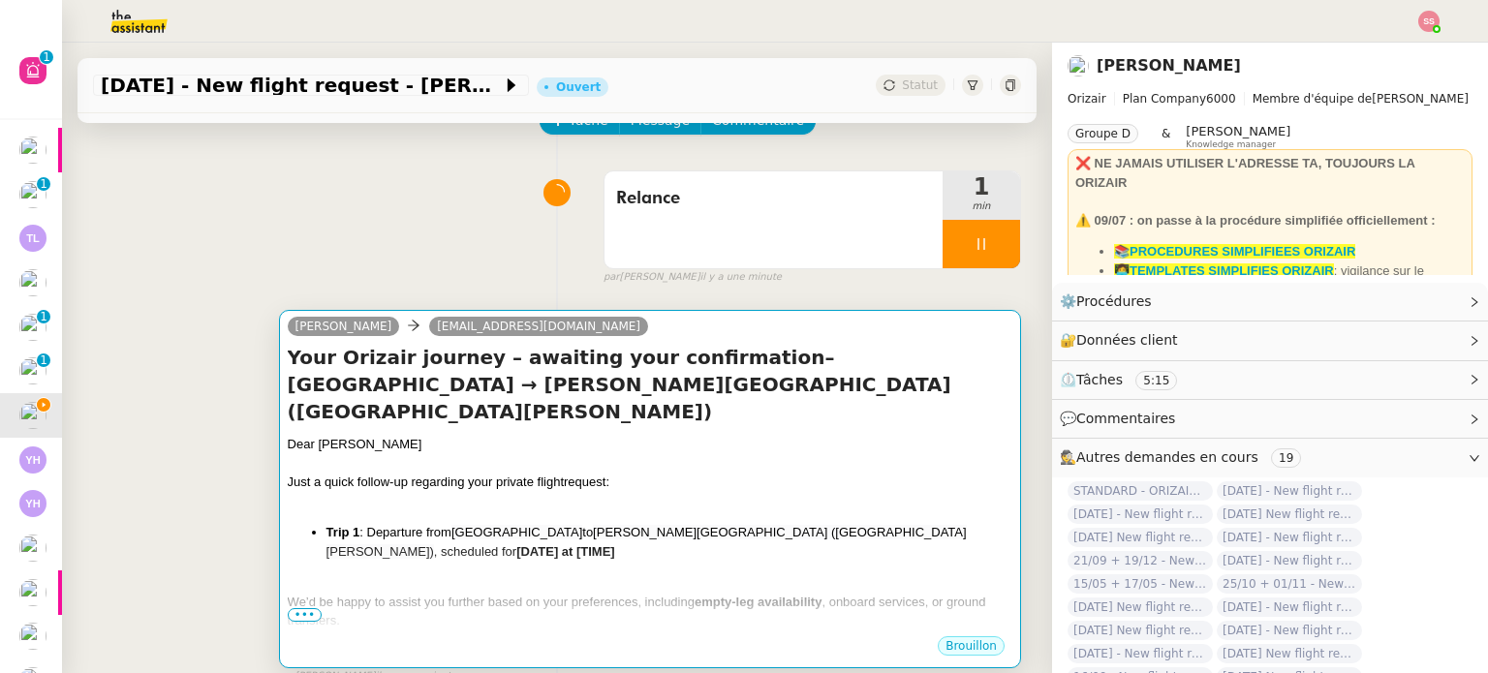
scroll to position [97, 0]
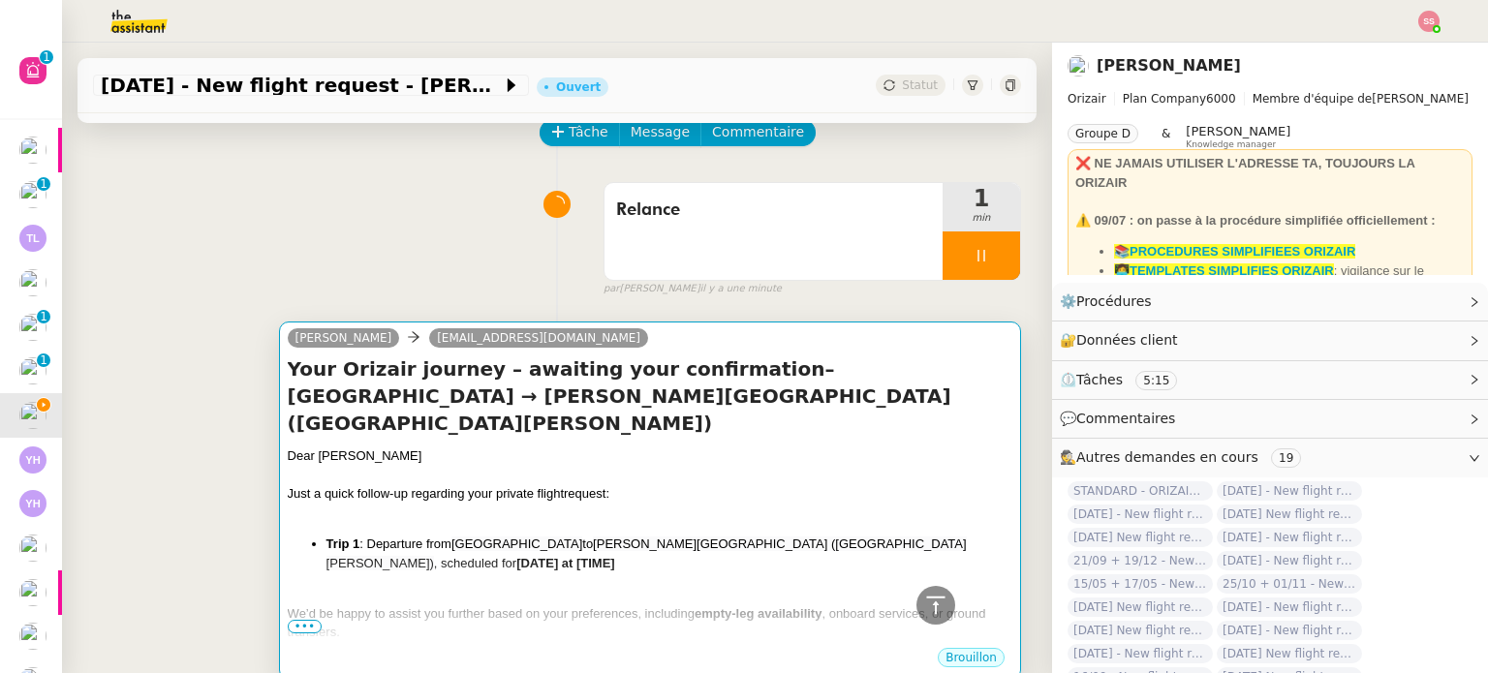
click at [780, 413] on div "Your Orizair journey – awaiting your confirmation– [GEOGRAPHIC_DATA] → [PERSON_…" at bounding box center [650, 500] width 724 height 291
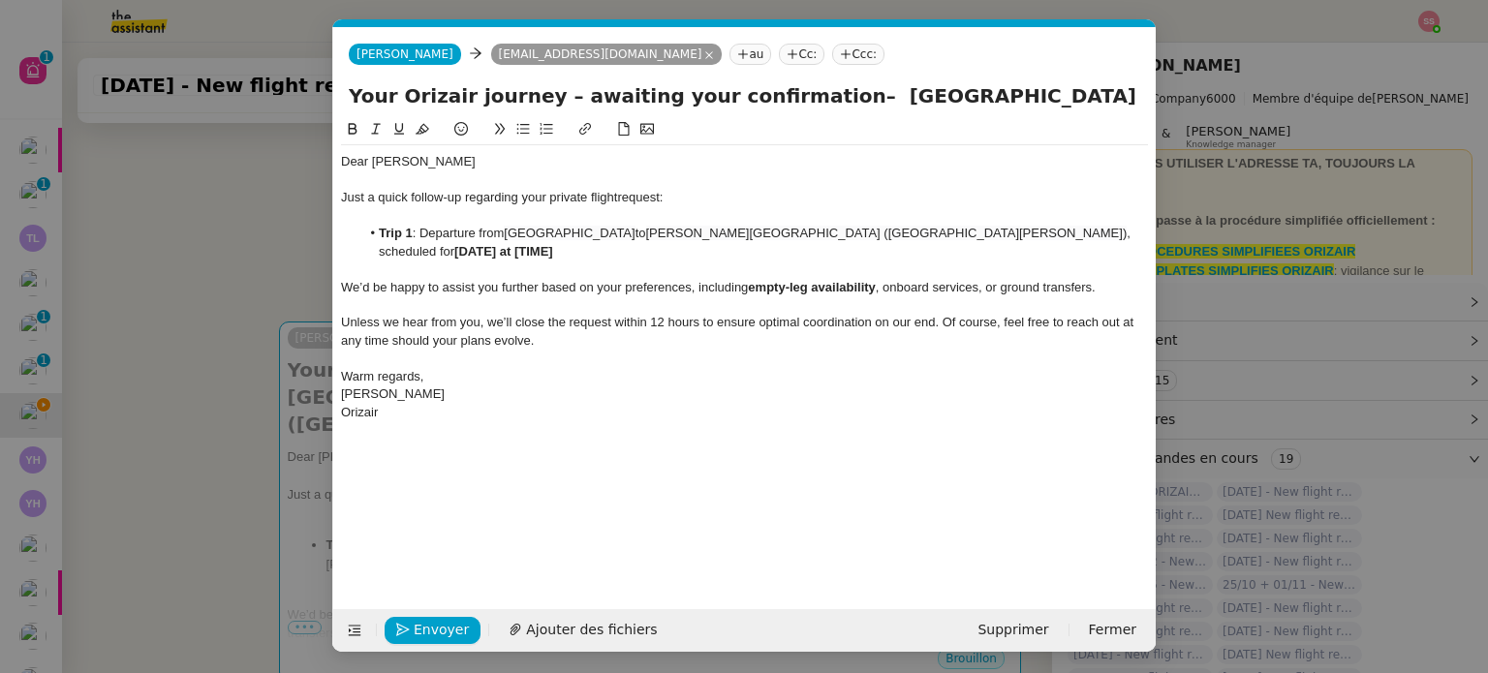
scroll to position [0, 102]
drag, startPoint x: 939, startPoint y: 232, endPoint x: 1133, endPoint y: 231, distance: 193.7
click at [1133, 231] on li "Trip 1 : Departure from [GEOGRAPHIC_DATA] to [PERSON_NAME][GEOGRAPHIC_DATA] ([G…" at bounding box center [754, 243] width 788 height 36
drag, startPoint x: 1020, startPoint y: 231, endPoint x: 1160, endPoint y: 242, distance: 140.8
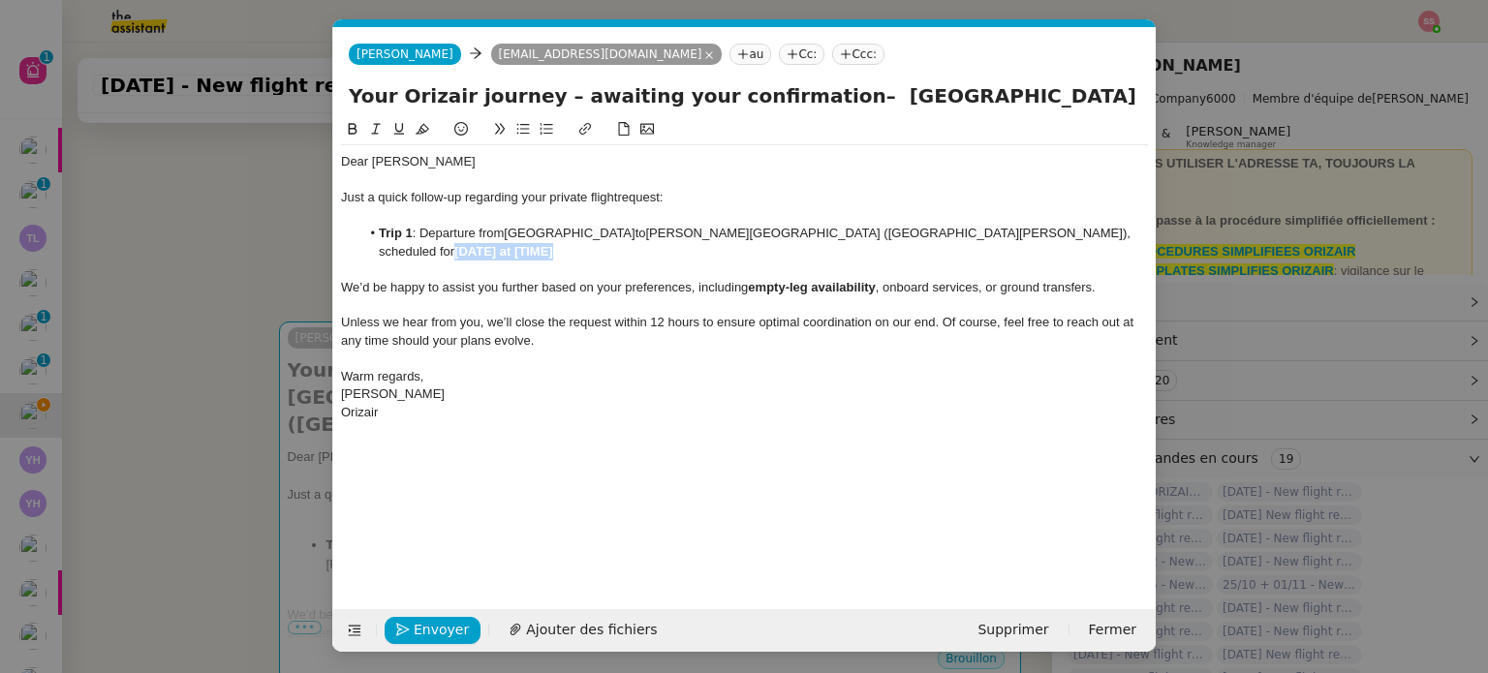
click at [1160, 242] on nz-modal-container "relance en Service ✈️Orizair - Relance client ( EN ) à utiliser pour orizair, r…" at bounding box center [744, 336] width 1488 height 673
click at [976, 290] on span ", onboard services, or ground transfers." at bounding box center [986, 287] width 220 height 15
click at [832, 64] on nz-tag "Ccc:" at bounding box center [858, 54] width 52 height 21
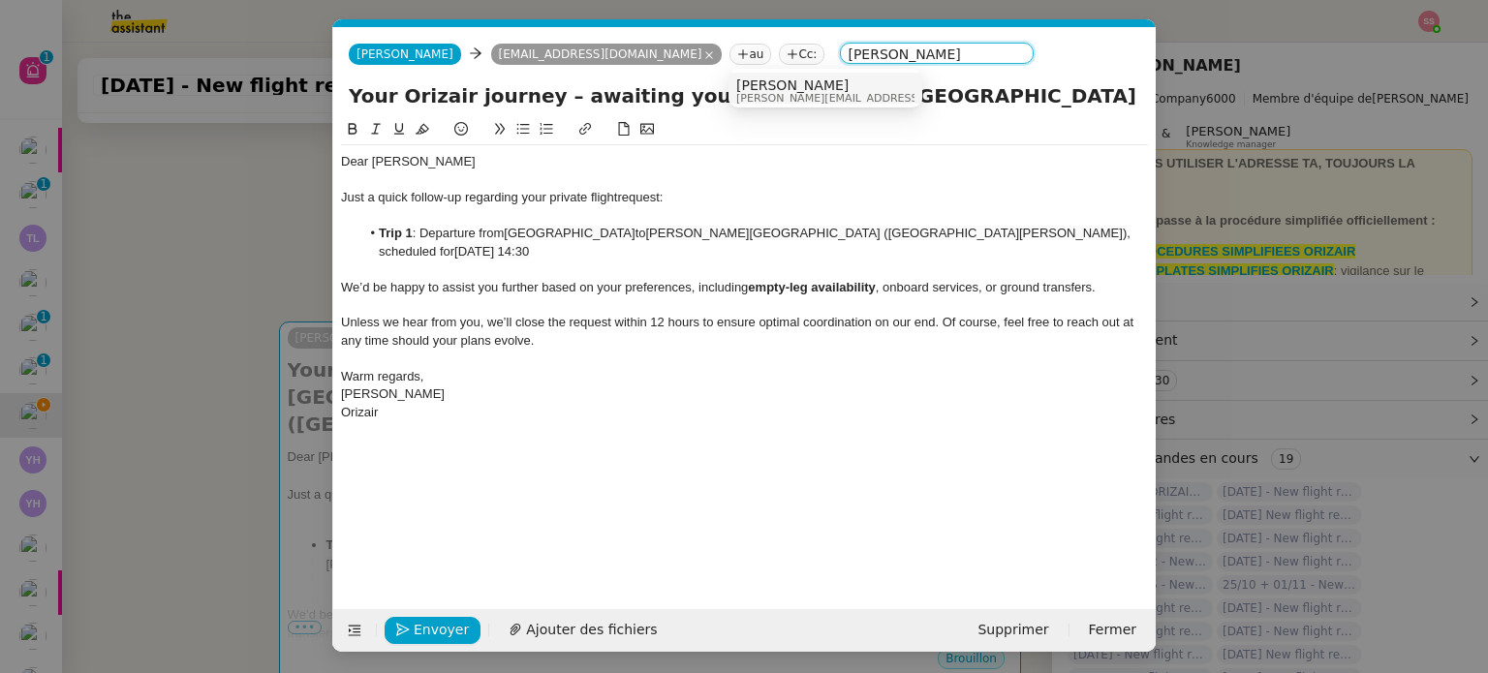
type input "[PERSON_NAME]"
click at [750, 81] on span "[PERSON_NAME]" at bounding box center [873, 84] width 275 height 15
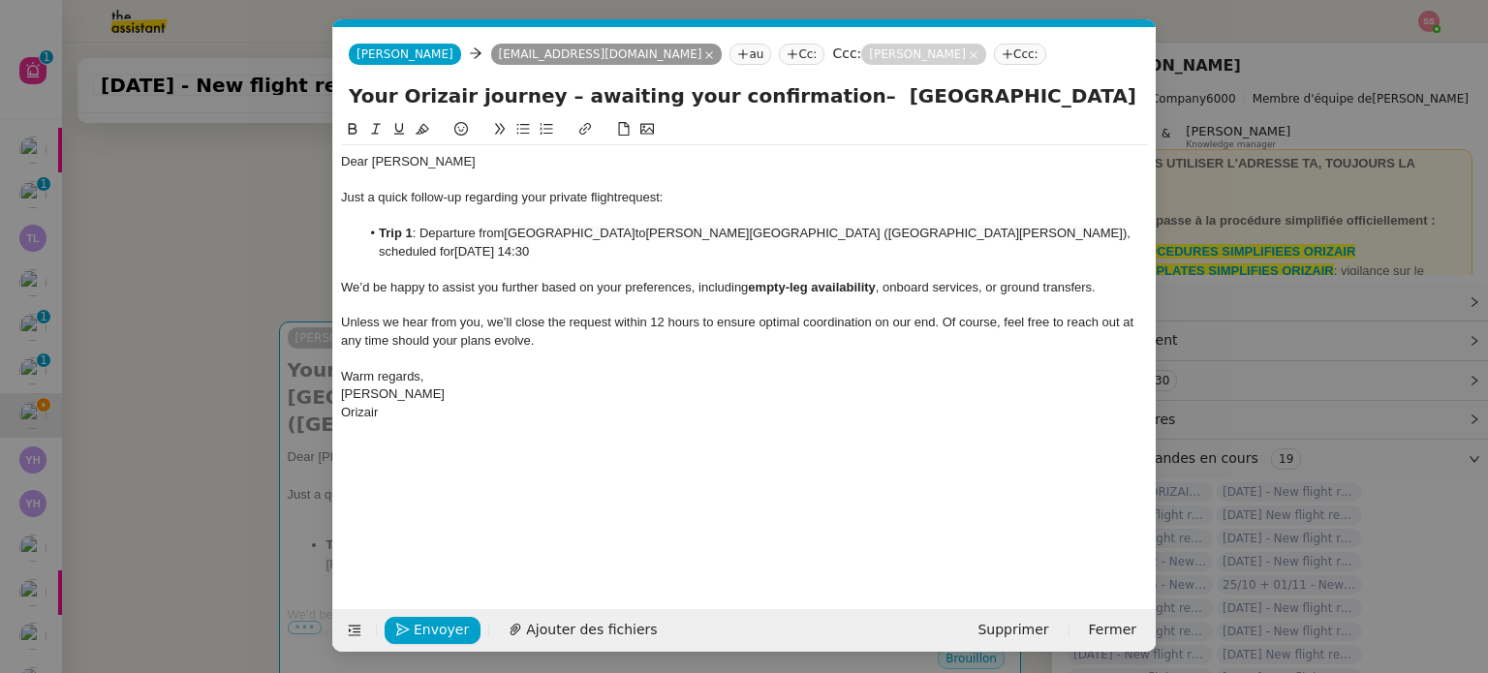
click at [666, 373] on div "Warm regards," at bounding box center [744, 376] width 807 height 17
click at [462, 636] on button "Envoyer" at bounding box center [433, 630] width 96 height 27
click at [462, 636] on span "Confirmer l'envoi" at bounding box center [472, 630] width 116 height 22
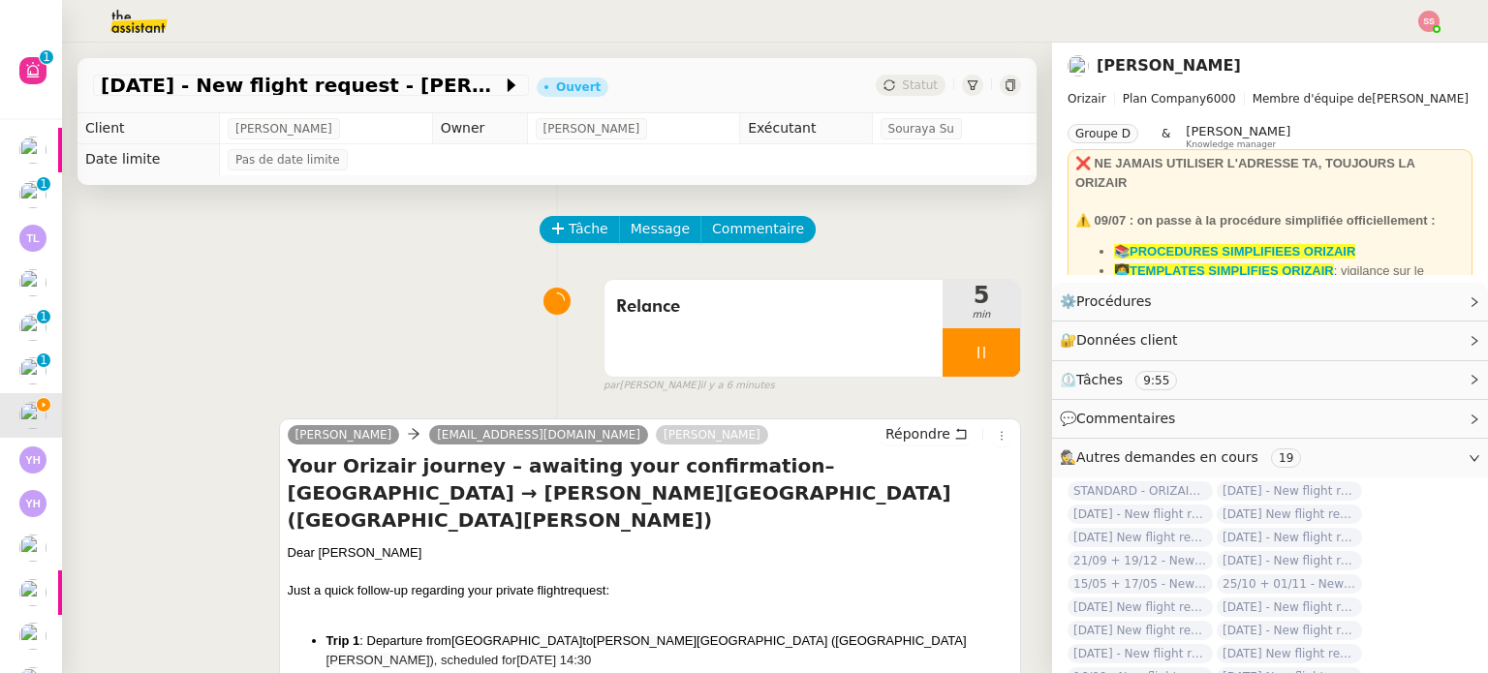
click at [990, 355] on div at bounding box center [980, 352] width 77 height 48
click at [990, 355] on button at bounding box center [1000, 352] width 39 height 48
click at [899, 74] on div "[DATE] - New flight request - [PERSON_NAME]" at bounding box center [556, 85] width 959 height 55
click at [902, 80] on span "Statut" at bounding box center [920, 85] width 36 height 14
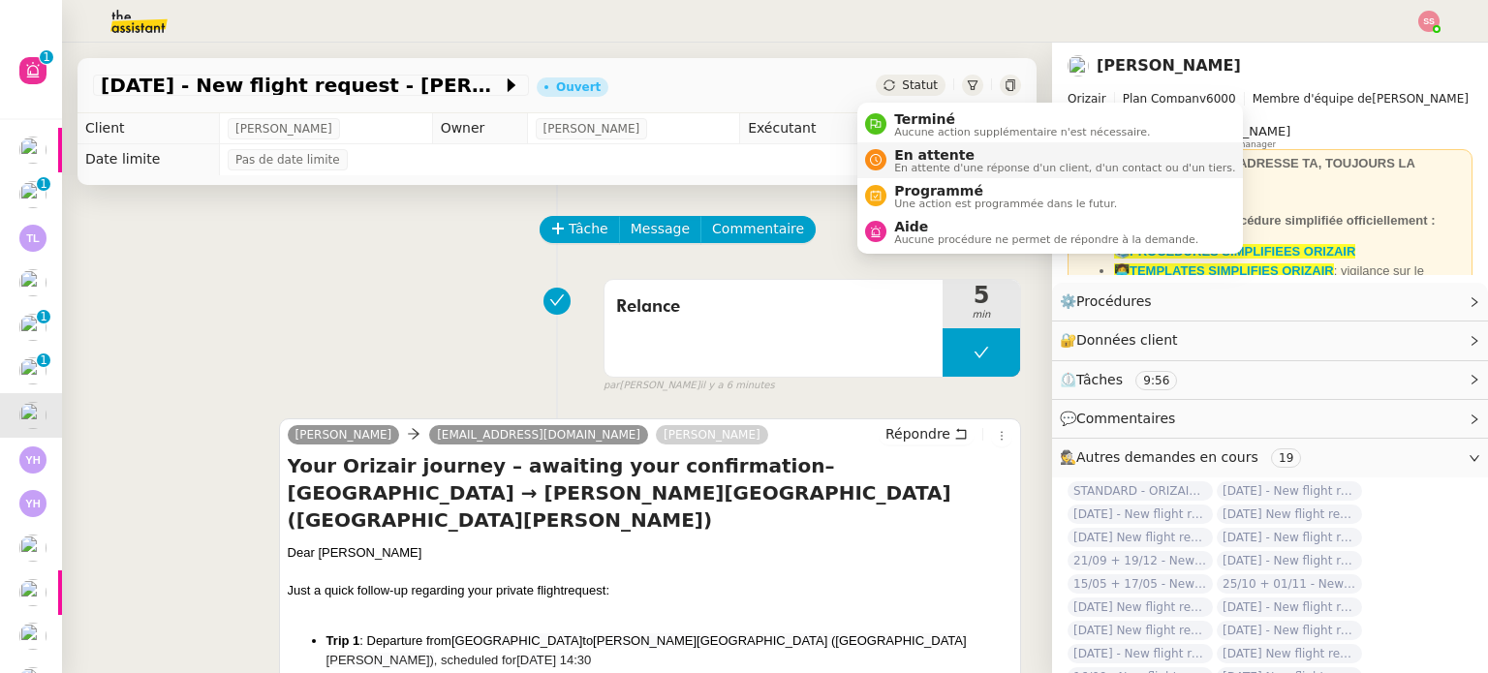
click at [905, 150] on span "En attente" at bounding box center [1064, 154] width 341 height 15
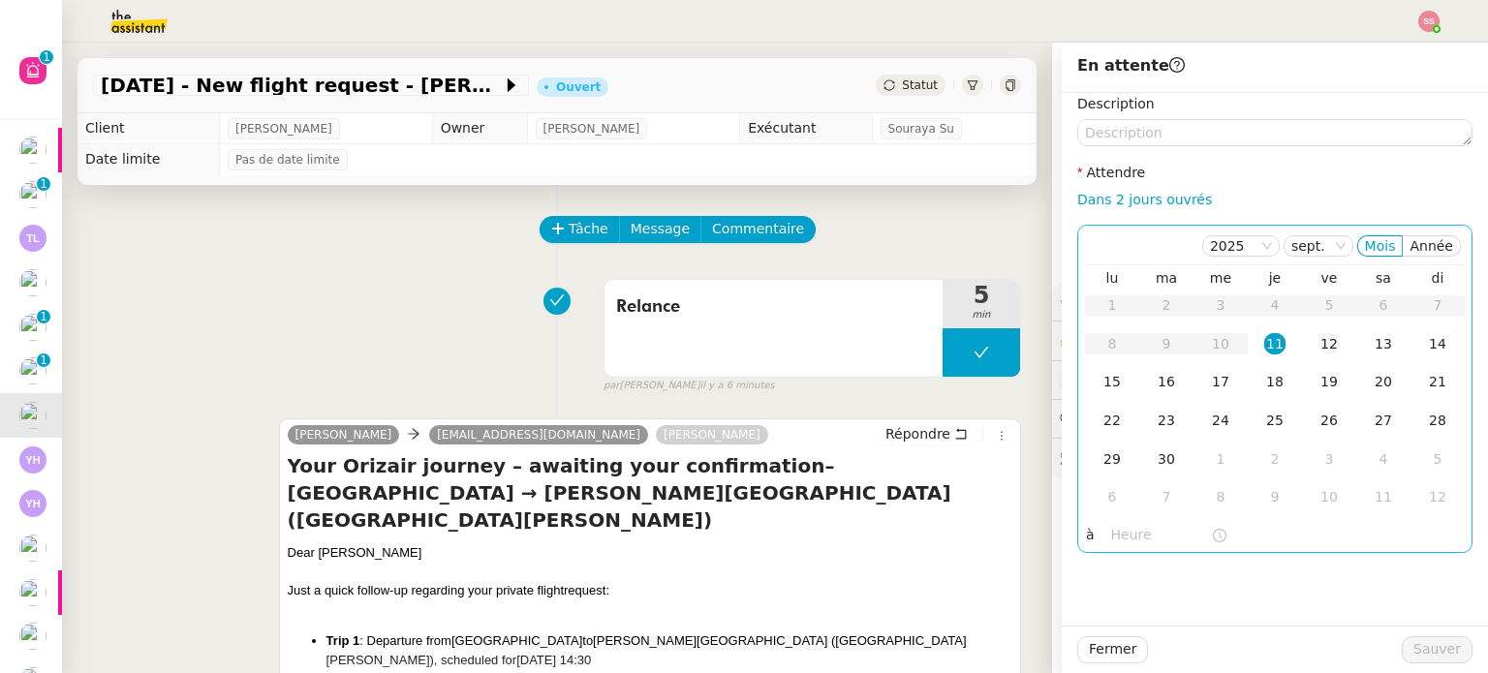
click at [1329, 346] on td "12" at bounding box center [1329, 344] width 54 height 39
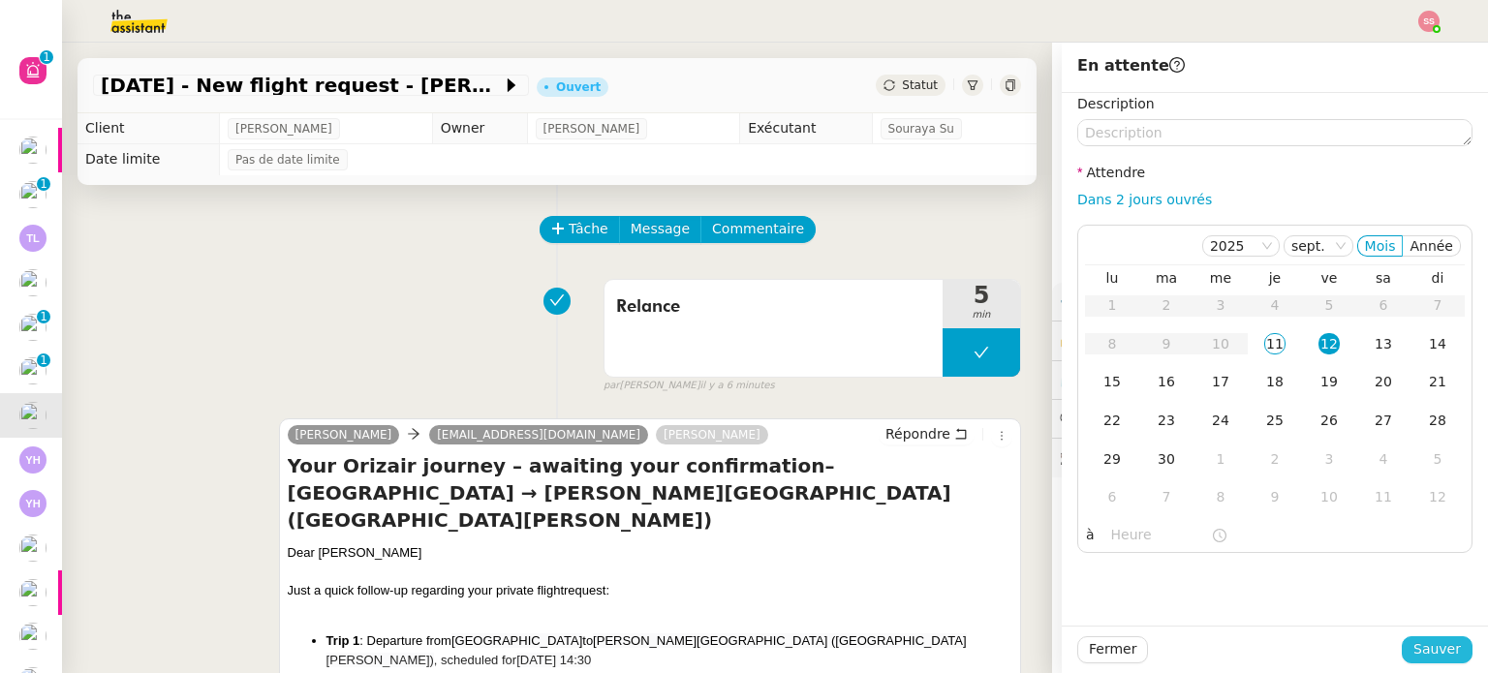
click at [1434, 658] on span "Sauver" at bounding box center [1436, 649] width 47 height 22
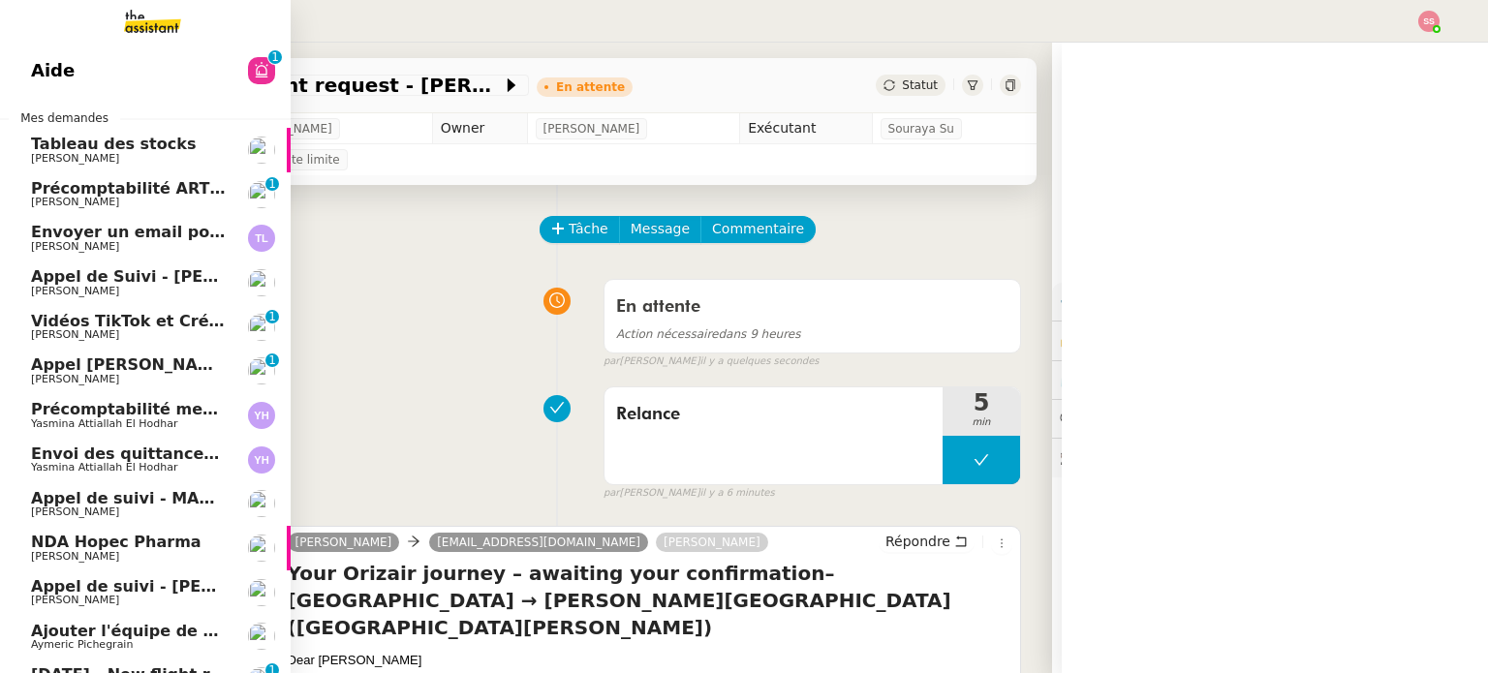
scroll to position [153, 0]
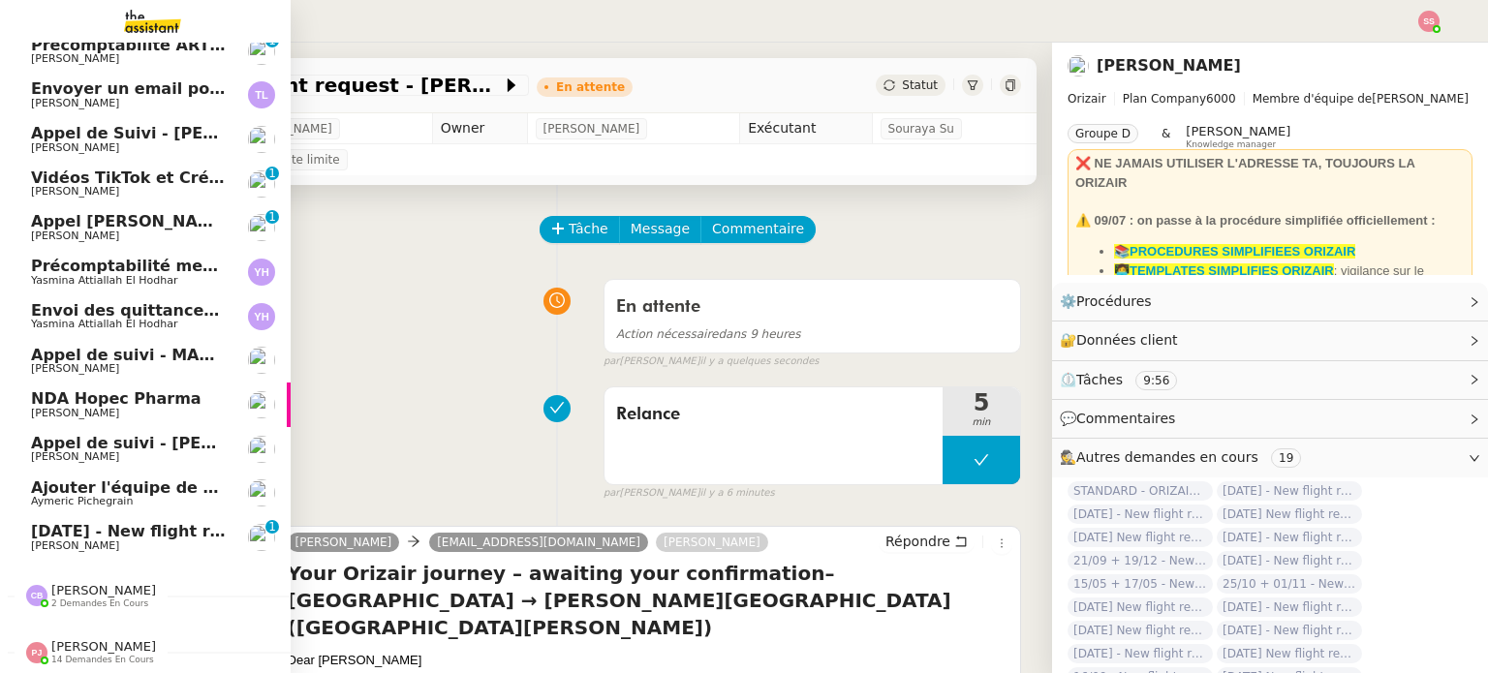
click at [108, 522] on span "[DATE] - New flight request - [GEOGRAPHIC_DATA][PERSON_NAME]" at bounding box center [321, 531] width 581 height 18
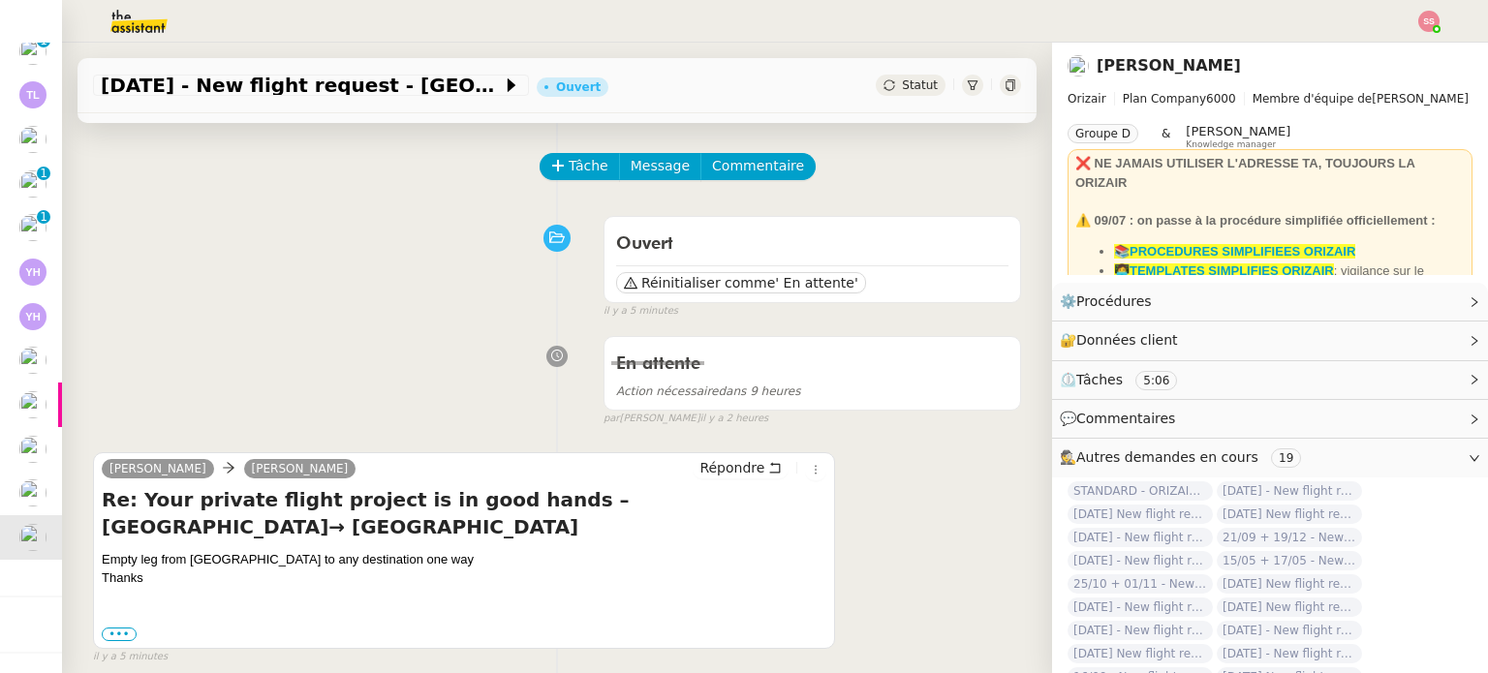
scroll to position [257, 0]
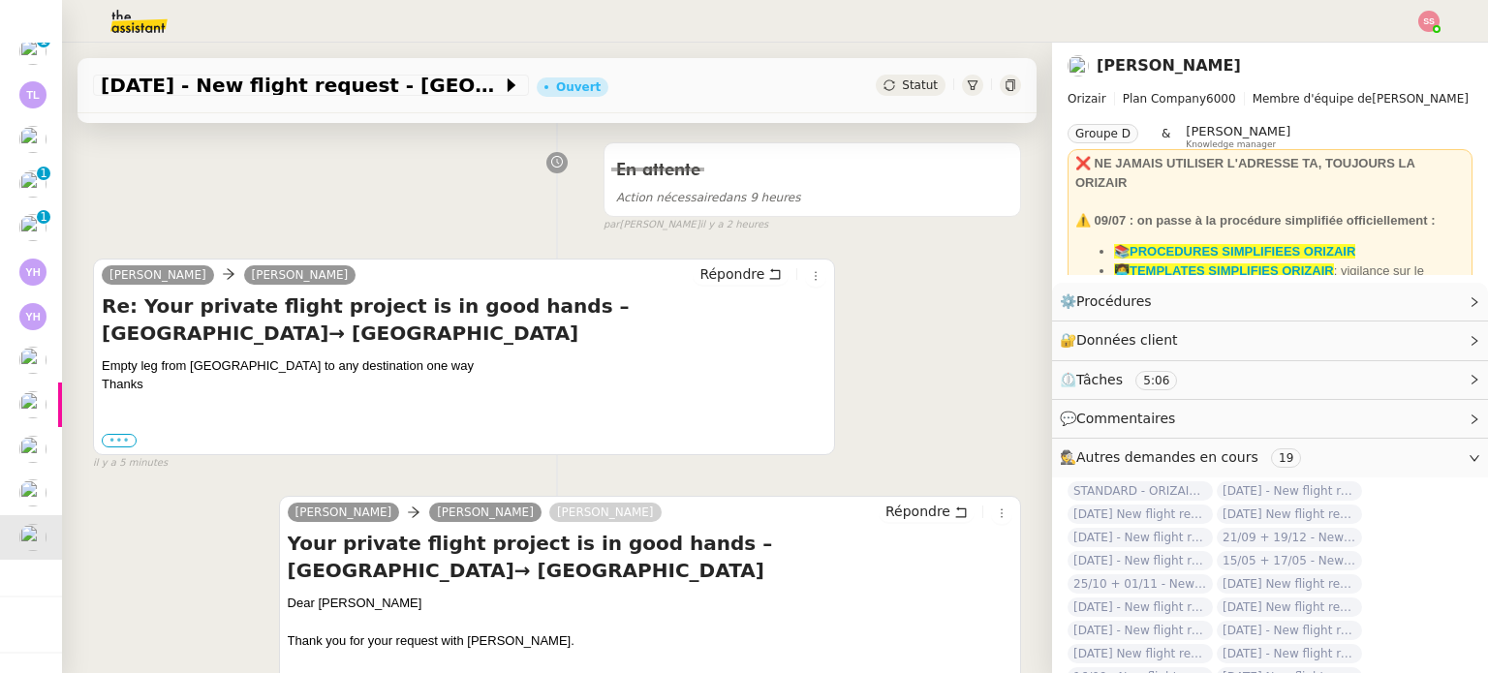
click at [126, 439] on label "•••" at bounding box center [119, 441] width 35 height 14
click at [0, 0] on input "•••" at bounding box center [0, 0] width 0 height 0
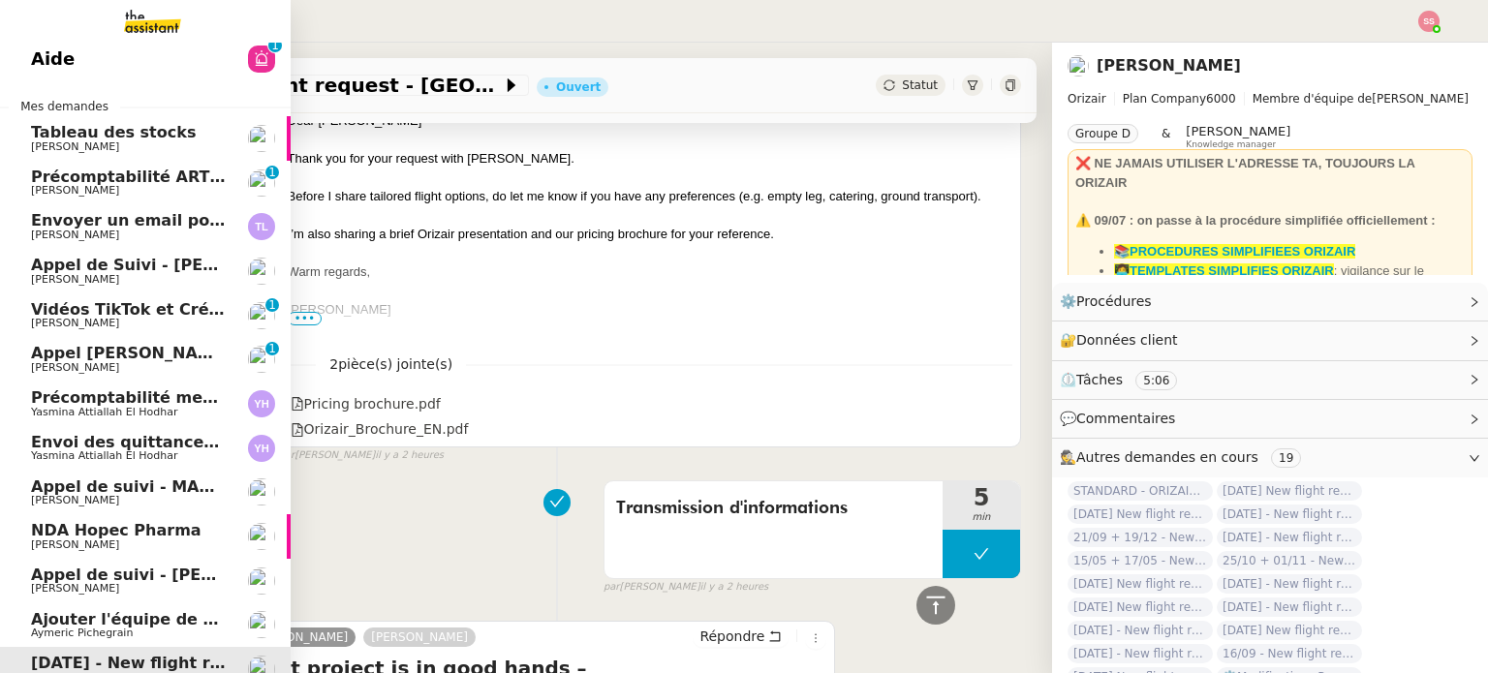
scroll to position [0, 0]
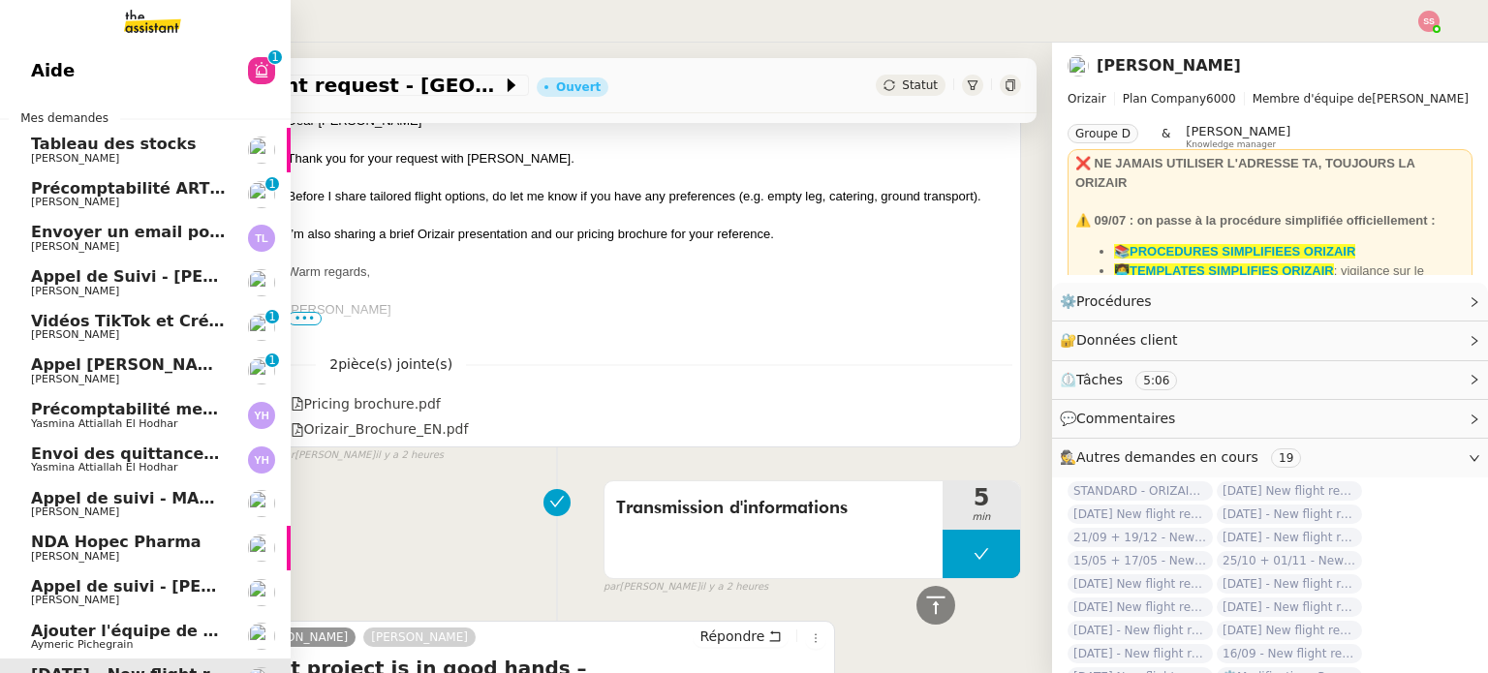
click at [121, 375] on span "[PERSON_NAME]" at bounding box center [129, 380] width 196 height 12
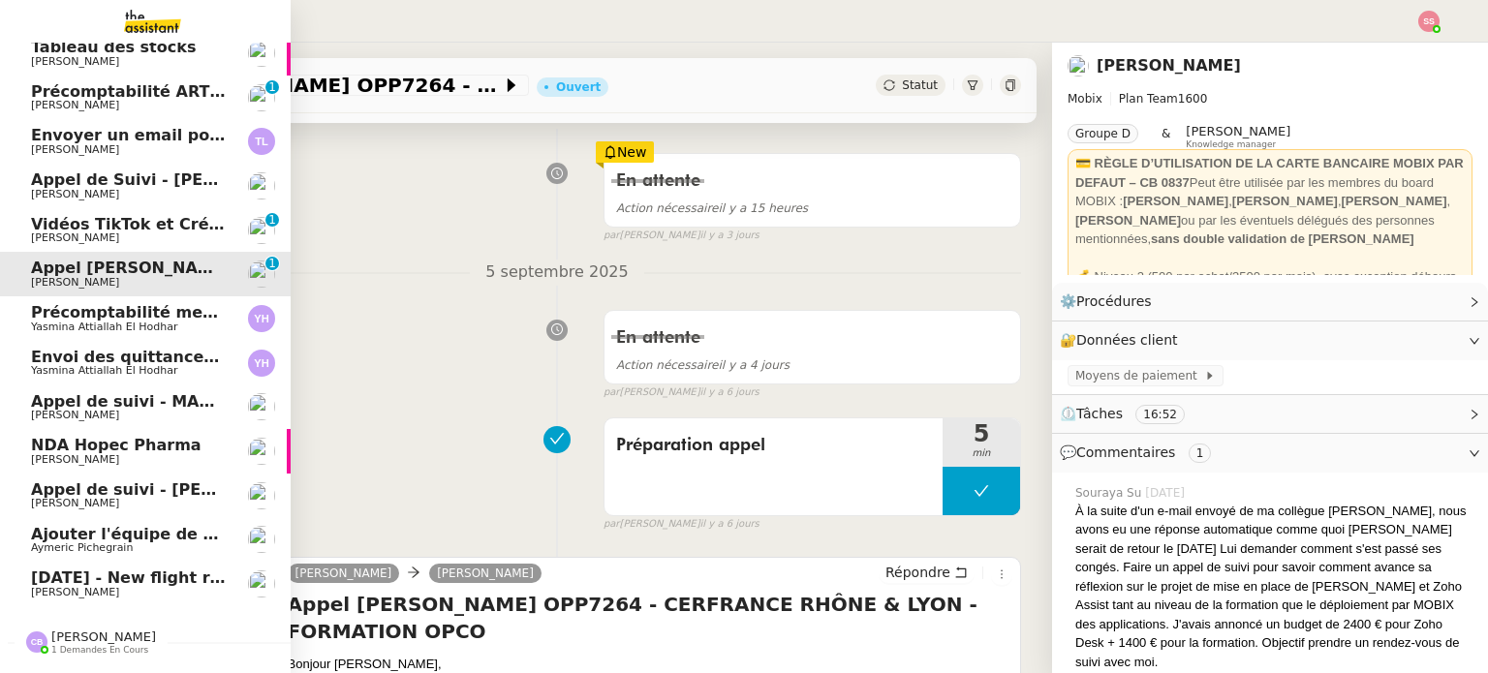
scroll to position [153, 0]
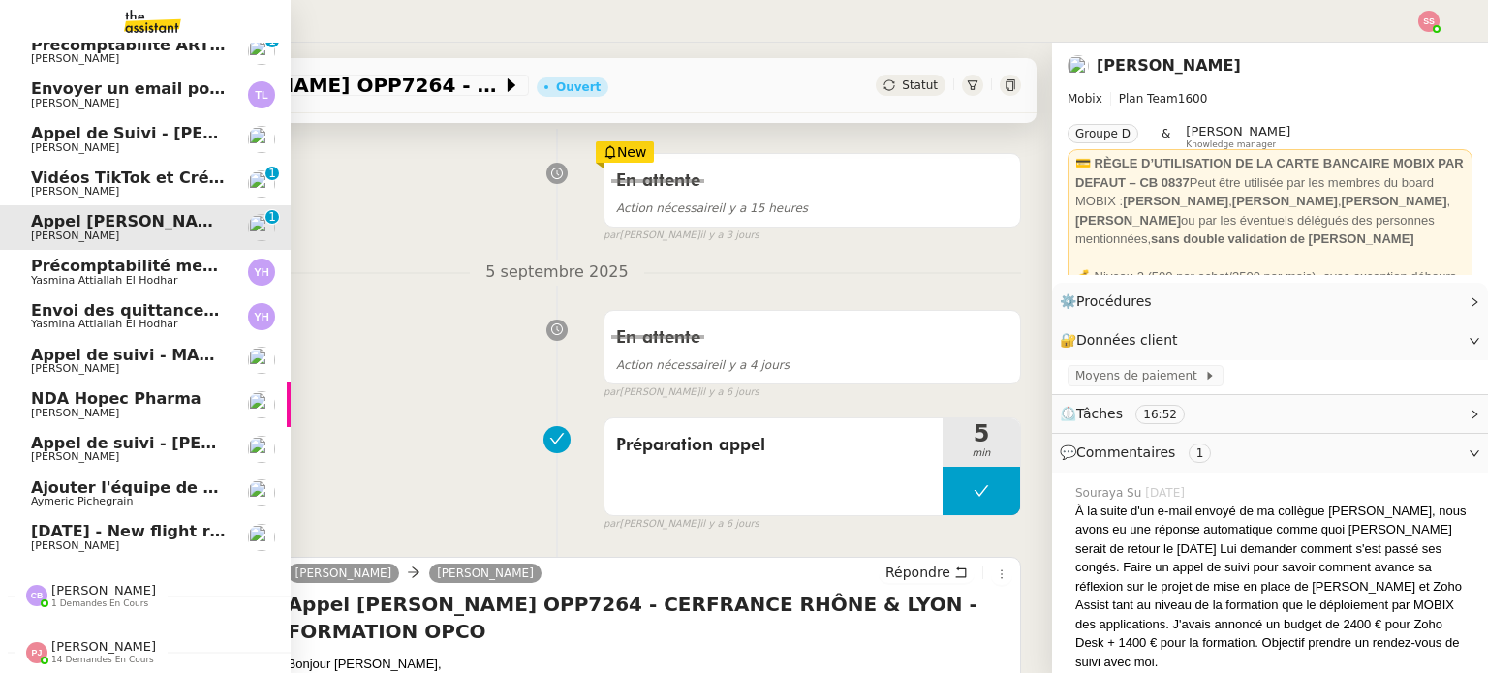
click at [123, 408] on span "[PERSON_NAME]" at bounding box center [129, 414] width 196 height 12
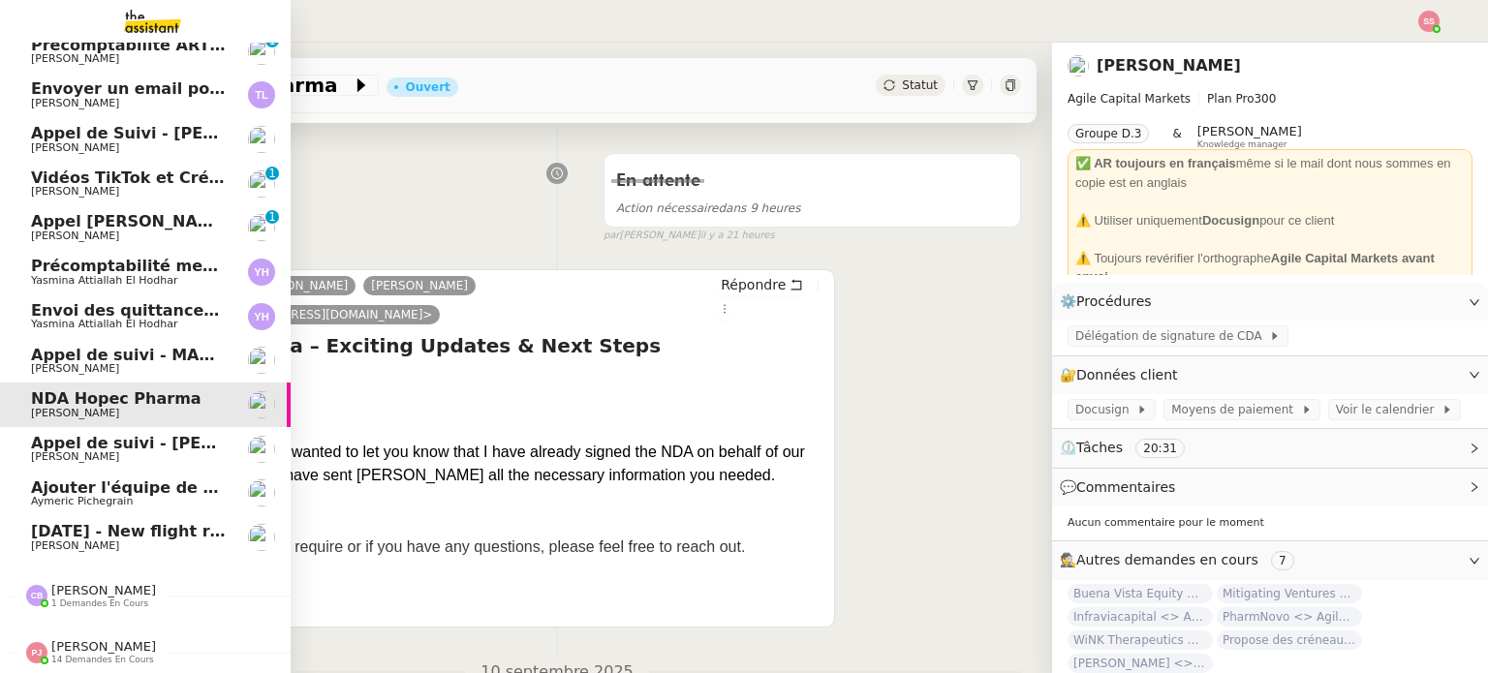
click at [132, 363] on span "[PERSON_NAME]" at bounding box center [129, 369] width 196 height 12
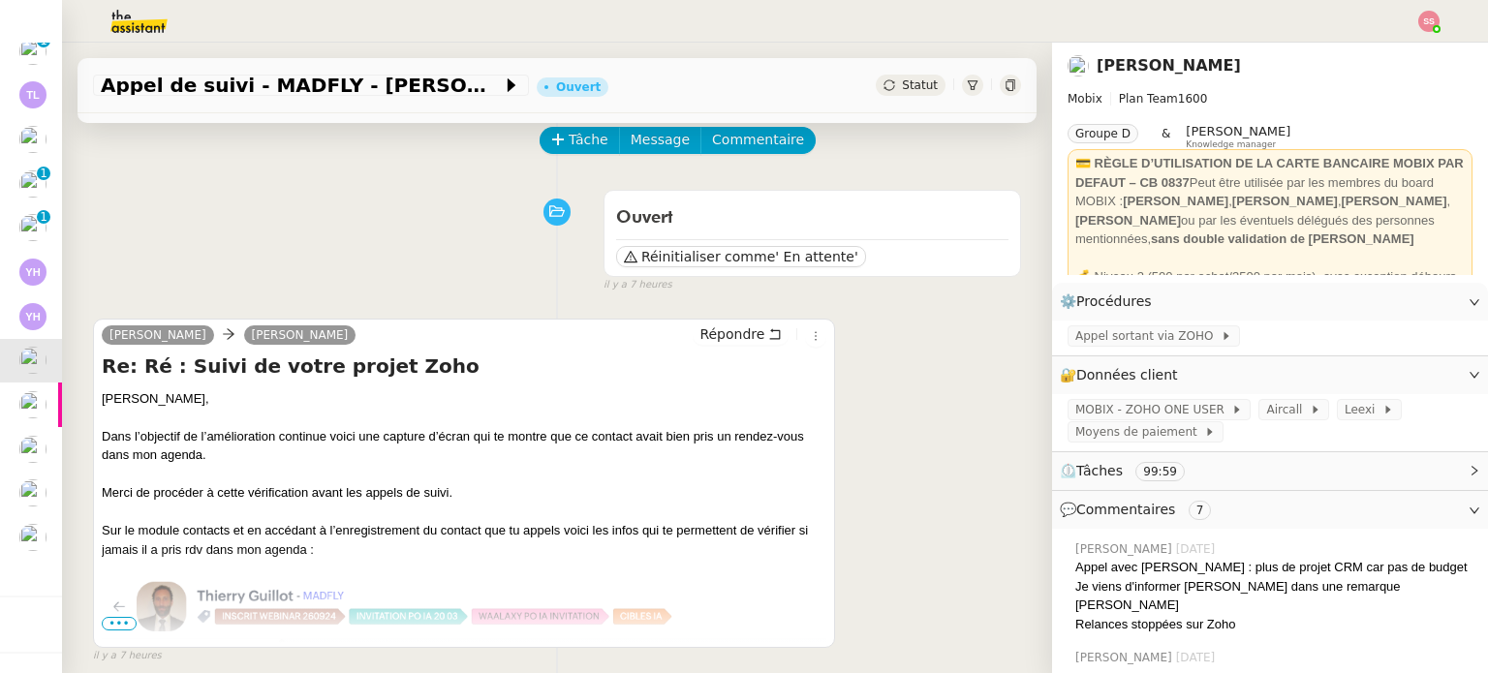
scroll to position [66, 0]
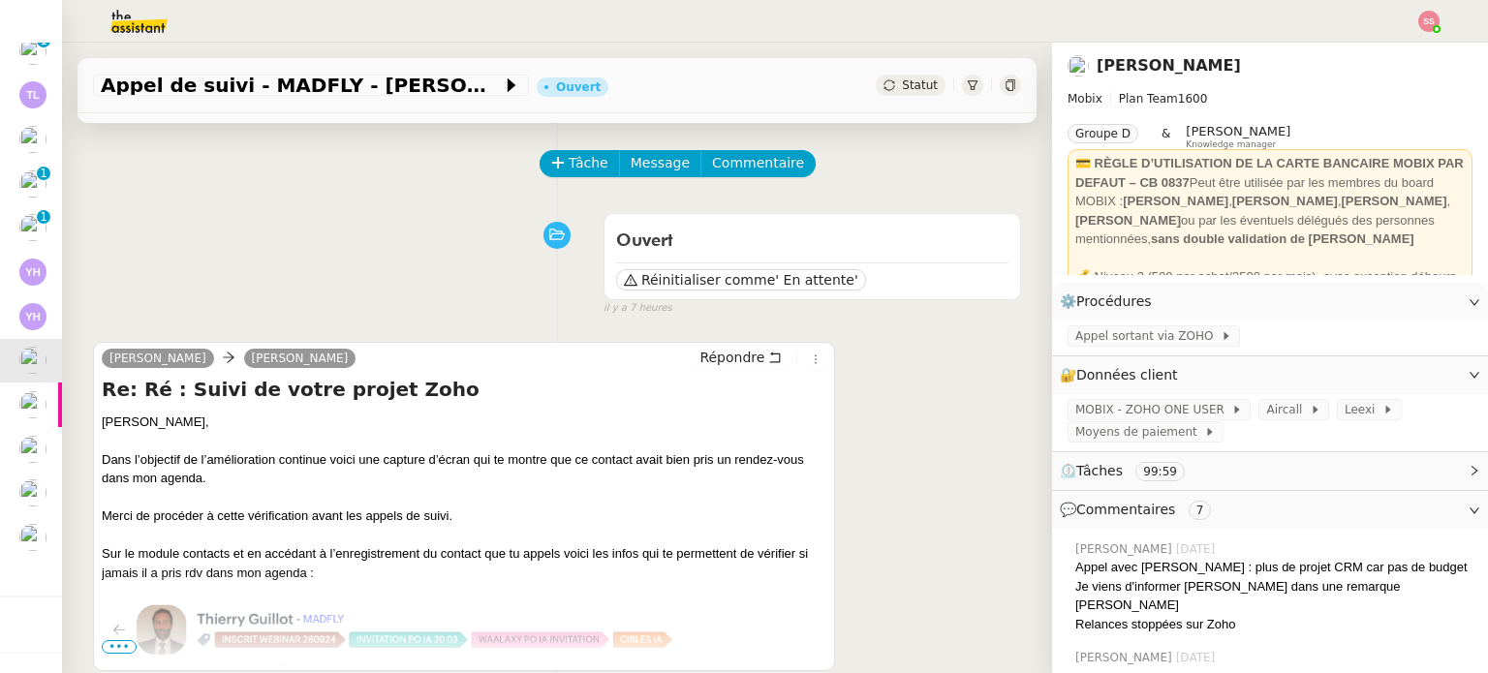
click at [903, 74] on div "Appel de suivi - MADFLY - [PERSON_NAME]" at bounding box center [556, 85] width 959 height 55
click at [902, 78] on span "Statut" at bounding box center [920, 85] width 36 height 14
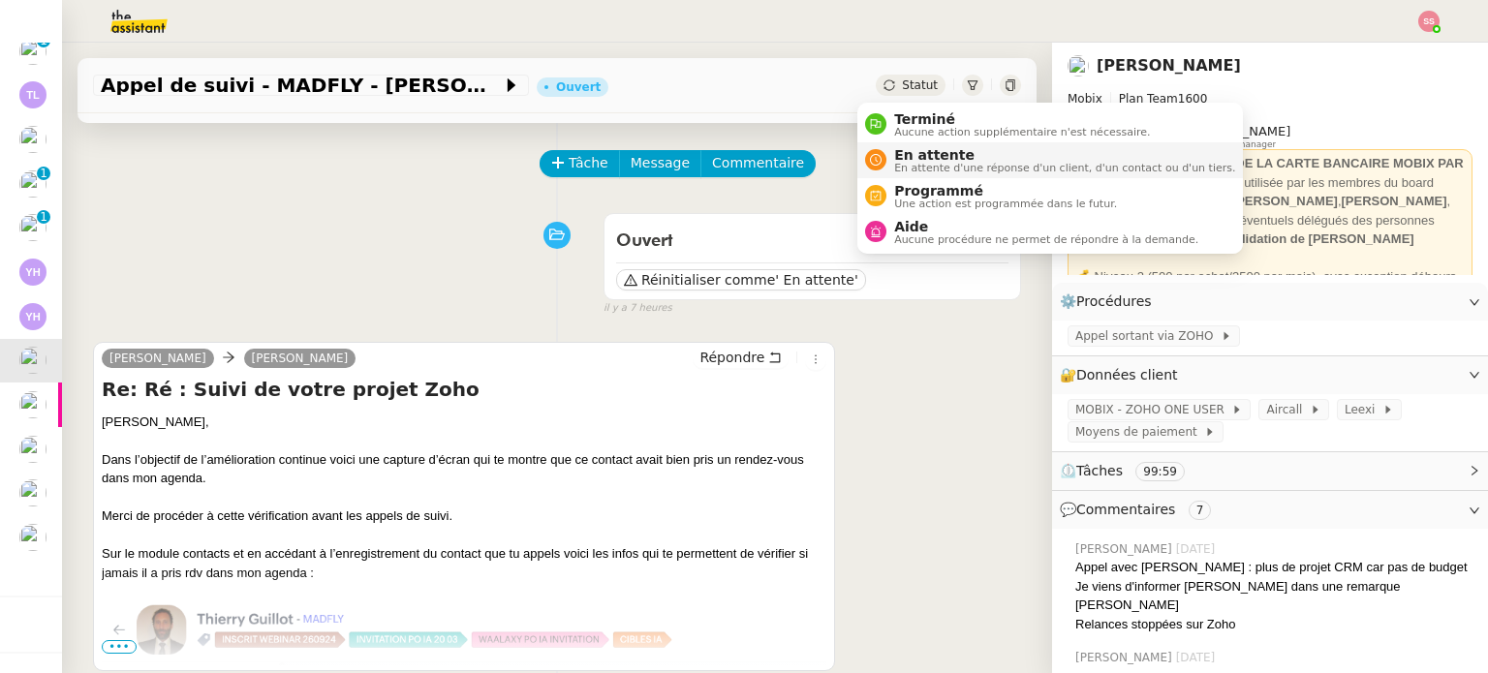
click at [915, 147] on span "En attente" at bounding box center [1064, 154] width 341 height 15
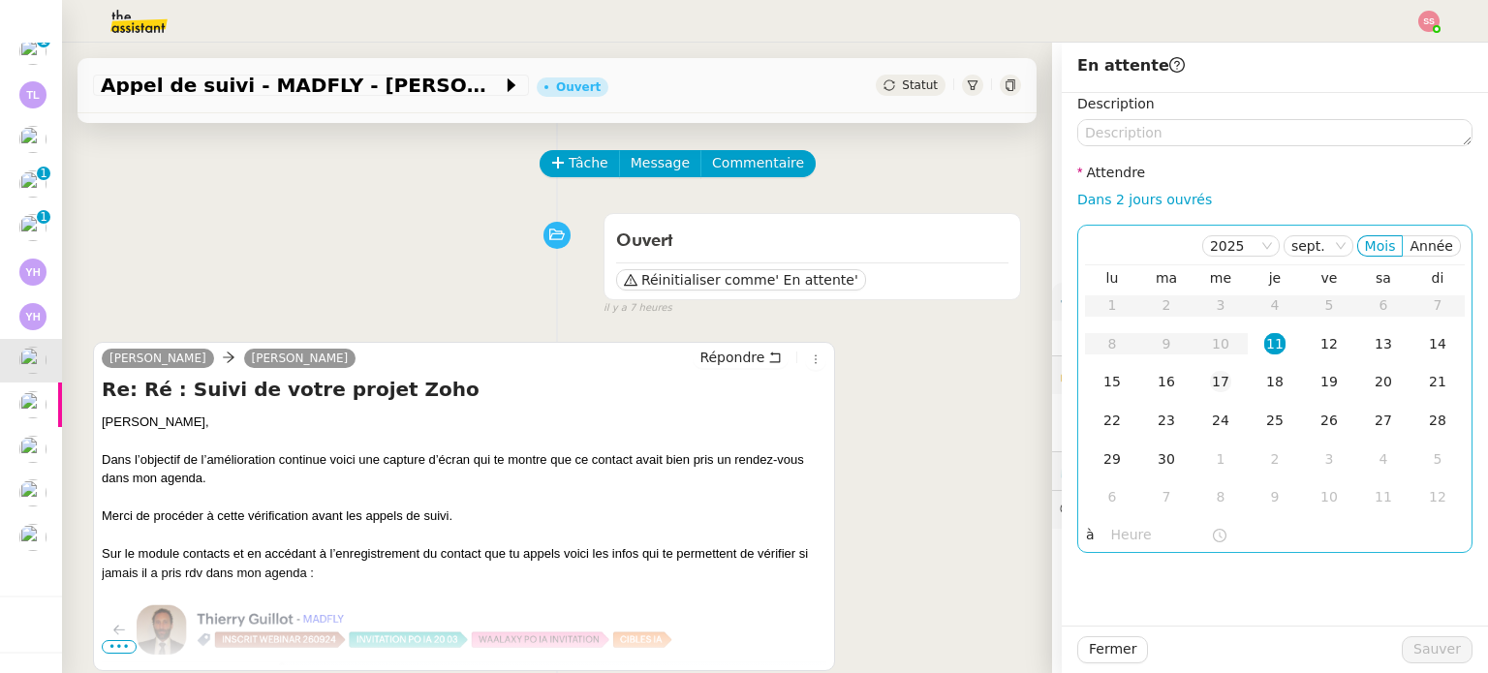
click at [1221, 386] on td "17" at bounding box center [1220, 382] width 54 height 39
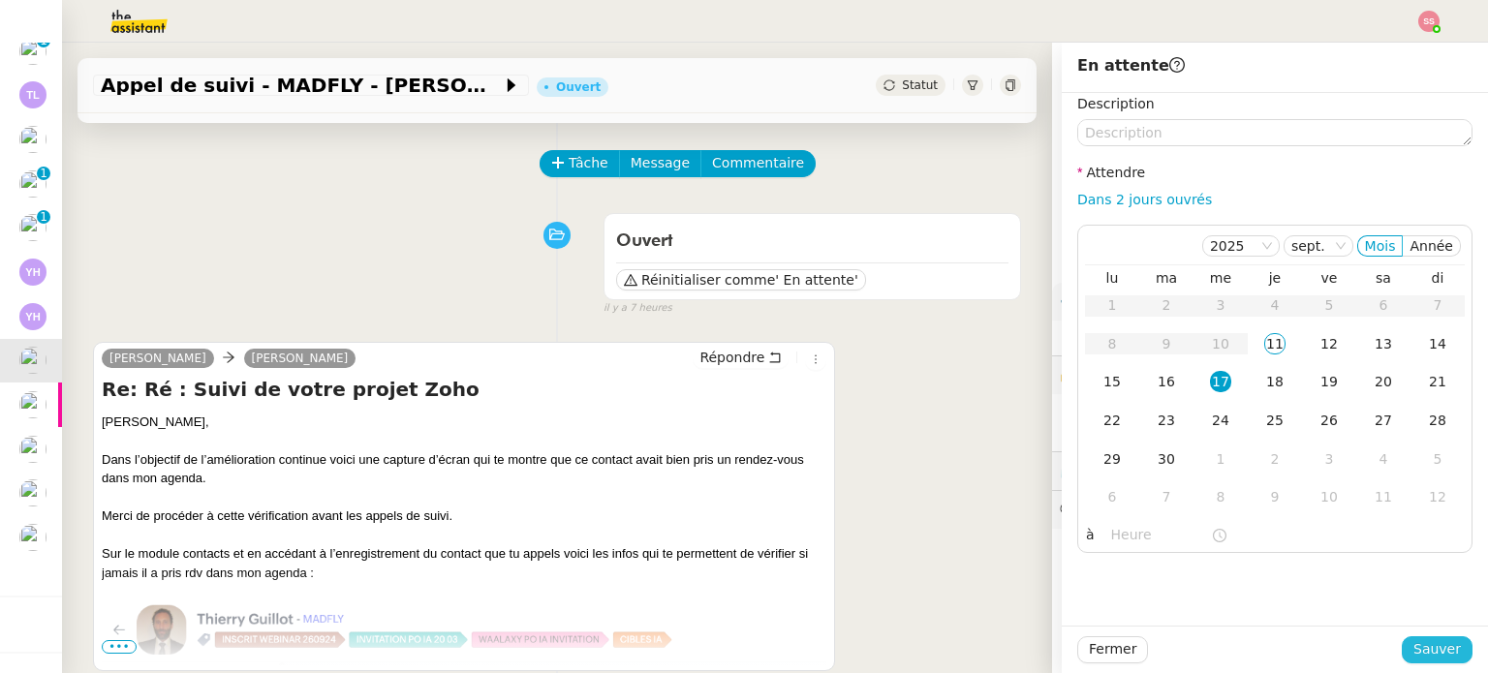
click at [1426, 648] on span "Sauver" at bounding box center [1436, 649] width 47 height 22
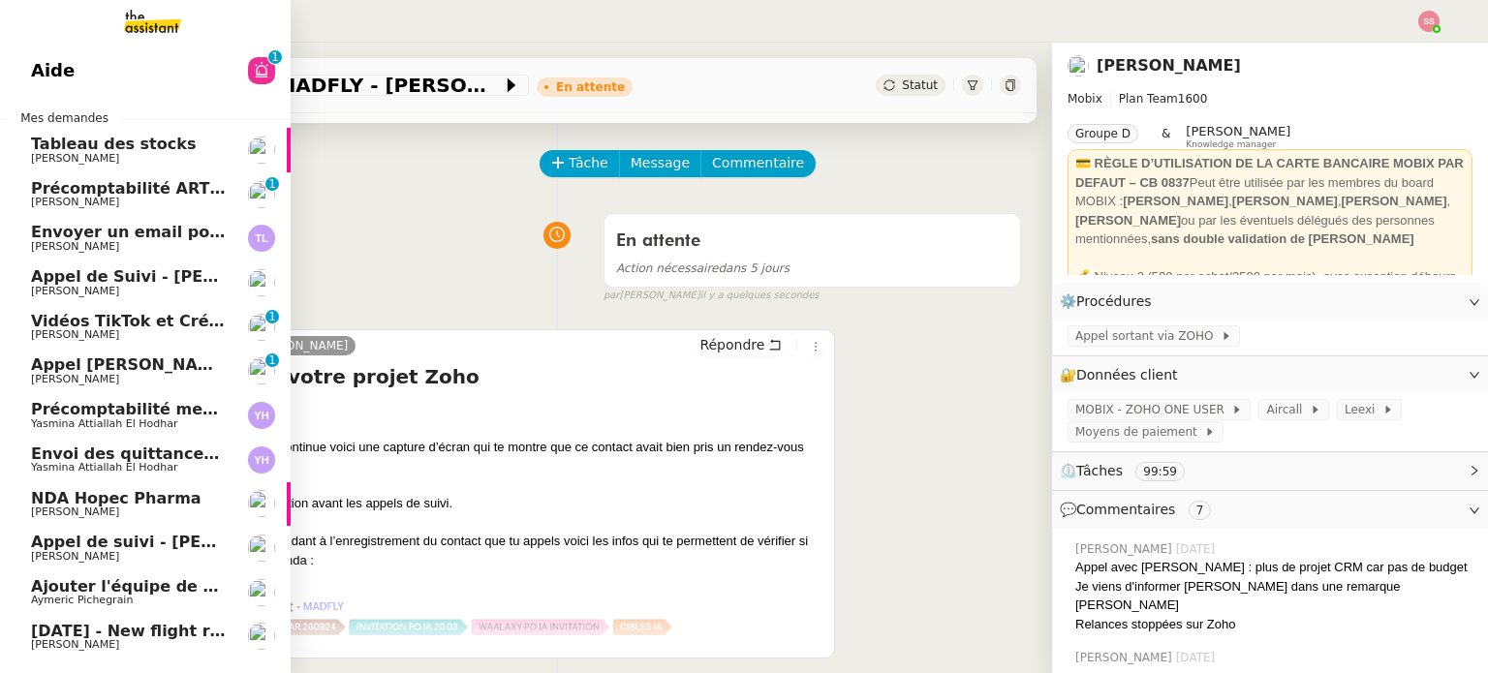
scroll to position [108, 0]
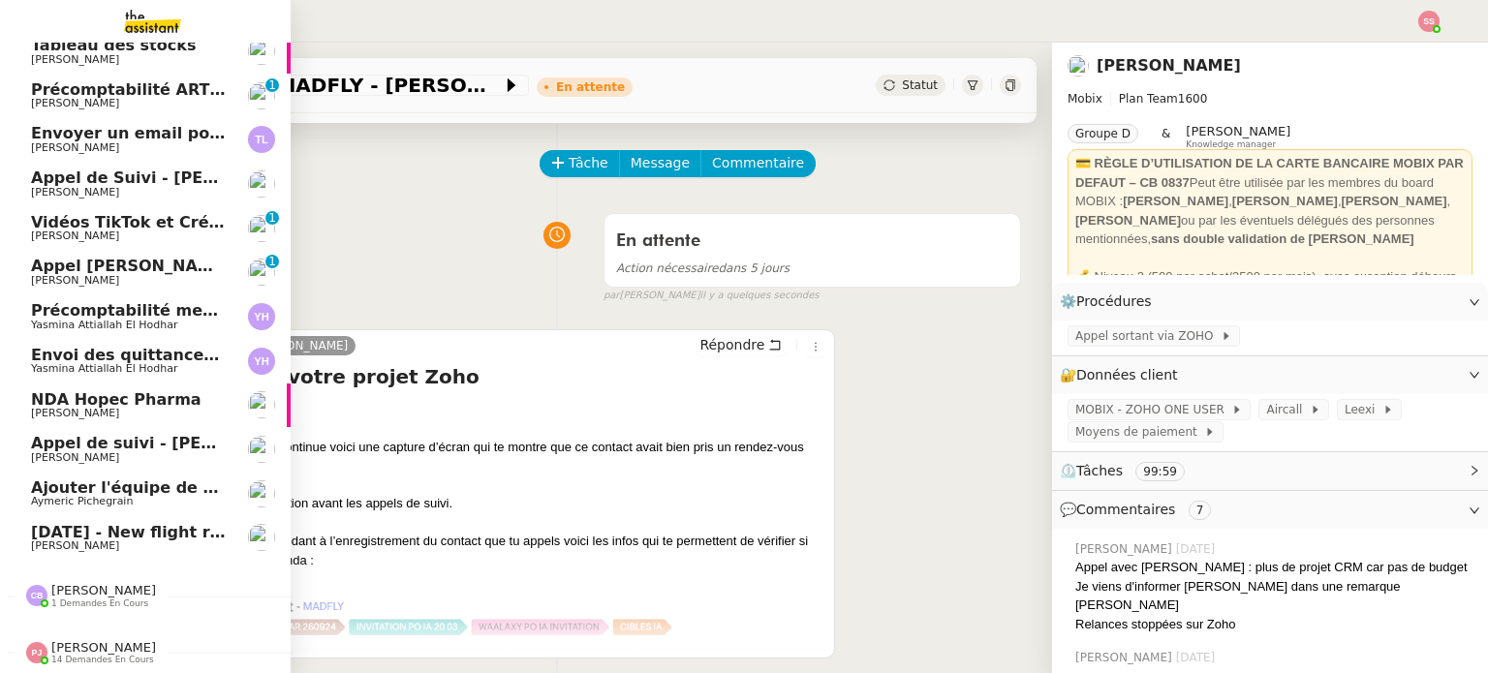
click at [89, 276] on link "Appel [PERSON_NAME] OPP7264 - CERFRANCE RHÔNE & LYON - FORMATION OPCO [PERSON_N…" at bounding box center [145, 272] width 291 height 45
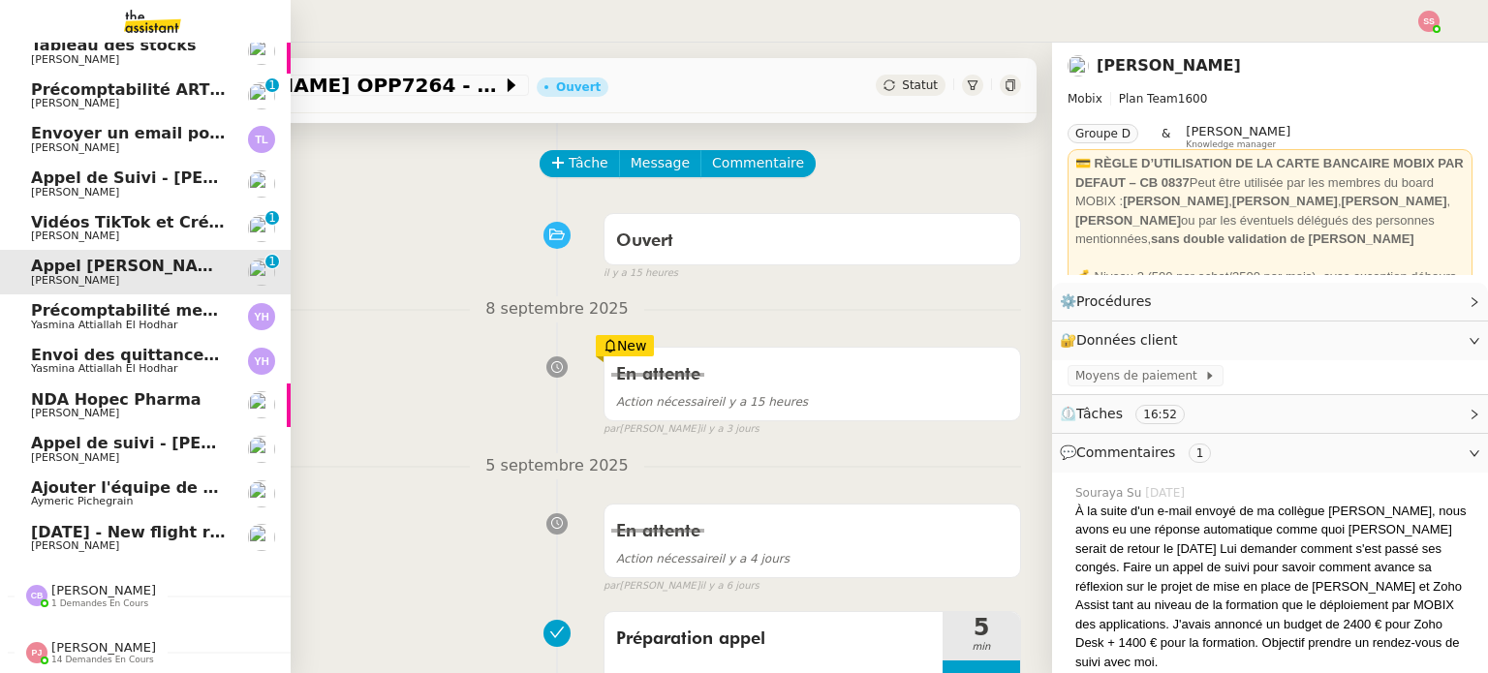
click at [186, 440] on span "Appel de suivi - [PERSON_NAME] - TDX" at bounding box center [199, 443] width 337 height 18
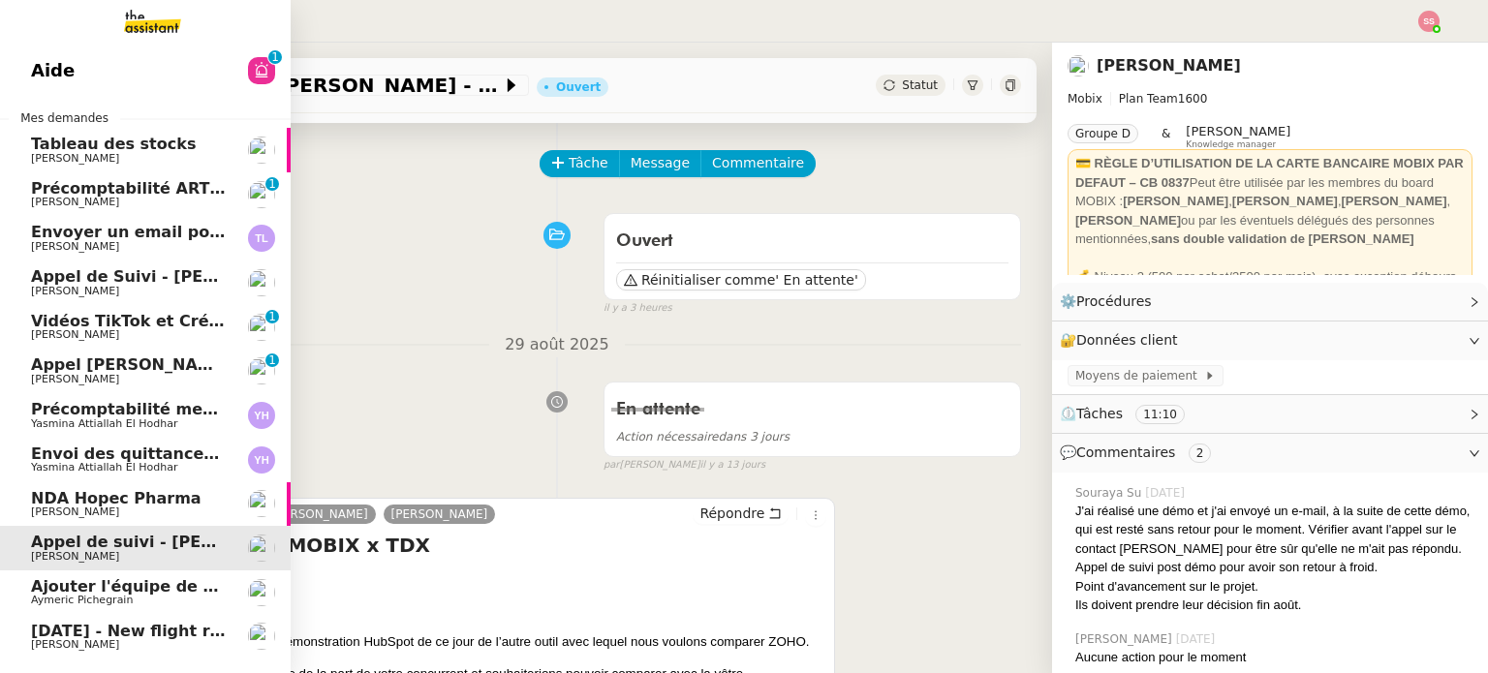
click at [136, 272] on span "Appel de Suivi - [PERSON_NAME] - BS Protection" at bounding box center [242, 276] width 423 height 18
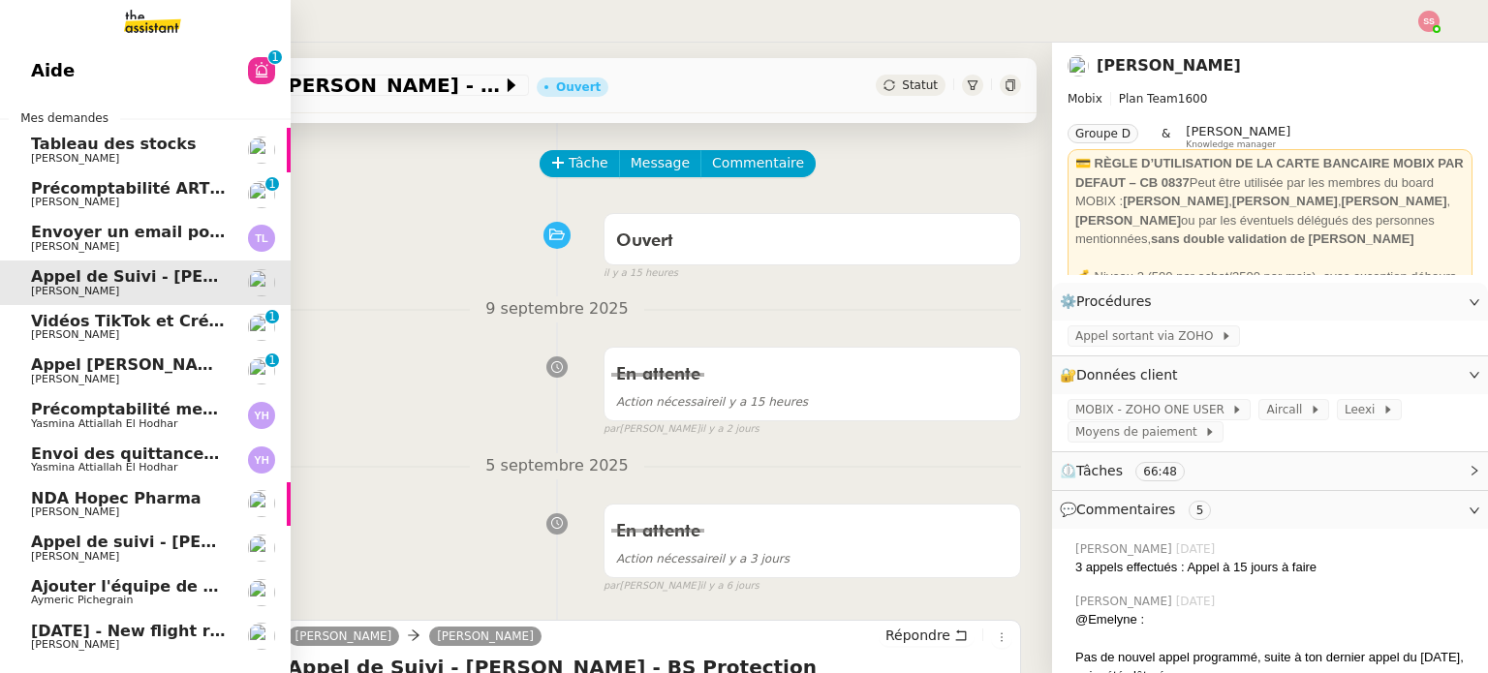
click at [137, 228] on span "Envoyer un email pour demander le numéro RNA" at bounding box center [244, 232] width 427 height 18
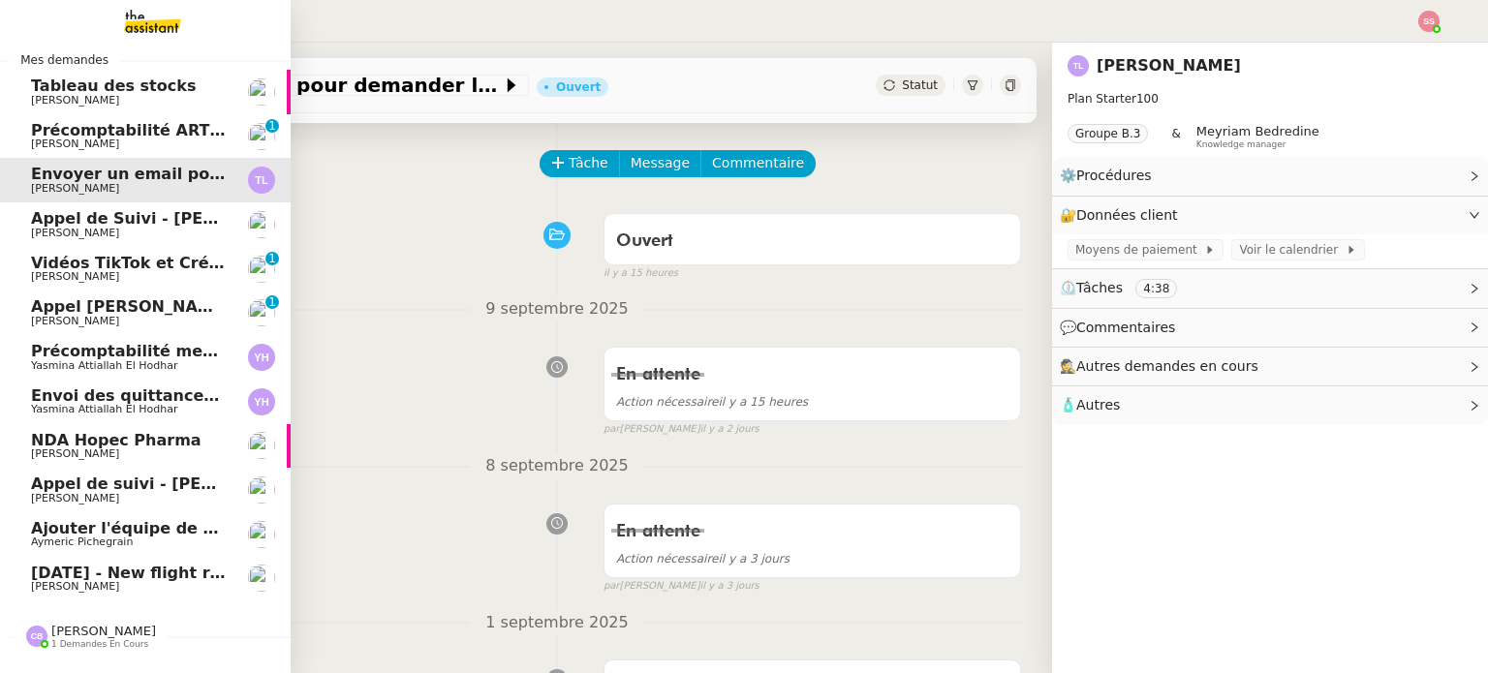
scroll to position [108, 0]
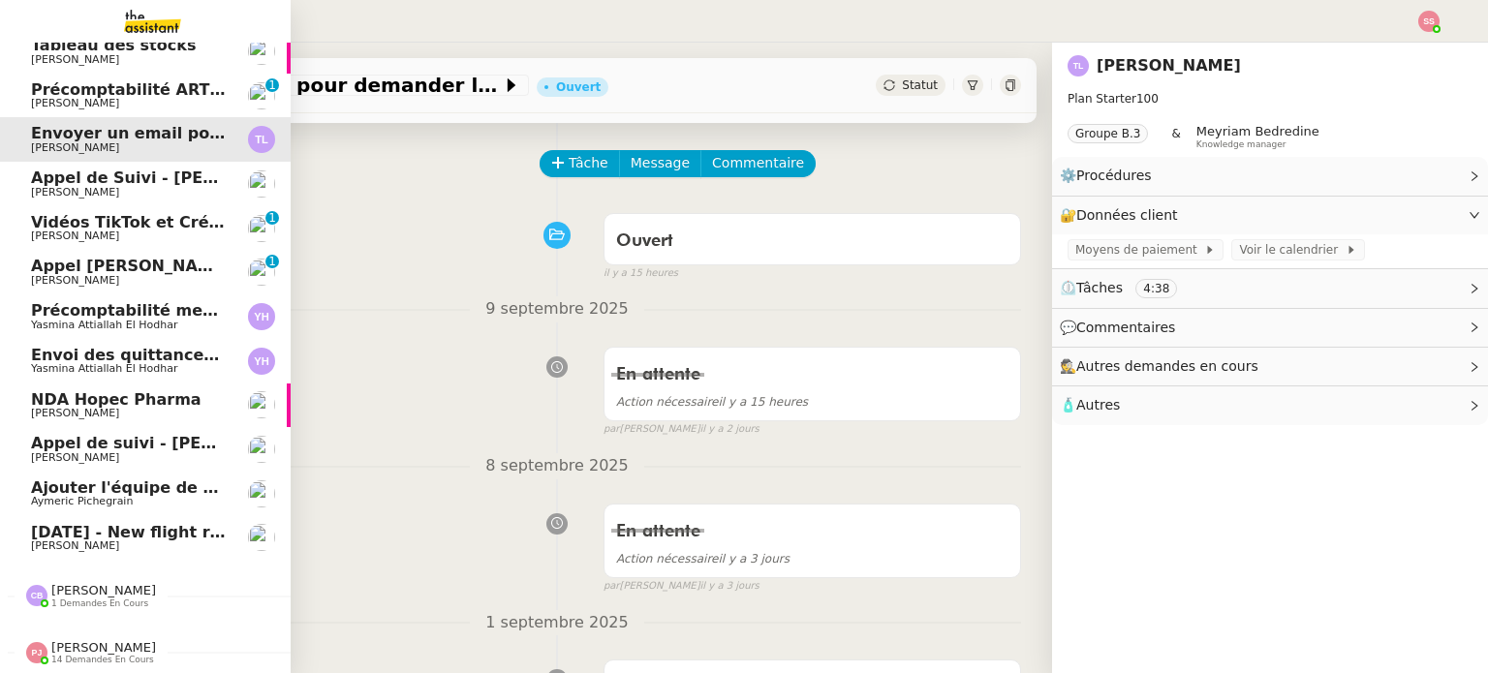
click at [157, 523] on span "[DATE] - New flight request - [GEOGRAPHIC_DATA][PERSON_NAME]" at bounding box center [321, 532] width 581 height 18
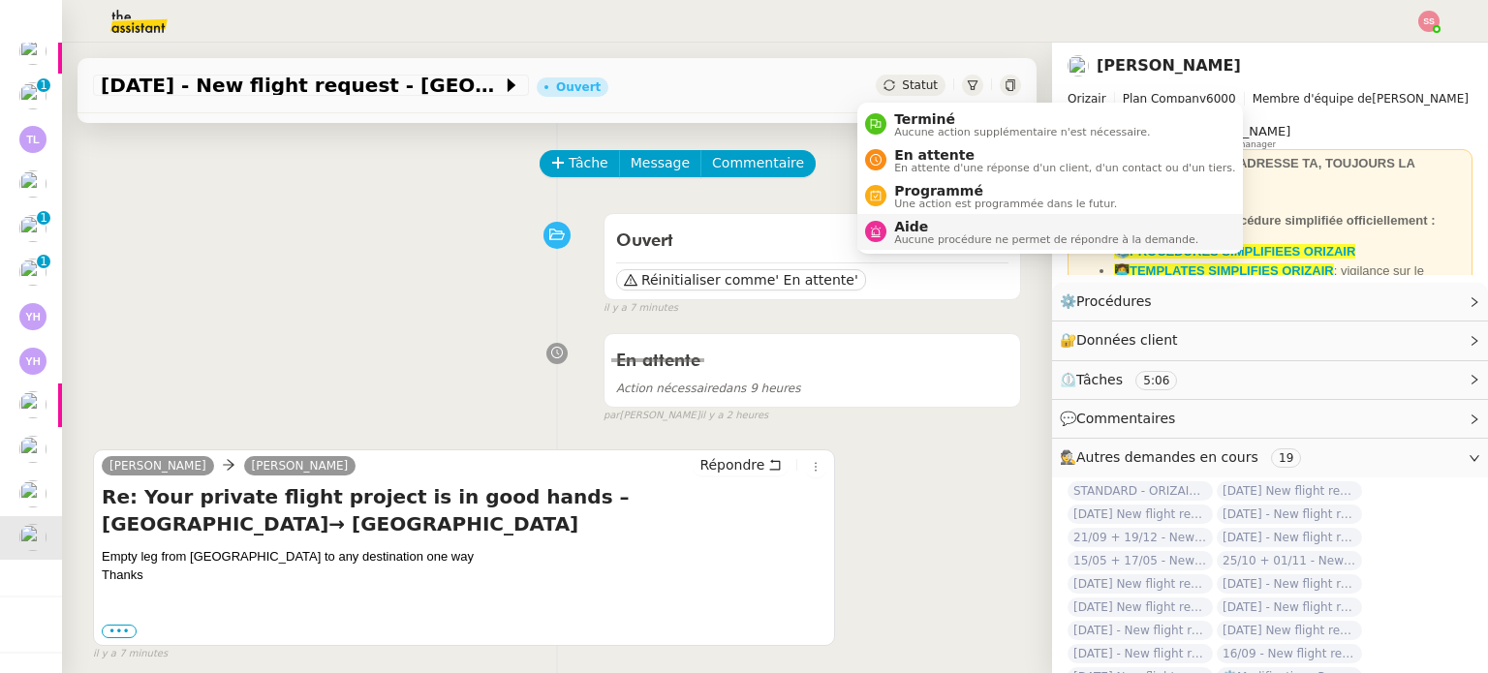
click at [902, 222] on span "Aide" at bounding box center [1046, 226] width 304 height 15
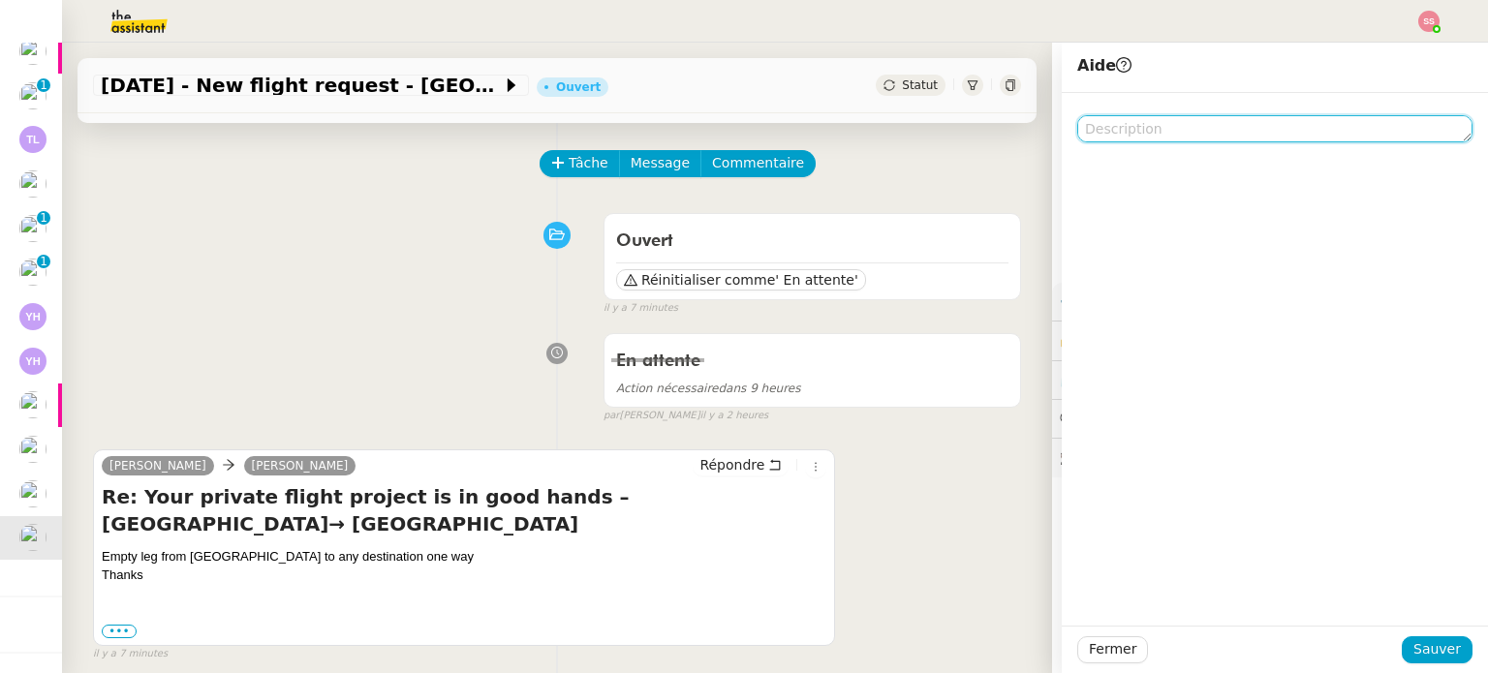
click at [1101, 121] on textarea at bounding box center [1274, 128] width 395 height 27
type textarea "e"
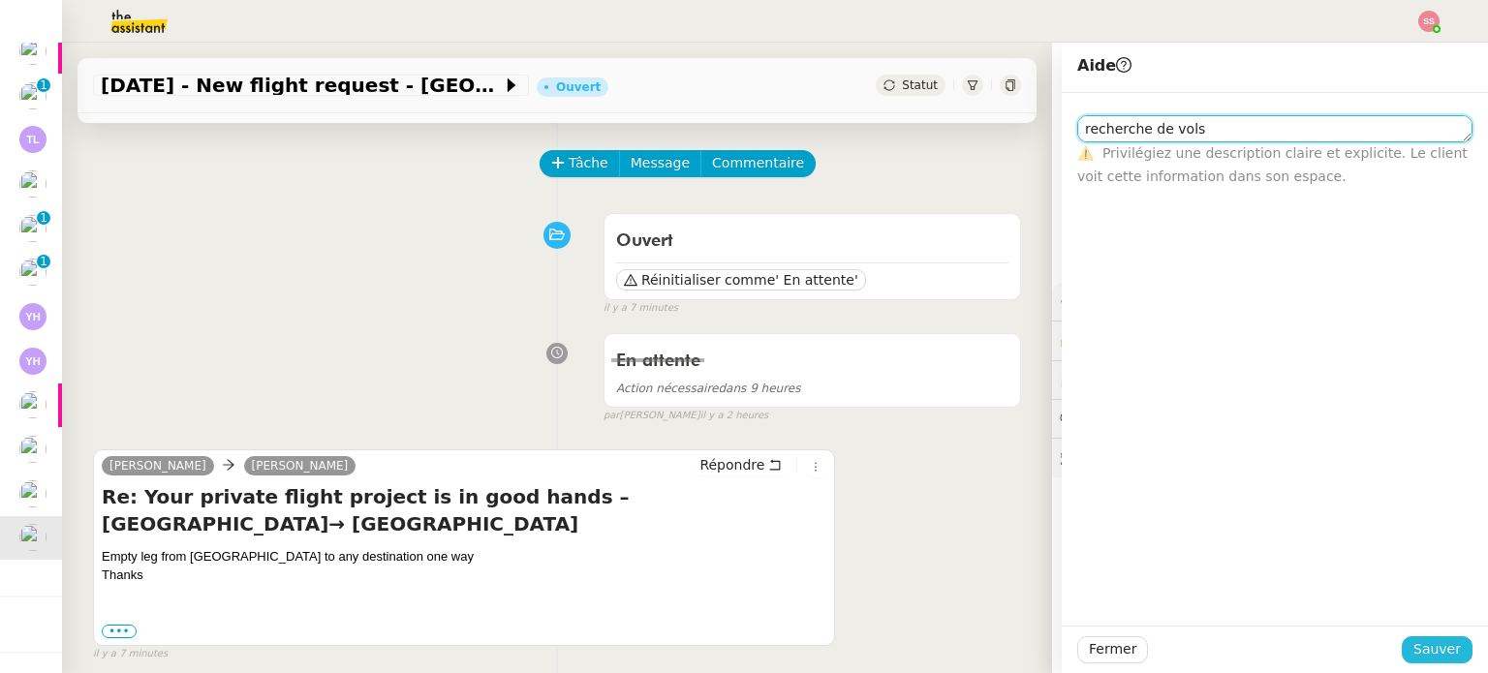
type textarea "recherche de vols"
click at [1413, 638] on span "Sauver" at bounding box center [1436, 649] width 47 height 22
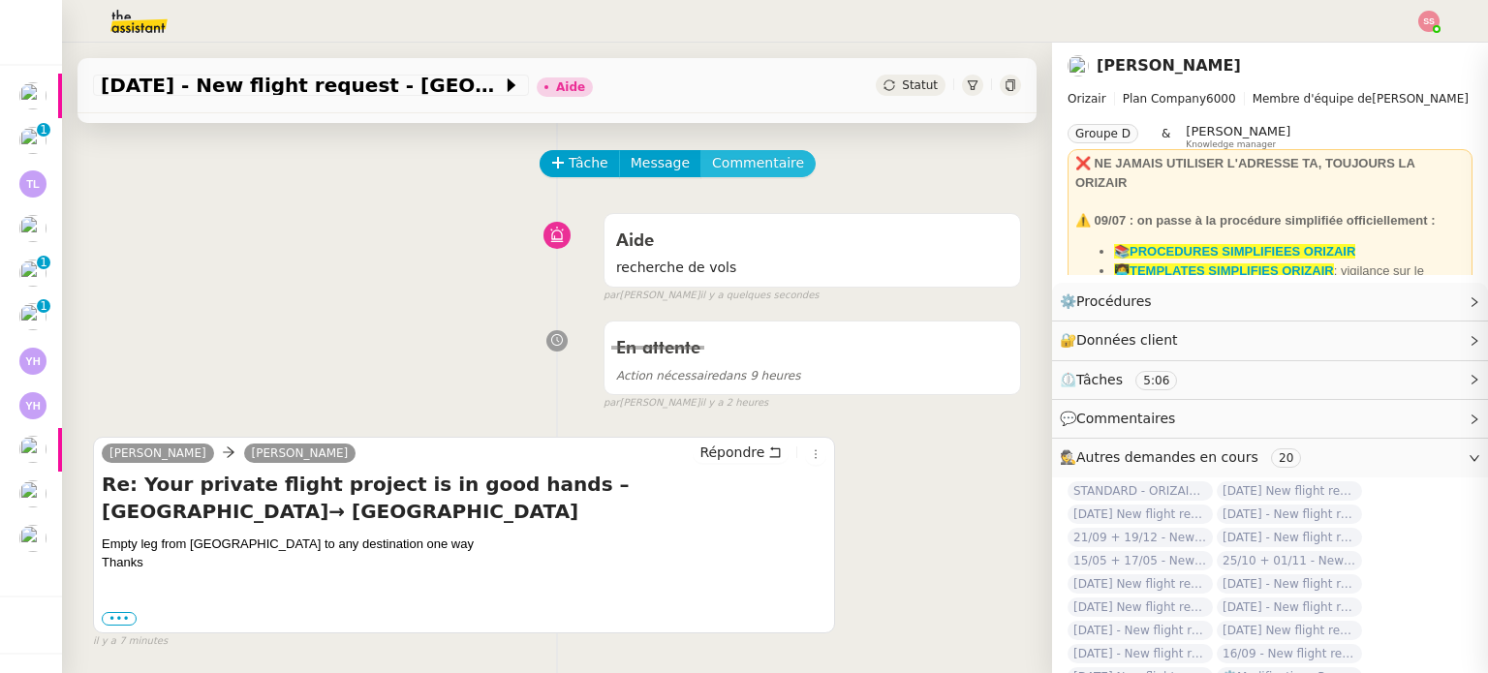
click at [736, 174] on span "Commentaire" at bounding box center [758, 163] width 92 height 22
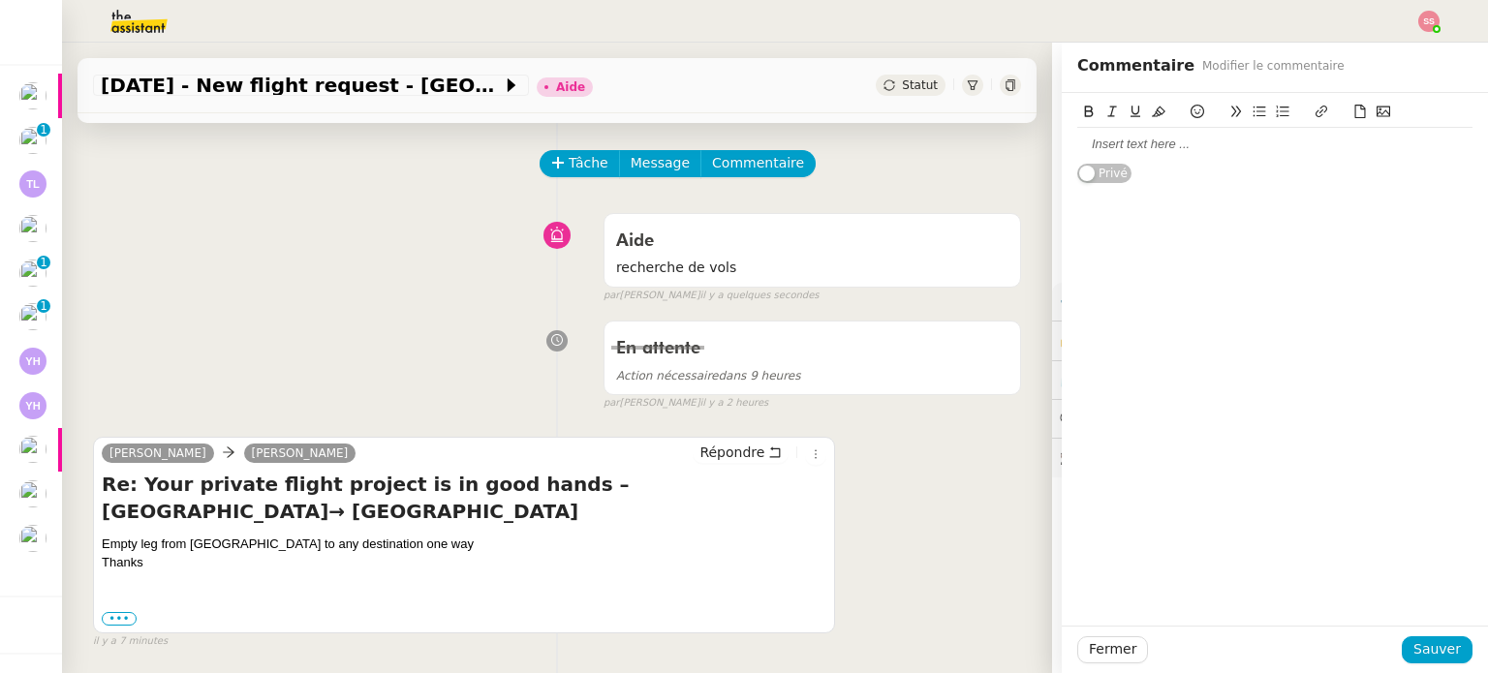
click at [1146, 156] on div at bounding box center [1274, 144] width 395 height 33
drag, startPoint x: 1189, startPoint y: 143, endPoint x: 978, endPoint y: 169, distance: 212.8
click at [978, 169] on app-ticket "[DATE] - New flight request - [PERSON_NAME] Aide Statut Client [PERSON_NAME] Ow…" at bounding box center [775, 358] width 1426 height 631
click at [1152, 111] on icon at bounding box center [1159, 112] width 14 height 14
click at [1416, 642] on span "Sauver" at bounding box center [1436, 649] width 47 height 22
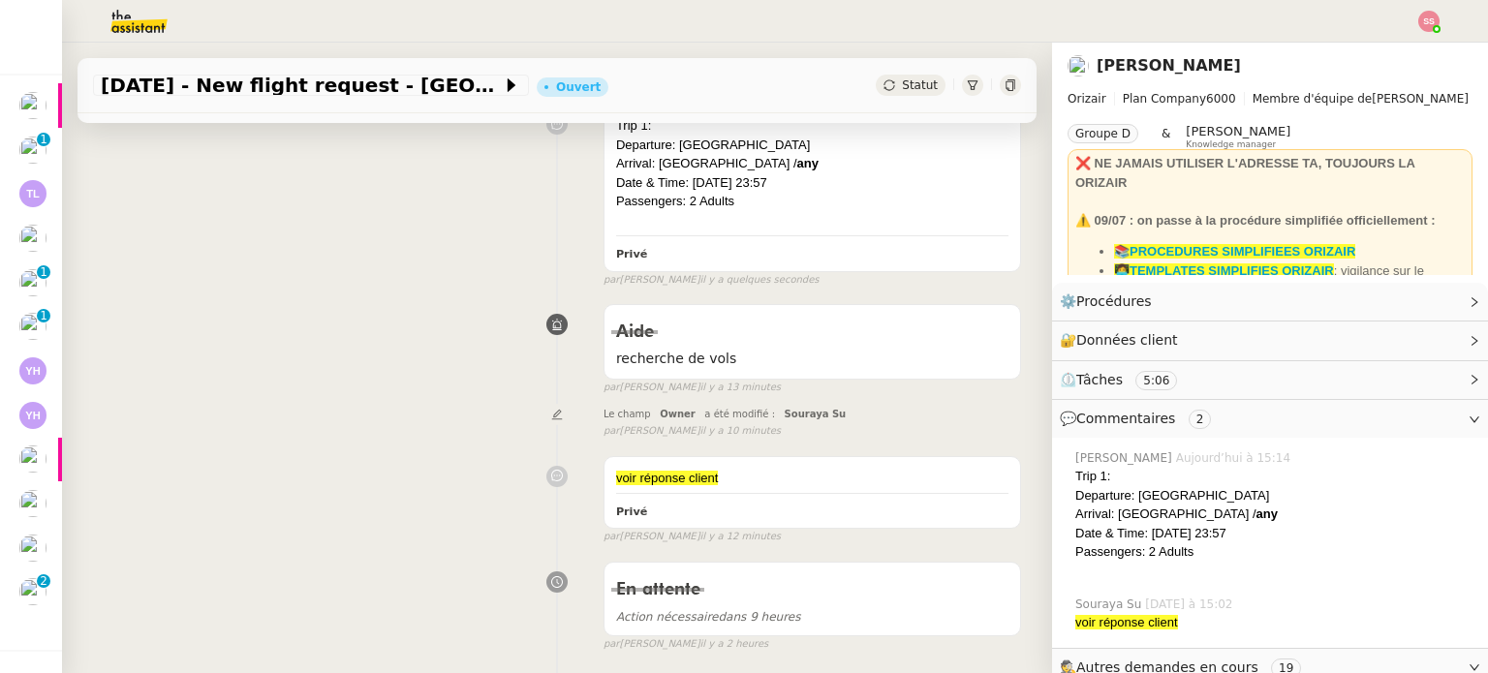
scroll to position [306, 0]
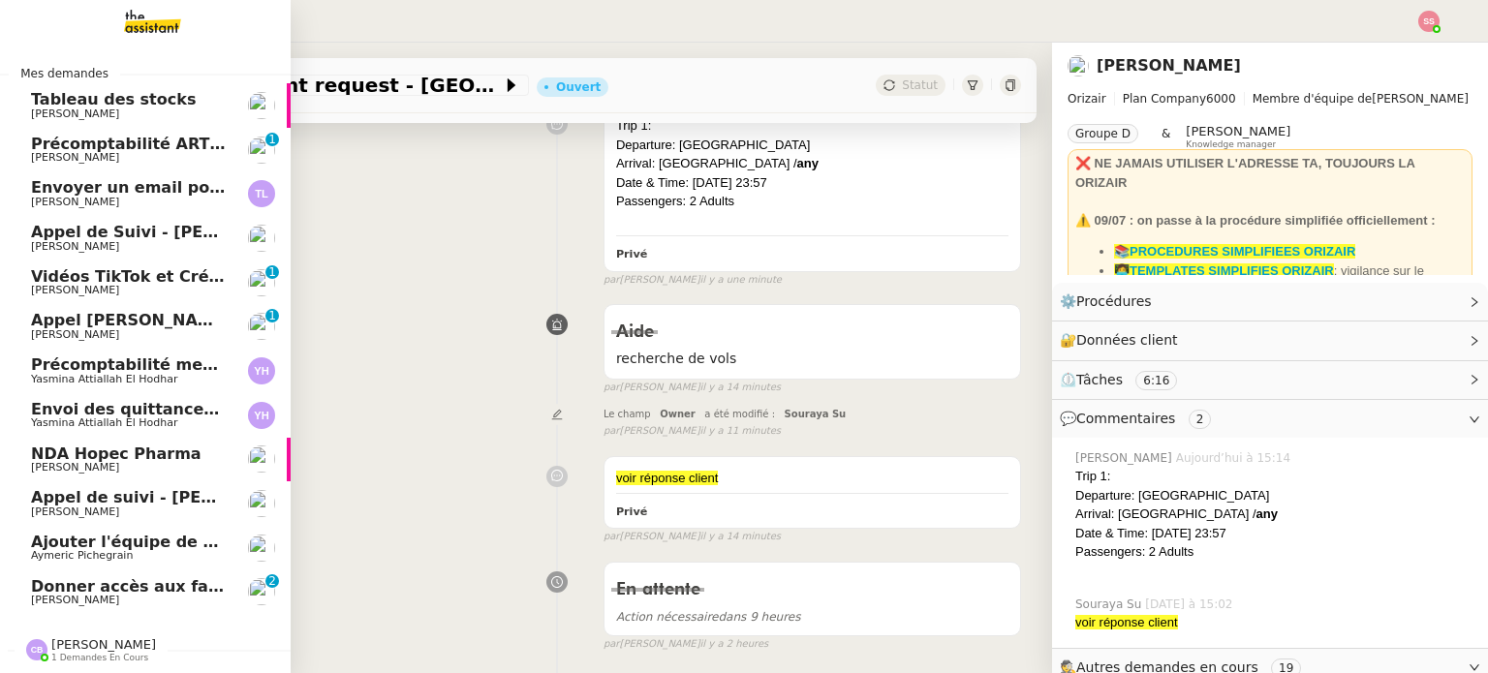
click at [64, 584] on span "Donner accès aux factures" at bounding box center [147, 586] width 232 height 18
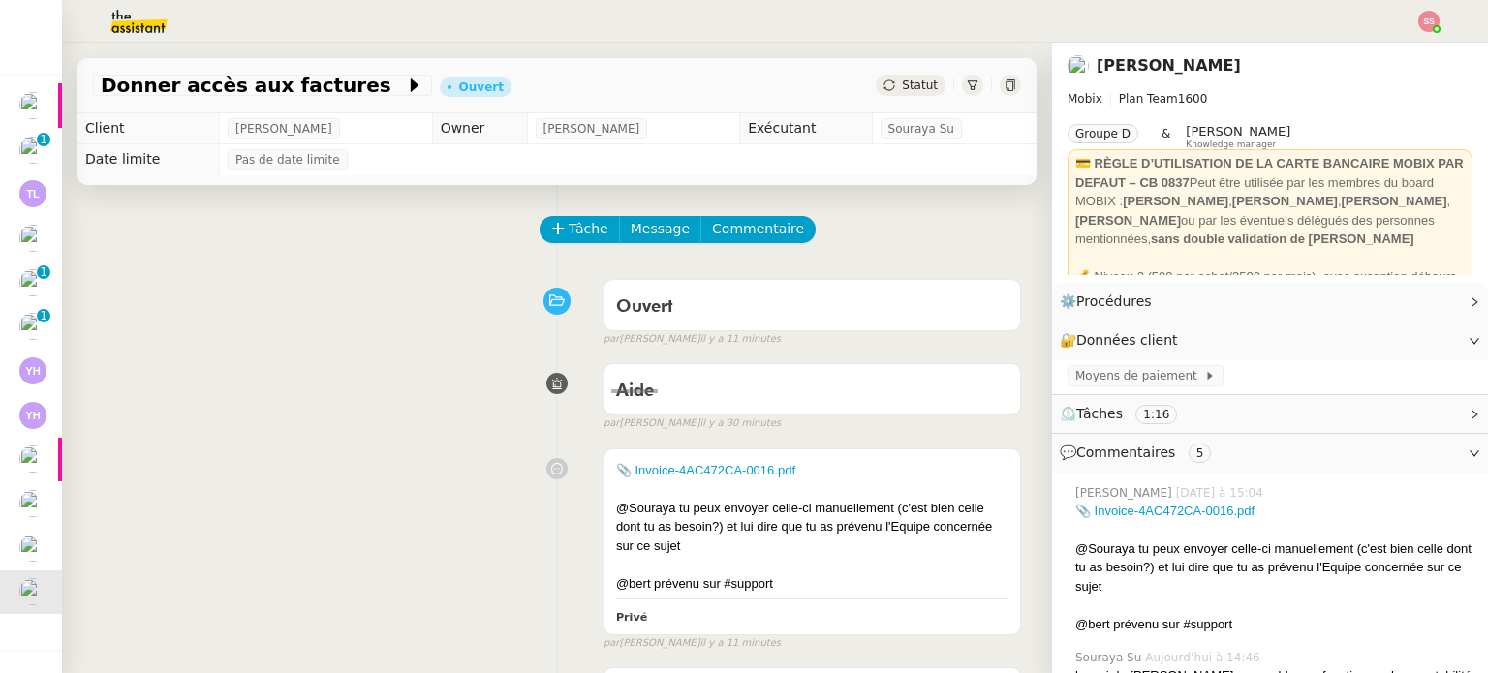
scroll to position [47, 0]
